Goal: Task Accomplishment & Management: Use online tool/utility

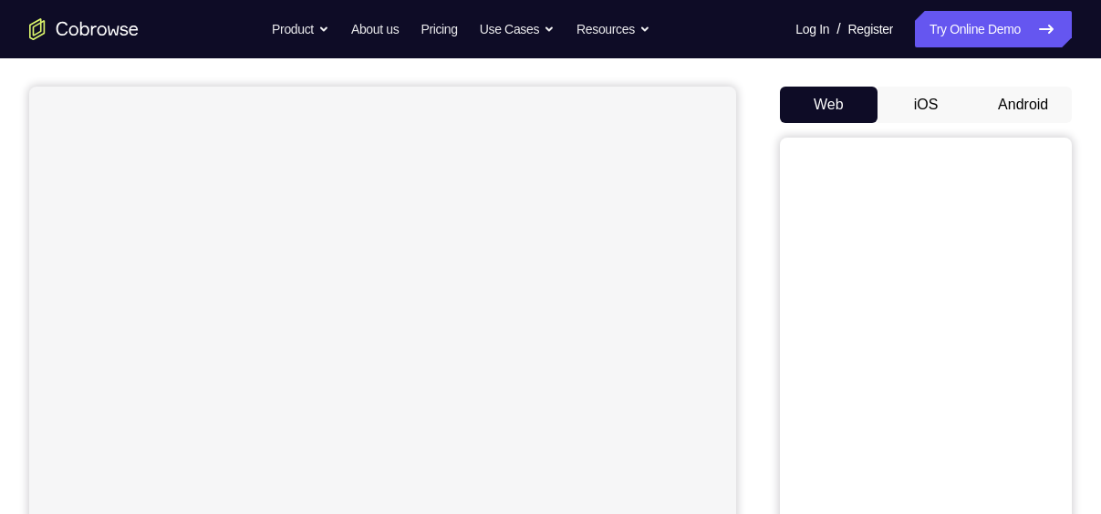
scroll to position [150, 0]
click at [951, 89] on button "iOS" at bounding box center [926, 106] width 98 height 36
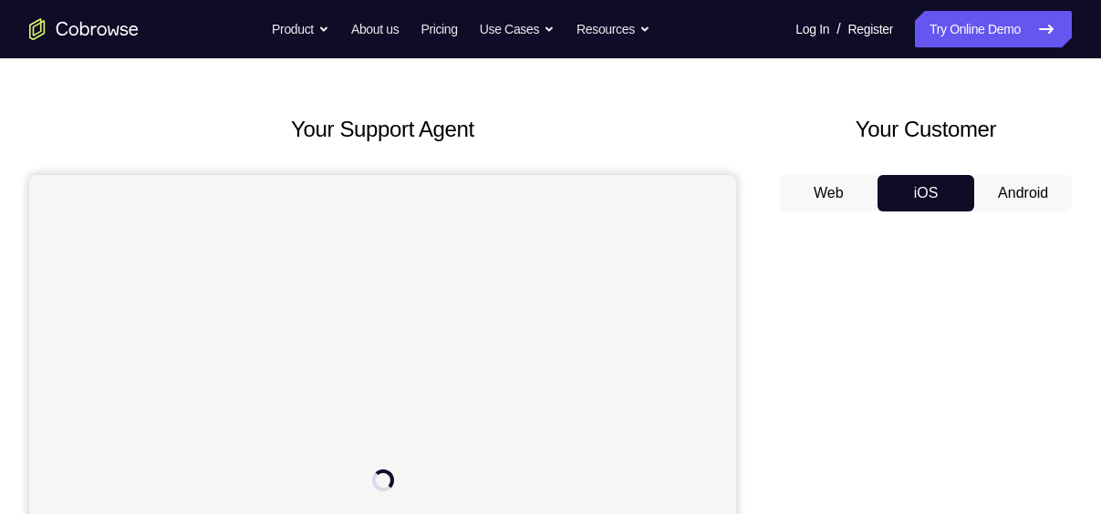
scroll to position [60, 0]
click at [1020, 186] on button "Android" at bounding box center [1023, 195] width 98 height 36
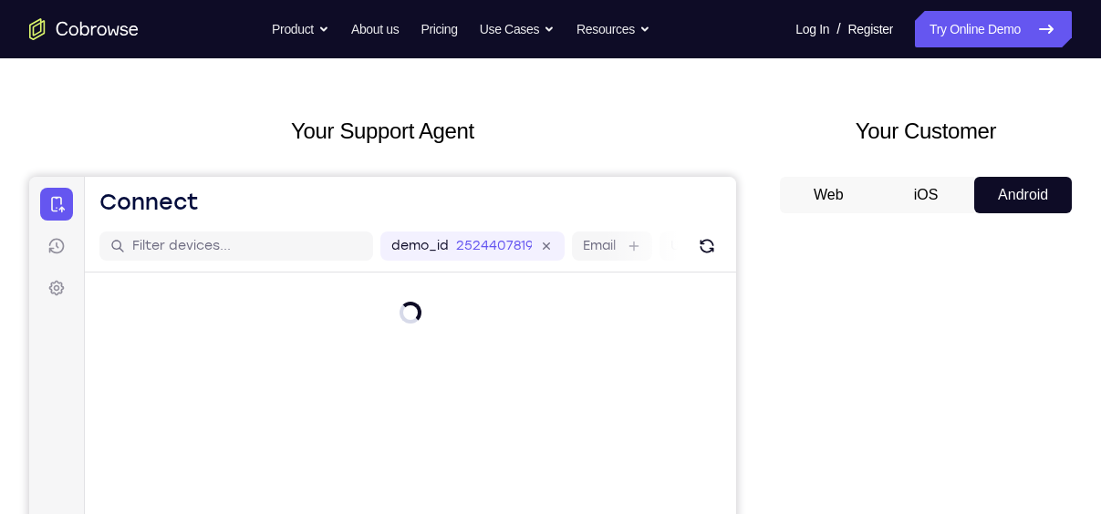
click at [941, 204] on button "iOS" at bounding box center [926, 195] width 98 height 36
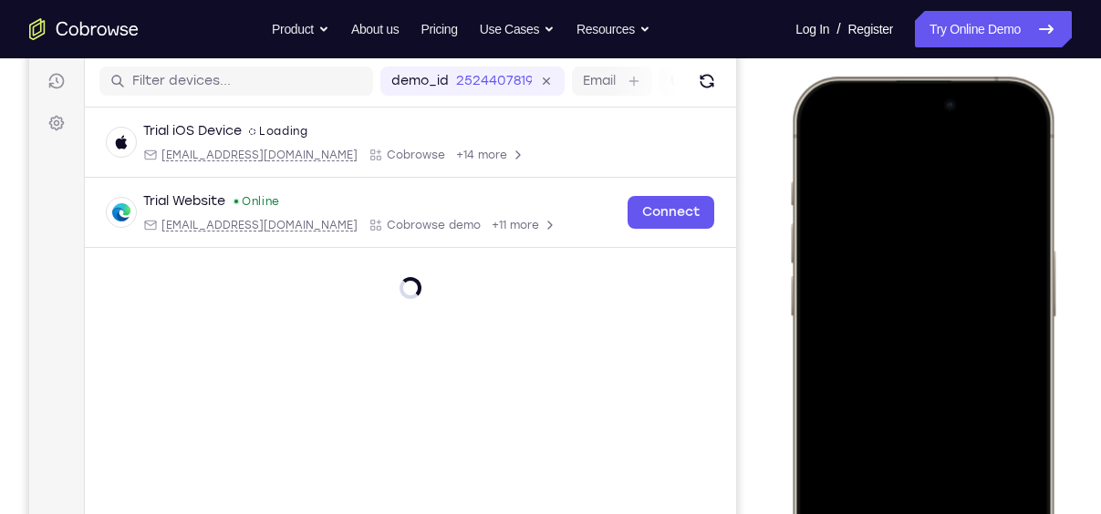
scroll to position [0, 0]
click at [1003, 378] on div at bounding box center [923, 347] width 240 height 521
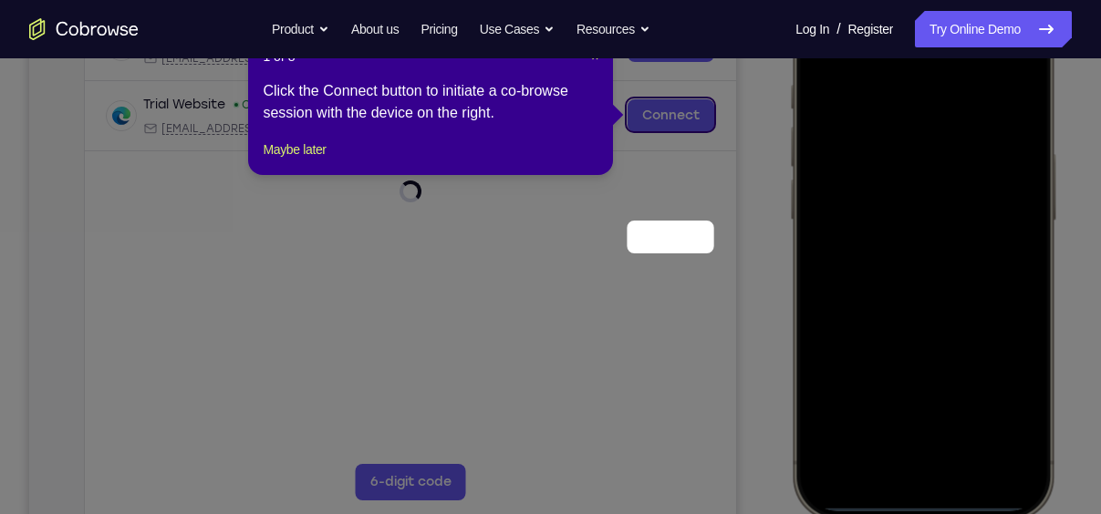
scroll to position [200, 0]
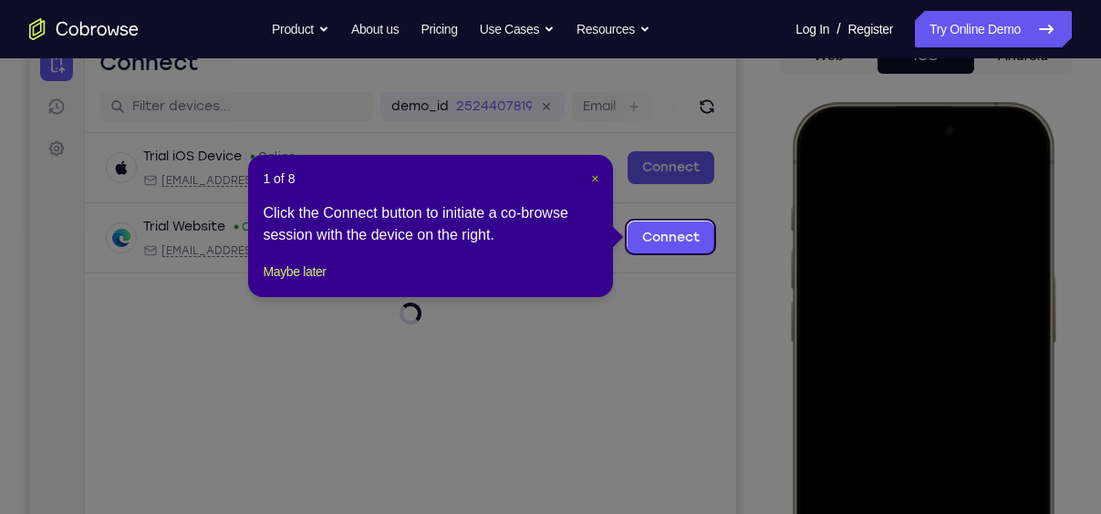
click at [594, 179] on span "×" at bounding box center [594, 178] width 7 height 15
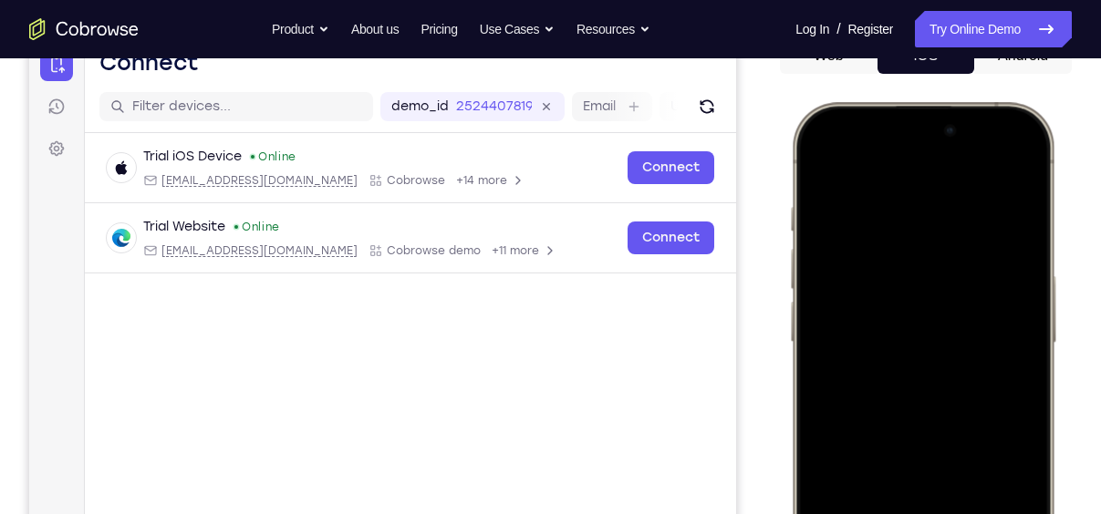
scroll to position [414, 0]
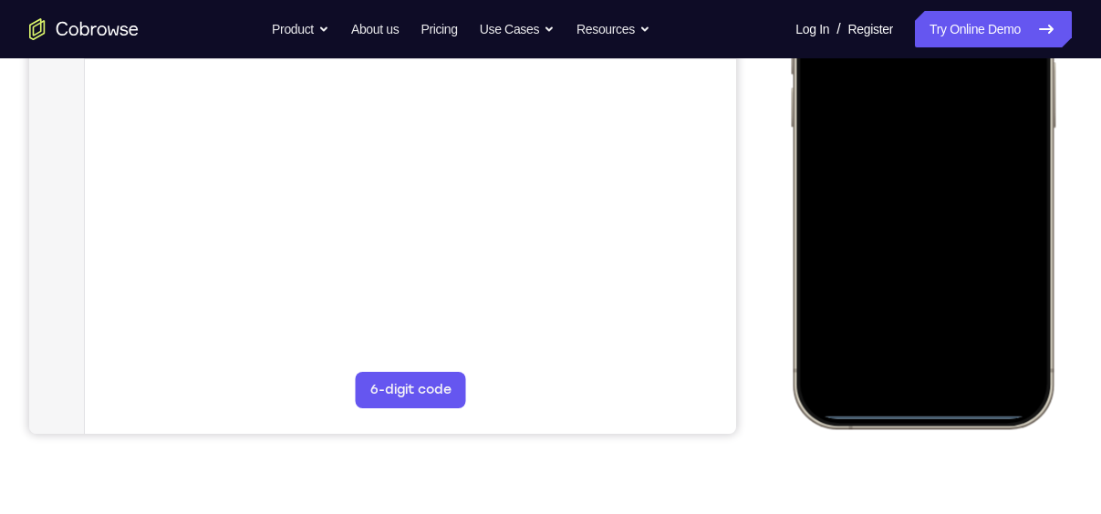
click at [903, 376] on div at bounding box center [923, 158] width 240 height 521
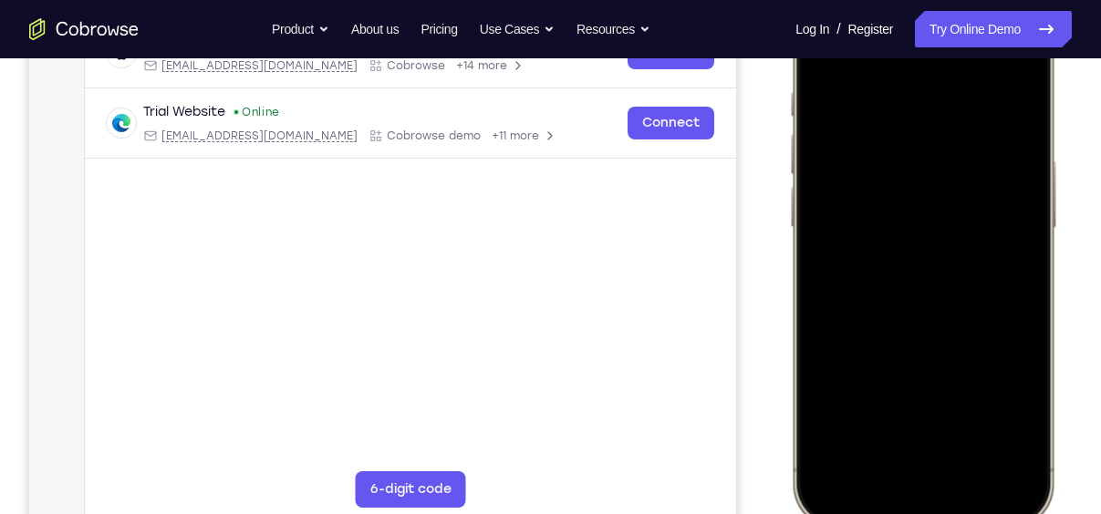
scroll to position [297, 0]
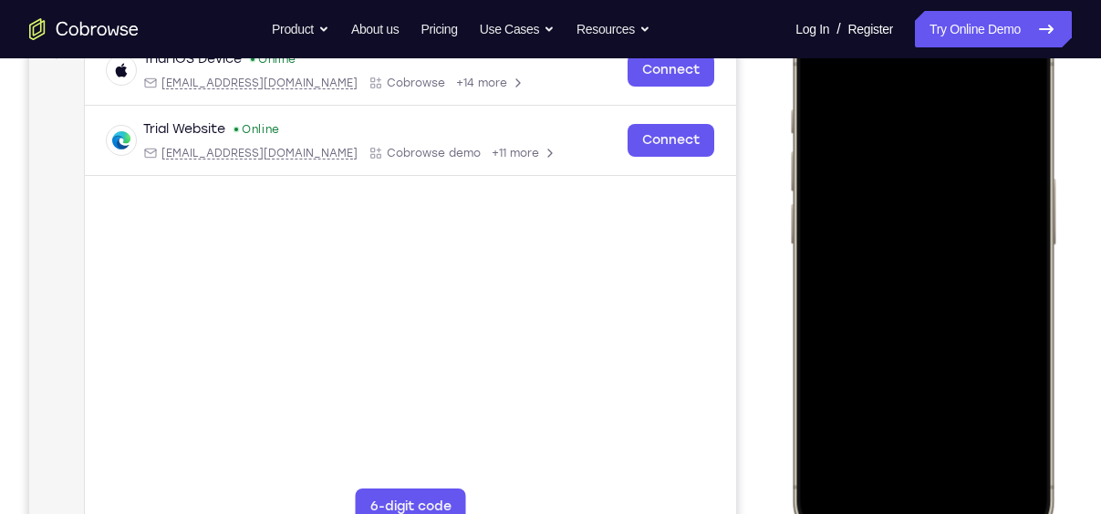
click at [952, 469] on div at bounding box center [923, 275] width 240 height 521
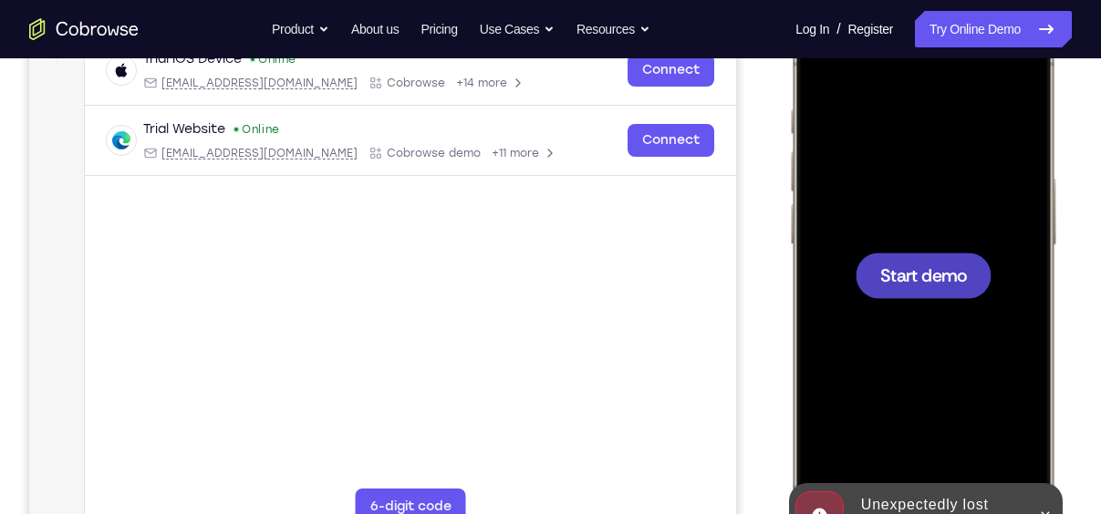
click at [941, 275] on span "Start demo" at bounding box center [923, 274] width 87 height 17
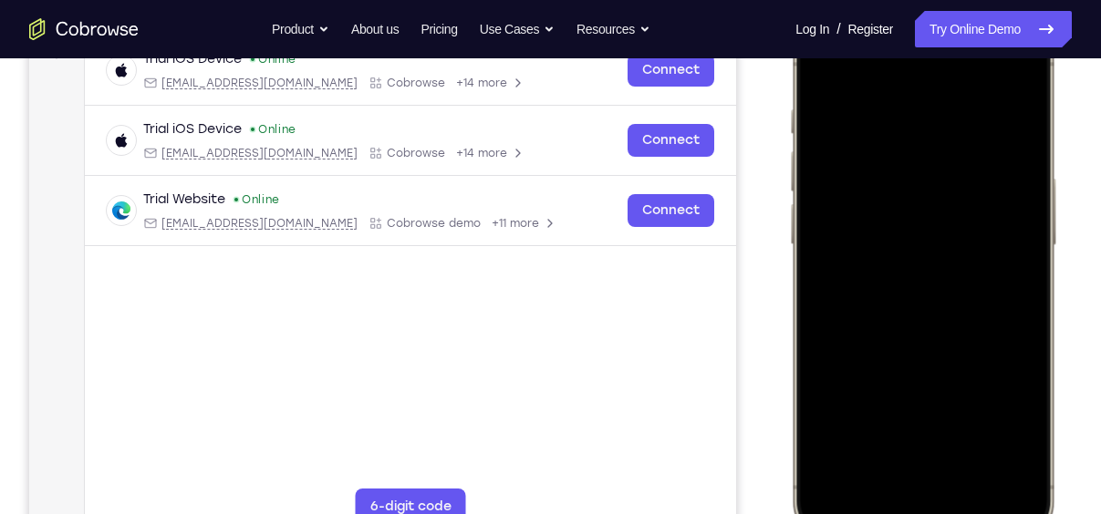
click at [890, 489] on div at bounding box center [923, 275] width 240 height 521
click at [907, 480] on div at bounding box center [923, 275] width 240 height 521
click at [898, 299] on div at bounding box center [923, 275] width 240 height 521
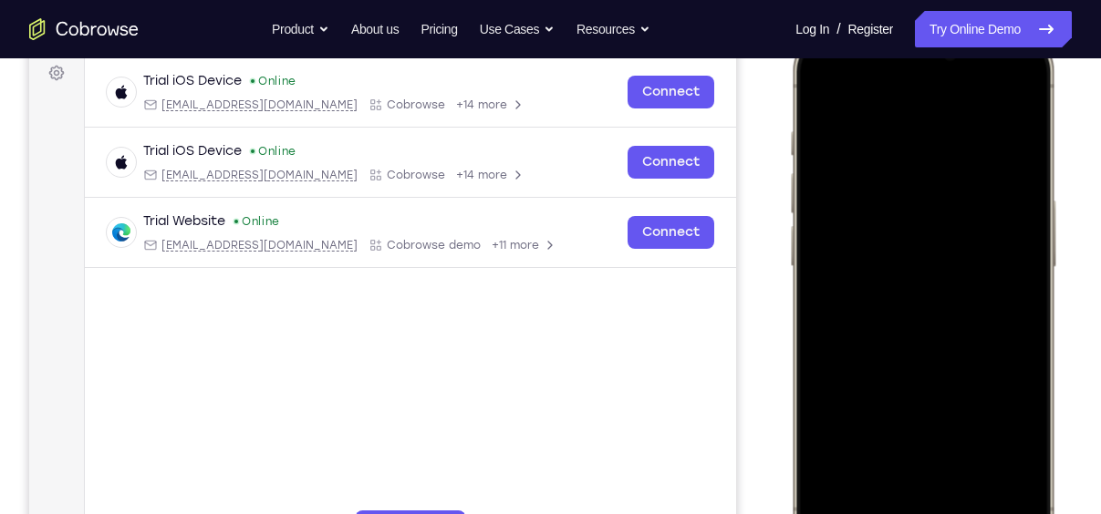
click at [927, 250] on div at bounding box center [923, 296] width 240 height 521
click at [931, 269] on div at bounding box center [923, 296] width 240 height 521
click at [948, 332] on div at bounding box center [923, 296] width 240 height 521
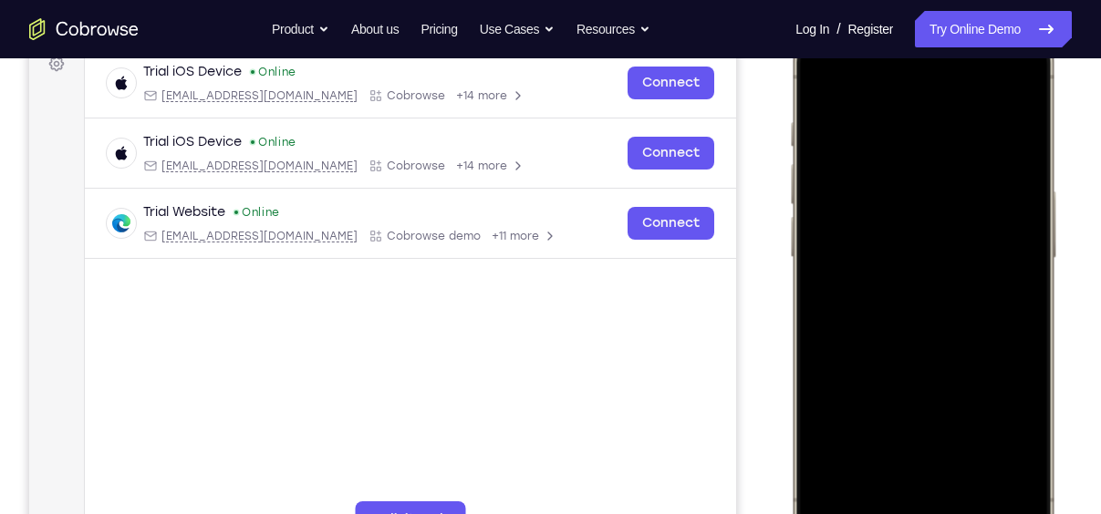
scroll to position [295, 0]
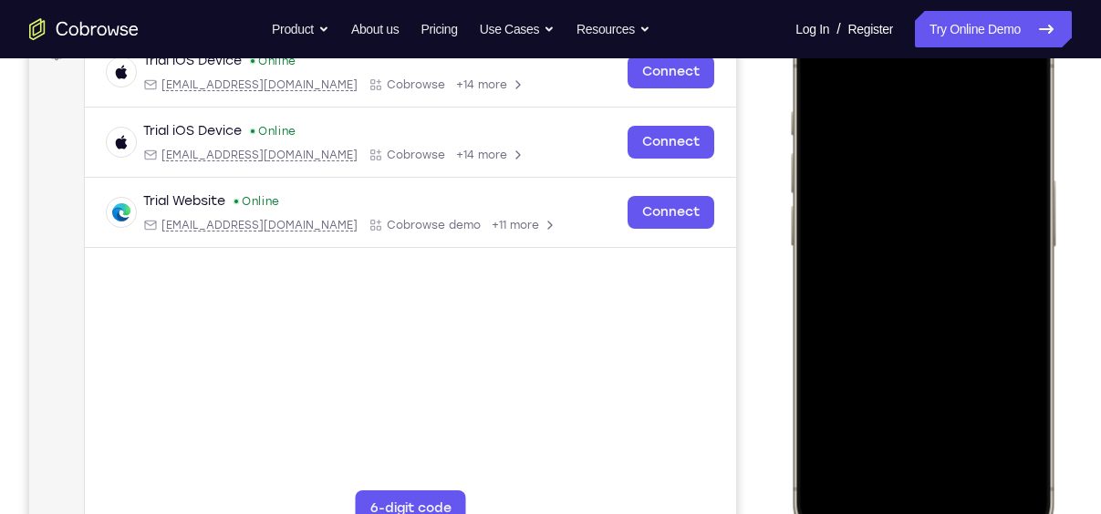
click at [935, 226] on div at bounding box center [923, 276] width 240 height 521
click at [975, 441] on div at bounding box center [923, 276] width 240 height 521
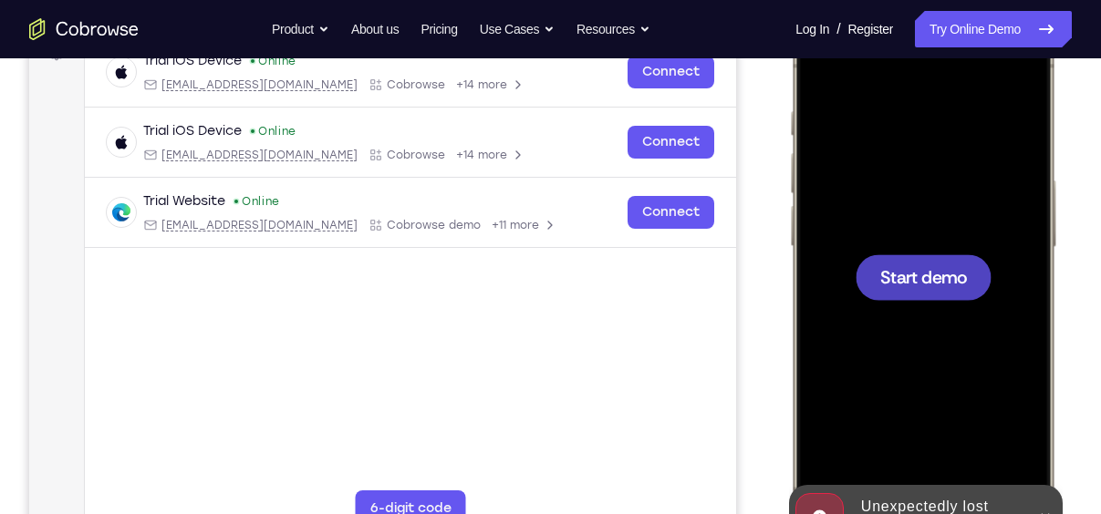
click at [928, 291] on div at bounding box center [923, 277] width 136 height 46
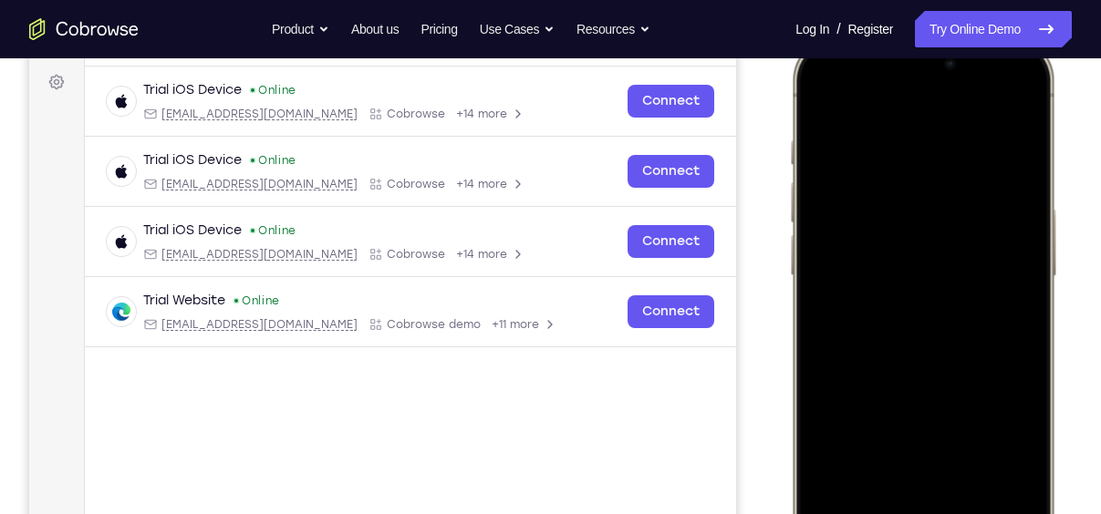
scroll to position [434, 0]
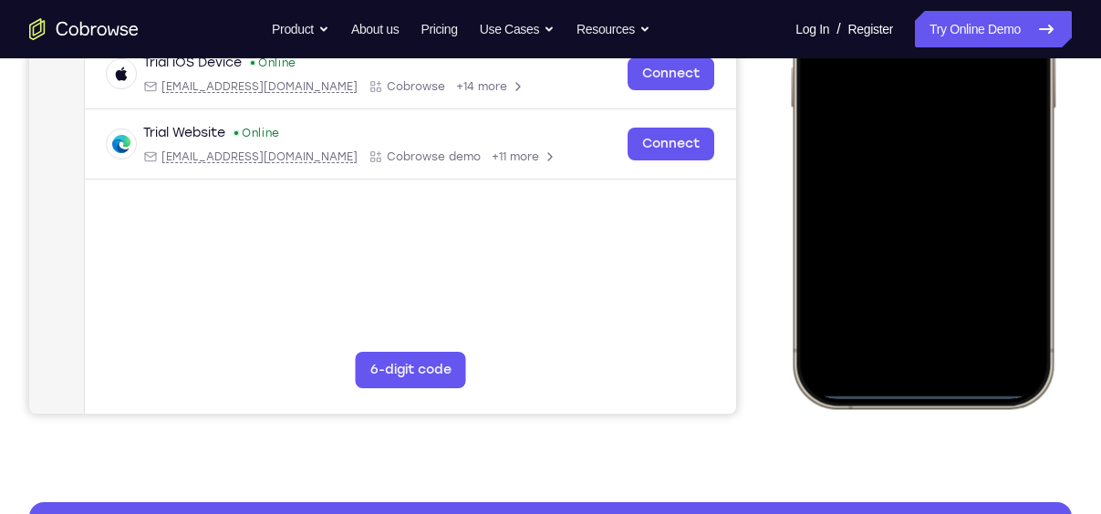
click at [895, 352] on div at bounding box center [923, 138] width 240 height 521
click at [945, 336] on div at bounding box center [923, 138] width 240 height 521
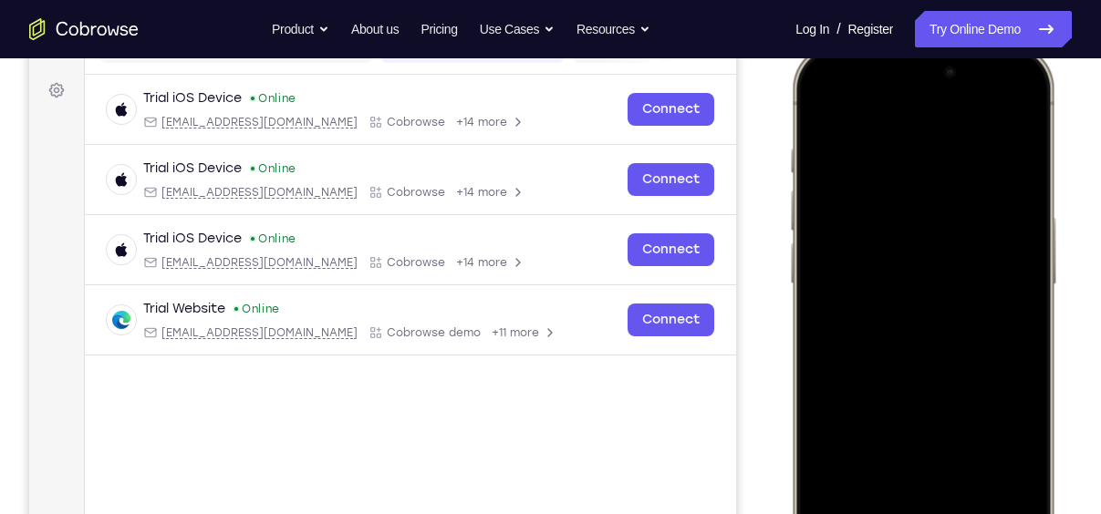
scroll to position [257, 0]
click at [911, 346] on div at bounding box center [923, 315] width 240 height 521
click at [905, 341] on div at bounding box center [923, 315] width 240 height 521
click at [931, 239] on div at bounding box center [923, 315] width 240 height 521
click at [946, 281] on div at bounding box center [923, 315] width 240 height 521
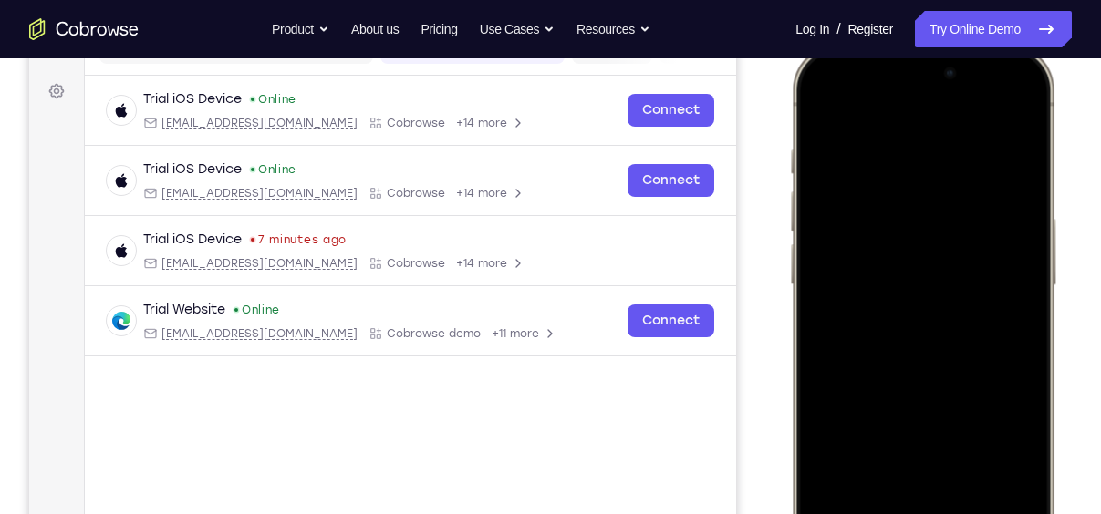
click at [957, 328] on div at bounding box center [923, 315] width 240 height 521
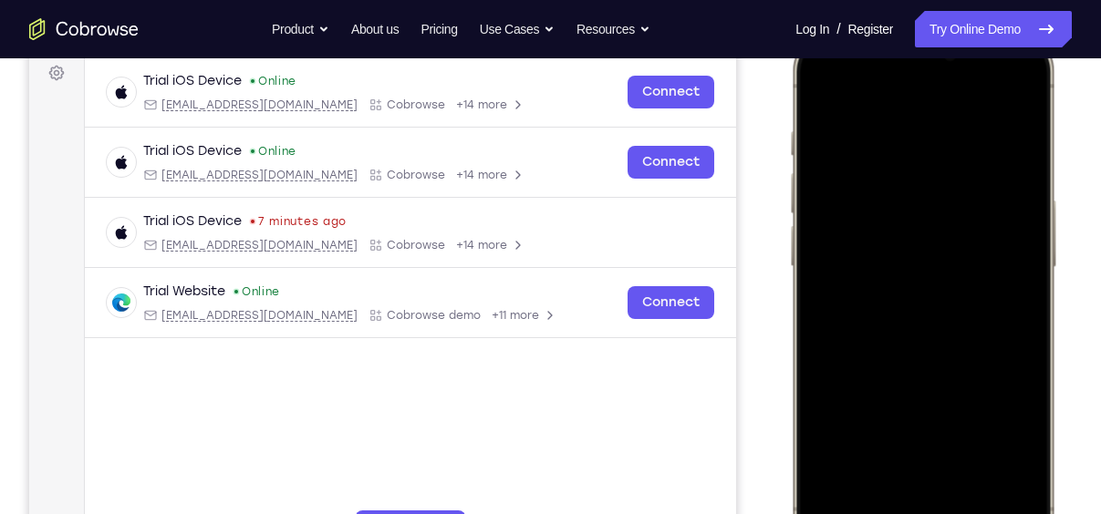
scroll to position [275, 0]
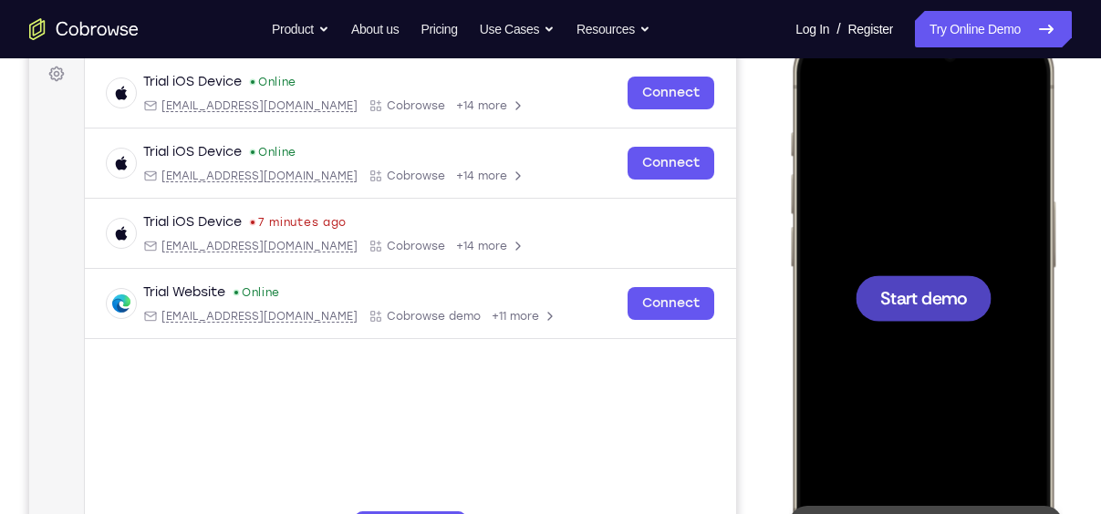
click at [953, 311] on div at bounding box center [923, 298] width 136 height 46
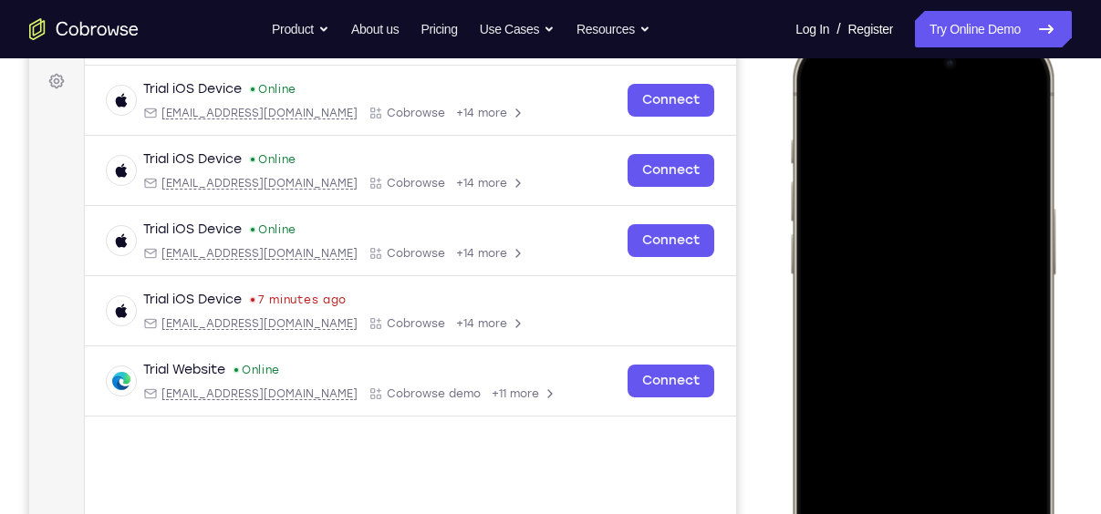
scroll to position [285, 0]
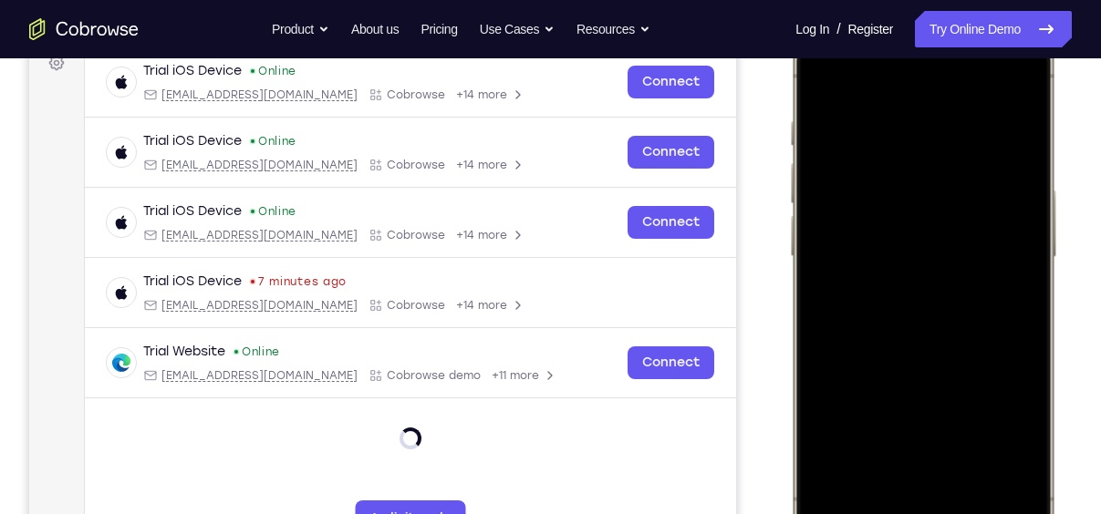
click at [904, 482] on div at bounding box center [923, 286] width 240 height 521
click at [904, 500] on div at bounding box center [923, 286] width 240 height 521
click at [940, 483] on div at bounding box center [923, 286] width 240 height 521
click at [954, 411] on div at bounding box center [923, 286] width 240 height 521
click at [901, 318] on div at bounding box center [923, 286] width 240 height 521
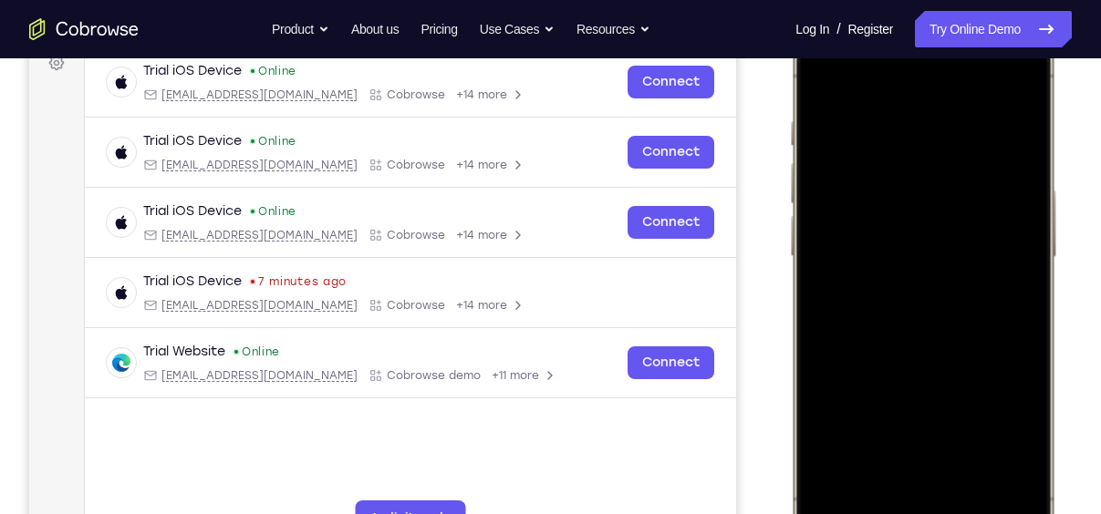
click at [941, 216] on div at bounding box center [923, 286] width 240 height 521
click at [936, 253] on div at bounding box center [923, 286] width 240 height 521
click at [936, 293] on div at bounding box center [923, 286] width 240 height 521
click at [983, 378] on div at bounding box center [923, 286] width 240 height 521
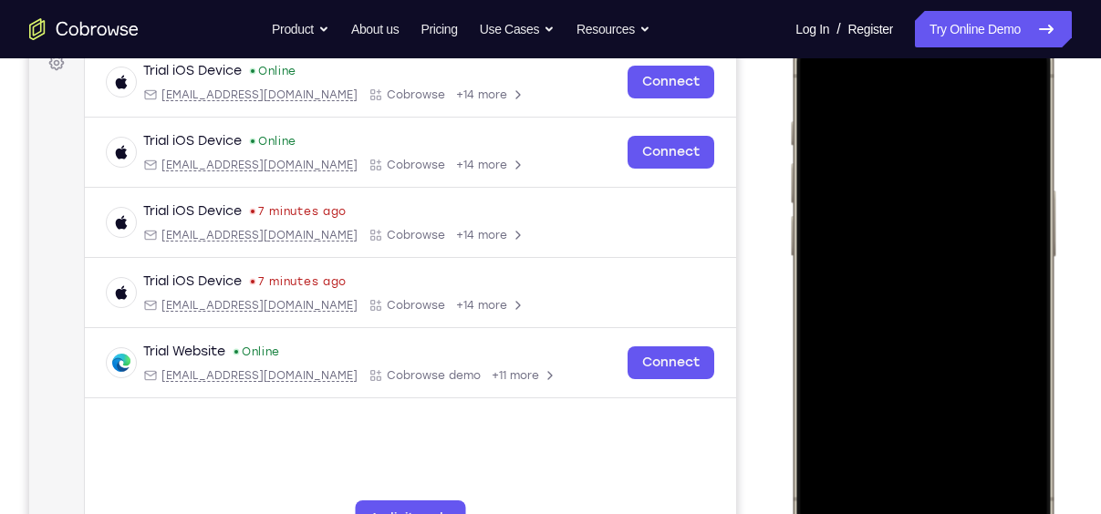
click at [966, 448] on div at bounding box center [923, 286] width 240 height 521
click at [966, 256] on div at bounding box center [923, 286] width 240 height 521
click at [824, 82] on div at bounding box center [923, 286] width 240 height 521
drag, startPoint x: 918, startPoint y: 314, endPoint x: 956, endPoint y: 209, distance: 111.3
click at [956, 209] on div at bounding box center [923, 286] width 240 height 521
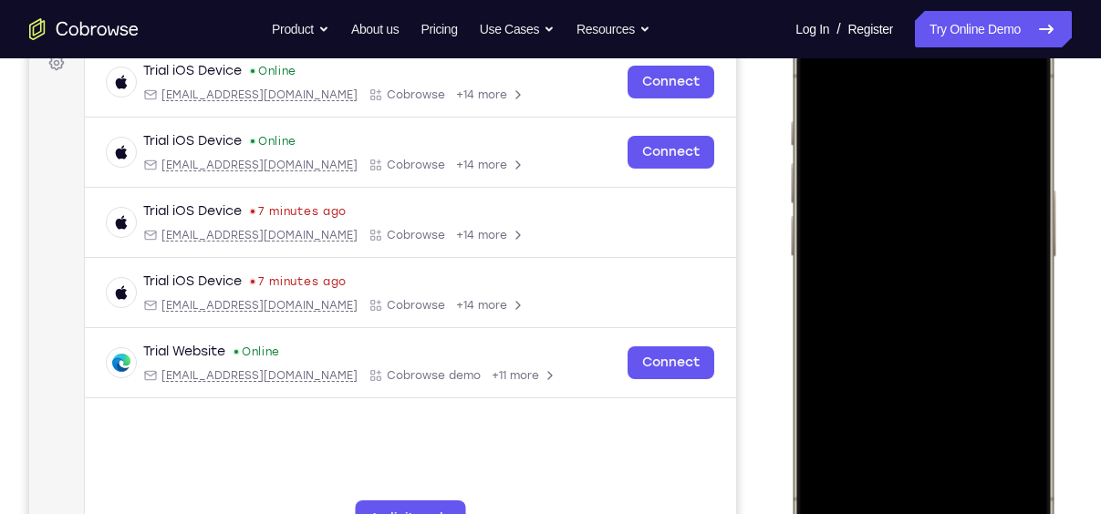
drag, startPoint x: 969, startPoint y: 355, endPoint x: 973, endPoint y: 504, distance: 149.6
click at [973, 504] on div at bounding box center [923, 286] width 240 height 521
click at [848, 99] on div at bounding box center [923, 286] width 240 height 521
click at [949, 269] on div at bounding box center [923, 286] width 240 height 521
click at [871, 81] on div at bounding box center [923, 286] width 240 height 521
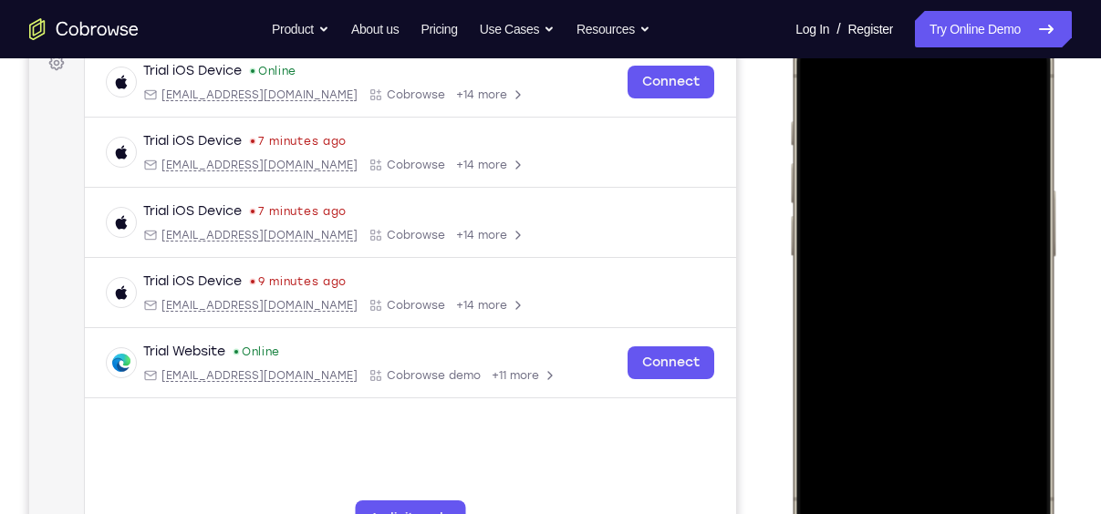
click at [845, 141] on div at bounding box center [923, 286] width 240 height 521
drag, startPoint x: 994, startPoint y: 307, endPoint x: 1013, endPoint y: 364, distance: 59.7
click at [1013, 364] on div at bounding box center [923, 286] width 240 height 521
click at [1010, 92] on div at bounding box center [923, 286] width 240 height 521
drag, startPoint x: 1011, startPoint y: 281, endPoint x: 1006, endPoint y: 133, distance: 147.8
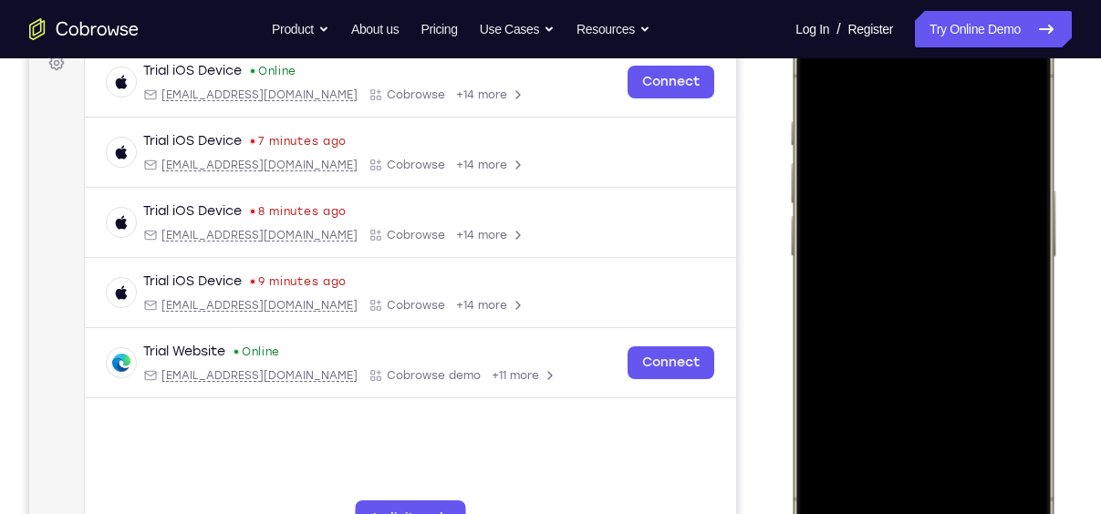
click at [1006, 133] on div at bounding box center [923, 286] width 240 height 521
click at [1013, 248] on div at bounding box center [923, 286] width 240 height 521
drag, startPoint x: 1019, startPoint y: 430, endPoint x: 1010, endPoint y: 212, distance: 217.2
click at [1010, 212] on div at bounding box center [923, 286] width 240 height 521
drag, startPoint x: 1000, startPoint y: 408, endPoint x: 1017, endPoint y: 211, distance: 197.7
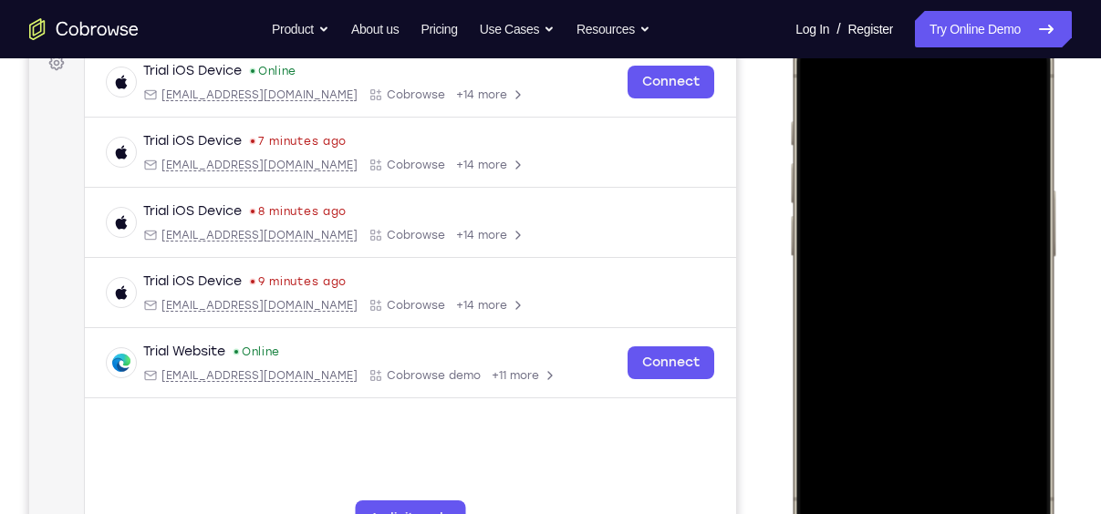
click at [1017, 211] on div at bounding box center [923, 286] width 240 height 521
drag, startPoint x: 934, startPoint y: 434, endPoint x: 986, endPoint y: 187, distance: 252.6
click at [986, 187] on div at bounding box center [923, 286] width 240 height 521
drag, startPoint x: 1008, startPoint y: 254, endPoint x: 1014, endPoint y: 103, distance: 151.5
click at [1014, 103] on div at bounding box center [923, 286] width 240 height 521
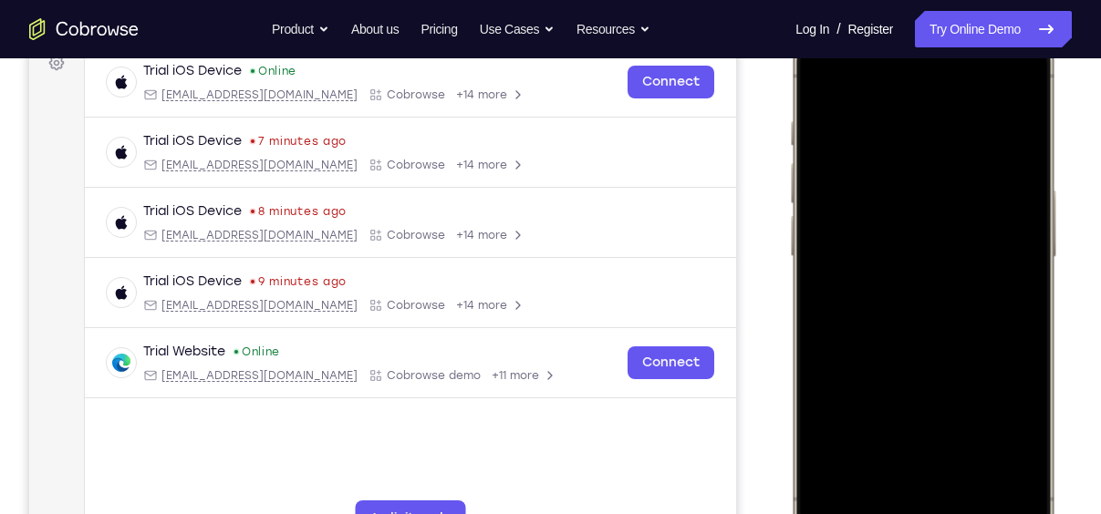
click at [861, 425] on div at bounding box center [923, 286] width 240 height 521
click at [851, 363] on div at bounding box center [923, 286] width 240 height 521
drag, startPoint x: 968, startPoint y: 394, endPoint x: 1007, endPoint y: 243, distance: 156.4
click at [1007, 243] on div at bounding box center [923, 286] width 240 height 521
drag, startPoint x: 980, startPoint y: 379, endPoint x: 1010, endPoint y: 173, distance: 208.2
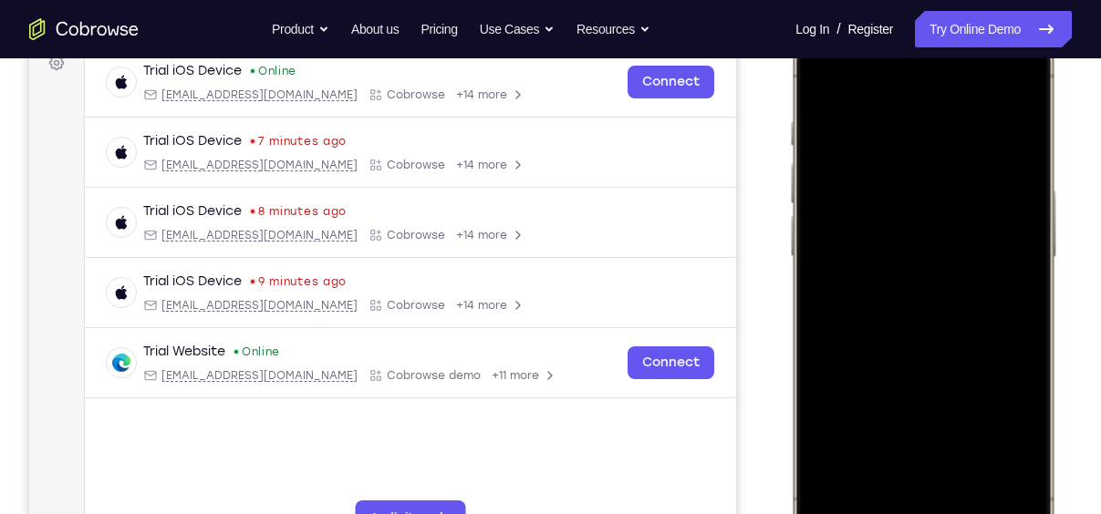
click at [1010, 173] on div at bounding box center [923, 286] width 240 height 521
click at [824, 78] on div at bounding box center [923, 286] width 240 height 521
click at [822, 74] on div at bounding box center [923, 286] width 240 height 521
click at [839, 448] on div at bounding box center [923, 286] width 240 height 521
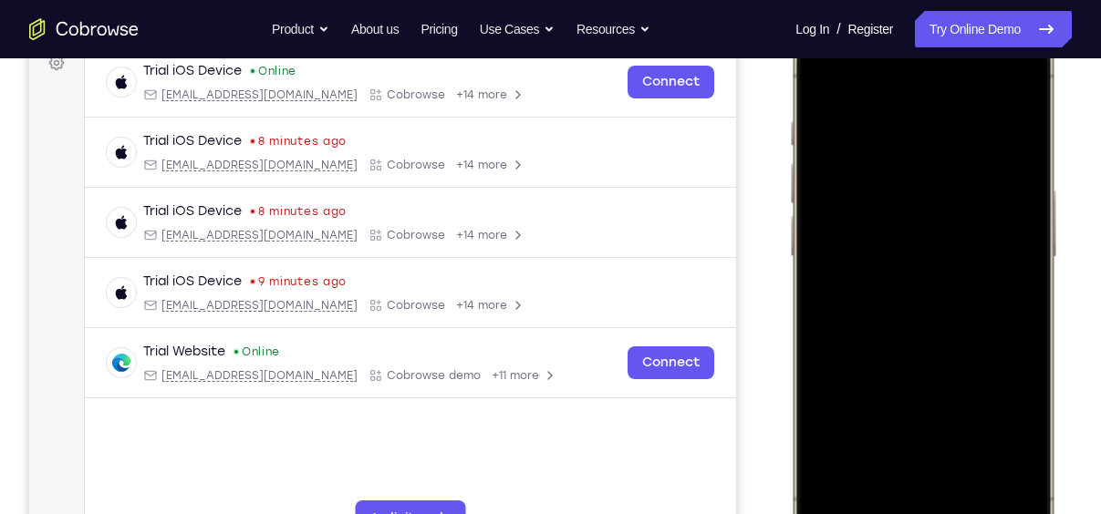
click at [839, 448] on div at bounding box center [923, 286] width 240 height 521
click at [834, 450] on div at bounding box center [923, 286] width 240 height 521
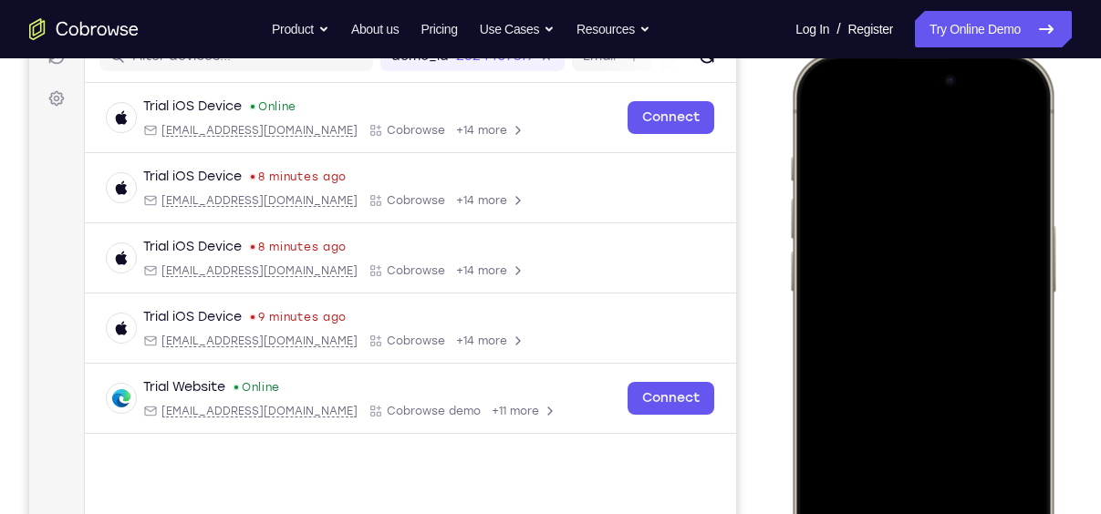
scroll to position [249, 0]
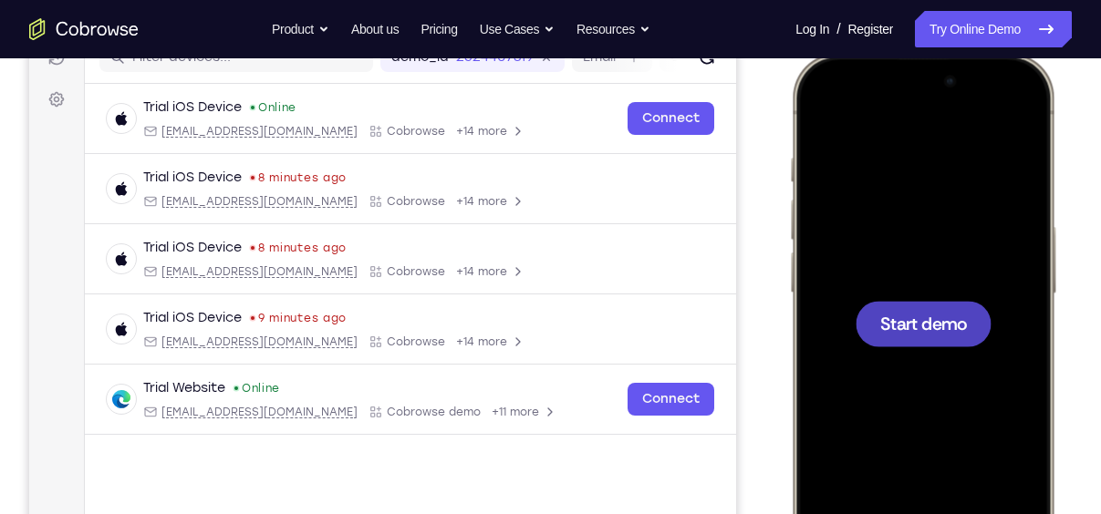
click at [833, 484] on div at bounding box center [923, 323] width 240 height 521
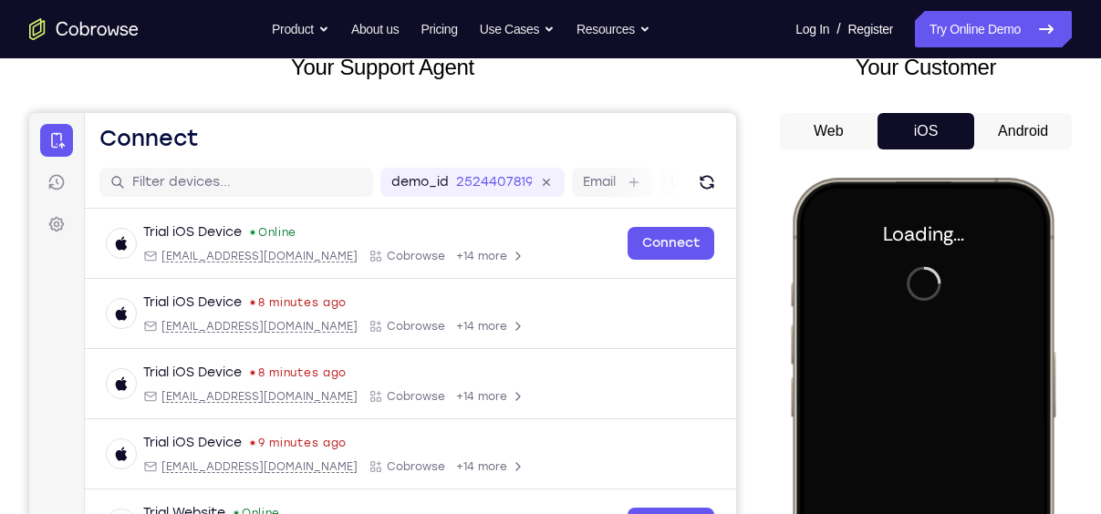
scroll to position [103, 0]
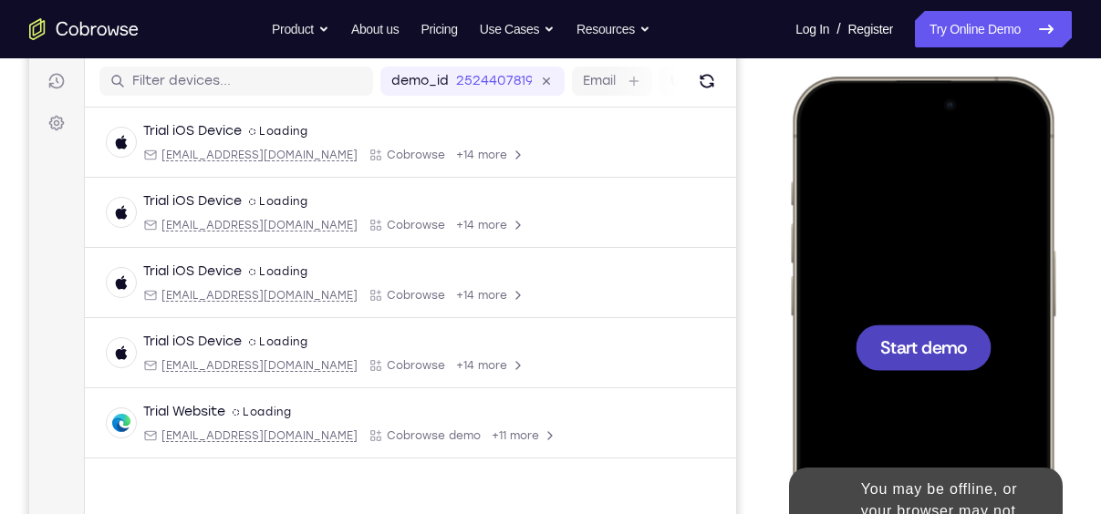
click at [913, 333] on div at bounding box center [923, 348] width 136 height 46
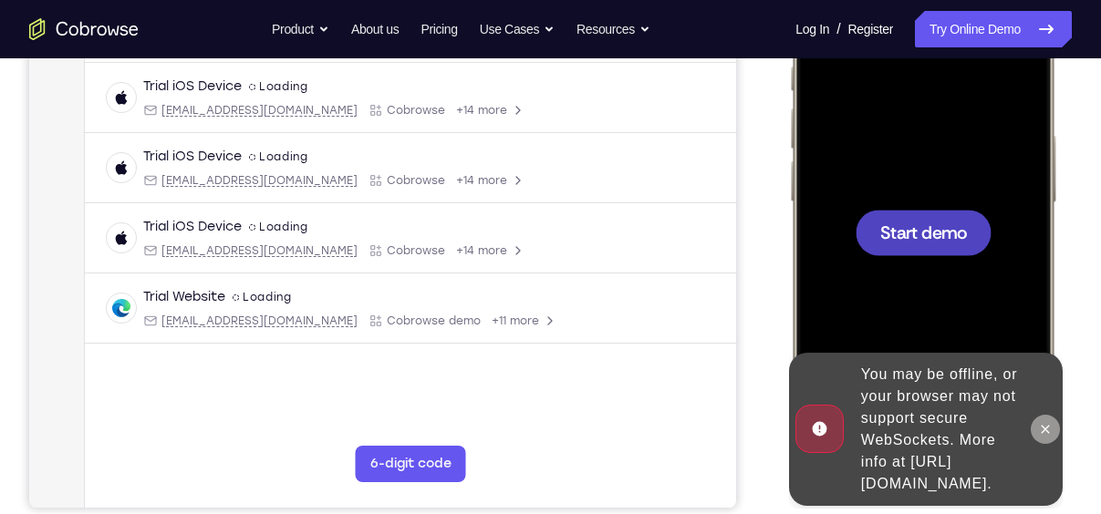
click at [1048, 422] on icon at bounding box center [1045, 429] width 15 height 15
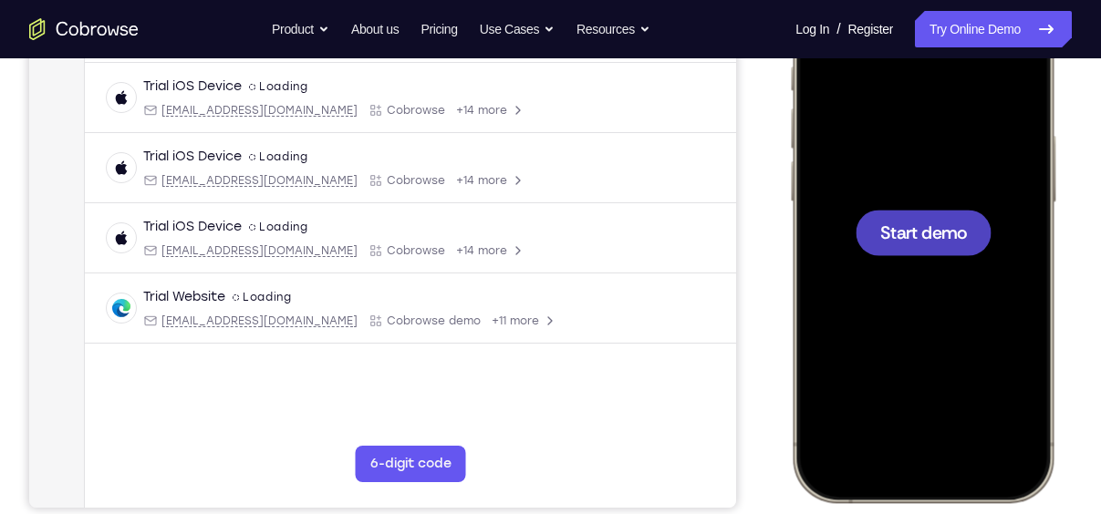
click at [959, 246] on div at bounding box center [923, 233] width 136 height 46
click at [933, 225] on span "Start demo" at bounding box center [923, 231] width 87 height 17
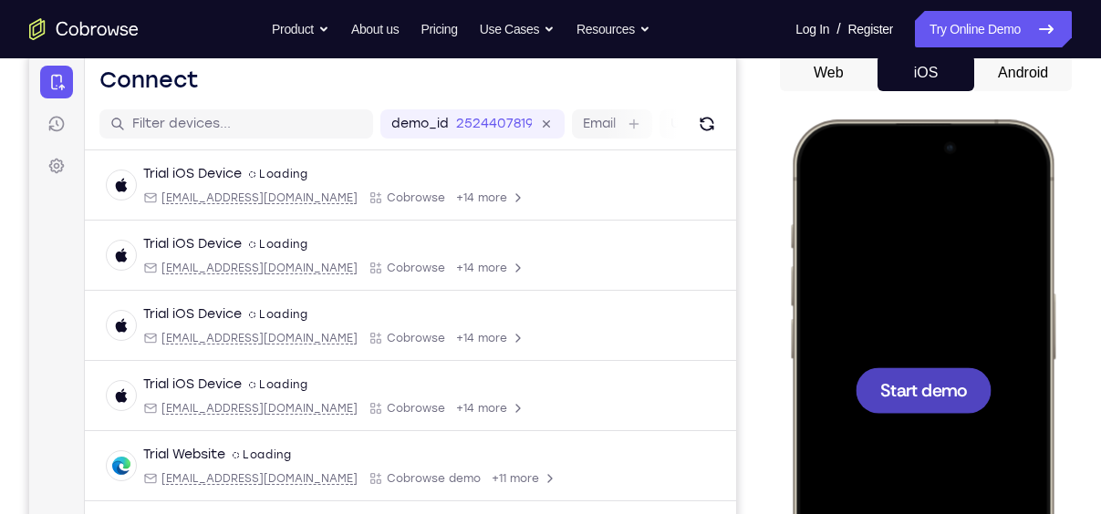
scroll to position [168, 0]
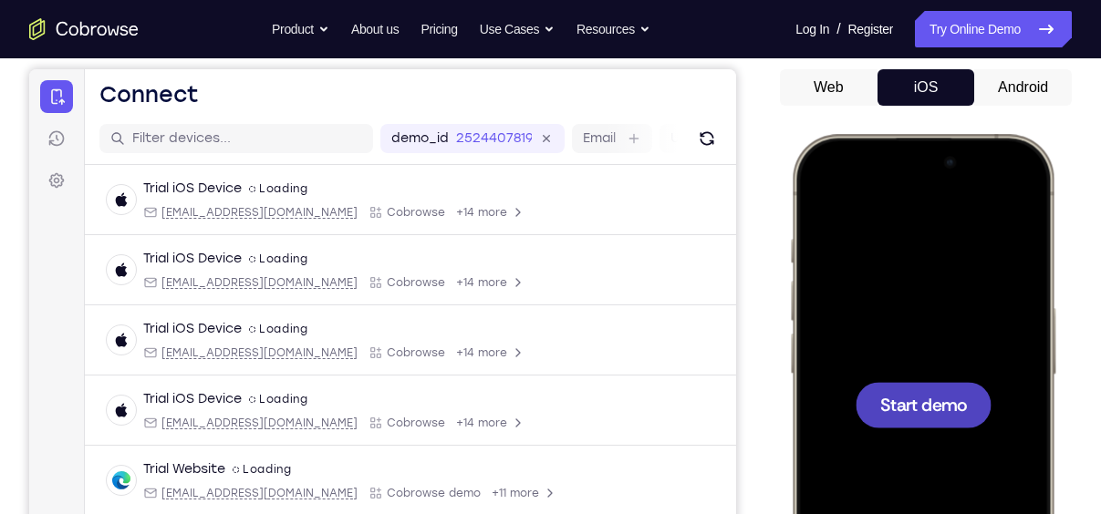
click at [946, 409] on span "Start demo" at bounding box center [923, 404] width 87 height 17
click at [1041, 80] on button "Android" at bounding box center [1023, 87] width 98 height 36
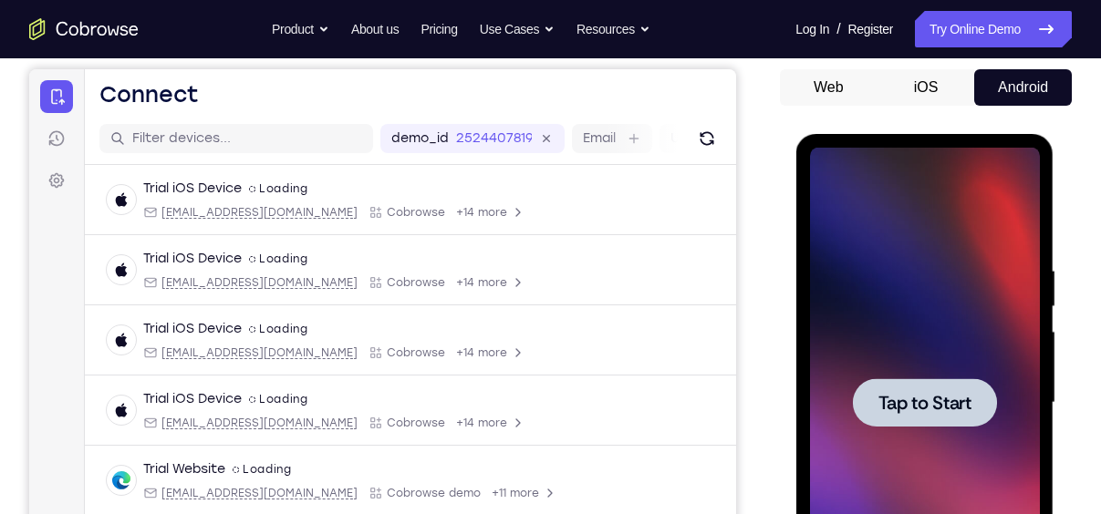
click at [925, 408] on span "Tap to Start" at bounding box center [923, 403] width 93 height 18
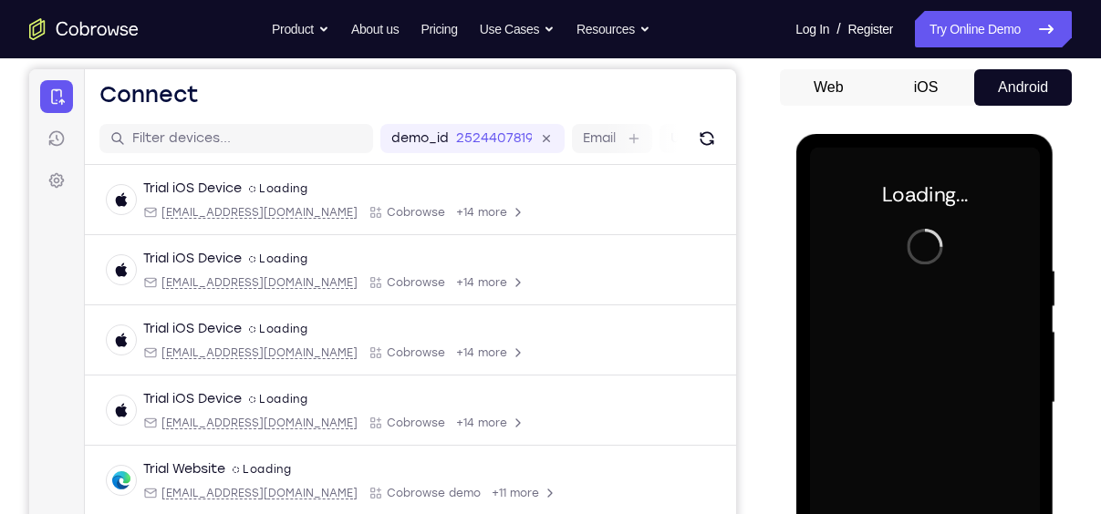
click at [925, 408] on div at bounding box center [924, 403] width 230 height 511
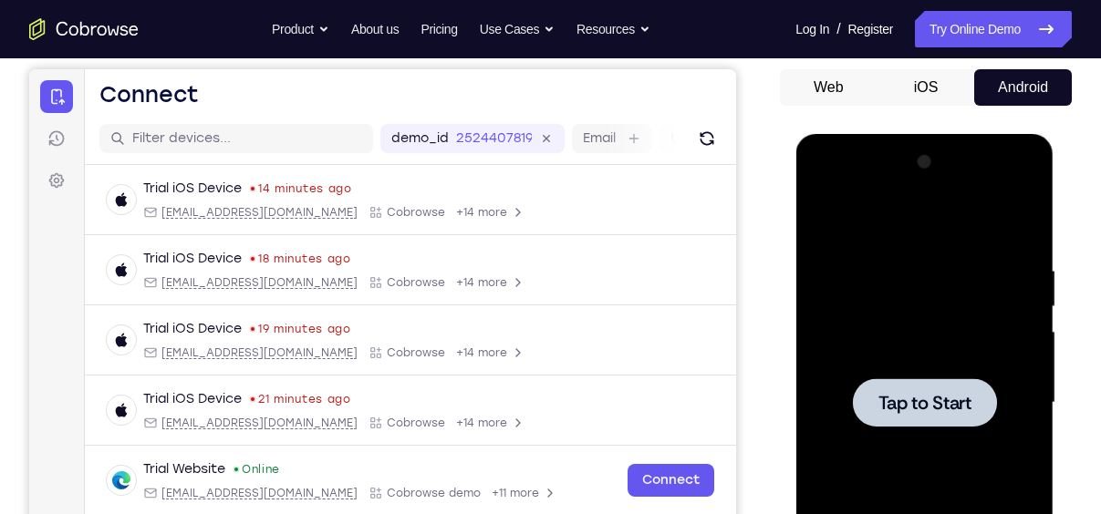
click at [933, 396] on span "Tap to Start" at bounding box center [923, 403] width 93 height 18
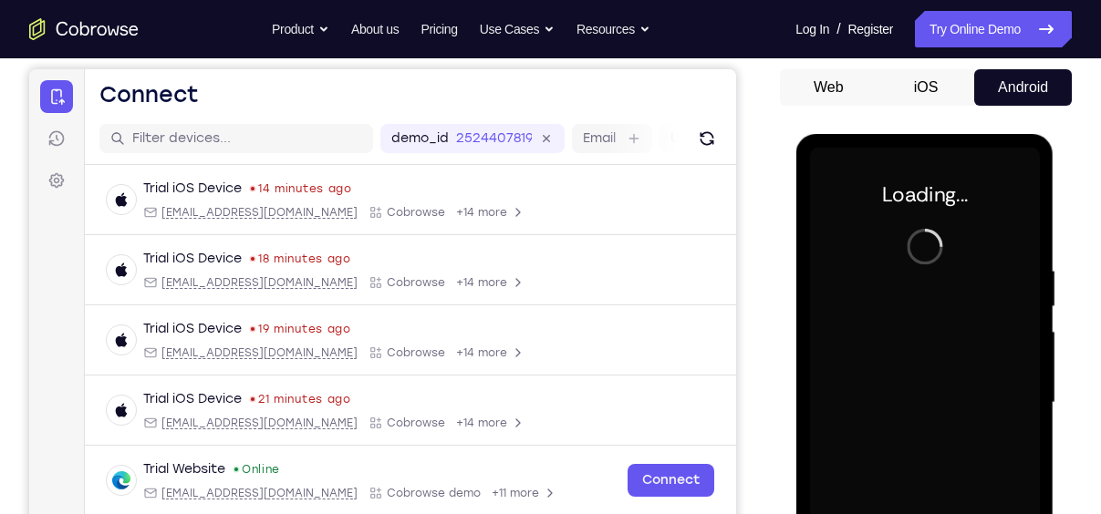
click at [943, 93] on button "iOS" at bounding box center [926, 87] width 98 height 36
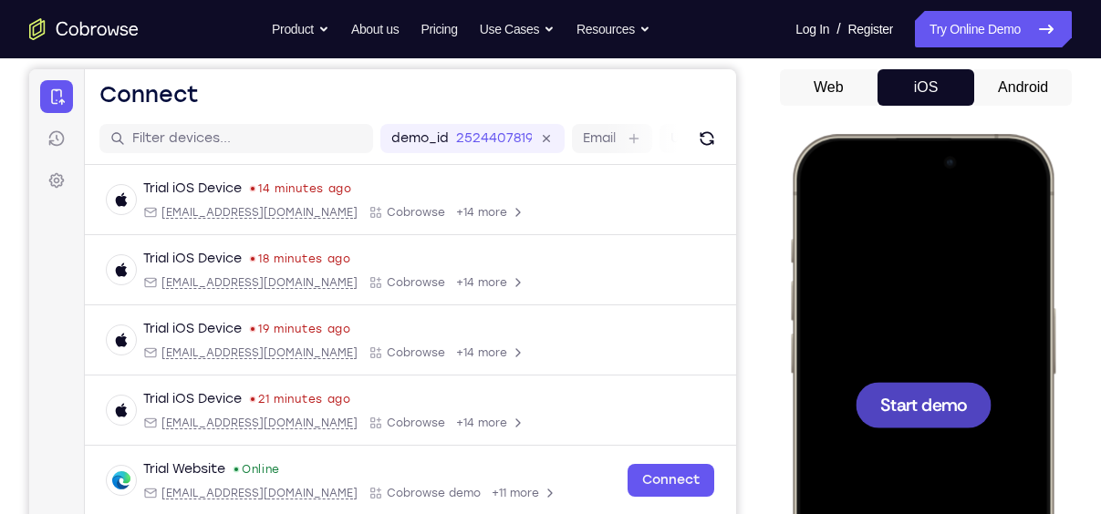
click at [952, 396] on span "Start demo" at bounding box center [923, 404] width 87 height 17
click at [935, 408] on span "Start demo" at bounding box center [923, 404] width 87 height 17
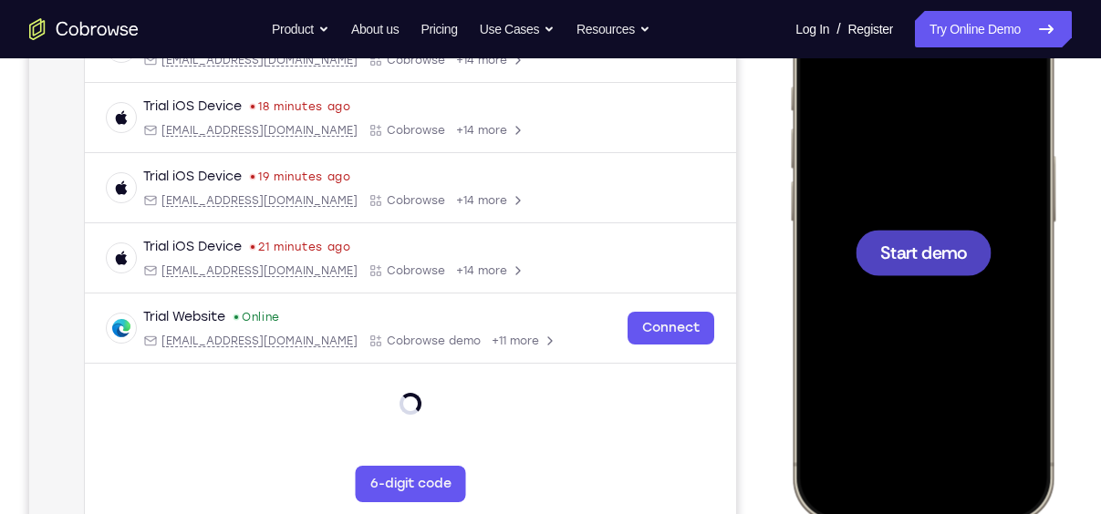
scroll to position [323, 0]
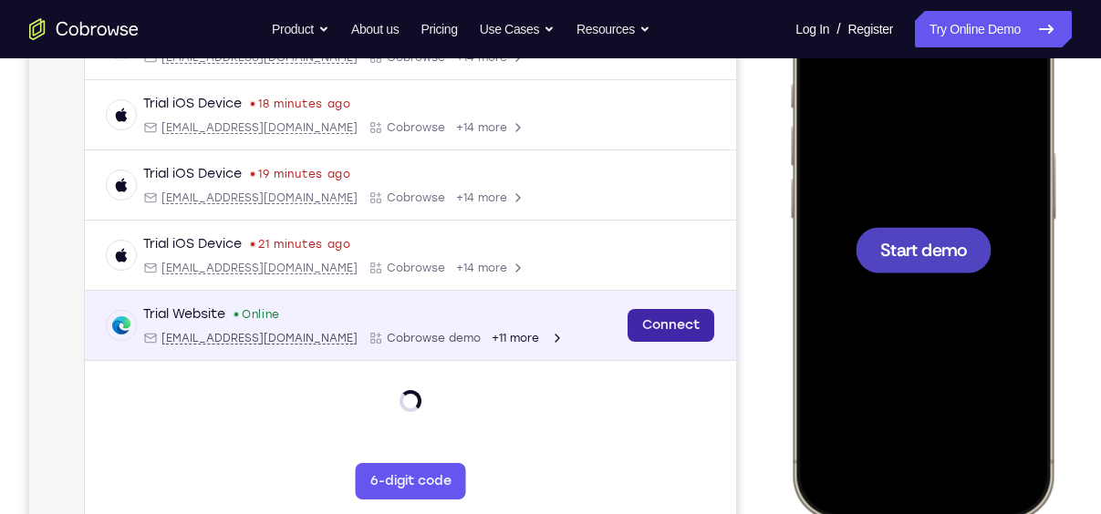
click at [692, 332] on link "Connect" at bounding box center [670, 325] width 87 height 33
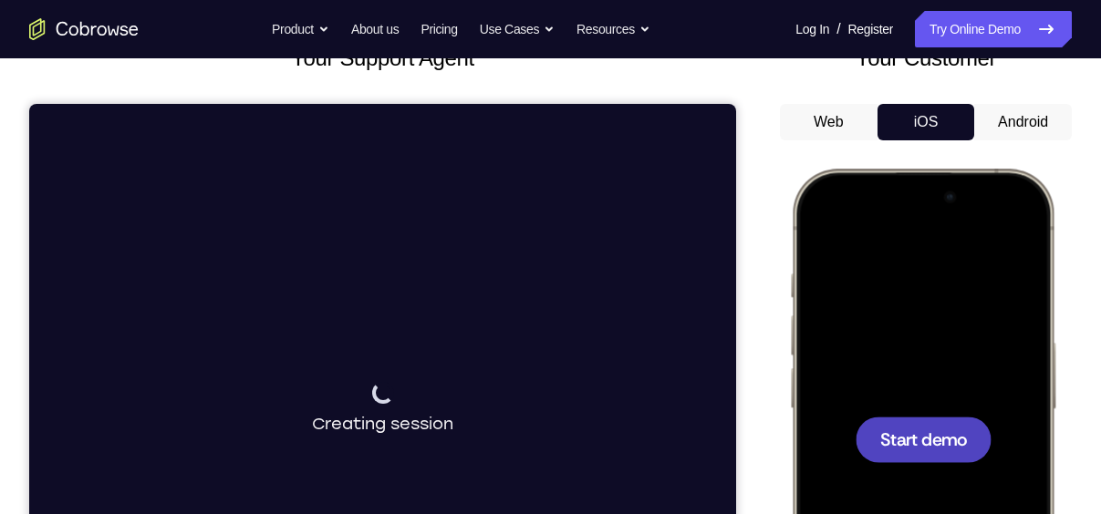
scroll to position [130, 0]
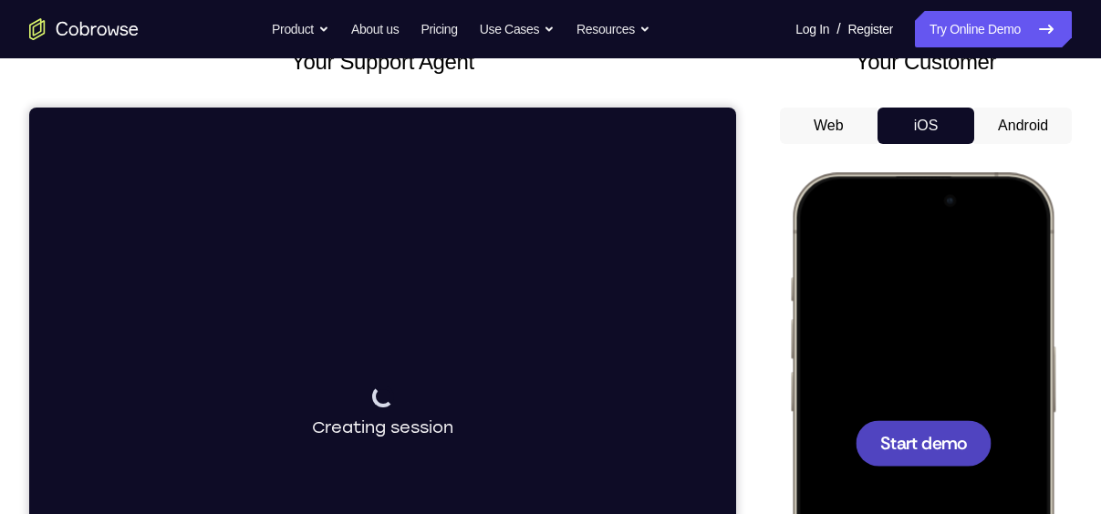
click at [1001, 120] on button "Android" at bounding box center [1023, 126] width 98 height 36
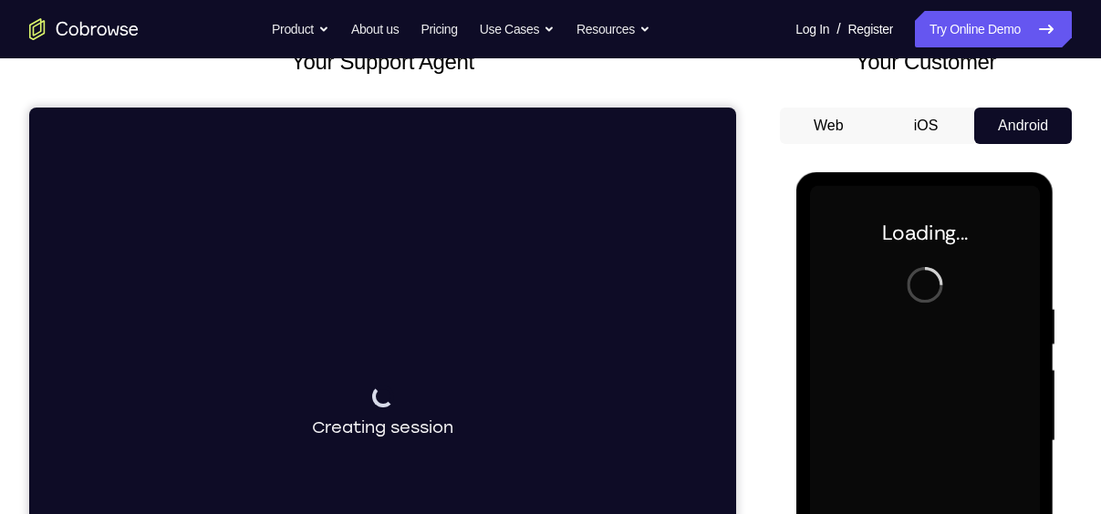
click at [911, 123] on button "iOS" at bounding box center [926, 126] width 98 height 36
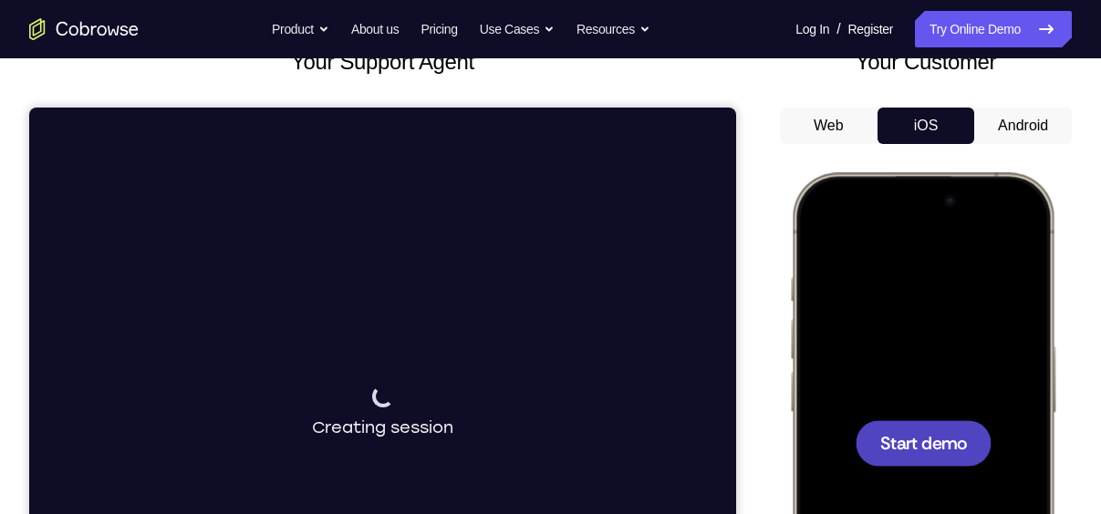
click at [936, 434] on span "Start demo" at bounding box center [923, 442] width 87 height 17
click at [931, 445] on span "Start demo" at bounding box center [923, 442] width 87 height 17
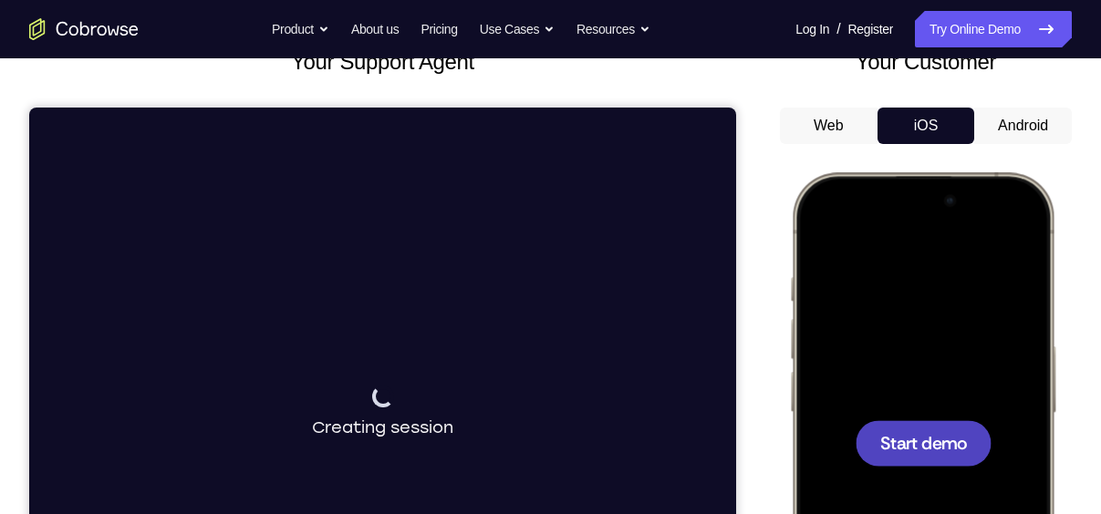
click at [926, 440] on span "Start demo" at bounding box center [923, 442] width 87 height 17
click at [1006, 132] on button "Android" at bounding box center [1023, 126] width 98 height 36
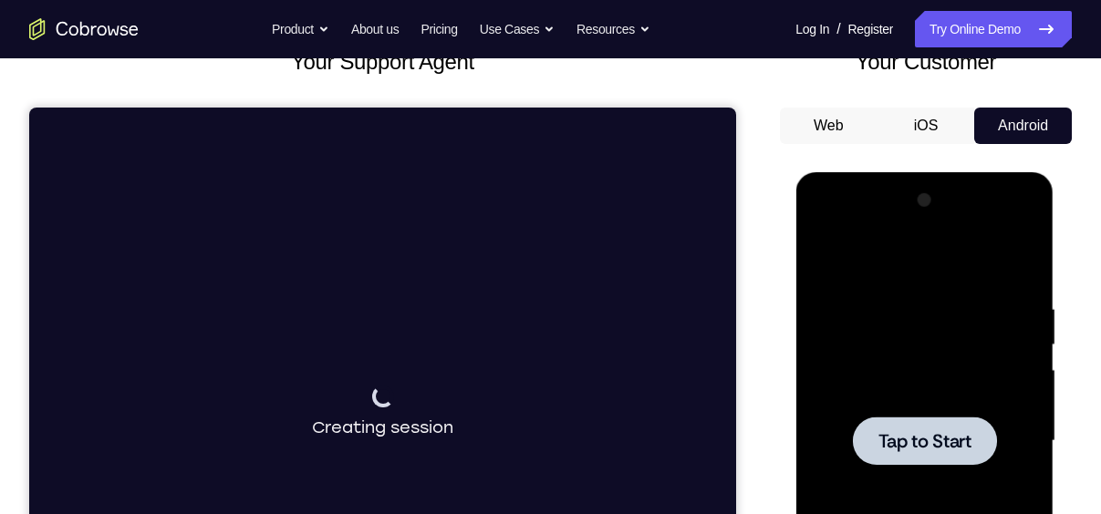
click at [959, 451] on span "Tap to Start" at bounding box center [923, 441] width 93 height 18
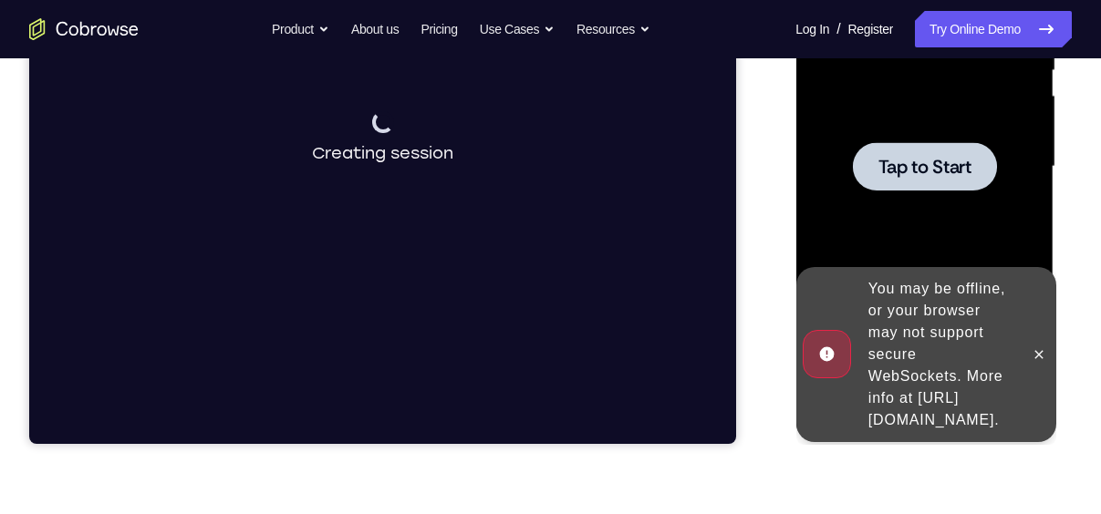
scroll to position [405, 0]
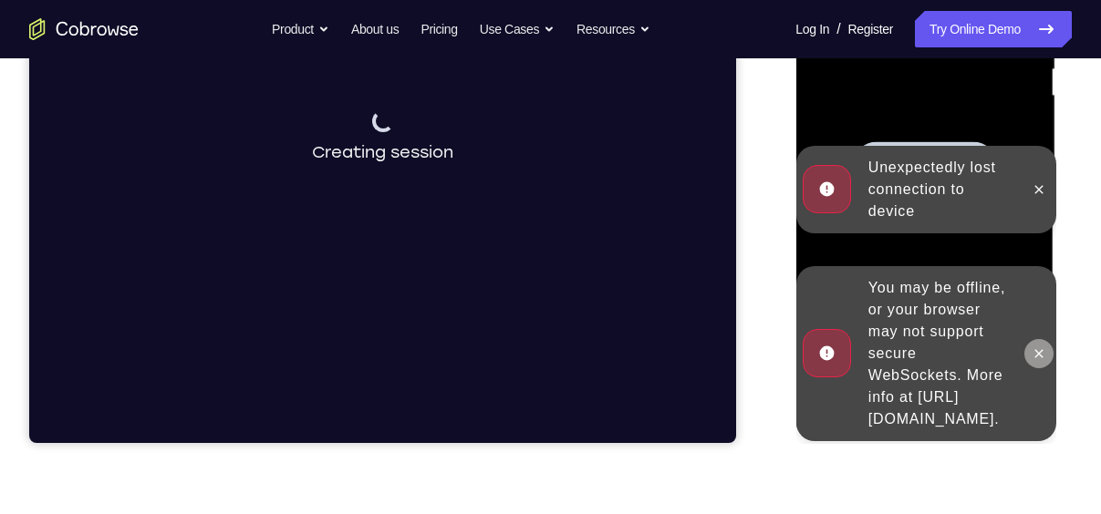
click at [1033, 347] on icon at bounding box center [1038, 354] width 15 height 15
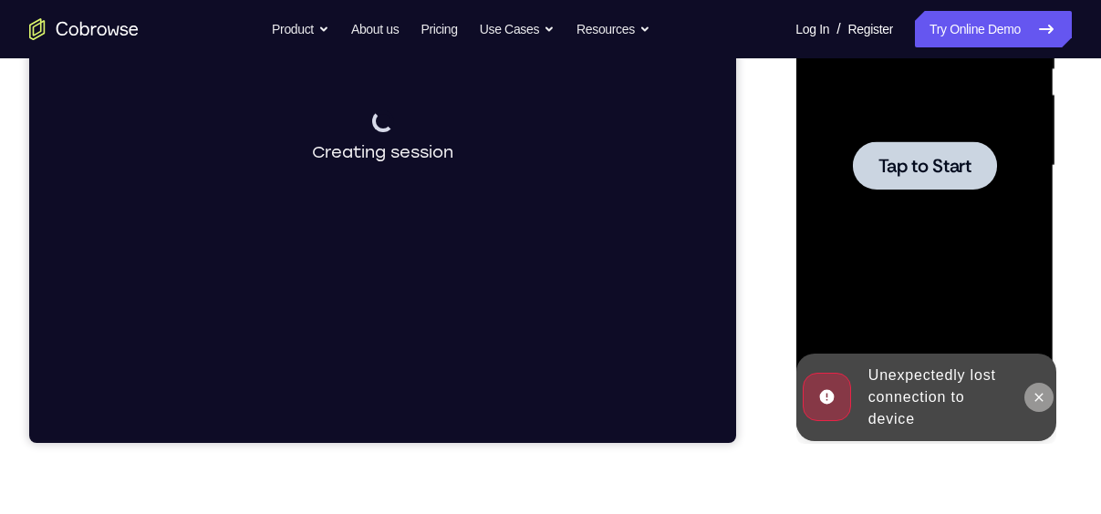
drag, startPoint x: 1031, startPoint y: 381, endPoint x: 1038, endPoint y: 396, distance: 15.9
click at [1038, 396] on div at bounding box center [1037, 398] width 29 height 88
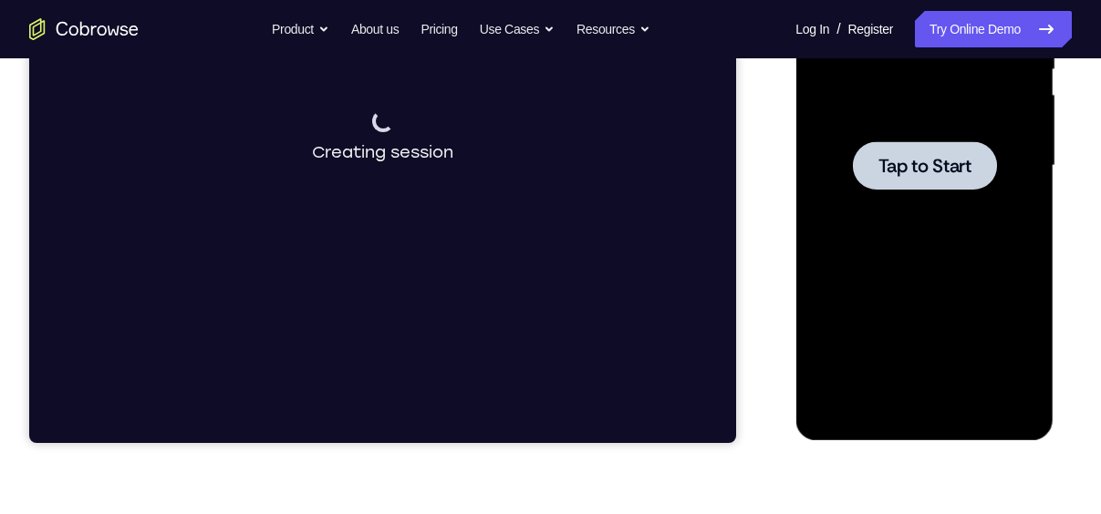
click at [1038, 396] on div at bounding box center [924, 166] width 230 height 511
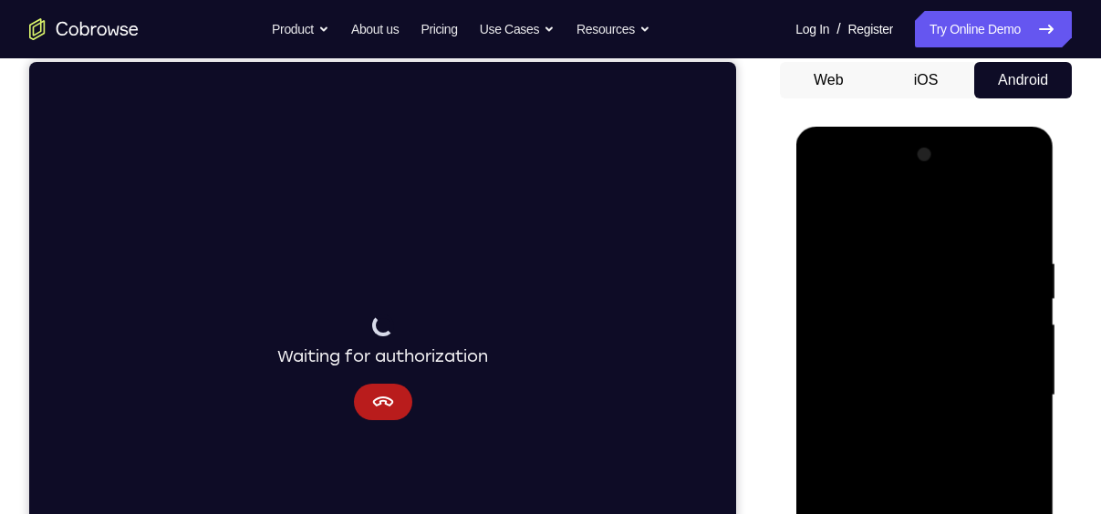
scroll to position [185, 0]
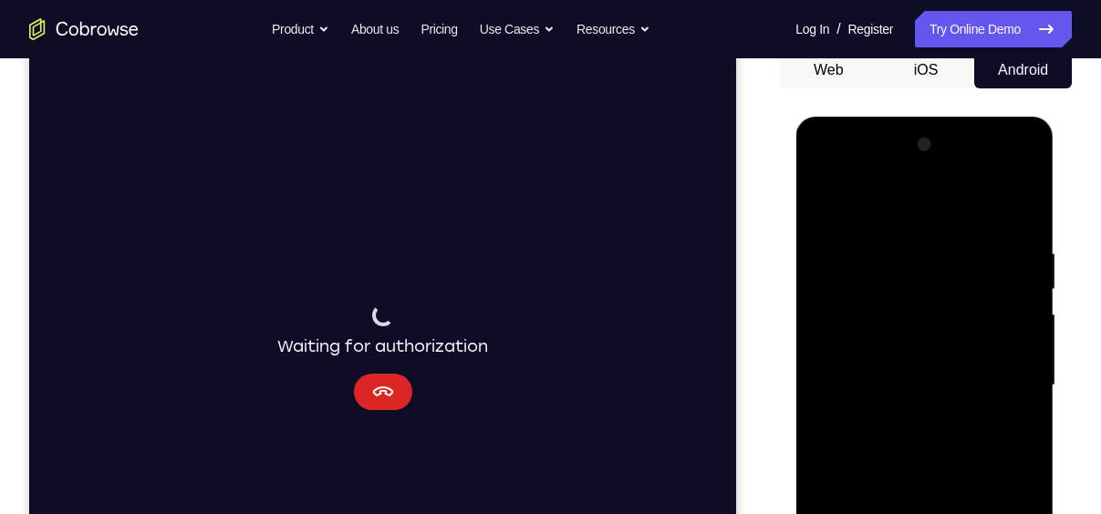
click at [392, 395] on icon "Cancel" at bounding box center [383, 392] width 22 height 22
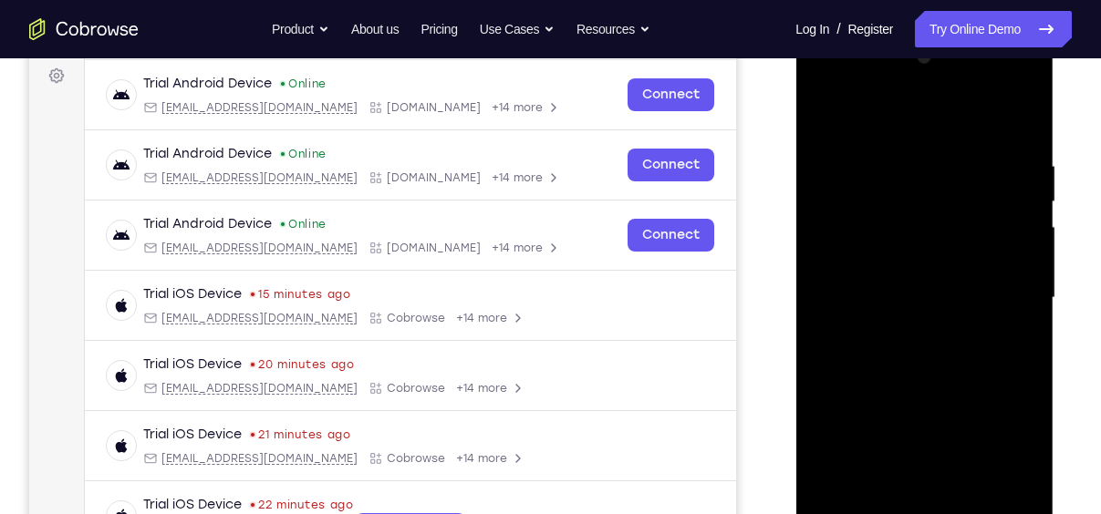
scroll to position [376, 0]
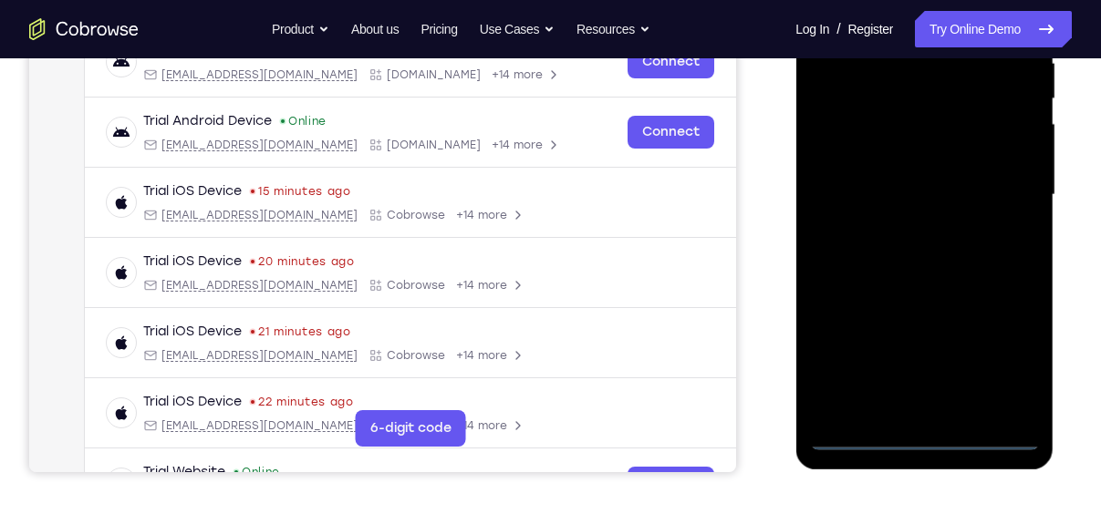
click at [935, 439] on div at bounding box center [924, 195] width 230 height 511
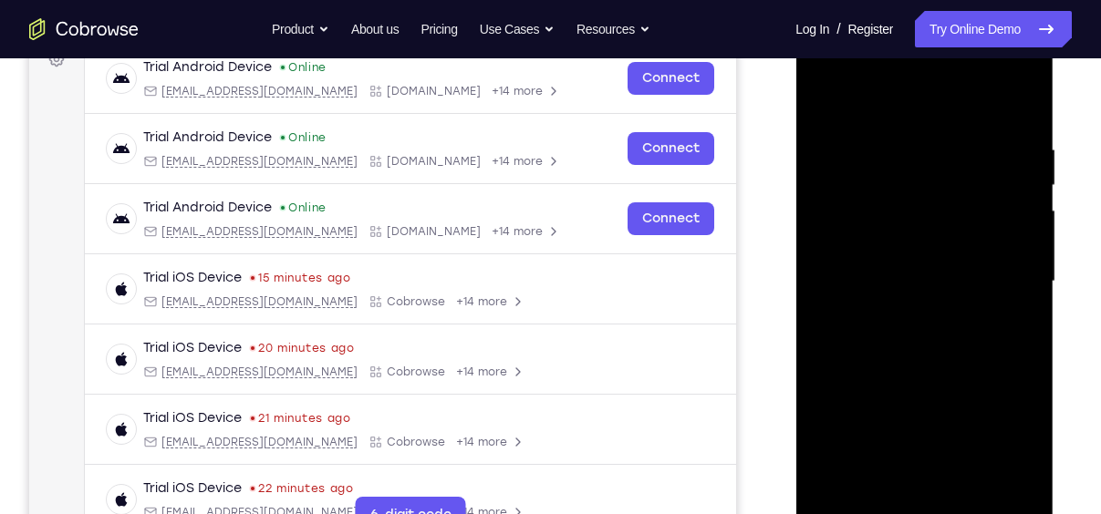
scroll to position [290, 0]
drag, startPoint x: 990, startPoint y: 275, endPoint x: 1013, endPoint y: 430, distance: 157.6
click at [1013, 430] on div at bounding box center [924, 281] width 230 height 511
click at [1009, 441] on div at bounding box center [924, 281] width 230 height 511
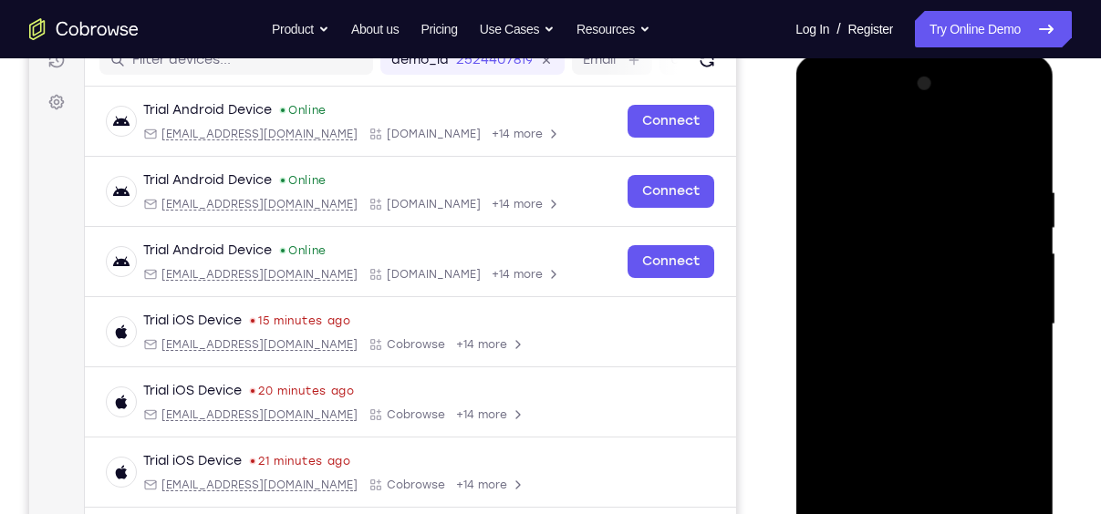
scroll to position [245, 0]
click at [917, 148] on div at bounding box center [924, 325] width 230 height 511
click at [998, 315] on div at bounding box center [924, 325] width 230 height 511
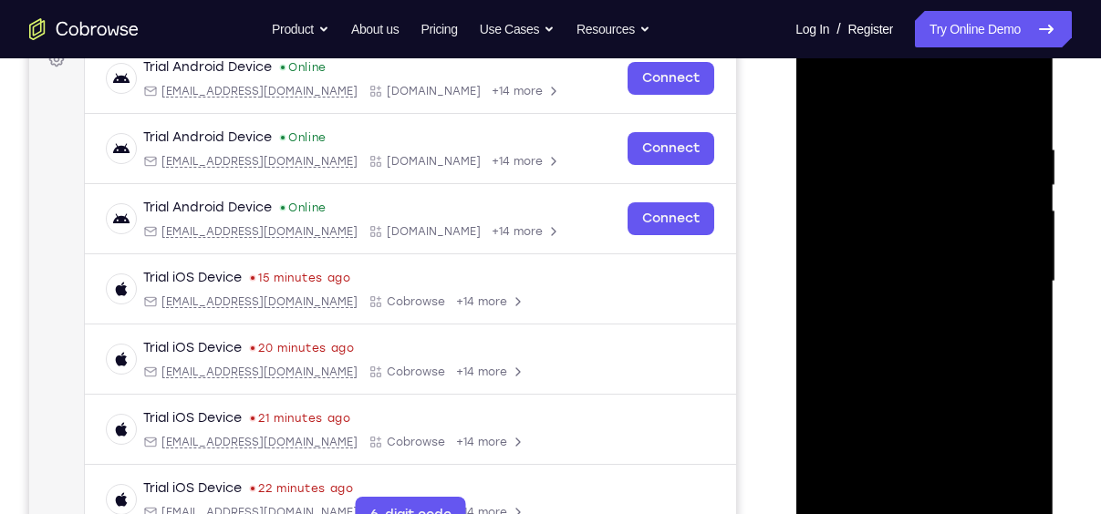
scroll to position [290, 0]
click at [902, 499] on div at bounding box center [924, 281] width 230 height 511
click at [939, 241] on div at bounding box center [924, 281] width 230 height 511
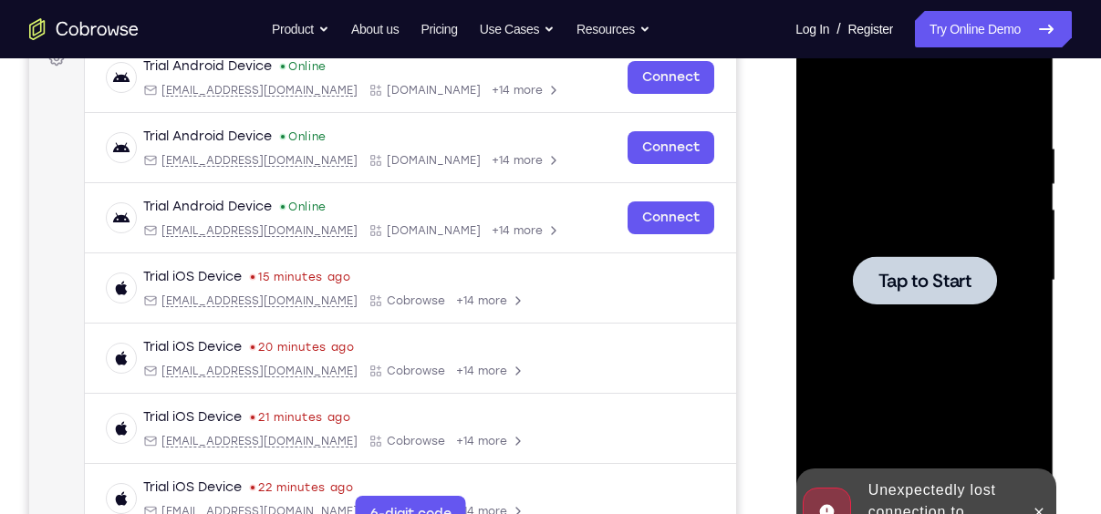
click at [932, 266] on div at bounding box center [924, 280] width 144 height 48
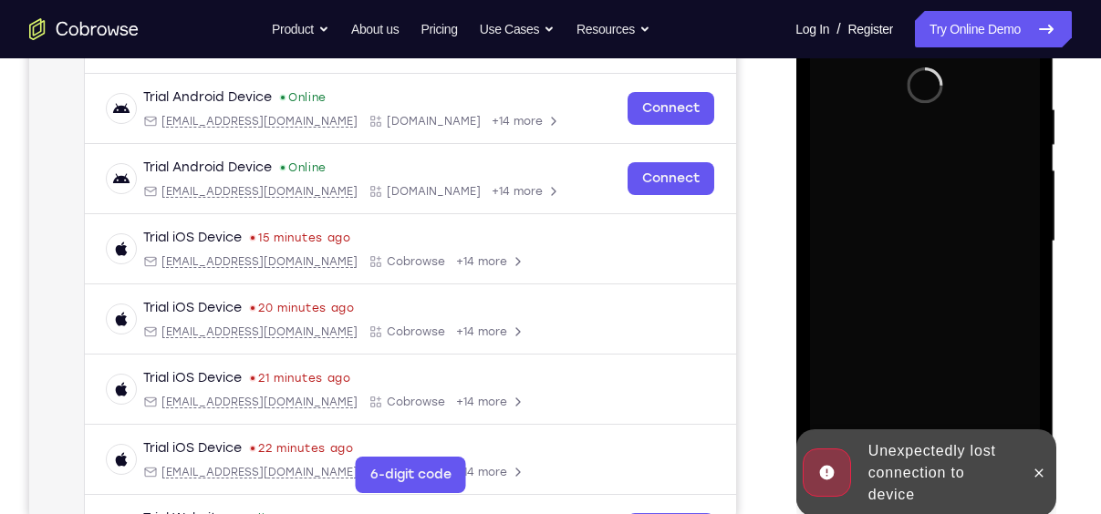
scroll to position [330, 0]
click at [1030, 479] on button at bounding box center [1037, 472] width 29 height 29
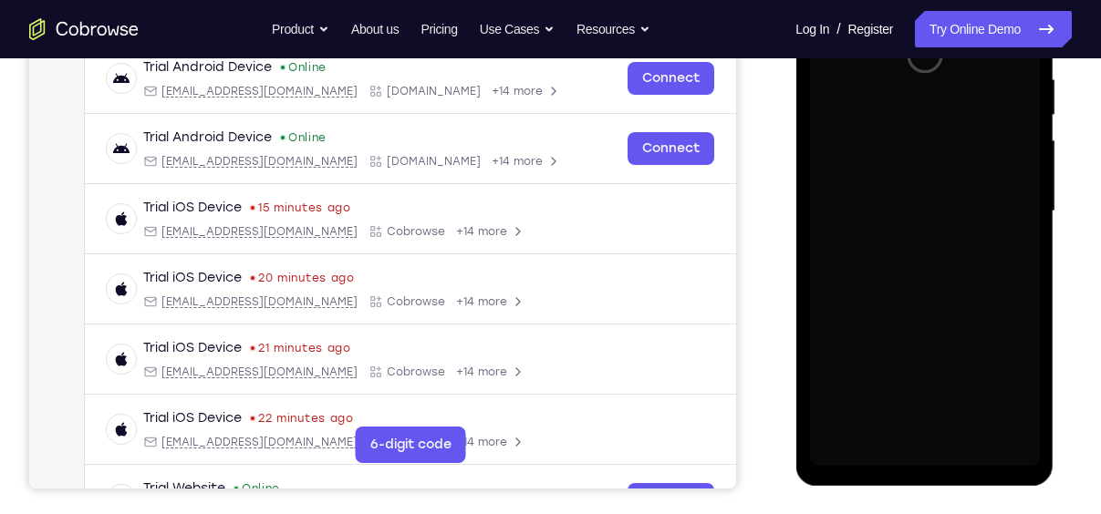
scroll to position [360, 0]
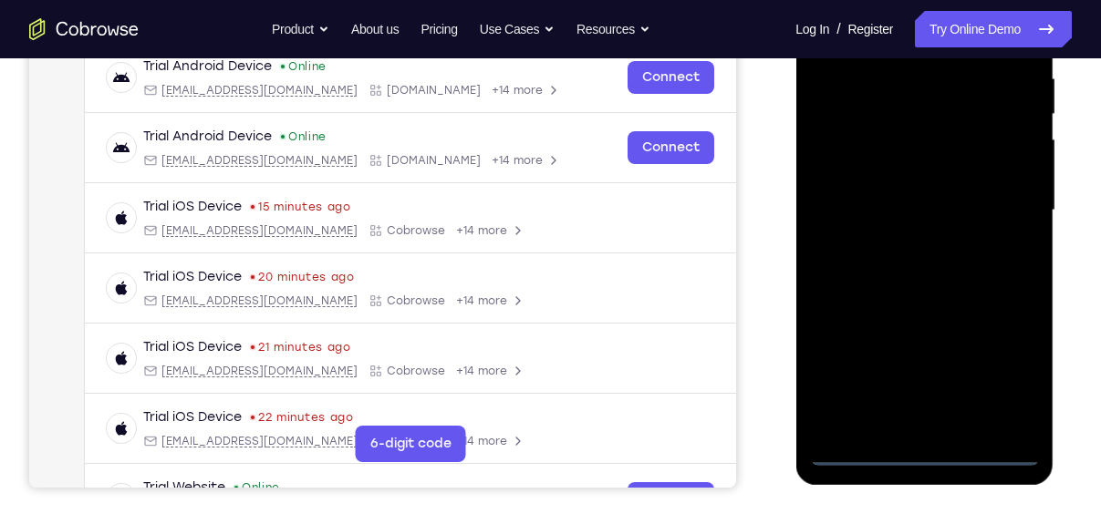
click at [926, 447] on div at bounding box center [924, 210] width 230 height 511
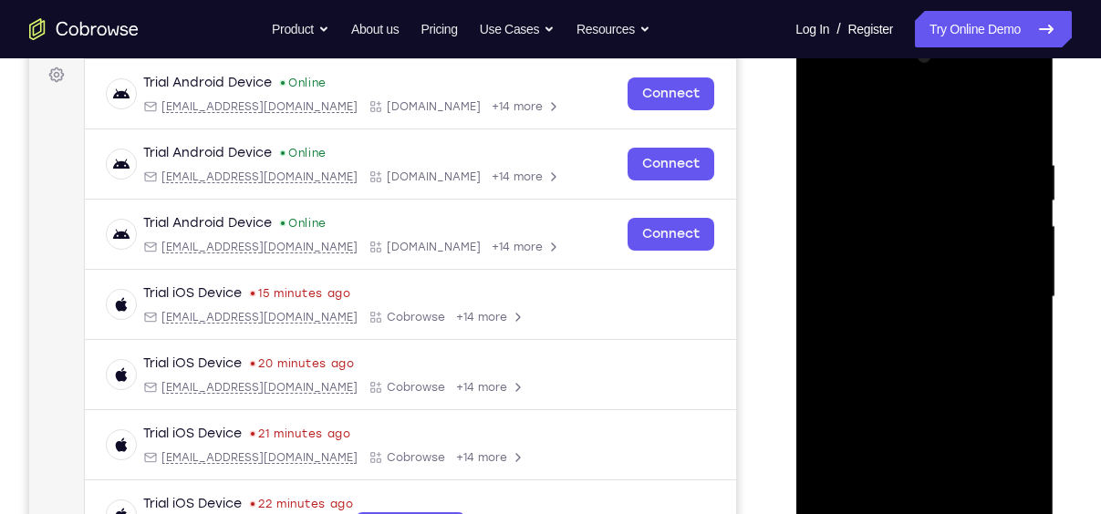
scroll to position [268, 0]
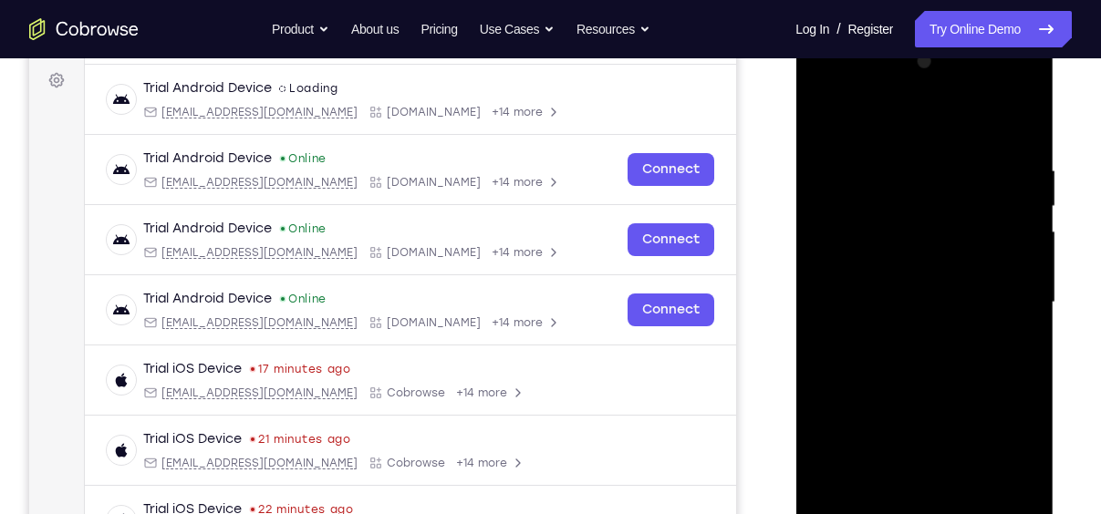
click at [1007, 452] on div at bounding box center [924, 302] width 230 height 511
click at [931, 133] on div at bounding box center [924, 302] width 230 height 511
click at [990, 290] on div at bounding box center [924, 302] width 230 height 511
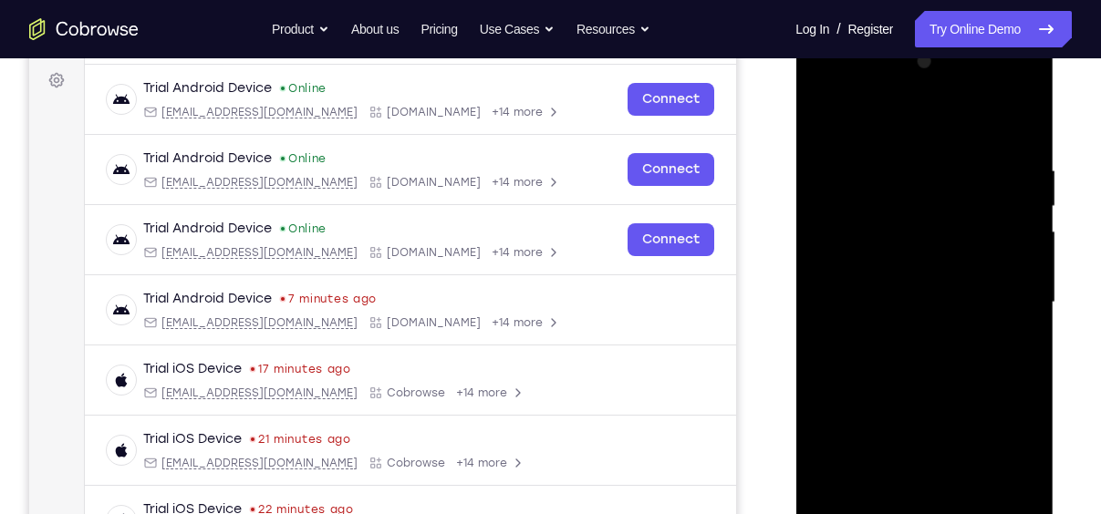
click at [912, 337] on div at bounding box center [924, 302] width 230 height 511
click at [957, 295] on div at bounding box center [924, 302] width 230 height 511
click at [875, 260] on div at bounding box center [924, 302] width 230 height 511
click at [907, 299] on div at bounding box center [924, 302] width 230 height 511
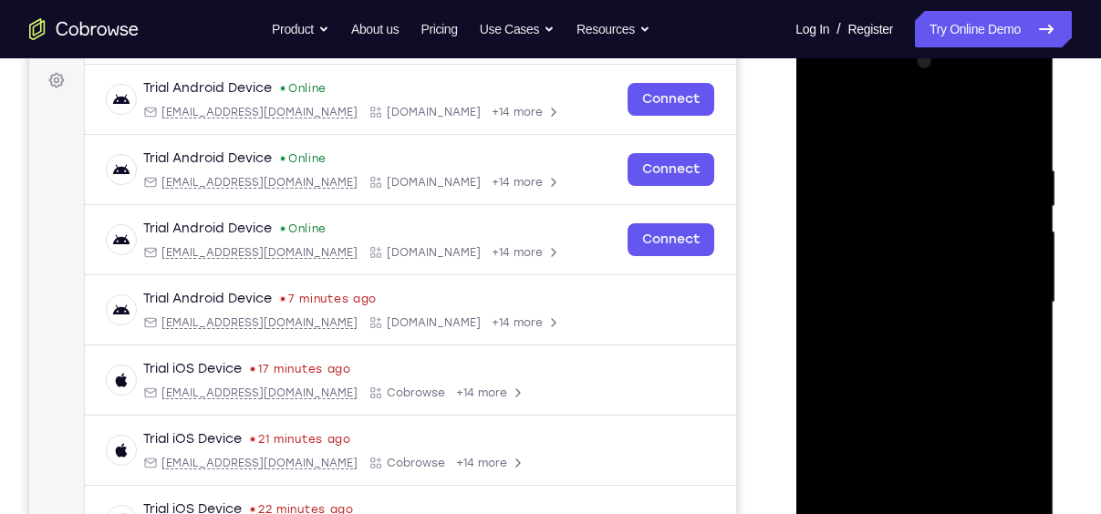
click at [937, 350] on div at bounding box center [924, 302] width 230 height 511
click at [1011, 328] on div at bounding box center [924, 302] width 230 height 511
click at [931, 305] on div at bounding box center [924, 302] width 230 height 511
click at [929, 371] on div at bounding box center [924, 302] width 230 height 511
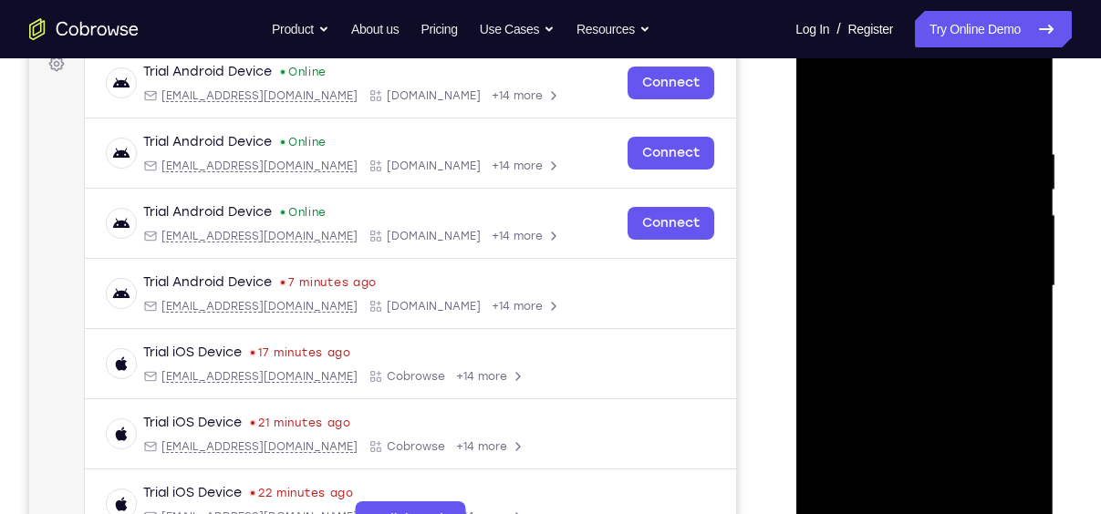
scroll to position [273, 0]
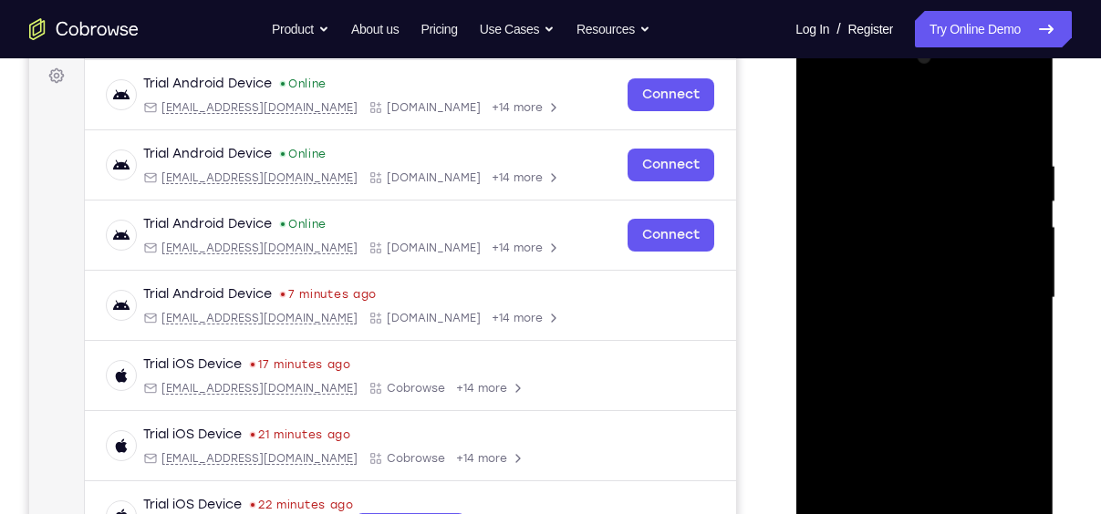
click at [935, 339] on div at bounding box center [924, 298] width 230 height 511
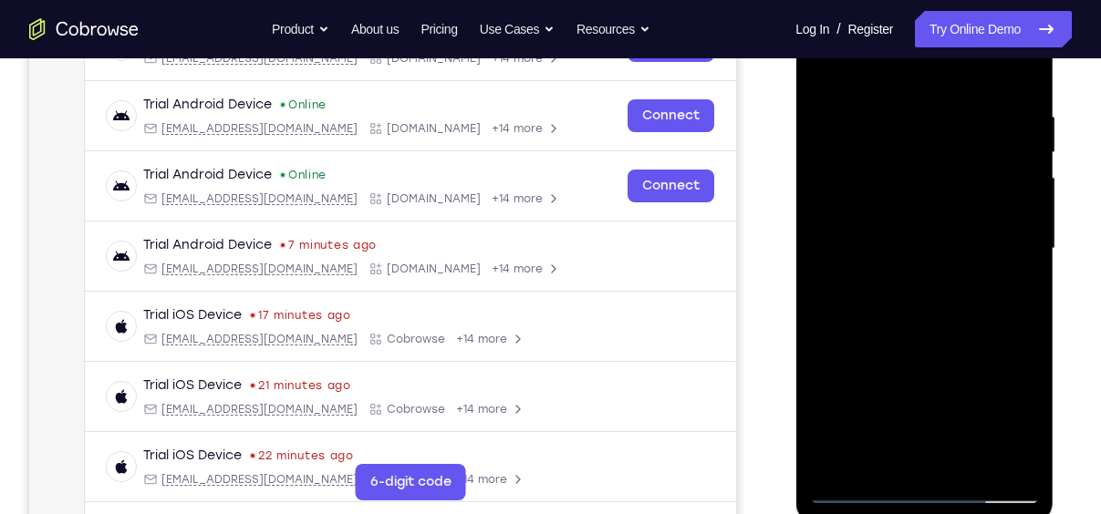
click at [935, 339] on div at bounding box center [924, 249] width 230 height 511
drag, startPoint x: 935, startPoint y: 291, endPoint x: 935, endPoint y: 339, distance: 48.3
click at [935, 339] on div at bounding box center [924, 249] width 230 height 511
click at [950, 331] on div at bounding box center [924, 249] width 230 height 511
click at [969, 459] on div at bounding box center [924, 249] width 230 height 511
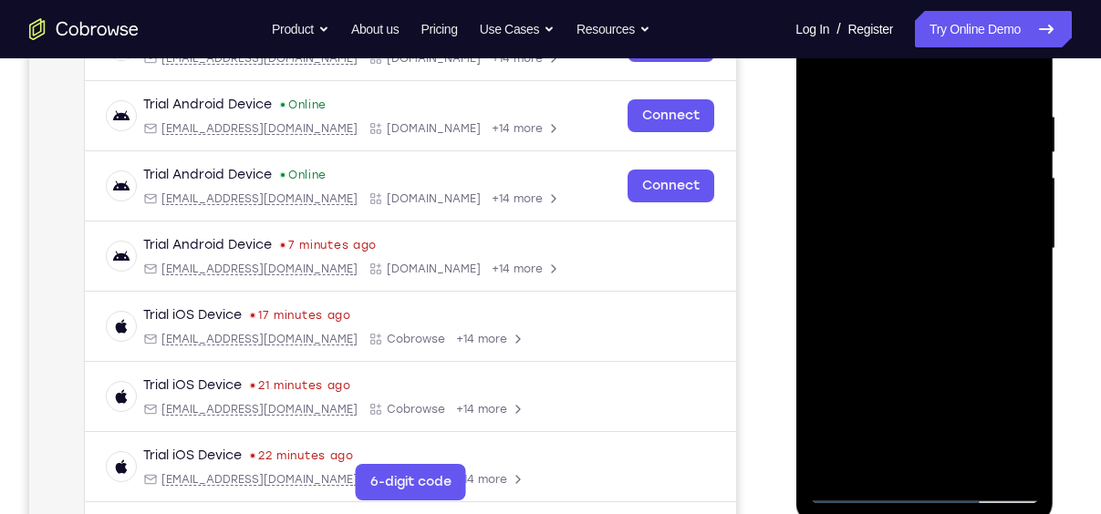
click at [960, 353] on div at bounding box center [924, 249] width 230 height 511
click at [942, 223] on div at bounding box center [924, 249] width 230 height 511
click at [912, 454] on div at bounding box center [924, 249] width 230 height 511
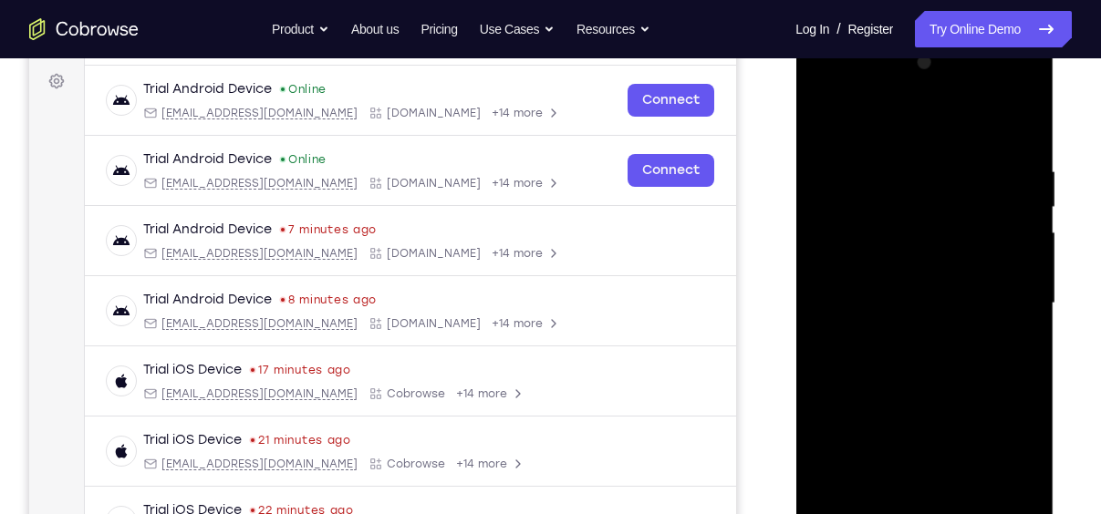
scroll to position [259, 0]
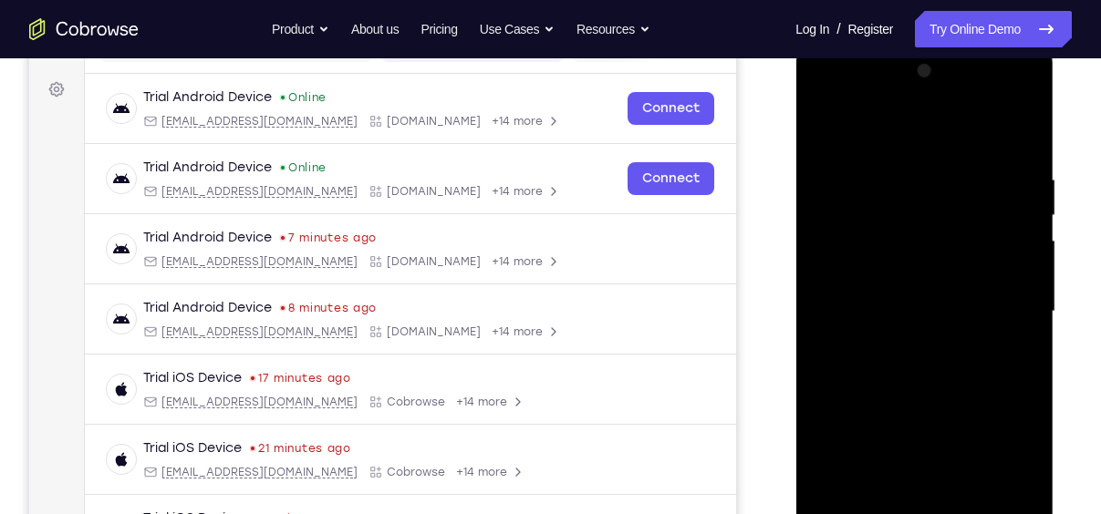
click at [886, 228] on div at bounding box center [924, 312] width 230 height 511
click at [924, 395] on div at bounding box center [924, 312] width 230 height 511
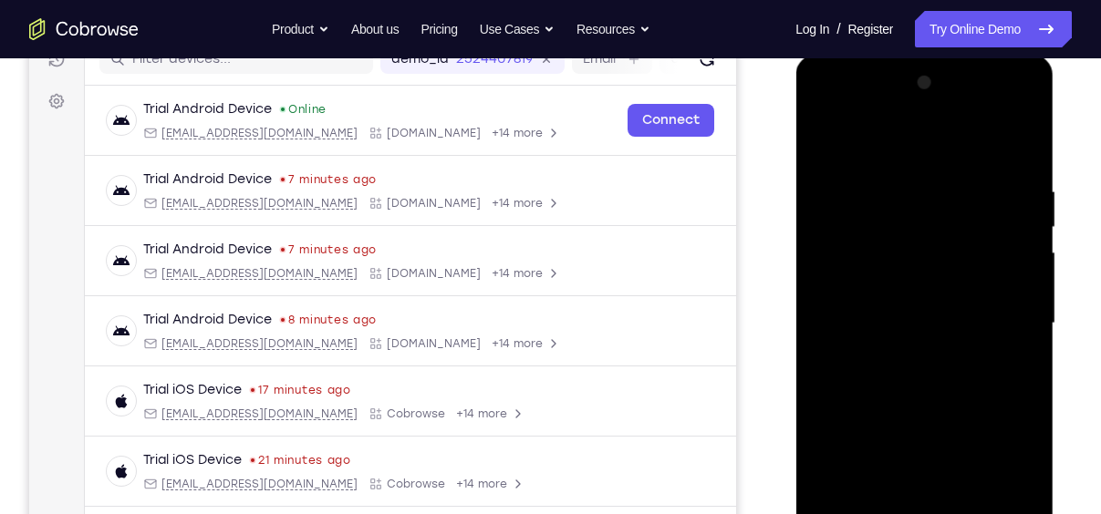
scroll to position [252, 0]
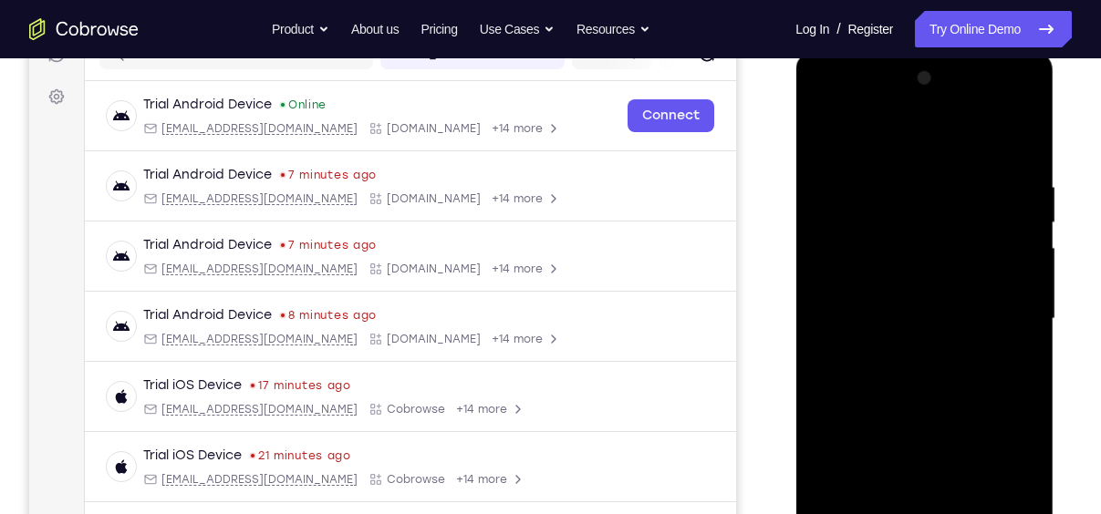
click at [1012, 365] on div at bounding box center [924, 319] width 230 height 511
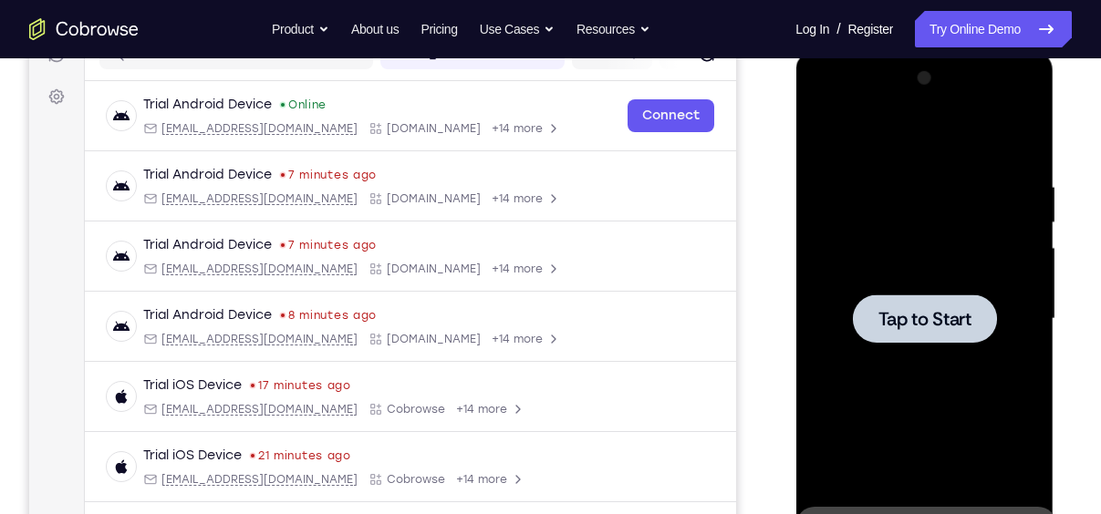
click at [937, 350] on div at bounding box center [924, 319] width 230 height 511
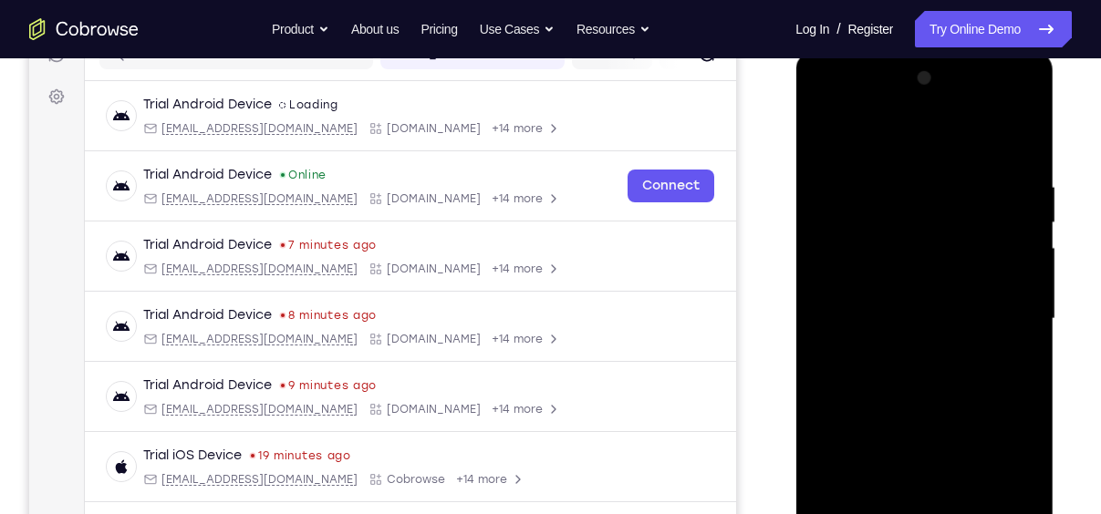
click at [991, 350] on div at bounding box center [924, 319] width 230 height 511
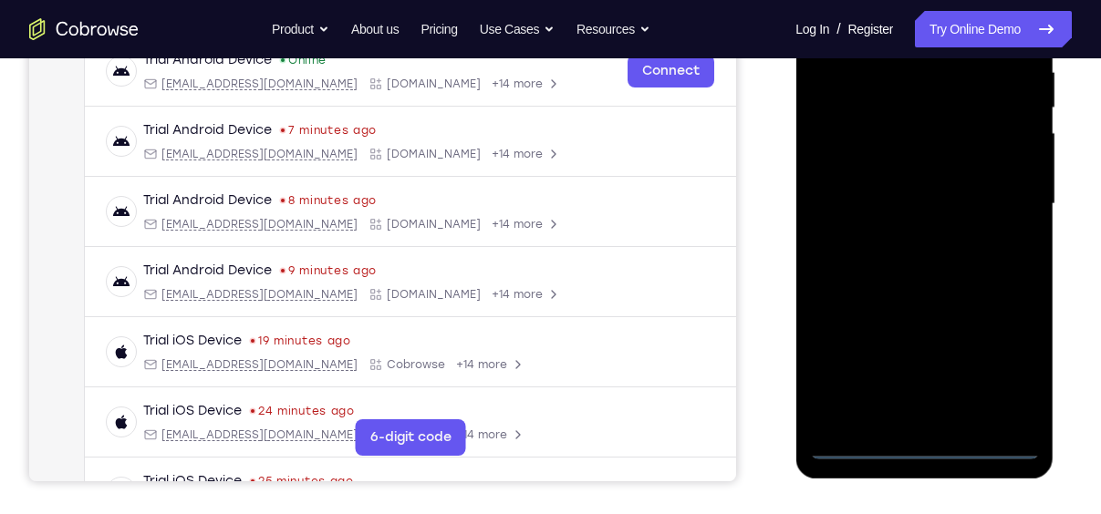
click at [998, 378] on div at bounding box center [924, 204] width 230 height 511
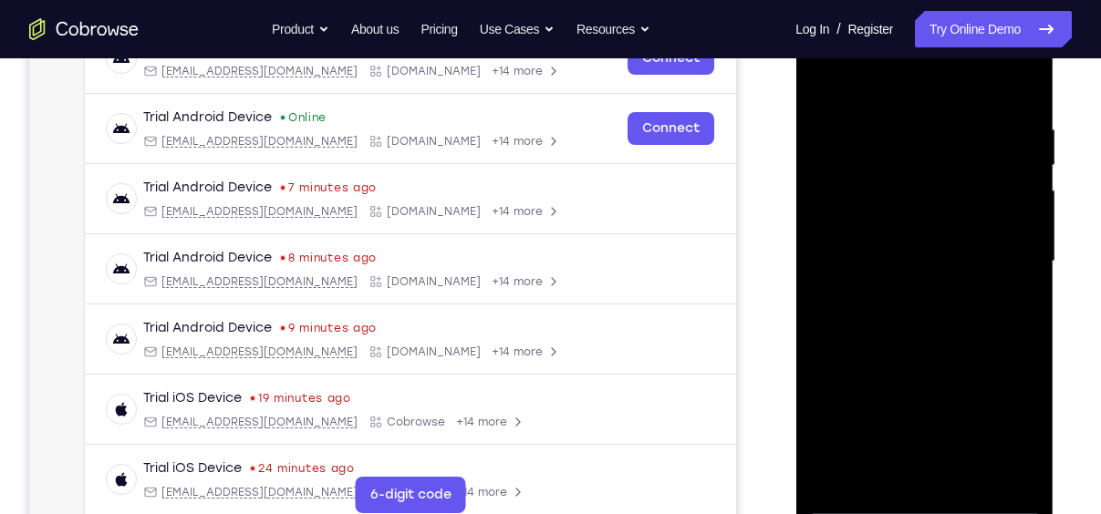
click at [896, 78] on div at bounding box center [924, 261] width 230 height 511
click at [1010, 244] on div at bounding box center [924, 261] width 230 height 511
click at [942, 478] on div at bounding box center [924, 261] width 230 height 511
click at [823, 76] on div at bounding box center [924, 261] width 230 height 511
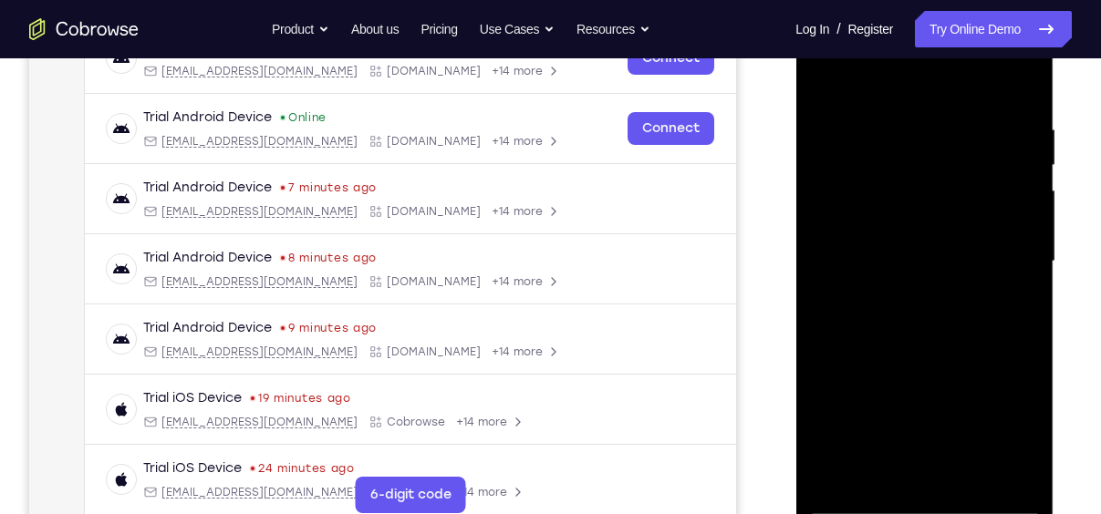
click at [966, 244] on div at bounding box center [924, 261] width 230 height 511
click at [966, 231] on div at bounding box center [924, 261] width 230 height 511
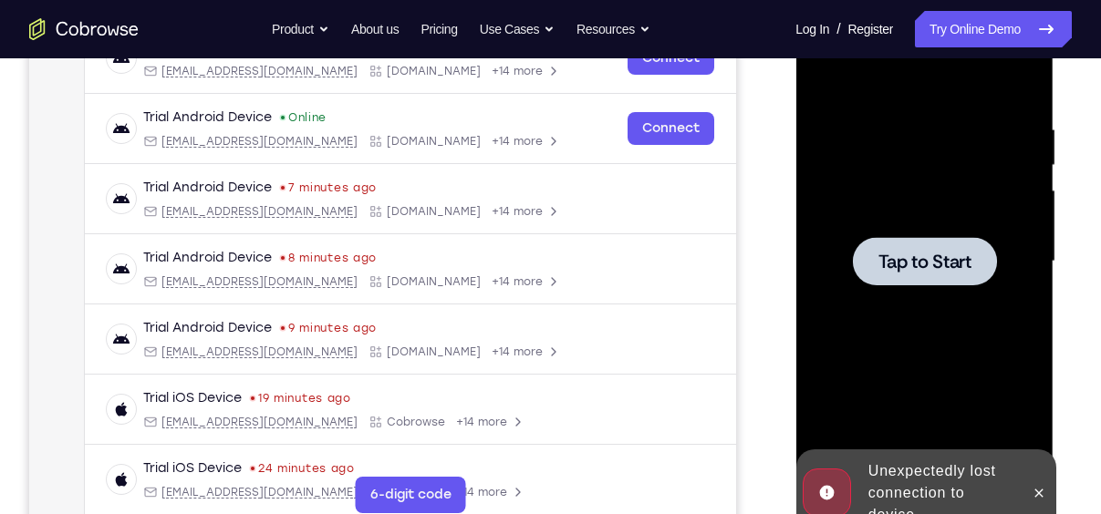
click at [935, 265] on span "Tap to Start" at bounding box center [923, 262] width 93 height 18
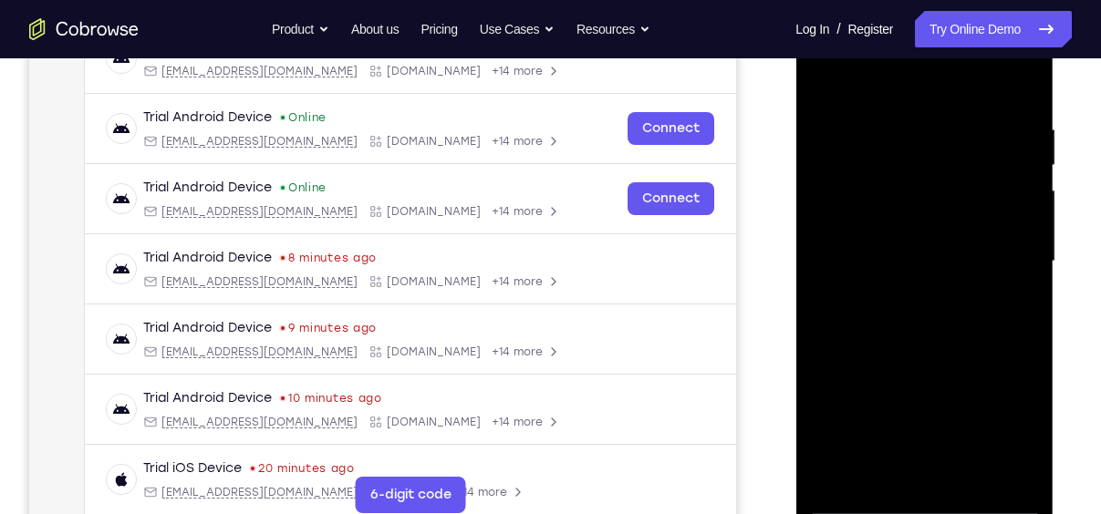
click at [924, 499] on div at bounding box center [924, 261] width 230 height 511
click at [1003, 429] on div at bounding box center [924, 261] width 230 height 511
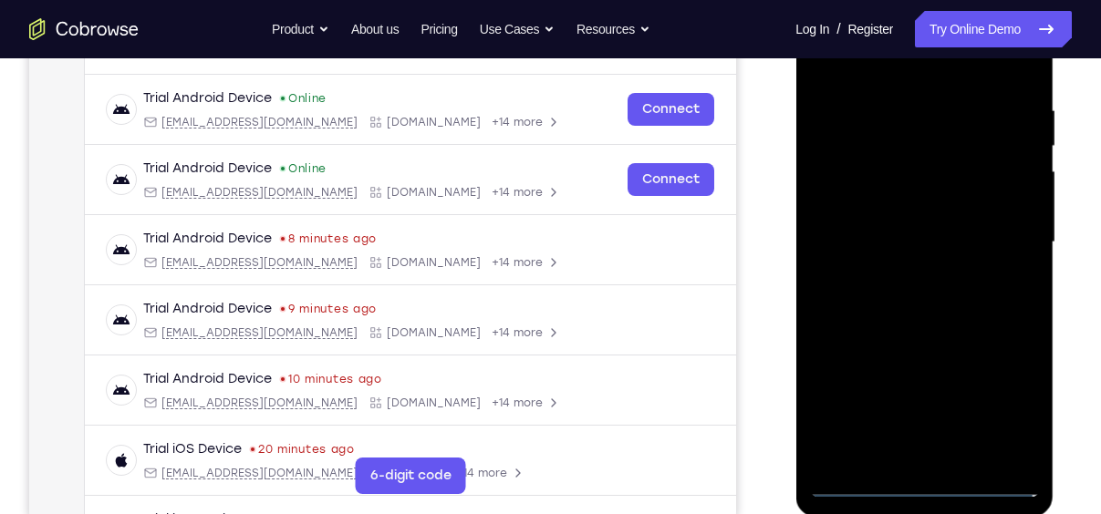
scroll to position [338, 0]
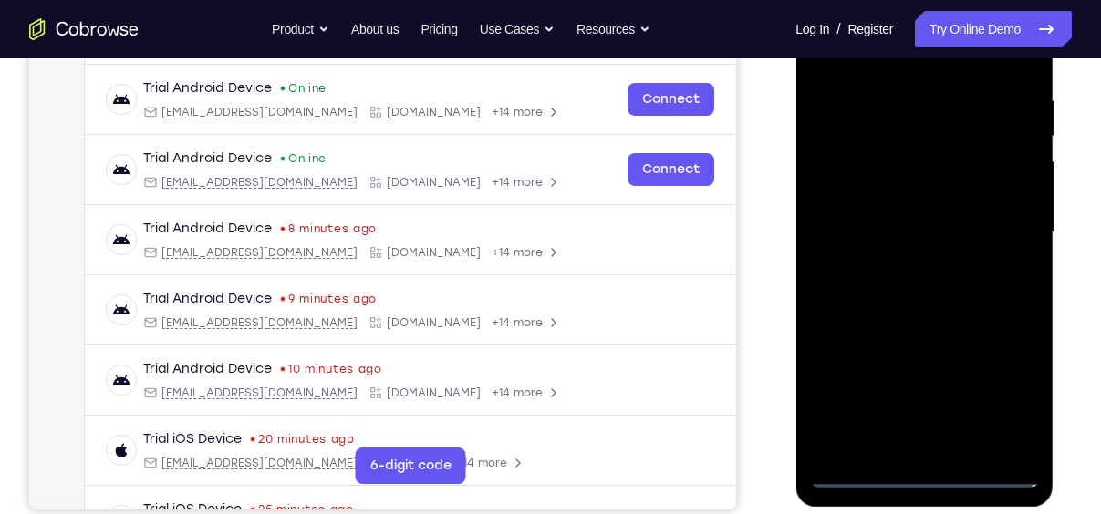
click at [995, 344] on div at bounding box center [924, 232] width 230 height 511
click at [1006, 389] on div at bounding box center [924, 232] width 230 height 511
click at [904, 59] on div at bounding box center [924, 232] width 230 height 511
click at [1000, 215] on div at bounding box center [924, 232] width 230 height 511
click at [900, 268] on div at bounding box center [924, 232] width 230 height 511
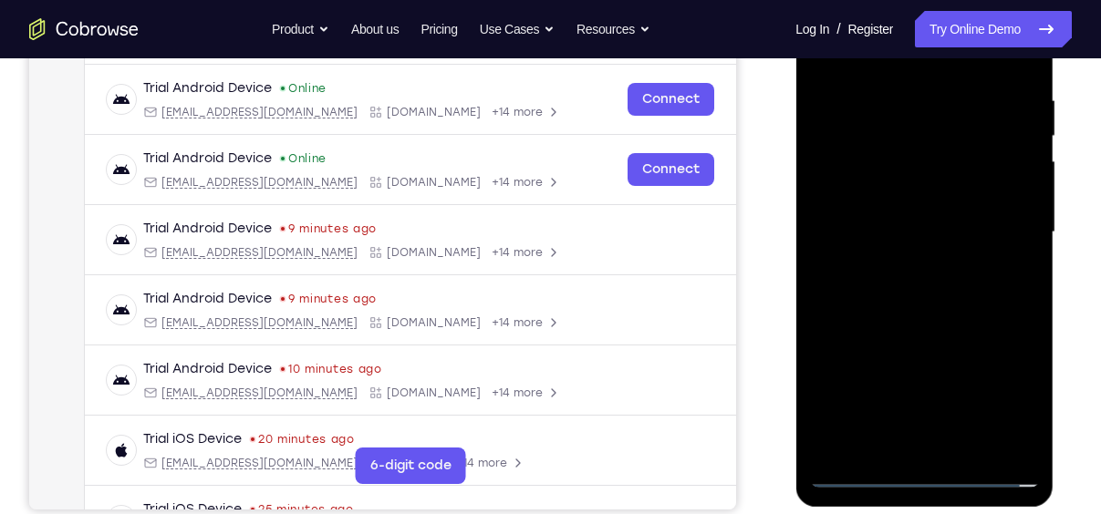
click at [907, 267] on div at bounding box center [924, 232] width 230 height 511
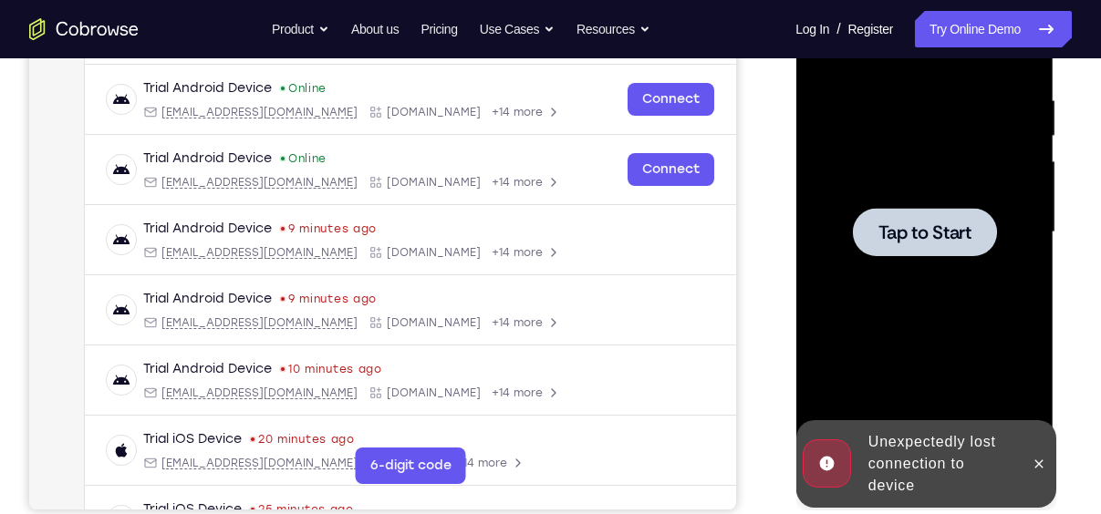
click at [900, 242] on span "Tap to Start" at bounding box center [923, 232] width 93 height 18
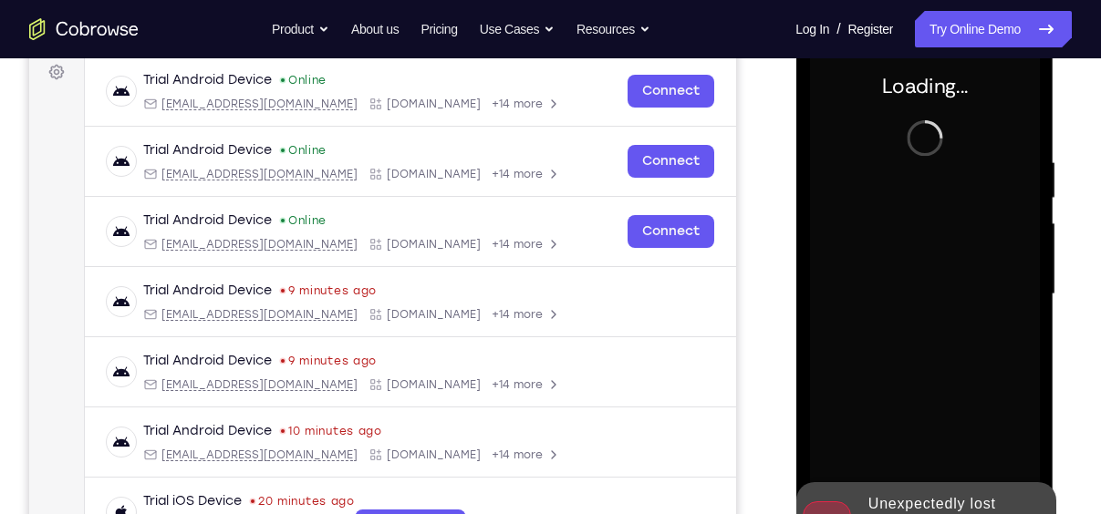
scroll to position [354, 0]
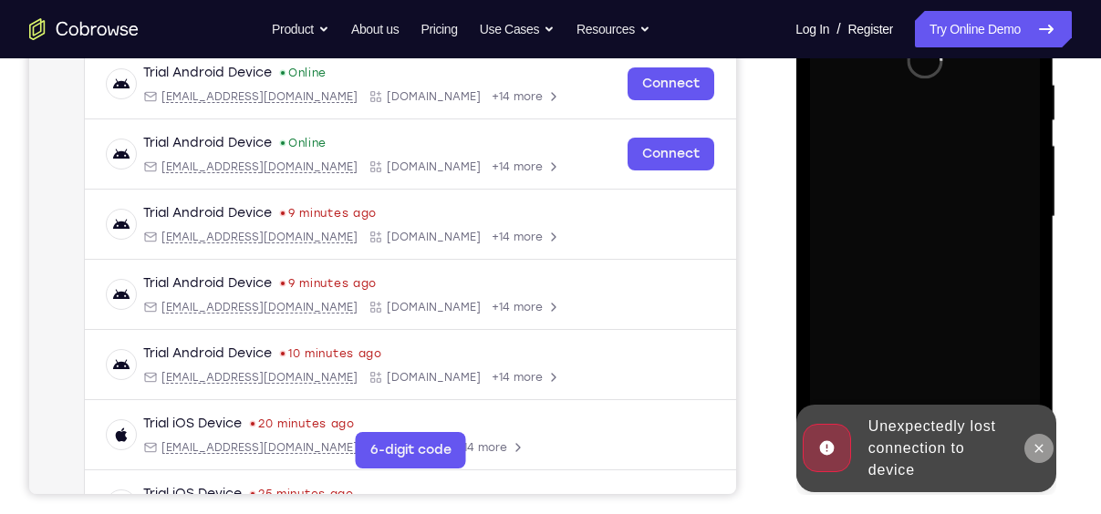
click at [1041, 456] on button at bounding box center [1037, 448] width 29 height 29
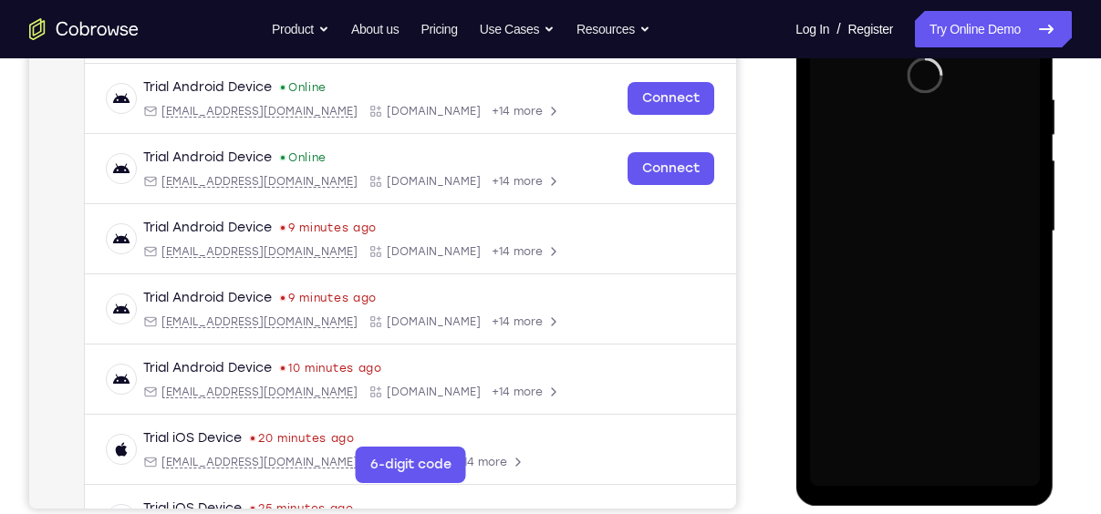
scroll to position [347, 0]
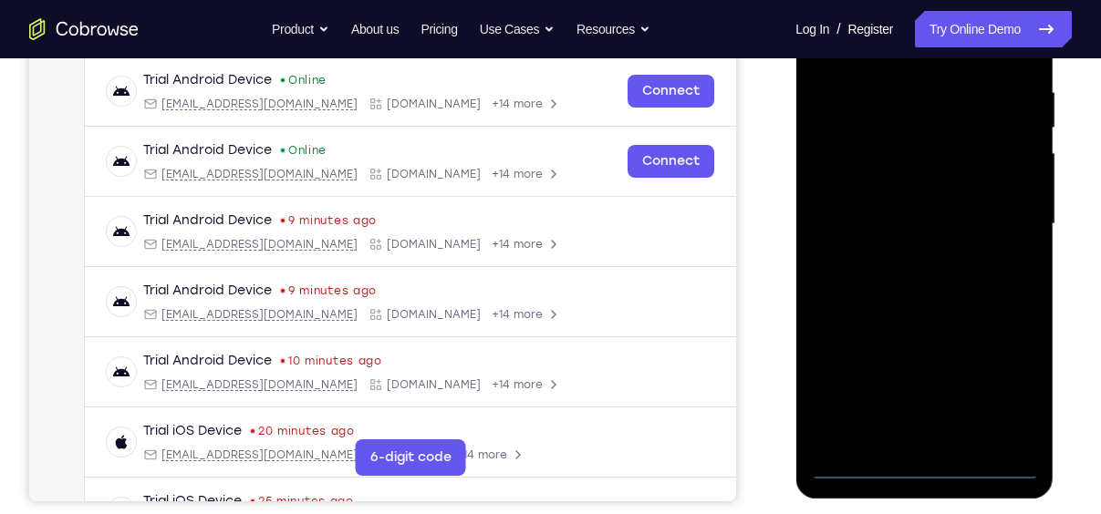
click at [928, 469] on div at bounding box center [924, 224] width 230 height 511
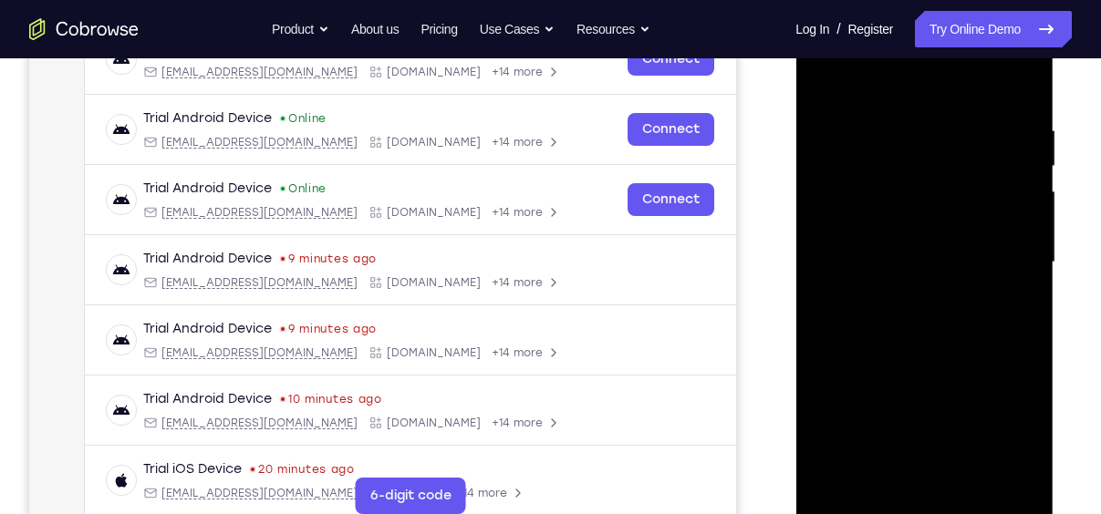
scroll to position [302, 0]
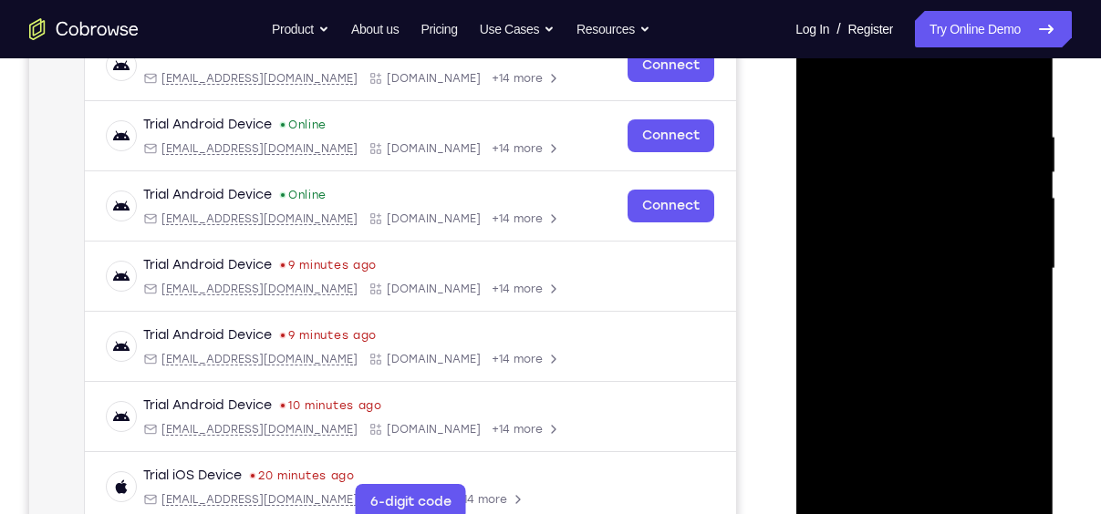
click at [1010, 439] on div at bounding box center [924, 269] width 230 height 511
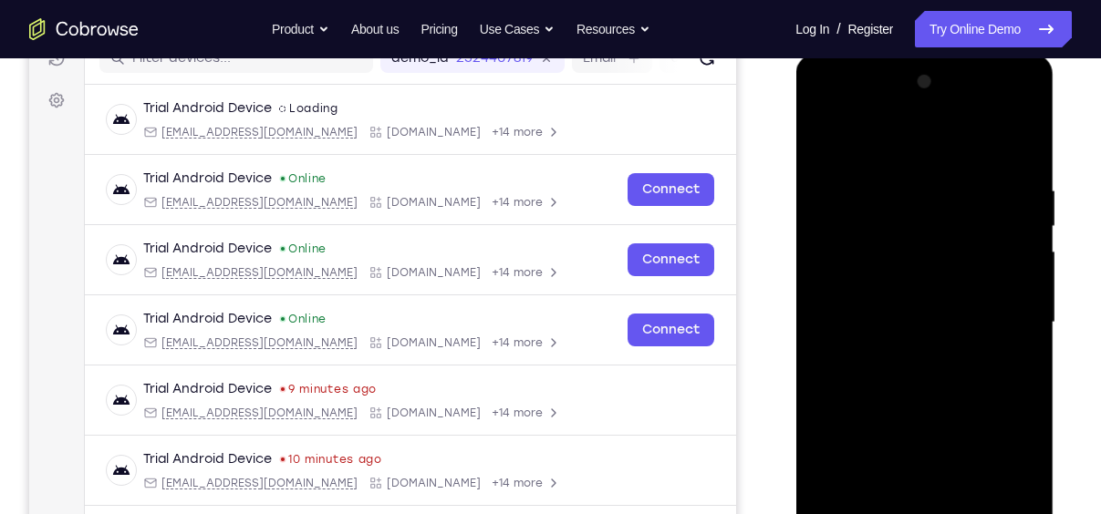
scroll to position [240, 0]
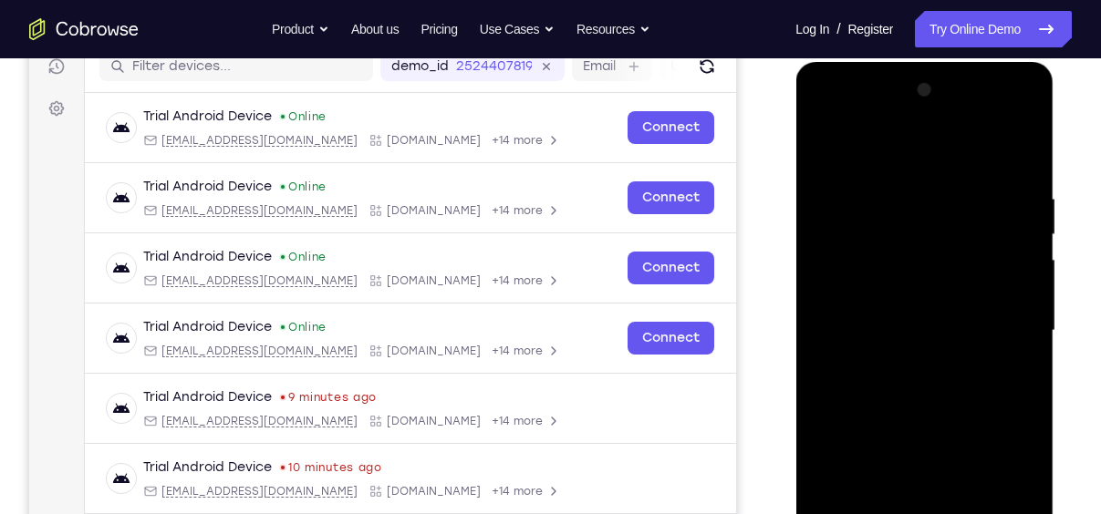
click at [938, 141] on div at bounding box center [924, 331] width 230 height 511
click at [1000, 322] on div at bounding box center [924, 331] width 230 height 511
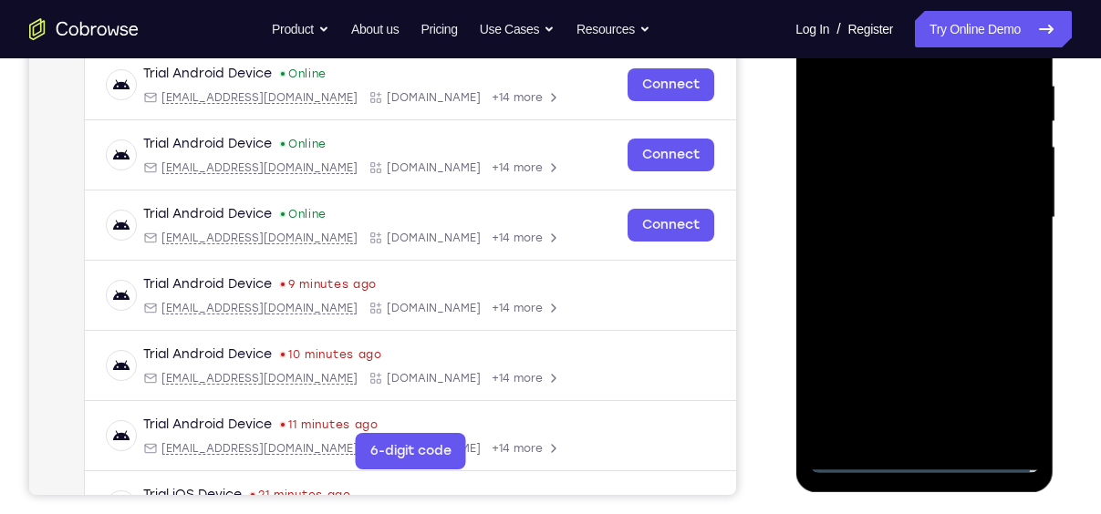
scroll to position [355, 0]
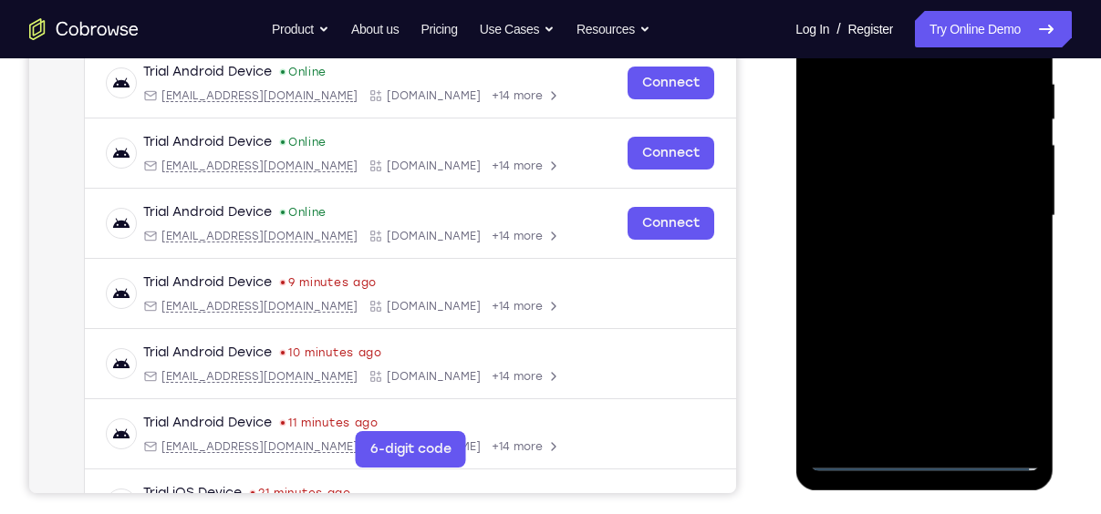
click at [946, 433] on div at bounding box center [924, 216] width 230 height 511
click at [953, 196] on div at bounding box center [924, 216] width 230 height 511
click at [938, 181] on div at bounding box center [924, 216] width 230 height 511
click at [955, 207] on div at bounding box center [924, 216] width 230 height 511
click at [934, 282] on div at bounding box center [924, 216] width 230 height 511
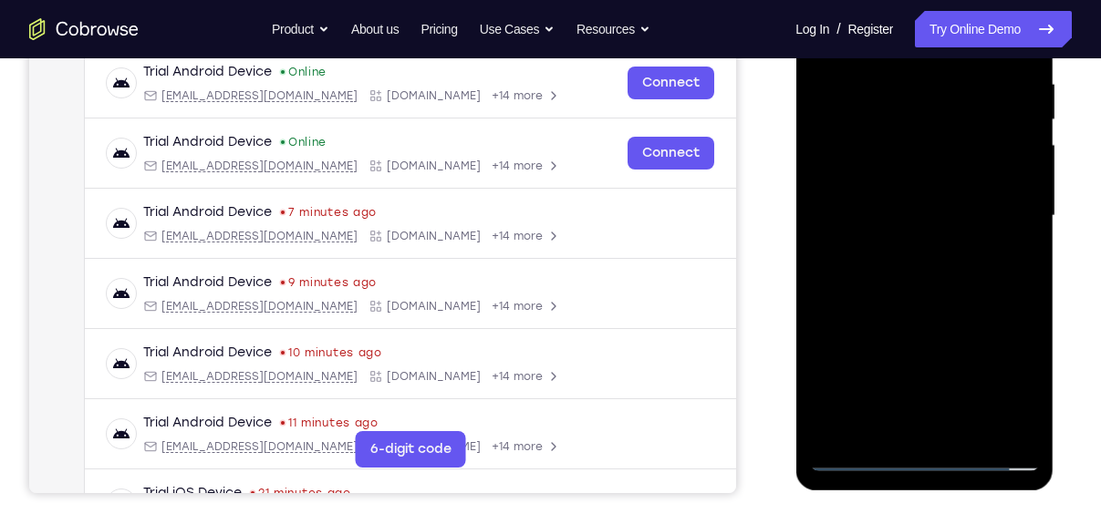
scroll to position [277, 0]
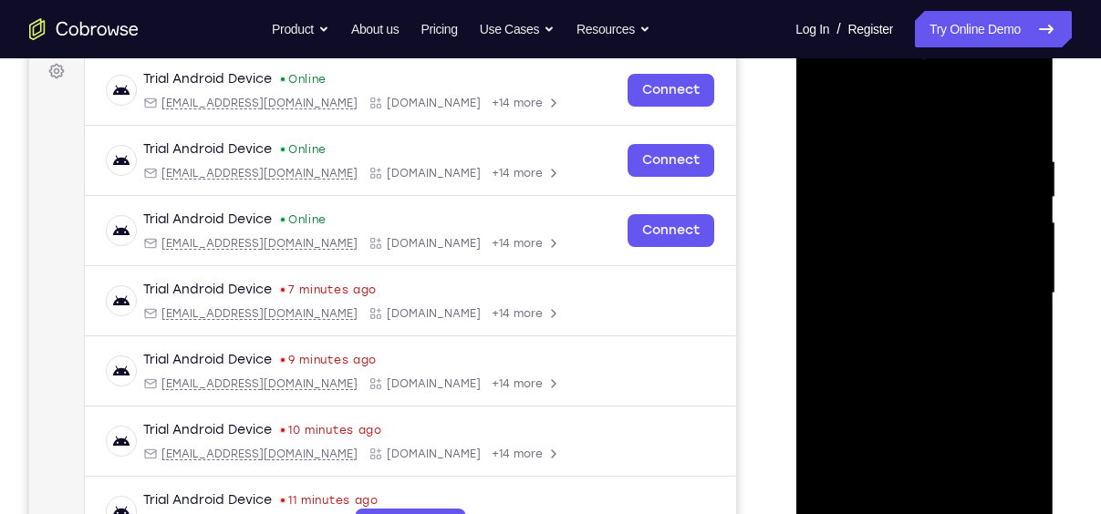
click at [940, 358] on div at bounding box center [924, 293] width 230 height 511
click at [931, 346] on div at bounding box center [924, 293] width 230 height 511
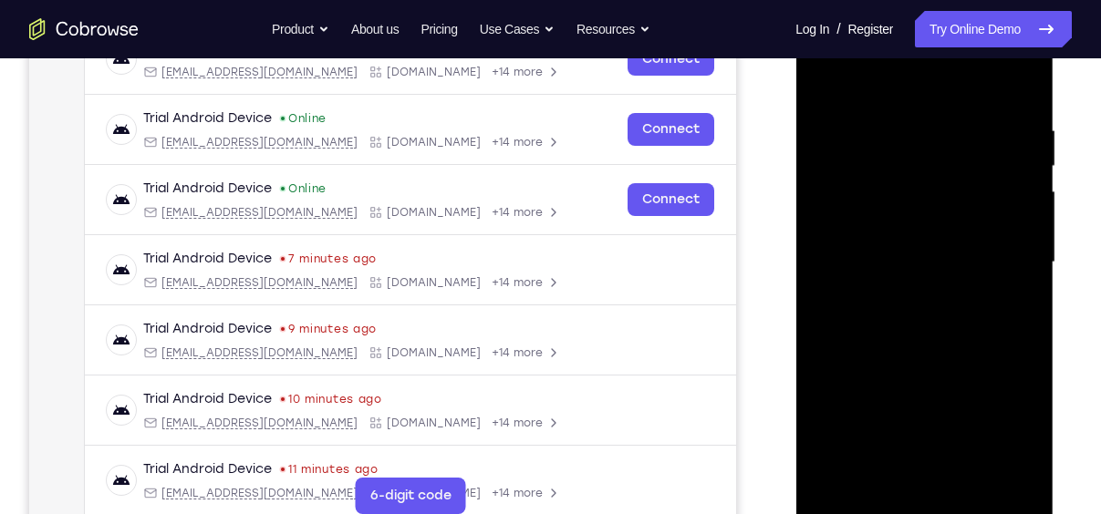
scroll to position [314, 0]
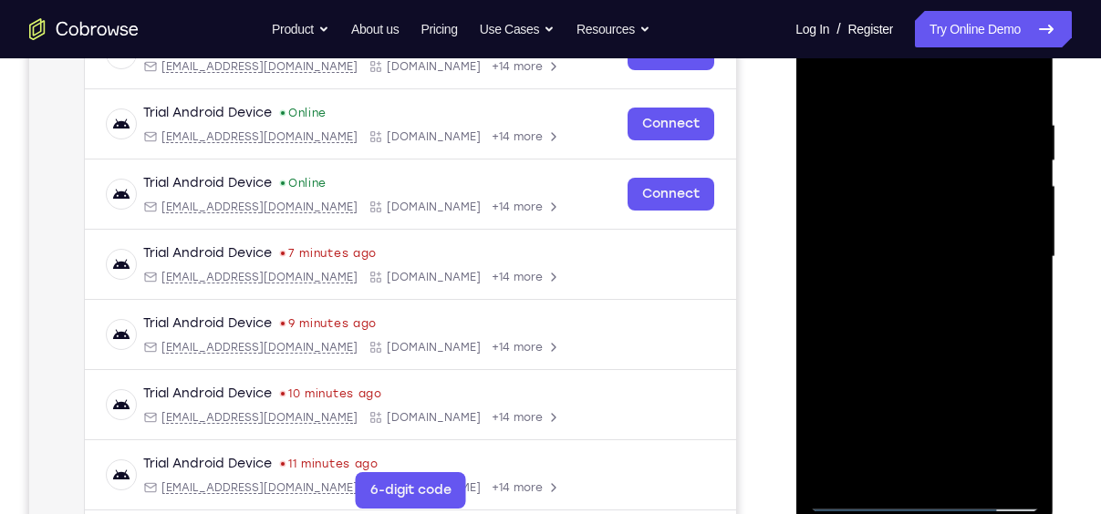
click at [951, 334] on div at bounding box center [924, 257] width 230 height 511
click at [973, 471] on div at bounding box center [924, 257] width 230 height 511
click at [926, 364] on div at bounding box center [924, 257] width 230 height 511
click at [909, 232] on div at bounding box center [924, 257] width 230 height 511
drag, startPoint x: 979, startPoint y: 254, endPoint x: 1001, endPoint y: 173, distance: 83.4
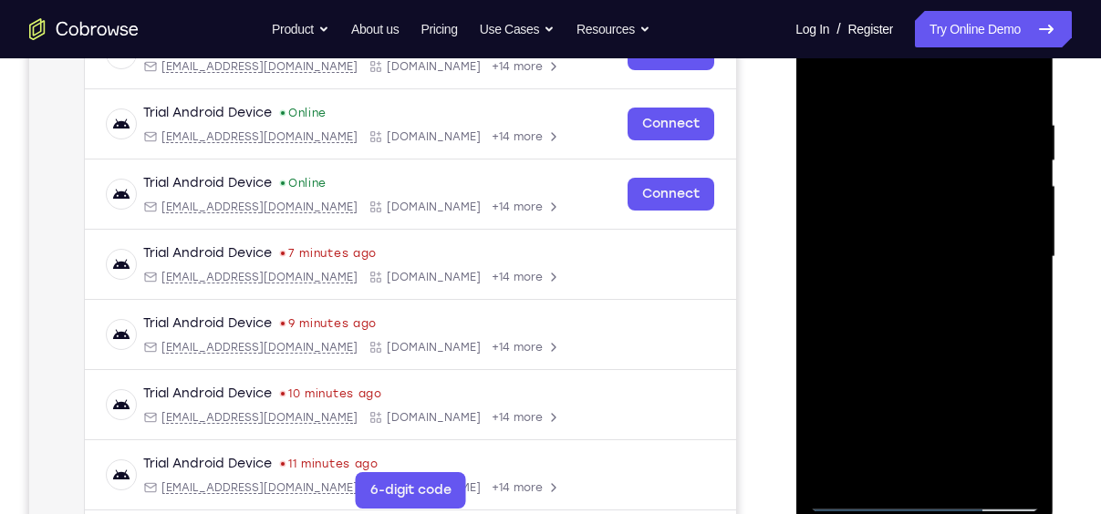
click at [1001, 173] on div at bounding box center [924, 257] width 230 height 511
click at [824, 75] on div at bounding box center [924, 257] width 230 height 511
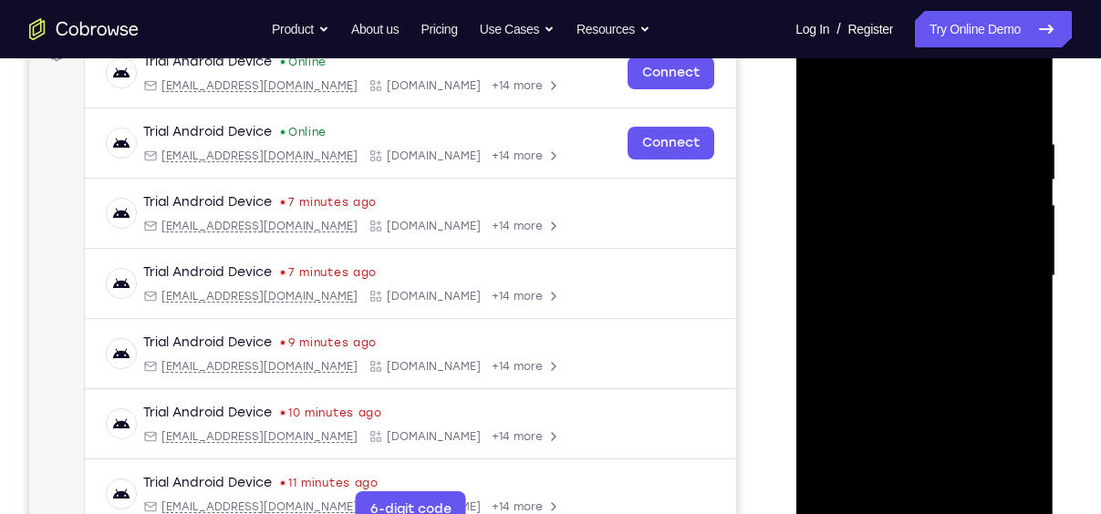
scroll to position [294, 0]
click at [831, 91] on div at bounding box center [924, 277] width 230 height 511
click at [825, 89] on div at bounding box center [924, 277] width 230 height 511
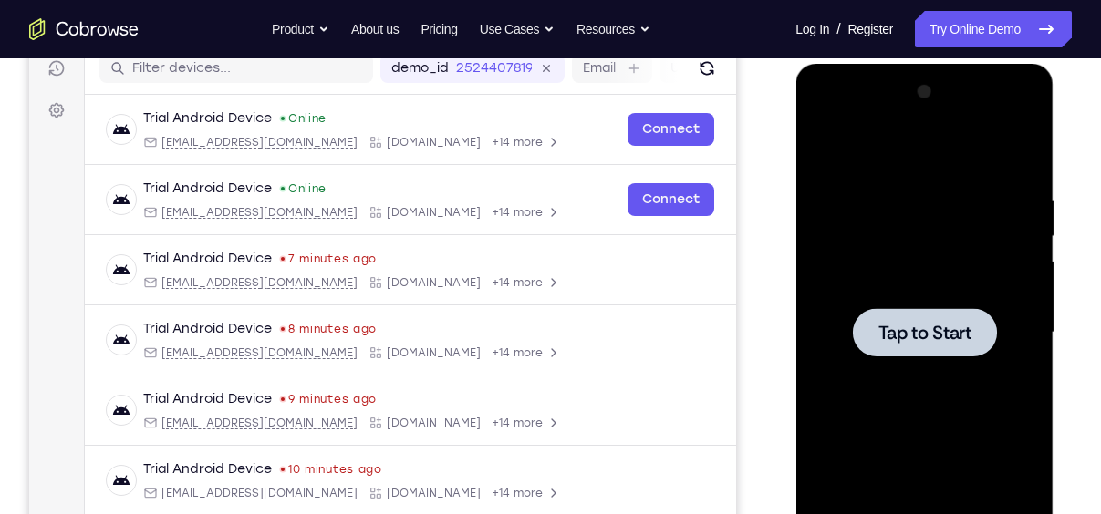
scroll to position [237, 0]
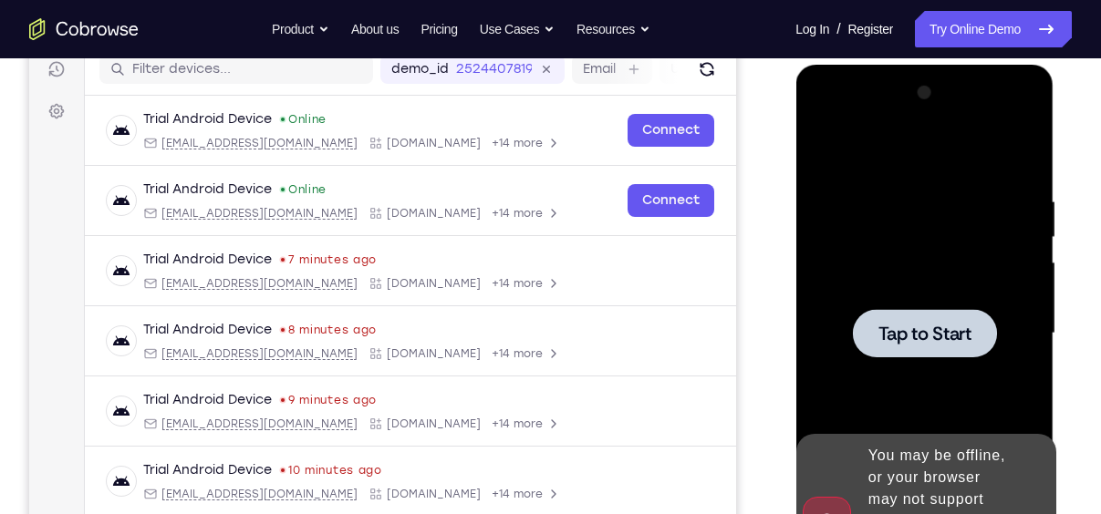
click at [911, 334] on span "Tap to Start" at bounding box center [923, 334] width 93 height 18
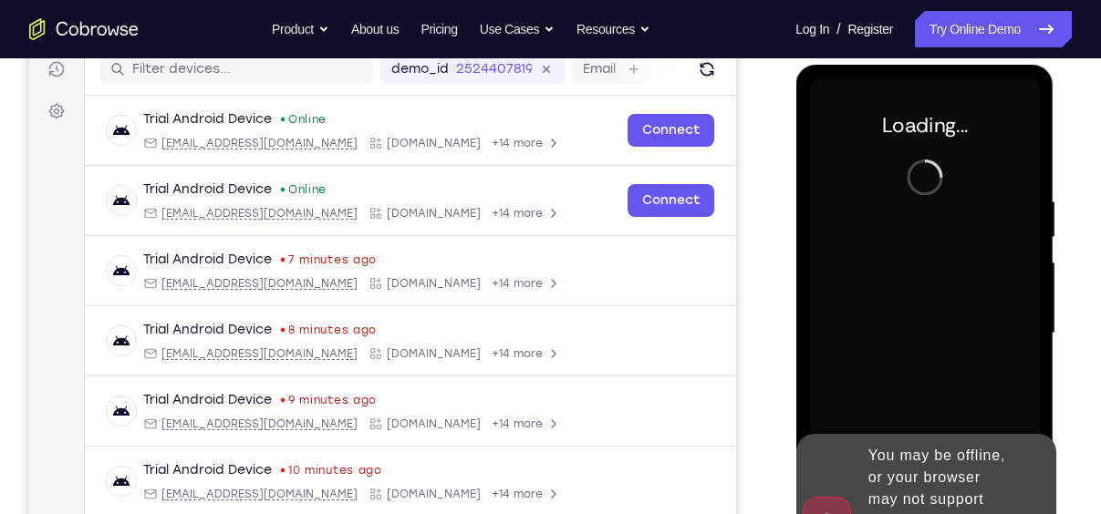
scroll to position [372, 0]
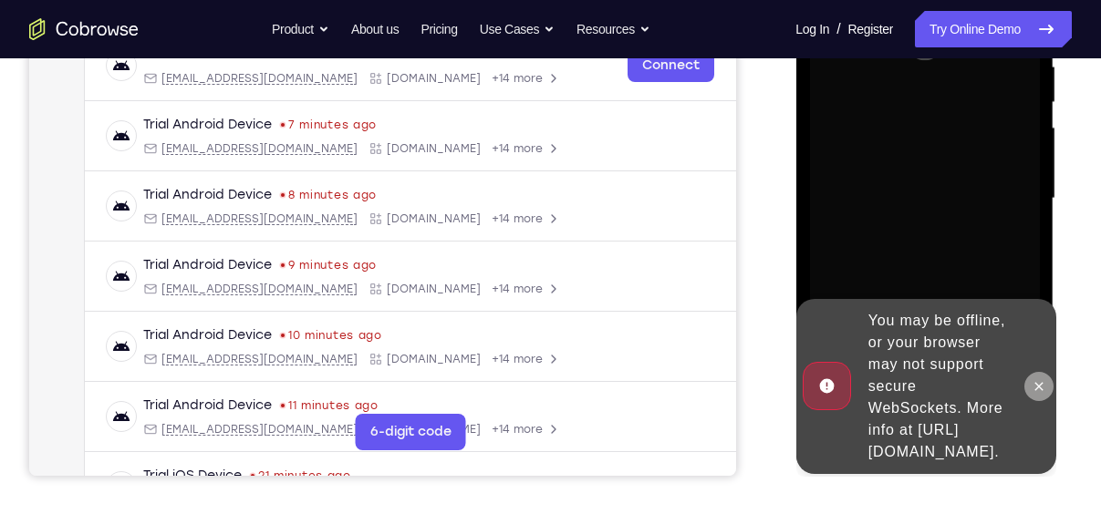
click at [1034, 382] on icon at bounding box center [1038, 386] width 8 height 8
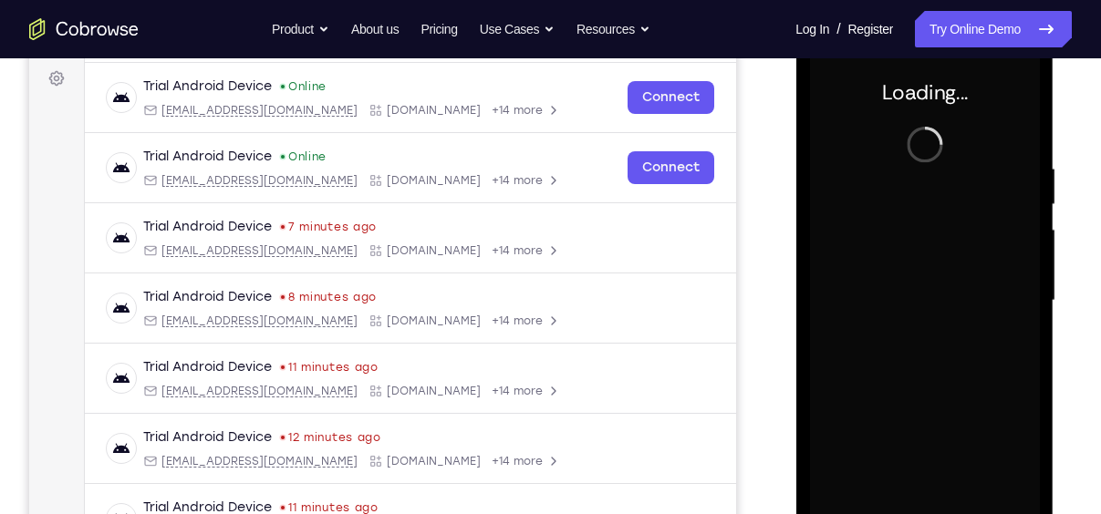
scroll to position [176, 0]
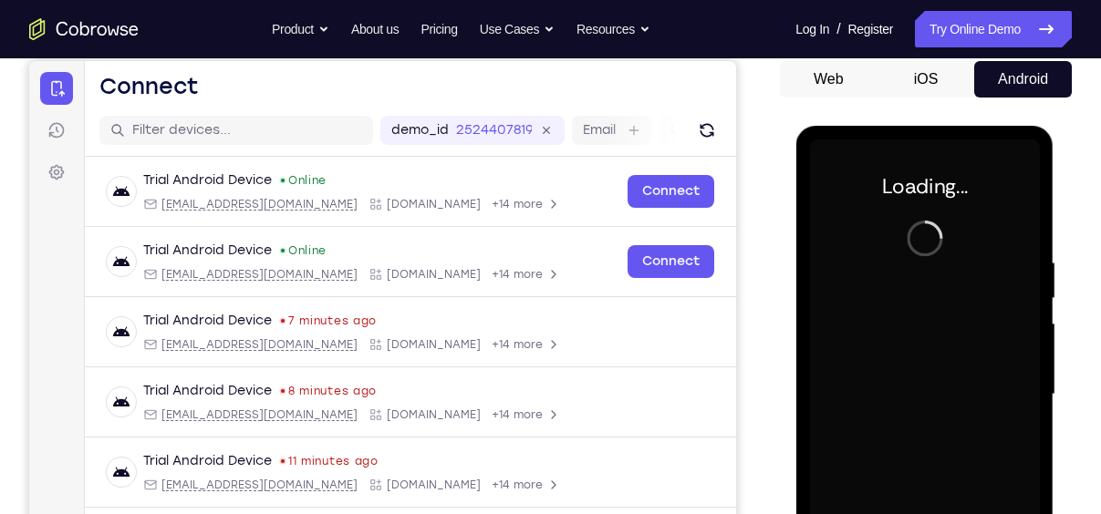
click at [923, 89] on button "iOS" at bounding box center [926, 79] width 98 height 36
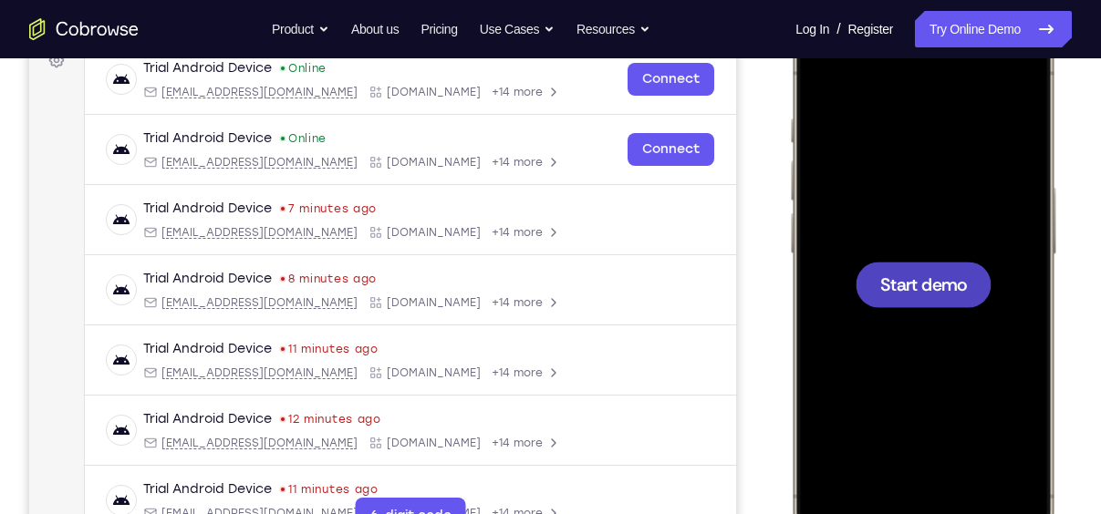
scroll to position [289, 0]
click at [923, 286] on span "Start demo" at bounding box center [923, 283] width 87 height 17
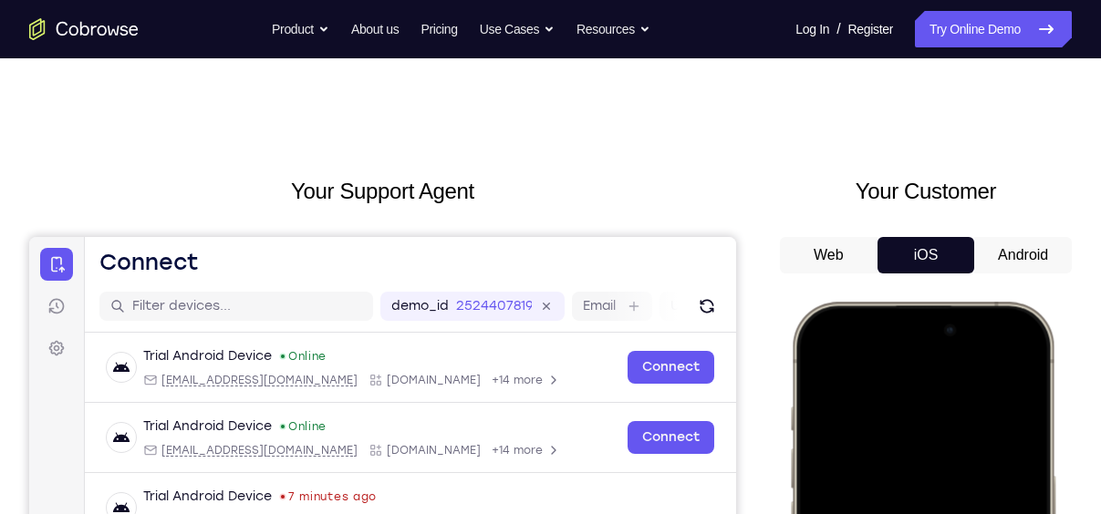
click at [973, 263] on button "iOS" at bounding box center [926, 255] width 98 height 36
click at [978, 263] on button "Android" at bounding box center [1023, 255] width 98 height 36
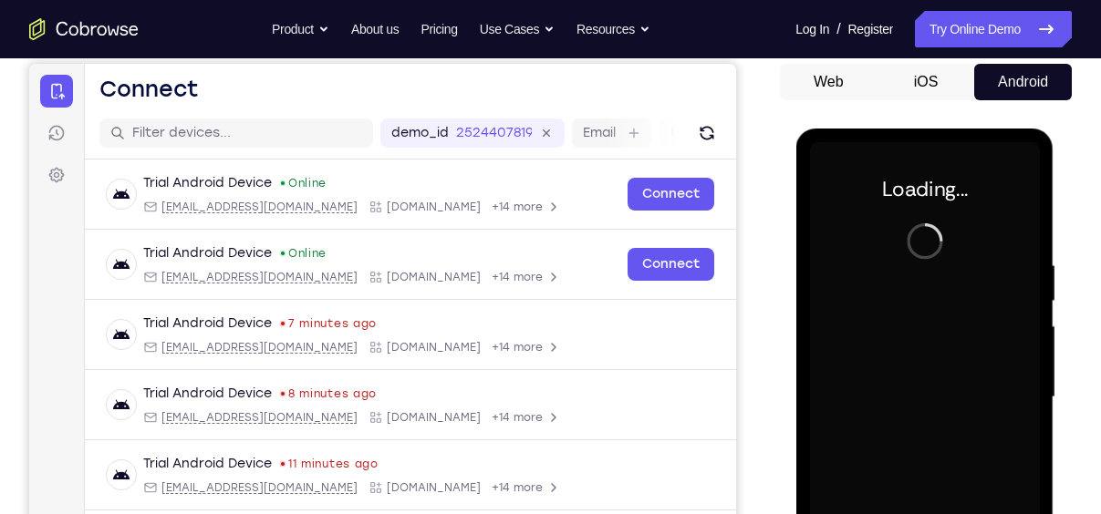
scroll to position [172, 0]
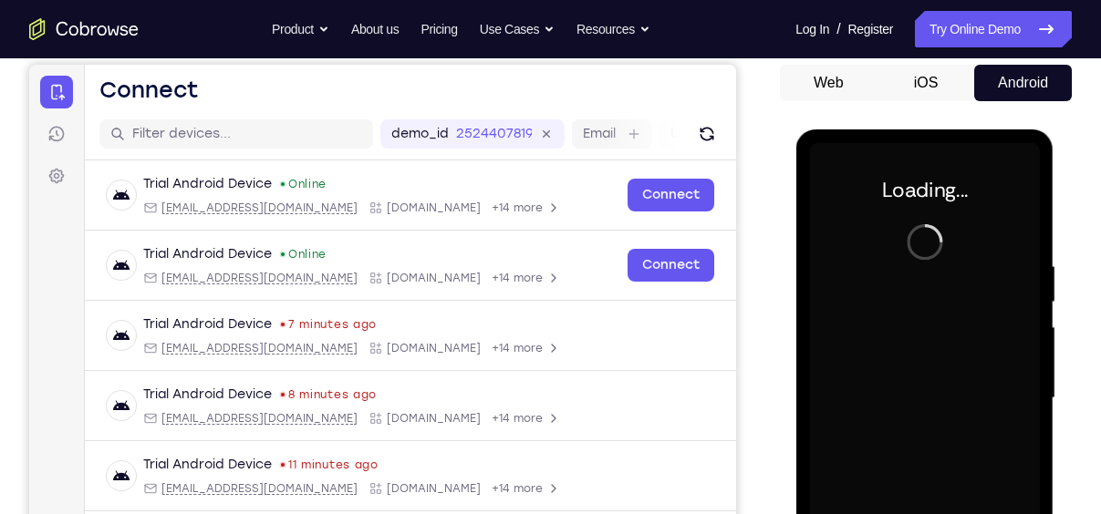
click at [927, 98] on button "iOS" at bounding box center [926, 83] width 98 height 36
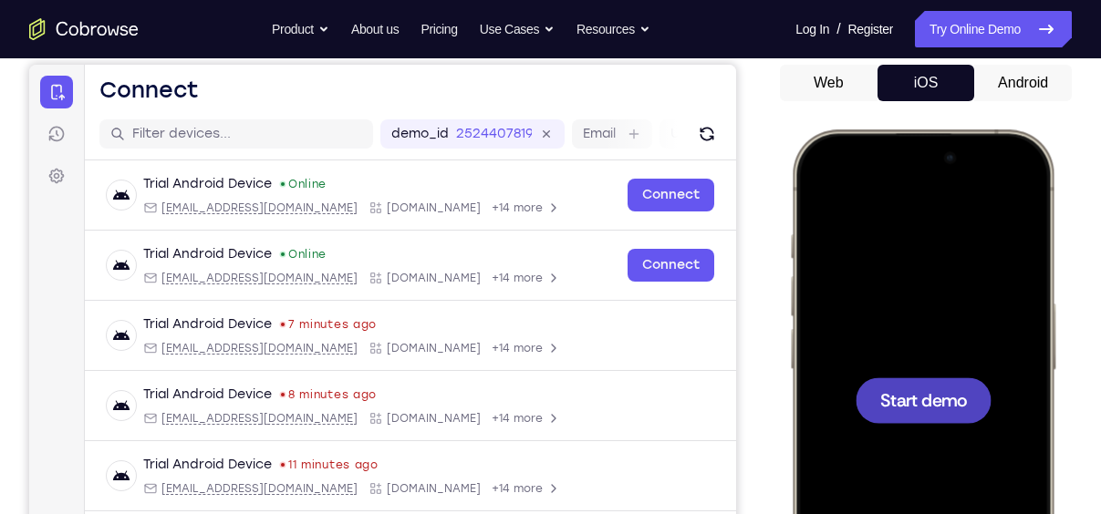
click at [925, 400] on span "Start demo" at bounding box center [923, 399] width 87 height 17
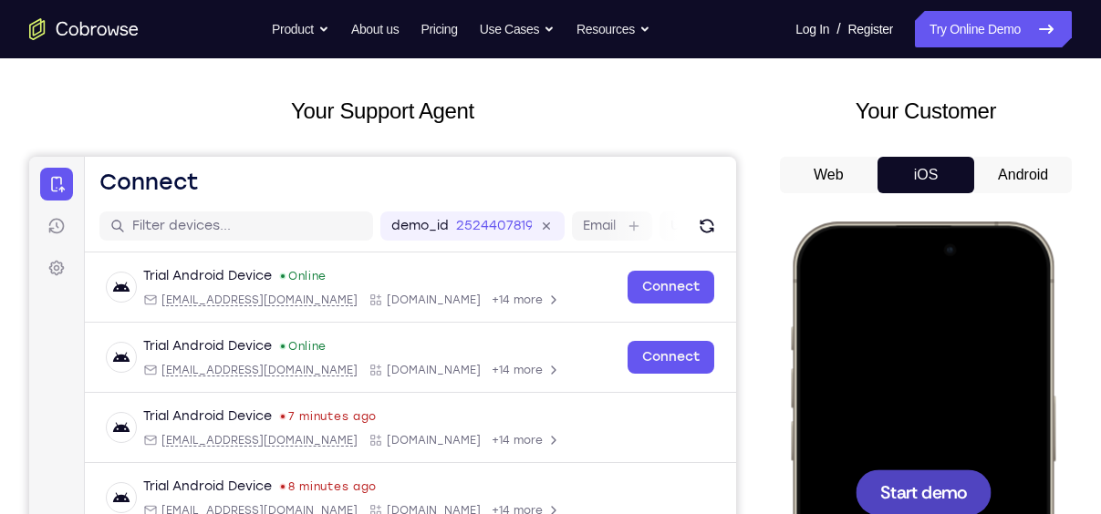
scroll to position [78, 0]
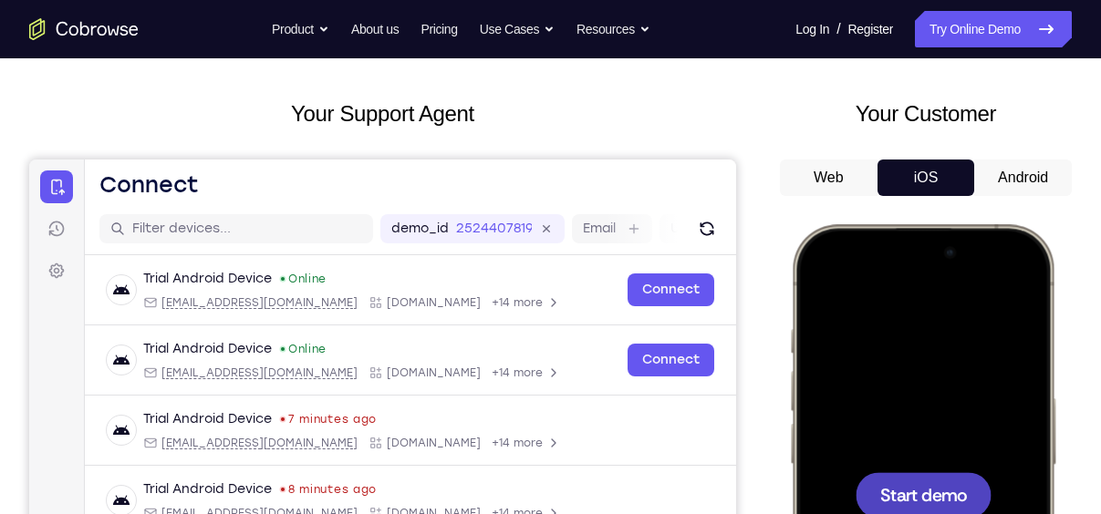
click at [1016, 191] on button "Android" at bounding box center [1023, 178] width 98 height 36
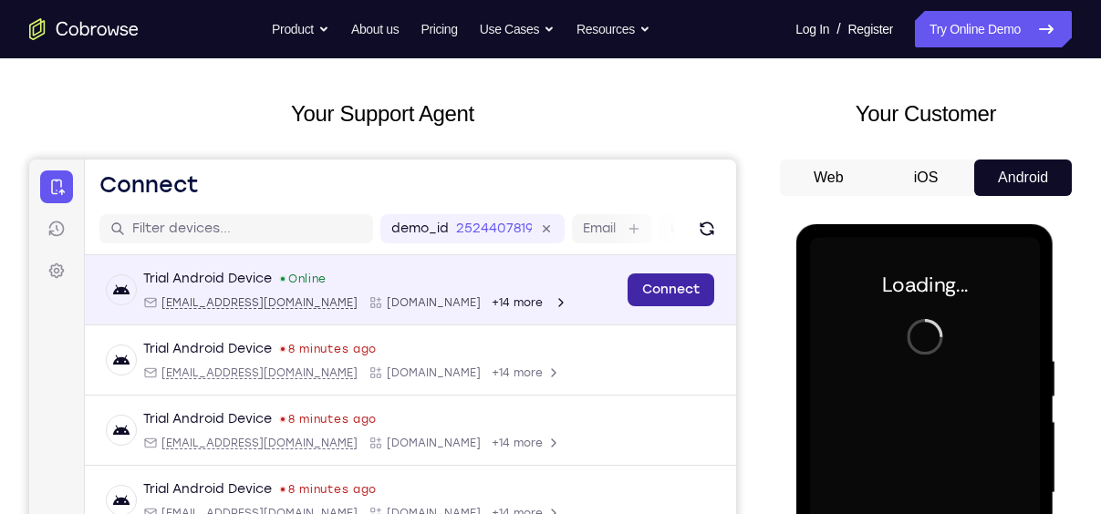
click at [681, 284] on link "Connect" at bounding box center [670, 290] width 87 height 33
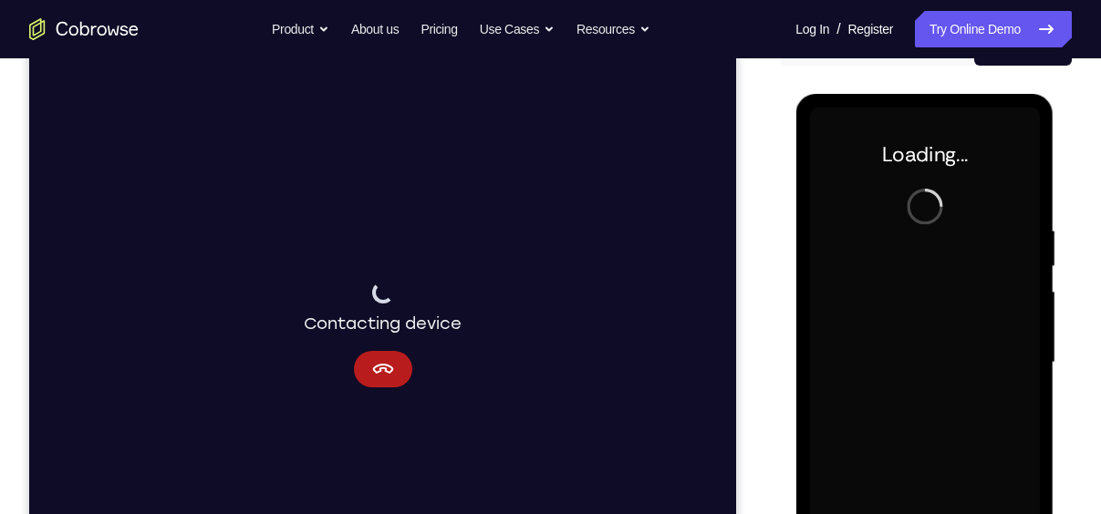
scroll to position [210, 0]
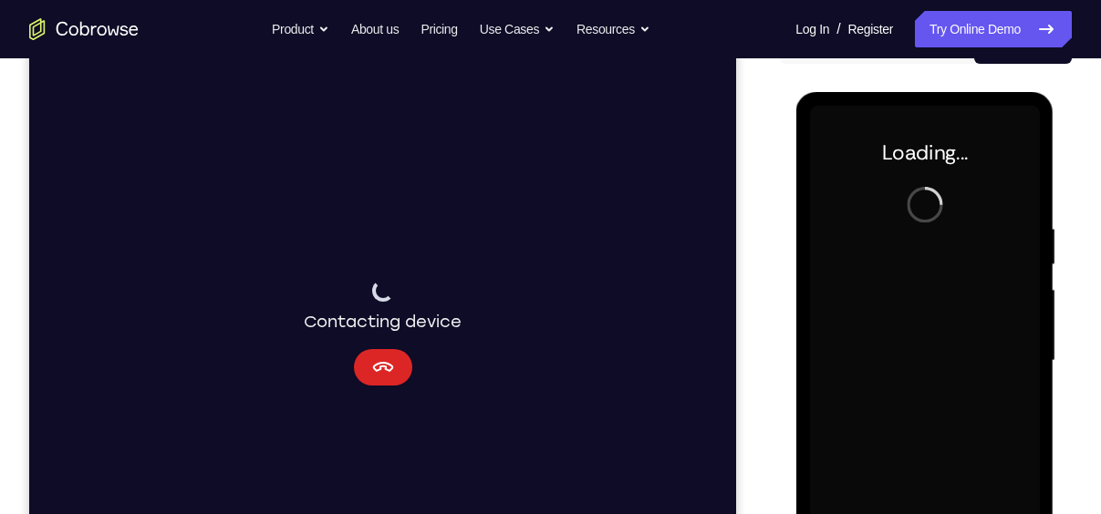
click at [387, 375] on icon "Cancel" at bounding box center [383, 368] width 22 height 22
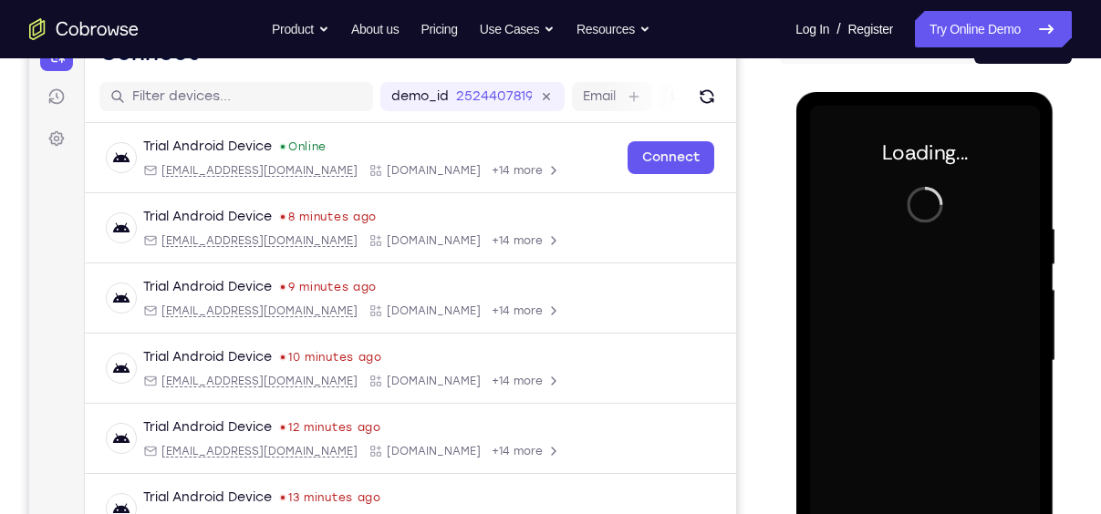
scroll to position [166, 0]
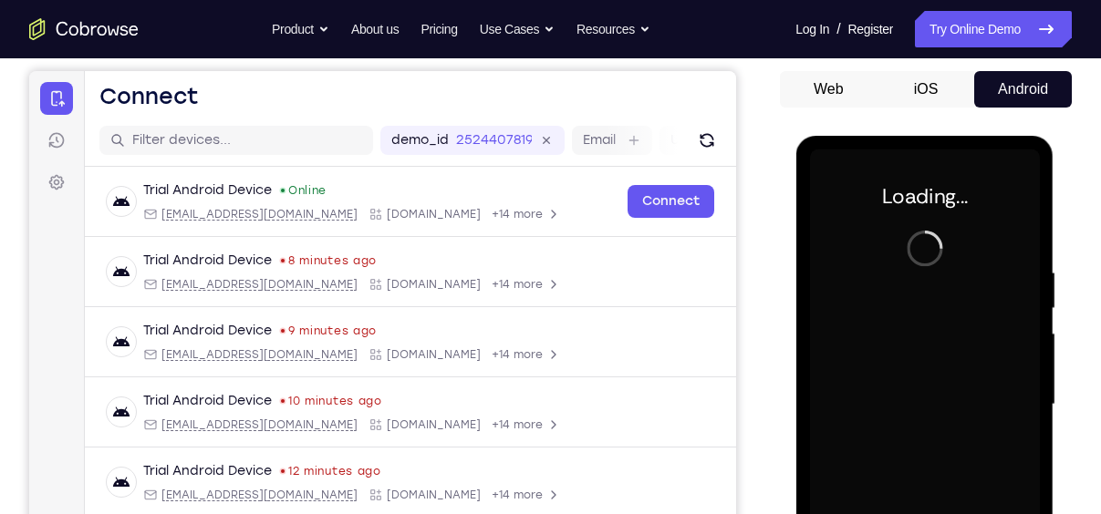
click at [931, 73] on button "iOS" at bounding box center [926, 89] width 98 height 36
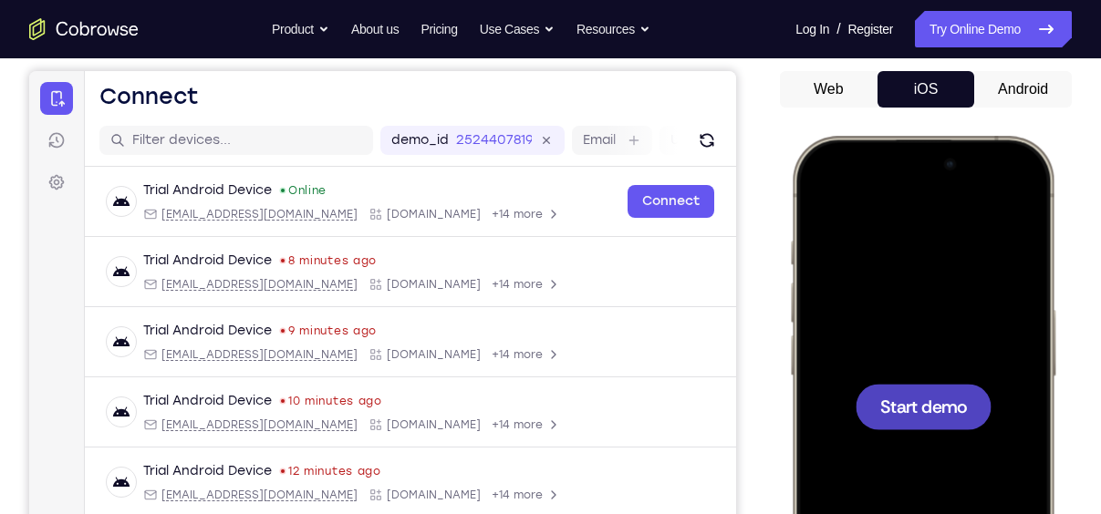
click at [935, 415] on span "Start demo" at bounding box center [923, 406] width 87 height 17
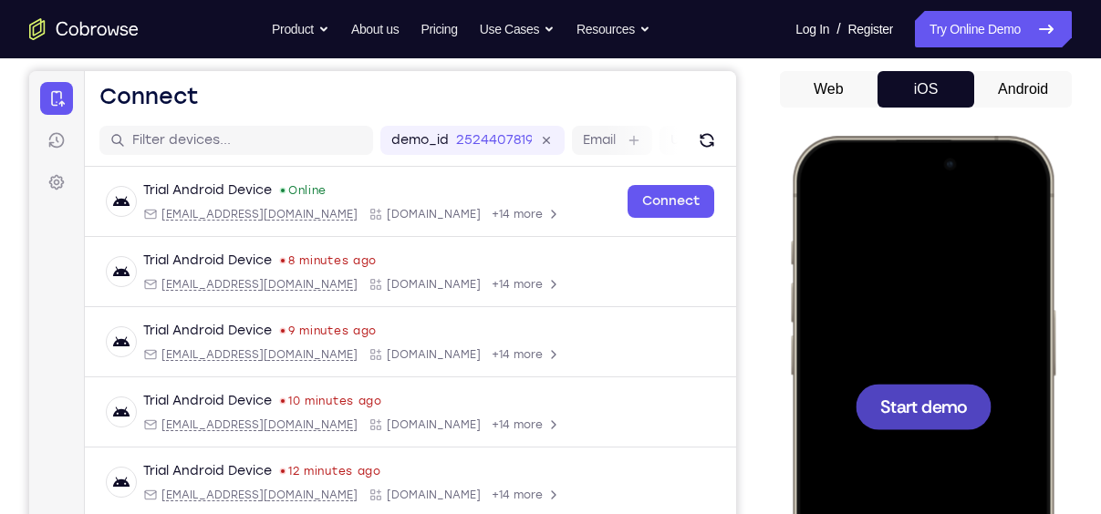
click at [935, 415] on span "Start demo" at bounding box center [923, 406] width 87 height 17
click at [698, 147] on icon "Refresh" at bounding box center [707, 140] width 18 height 18
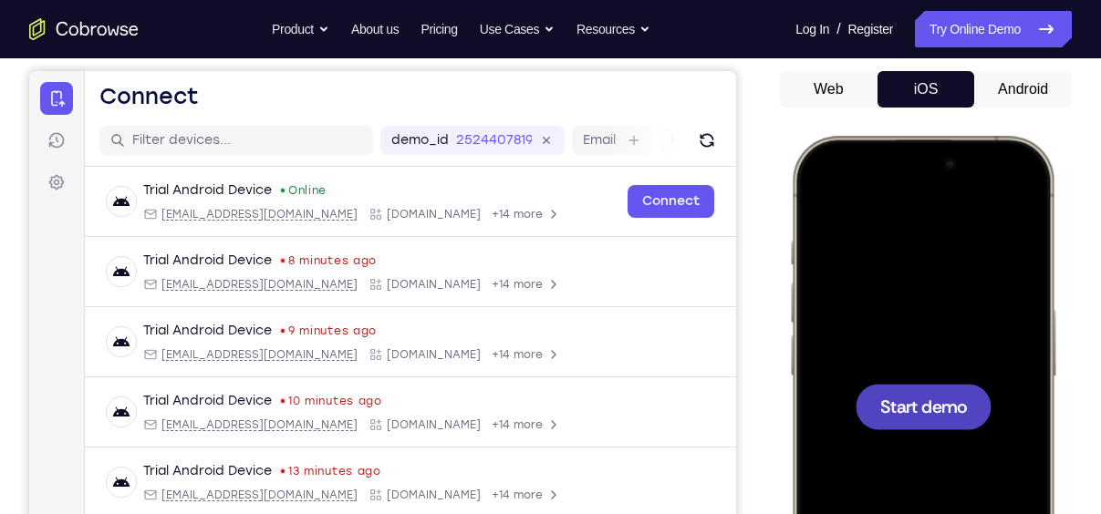
drag, startPoint x: 1042, startPoint y: 86, endPoint x: 141, endPoint y: 114, distance: 901.5
click at [1042, 86] on button "Android" at bounding box center [1023, 89] width 98 height 36
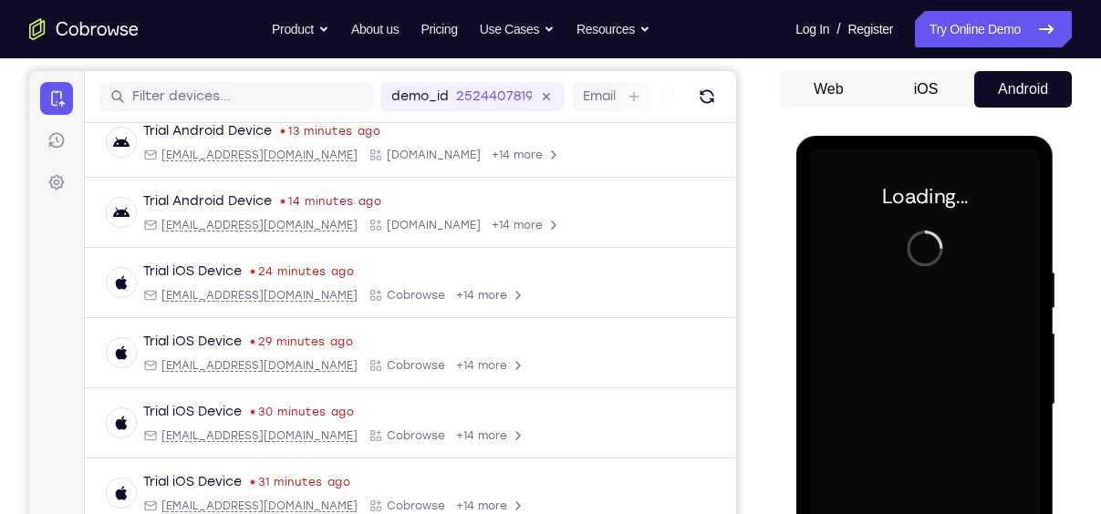
scroll to position [0, 0]
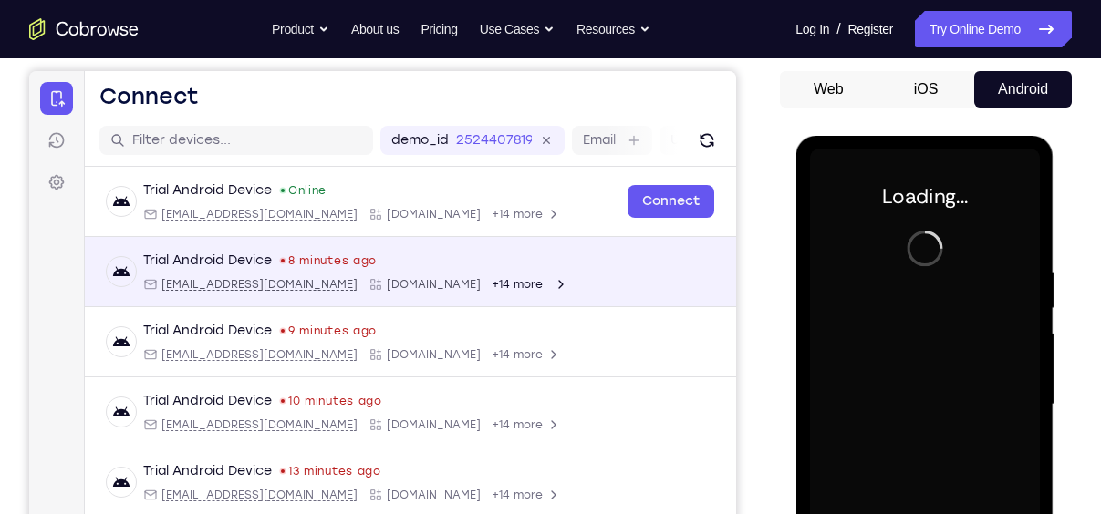
click at [492, 277] on span "+14 more" at bounding box center [517, 284] width 51 height 15
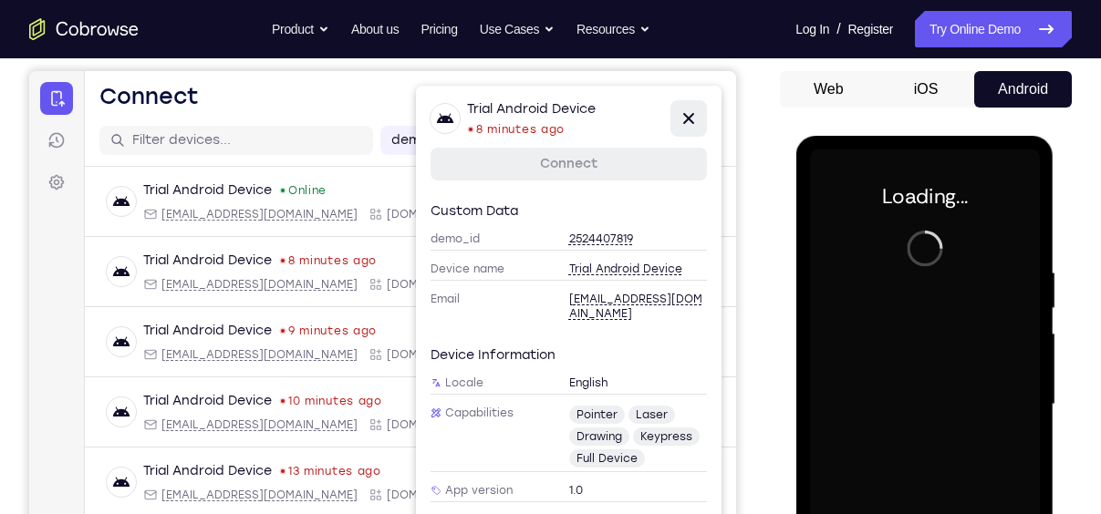
click at [691, 116] on icon at bounding box center [688, 118] width 11 height 11
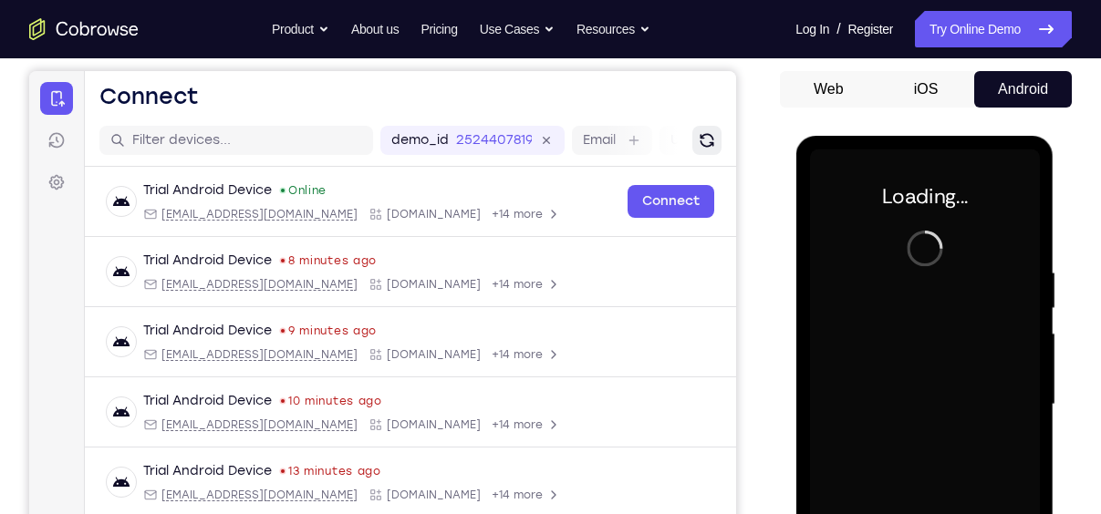
click at [692, 147] on button "Refresh" at bounding box center [706, 140] width 29 height 29
click at [964, 222] on div at bounding box center [924, 405] width 230 height 511
click at [939, 102] on button "iOS" at bounding box center [926, 89] width 98 height 36
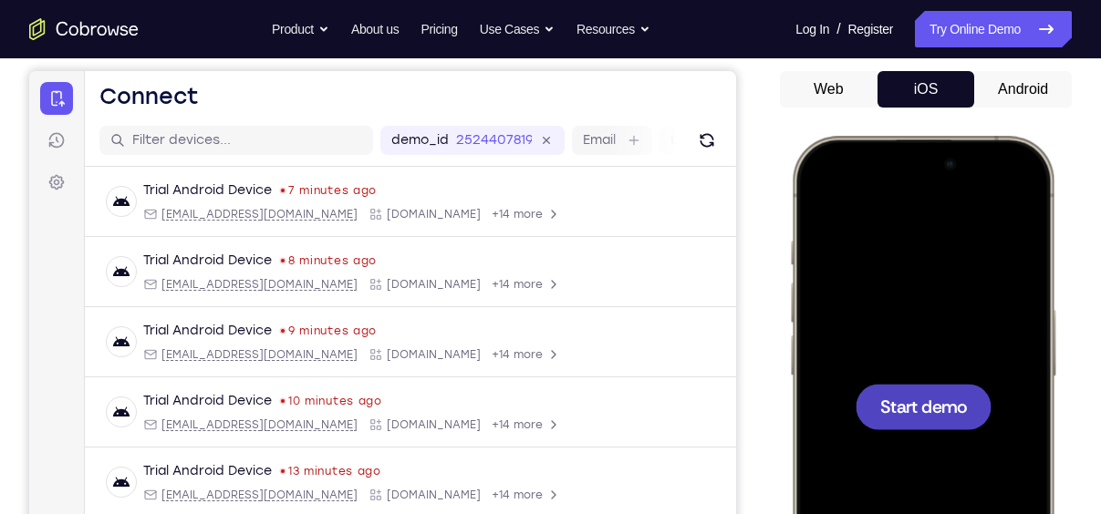
click at [943, 394] on div at bounding box center [923, 407] width 136 height 46
click at [1004, 84] on button "Android" at bounding box center [1023, 89] width 98 height 36
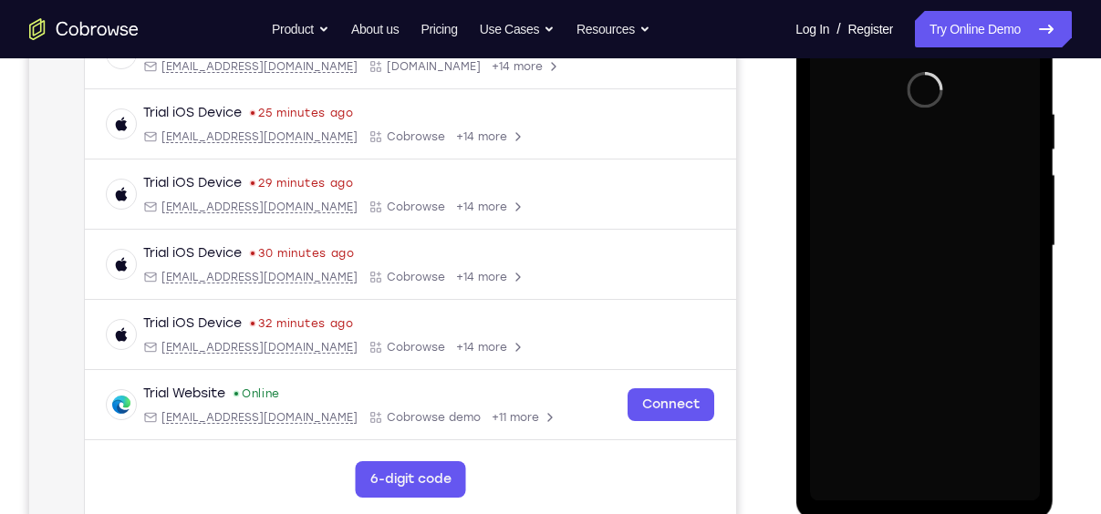
scroll to position [334, 0]
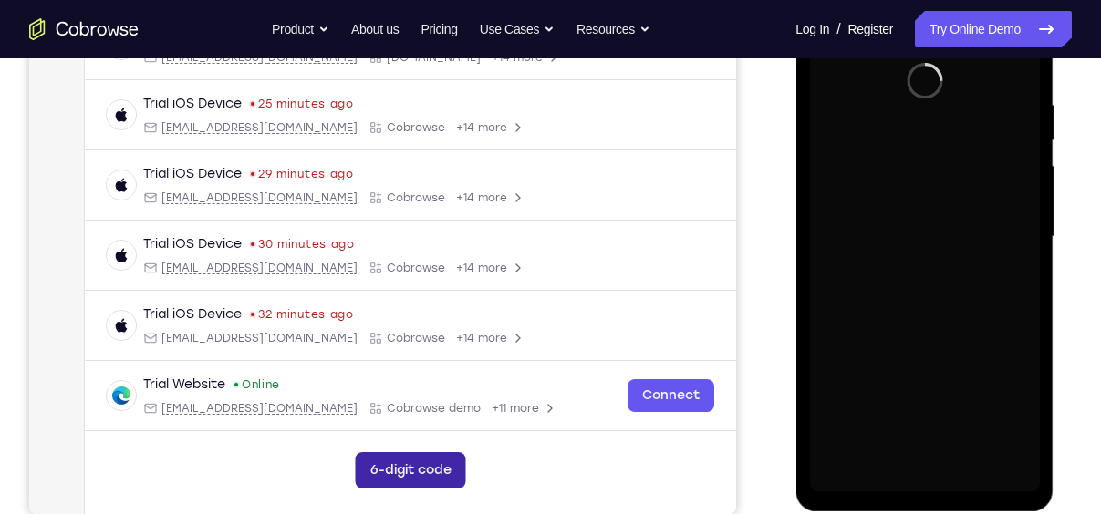
click at [451, 454] on button "6-digit code" at bounding box center [411, 470] width 110 height 36
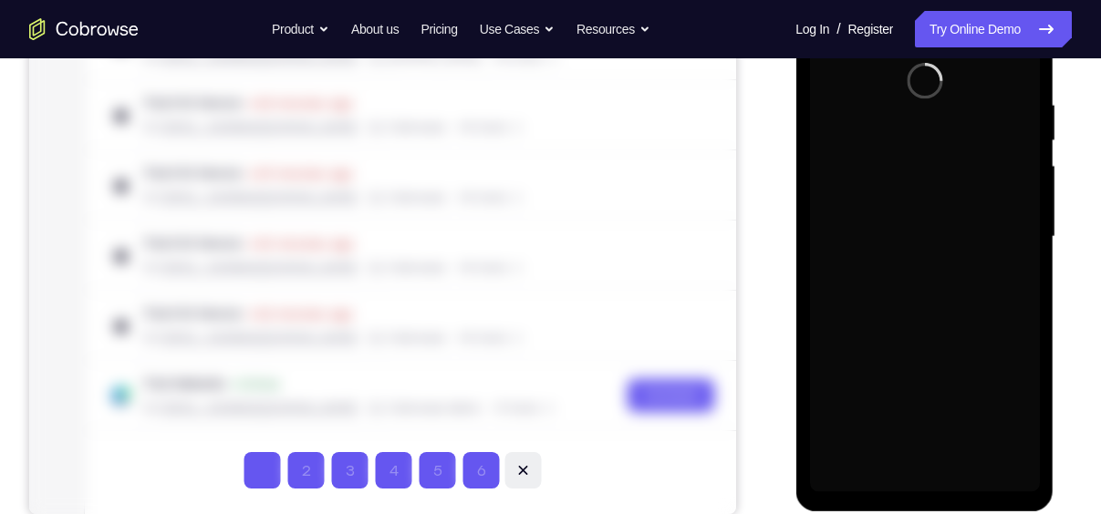
click at [512, 471] on button at bounding box center [523, 470] width 36 height 36
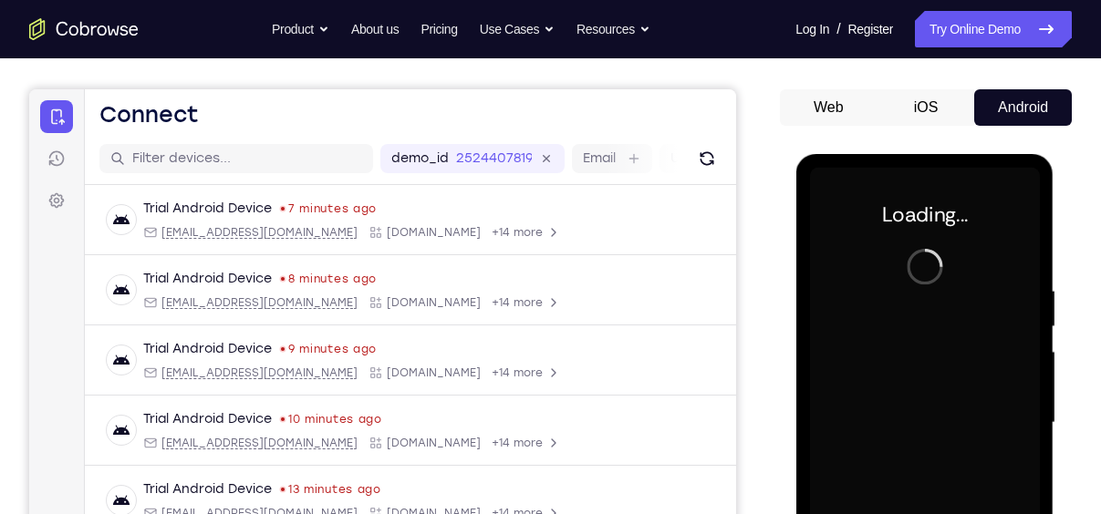
scroll to position [146, 0]
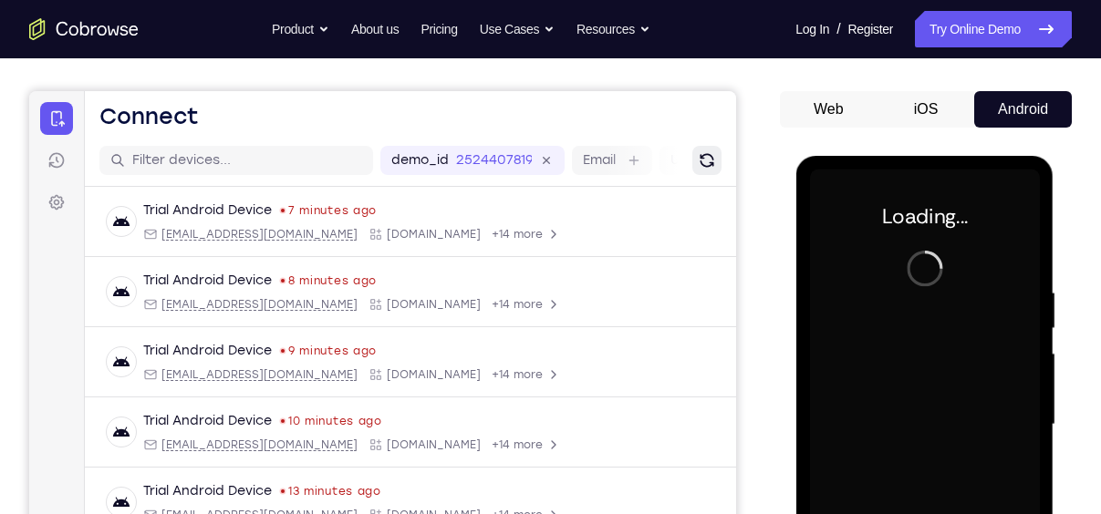
click at [699, 168] on div "demo_id 2524407819 2524407819 Email User ID Device ID Device name" at bounding box center [410, 161] width 651 height 52
click at [699, 168] on icon "Refresh" at bounding box center [707, 160] width 20 height 20
click at [877, 98] on button "iOS" at bounding box center [926, 109] width 98 height 36
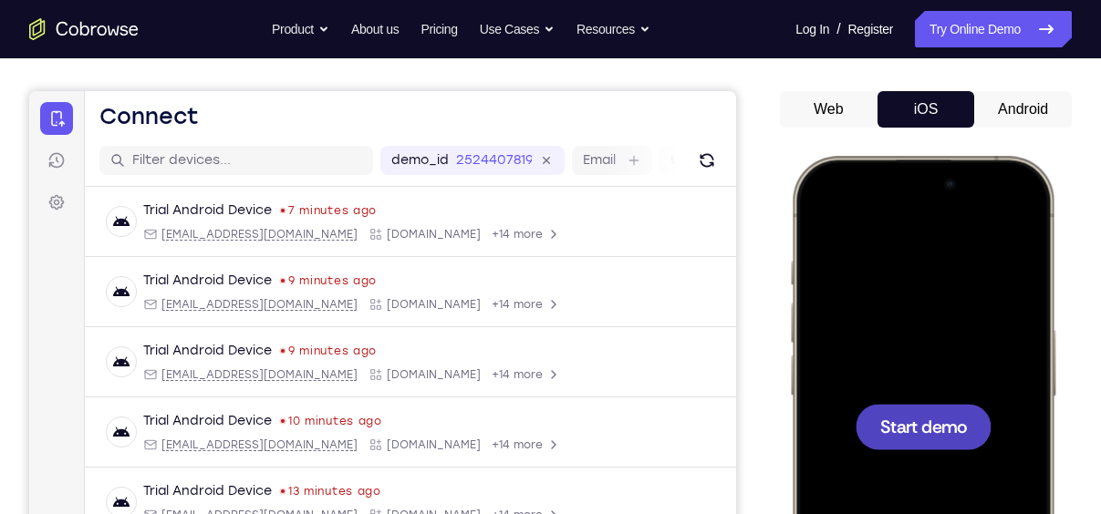
click at [908, 431] on span "Start demo" at bounding box center [923, 426] width 87 height 17
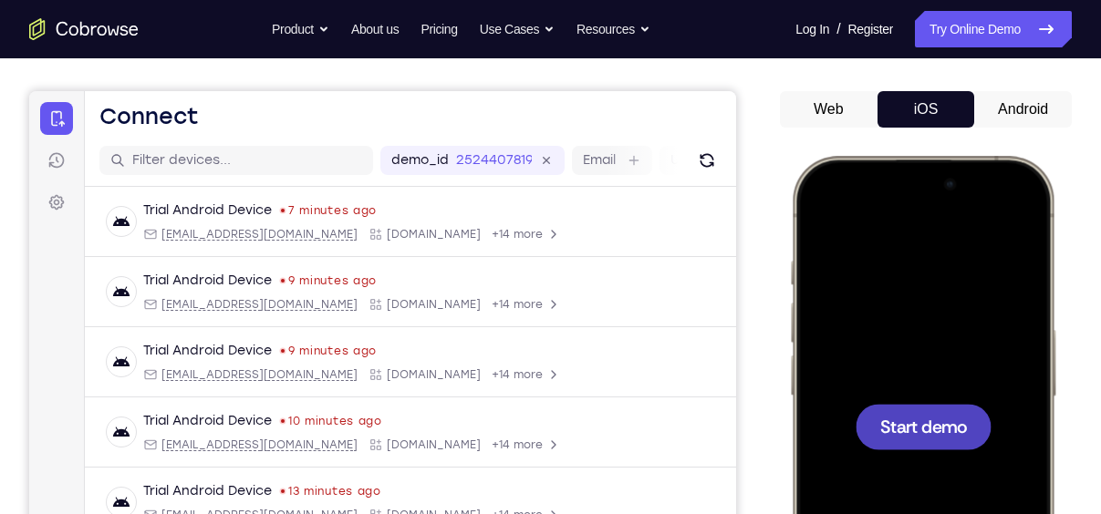
click at [832, 104] on button "Web" at bounding box center [829, 109] width 98 height 36
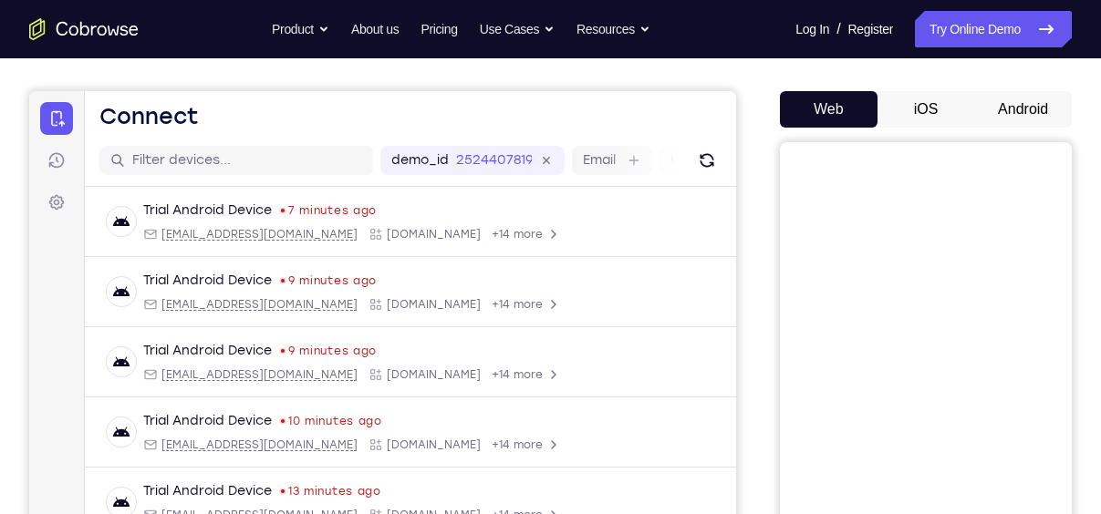
click at [979, 122] on button "Android" at bounding box center [1023, 109] width 98 height 36
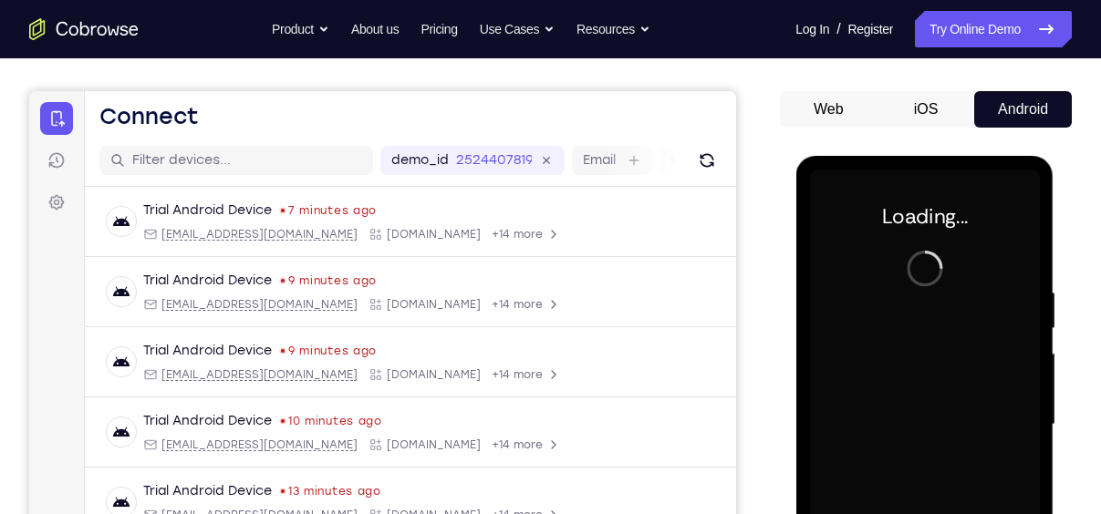
click at [935, 108] on button "iOS" at bounding box center [926, 109] width 98 height 36
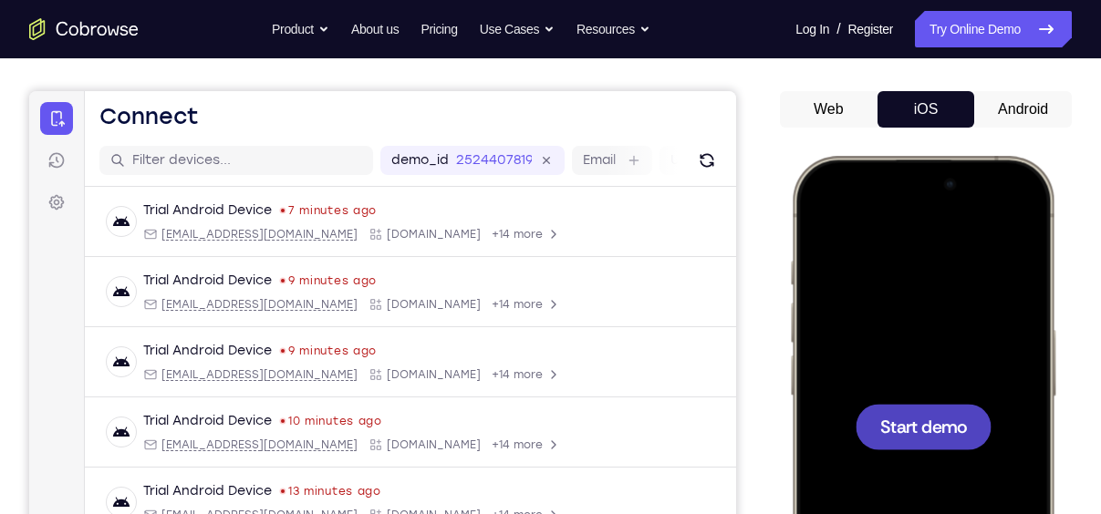
click at [937, 443] on div at bounding box center [923, 427] width 136 height 46
click at [1001, 102] on button "Android" at bounding box center [1023, 109] width 98 height 36
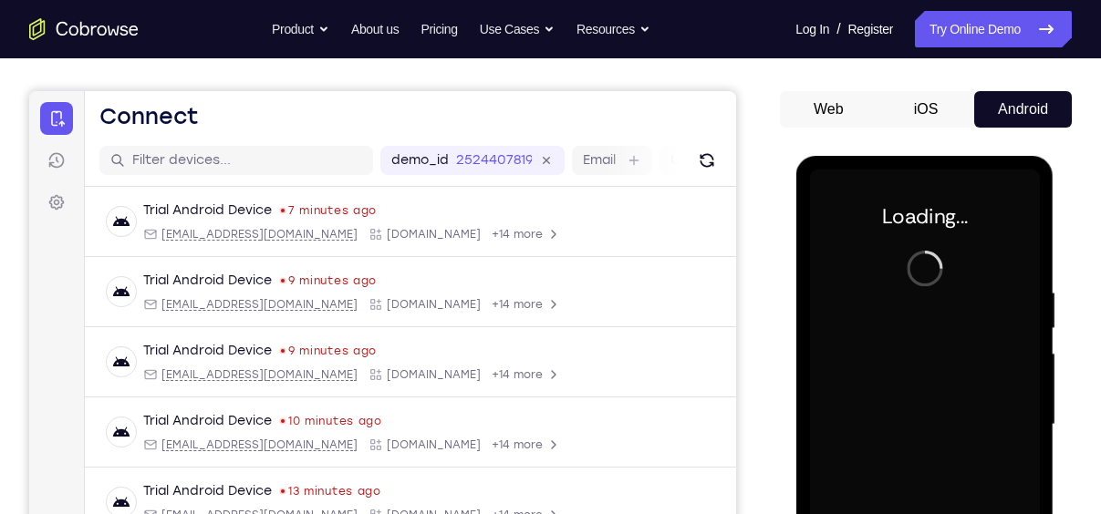
click at [899, 115] on button "iOS" at bounding box center [926, 109] width 98 height 36
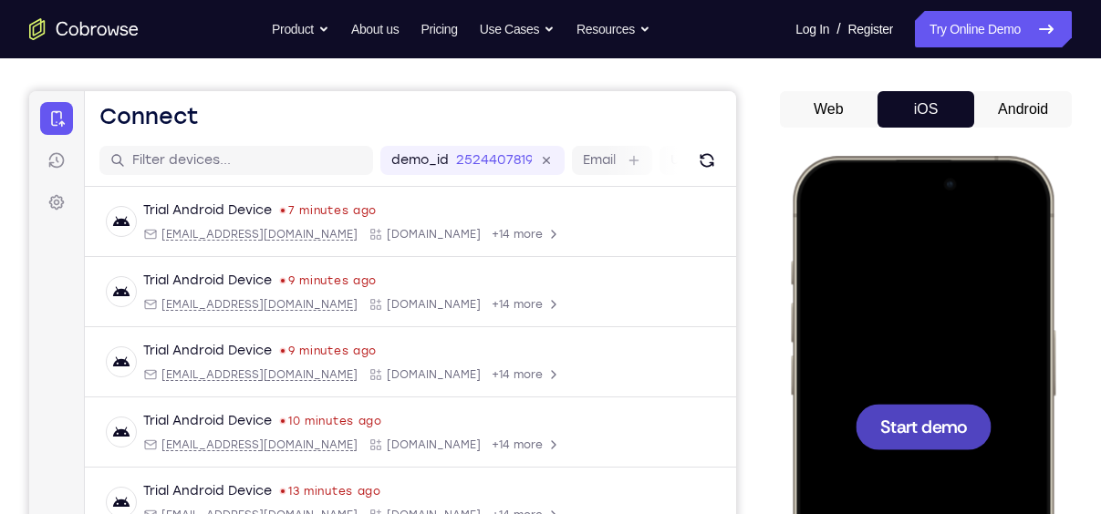
click at [907, 420] on span "Start demo" at bounding box center [923, 426] width 87 height 17
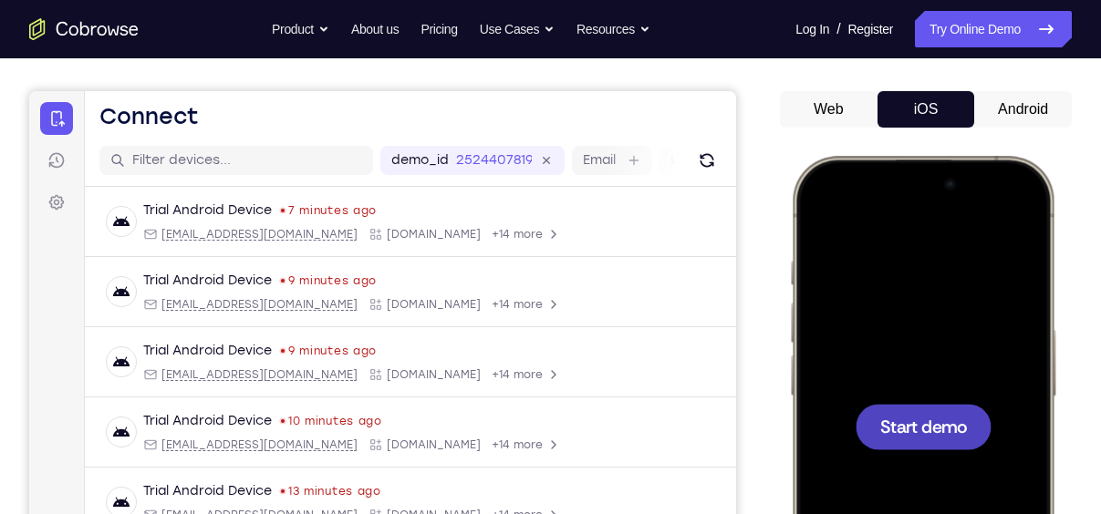
click at [907, 420] on span "Start demo" at bounding box center [923, 426] width 87 height 17
click at [1026, 128] on div "Web iOS Android" at bounding box center [926, 397] width 292 height 612
click at [1030, 111] on button "Android" at bounding box center [1023, 109] width 98 height 36
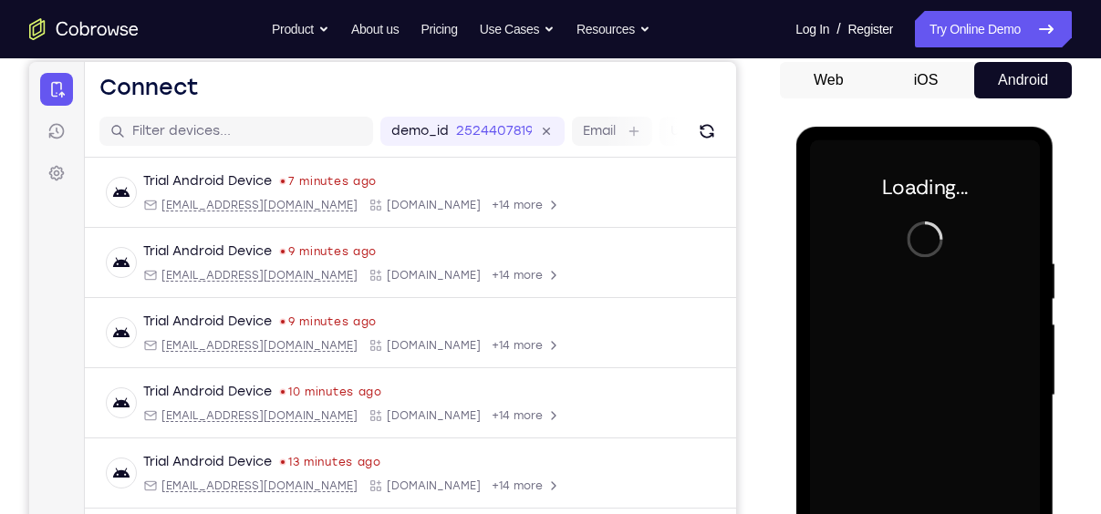
scroll to position [174, 0]
click at [953, 86] on button "iOS" at bounding box center [926, 81] width 98 height 36
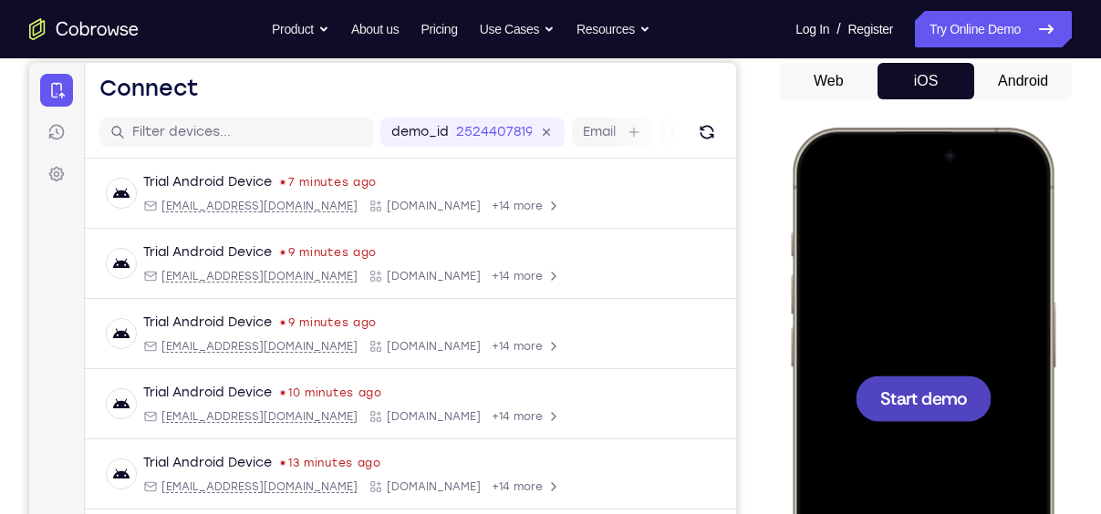
click at [953, 382] on div at bounding box center [923, 399] width 136 height 46
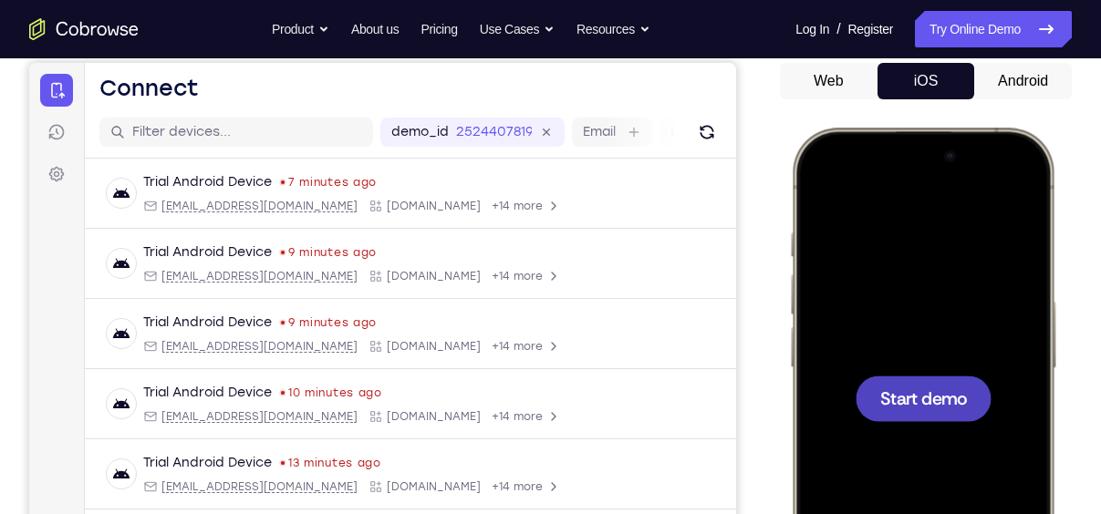
click at [933, 399] on span "Start demo" at bounding box center [923, 397] width 87 height 17
click at [1028, 67] on button "Android" at bounding box center [1023, 81] width 98 height 36
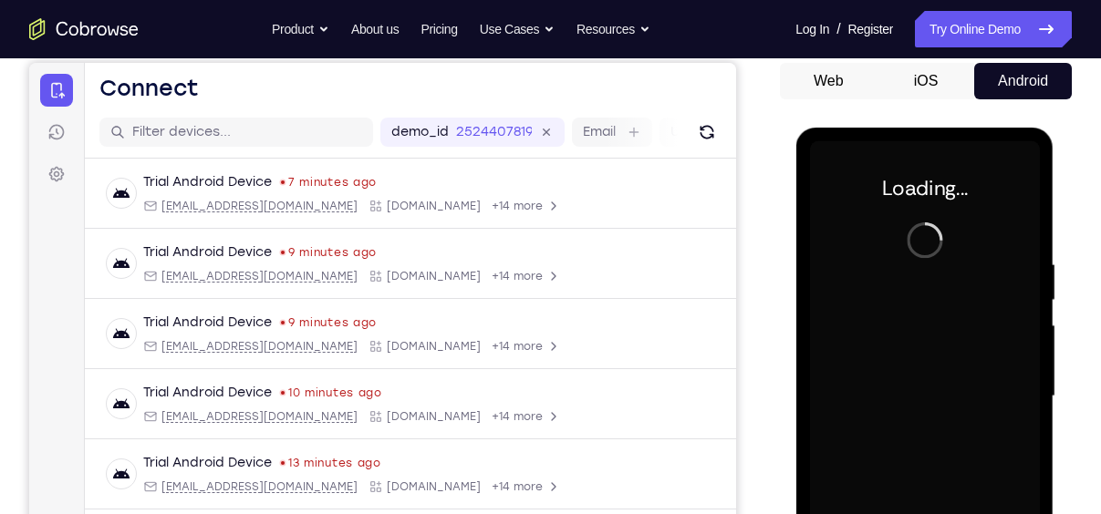
click at [932, 87] on button "iOS" at bounding box center [926, 81] width 98 height 36
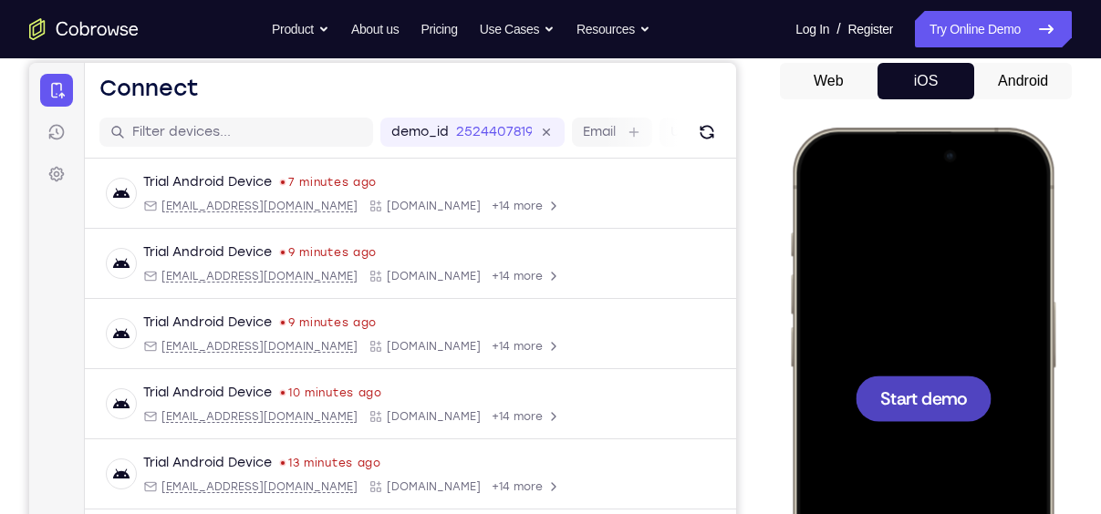
click at [927, 398] on span "Start demo" at bounding box center [923, 397] width 87 height 17
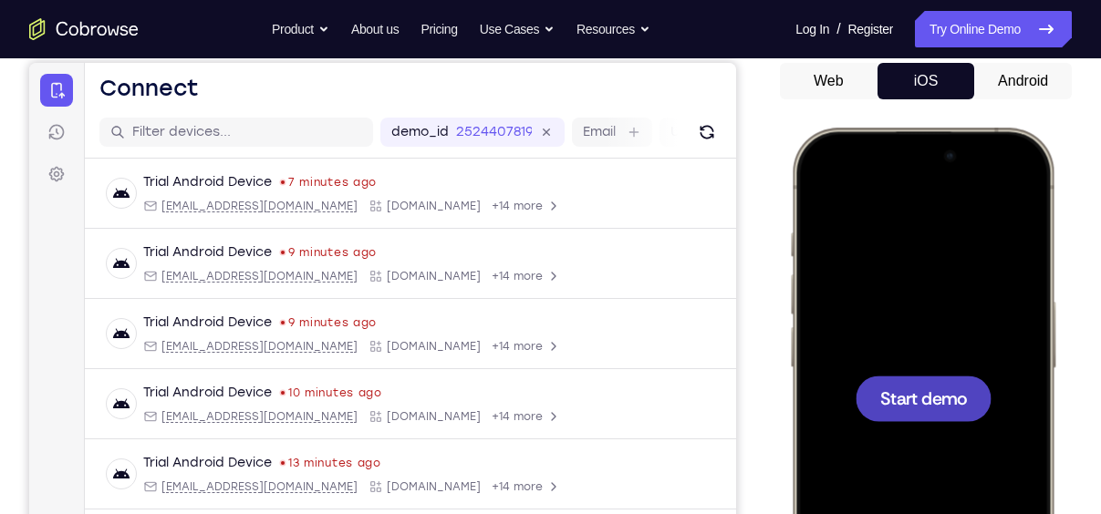
click at [927, 398] on span "Start demo" at bounding box center [923, 397] width 87 height 17
click at [1016, 97] on button "Android" at bounding box center [1023, 81] width 98 height 36
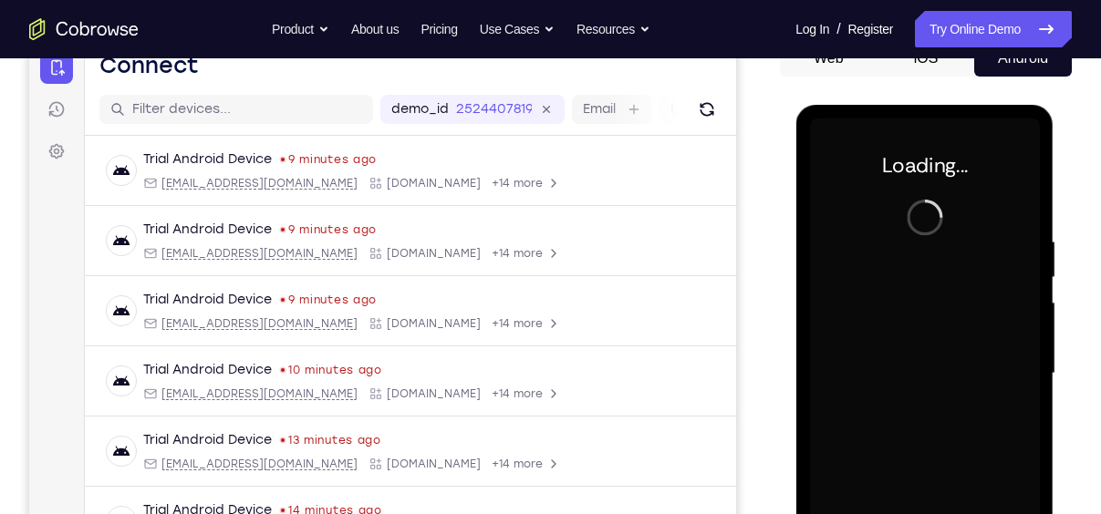
scroll to position [88, 0]
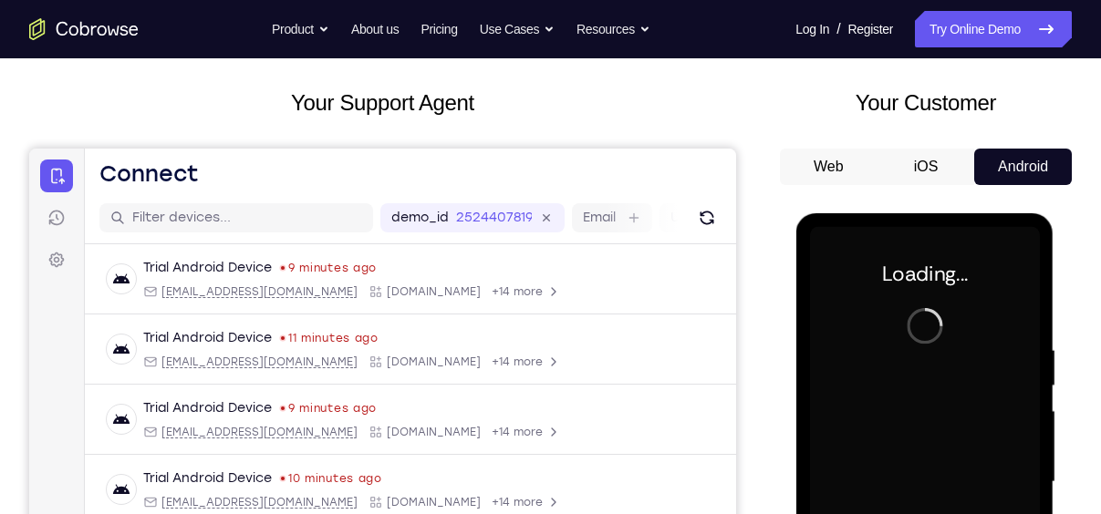
click at [913, 166] on button "iOS" at bounding box center [926, 167] width 98 height 36
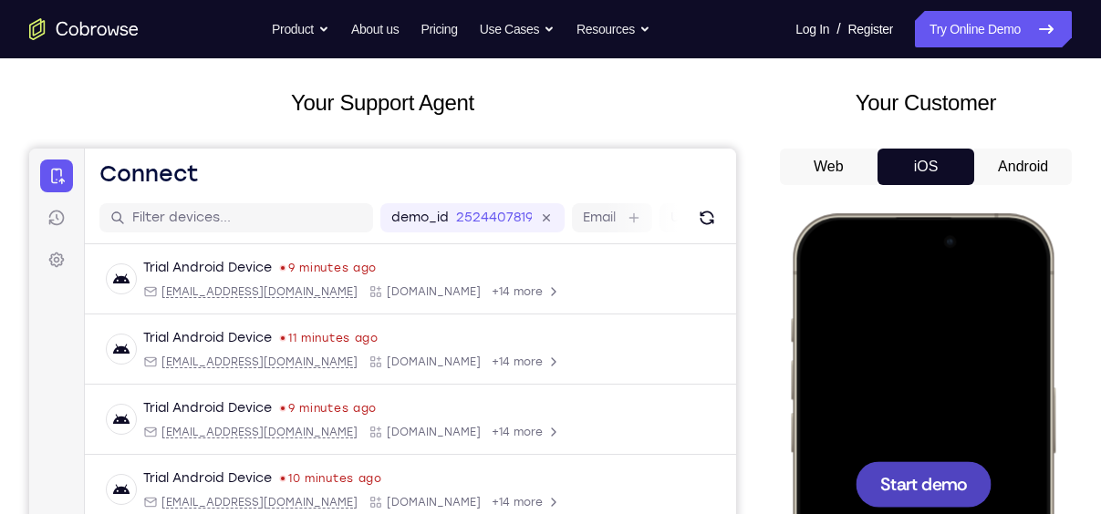
click at [926, 495] on div at bounding box center [923, 484] width 136 height 46
click at [1018, 173] on button "Android" at bounding box center [1023, 167] width 98 height 36
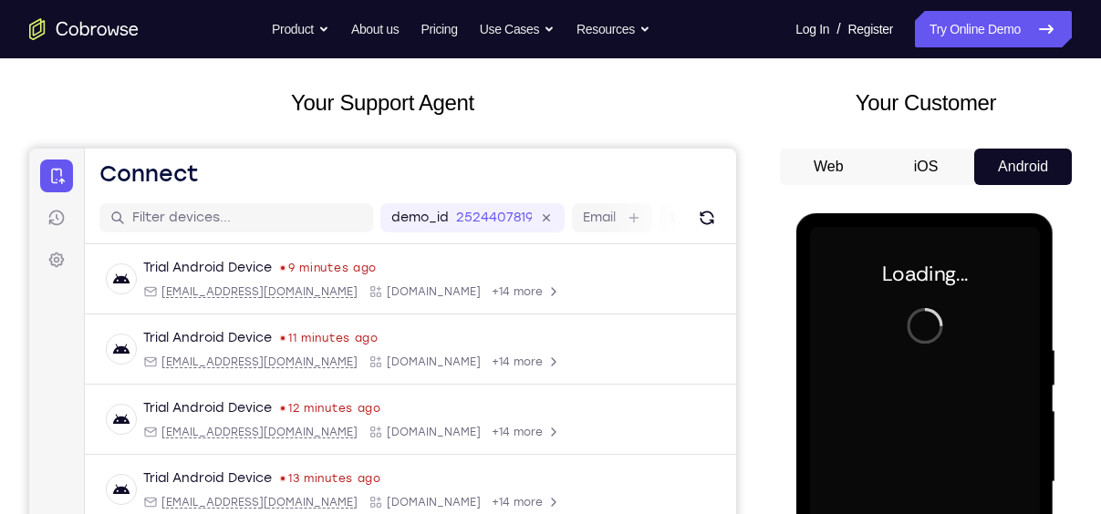
click at [929, 173] on button "iOS" at bounding box center [926, 167] width 98 height 36
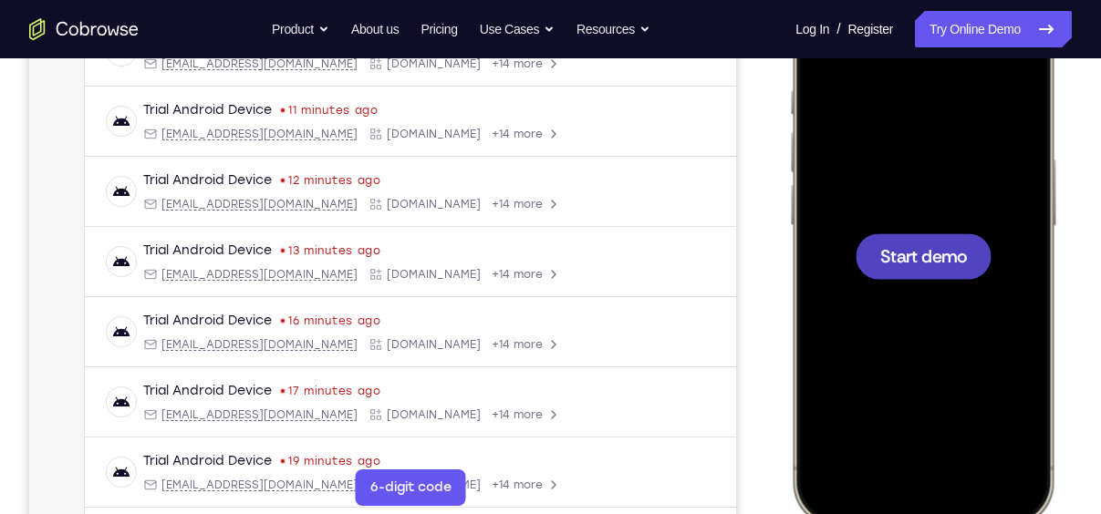
scroll to position [327, 0]
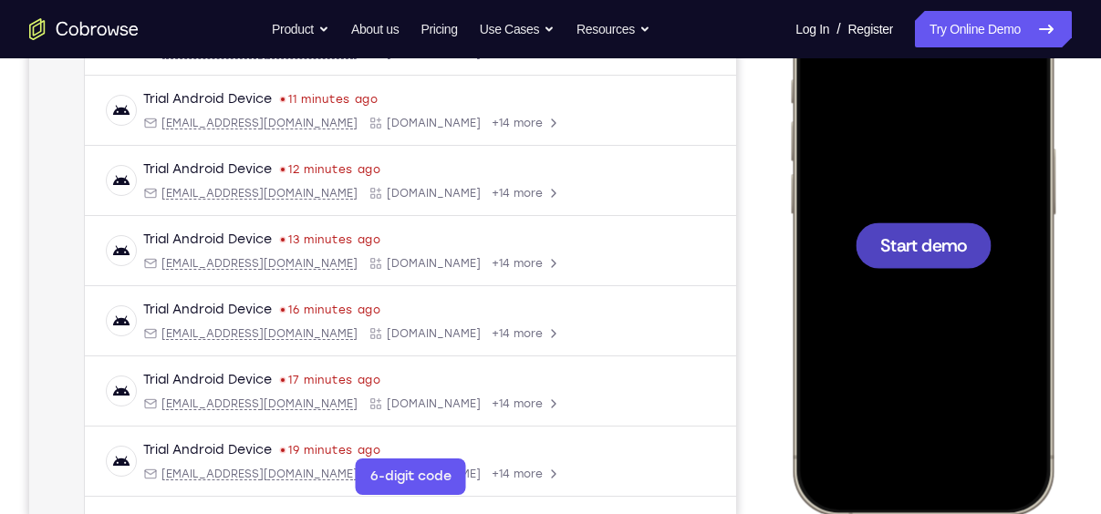
click at [907, 257] on div at bounding box center [923, 246] width 136 height 46
click at [918, 251] on span "Start demo" at bounding box center [923, 244] width 87 height 17
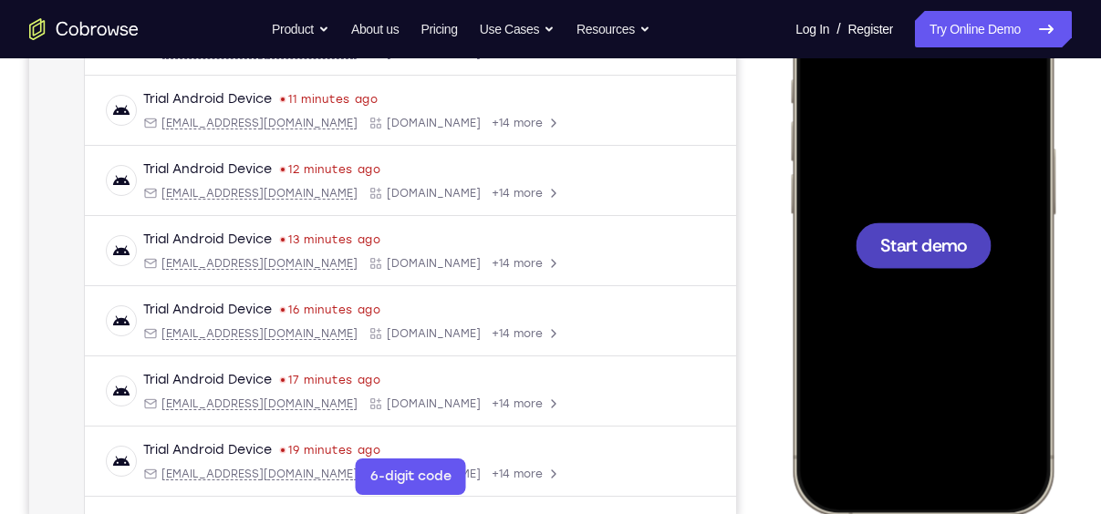
scroll to position [0, 0]
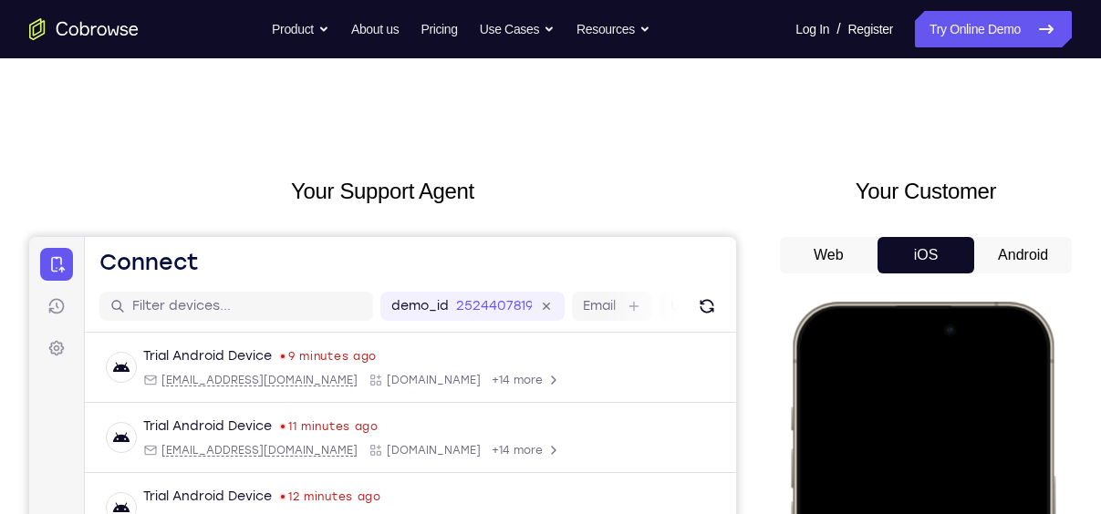
click at [1030, 250] on button "Android" at bounding box center [1023, 255] width 98 height 36
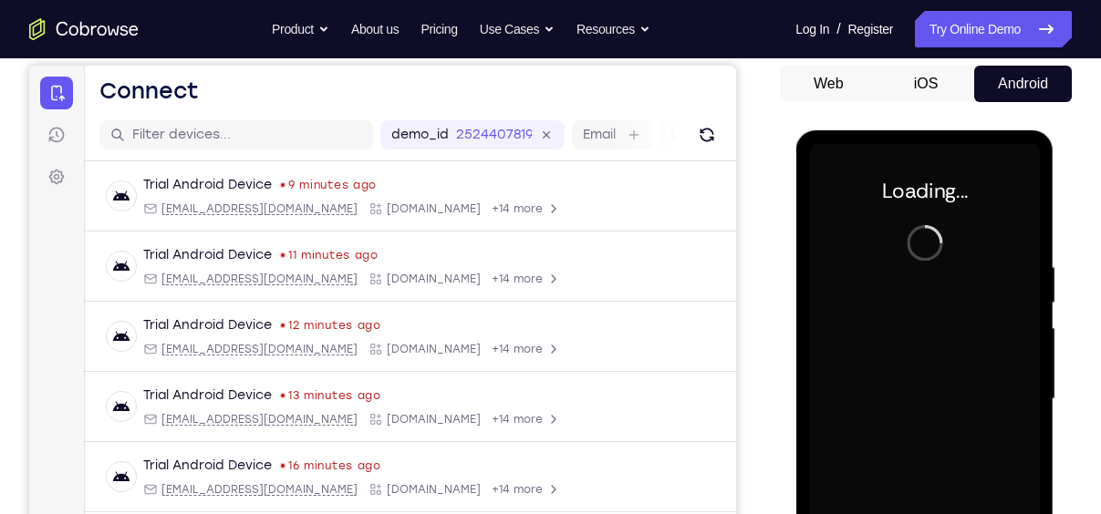
scroll to position [174, 0]
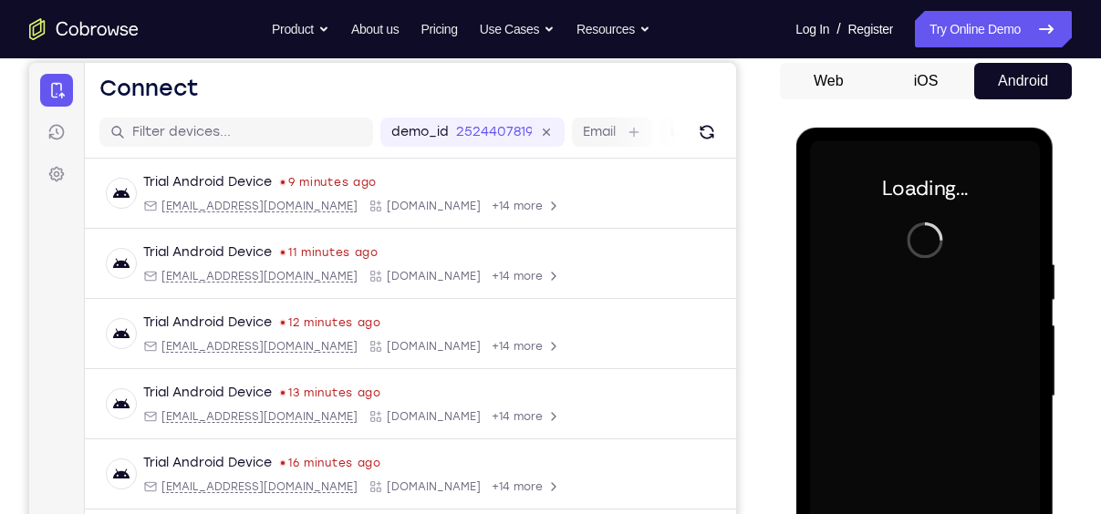
drag, startPoint x: 917, startPoint y: 296, endPoint x: 372, endPoint y: 89, distance: 583.3
click at [372, 89] on header "Open main menu Connect" at bounding box center [410, 85] width 651 height 44
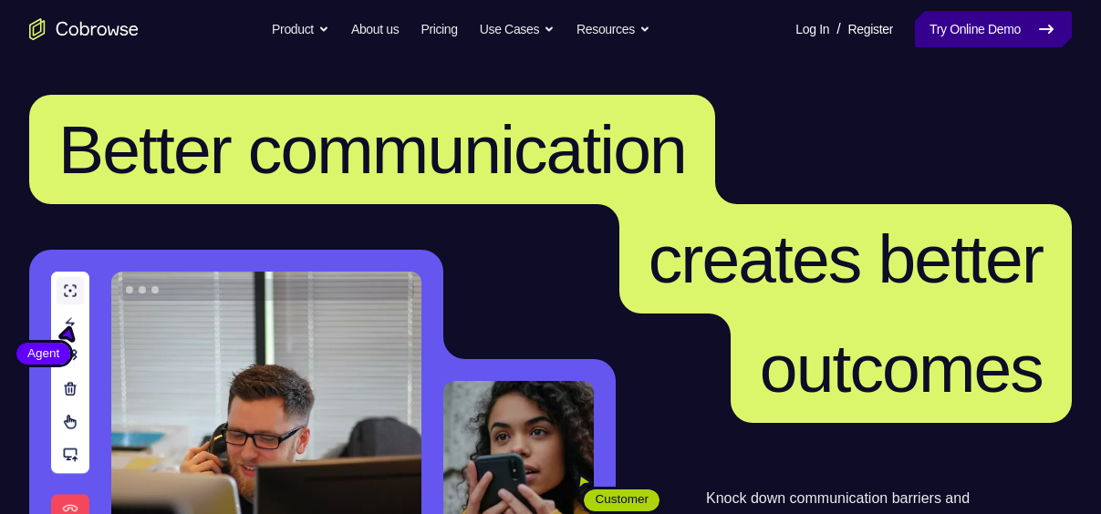
click at [927, 22] on link "Try Online Demo" at bounding box center [993, 29] width 157 height 36
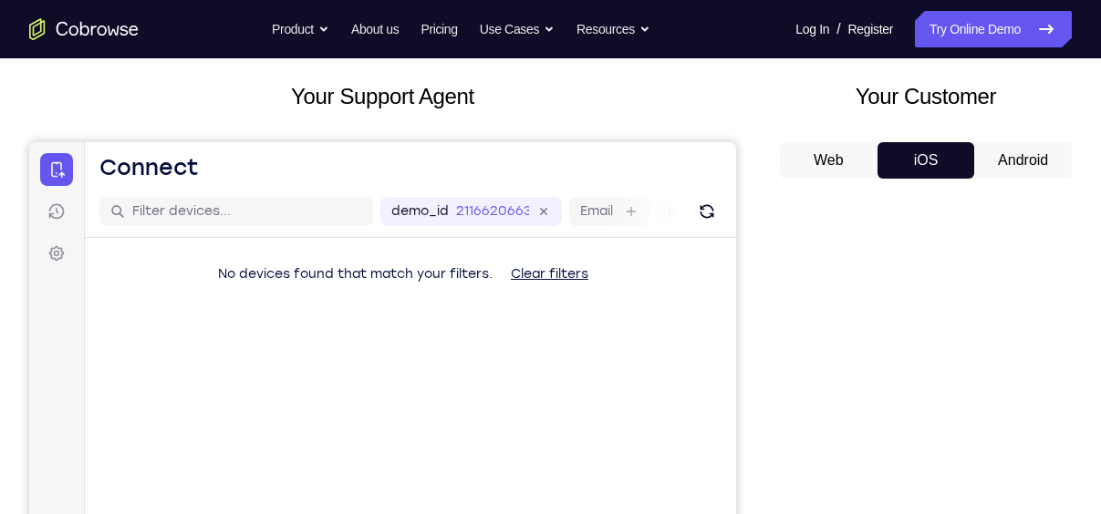
scroll to position [91, 0]
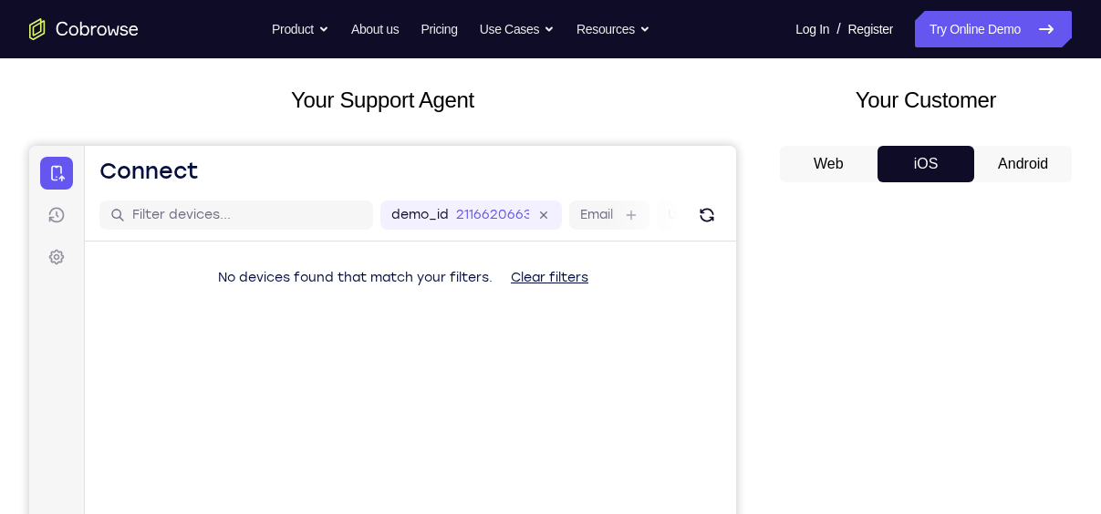
click at [996, 173] on button "Android" at bounding box center [1023, 164] width 98 height 36
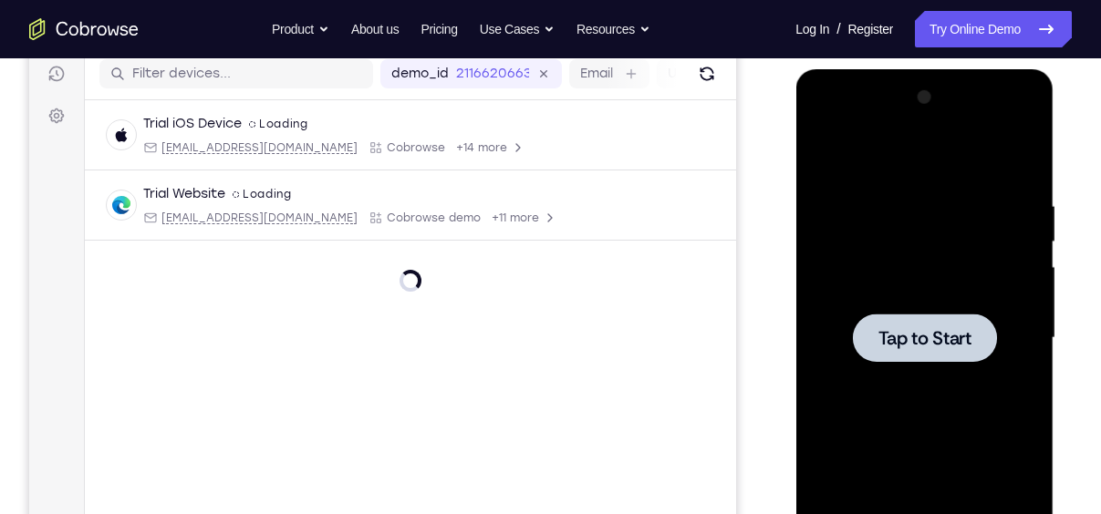
scroll to position [0, 0]
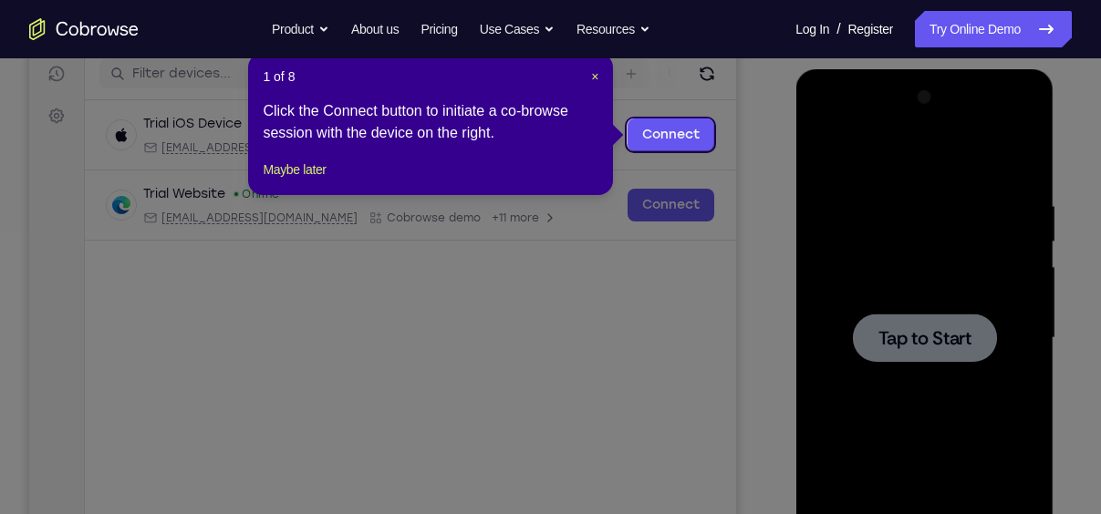
click at [910, 336] on icon at bounding box center [557, 257] width 1114 height 514
click at [599, 78] on div "1 of 8 × Click the Connect button to initiate a co-browse session with the devi…" at bounding box center [430, 124] width 365 height 142
click at [596, 78] on span "×" at bounding box center [594, 76] width 7 height 15
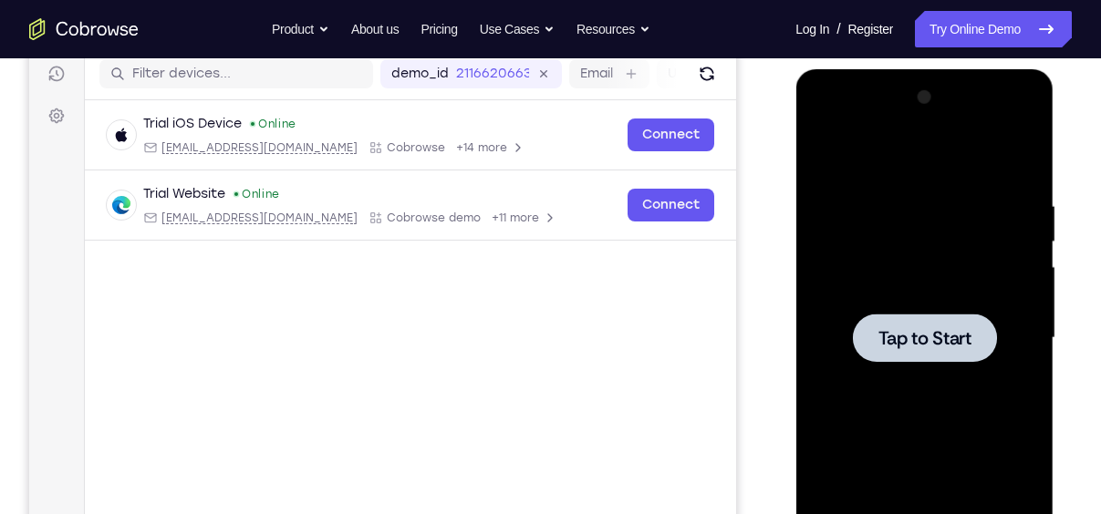
click at [931, 353] on div at bounding box center [924, 338] width 144 height 48
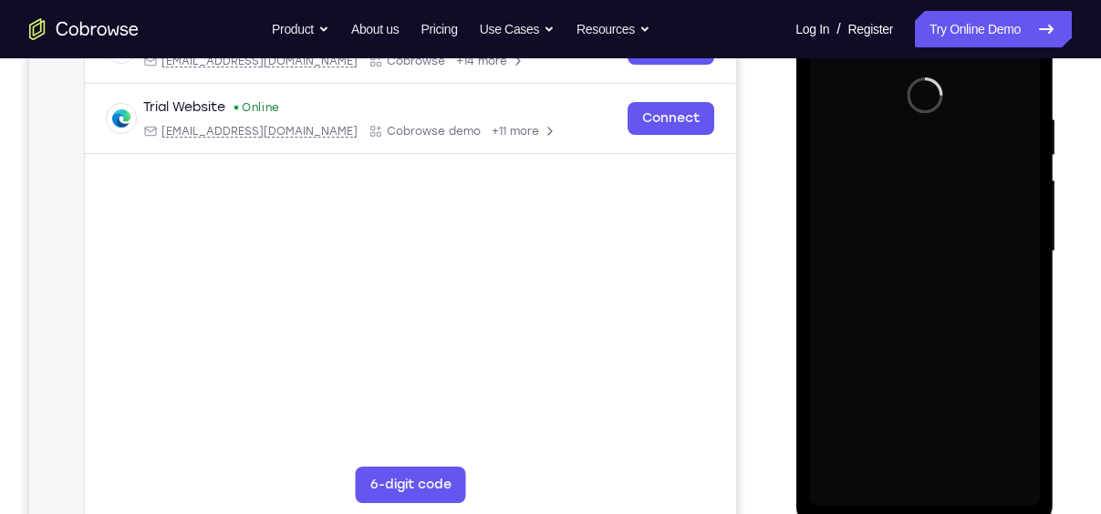
scroll to position [339, 0]
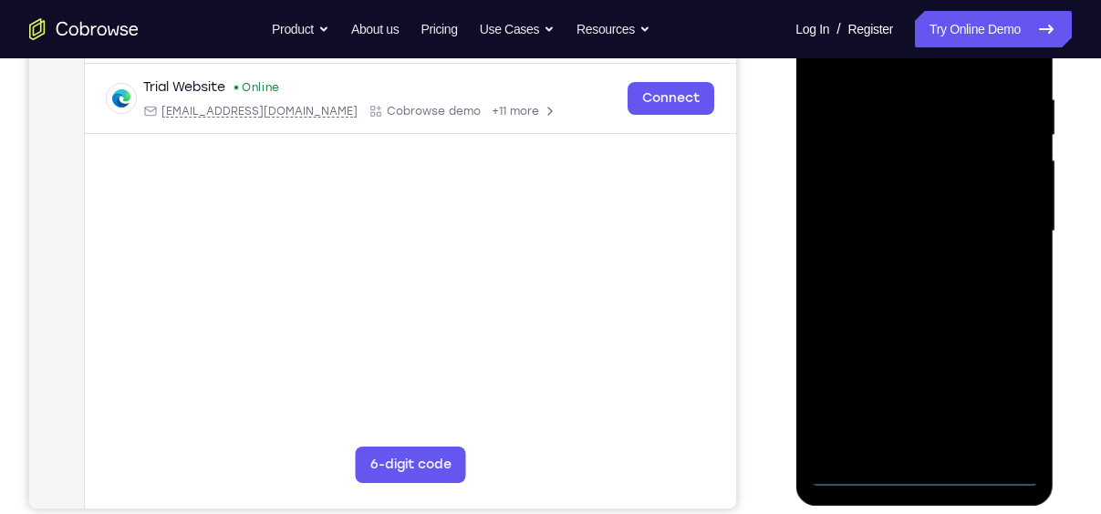
click at [933, 477] on div at bounding box center [924, 231] width 230 height 511
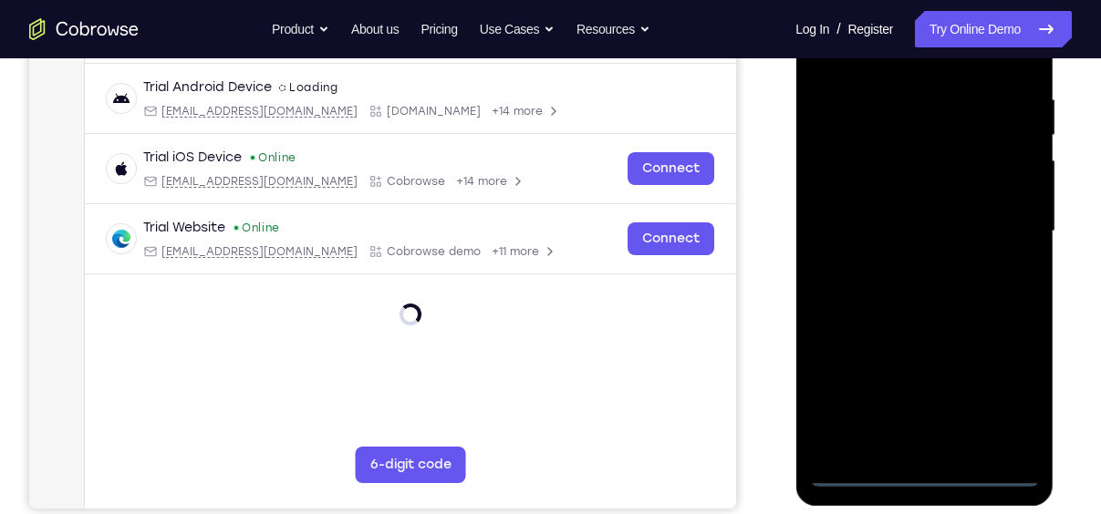
click at [1011, 398] on div at bounding box center [924, 231] width 230 height 511
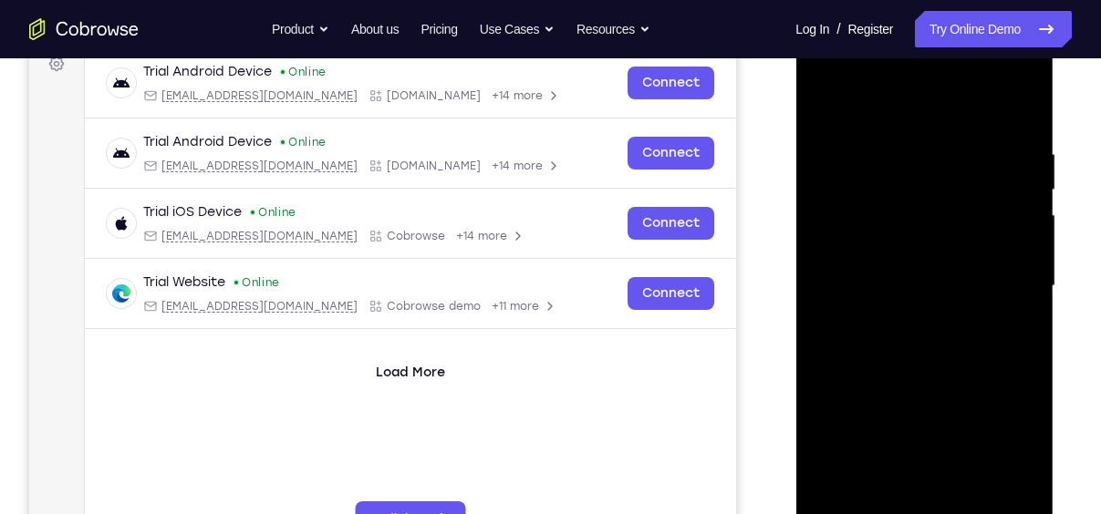
scroll to position [281, 0]
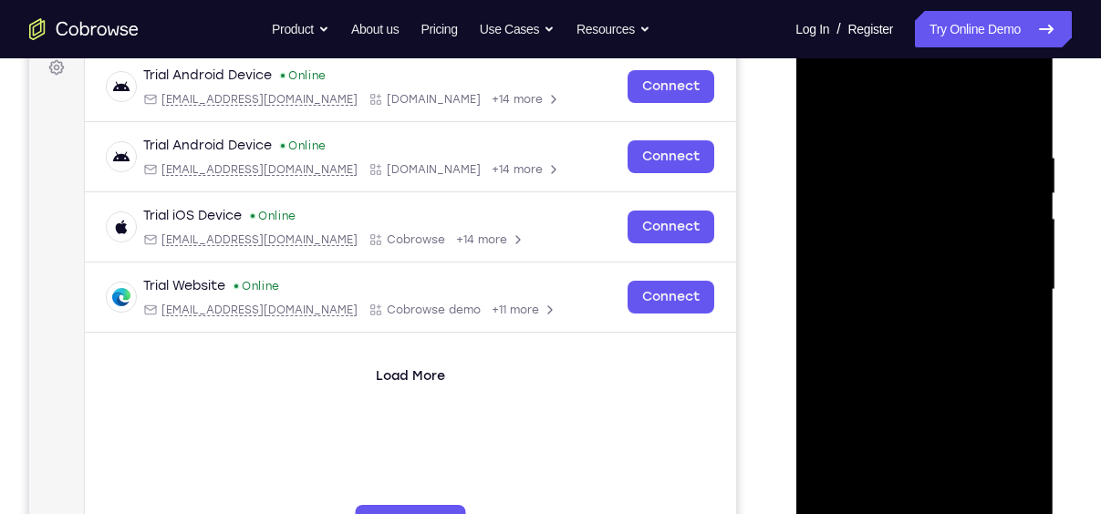
click at [927, 108] on div at bounding box center [924, 290] width 230 height 511
click at [992, 285] on div at bounding box center [924, 290] width 230 height 511
click at [909, 325] on div at bounding box center [924, 290] width 230 height 511
click at [922, 283] on div at bounding box center [924, 290] width 230 height 511
click at [921, 262] on div at bounding box center [924, 290] width 230 height 511
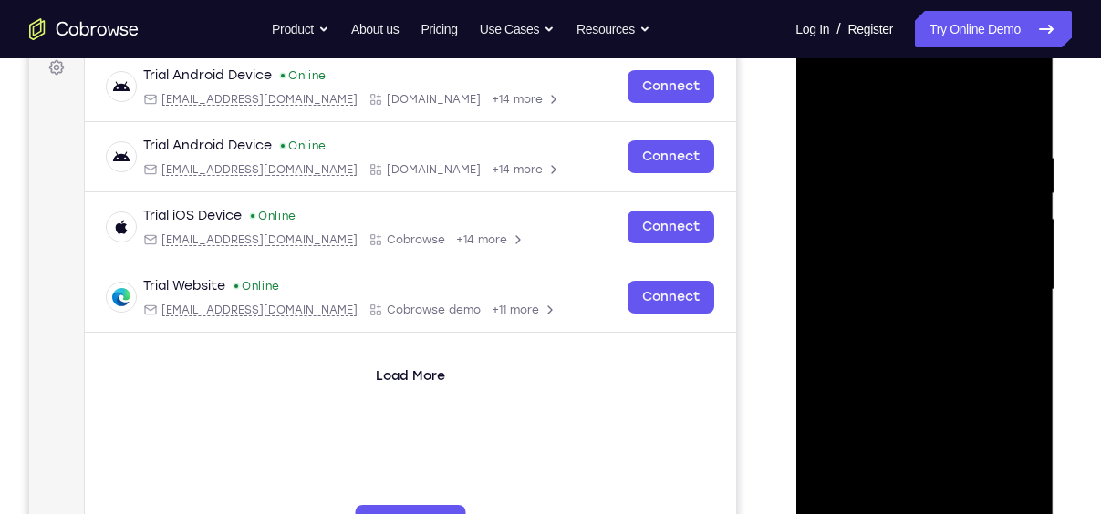
click at [948, 221] on div at bounding box center [924, 290] width 230 height 511
click at [950, 260] on div at bounding box center [924, 290] width 230 height 511
click at [954, 301] on div at bounding box center [924, 290] width 230 height 511
click at [955, 295] on div at bounding box center [924, 290] width 230 height 511
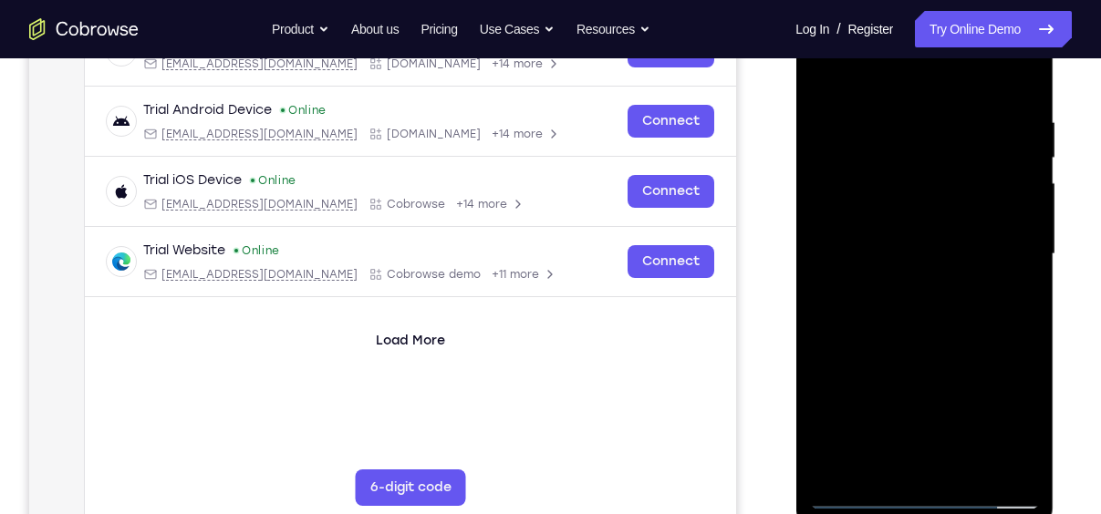
scroll to position [319, 0]
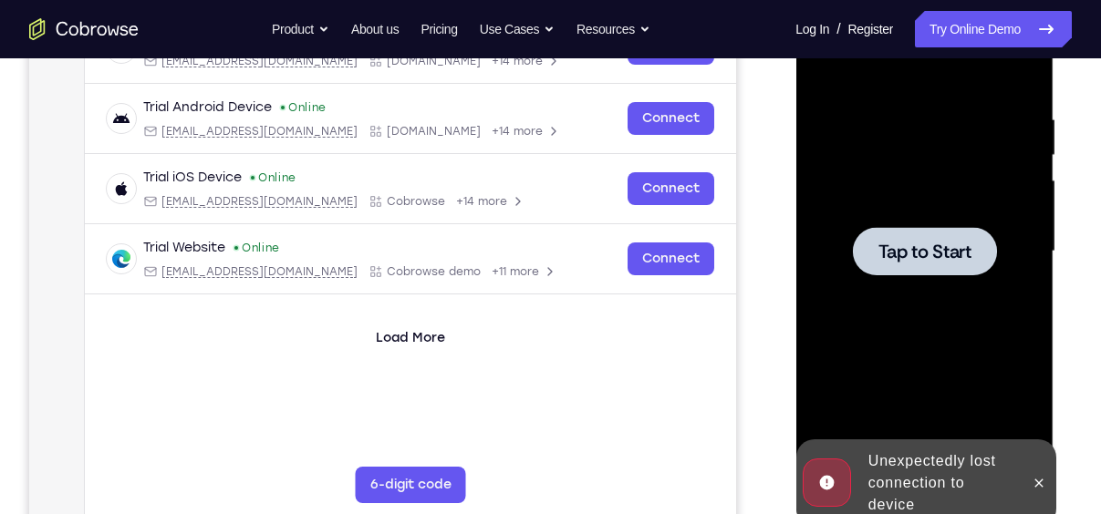
click at [947, 252] on span "Tap to Start" at bounding box center [923, 252] width 93 height 18
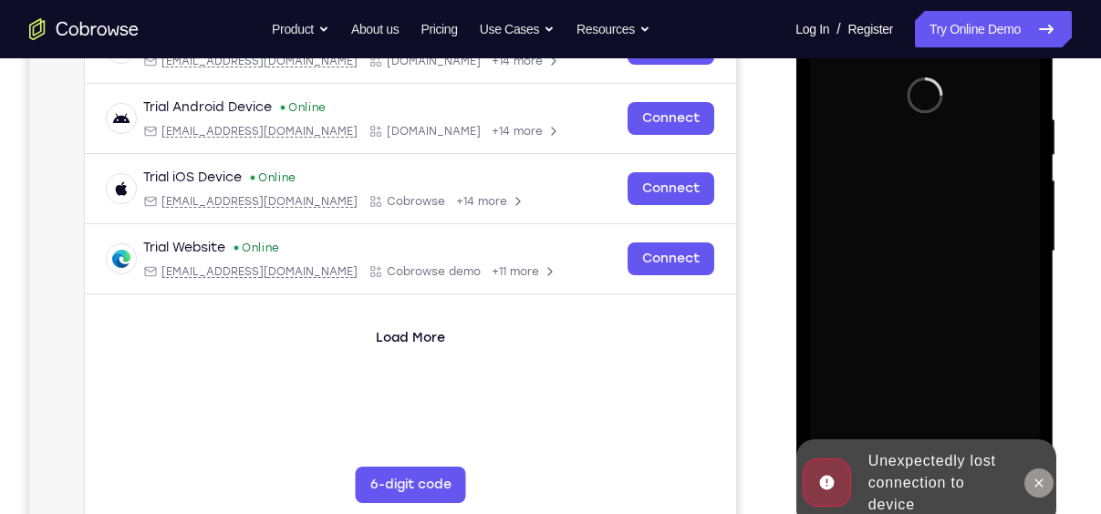
click at [1031, 477] on icon at bounding box center [1038, 483] width 15 height 15
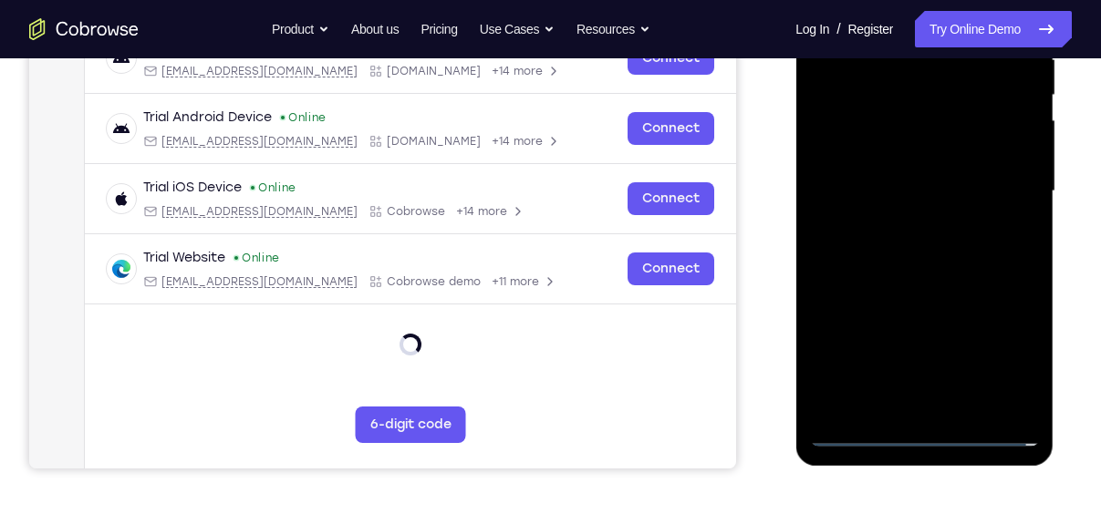
scroll to position [380, 0]
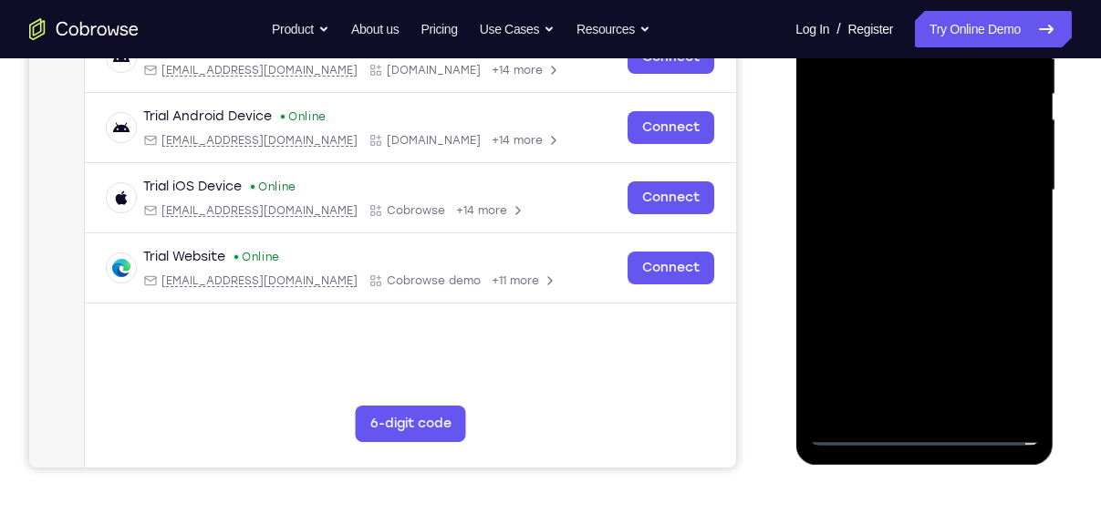
click at [927, 428] on div at bounding box center [924, 190] width 230 height 511
click at [1005, 366] on div at bounding box center [924, 190] width 230 height 511
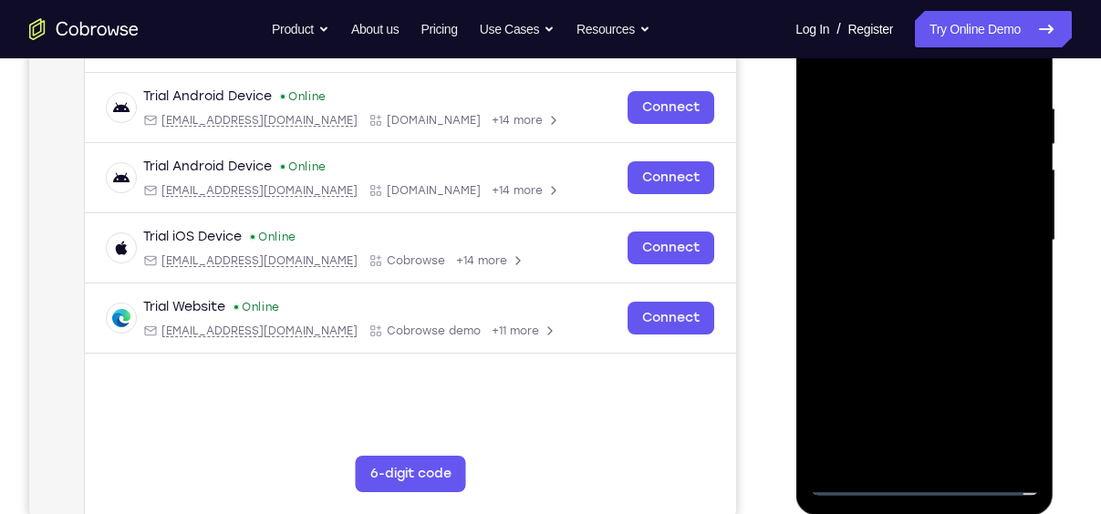
scroll to position [329, 0]
click at [909, 68] on div at bounding box center [924, 241] width 230 height 511
click at [1010, 241] on div at bounding box center [924, 241] width 230 height 511
click at [908, 277] on div at bounding box center [924, 241] width 230 height 511
click at [946, 218] on div at bounding box center [924, 241] width 230 height 511
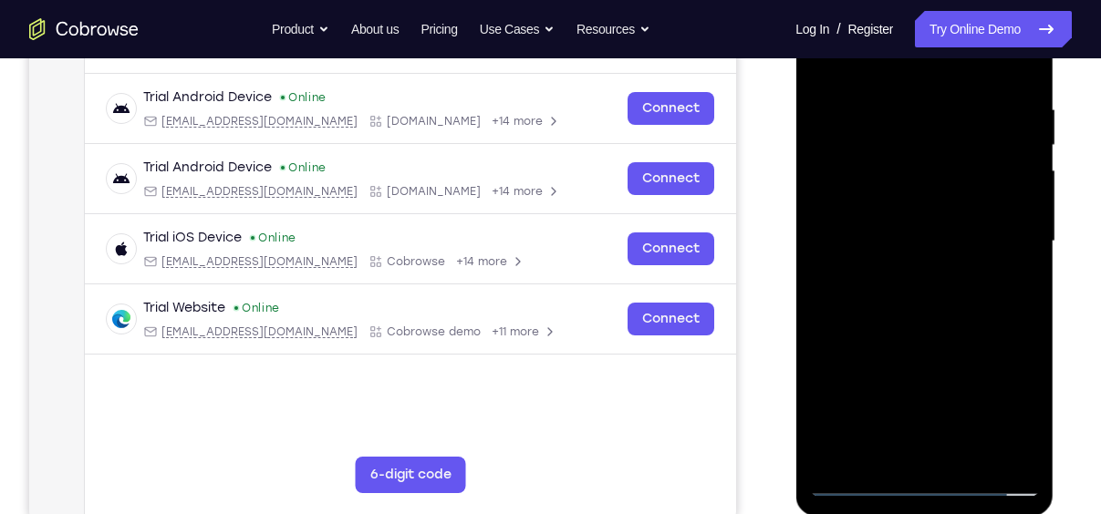
click at [853, 202] on div at bounding box center [924, 241] width 230 height 511
click at [895, 244] on div at bounding box center [924, 241] width 230 height 511
click at [965, 318] on div at bounding box center [924, 241] width 230 height 511
click at [968, 462] on div at bounding box center [924, 241] width 230 height 511
click at [974, 333] on div at bounding box center [924, 241] width 230 height 511
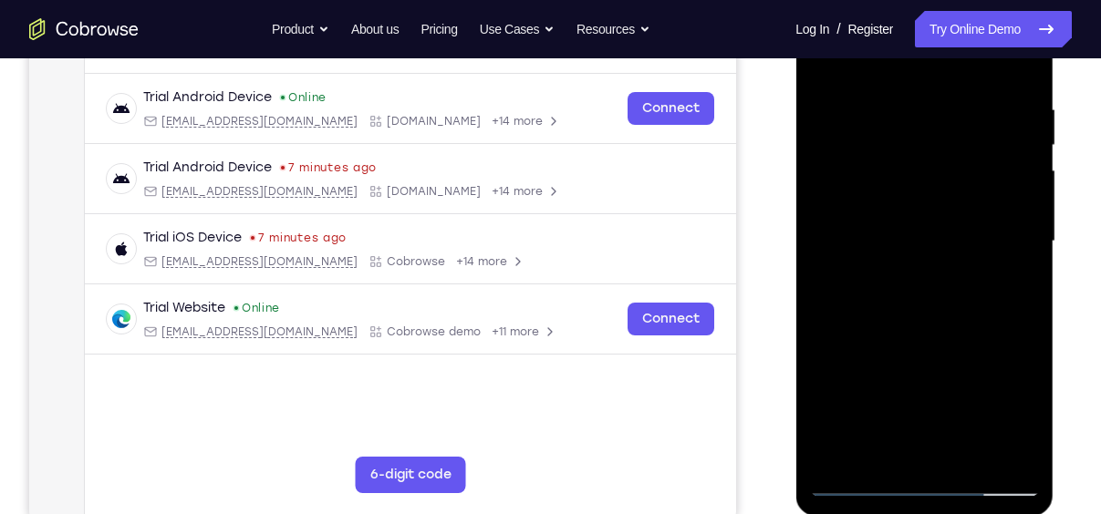
click at [878, 212] on div at bounding box center [924, 241] width 230 height 511
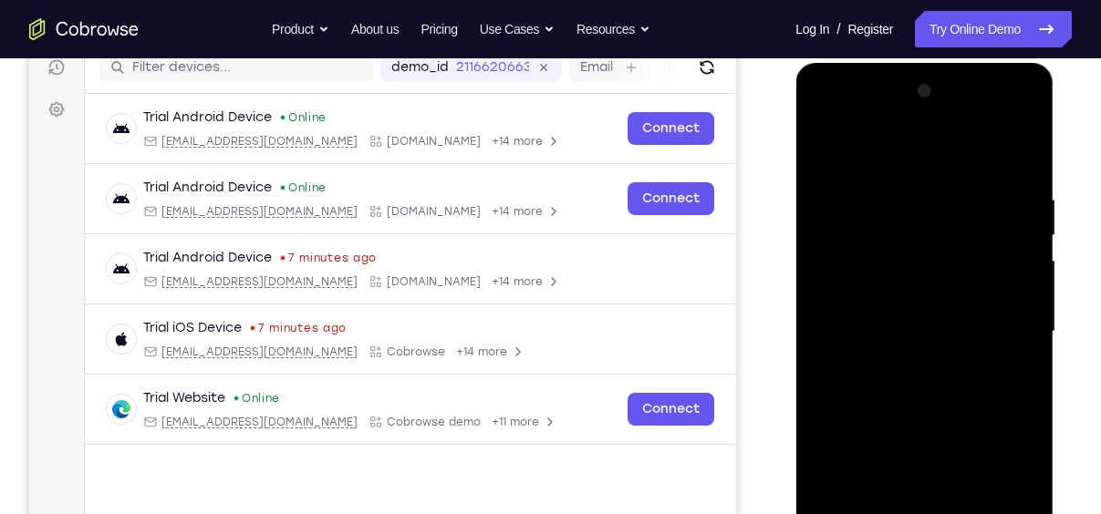
scroll to position [241, 0]
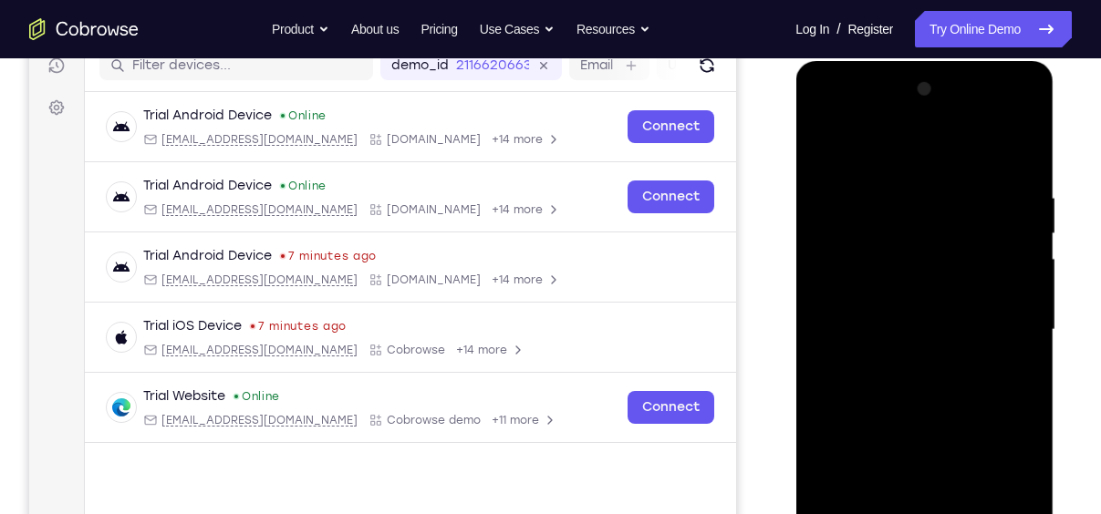
click at [857, 250] on div at bounding box center [924, 330] width 230 height 511
click at [892, 146] on div at bounding box center [924, 330] width 230 height 511
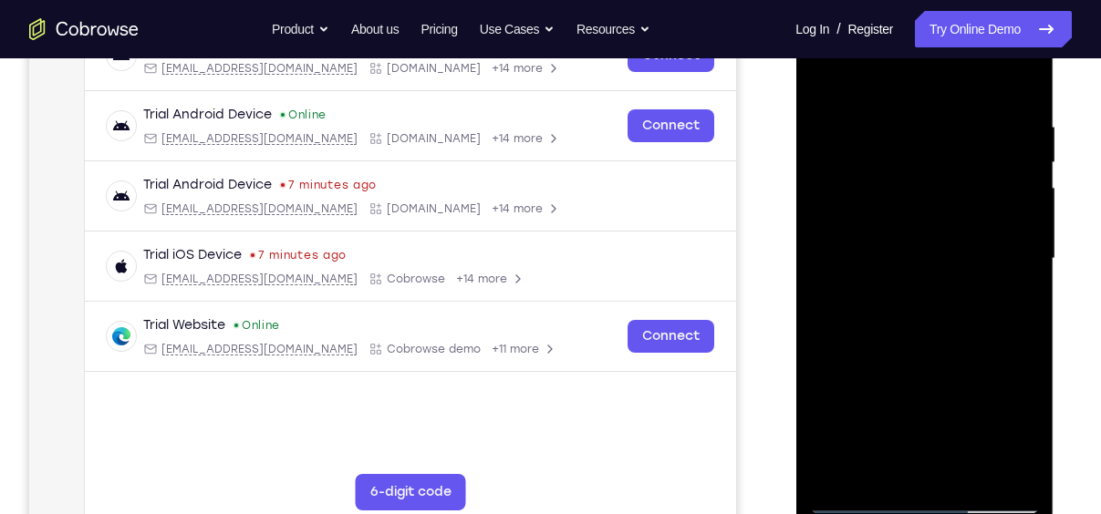
scroll to position [314, 0]
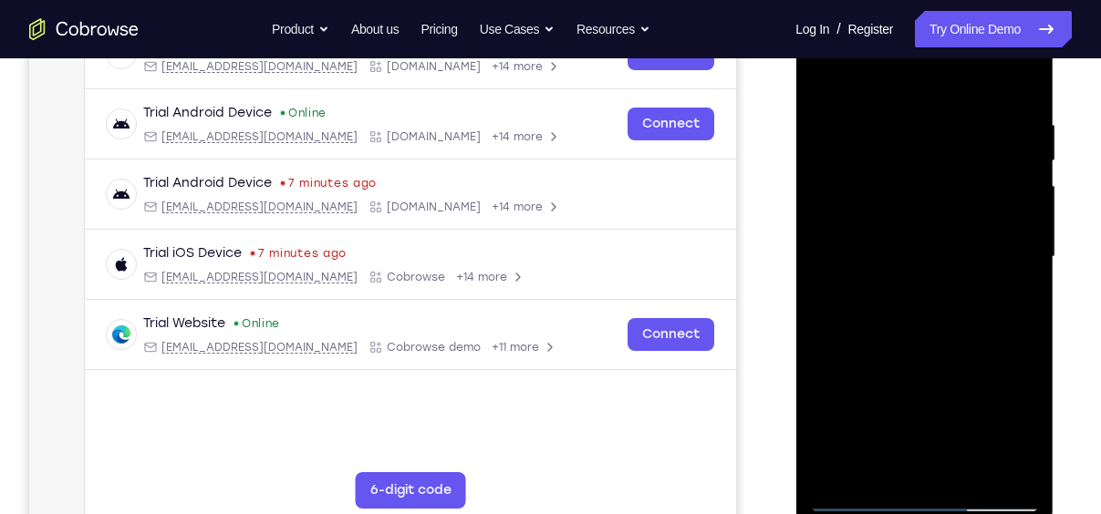
click at [929, 315] on div at bounding box center [924, 257] width 230 height 511
drag, startPoint x: 970, startPoint y: 405, endPoint x: 977, endPoint y: -95, distance: 499.8
click at [977, 0] on html "Online web based iOS Simulators and Android Emulators. Run iPhone, iPad, Mobile…" at bounding box center [925, 261] width 260 height 547
drag, startPoint x: 959, startPoint y: 324, endPoint x: 979, endPoint y: 152, distance: 172.5
click at [979, 152] on div at bounding box center [924, 257] width 230 height 511
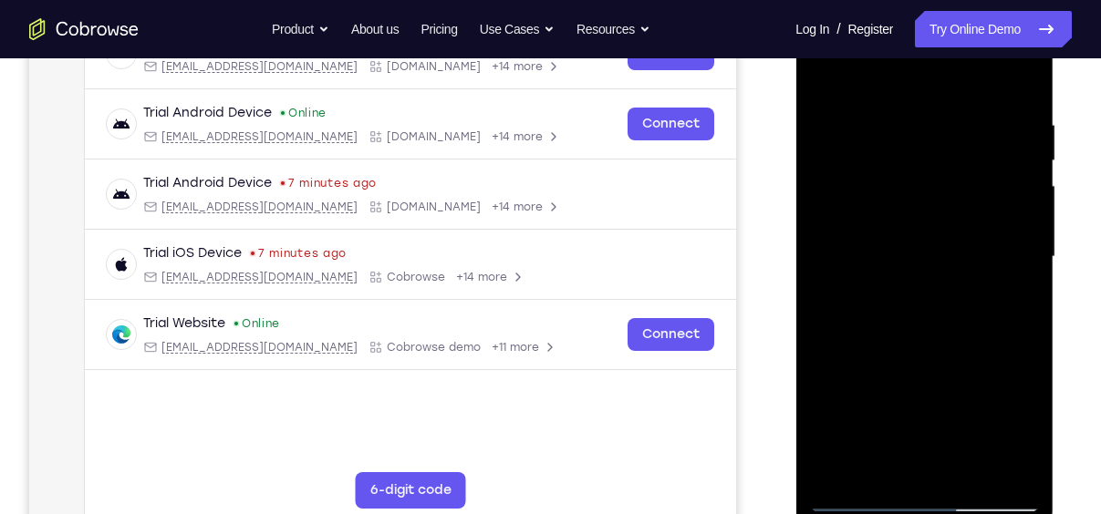
drag, startPoint x: 979, startPoint y: 416, endPoint x: 997, endPoint y: 86, distance: 330.6
click at [997, 86] on div at bounding box center [924, 257] width 230 height 511
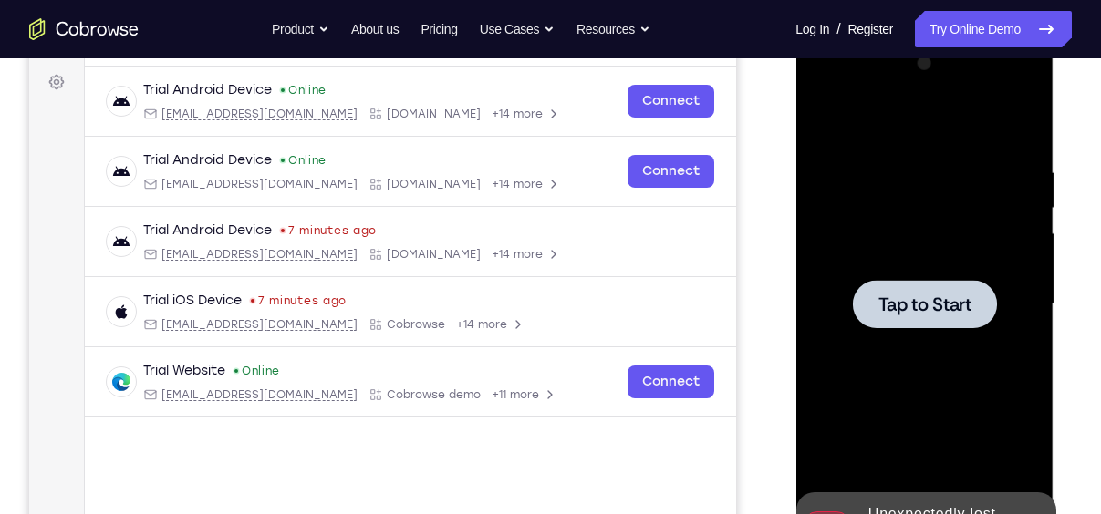
scroll to position [263, 0]
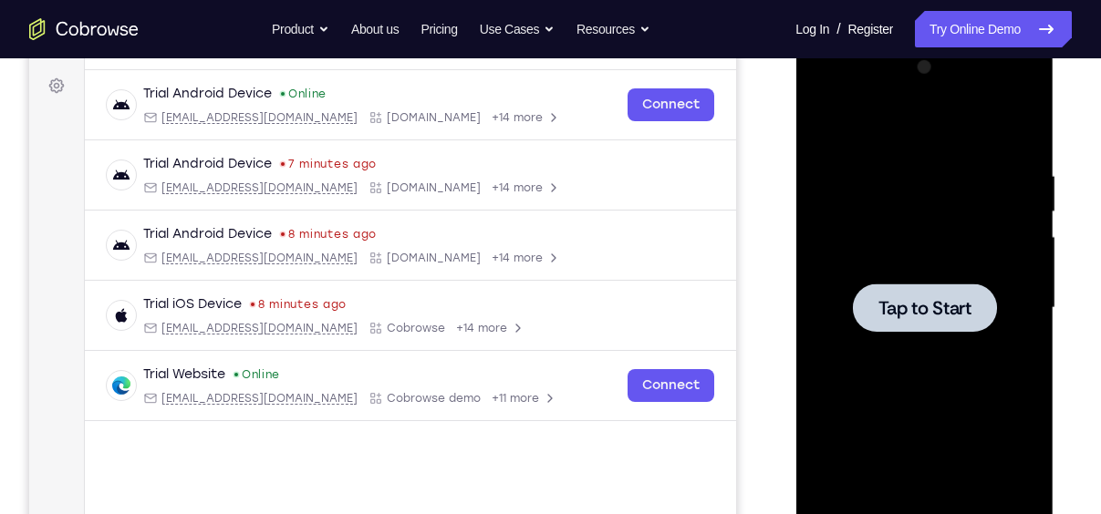
click at [900, 284] on div at bounding box center [924, 308] width 144 height 48
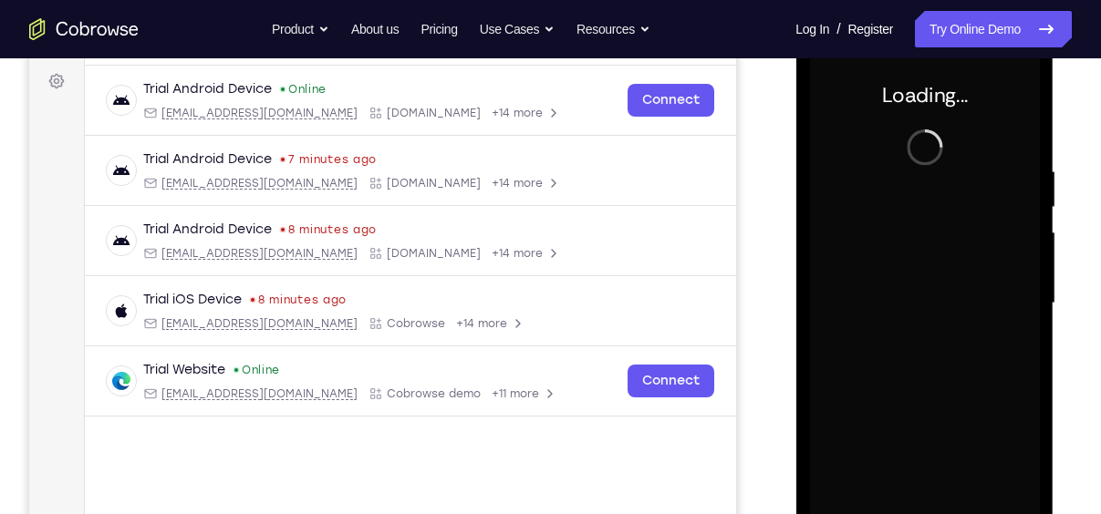
scroll to position [268, 0]
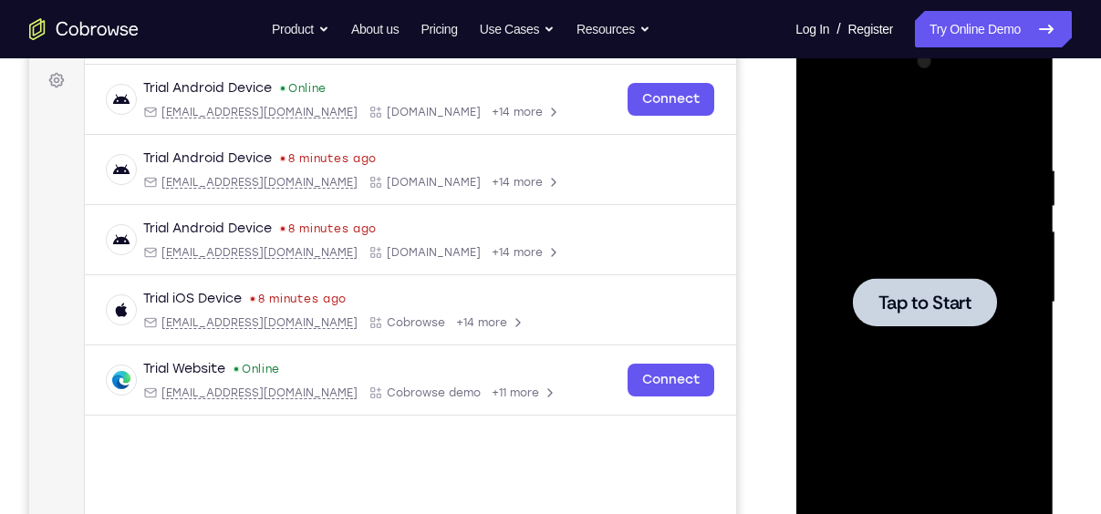
click at [904, 294] on span "Tap to Start" at bounding box center [923, 303] width 93 height 18
click at [922, 303] on span "Tap to Start" at bounding box center [923, 303] width 93 height 18
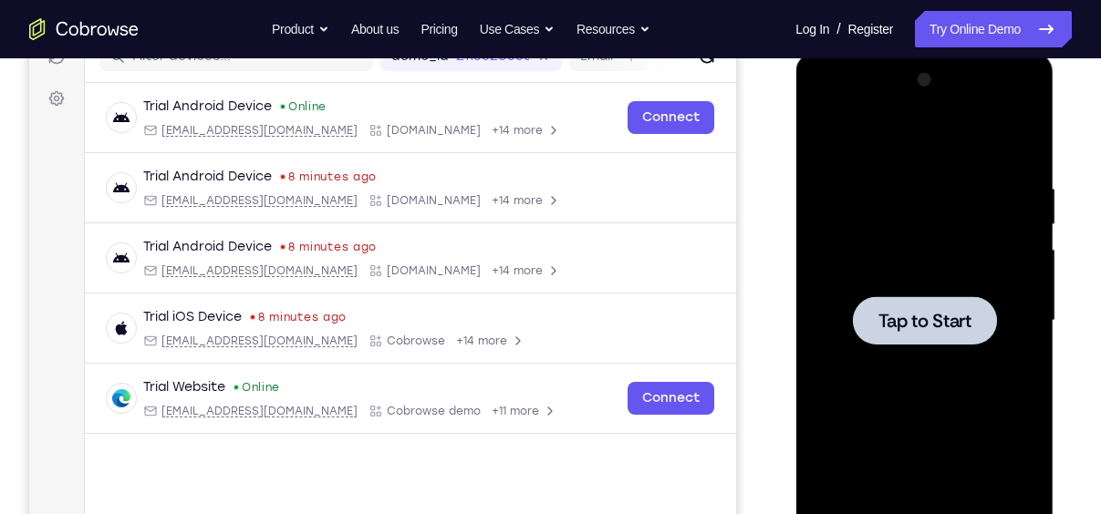
click at [922, 303] on div at bounding box center [924, 320] width 144 height 48
click at [924, 326] on span "Tap to Start" at bounding box center [923, 321] width 93 height 18
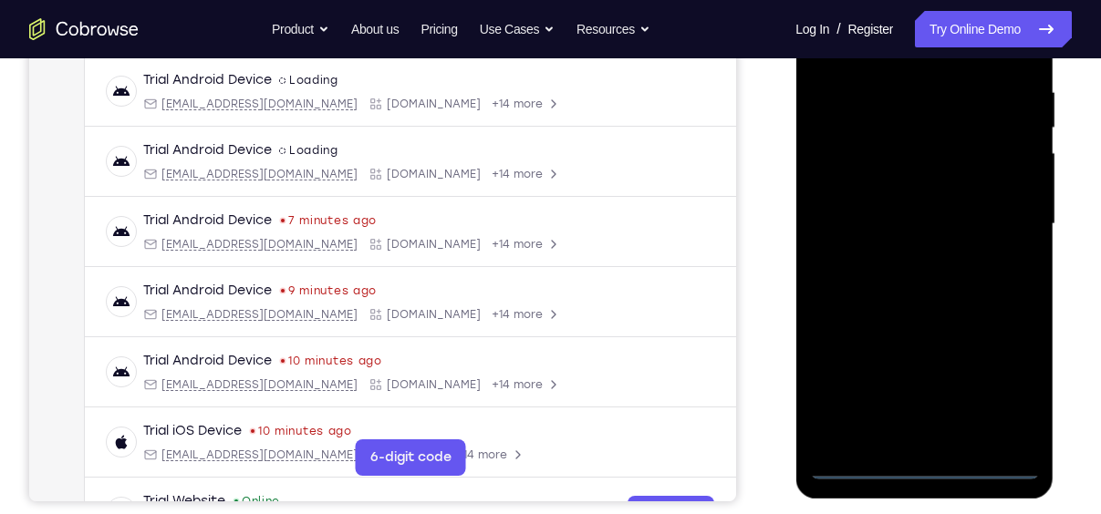
scroll to position [347, 0]
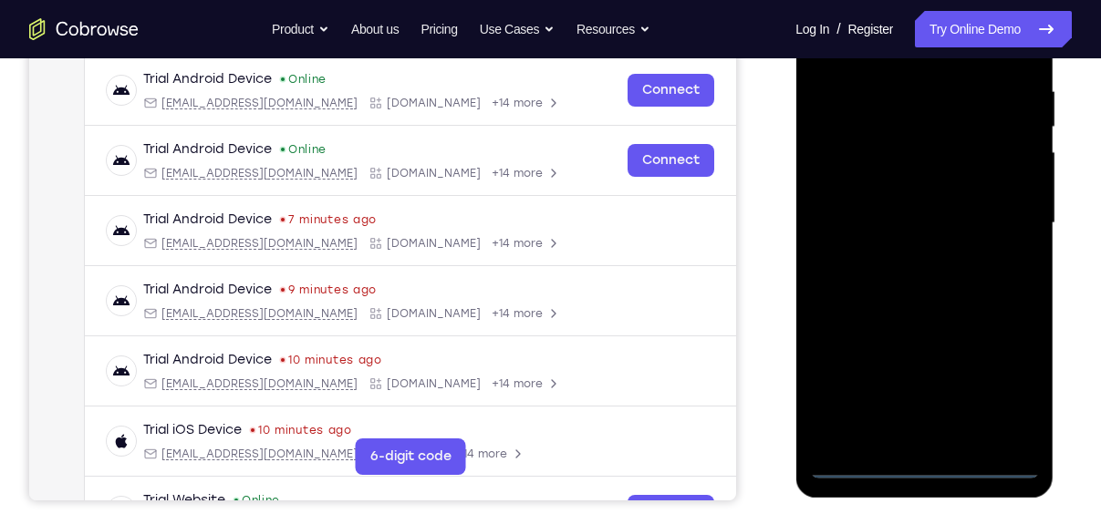
click at [927, 466] on div at bounding box center [924, 223] width 230 height 511
click at [1010, 384] on div at bounding box center [924, 223] width 230 height 511
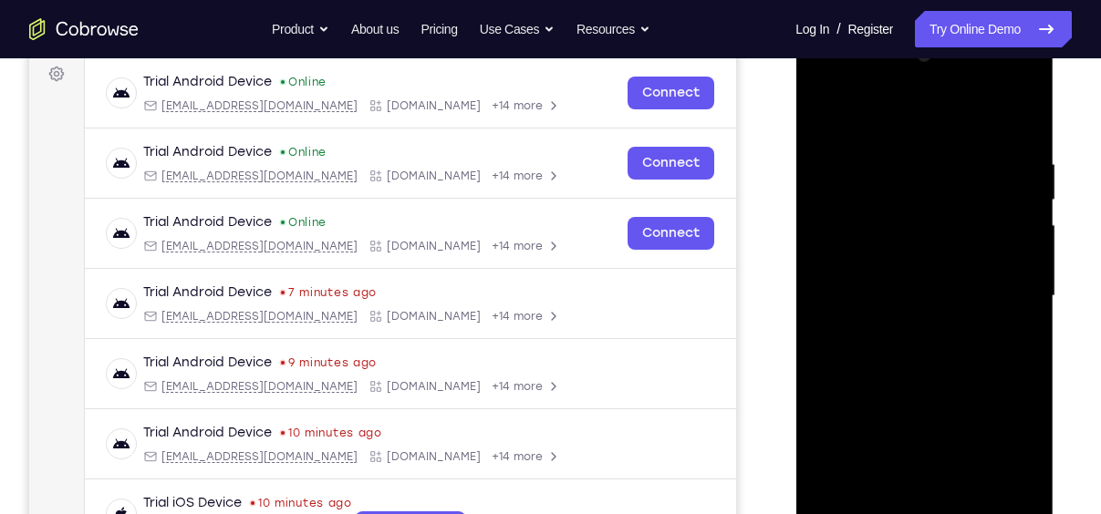
click at [905, 116] on div at bounding box center [924, 296] width 230 height 511
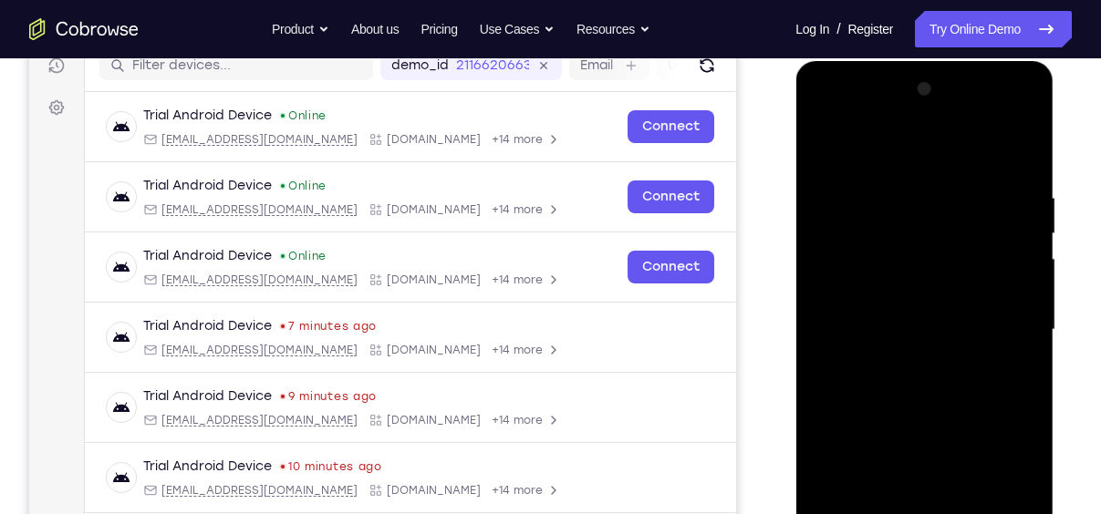
scroll to position [240, 0]
click at [833, 152] on div at bounding box center [924, 331] width 230 height 511
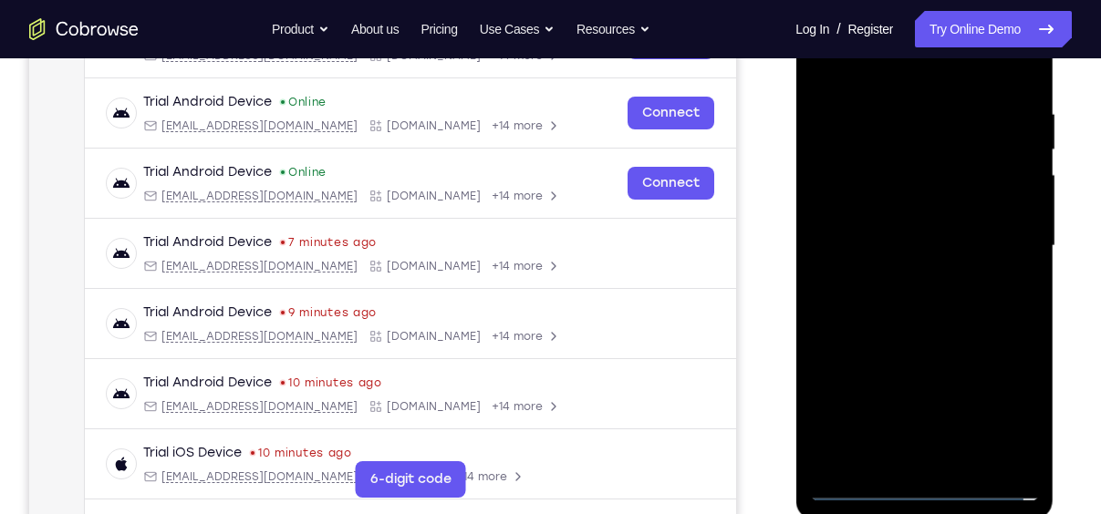
scroll to position [326, 0]
click at [999, 233] on div at bounding box center [924, 245] width 230 height 511
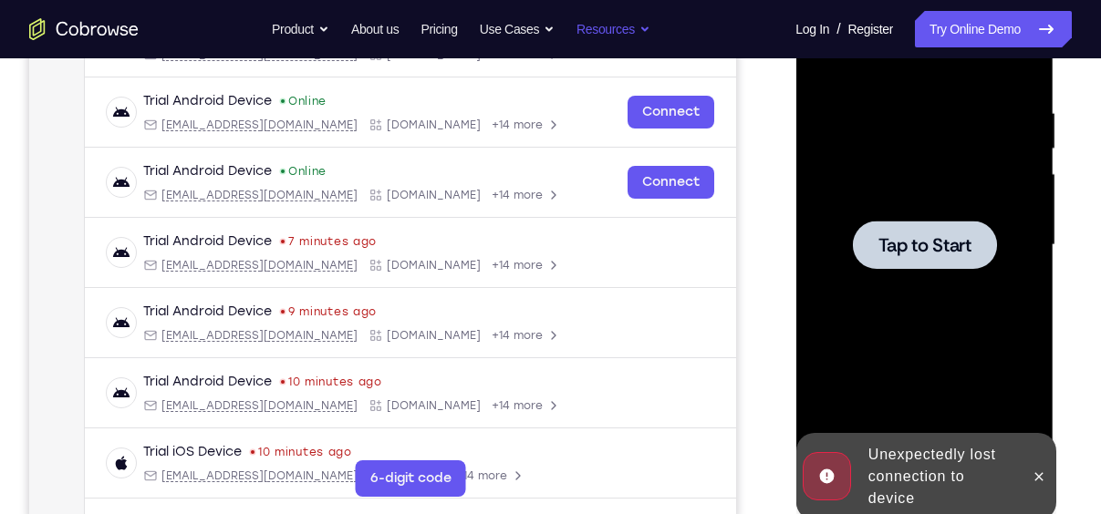
drag, startPoint x: 629, startPoint y: 202, endPoint x: 613, endPoint y: 27, distance: 175.9
click at [613, 27] on button "Resources" at bounding box center [613, 29] width 74 height 36
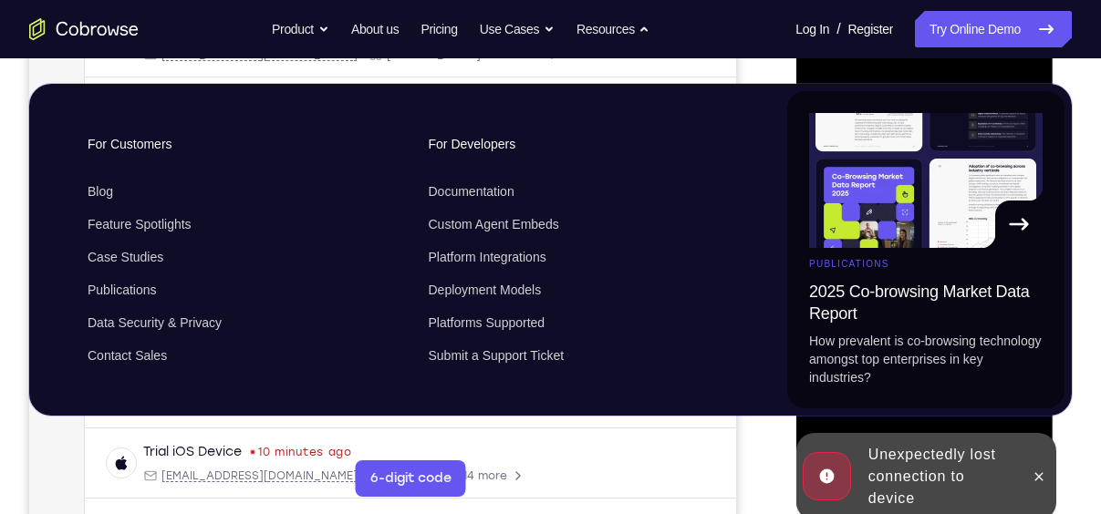
click at [753, 64] on div "Your Support Agent Your Customer Web iOS Android" at bounding box center [550, 187] width 1042 height 674
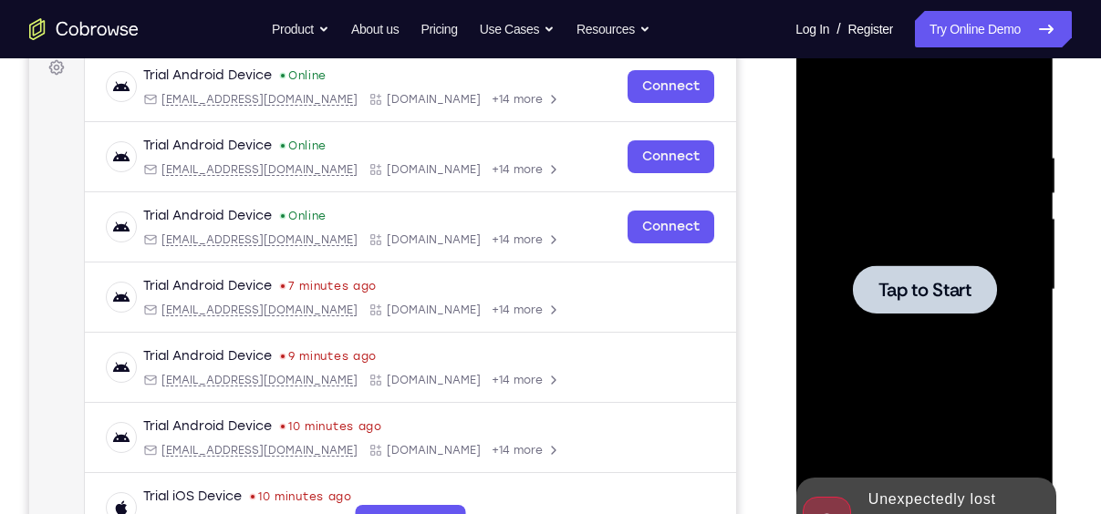
scroll to position [280, 0]
click at [902, 285] on span "Tap to Start" at bounding box center [923, 291] width 93 height 18
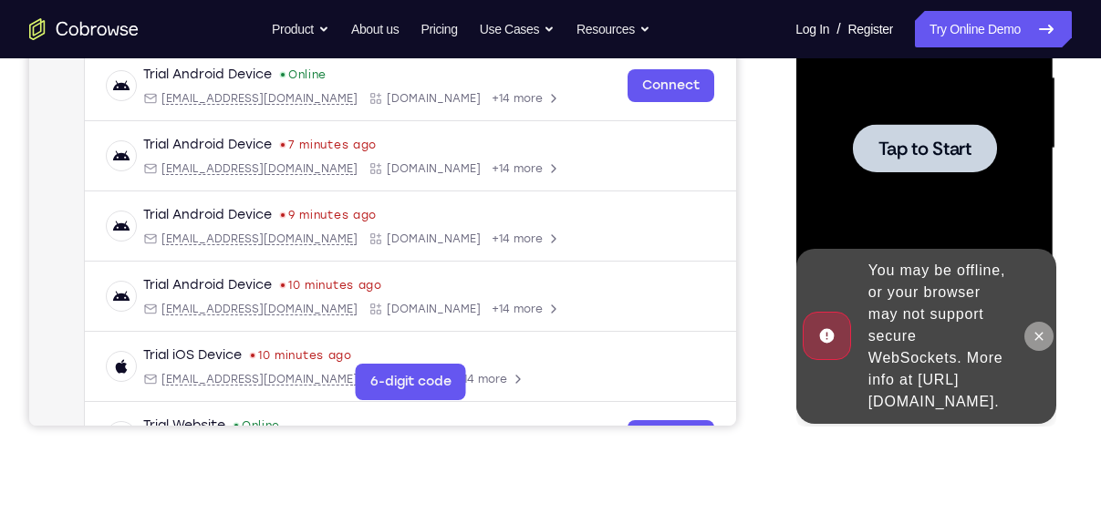
scroll to position [423, 0]
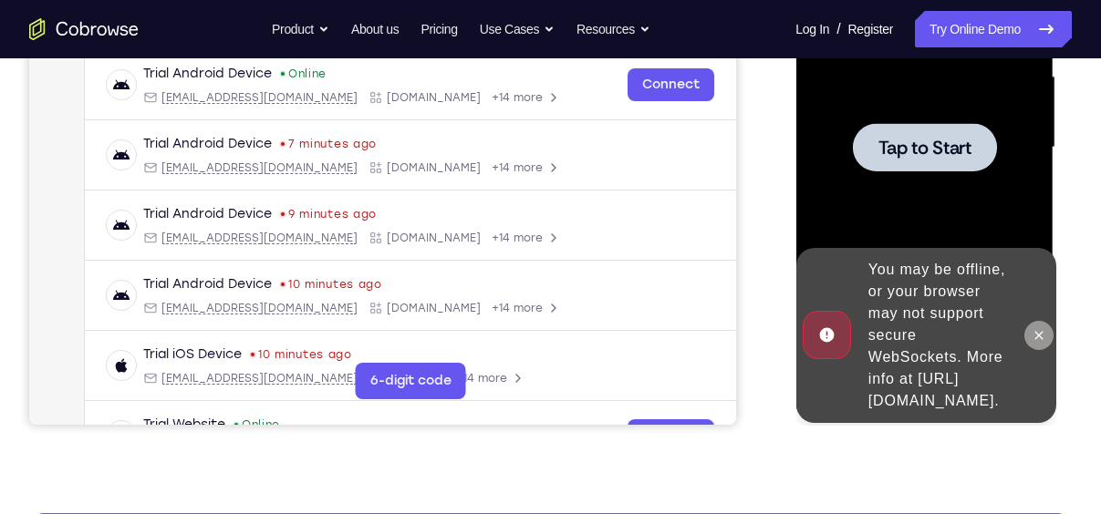
click at [1039, 334] on button at bounding box center [1037, 335] width 29 height 29
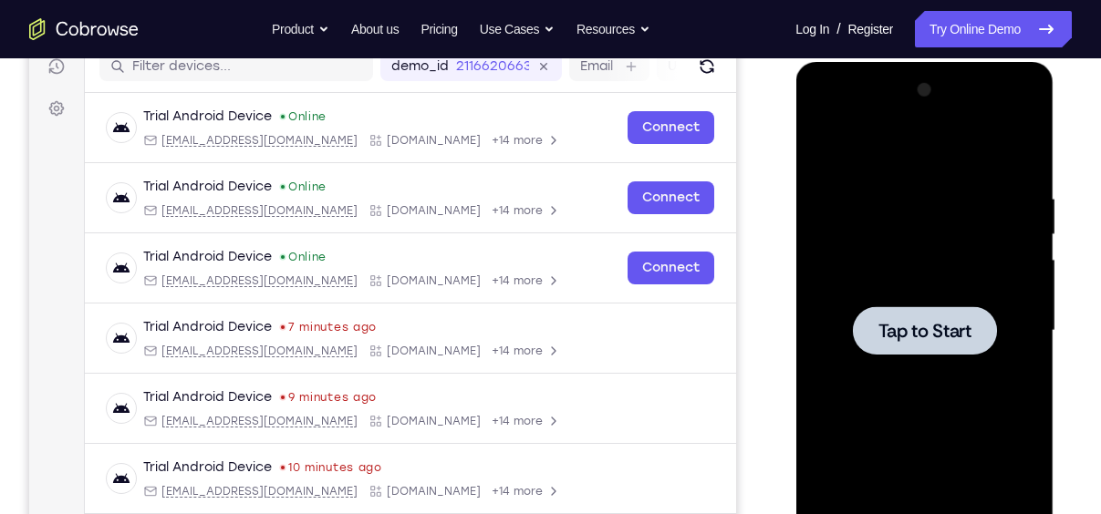
scroll to position [234, 0]
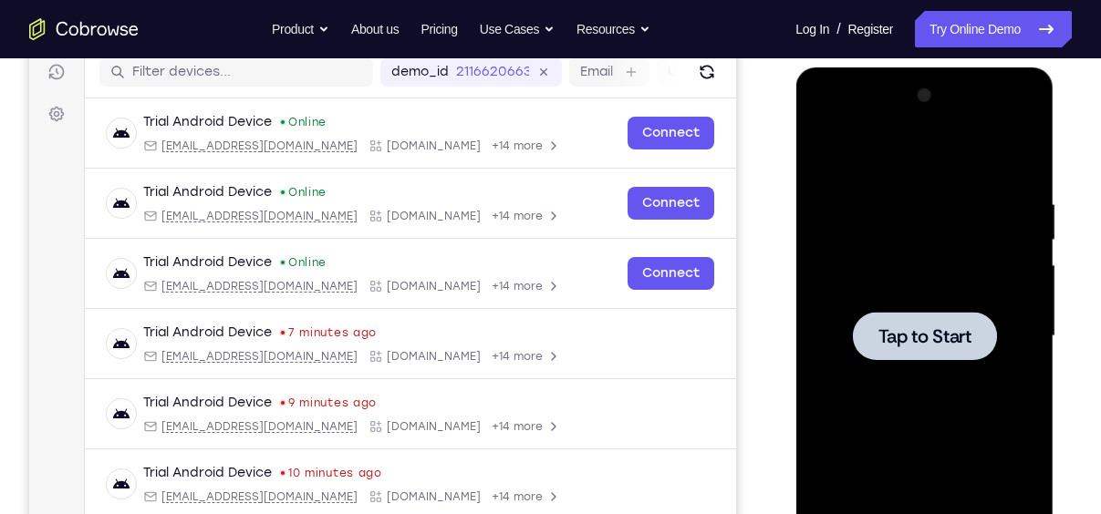
click at [899, 327] on span "Tap to Start" at bounding box center [923, 336] width 93 height 18
click at [906, 338] on span "Tap to Start" at bounding box center [923, 336] width 93 height 18
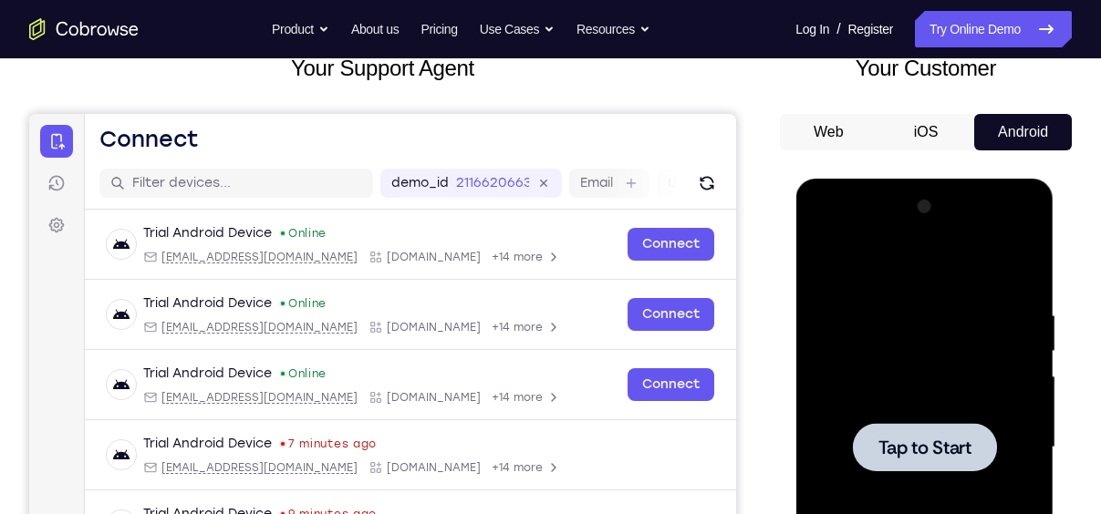
scroll to position [120, 0]
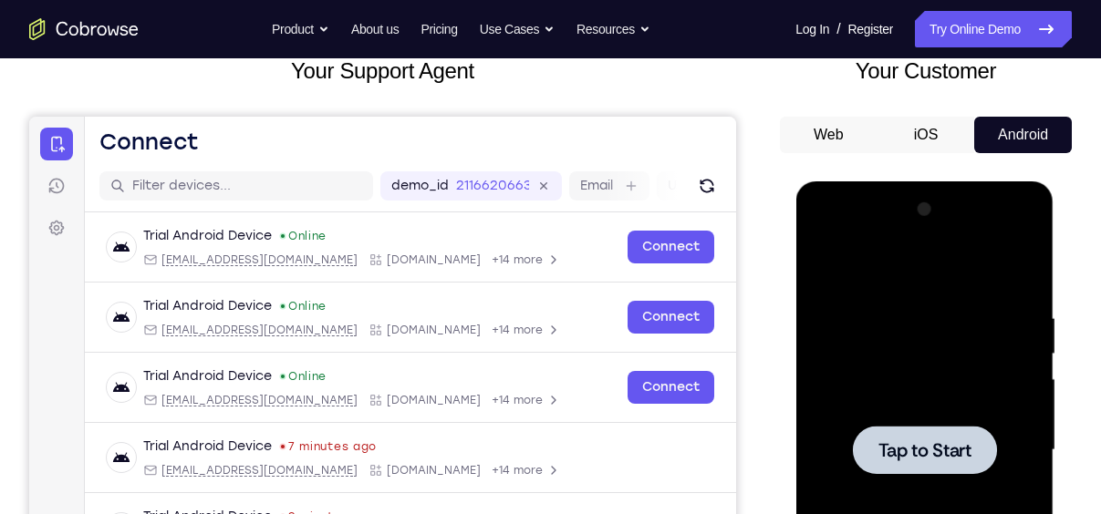
click at [939, 135] on button "iOS" at bounding box center [926, 135] width 98 height 36
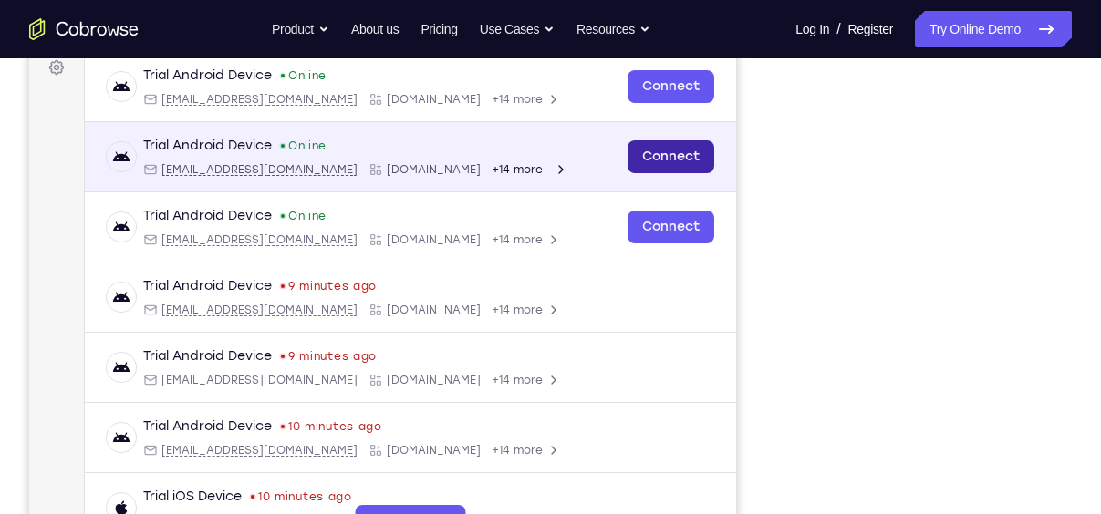
scroll to position [188, 0]
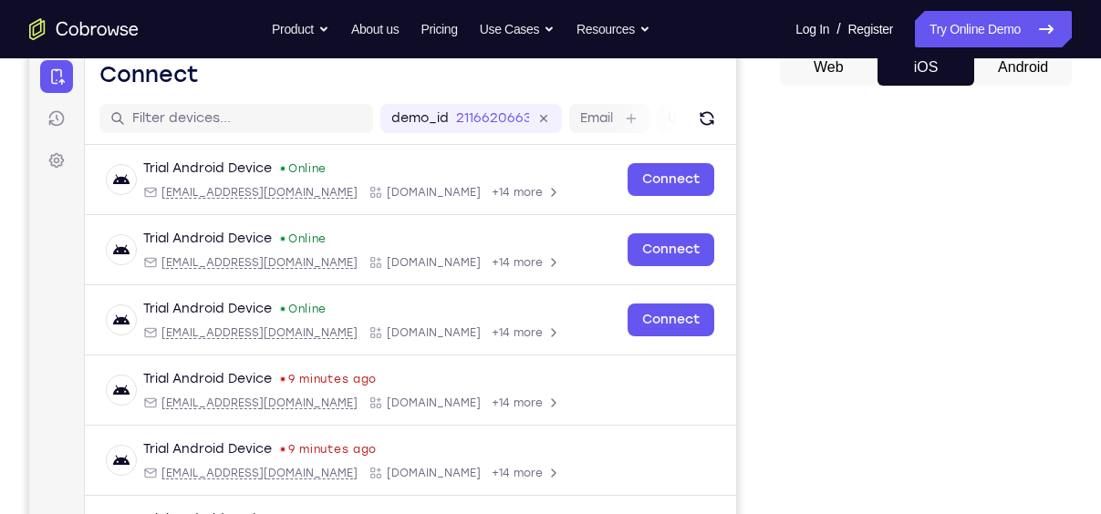
click at [1016, 77] on button "Android" at bounding box center [1023, 67] width 98 height 36
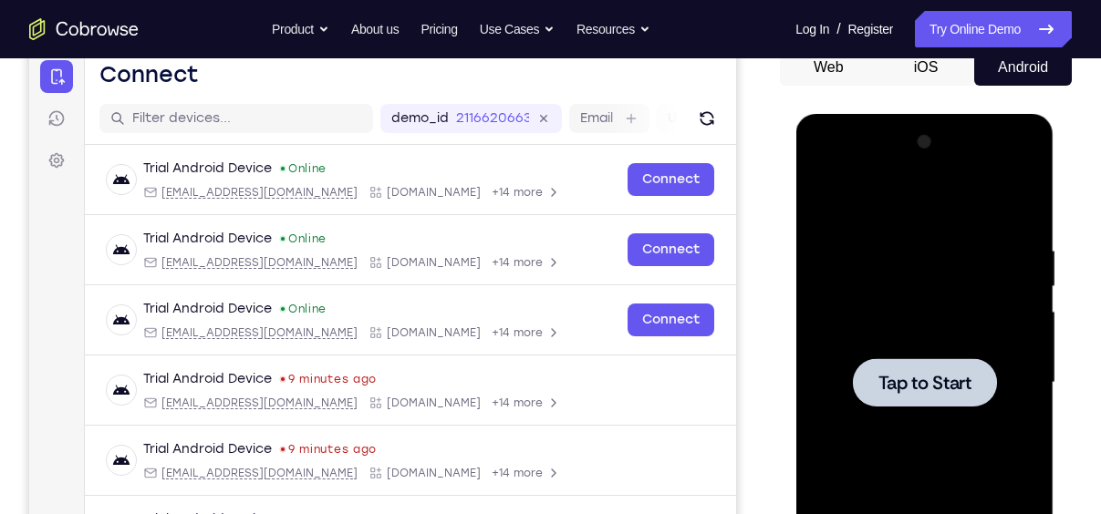
click at [963, 363] on div at bounding box center [924, 382] width 144 height 48
click at [938, 381] on span "Tap to Start" at bounding box center [923, 383] width 93 height 18
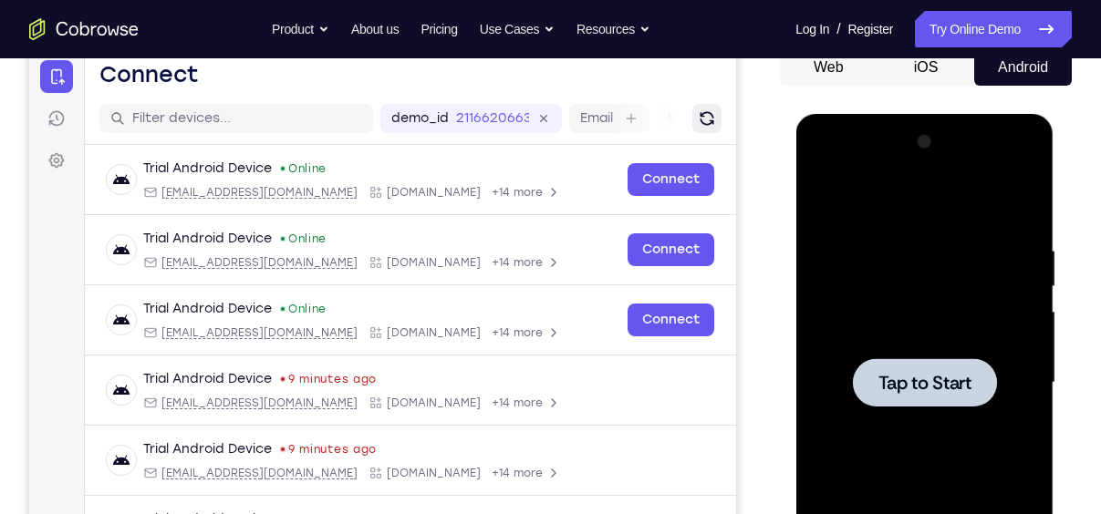
click at [697, 124] on icon "Refresh" at bounding box center [706, 118] width 23 height 23
click at [698, 124] on icon "Refresh" at bounding box center [707, 118] width 19 height 19
click at [917, 377] on span "Tap to Start" at bounding box center [923, 383] width 93 height 18
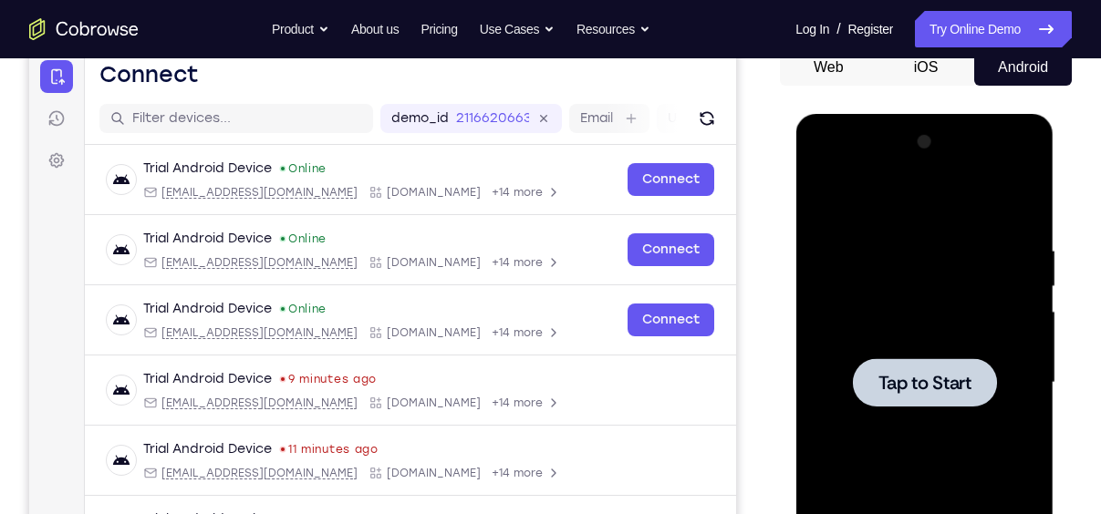
click at [926, 378] on span "Tap to Start" at bounding box center [923, 383] width 93 height 18
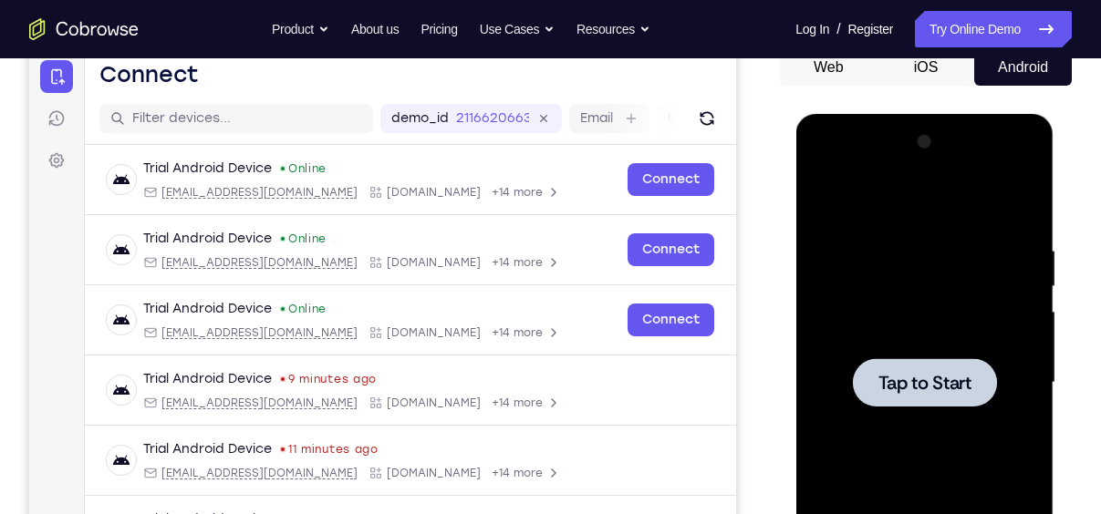
click at [926, 378] on span "Tap to Start" at bounding box center [923, 383] width 93 height 18
click at [930, 67] on button "iOS" at bounding box center [926, 67] width 98 height 36
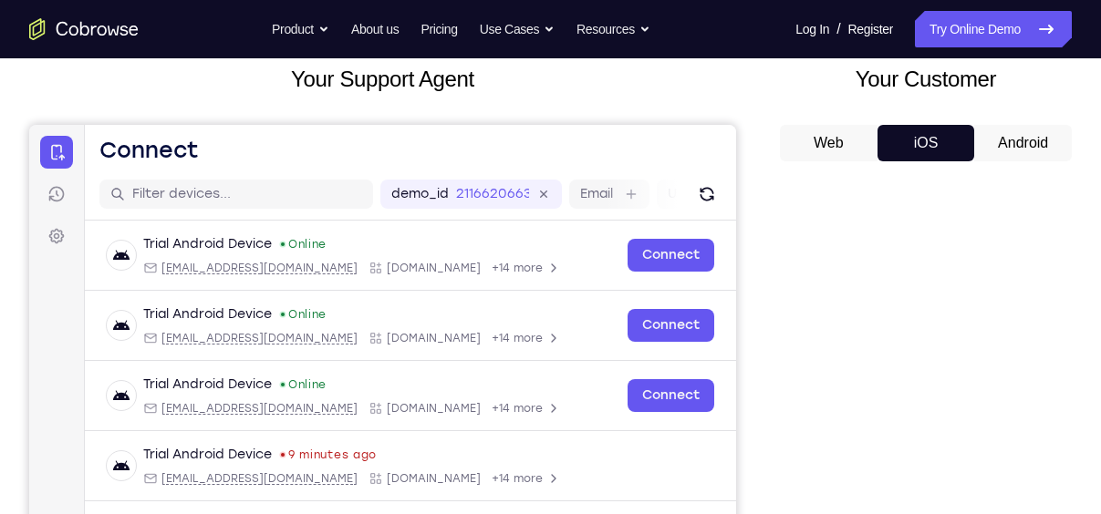
scroll to position [111, 0]
click at [993, 139] on button "Android" at bounding box center [1023, 144] width 98 height 36
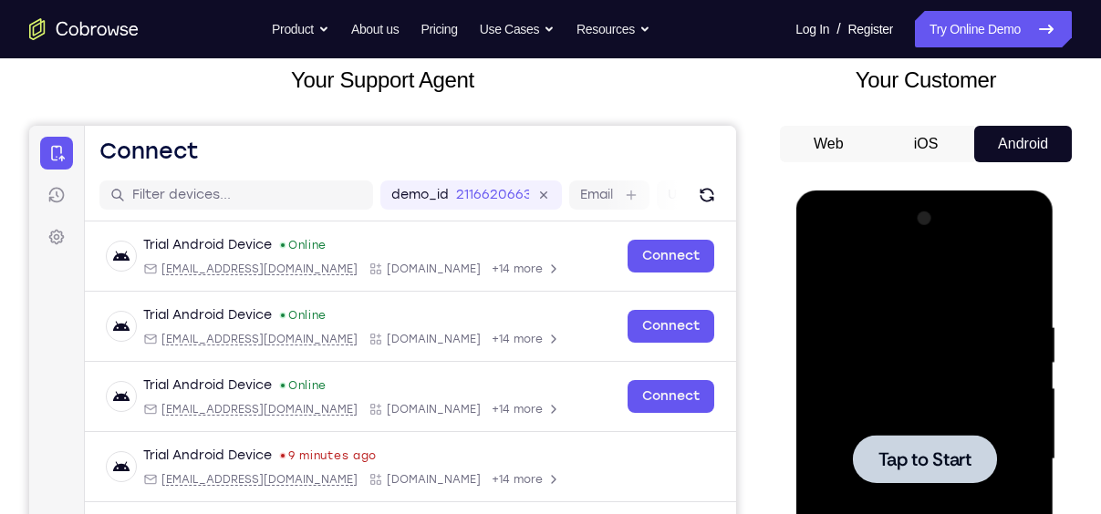
click at [934, 455] on span "Tap to Start" at bounding box center [923, 460] width 93 height 18
click at [947, 463] on span "Tap to Start" at bounding box center [923, 460] width 93 height 18
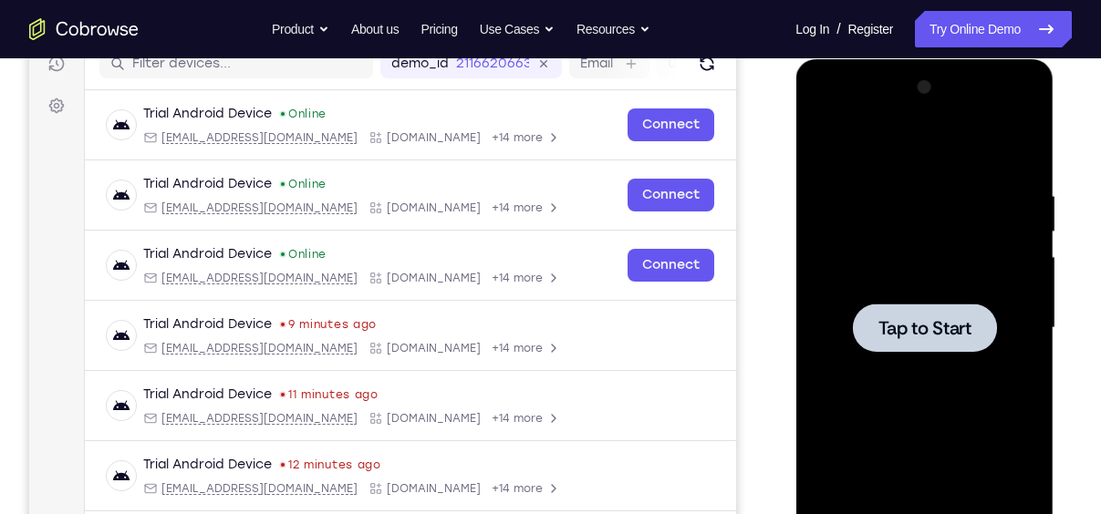
scroll to position [249, 0]
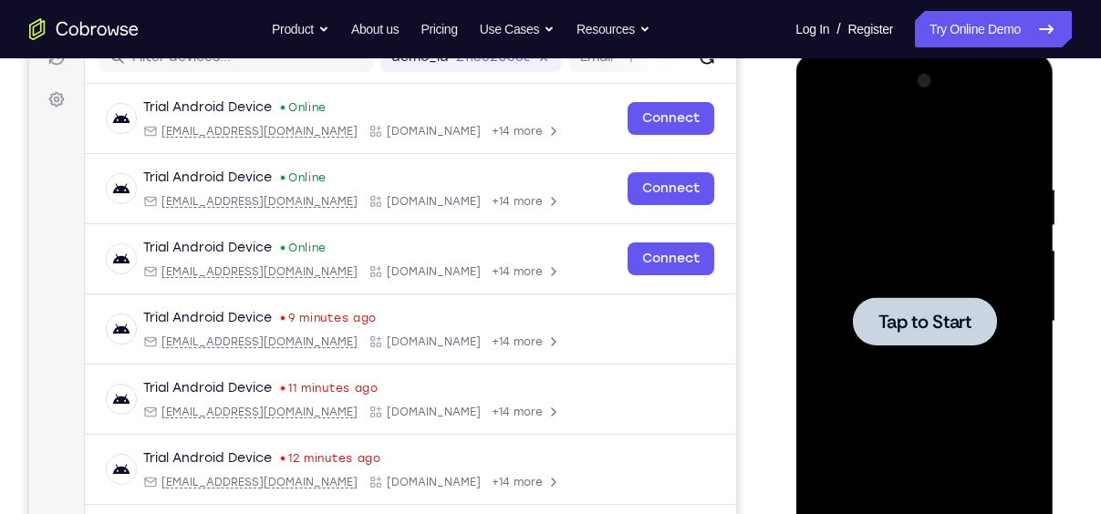
click at [953, 320] on span "Tap to Start" at bounding box center [923, 322] width 93 height 18
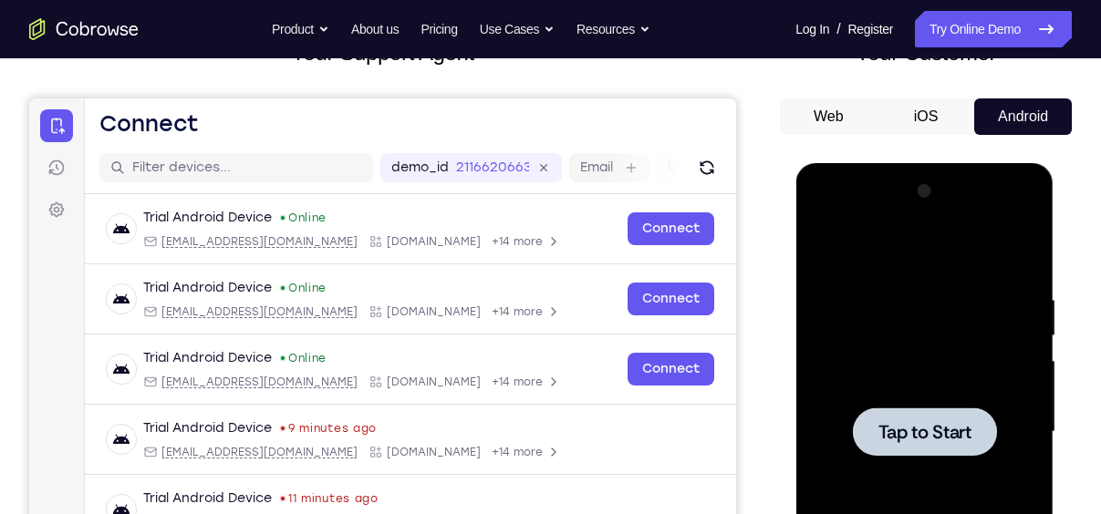
click at [916, 109] on button "iOS" at bounding box center [926, 116] width 98 height 36
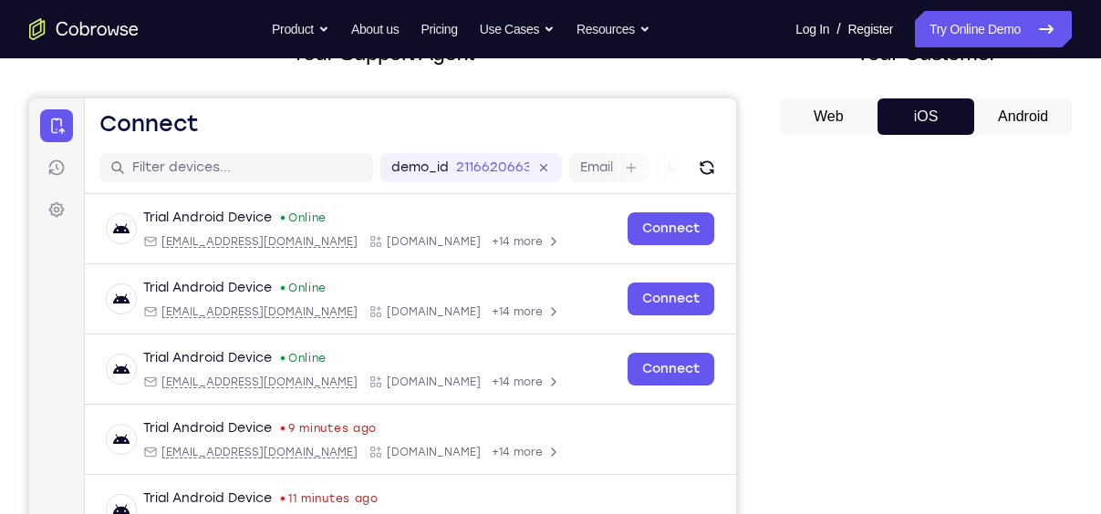
click at [1020, 126] on button "Android" at bounding box center [1023, 116] width 98 height 36
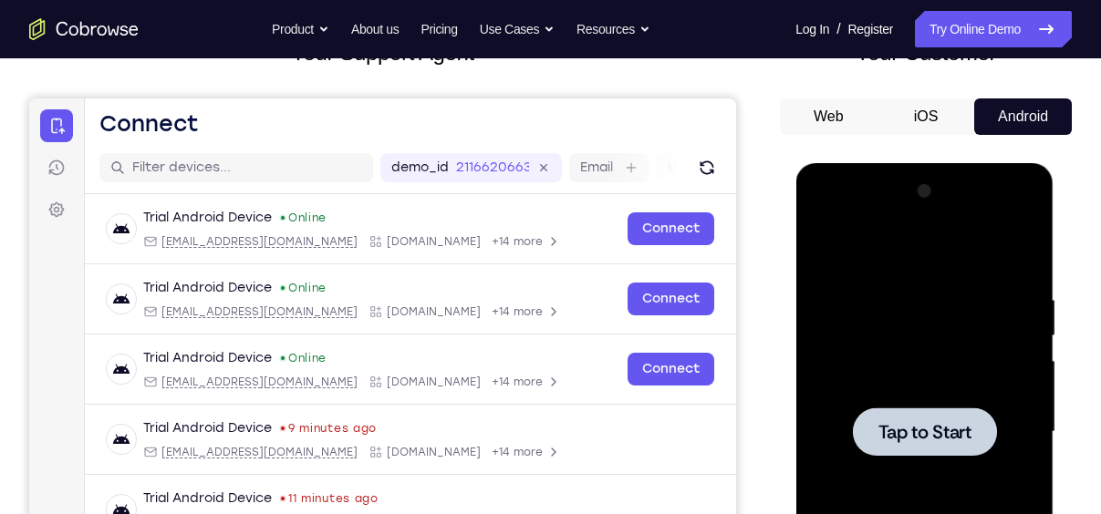
click at [1020, 126] on button "Android" at bounding box center [1023, 116] width 98 height 36
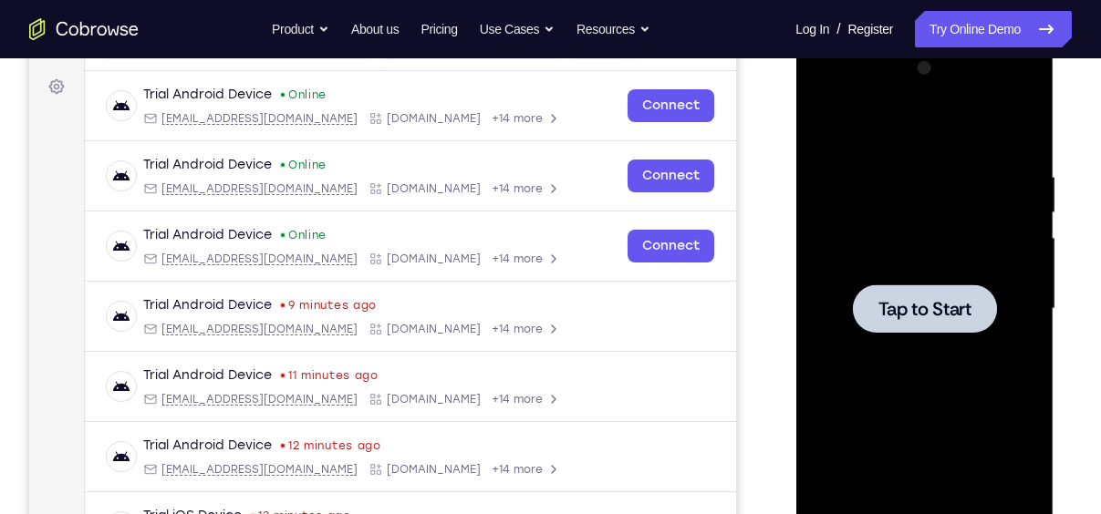
scroll to position [263, 0]
click at [928, 317] on span "Tap to Start" at bounding box center [923, 308] width 93 height 18
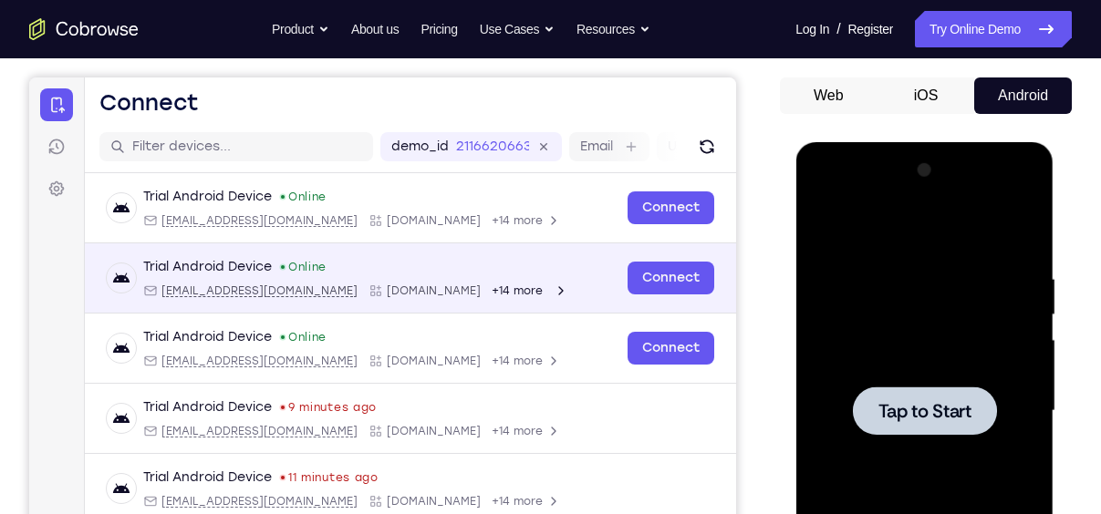
scroll to position [159, 0]
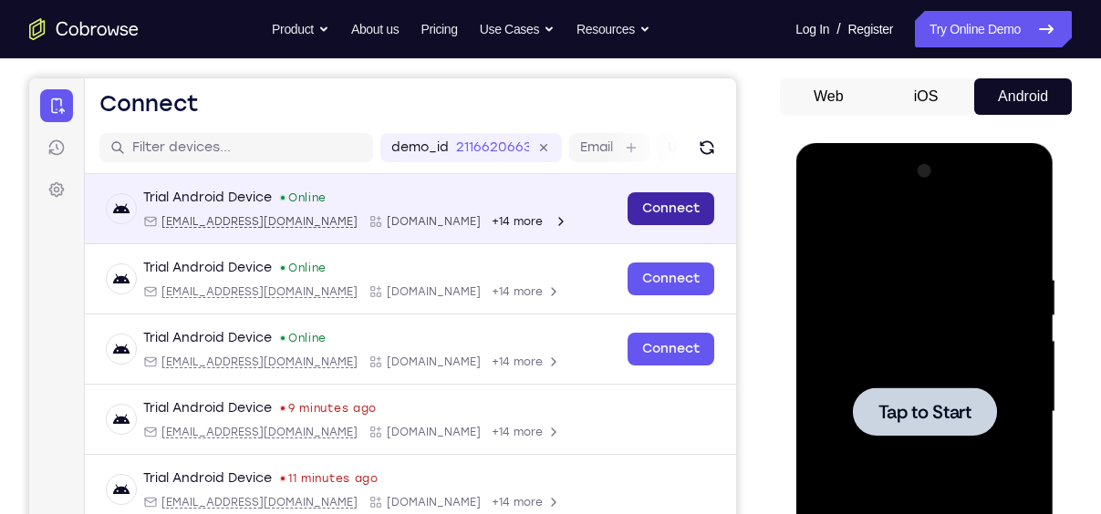
click at [638, 204] on link "Connect" at bounding box center [670, 208] width 87 height 33
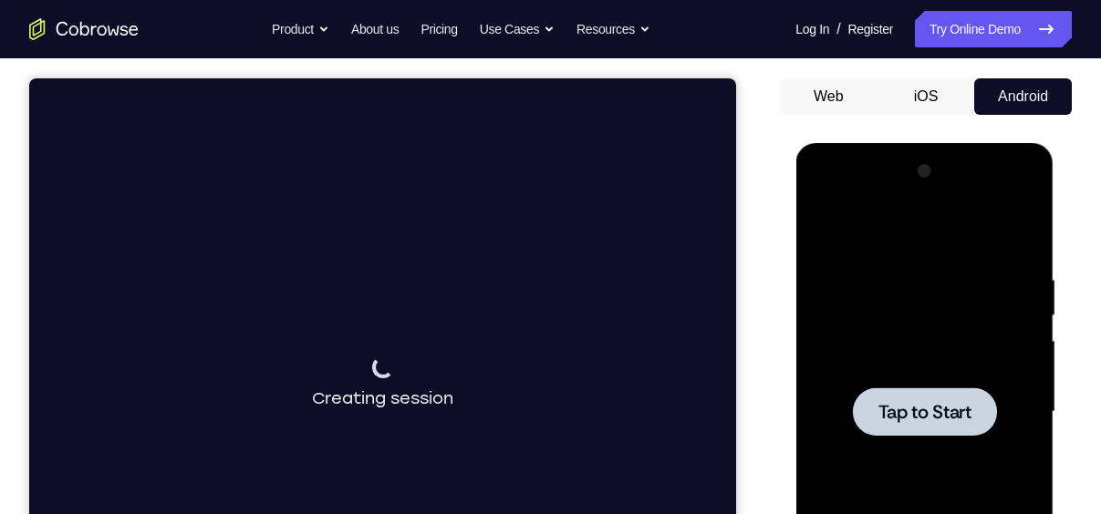
click at [902, 108] on button "iOS" at bounding box center [926, 96] width 98 height 36
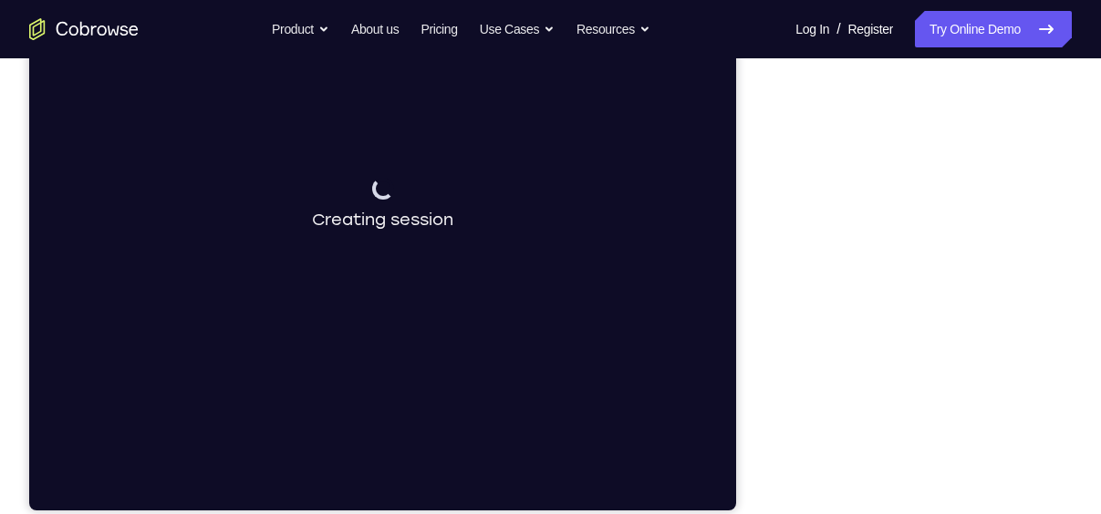
scroll to position [338, 0]
click at [448, 321] on div "Connecting to device Creating session" at bounding box center [382, 204] width 707 height 611
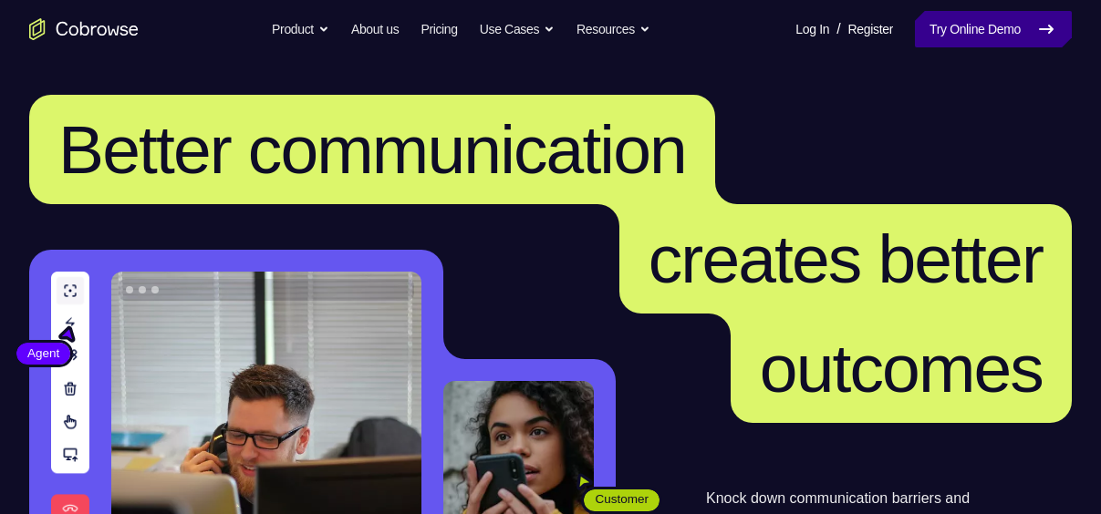
click at [929, 29] on link "Try Online Demo" at bounding box center [993, 29] width 157 height 36
click at [952, 45] on link "Try Online Demo" at bounding box center [993, 29] width 157 height 36
click at [963, 40] on link "Try Online Demo" at bounding box center [993, 29] width 157 height 36
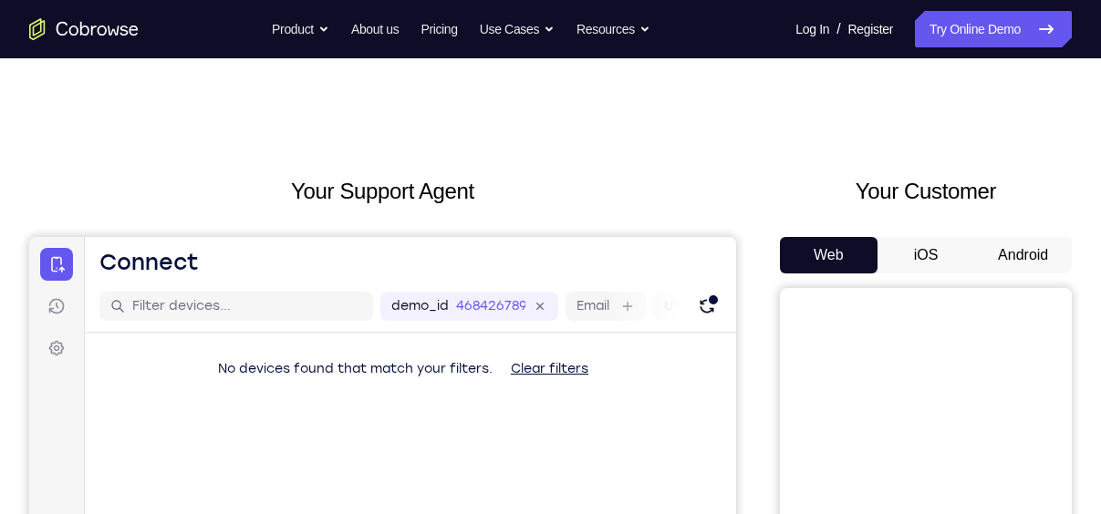
click at [923, 244] on button "iOS" at bounding box center [926, 255] width 98 height 36
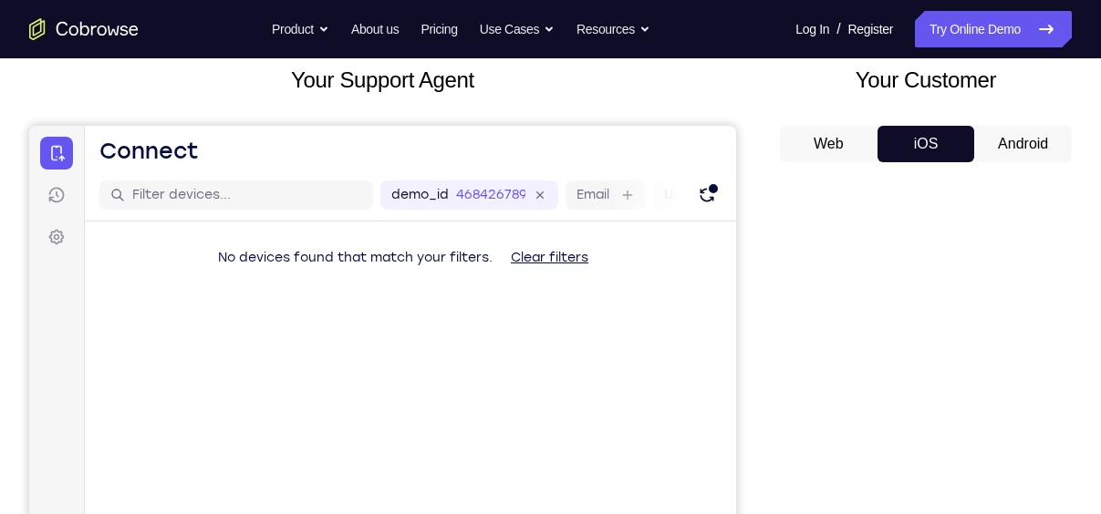
scroll to position [112, 0]
click at [1021, 149] on button "Android" at bounding box center [1023, 143] width 98 height 36
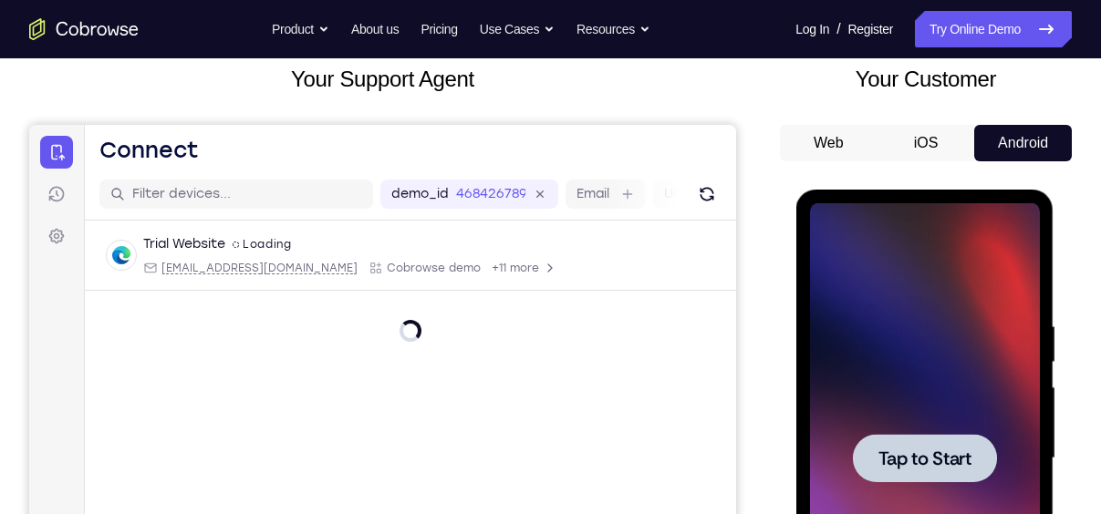
scroll to position [0, 0]
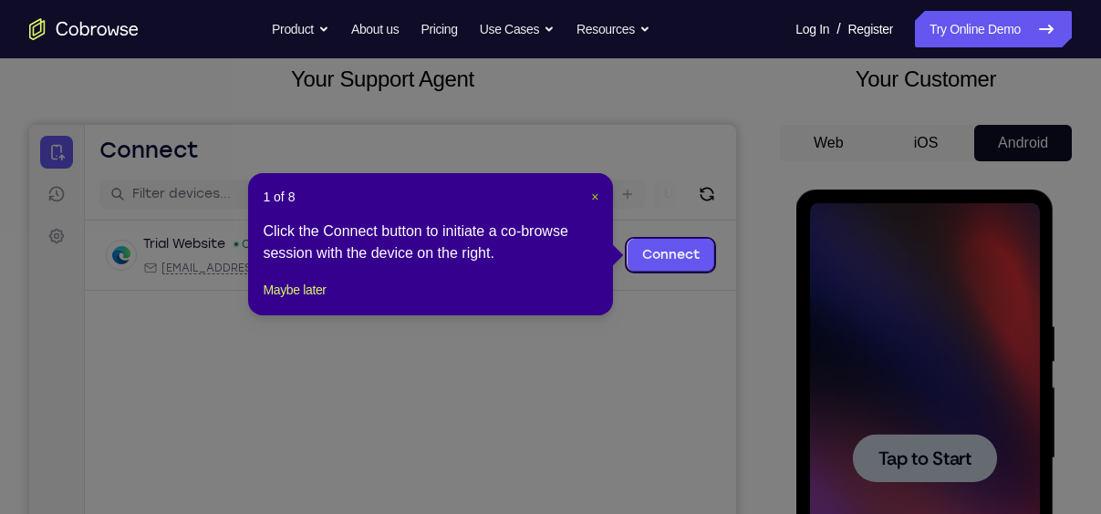
click at [595, 192] on span "×" at bounding box center [594, 197] width 7 height 15
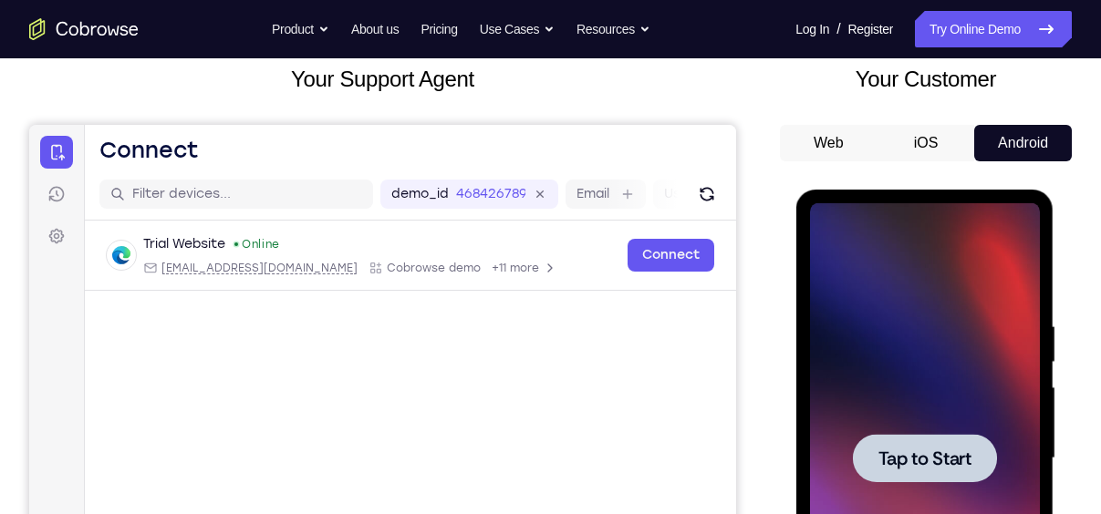
click at [904, 444] on div at bounding box center [924, 458] width 144 height 48
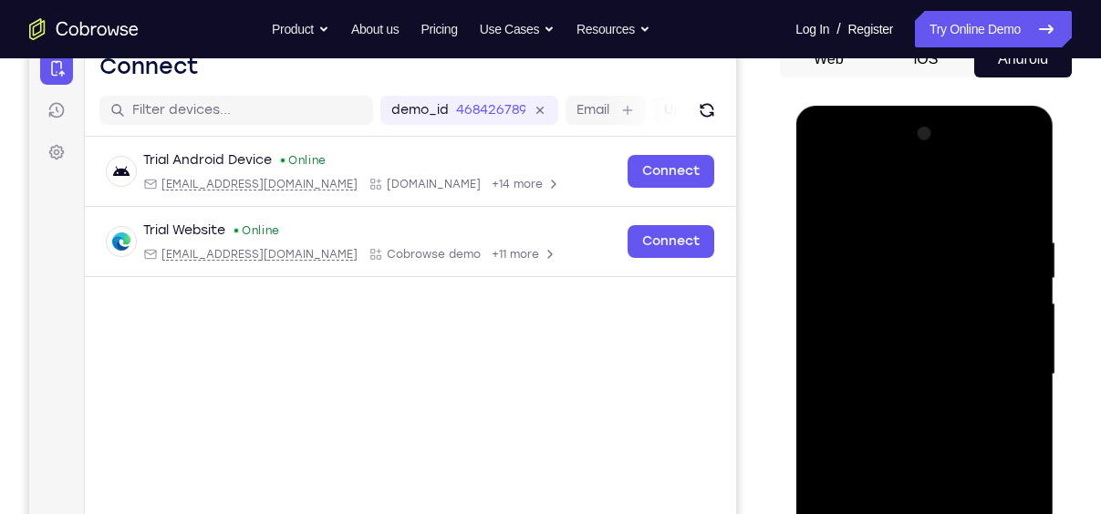
scroll to position [321, 0]
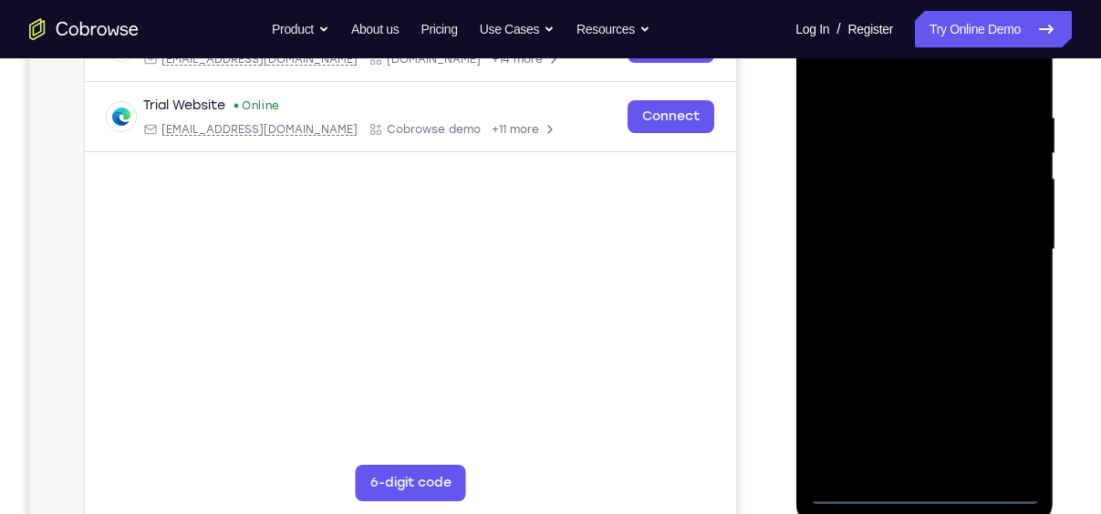
click at [935, 487] on div at bounding box center [924, 250] width 230 height 511
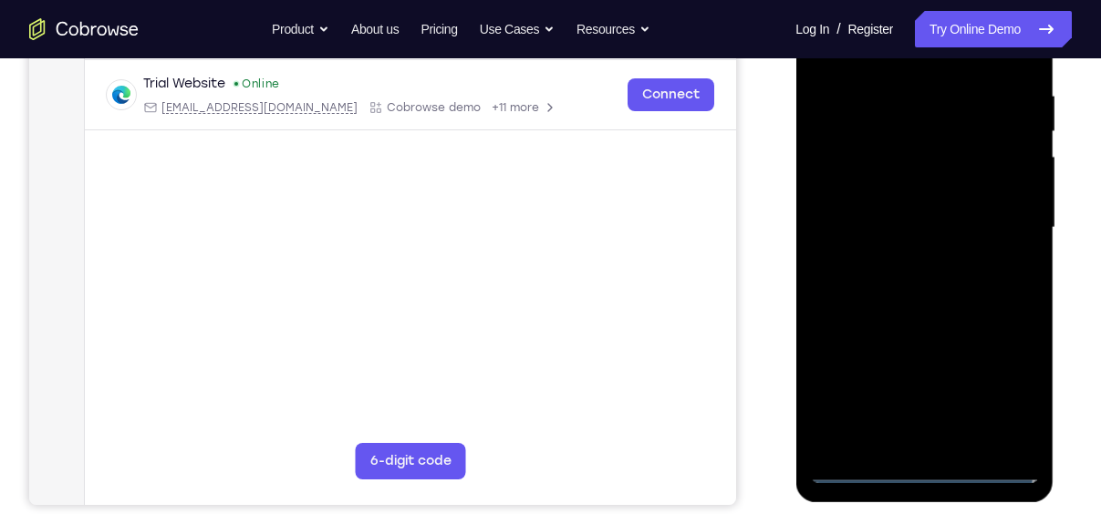
scroll to position [381, 0]
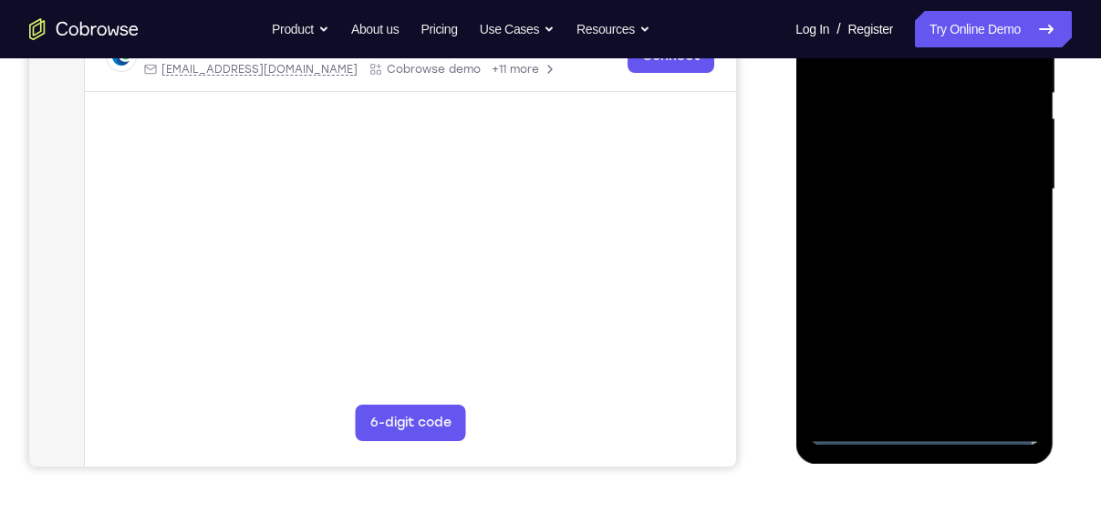
click at [1004, 349] on div at bounding box center [924, 189] width 230 height 511
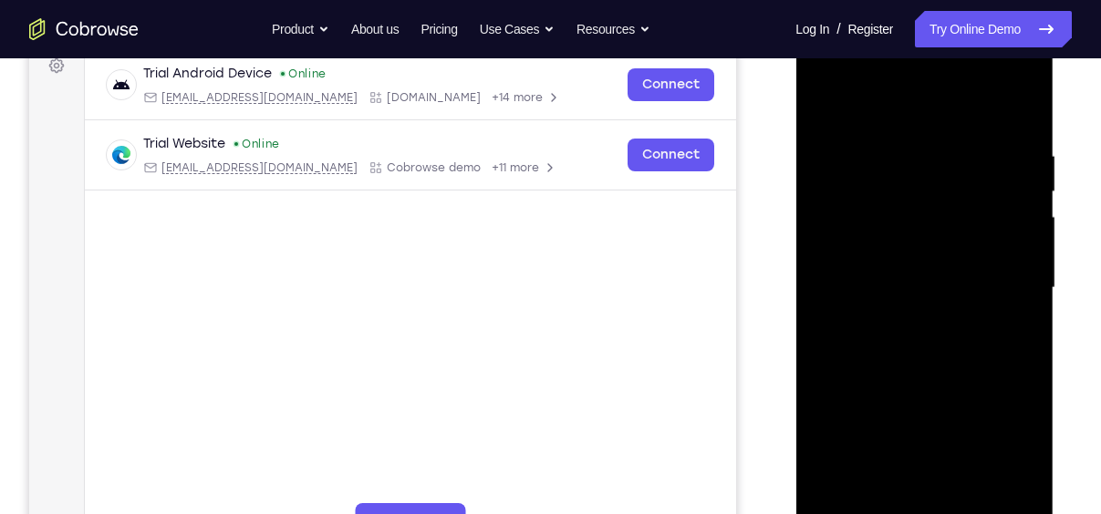
scroll to position [249, 0]
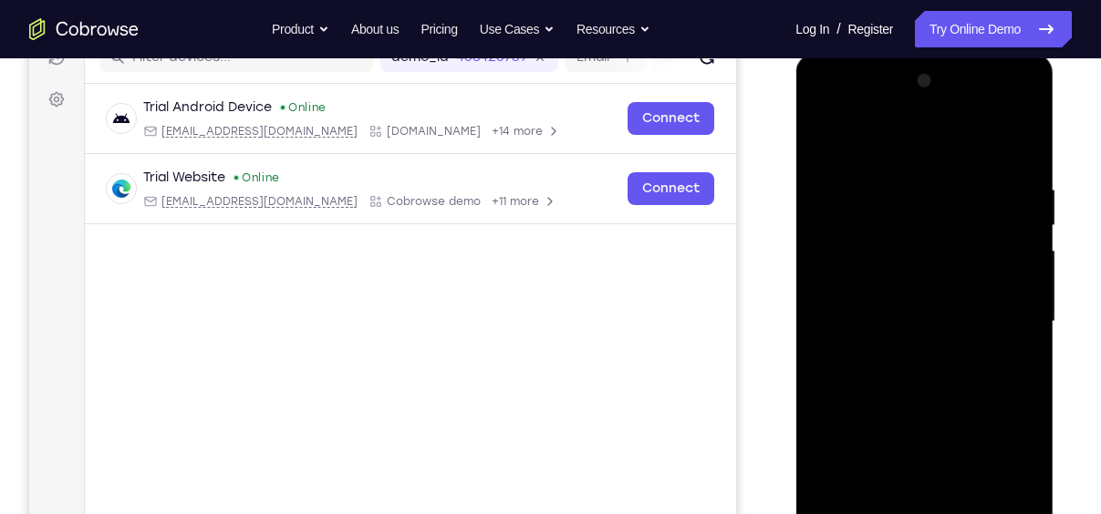
click at [1010, 482] on div at bounding box center [924, 322] width 230 height 511
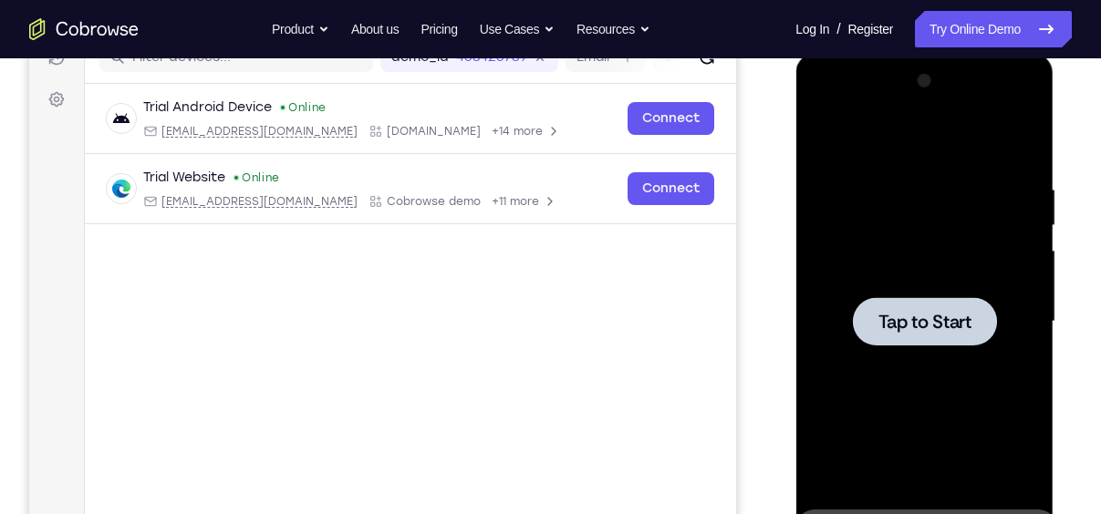
click at [949, 340] on div at bounding box center [924, 321] width 144 height 48
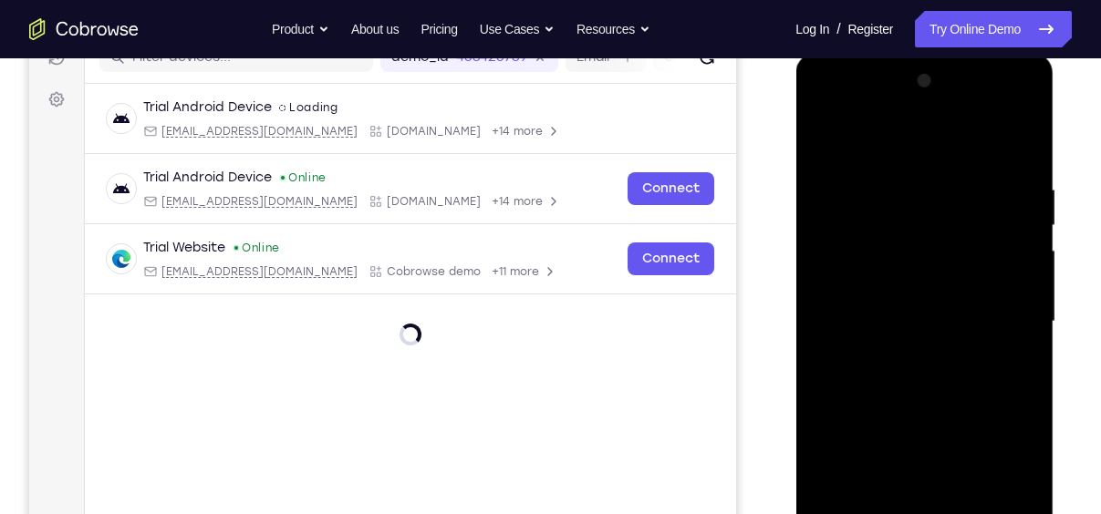
scroll to position [410, 0]
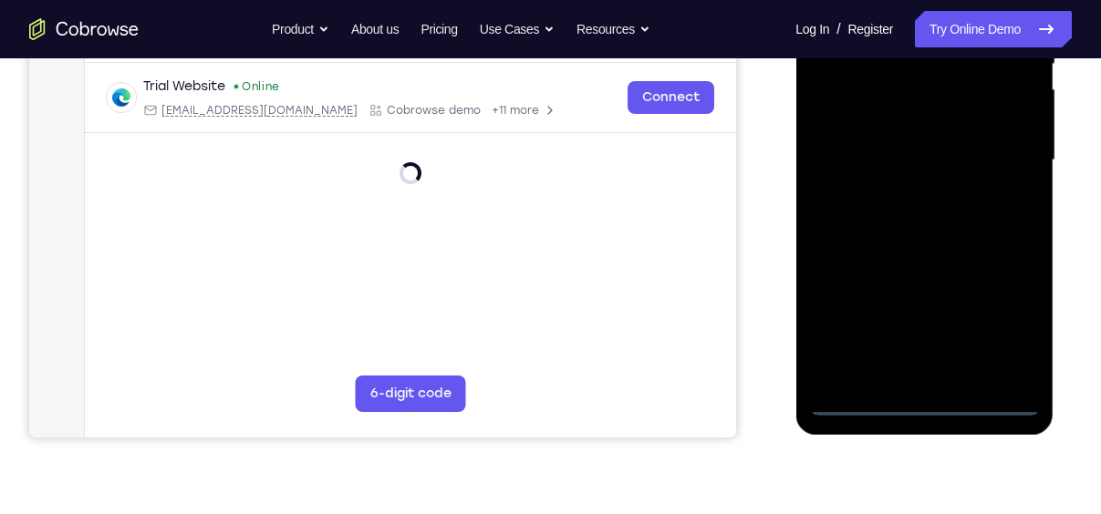
click at [927, 406] on div at bounding box center [924, 160] width 230 height 511
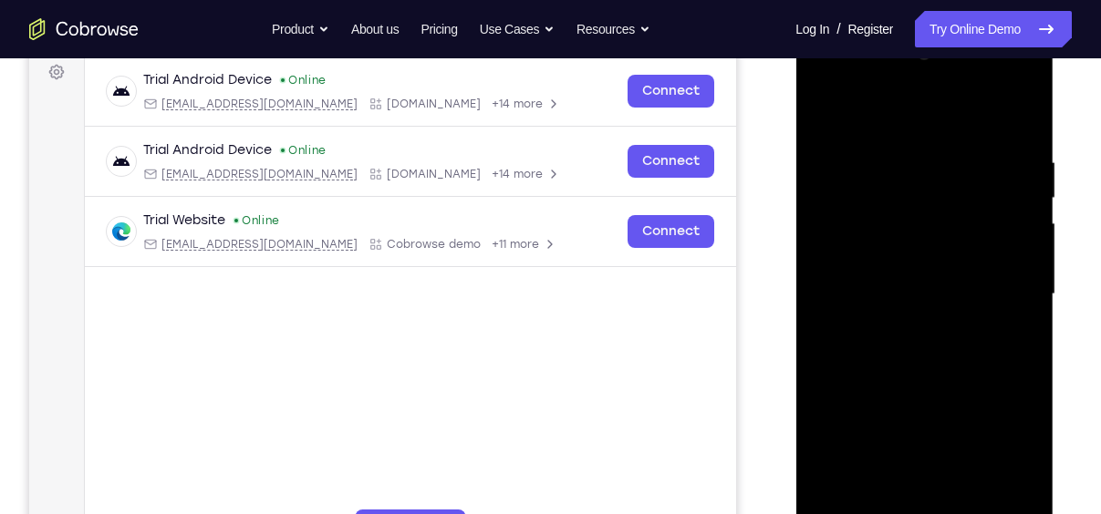
scroll to position [275, 0]
click at [1006, 448] on div at bounding box center [924, 295] width 230 height 511
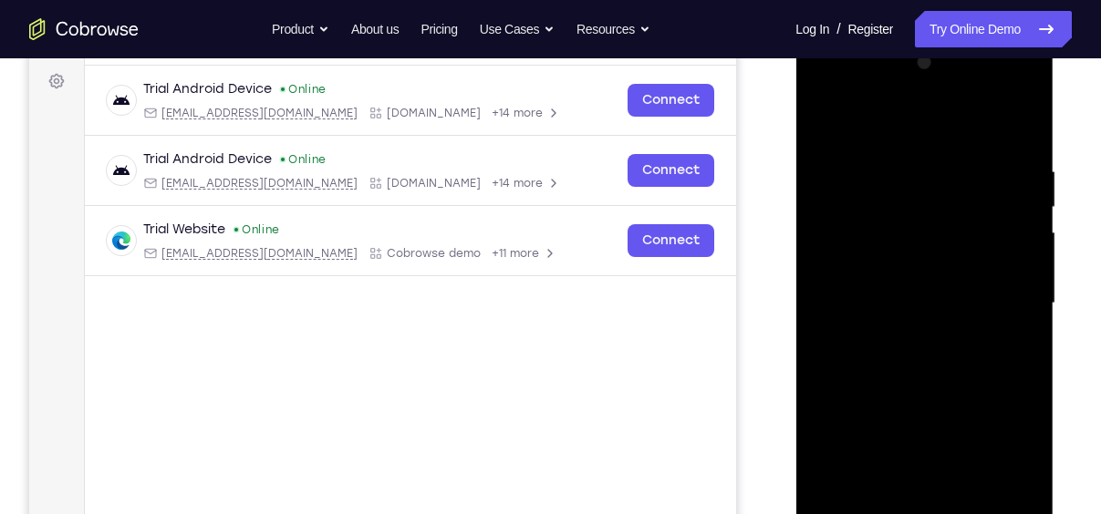
click at [865, 119] on div at bounding box center [924, 303] width 230 height 511
click at [831, 119] on div at bounding box center [924, 303] width 230 height 511
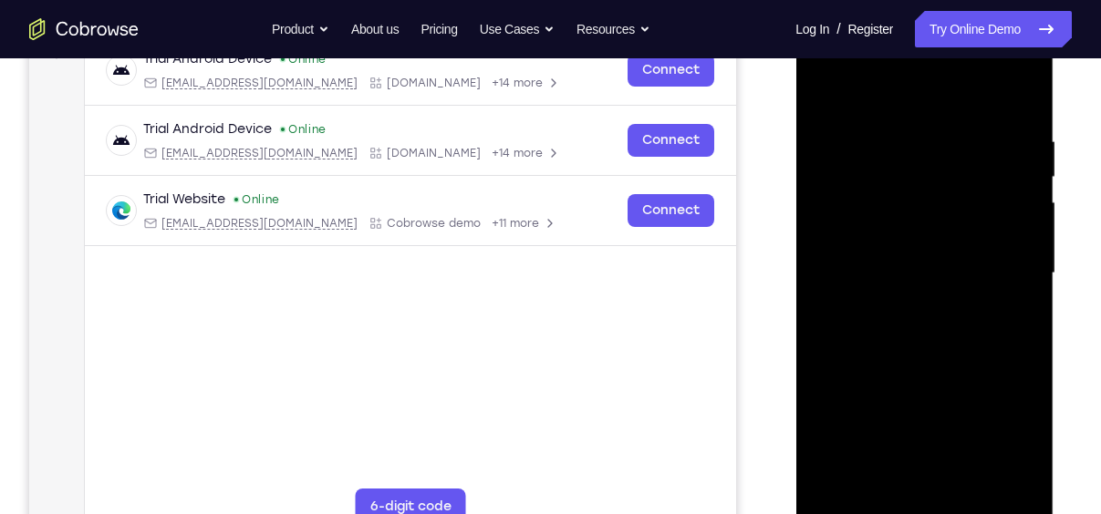
scroll to position [299, 0]
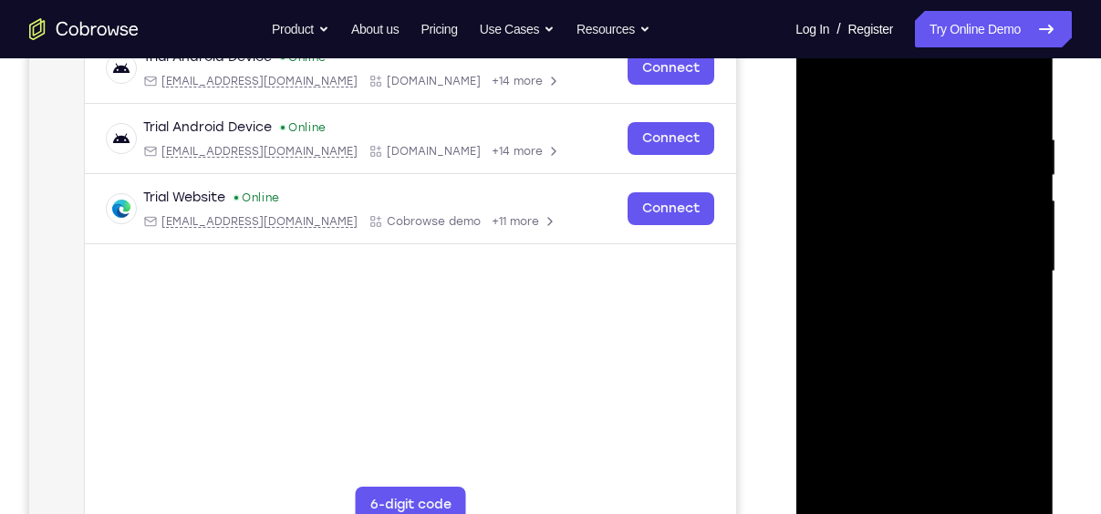
click at [1006, 263] on div at bounding box center [924, 271] width 230 height 511
click at [902, 306] on div at bounding box center [924, 271] width 230 height 511
click at [898, 244] on div at bounding box center [924, 271] width 230 height 511
click at [920, 193] on div at bounding box center [924, 271] width 230 height 511
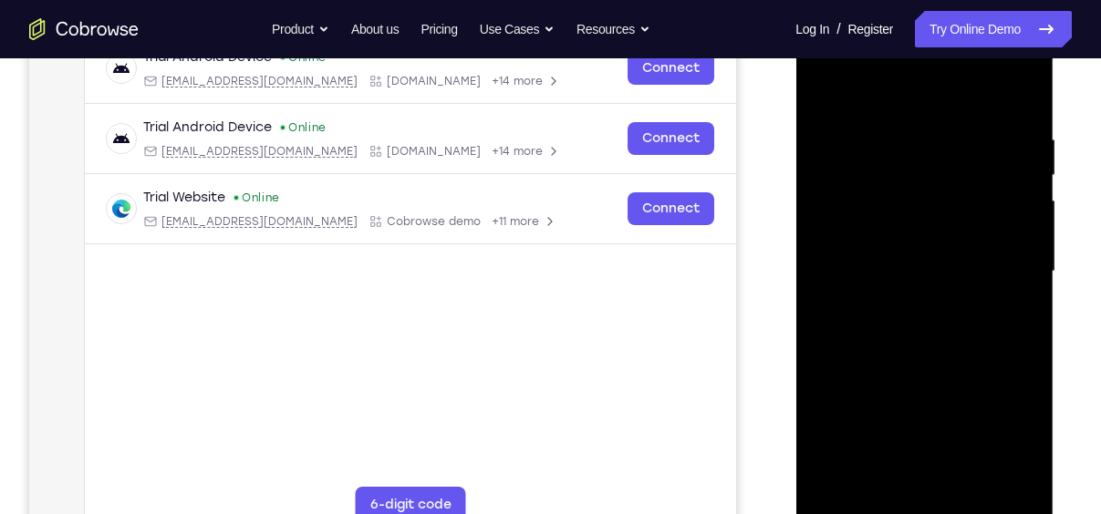
click at [920, 193] on div at bounding box center [924, 271] width 230 height 511
click at [973, 271] on div at bounding box center [924, 271] width 230 height 511
click at [944, 268] on div at bounding box center [924, 271] width 230 height 511
click at [936, 270] on div at bounding box center [924, 271] width 230 height 511
click at [937, 358] on div at bounding box center [924, 271] width 230 height 511
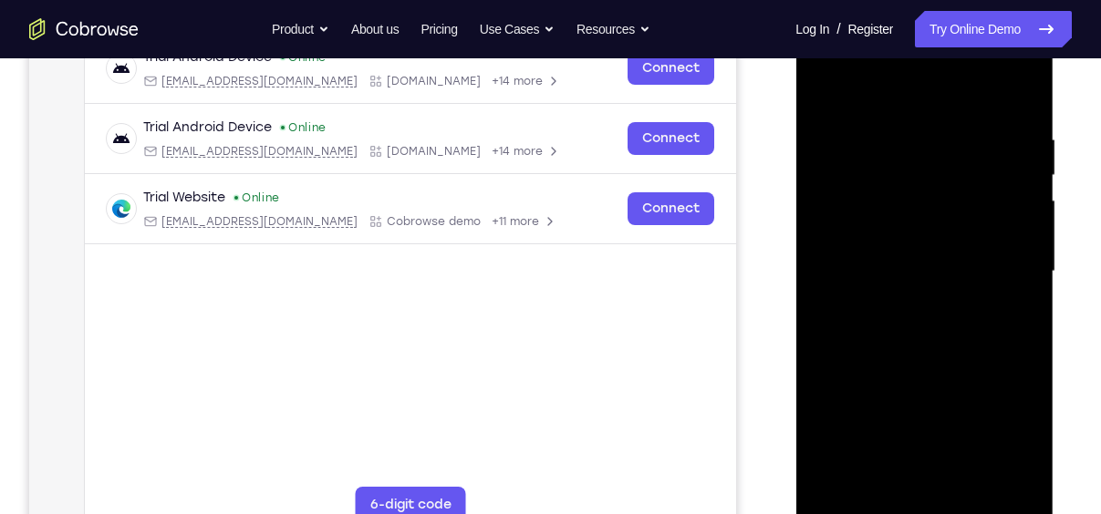
click at [969, 487] on div at bounding box center [924, 271] width 230 height 511
click at [947, 367] on div at bounding box center [924, 271] width 230 height 511
click at [918, 245] on div at bounding box center [924, 271] width 230 height 511
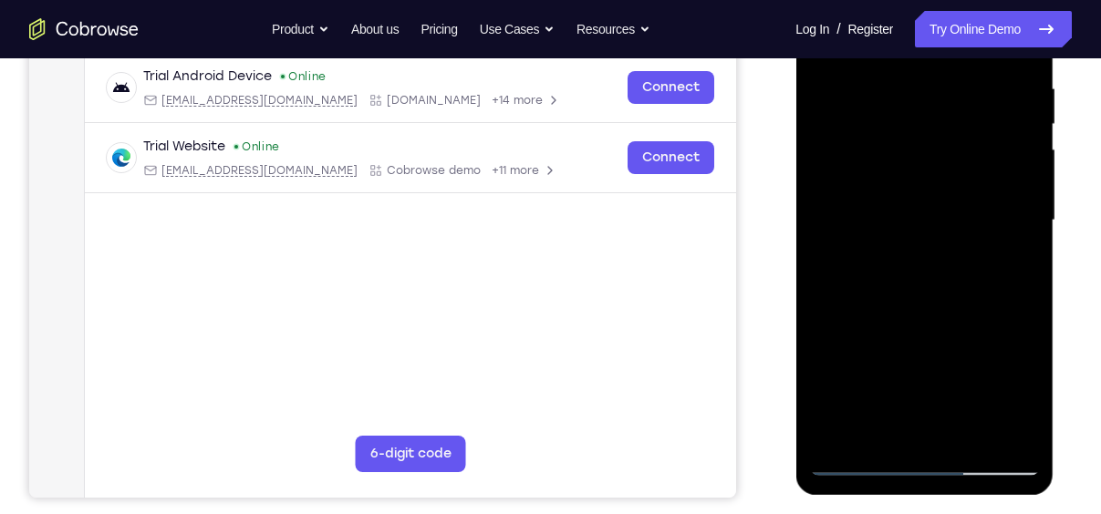
scroll to position [349, 0]
click at [897, 422] on div at bounding box center [924, 221] width 230 height 511
click at [886, 430] on div at bounding box center [924, 221] width 230 height 511
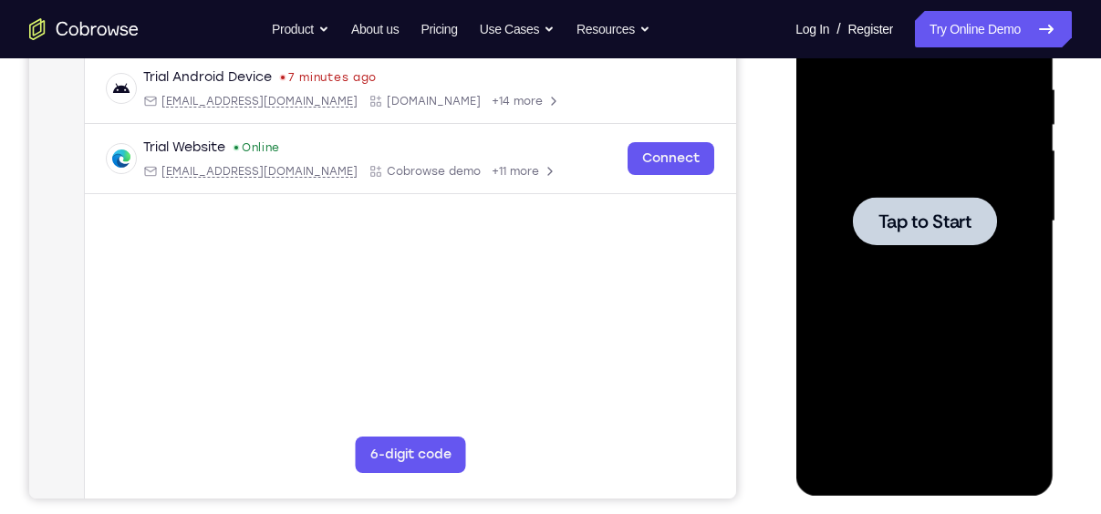
click at [915, 207] on div at bounding box center [924, 221] width 144 height 48
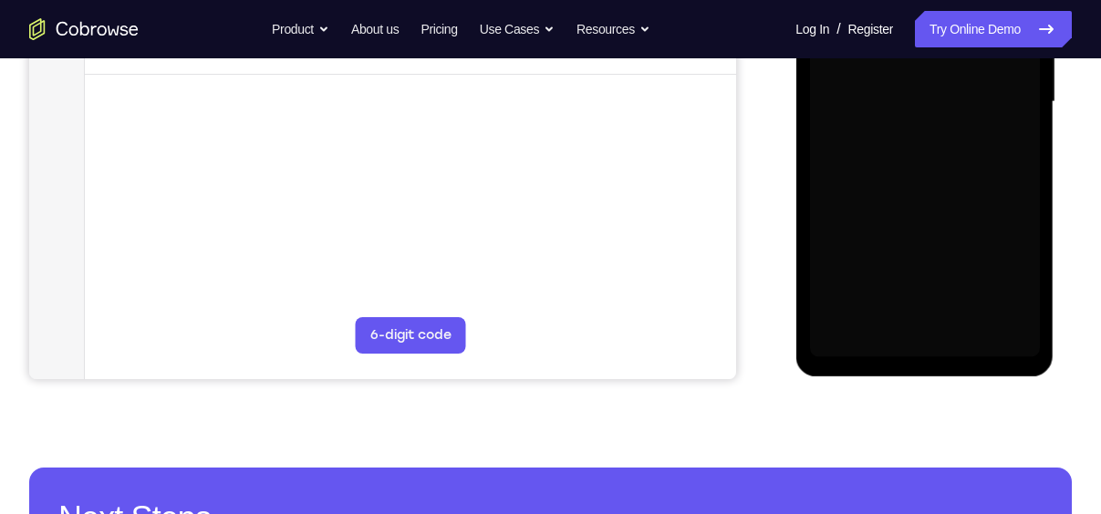
scroll to position [476, 0]
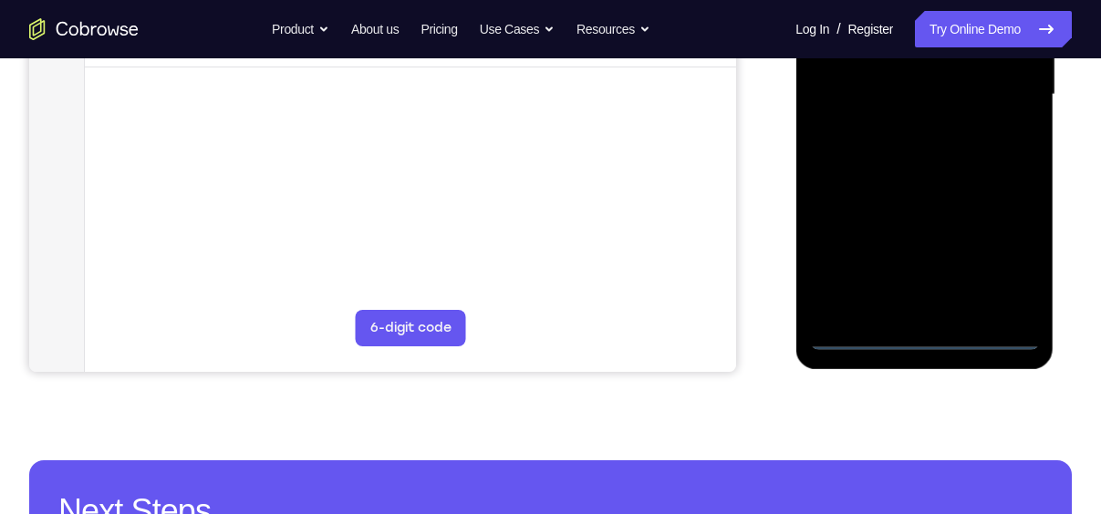
click at [926, 342] on div at bounding box center [924, 94] width 230 height 511
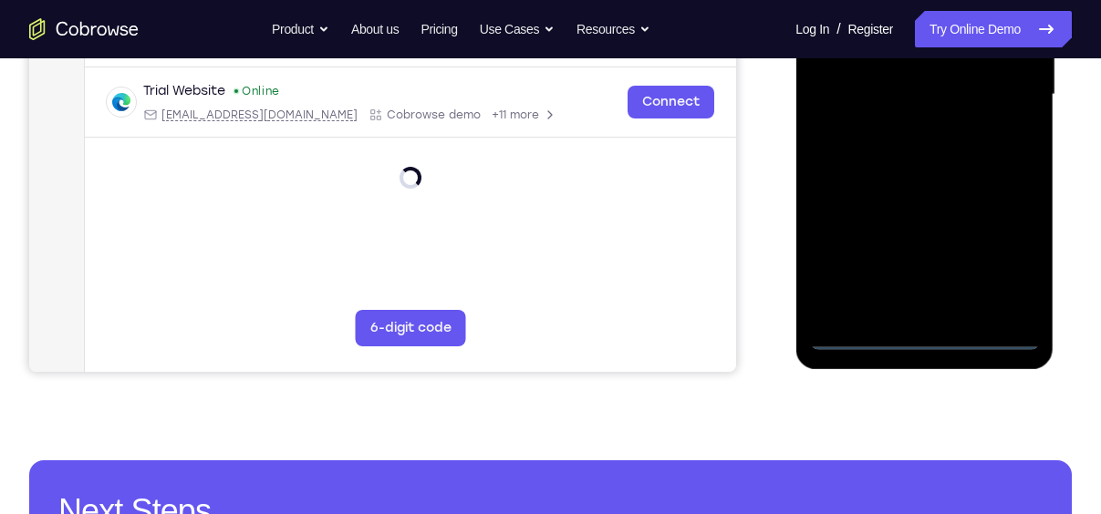
scroll to position [362, 0]
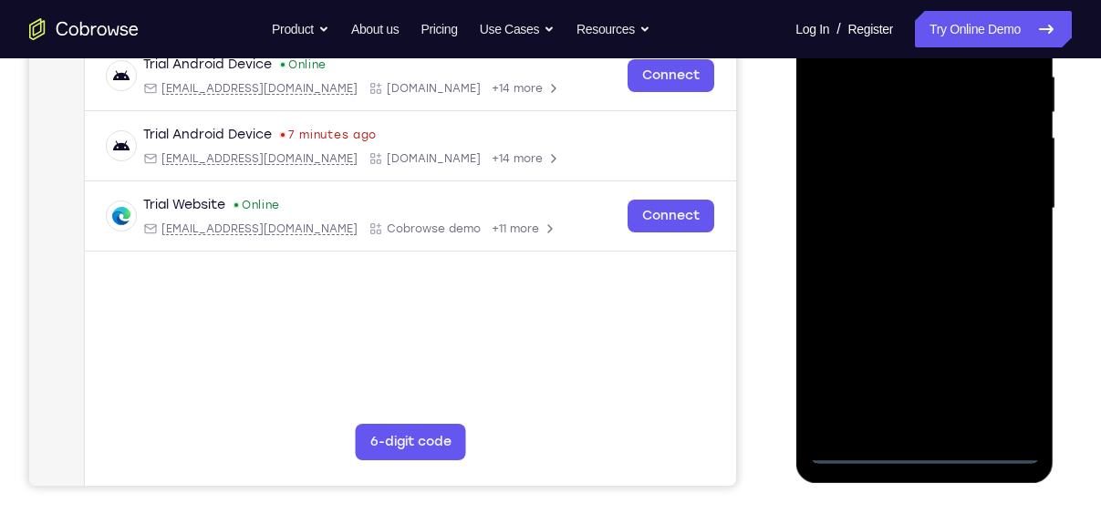
click at [1005, 375] on div at bounding box center [924, 208] width 230 height 511
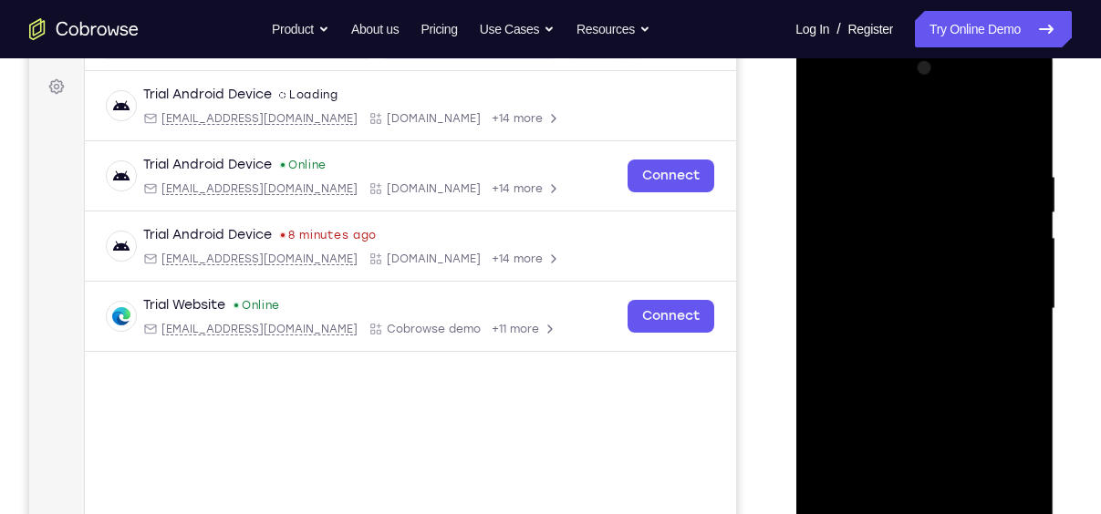
scroll to position [260, 0]
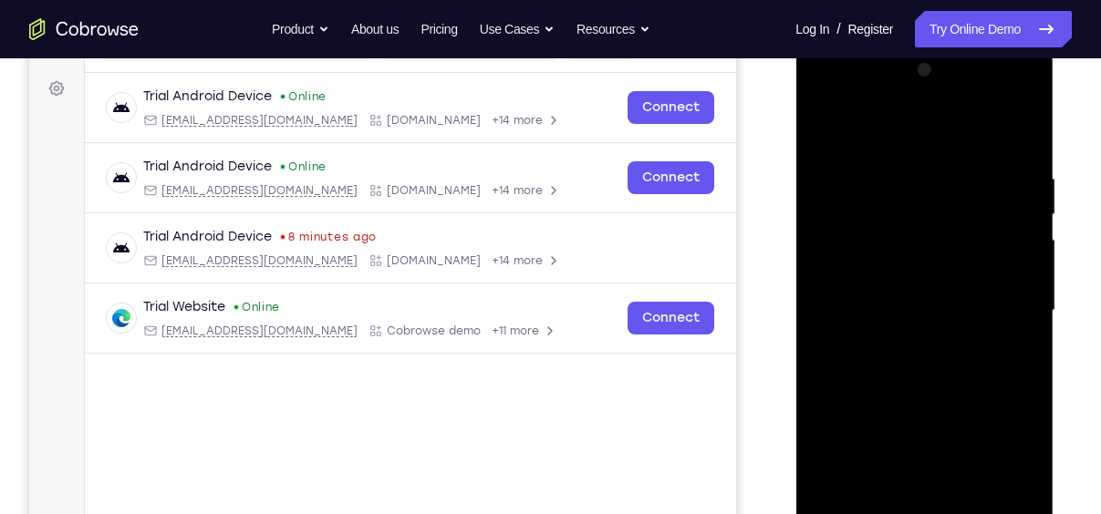
click at [880, 141] on div at bounding box center [924, 311] width 230 height 511
click at [1000, 307] on div at bounding box center [924, 311] width 230 height 511
click at [901, 348] on div at bounding box center [924, 311] width 230 height 511
click at [920, 295] on div at bounding box center [924, 311] width 230 height 511
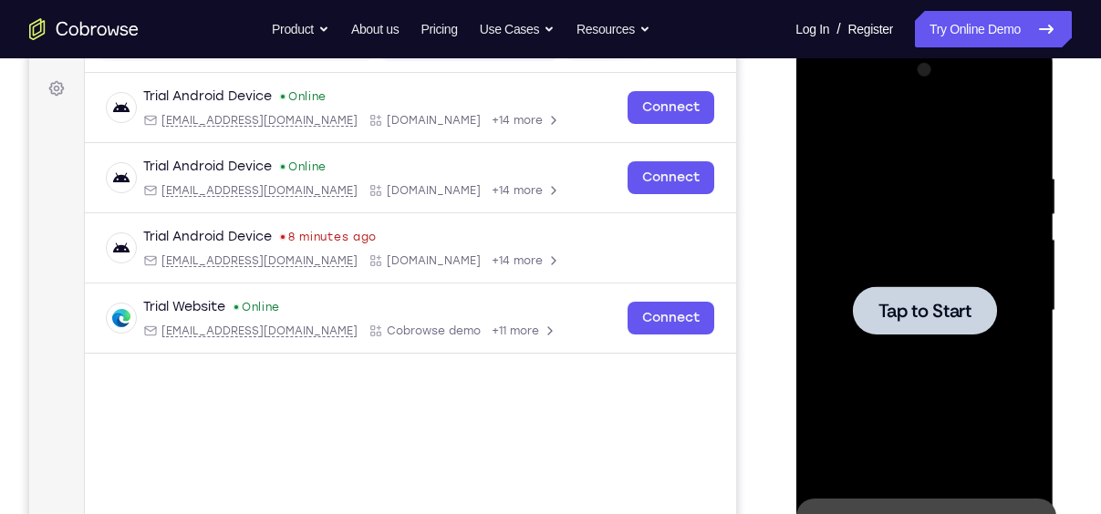
click at [920, 295] on div at bounding box center [924, 310] width 144 height 48
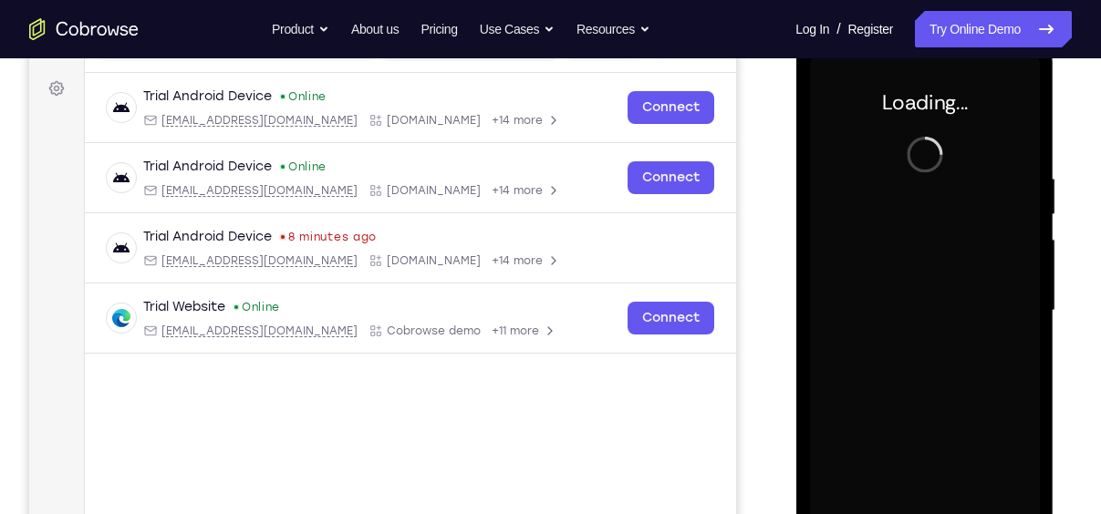
scroll to position [161, 0]
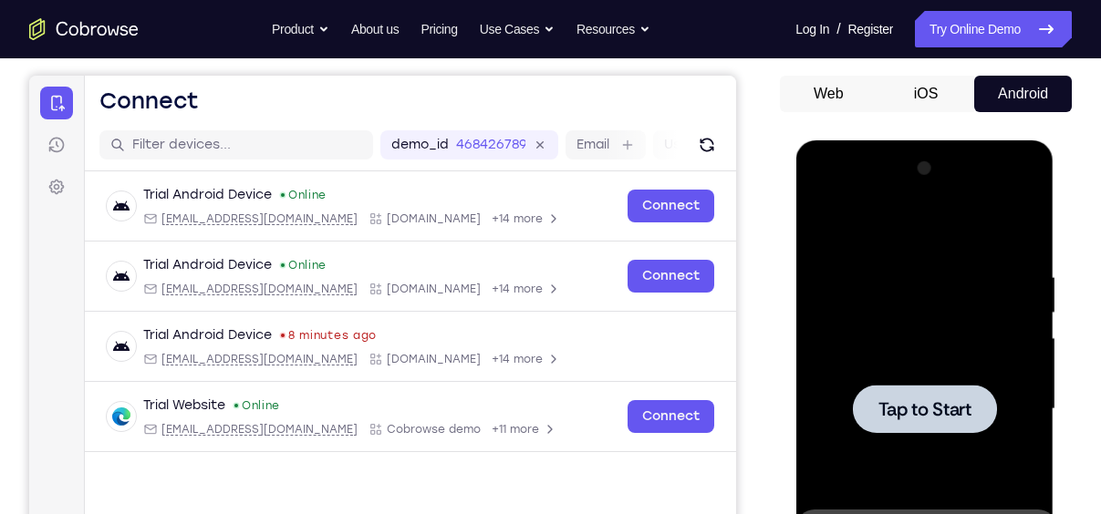
click at [940, 402] on span "Tap to Start" at bounding box center [923, 409] width 93 height 18
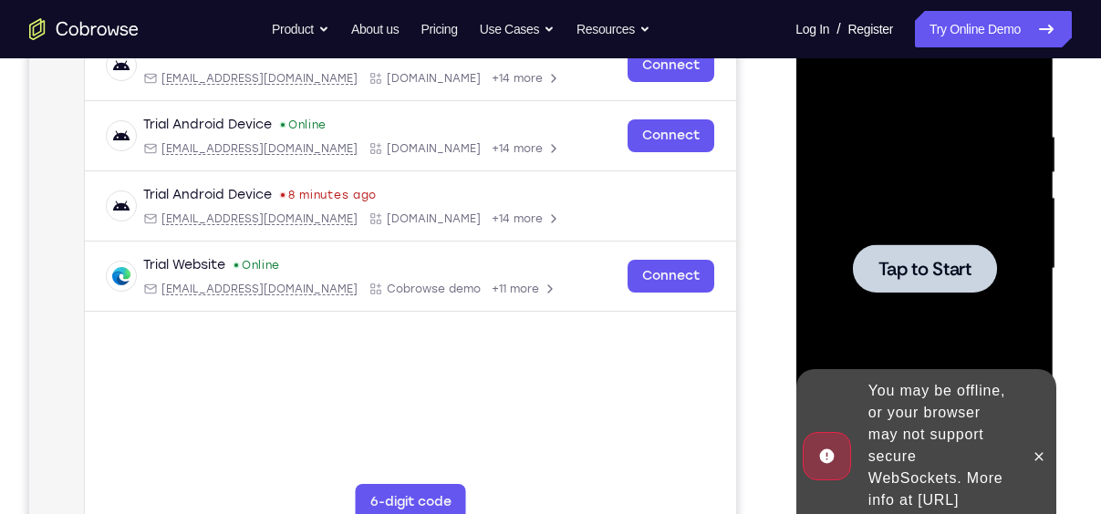
scroll to position [310, 0]
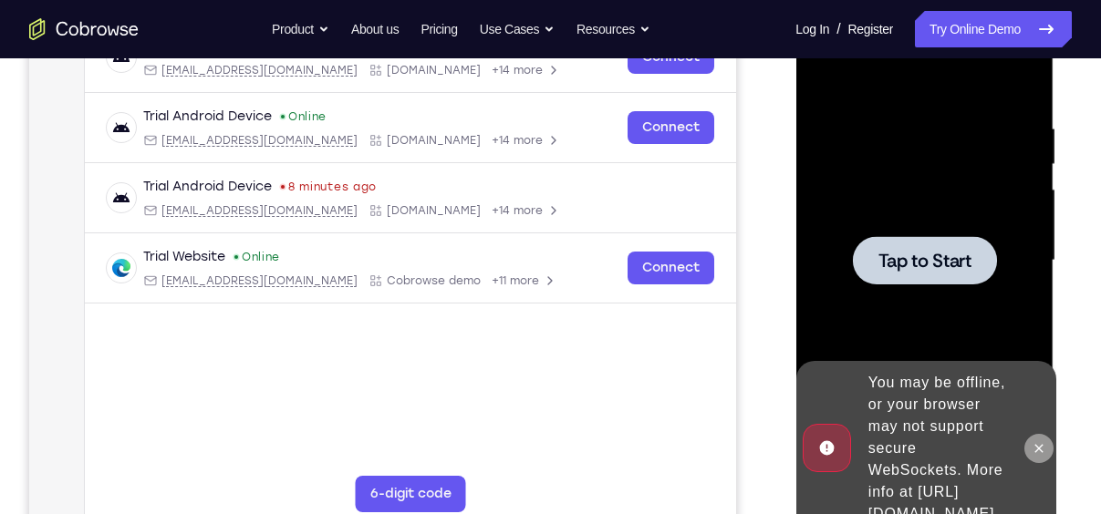
click at [1031, 441] on icon at bounding box center [1038, 448] width 15 height 15
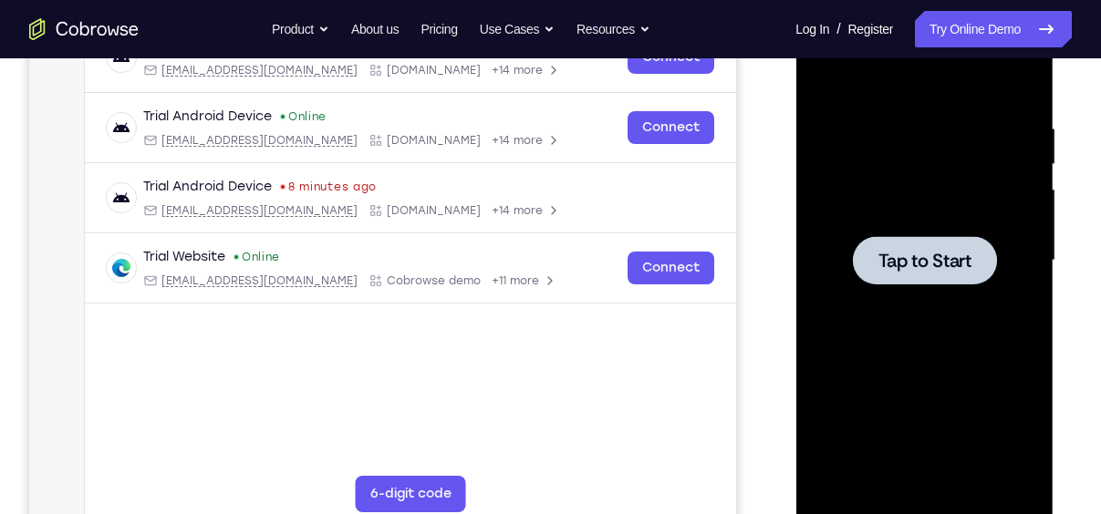
click at [943, 285] on div at bounding box center [924, 260] width 230 height 511
click at [932, 266] on span "Tap to Start" at bounding box center [923, 261] width 93 height 18
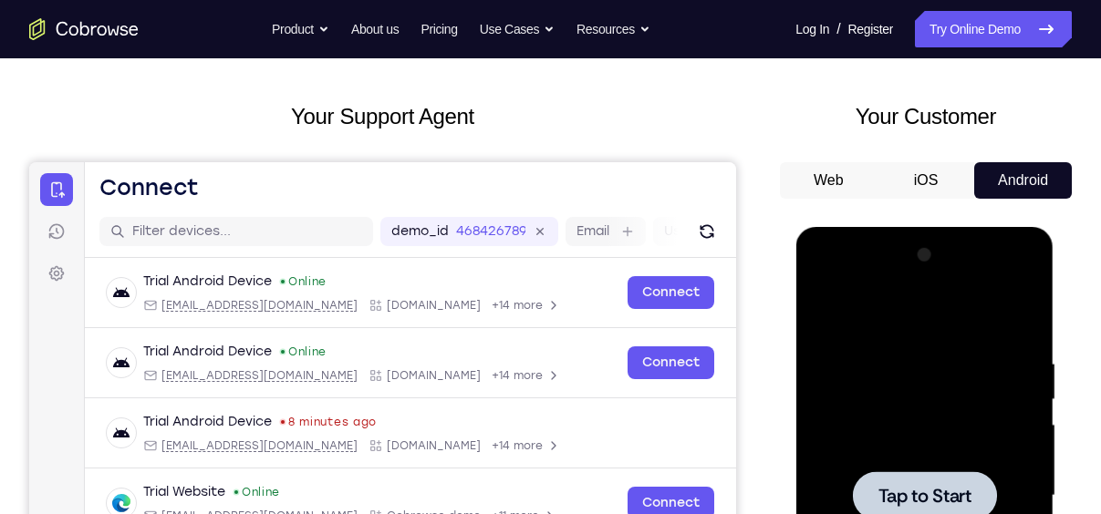
scroll to position [71, 0]
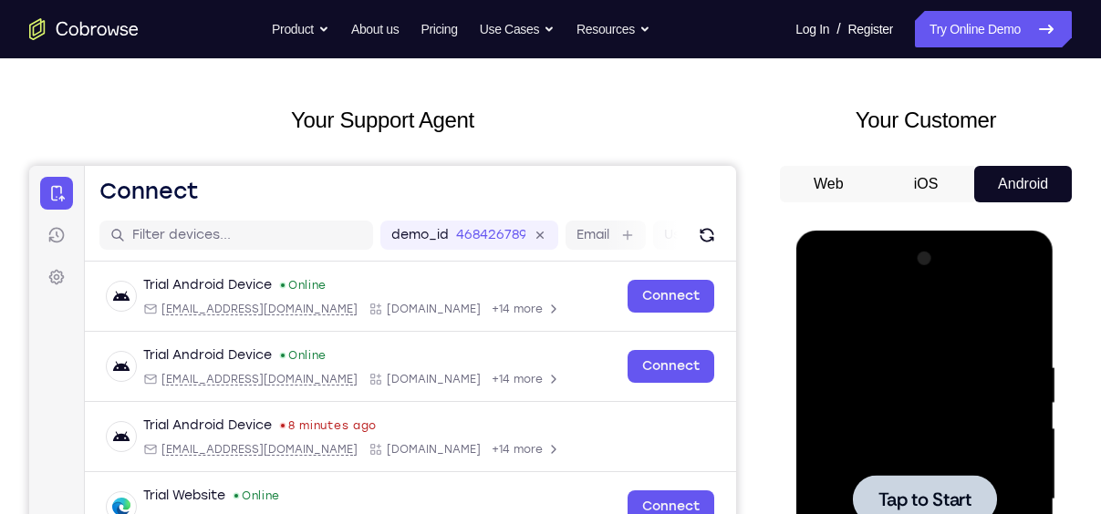
click at [532, 181] on button "iOS" at bounding box center [323, 201] width 418 height 40
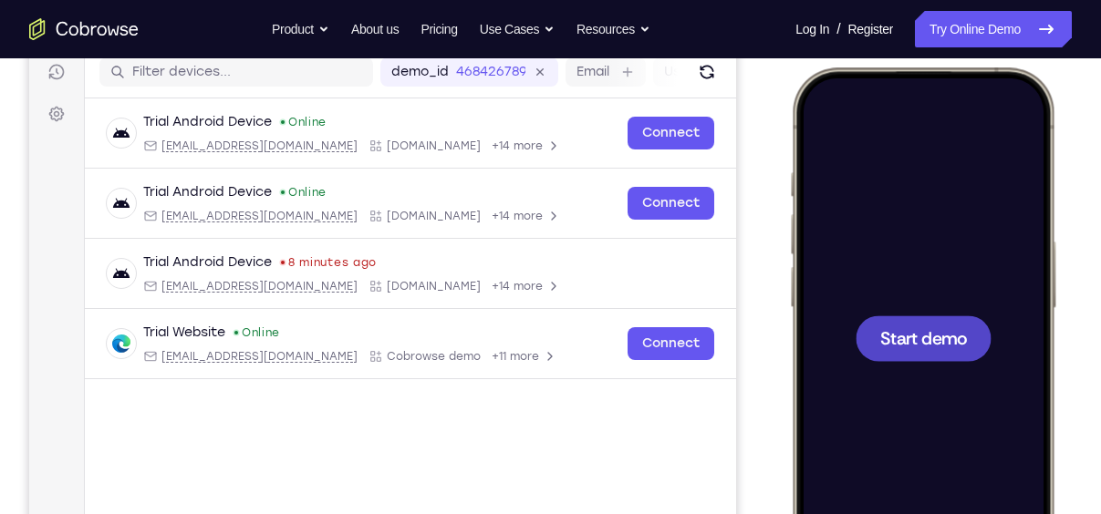
scroll to position [237, 0]
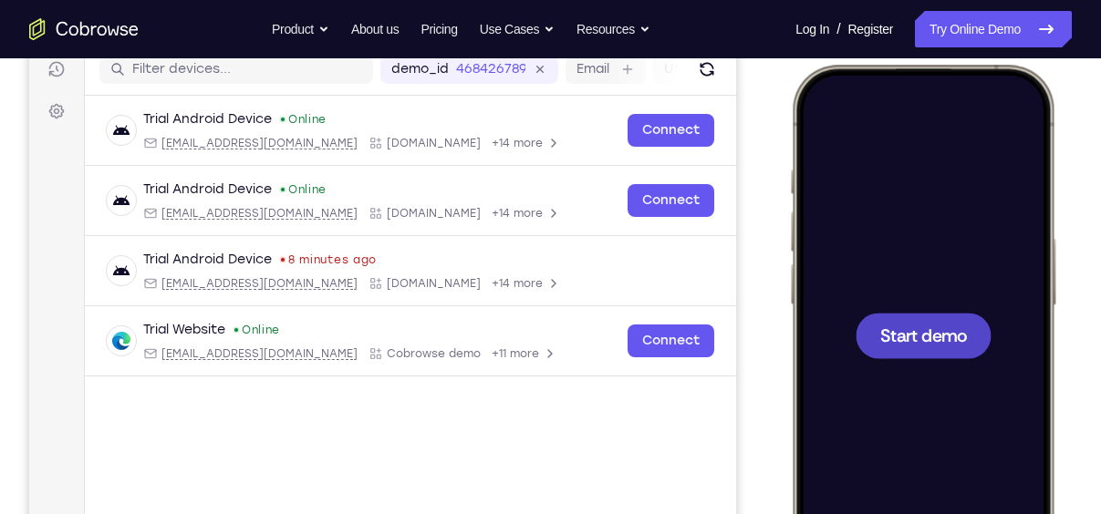
click at [946, 328] on span "Start demo" at bounding box center [923, 334] width 87 height 17
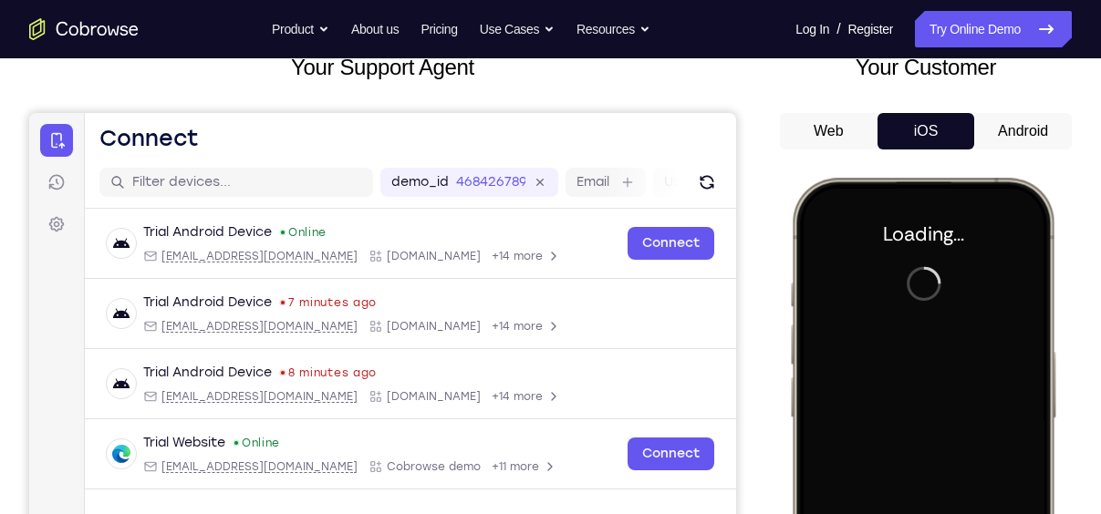
scroll to position [87, 0]
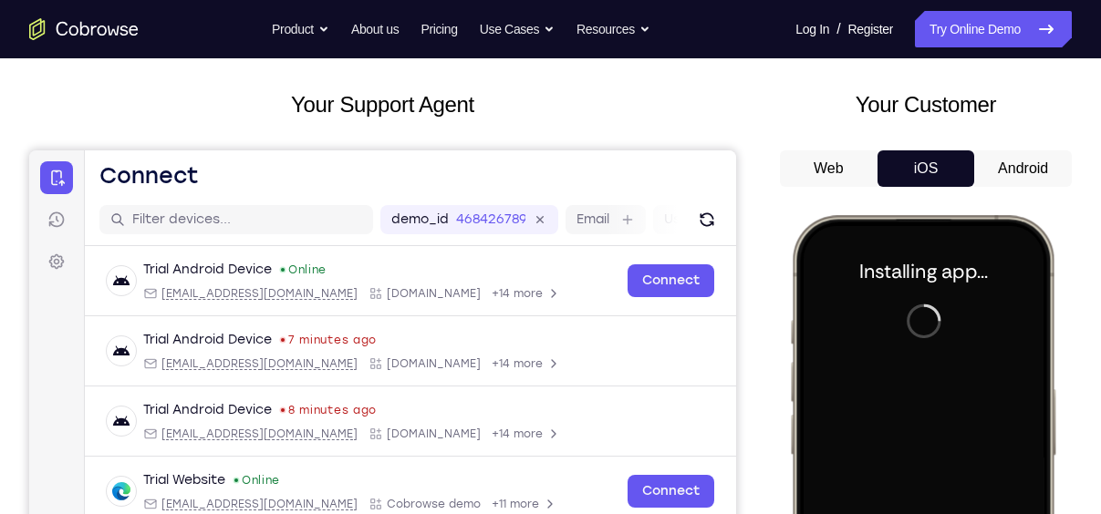
click at [1000, 174] on button "Android" at bounding box center [1023, 168] width 98 height 36
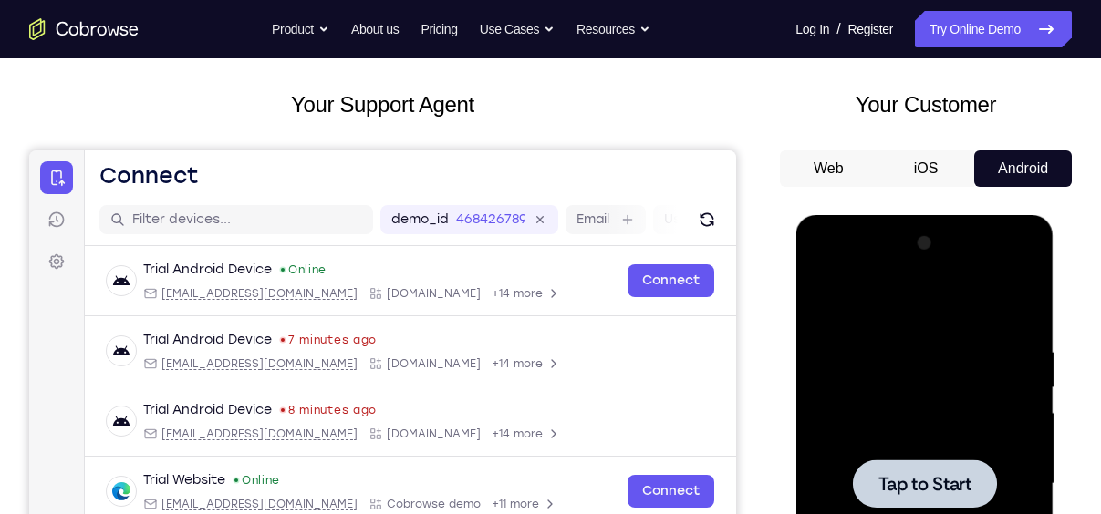
click at [532, 181] on button "iOS" at bounding box center [323, 201] width 418 height 40
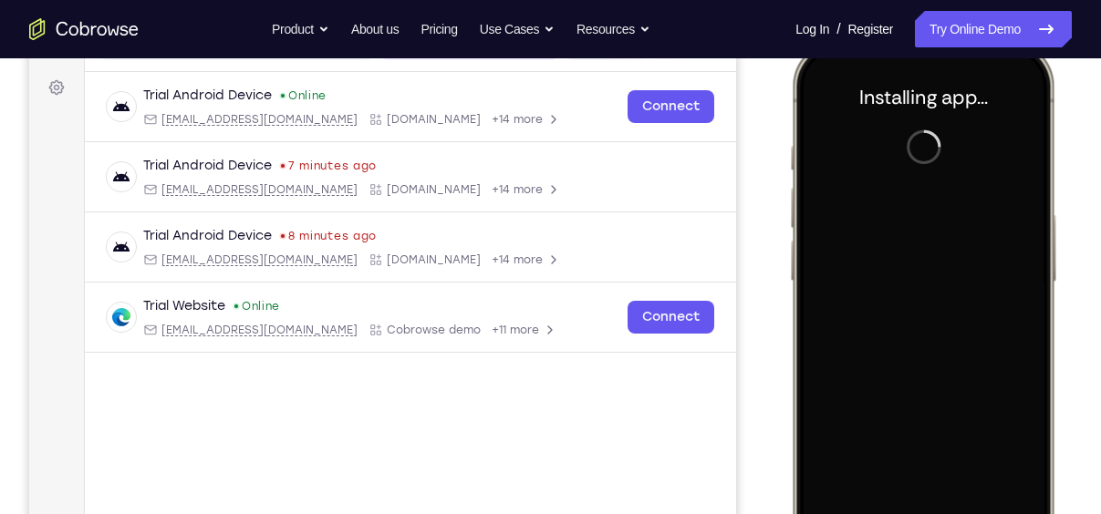
scroll to position [264, 0]
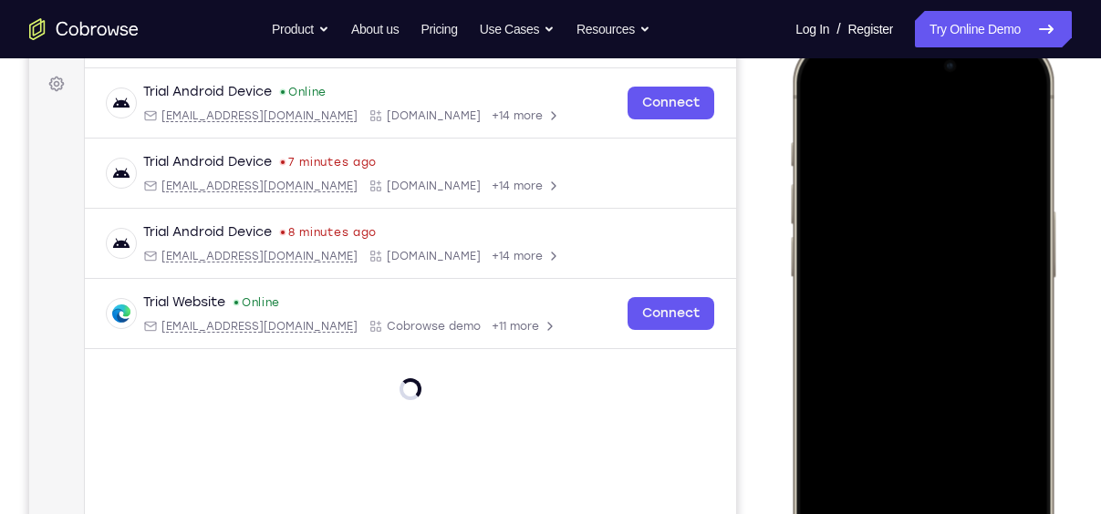
click at [1028, 312] on div at bounding box center [923, 307] width 240 height 521
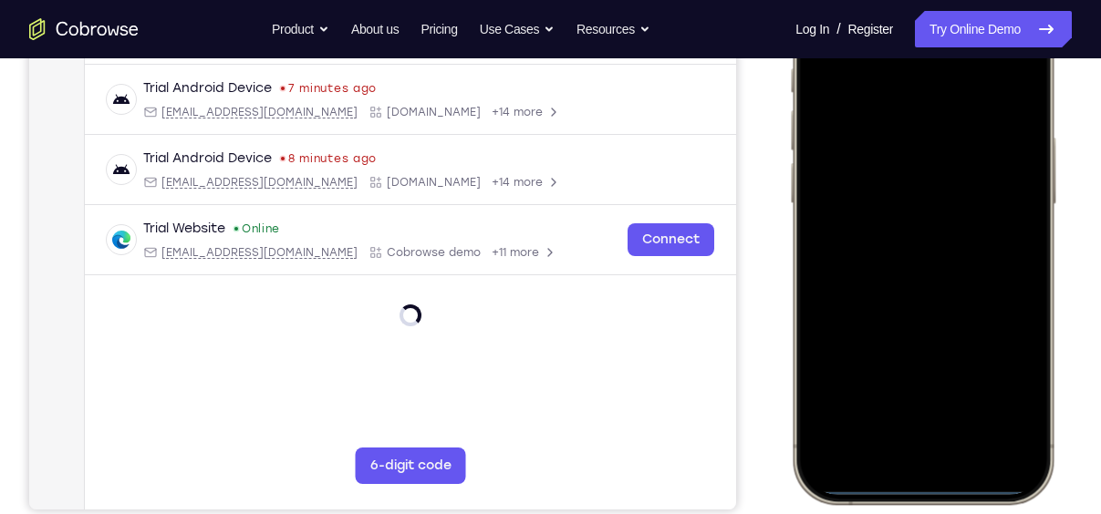
scroll to position [340, 0]
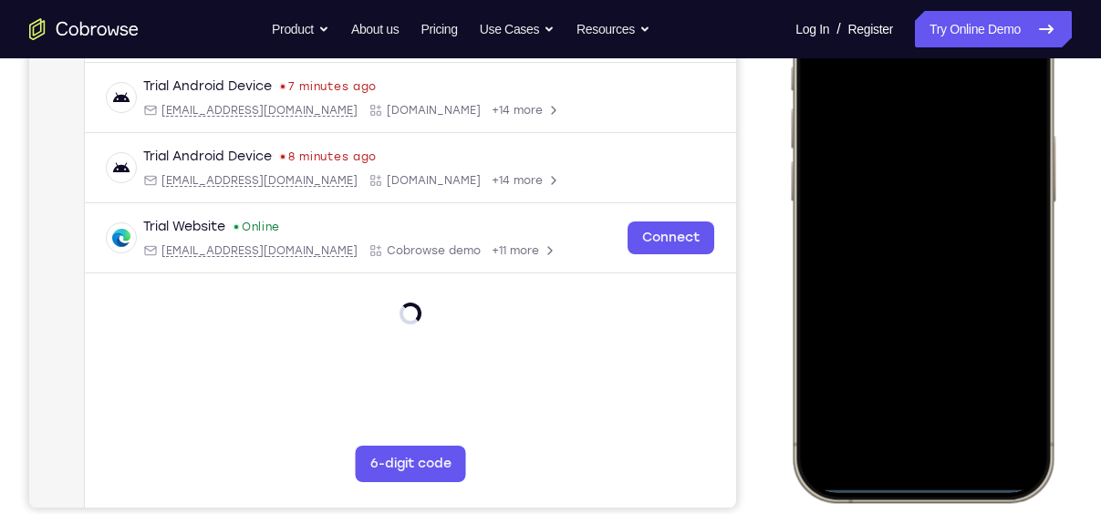
click at [1015, 256] on div at bounding box center [923, 232] width 240 height 521
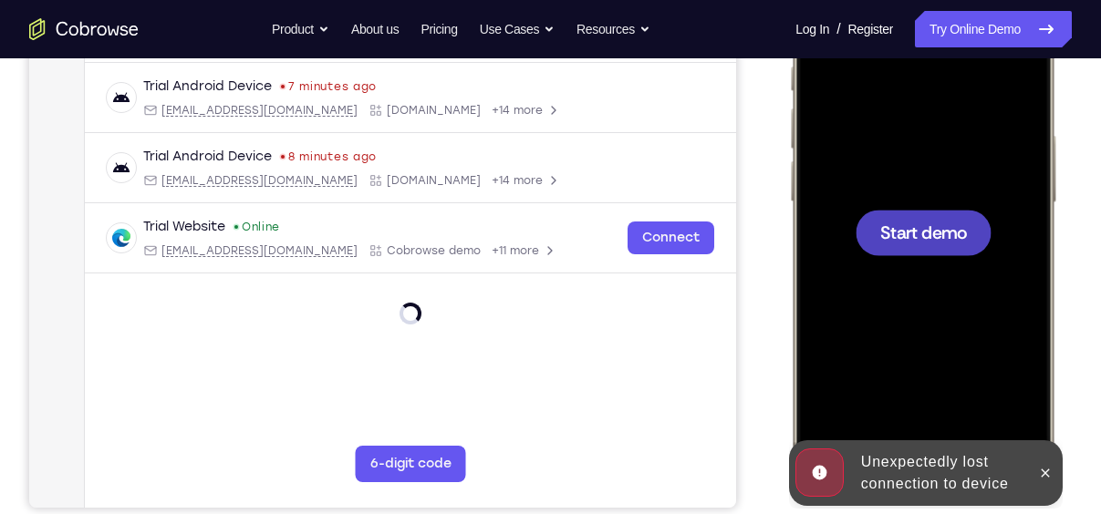
click at [933, 241] on span "Start demo" at bounding box center [923, 231] width 87 height 17
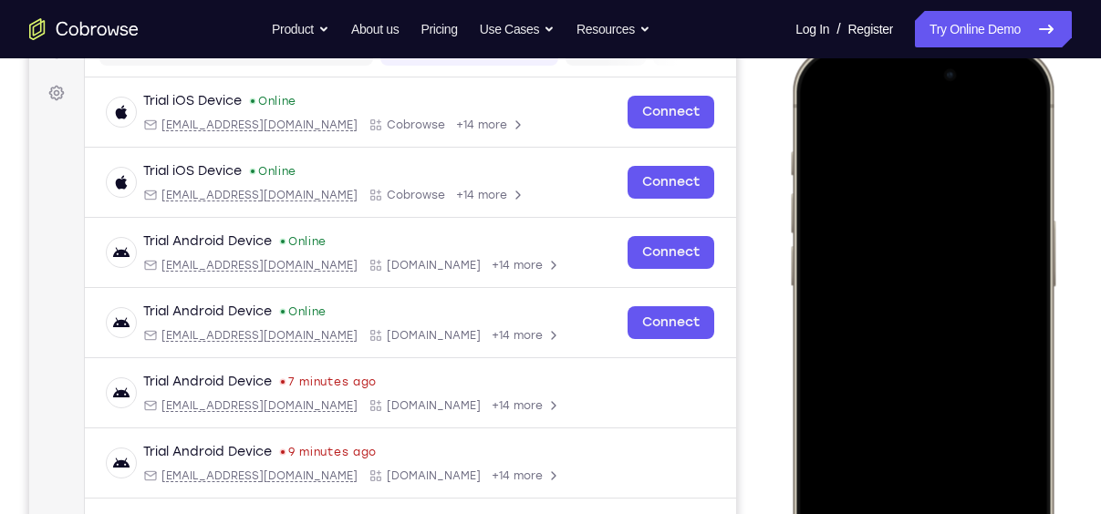
scroll to position [313, 0]
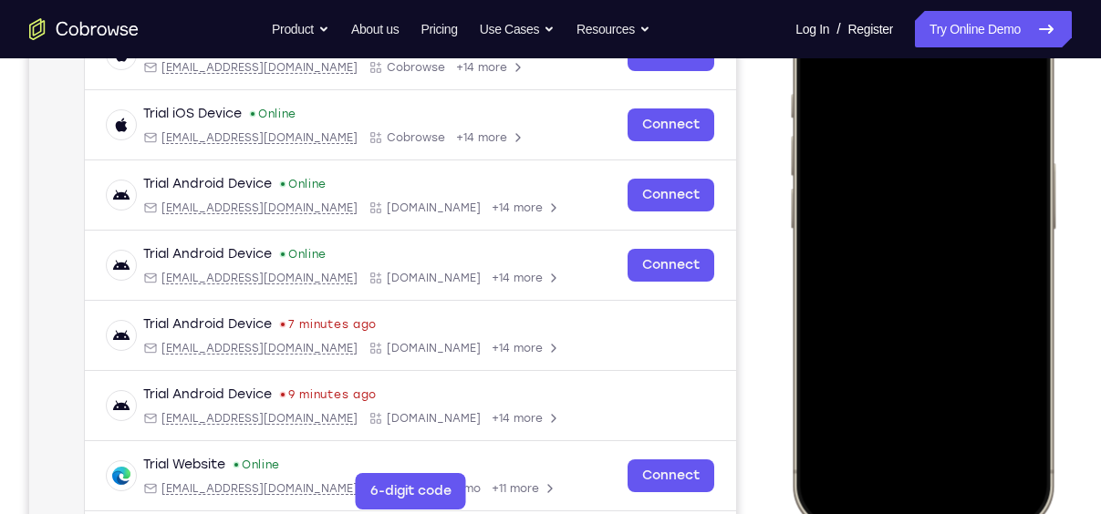
click at [902, 482] on div at bounding box center [923, 259] width 240 height 521
click at [932, 465] on div at bounding box center [923, 259] width 240 height 521
click at [903, 287] on div at bounding box center [923, 259] width 240 height 521
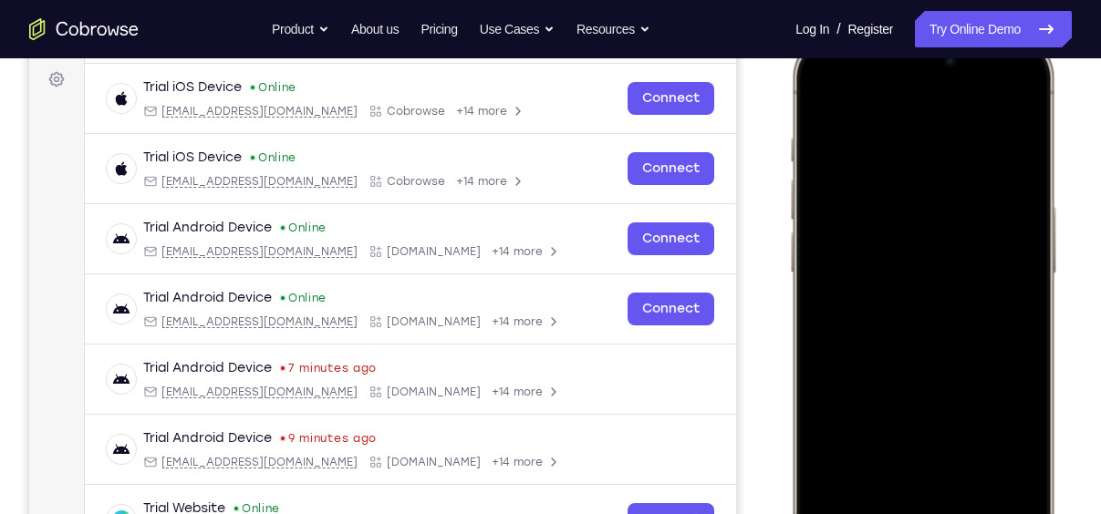
scroll to position [274, 0]
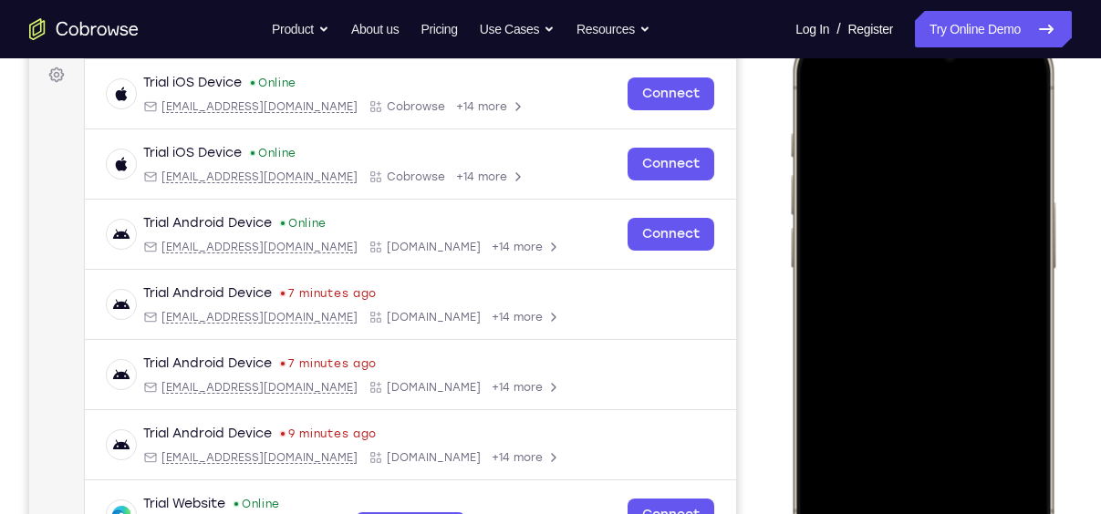
click at [973, 259] on div at bounding box center [923, 298] width 240 height 521
click at [945, 308] on div at bounding box center [923, 298] width 240 height 521
click at [942, 386] on div at bounding box center [923, 298] width 240 height 521
click at [968, 458] on div at bounding box center [923, 298] width 240 height 521
click at [982, 264] on div at bounding box center [923, 298] width 240 height 521
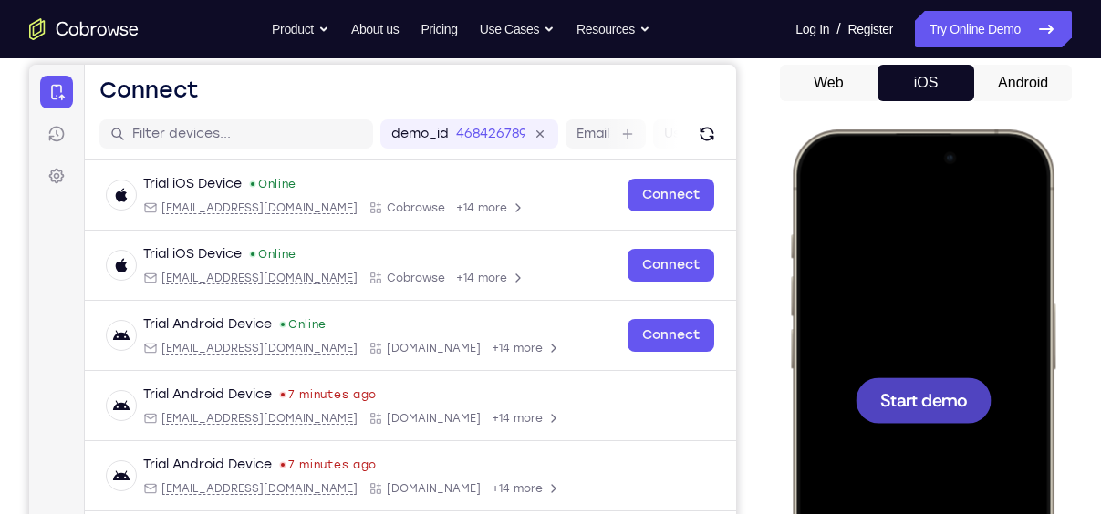
scroll to position [146, 0]
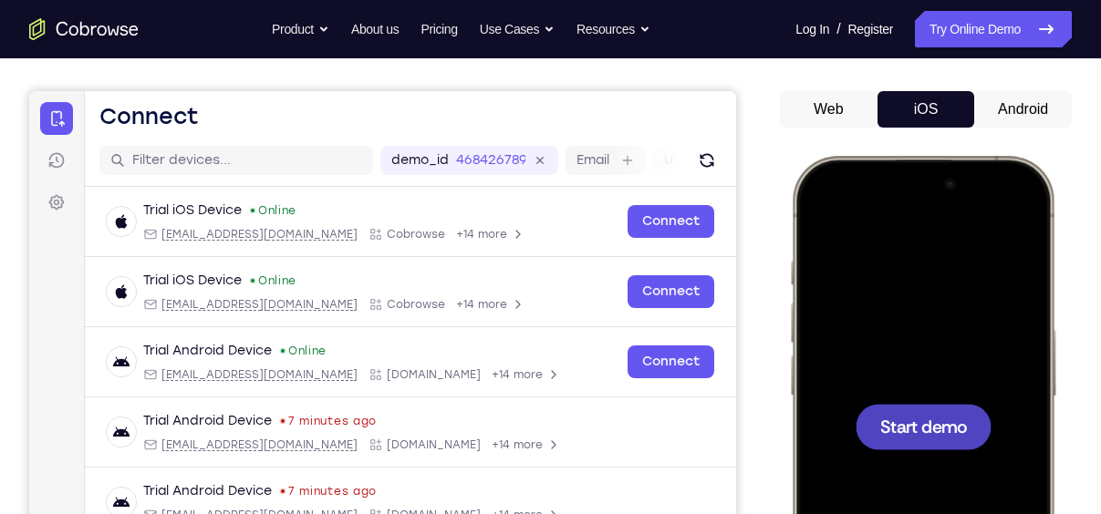
click at [1009, 112] on button "Android" at bounding box center [1023, 109] width 98 height 36
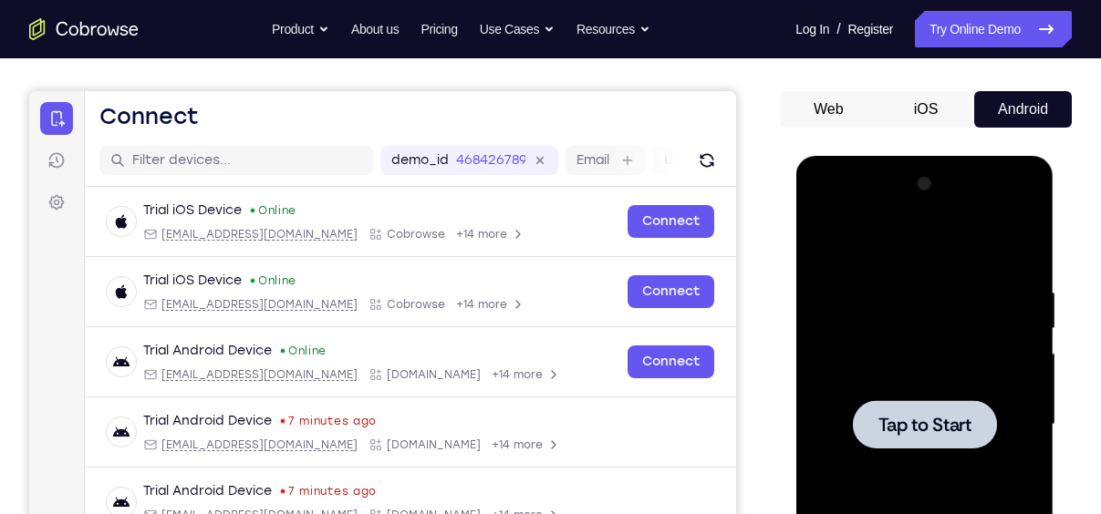
click at [929, 424] on span "Tap to Start" at bounding box center [923, 425] width 93 height 18
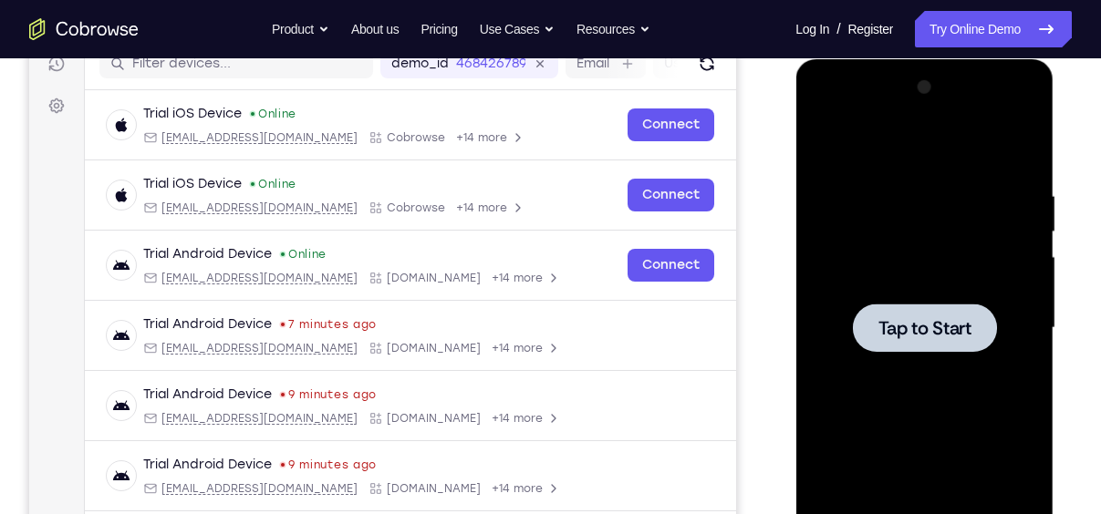
scroll to position [240, 0]
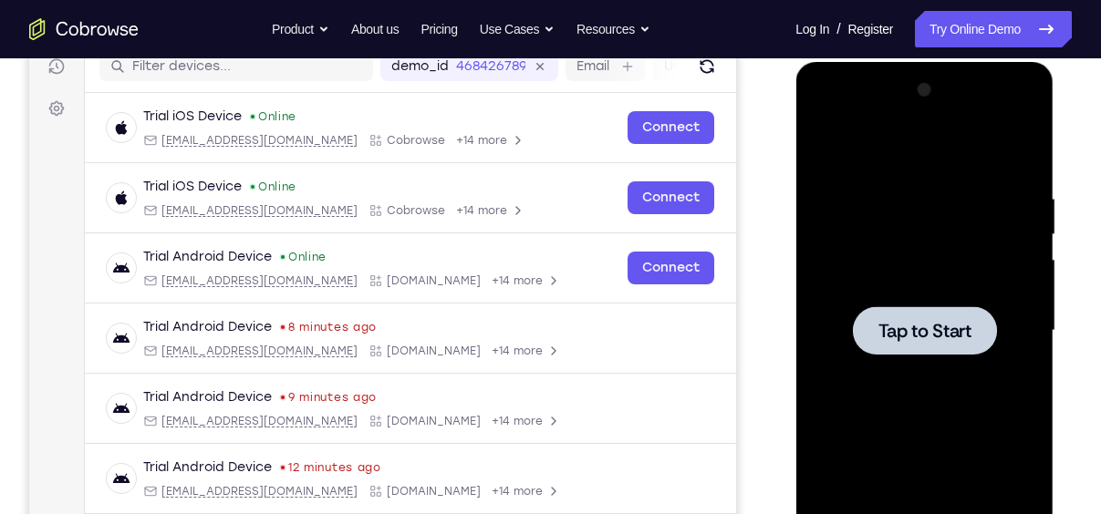
click at [931, 325] on span "Tap to Start" at bounding box center [923, 331] width 93 height 18
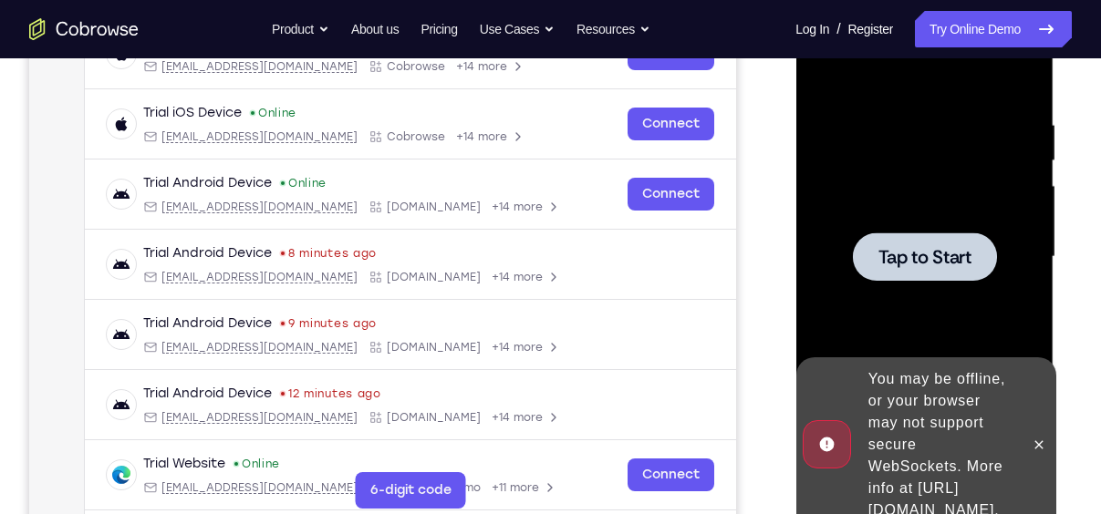
scroll to position [315, 0]
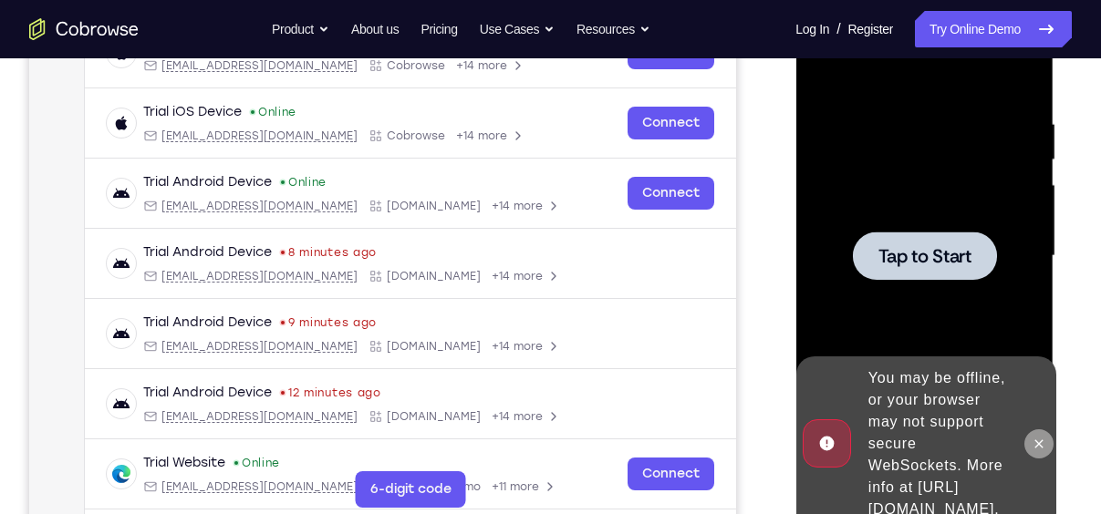
click at [1035, 437] on icon at bounding box center [1038, 444] width 15 height 15
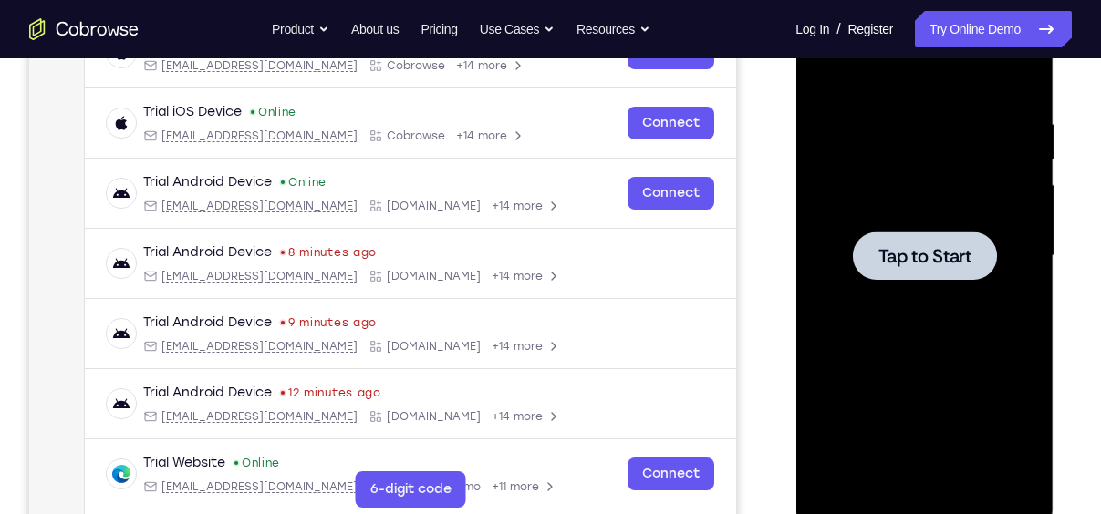
click at [894, 261] on span "Tap to Start" at bounding box center [923, 256] width 93 height 18
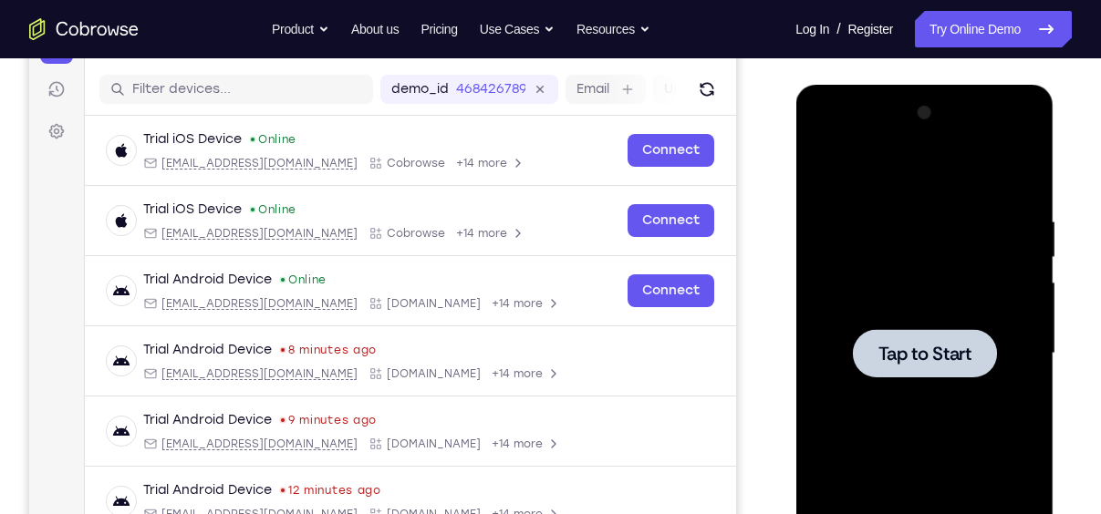
scroll to position [216, 0]
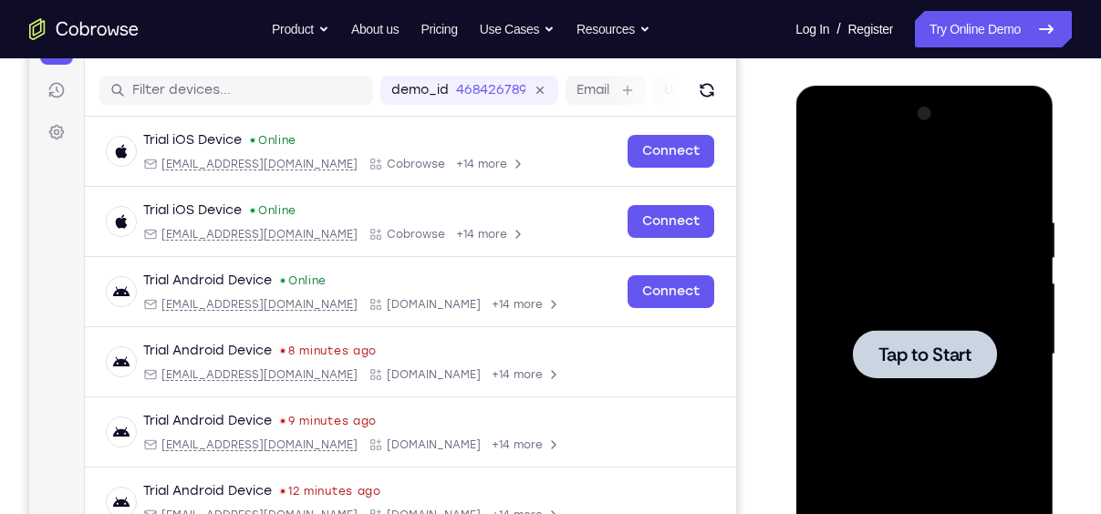
click at [921, 349] on span "Tap to Start" at bounding box center [923, 355] width 93 height 18
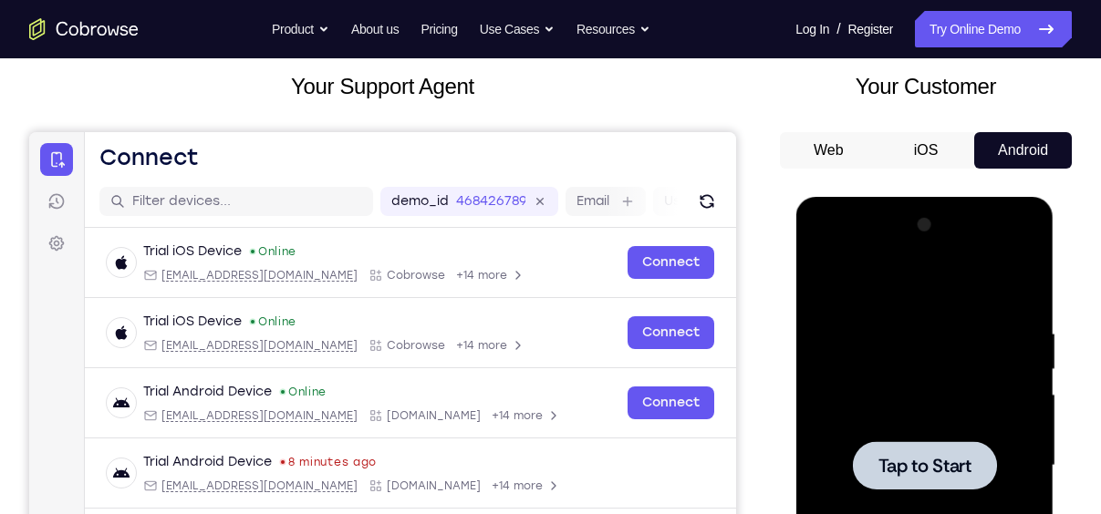
click at [945, 147] on button "iOS" at bounding box center [926, 150] width 98 height 36
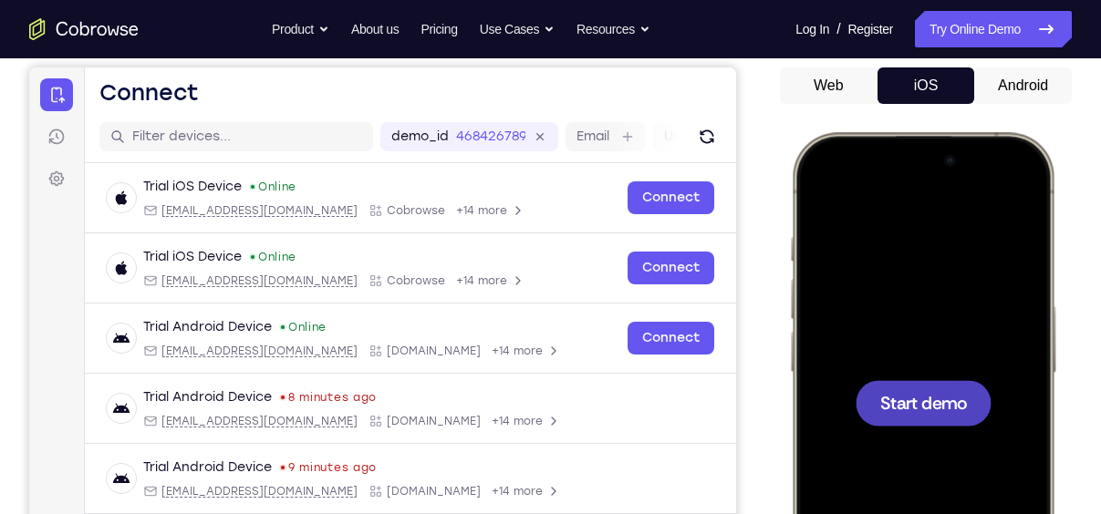
scroll to position [171, 0]
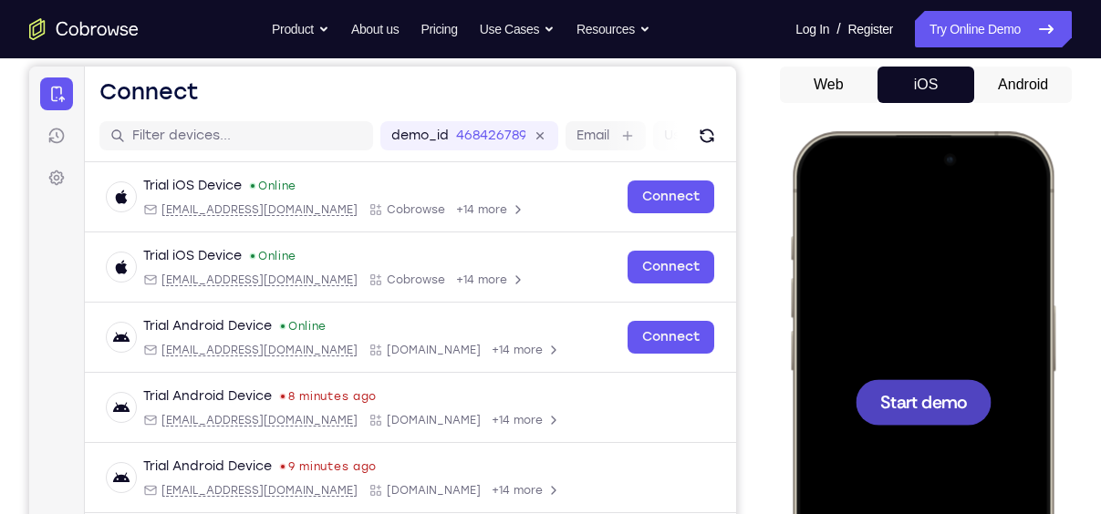
click at [921, 381] on div at bounding box center [923, 402] width 136 height 46
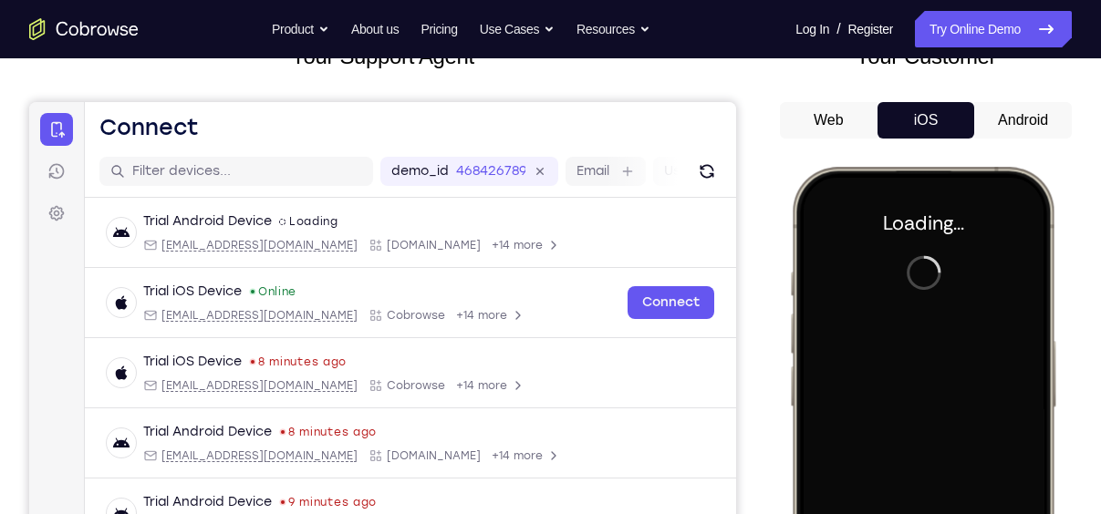
scroll to position [130, 0]
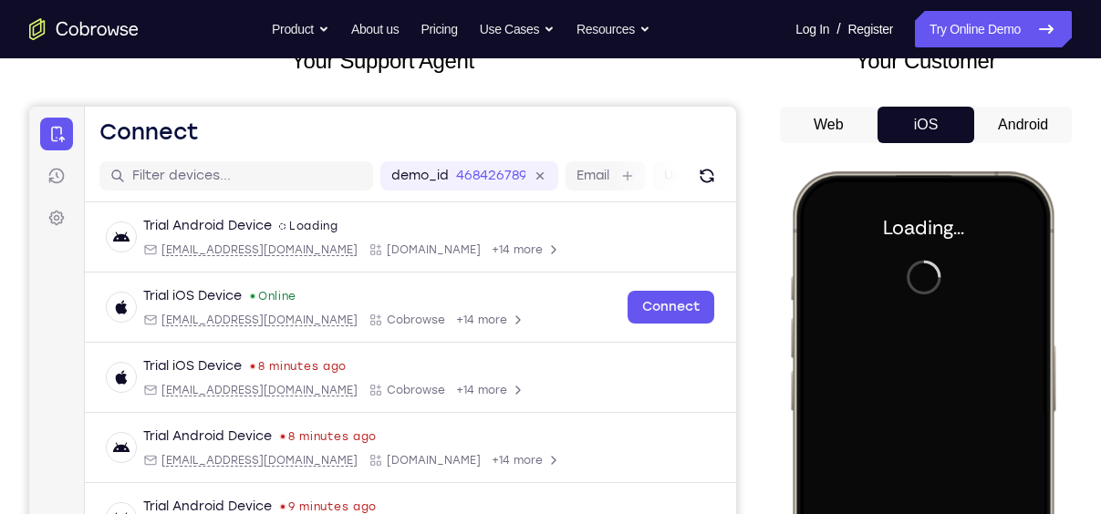
click at [1021, 124] on button "Android" at bounding box center [1023, 125] width 98 height 36
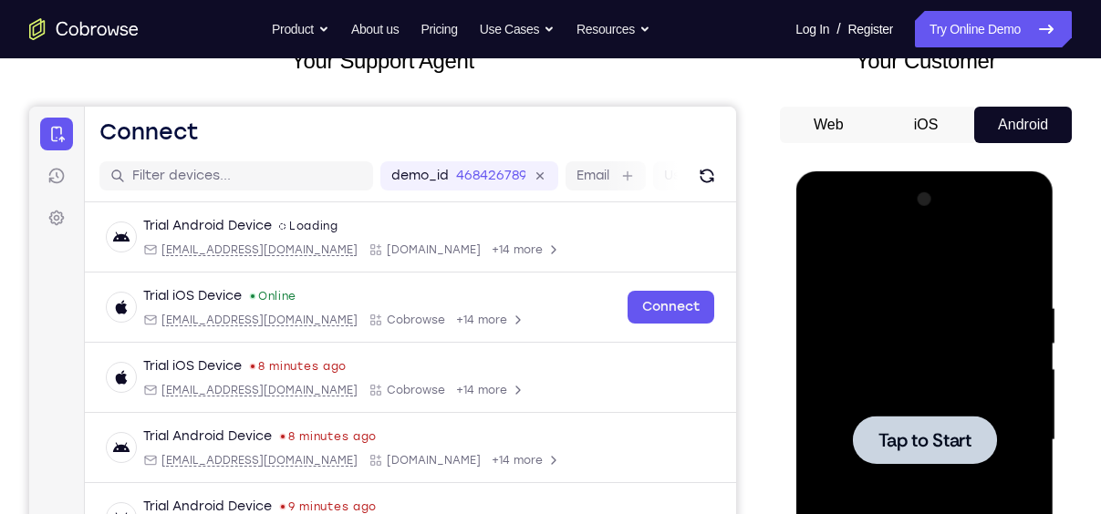
click at [943, 426] on div at bounding box center [924, 440] width 144 height 48
click at [931, 435] on span "Tap to Start" at bounding box center [923, 440] width 93 height 18
click at [941, 140] on button "iOS" at bounding box center [926, 125] width 98 height 36
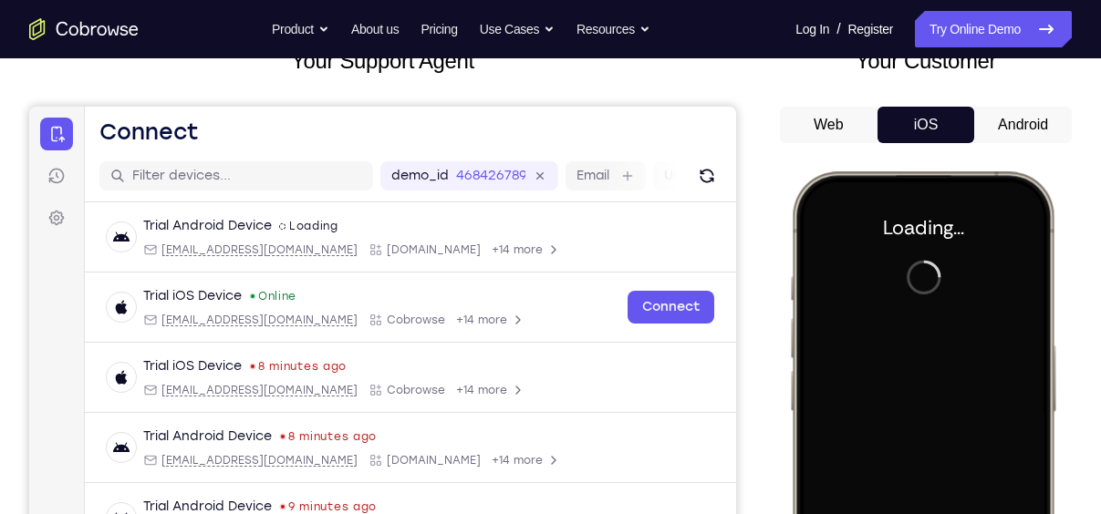
click at [1005, 125] on button "Android" at bounding box center [1023, 125] width 98 height 36
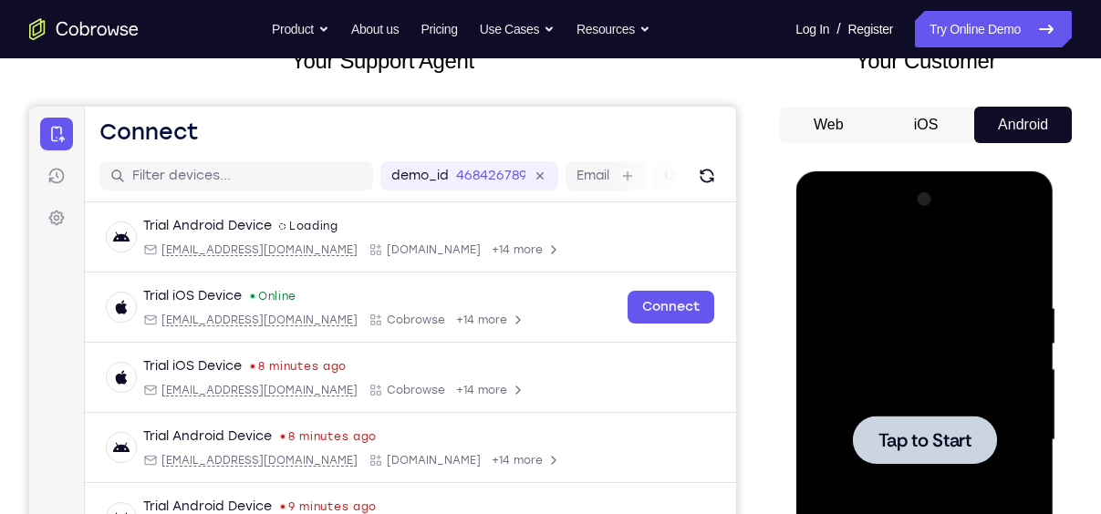
click at [920, 448] on span "Tap to Start" at bounding box center [923, 440] width 93 height 18
click at [951, 421] on div at bounding box center [924, 440] width 144 height 48
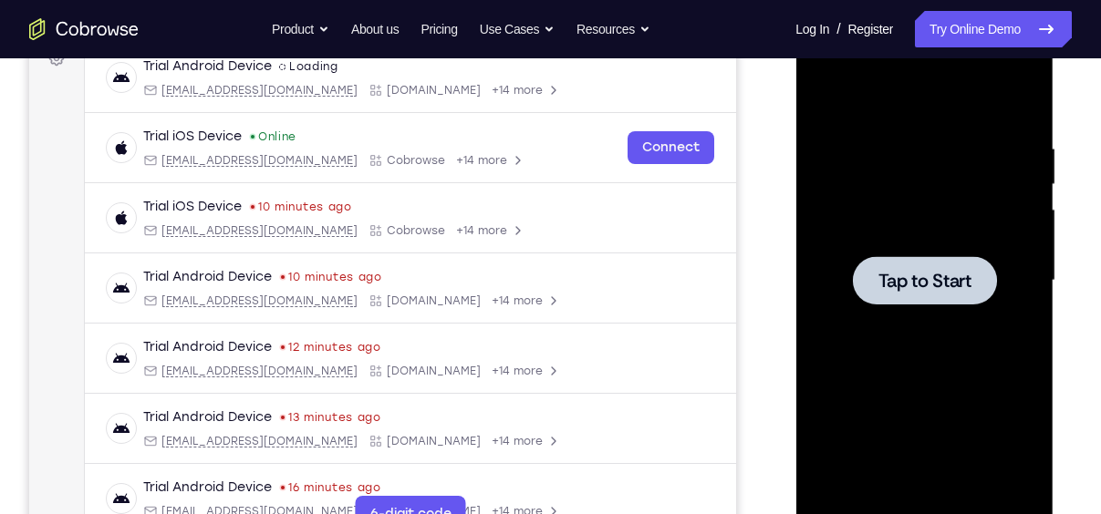
scroll to position [291, 0]
click at [927, 296] on div at bounding box center [924, 279] width 144 height 48
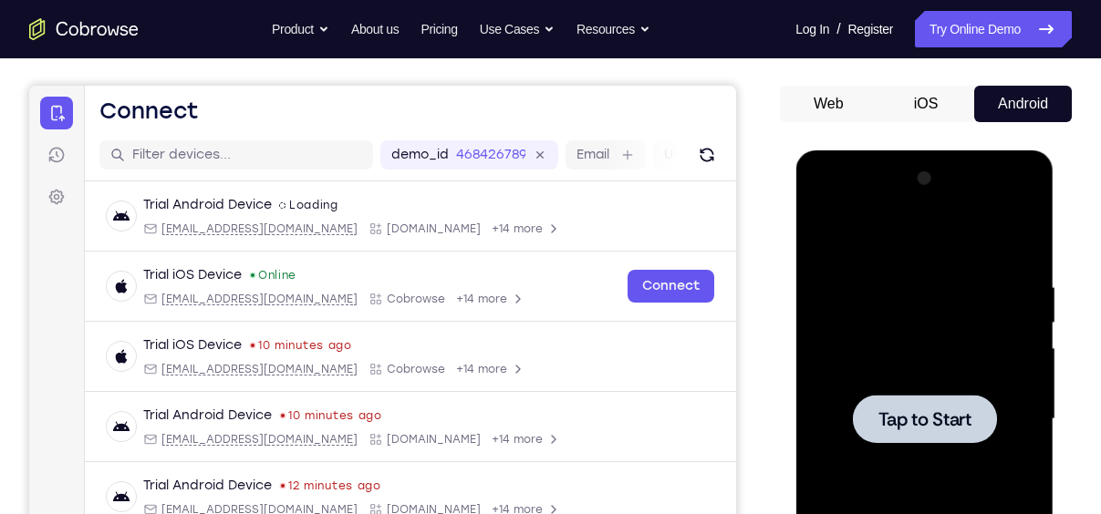
scroll to position [150, 0]
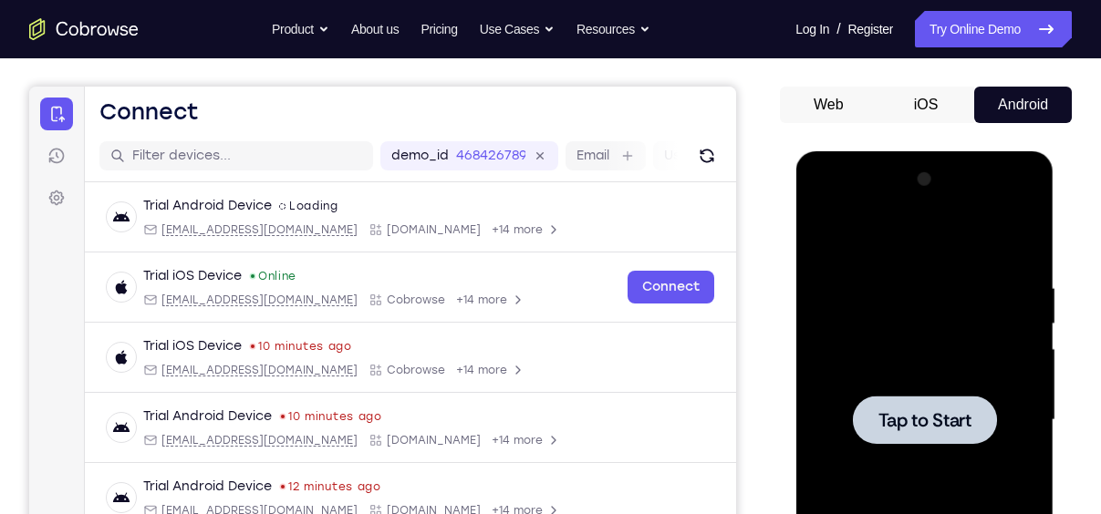
click at [954, 421] on span "Tap to Start" at bounding box center [923, 420] width 93 height 18
click at [920, 419] on span "Tap to Start" at bounding box center [923, 420] width 93 height 18
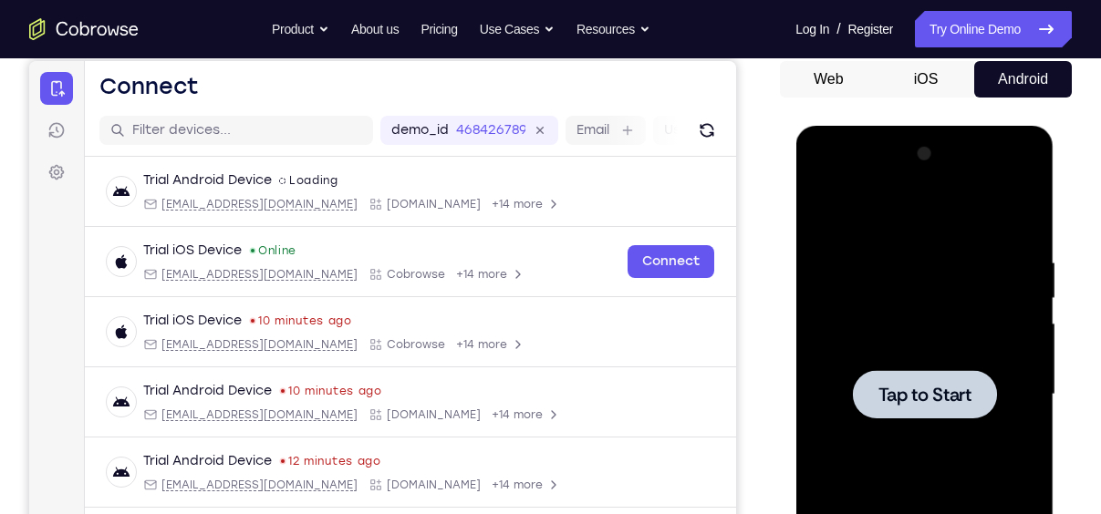
scroll to position [183, 0]
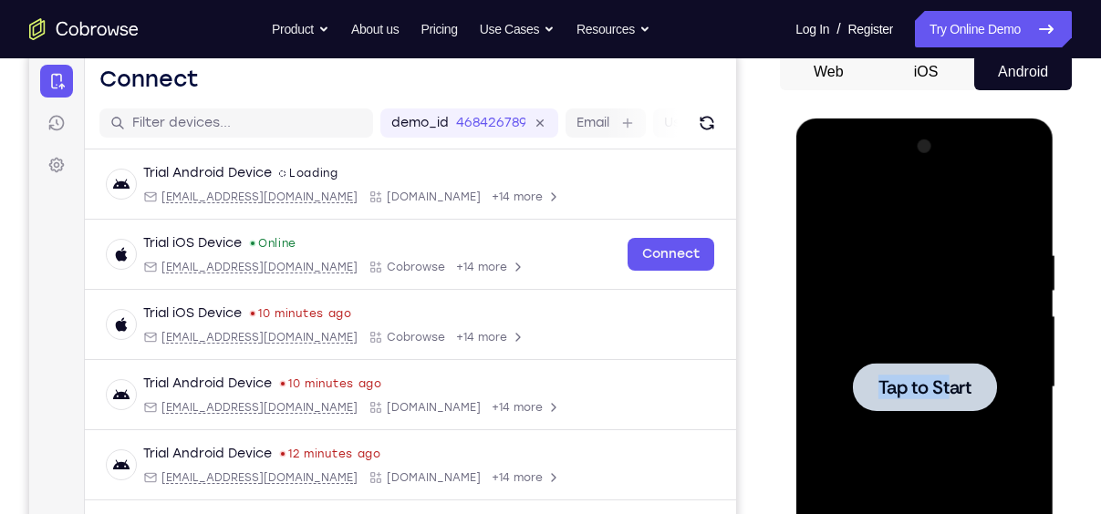
drag, startPoint x: 931, startPoint y: 420, endPoint x: 952, endPoint y: 384, distance: 42.1
click at [952, 384] on div "Tap to Start" at bounding box center [924, 387] width 230 height 511
click at [952, 384] on span "Tap to Start" at bounding box center [923, 387] width 93 height 18
click at [1065, 400] on div at bounding box center [926, 385] width 292 height 561
click at [927, 378] on span "Tap to Start" at bounding box center [923, 387] width 93 height 18
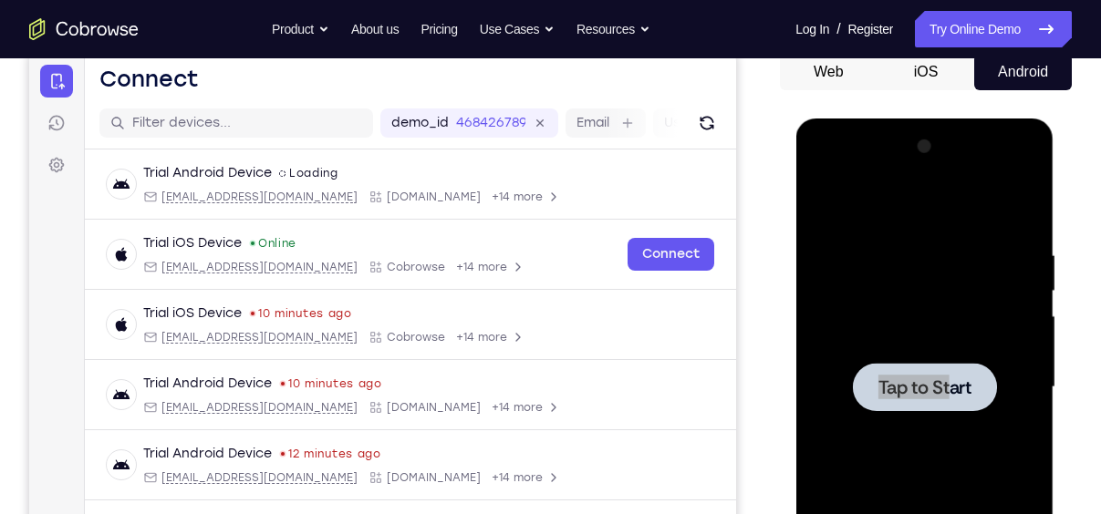
click at [1078, 209] on div "Your Support Agent Your Customer Web iOS Android Next Steps We’d be happy to gi…" at bounding box center [550, 476] width 1101 height 1203
click at [981, 187] on div at bounding box center [924, 387] width 230 height 511
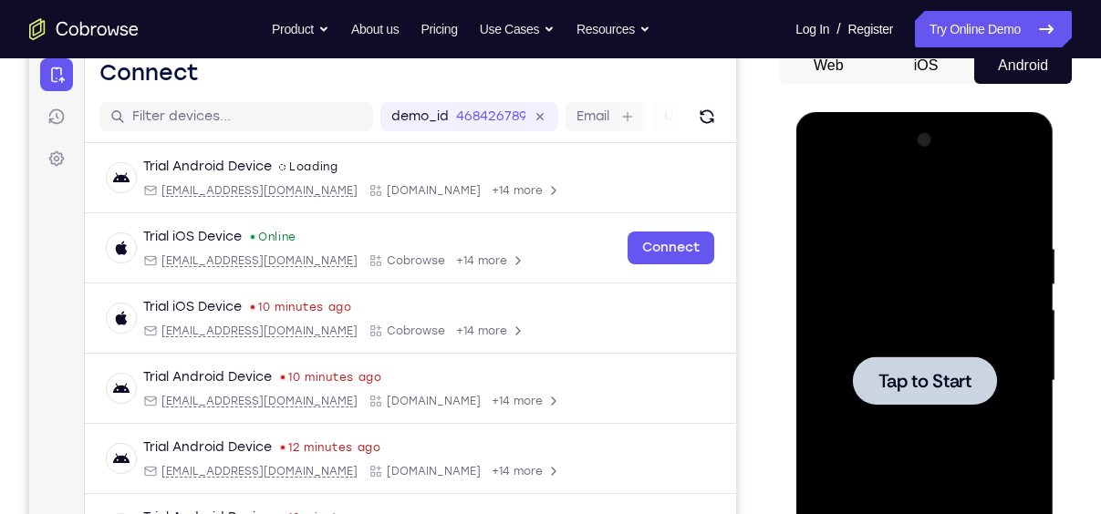
scroll to position [192, 0]
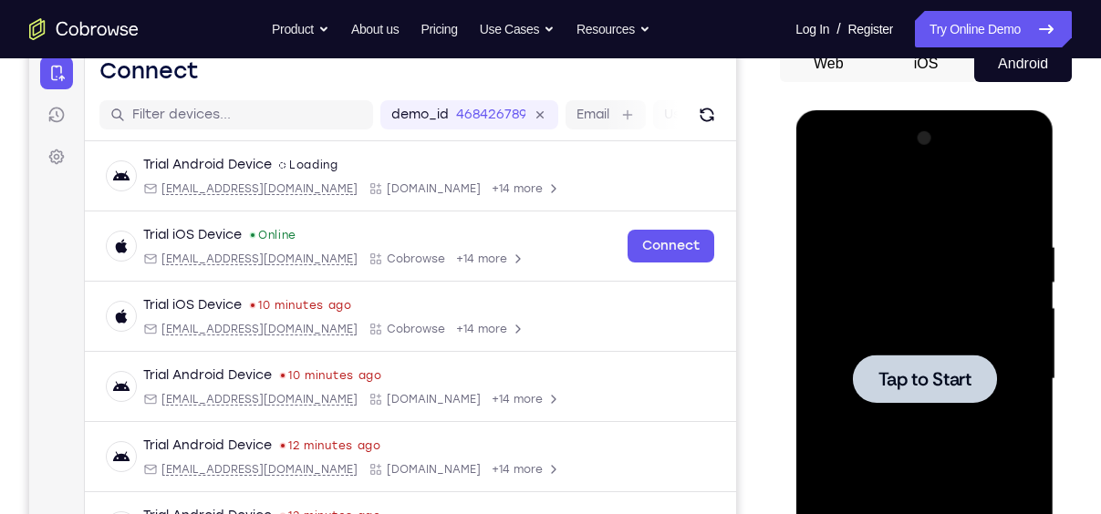
click at [931, 384] on span "Tap to Start" at bounding box center [923, 379] width 93 height 18
click at [933, 73] on button "iOS" at bounding box center [926, 64] width 98 height 36
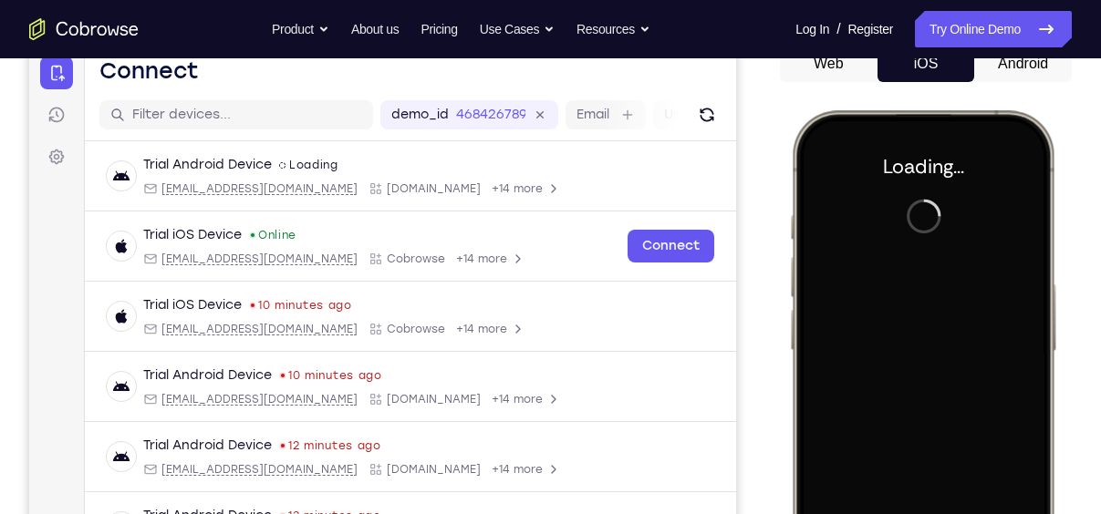
click at [998, 68] on button "Android" at bounding box center [1023, 64] width 98 height 36
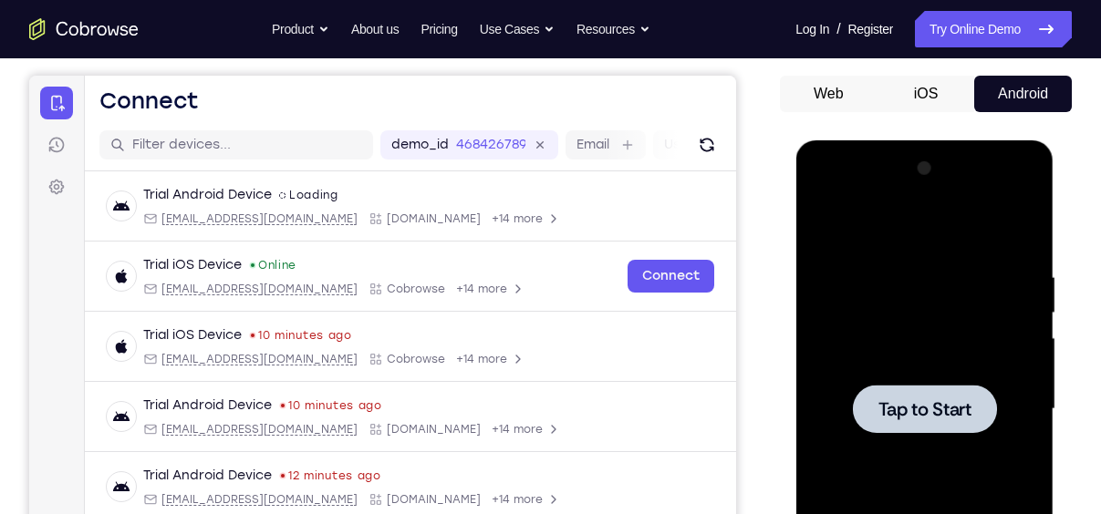
scroll to position [162, 0]
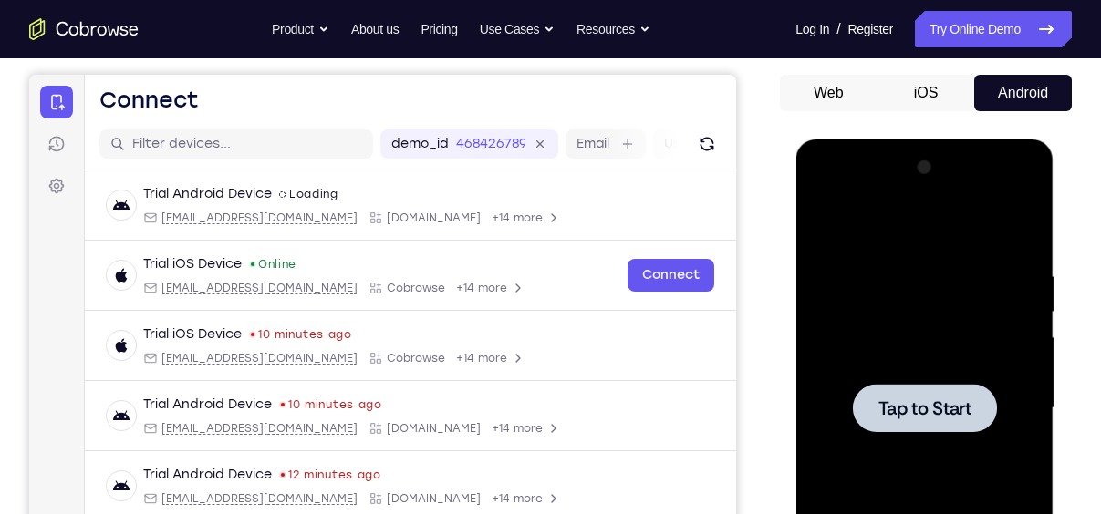
click at [922, 406] on span "Tap to Start" at bounding box center [923, 408] width 93 height 18
click at [942, 84] on button "iOS" at bounding box center [926, 93] width 98 height 36
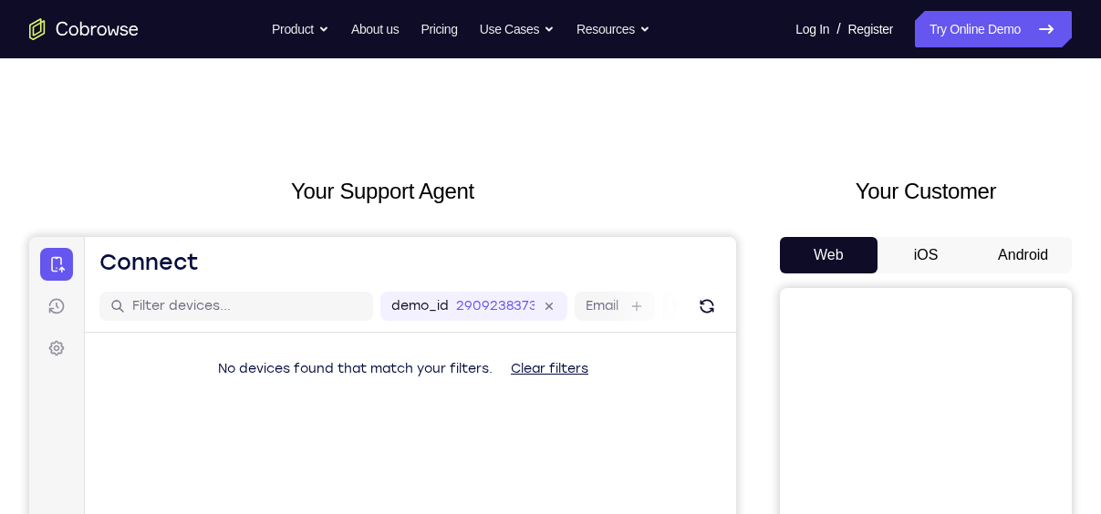
click at [920, 260] on button "iOS" at bounding box center [926, 255] width 98 height 36
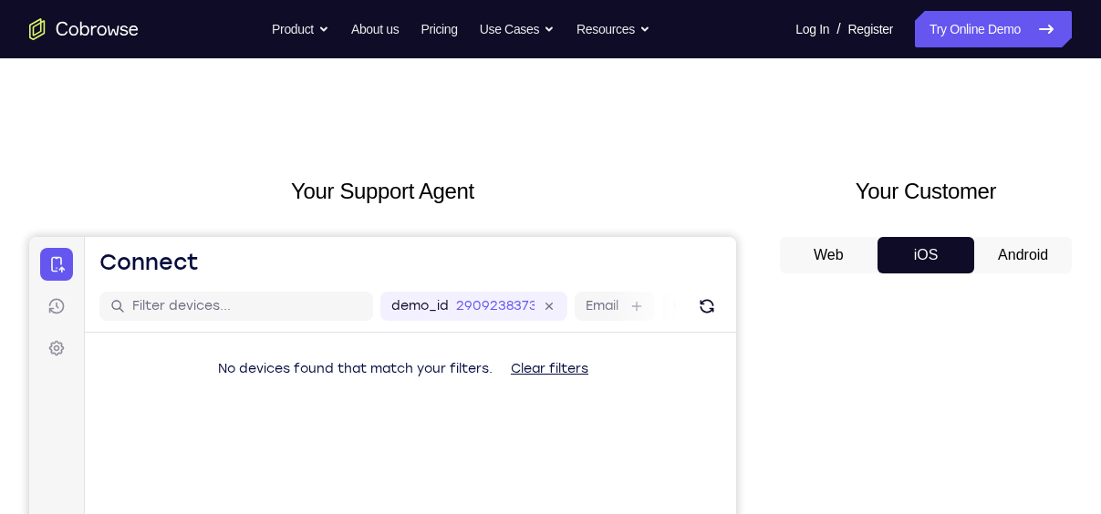
click at [1005, 251] on button "Android" at bounding box center [1023, 255] width 98 height 36
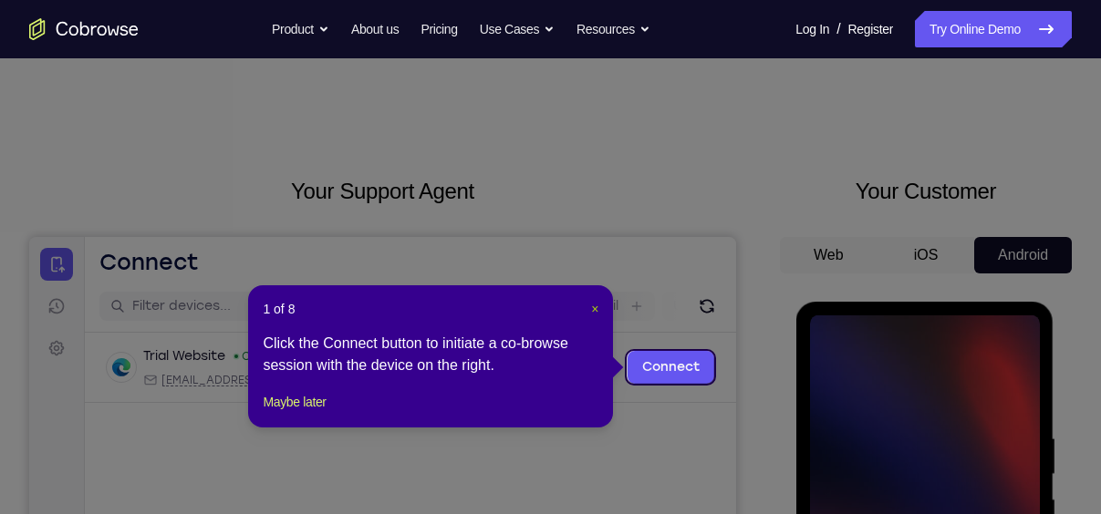
click at [593, 303] on span "×" at bounding box center [594, 309] width 7 height 15
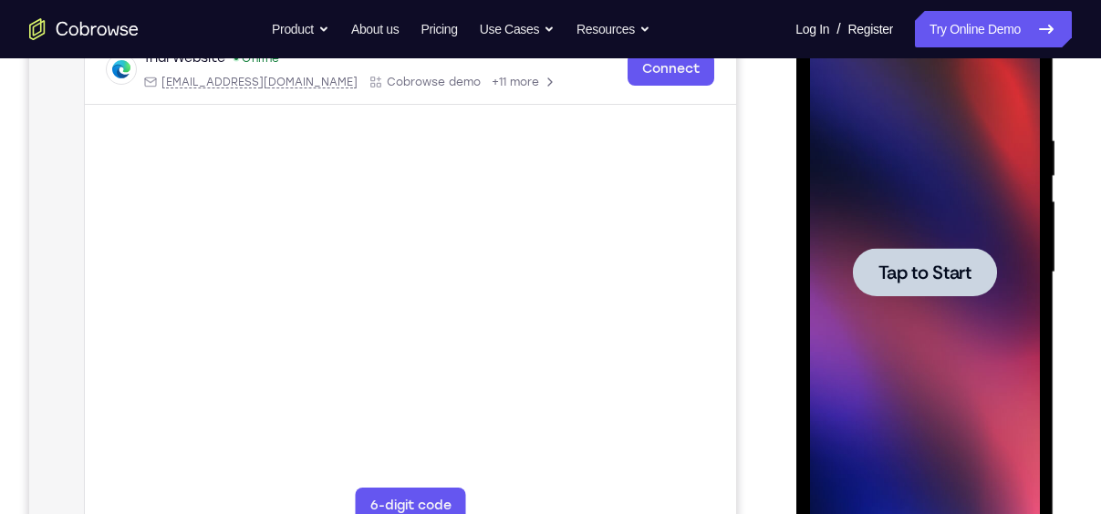
scroll to position [300, 0]
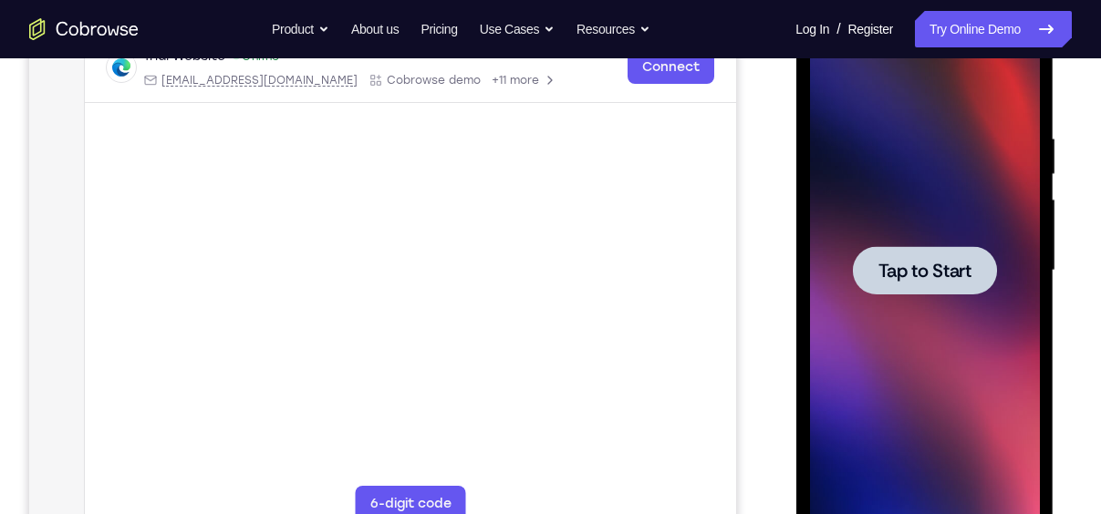
click at [926, 276] on span "Tap to Start" at bounding box center [923, 271] width 93 height 18
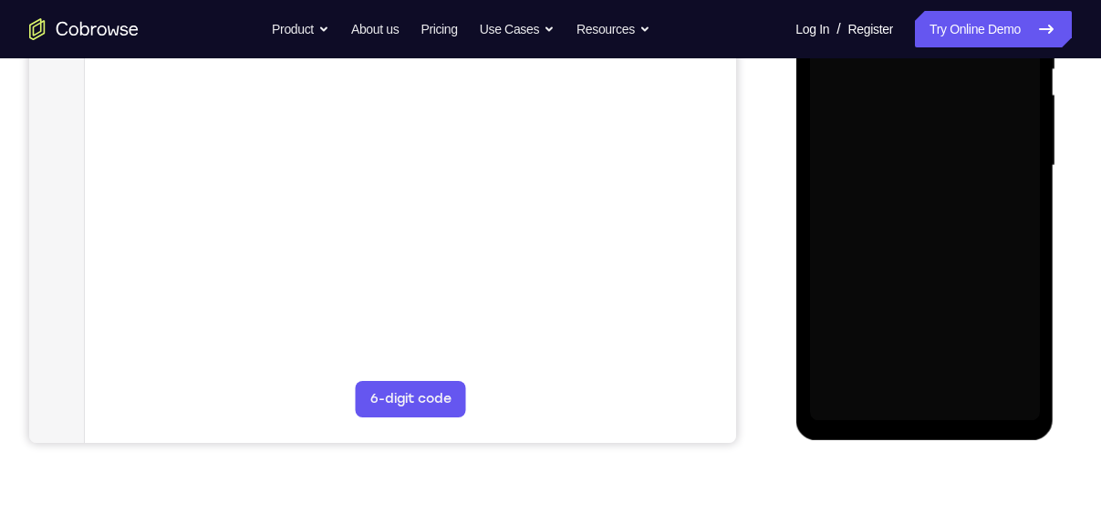
scroll to position [406, 0]
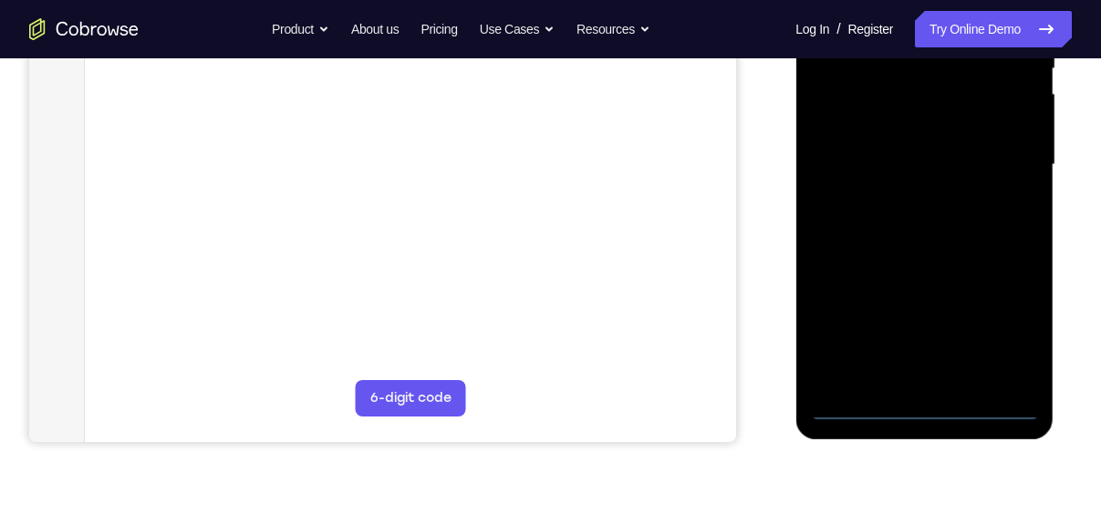
click at [929, 403] on div at bounding box center [924, 165] width 230 height 511
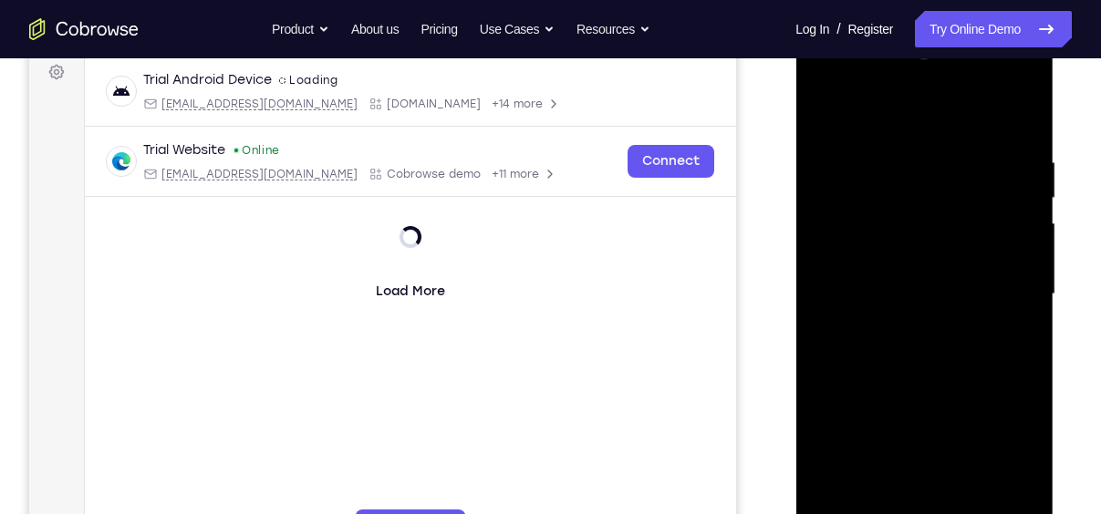
click at [1009, 468] on div at bounding box center [924, 294] width 230 height 511
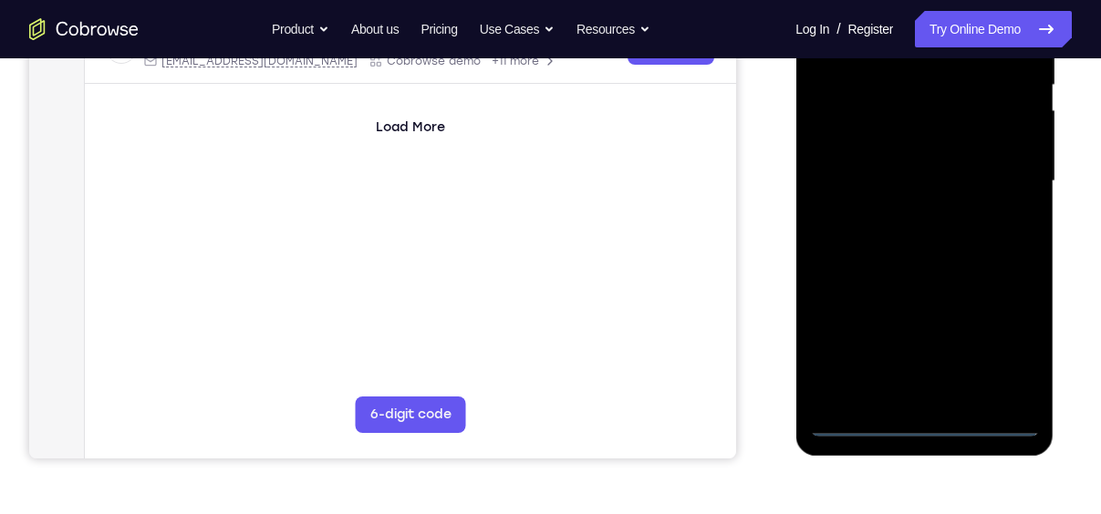
scroll to position [326, 0]
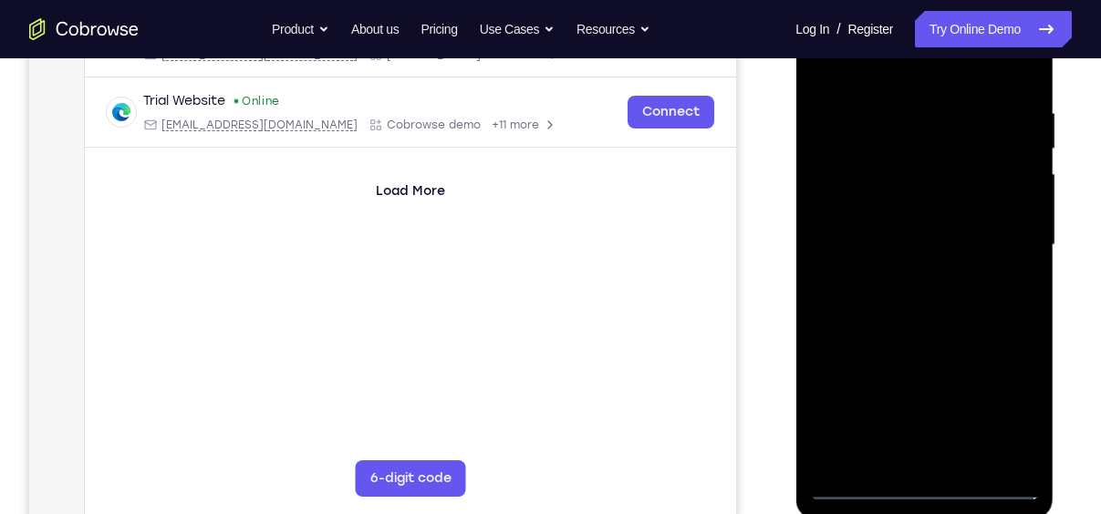
click at [882, 70] on div at bounding box center [924, 245] width 230 height 511
click at [1010, 242] on div at bounding box center [924, 245] width 230 height 511
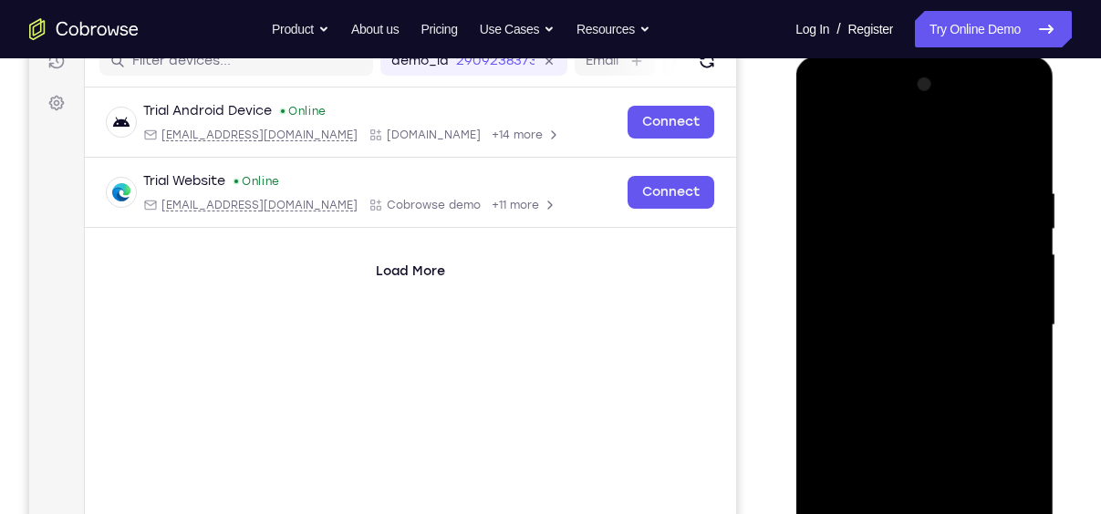
scroll to position [244, 0]
click at [908, 358] on div at bounding box center [924, 326] width 230 height 511
click at [933, 313] on div at bounding box center [924, 326] width 230 height 511
click at [938, 290] on div at bounding box center [924, 326] width 230 height 511
click at [948, 325] on div at bounding box center [924, 326] width 230 height 511
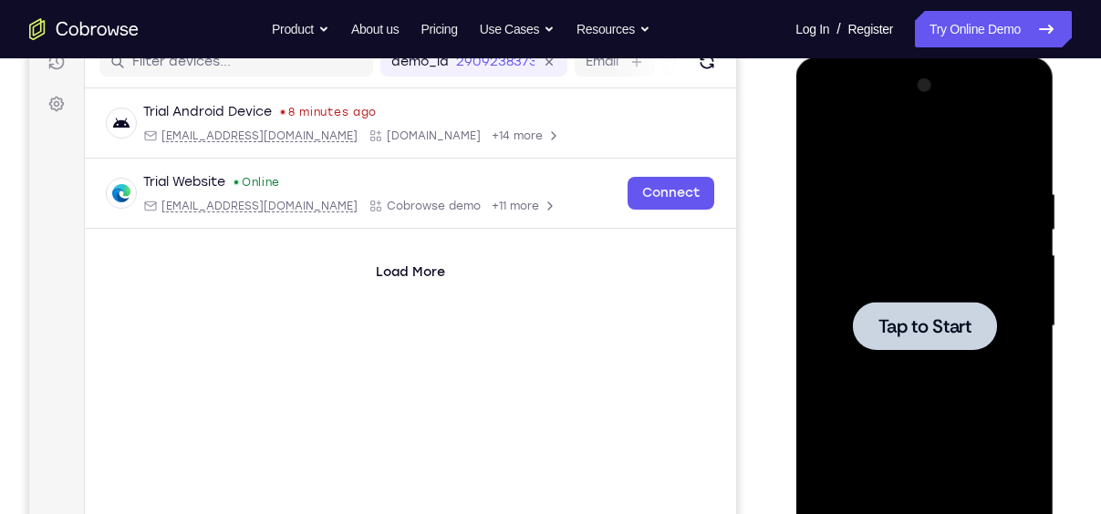
click at [910, 324] on span "Tap to Start" at bounding box center [923, 326] width 93 height 18
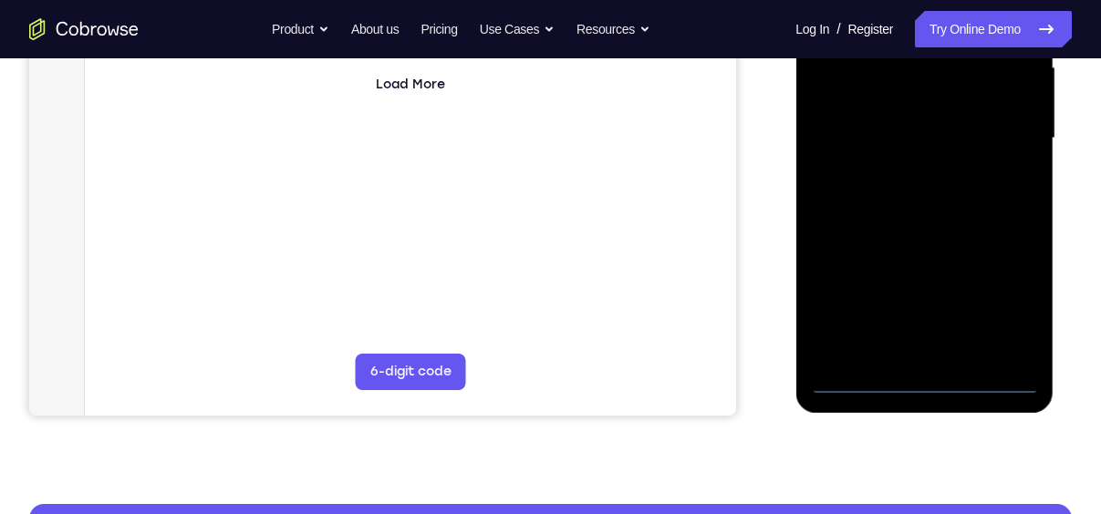
scroll to position [434, 0]
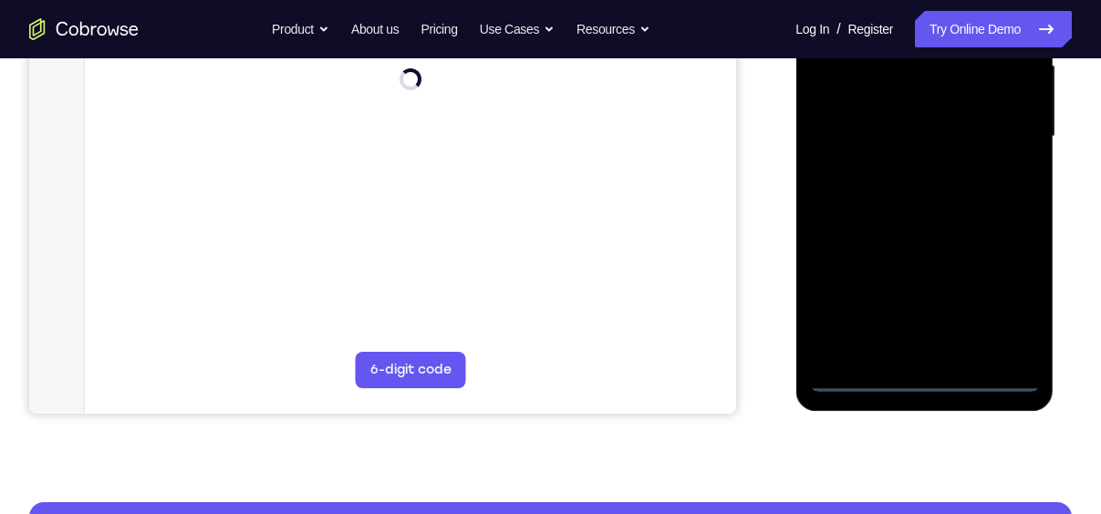
click at [922, 379] on div at bounding box center [924, 136] width 230 height 511
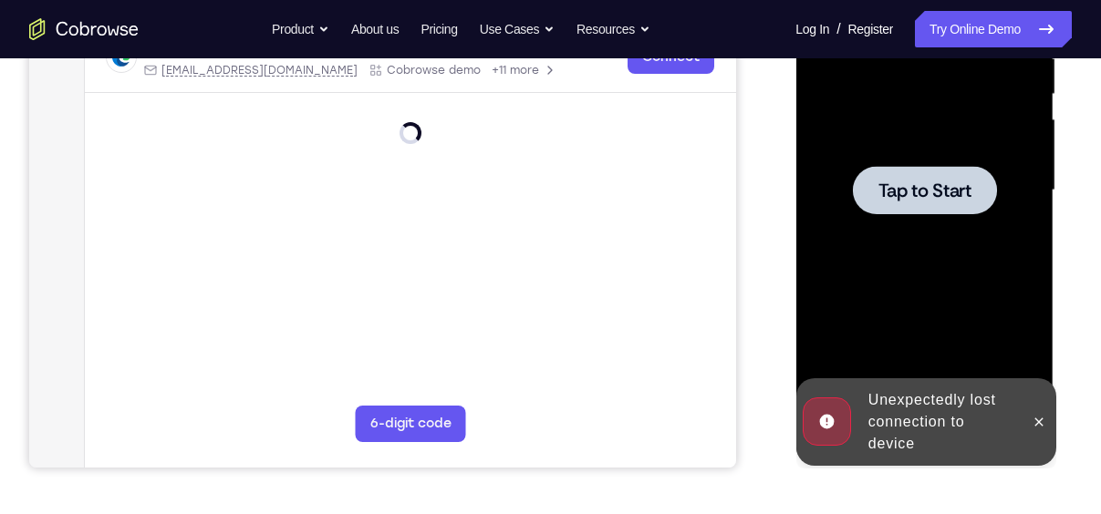
scroll to position [326, 0]
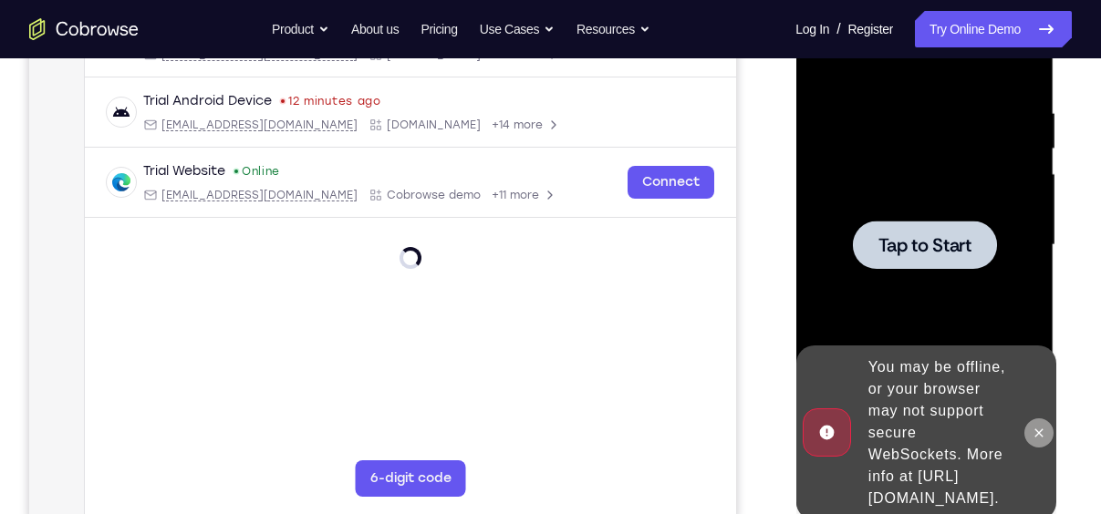
click at [1033, 426] on icon at bounding box center [1038, 433] width 15 height 15
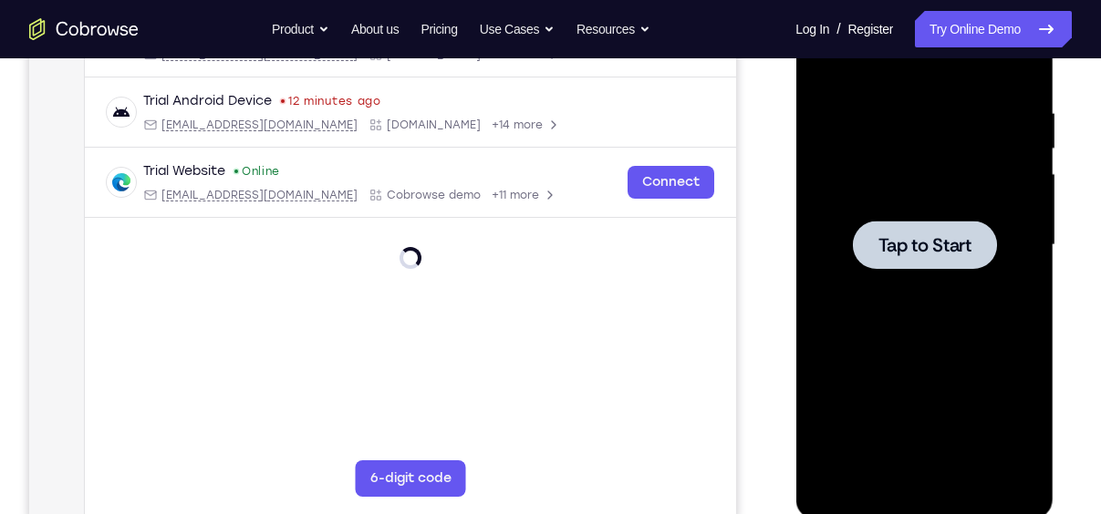
click at [915, 251] on span "Tap to Start" at bounding box center [923, 245] width 93 height 18
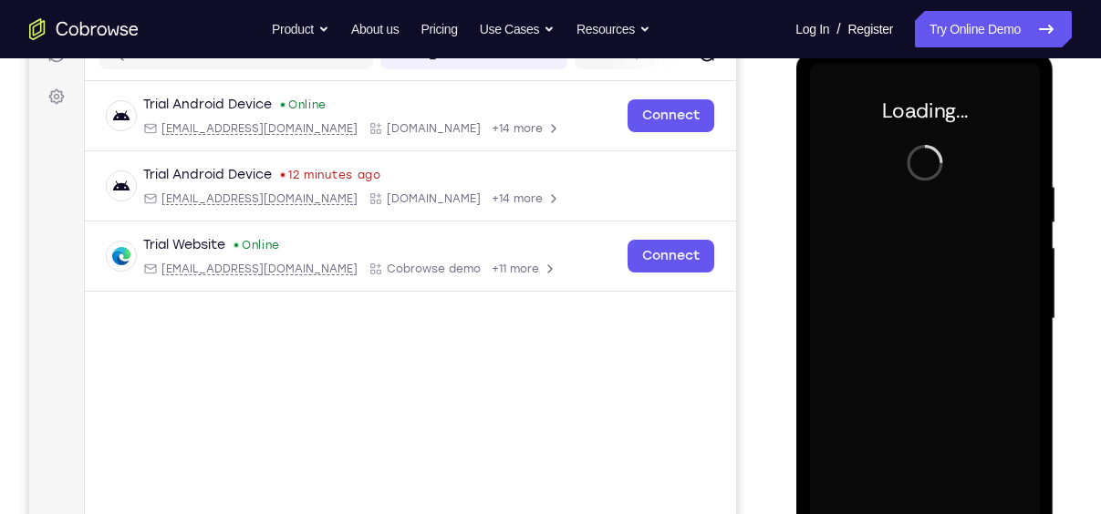
scroll to position [100, 0]
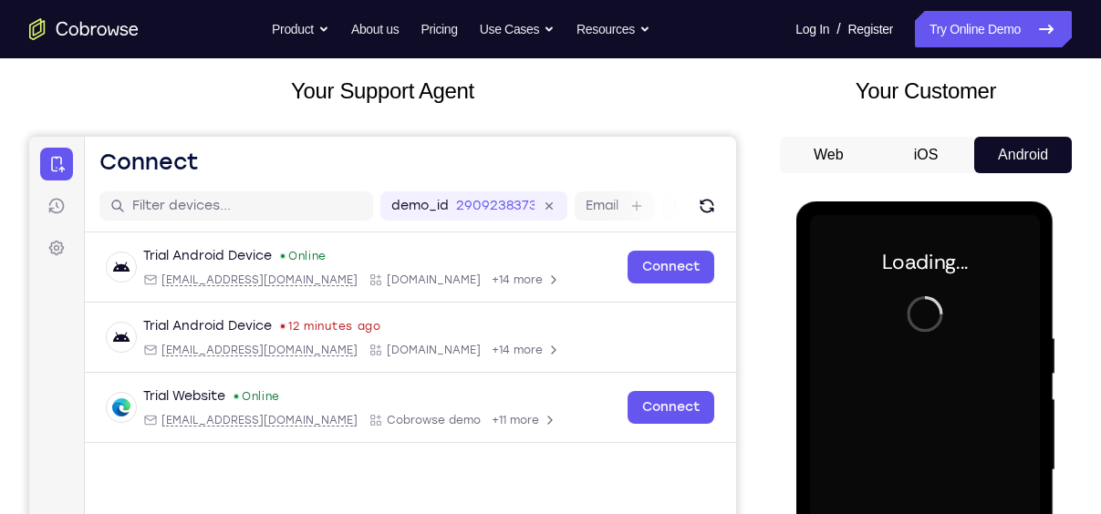
click at [934, 145] on button "iOS" at bounding box center [926, 155] width 98 height 36
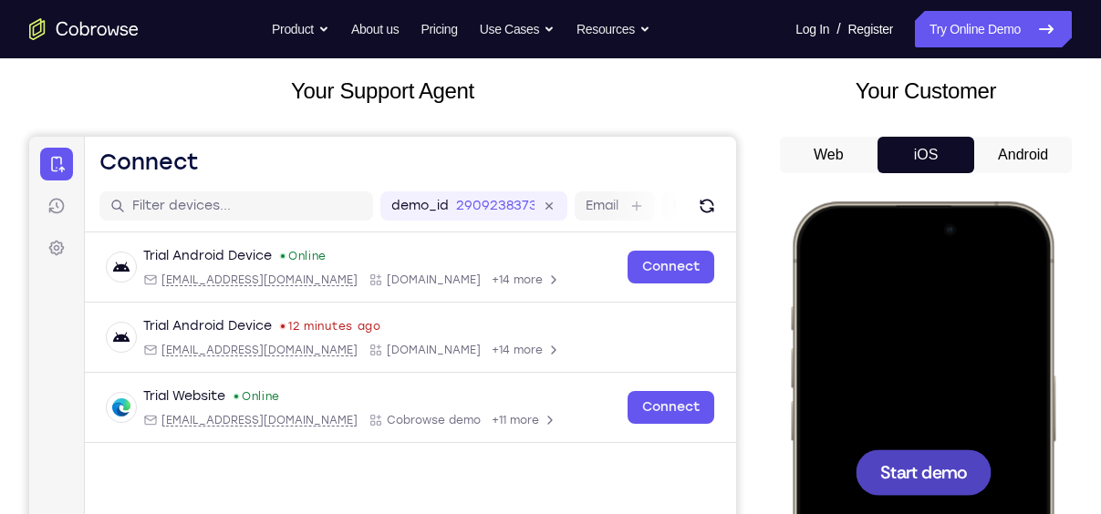
click at [959, 465] on span "Start demo" at bounding box center [923, 471] width 87 height 17
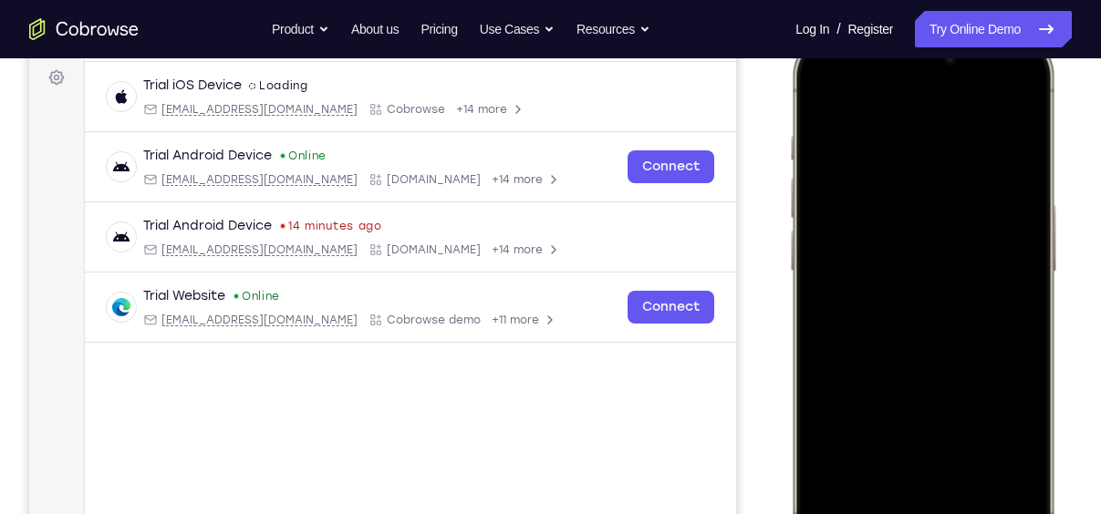
scroll to position [314, 0]
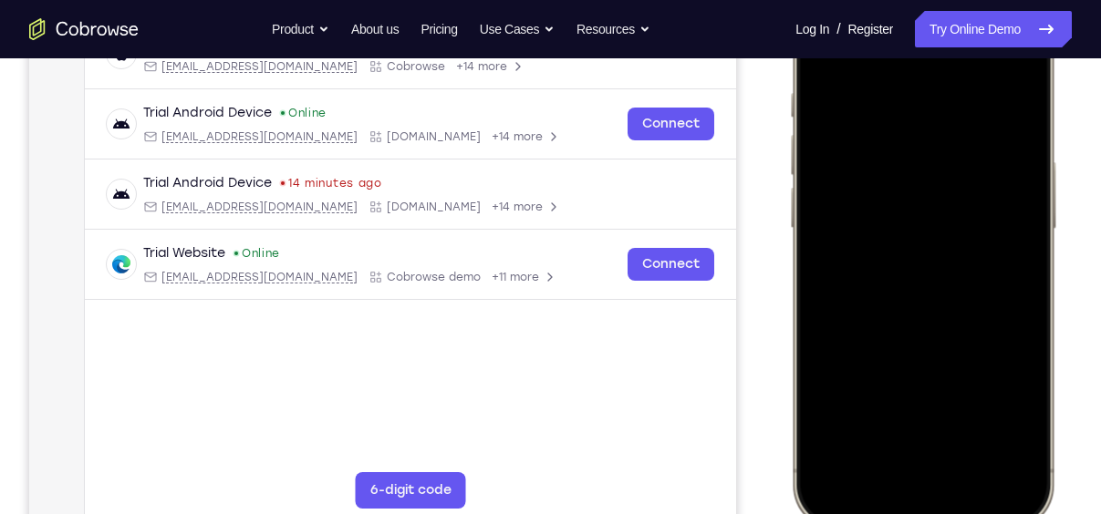
click at [907, 476] on div at bounding box center [923, 258] width 240 height 521
click at [891, 243] on div at bounding box center [923, 259] width 136 height 46
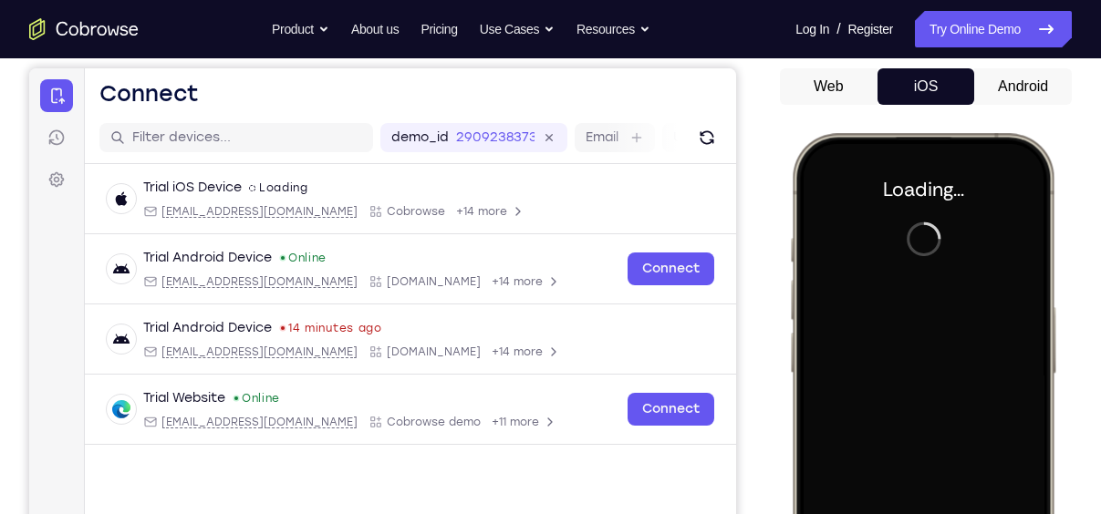
scroll to position [166, 0]
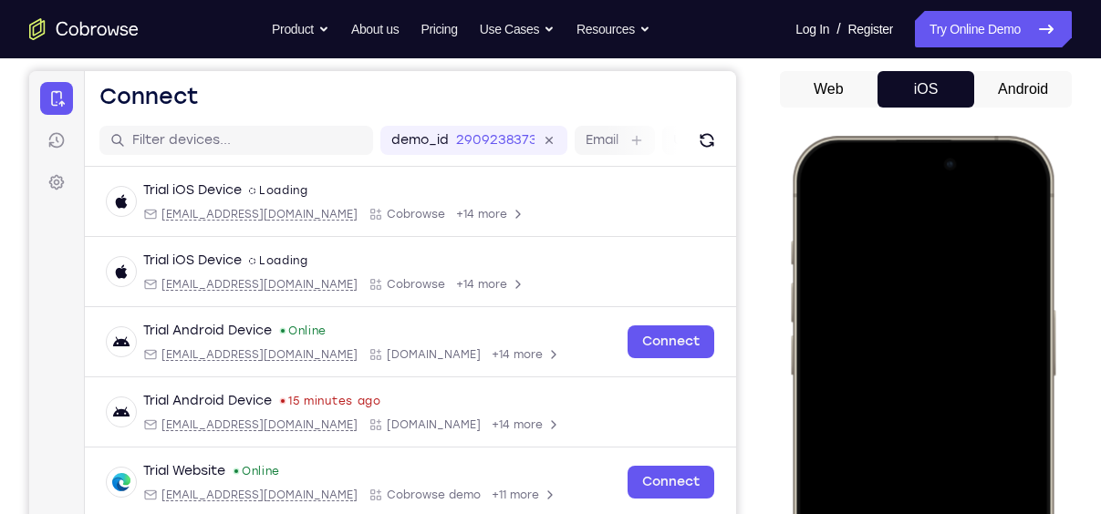
click at [1023, 430] on div at bounding box center [923, 406] width 240 height 521
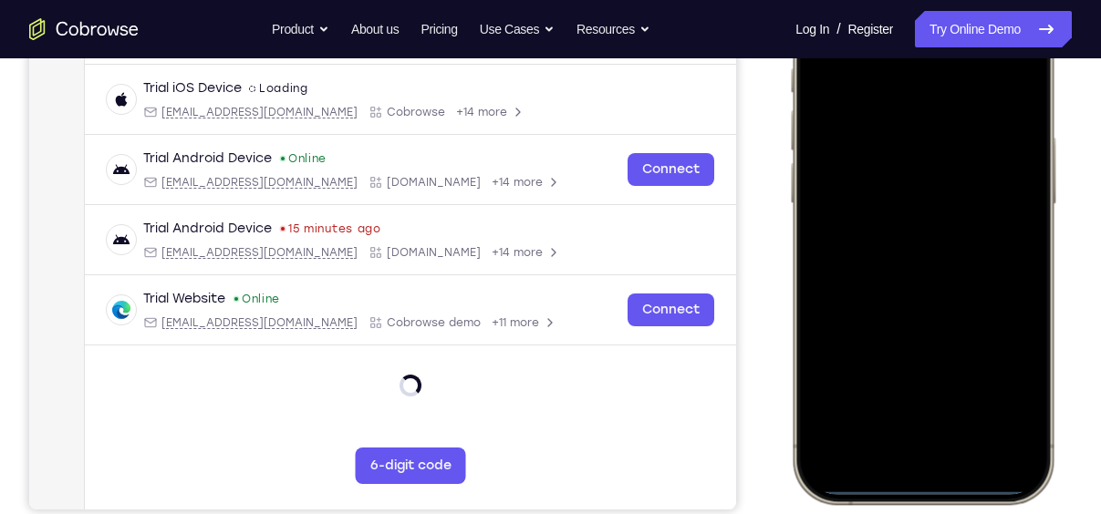
scroll to position [341, 0]
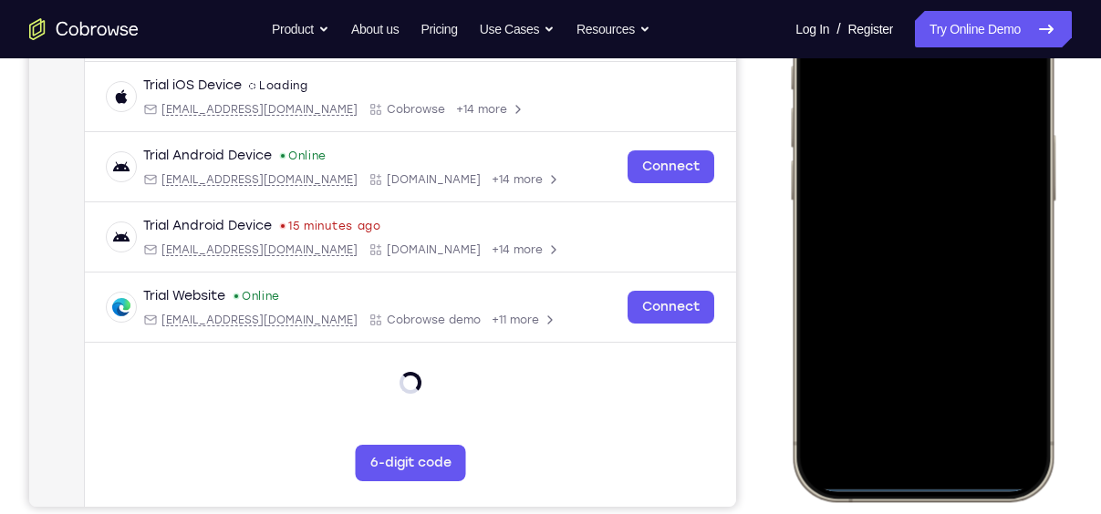
click at [893, 449] on div at bounding box center [923, 231] width 240 height 521
click at [902, 449] on div at bounding box center [923, 231] width 240 height 521
click at [922, 430] on div at bounding box center [923, 231] width 240 height 521
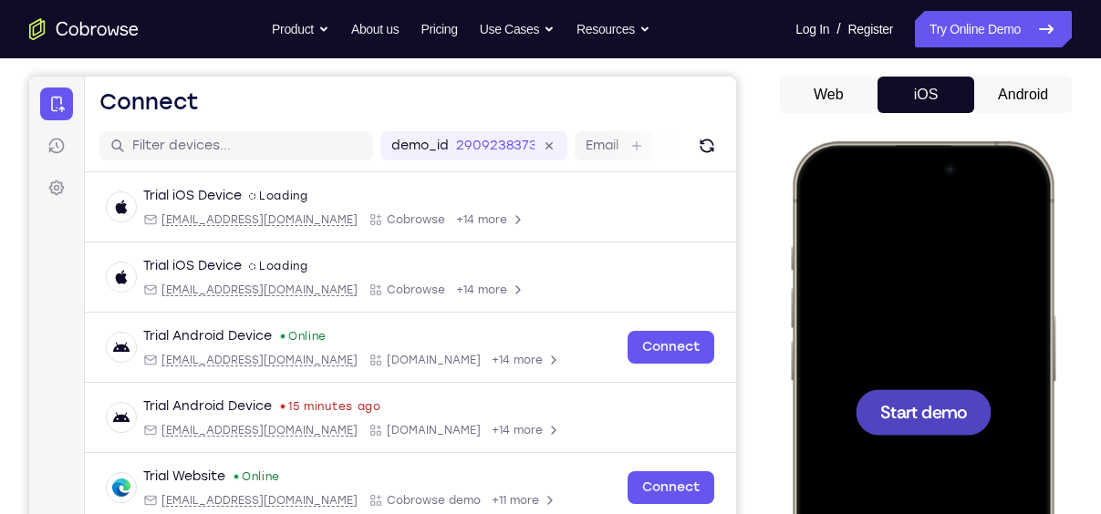
scroll to position [150, 0]
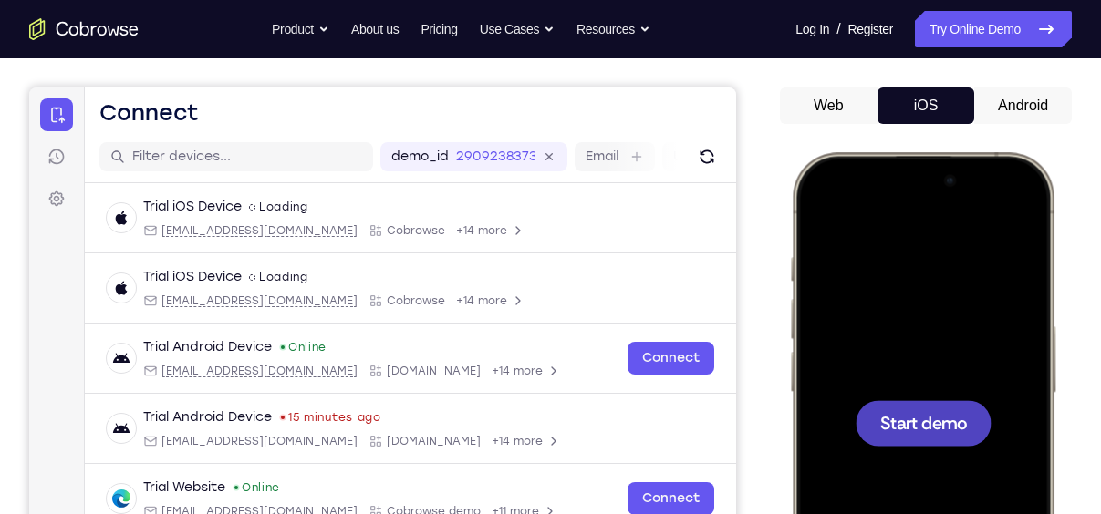
click at [1015, 106] on button "Android" at bounding box center [1023, 106] width 98 height 36
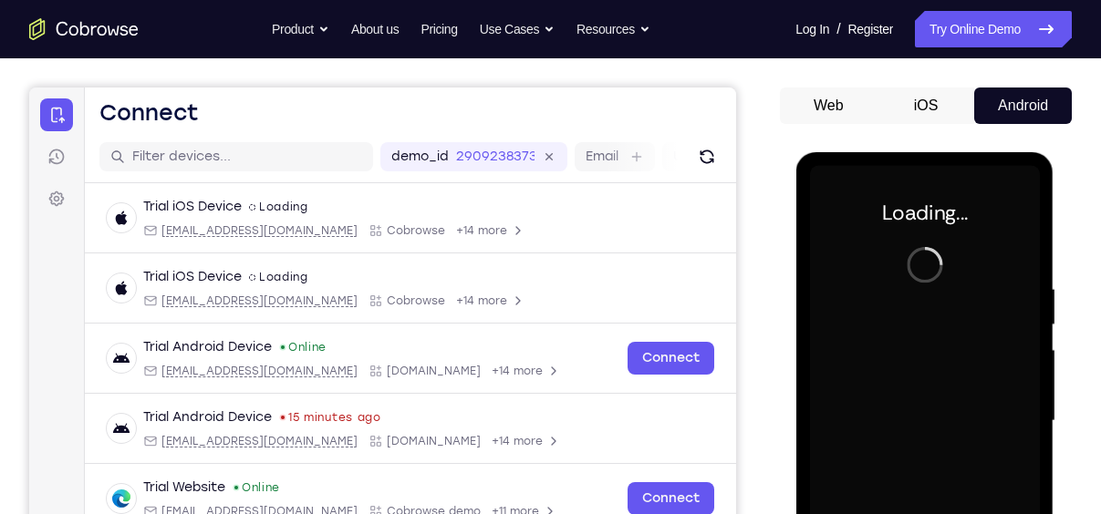
click at [944, 109] on button "iOS" at bounding box center [926, 106] width 98 height 36
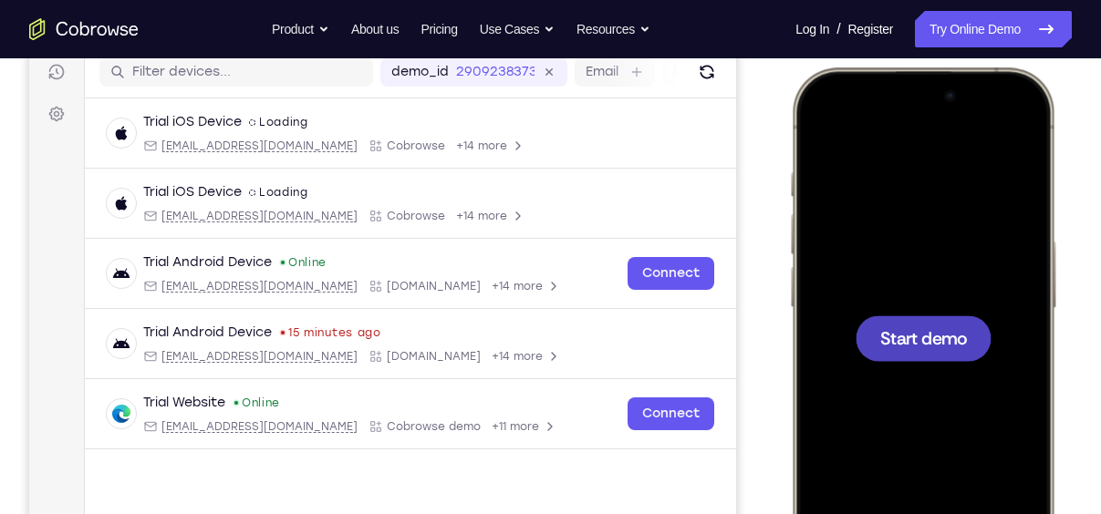
scroll to position [239, 0]
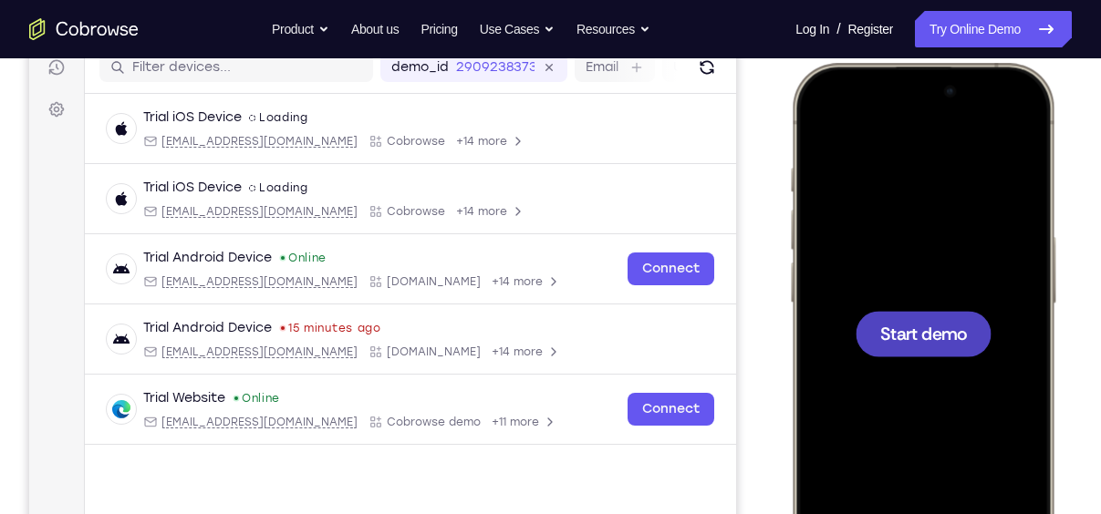
click at [930, 342] on span "Start demo" at bounding box center [923, 333] width 87 height 17
click at [924, 348] on div at bounding box center [923, 334] width 136 height 46
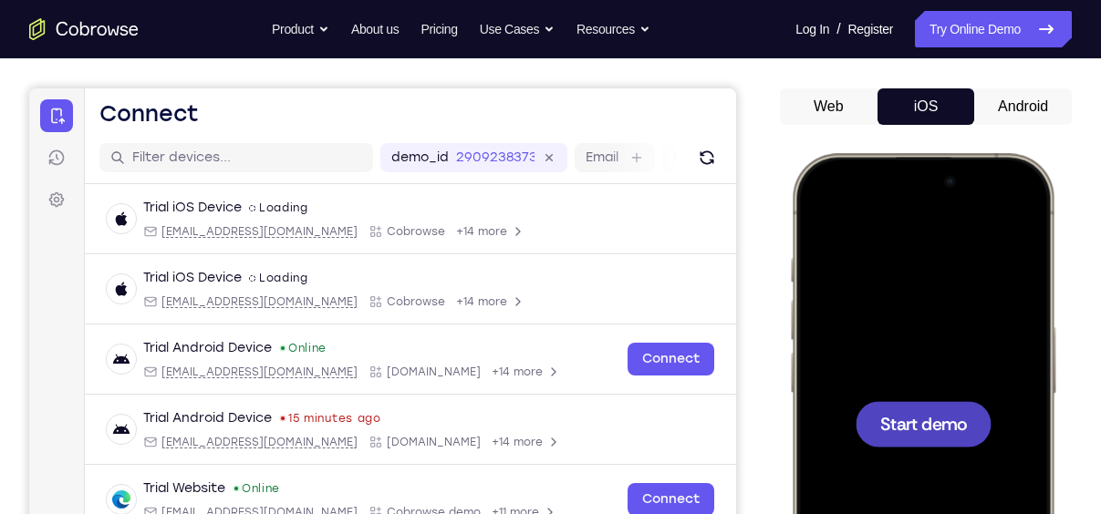
scroll to position [146, 0]
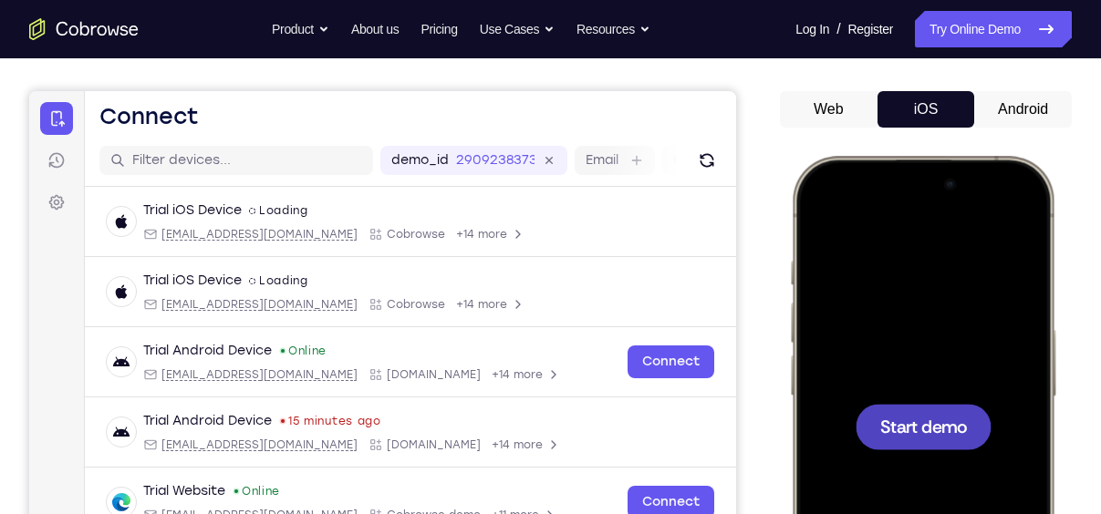
click at [1036, 100] on button "Android" at bounding box center [1023, 109] width 98 height 36
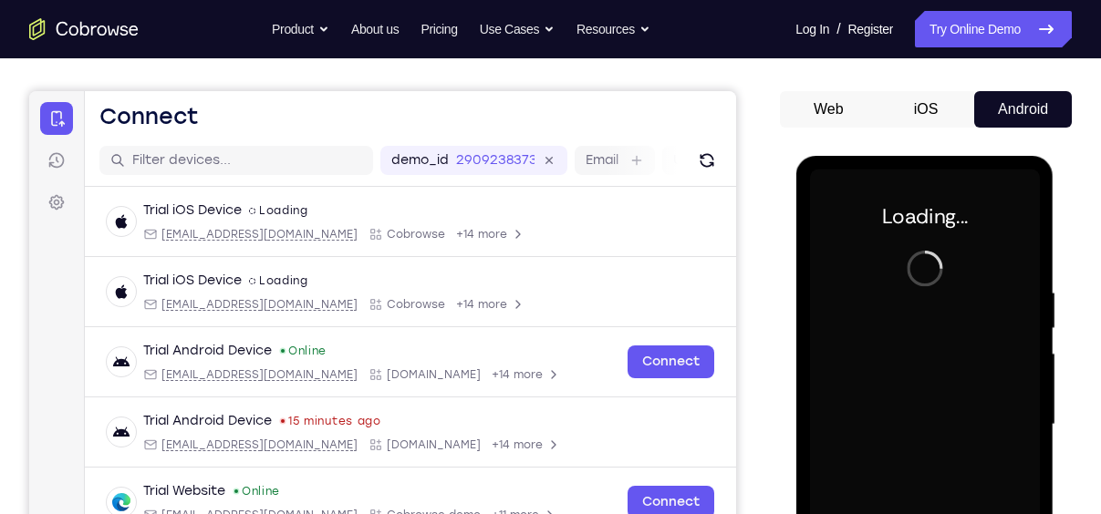
click at [959, 110] on button "iOS" at bounding box center [926, 109] width 98 height 36
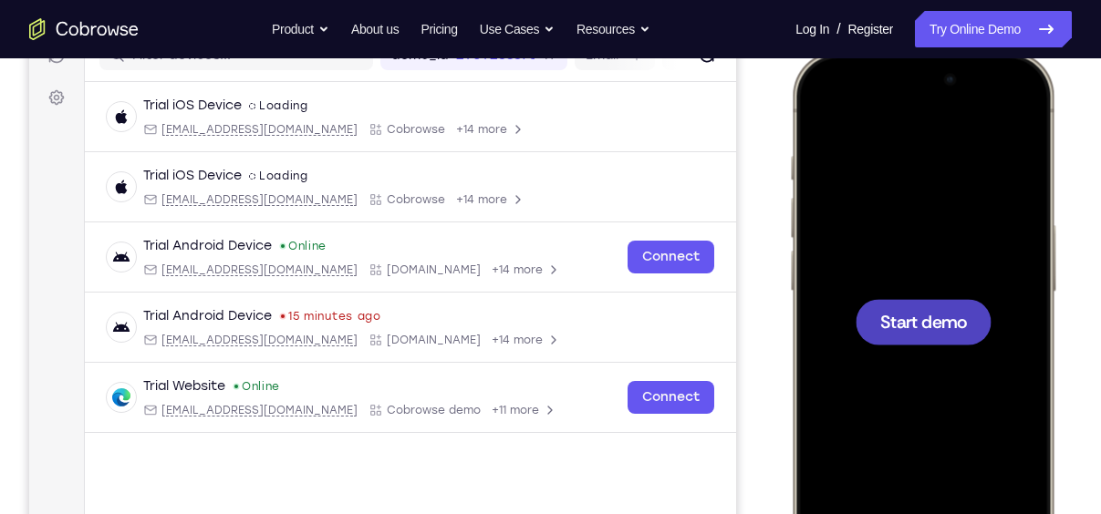
scroll to position [259, 0]
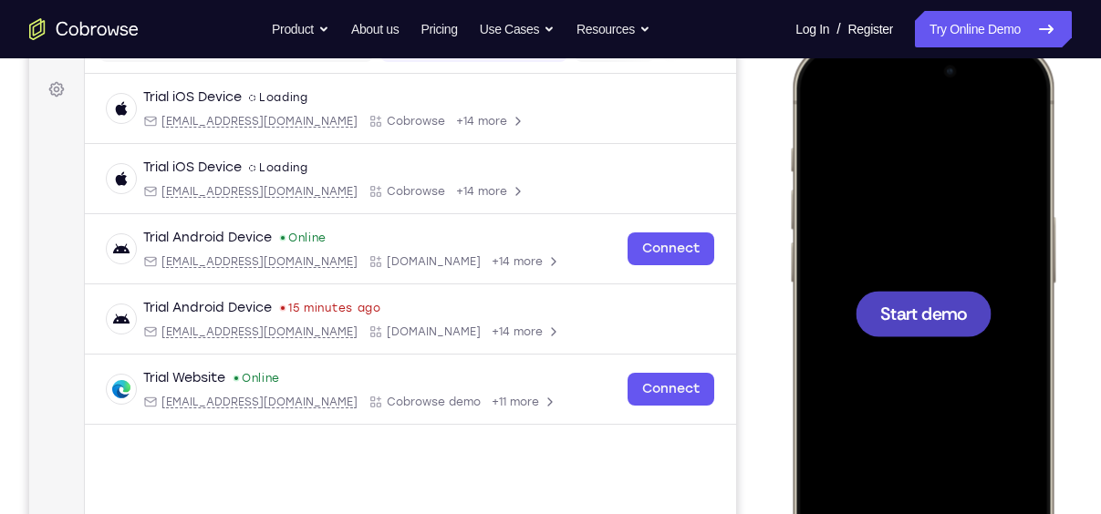
click at [938, 341] on div at bounding box center [923, 313] width 240 height 521
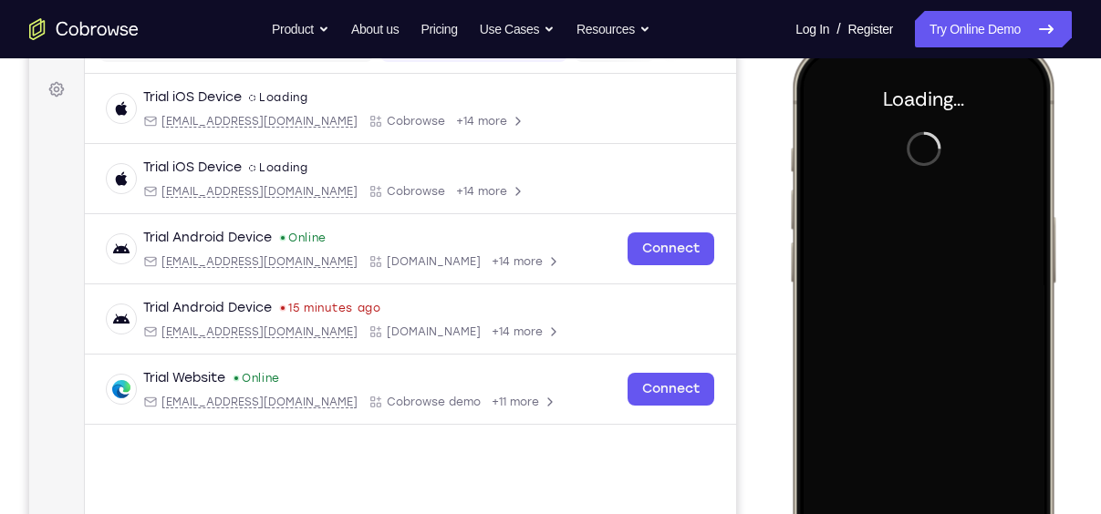
click at [930, 319] on div at bounding box center [923, 313] width 240 height 521
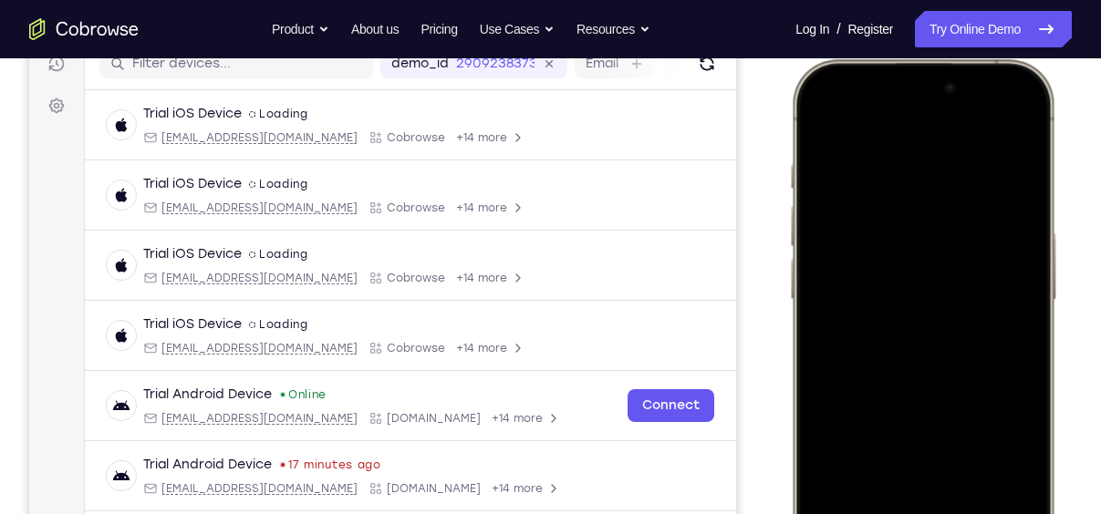
scroll to position [360, 0]
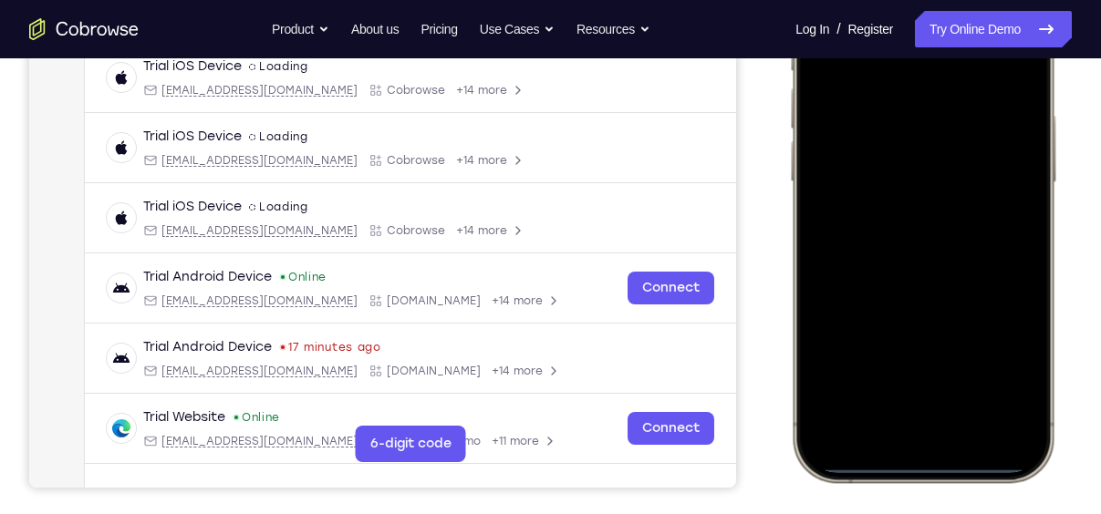
click at [901, 430] on div at bounding box center [923, 212] width 240 height 521
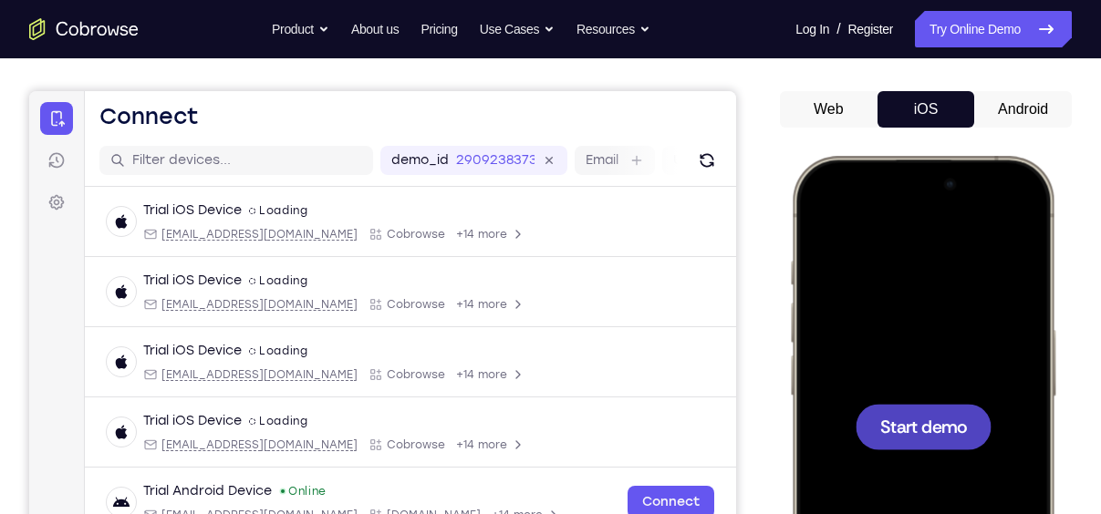
scroll to position [140, 0]
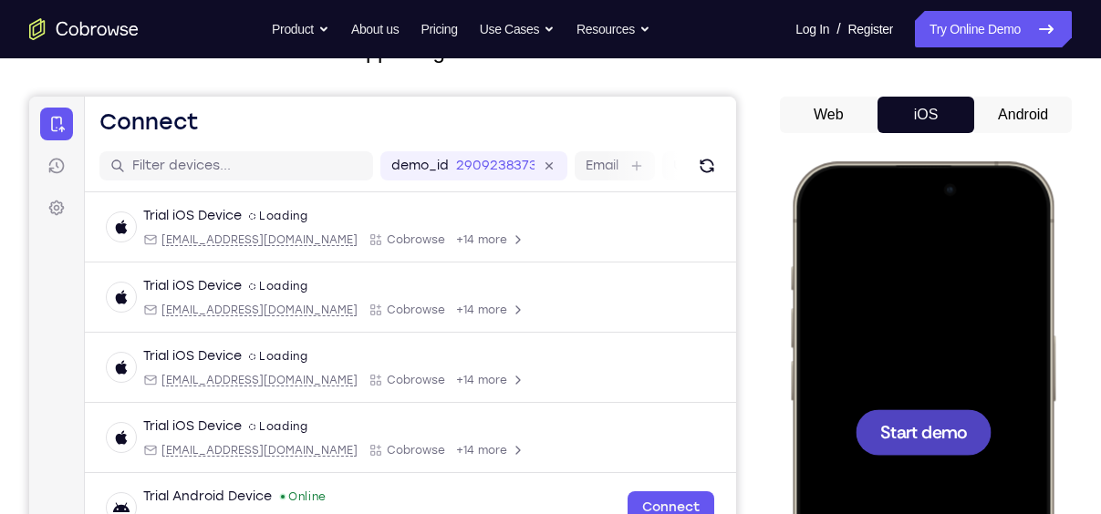
click at [969, 445] on div at bounding box center [923, 432] width 136 height 46
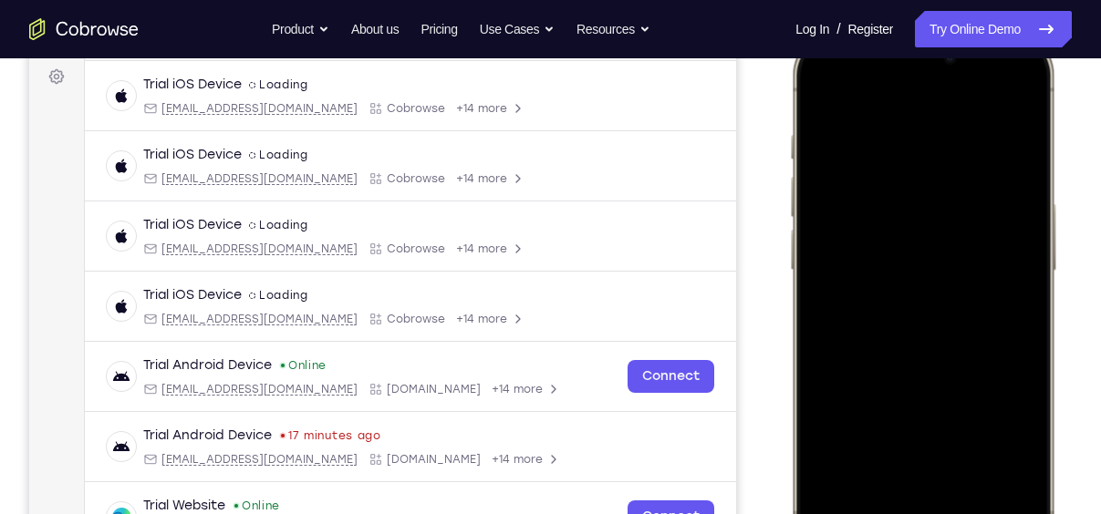
scroll to position [371, 0]
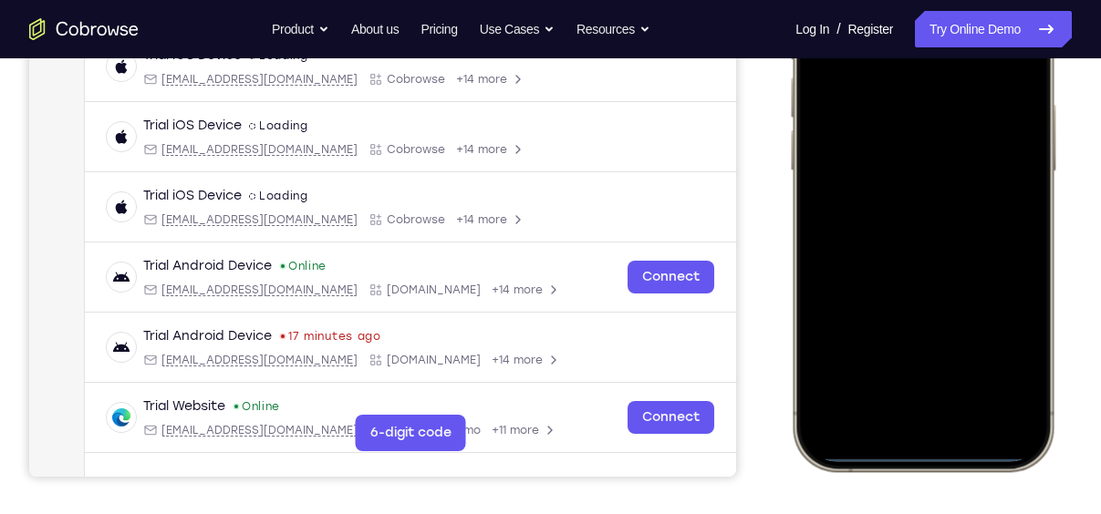
click at [899, 420] on div at bounding box center [923, 201] width 240 height 521
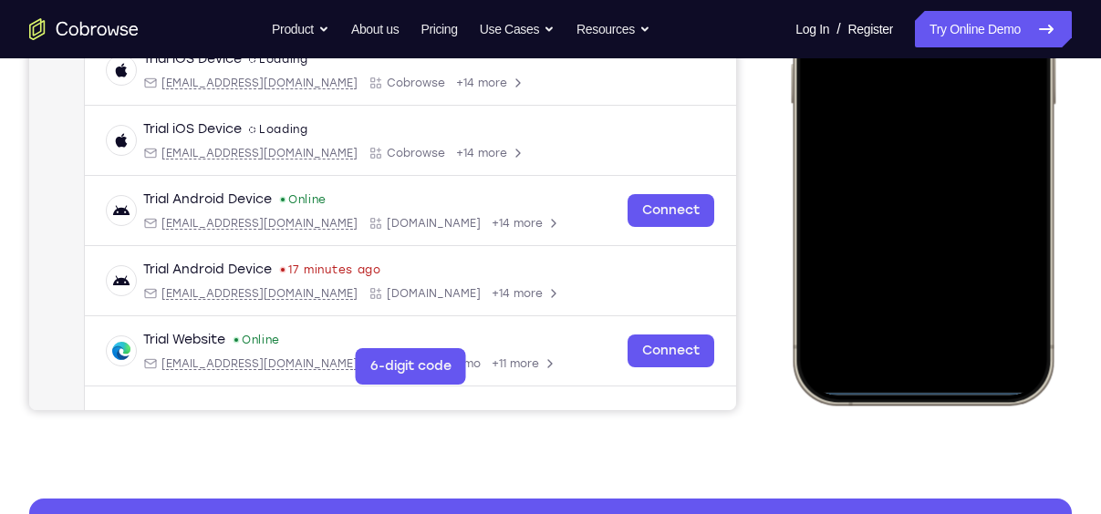
scroll to position [439, 0]
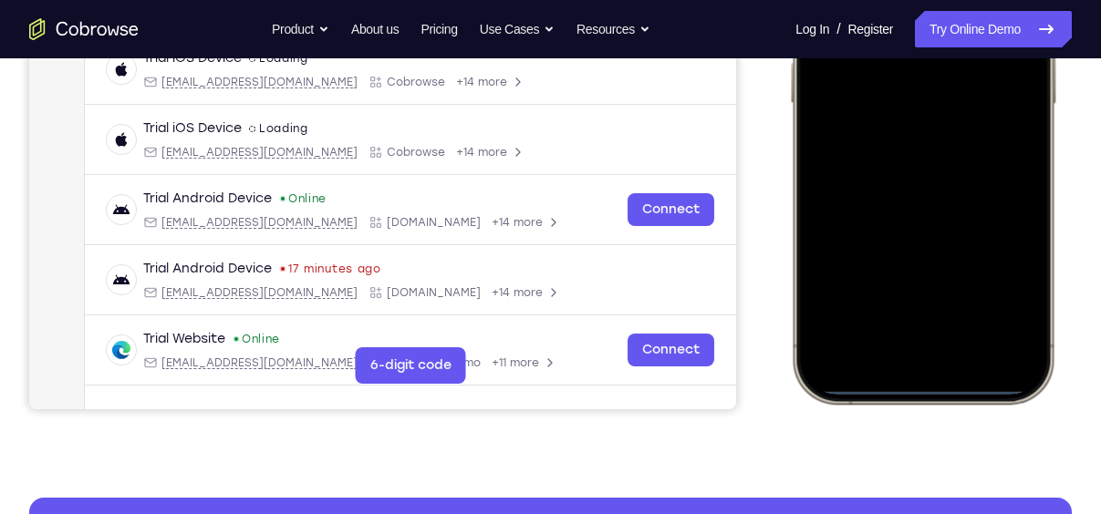
click at [900, 361] on div at bounding box center [923, 133] width 240 height 521
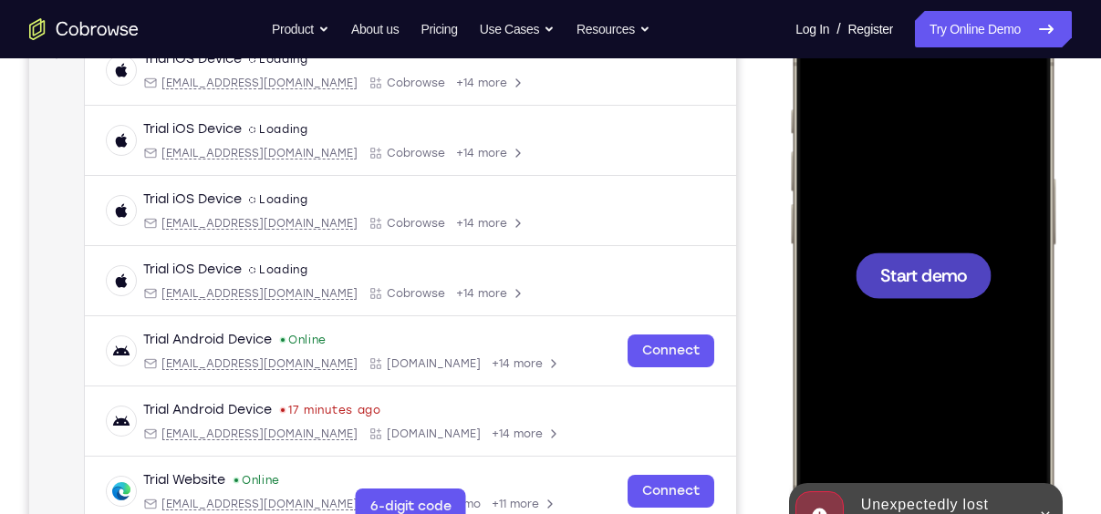
scroll to position [298, 0]
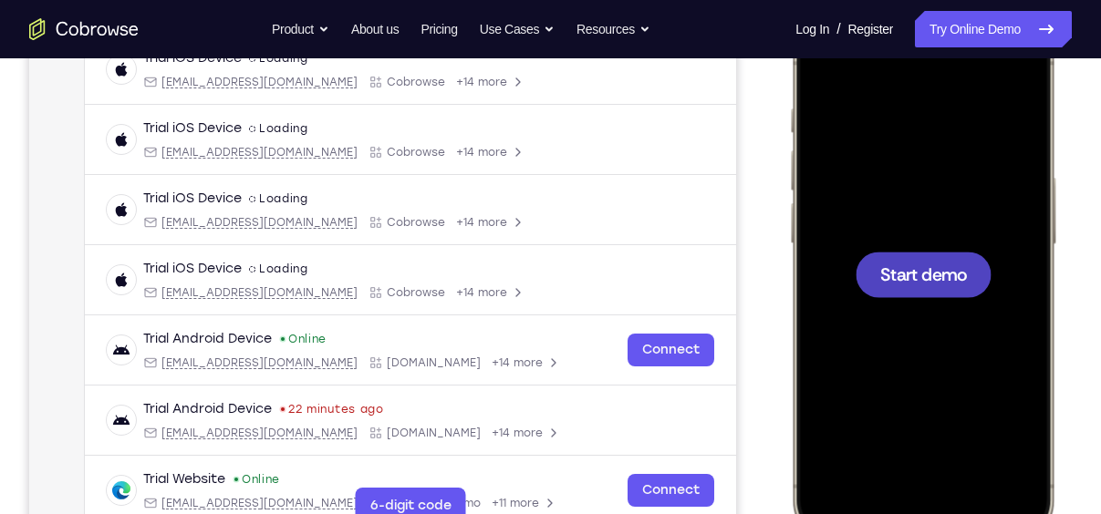
click at [929, 288] on div at bounding box center [923, 275] width 136 height 46
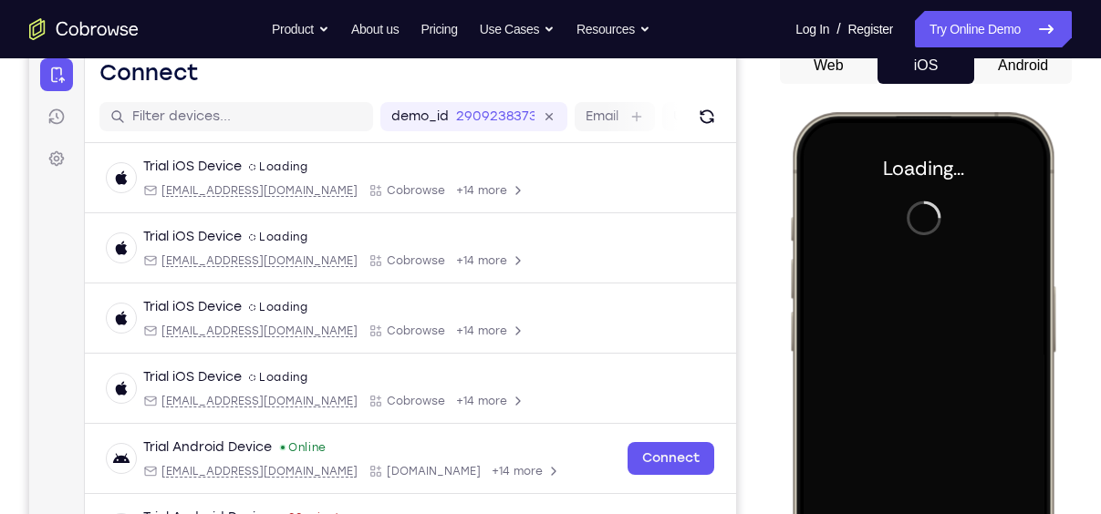
scroll to position [189, 0]
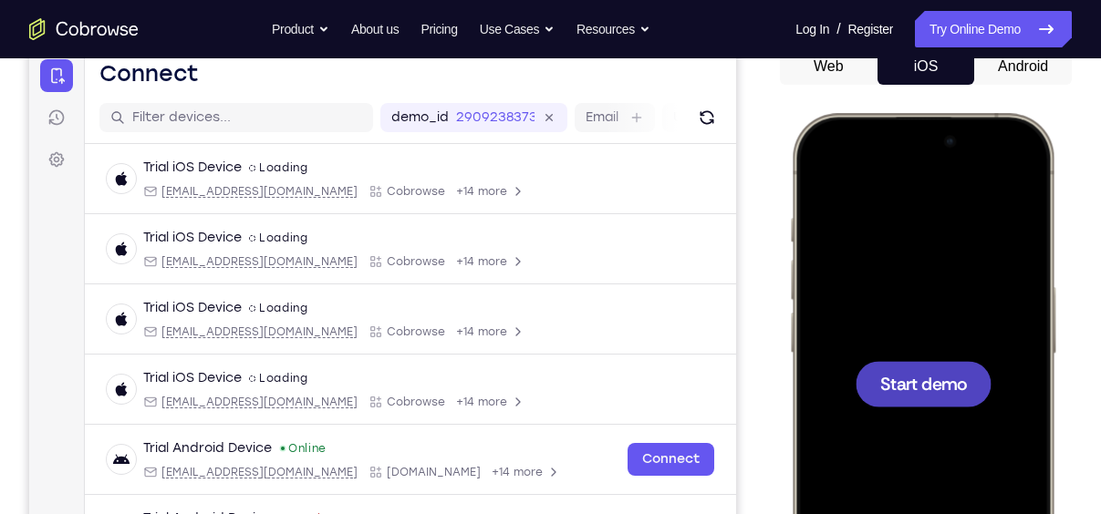
click at [936, 379] on span "Start demo" at bounding box center [923, 383] width 87 height 17
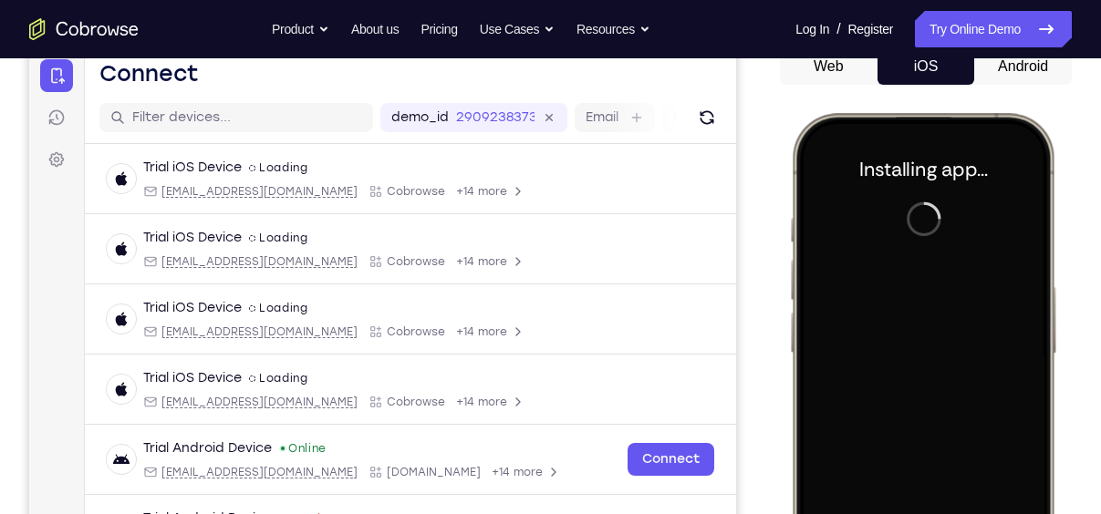
click at [1031, 82] on button "Android" at bounding box center [1023, 66] width 98 height 36
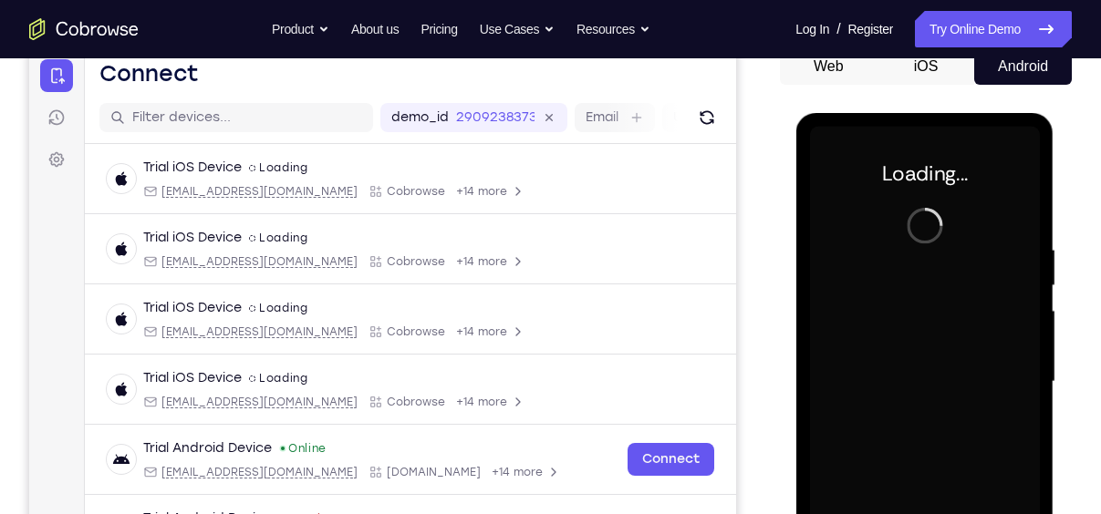
click at [931, 78] on button "iOS" at bounding box center [926, 66] width 98 height 36
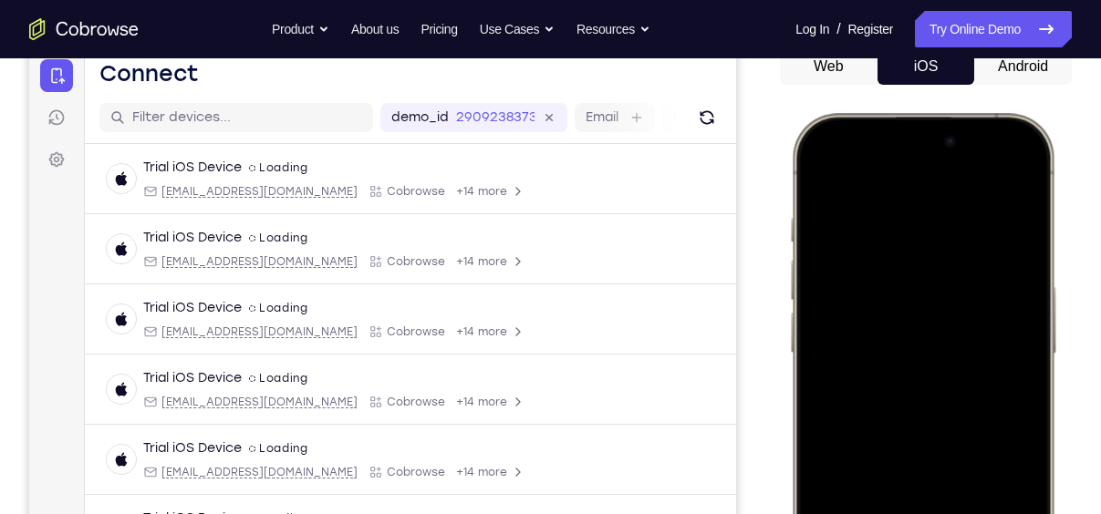
click at [1010, 234] on div at bounding box center [923, 383] width 240 height 521
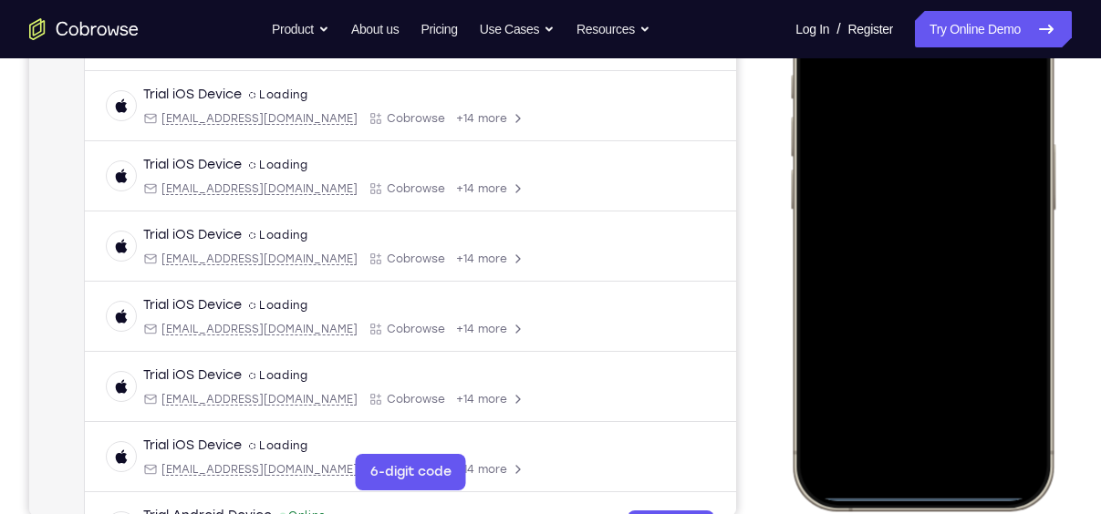
scroll to position [333, 0]
click at [894, 459] on div at bounding box center [923, 239] width 240 height 521
click at [929, 440] on div at bounding box center [923, 239] width 240 height 521
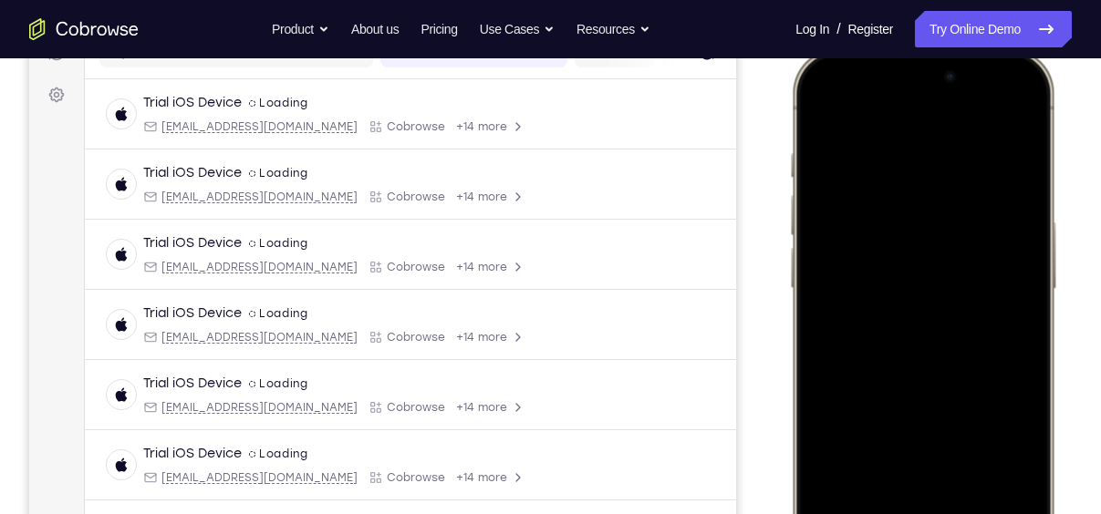
scroll to position [253, 0]
click at [902, 351] on div at bounding box center [923, 319] width 240 height 521
click at [864, 238] on div at bounding box center [923, 319] width 240 height 521
click at [937, 287] on div at bounding box center [923, 319] width 240 height 521
click at [928, 328] on div at bounding box center [923, 319] width 240 height 521
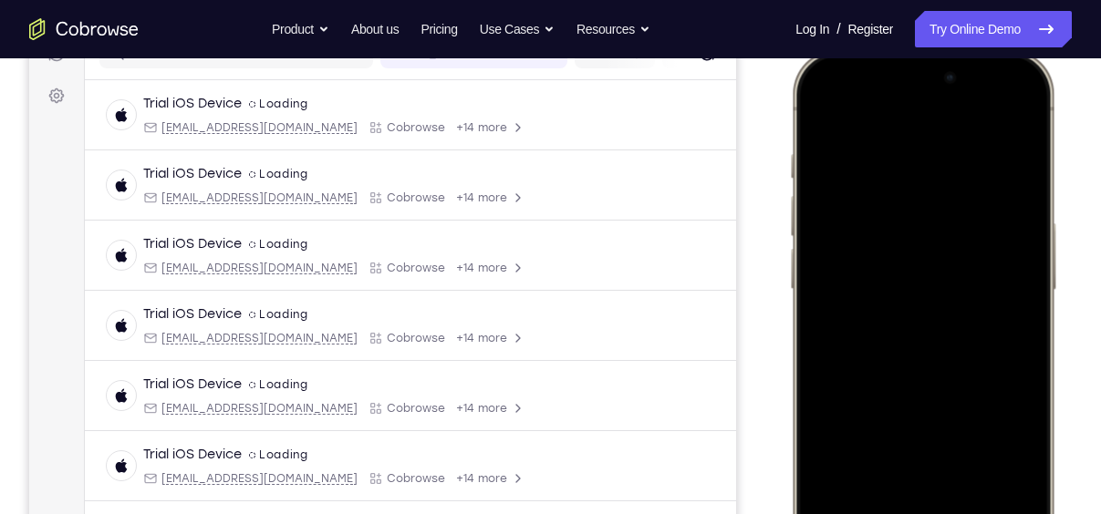
click at [928, 328] on div at bounding box center [923, 319] width 240 height 521
click at [927, 331] on div at bounding box center [923, 319] width 240 height 521
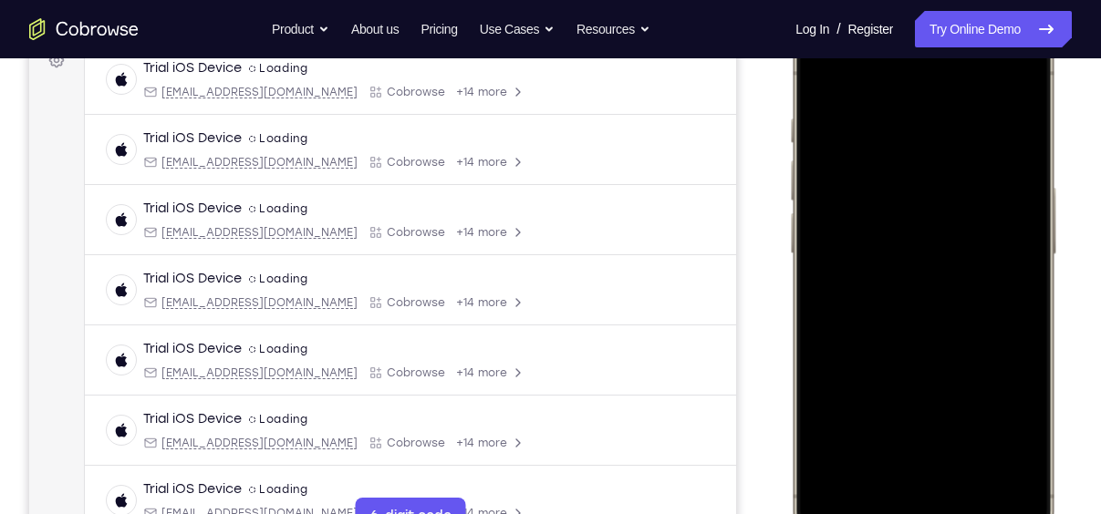
scroll to position [290, 0]
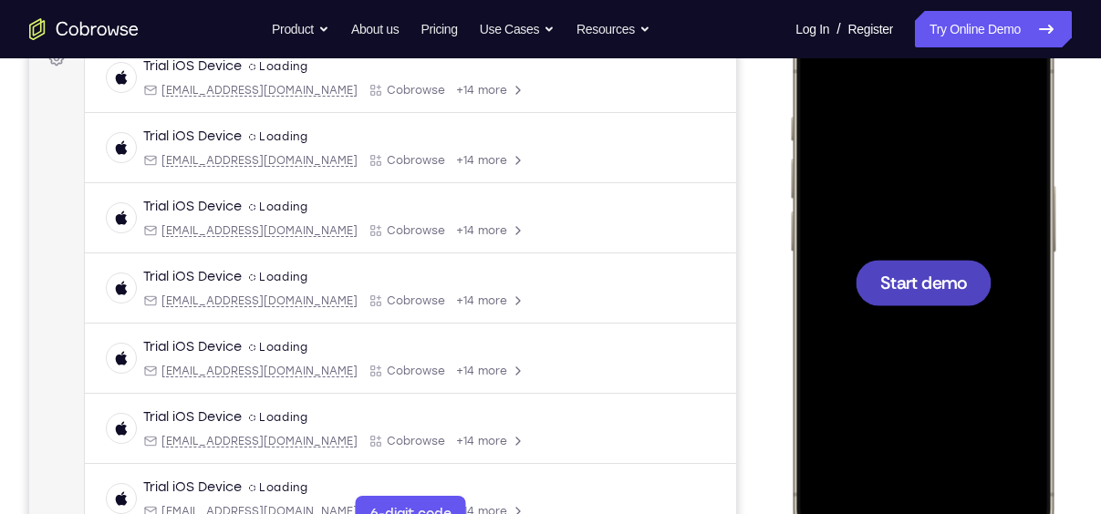
click at [927, 298] on div at bounding box center [923, 283] width 136 height 46
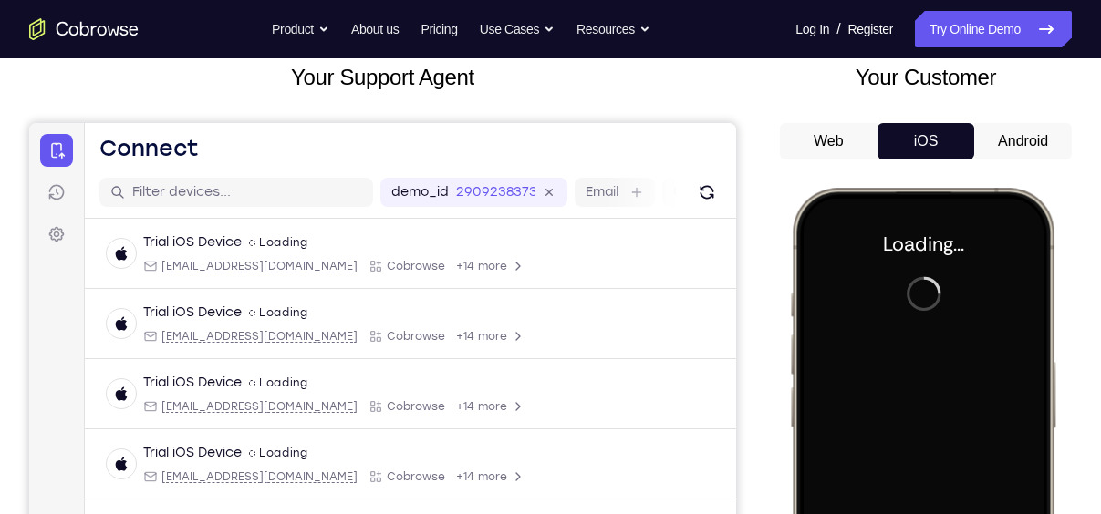
scroll to position [109, 0]
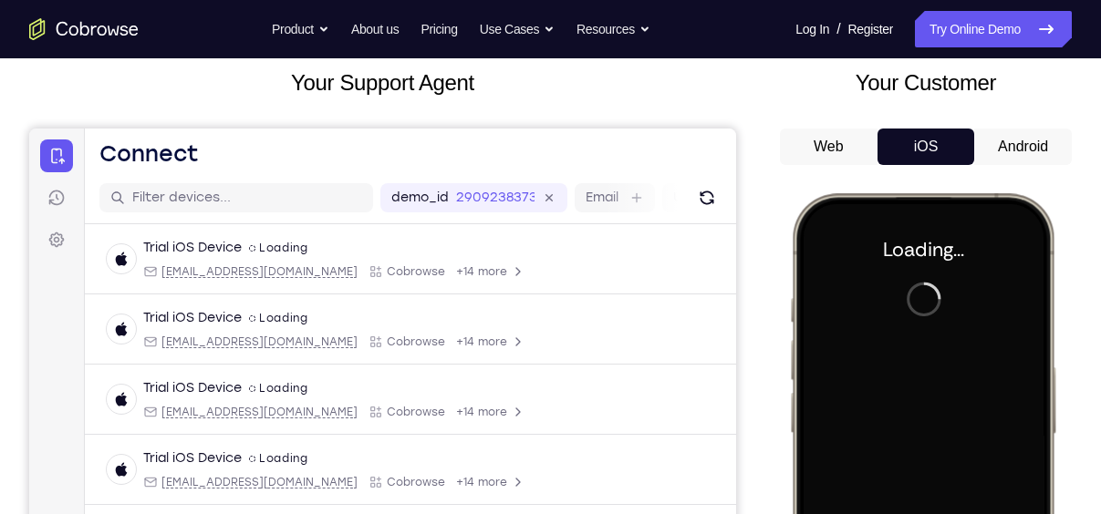
click at [1007, 133] on button "Android" at bounding box center [1023, 147] width 98 height 36
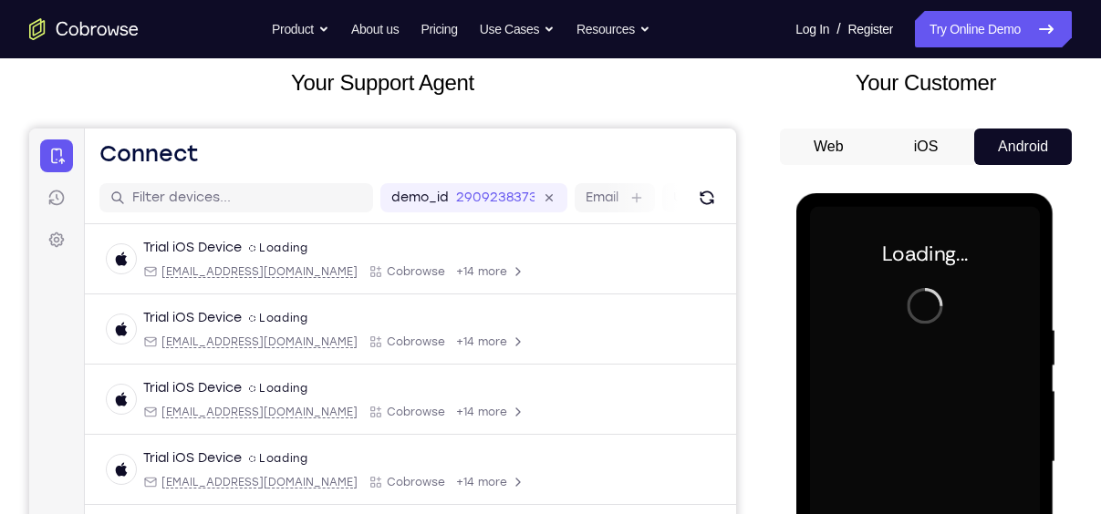
click at [948, 153] on button "iOS" at bounding box center [926, 147] width 98 height 36
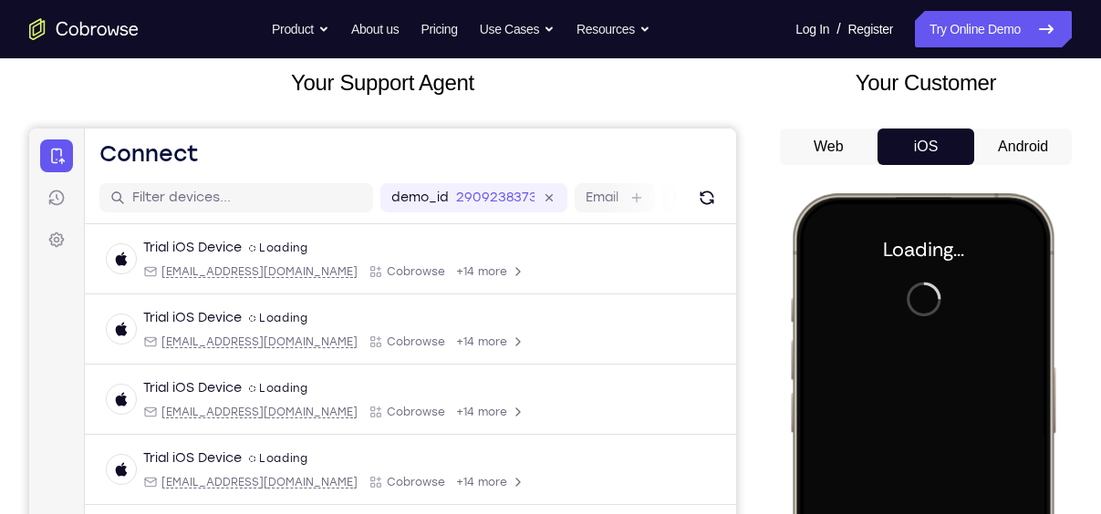
scroll to position [107, 0]
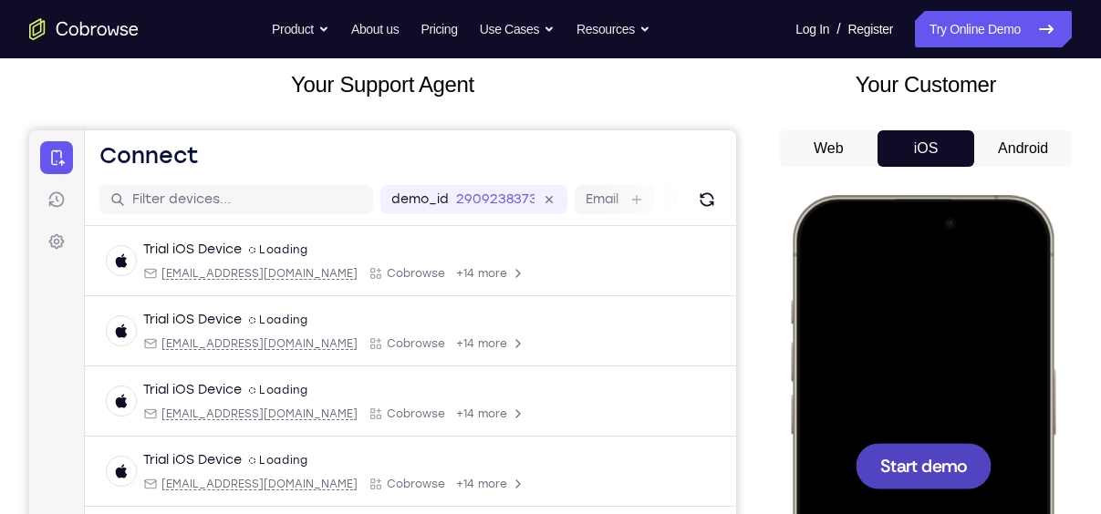
click at [915, 441] on div at bounding box center [923, 465] width 240 height 521
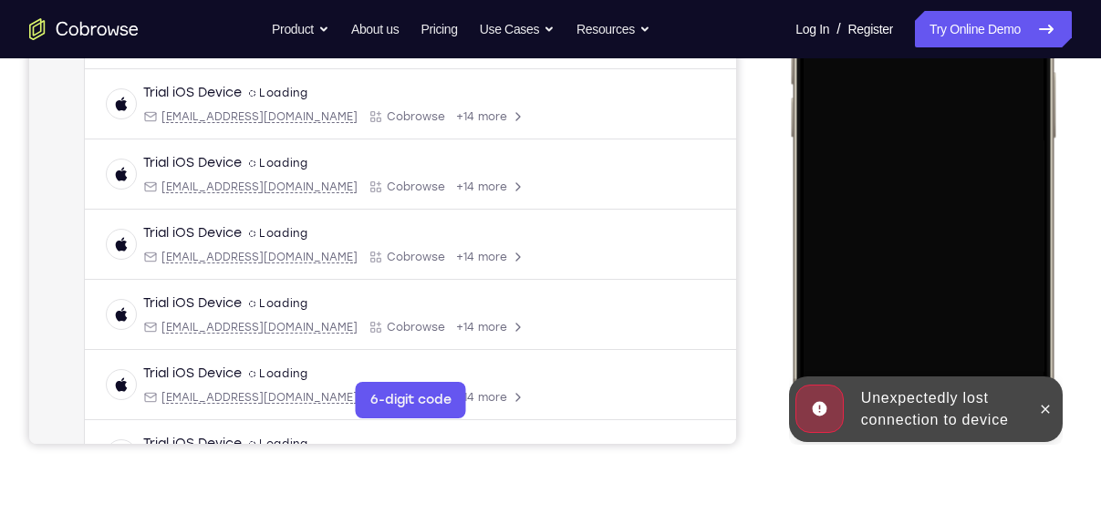
scroll to position [405, 0]
click at [1033, 409] on button at bounding box center [1045, 408] width 29 height 29
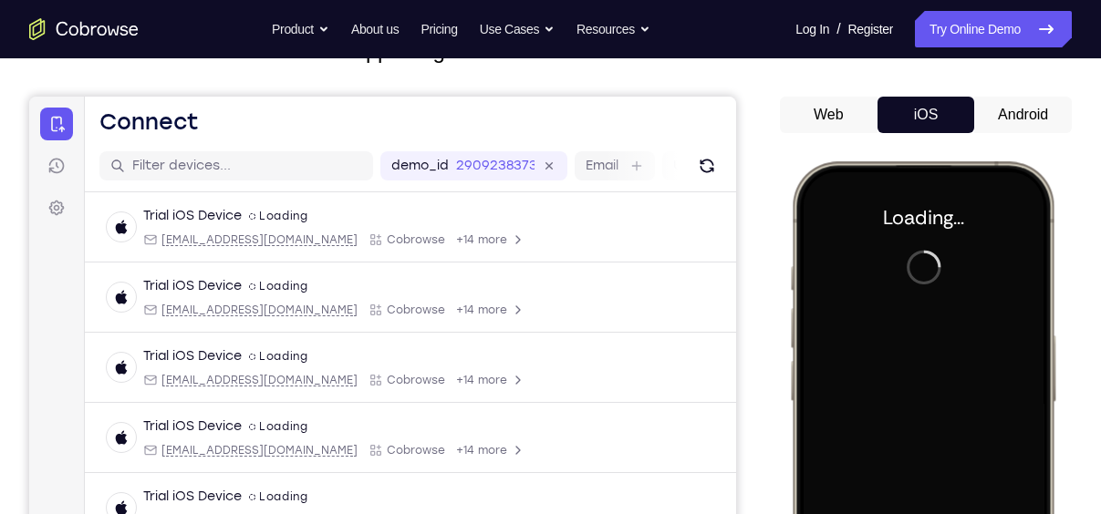
scroll to position [135, 0]
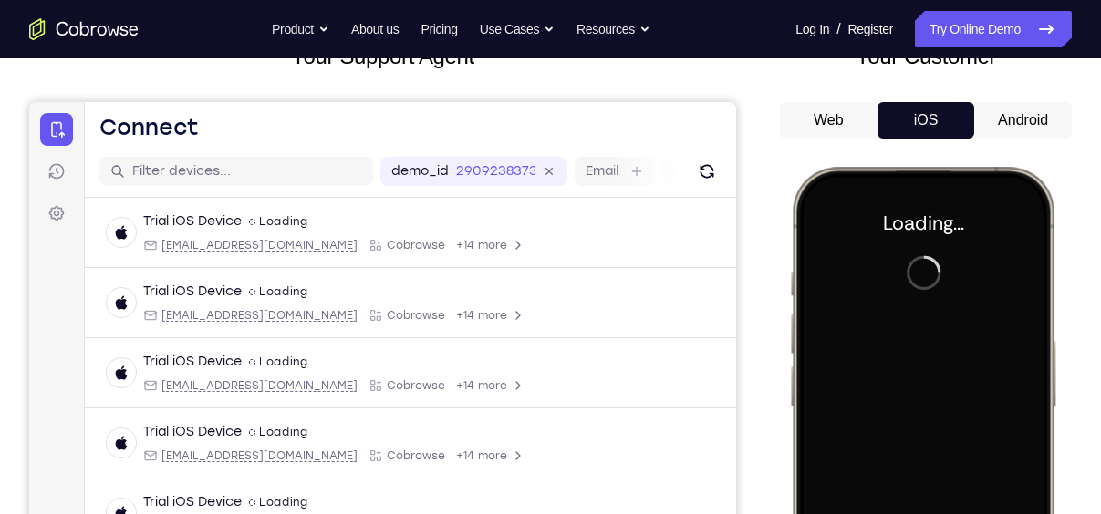
click at [1019, 124] on button "Android" at bounding box center [1023, 120] width 98 height 36
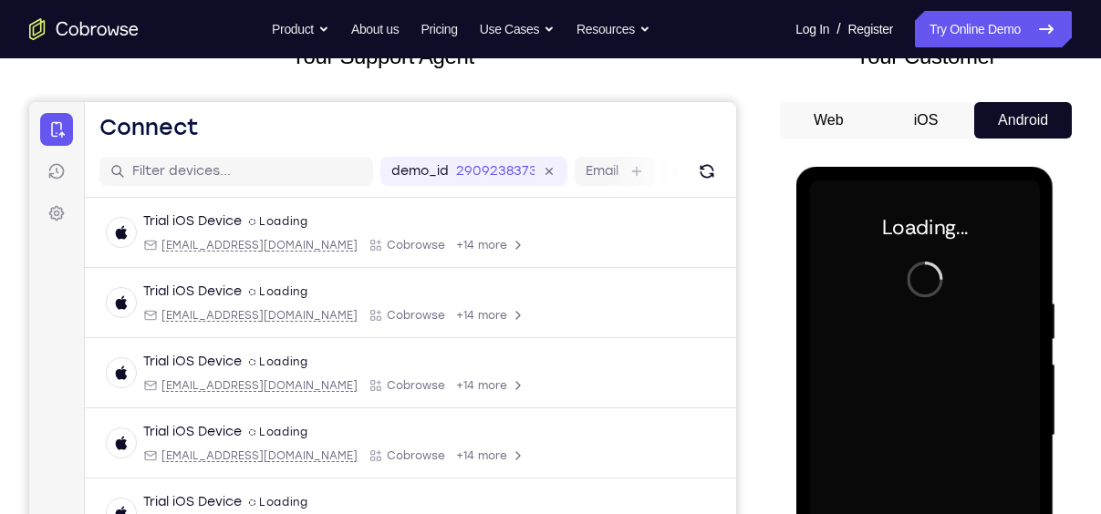
click at [945, 128] on button "iOS" at bounding box center [926, 120] width 98 height 36
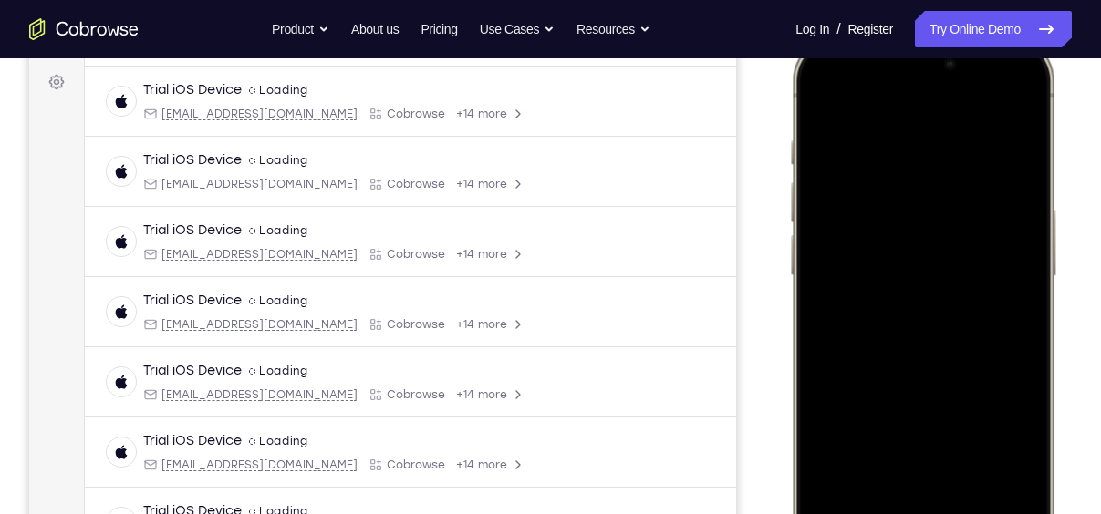
scroll to position [315, 0]
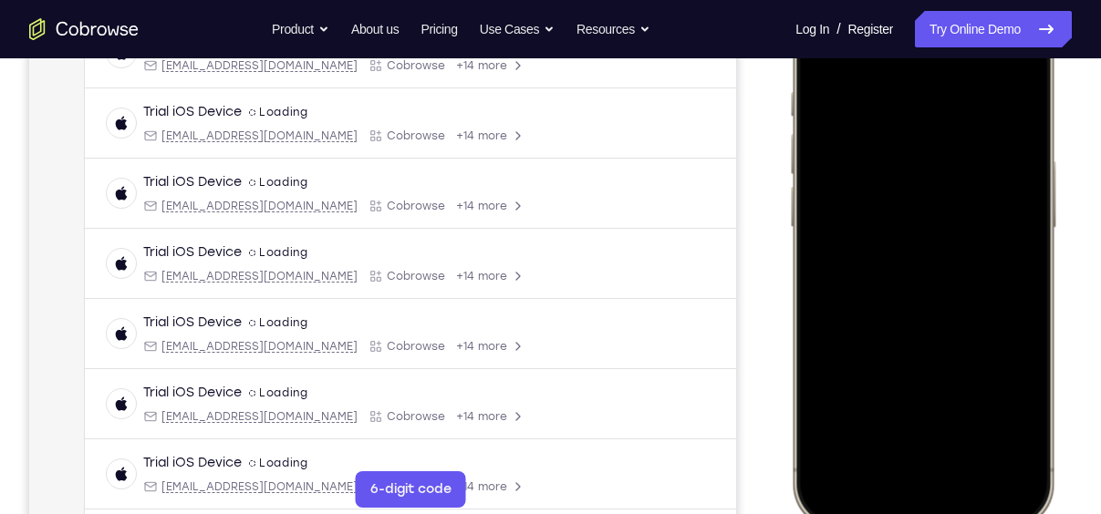
click at [1026, 278] on div at bounding box center [923, 257] width 240 height 521
click at [906, 483] on div at bounding box center [923, 257] width 240 height 521
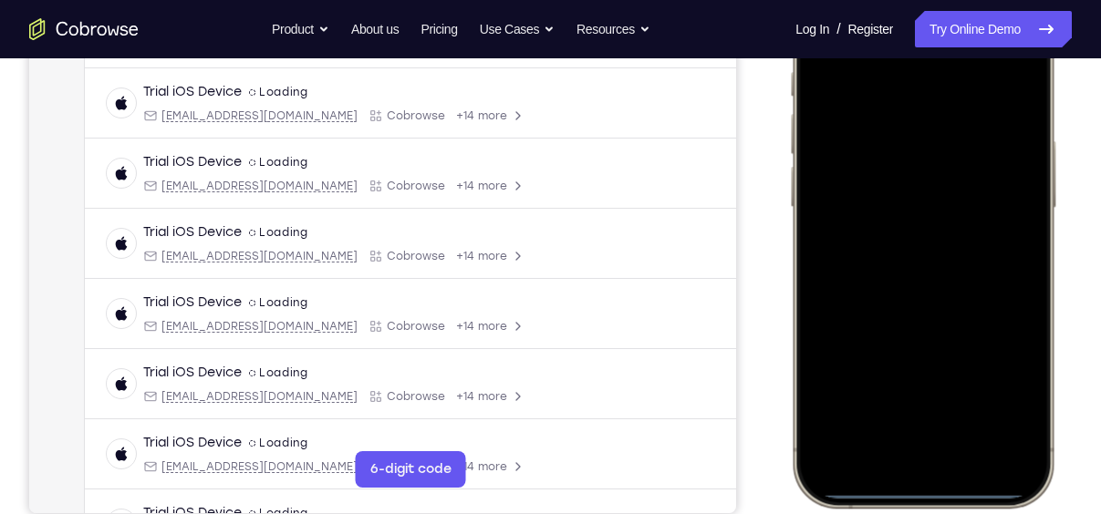
click at [950, 431] on div at bounding box center [923, 237] width 240 height 521
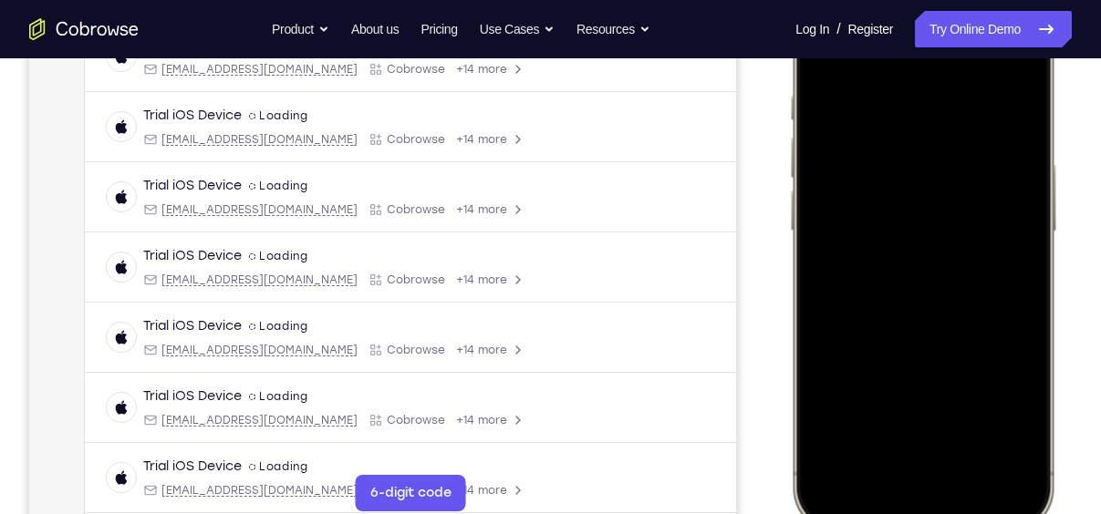
click at [899, 284] on div at bounding box center [923, 261] width 240 height 521
click at [900, 288] on div at bounding box center [923, 261] width 240 height 521
click at [929, 172] on div at bounding box center [923, 261] width 240 height 521
click at [917, 222] on div at bounding box center [923, 261] width 240 height 521
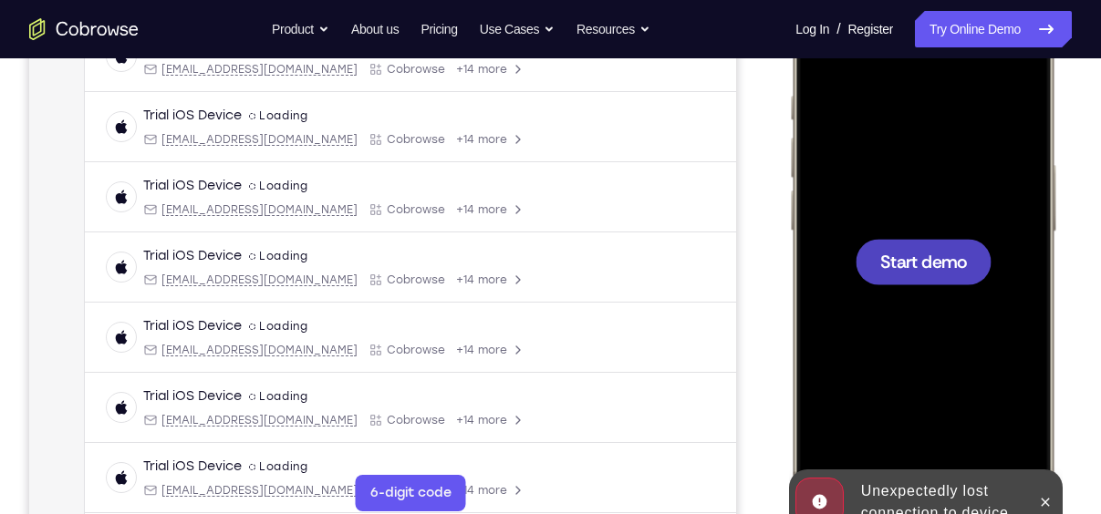
click at [920, 257] on span "Start demo" at bounding box center [923, 261] width 87 height 17
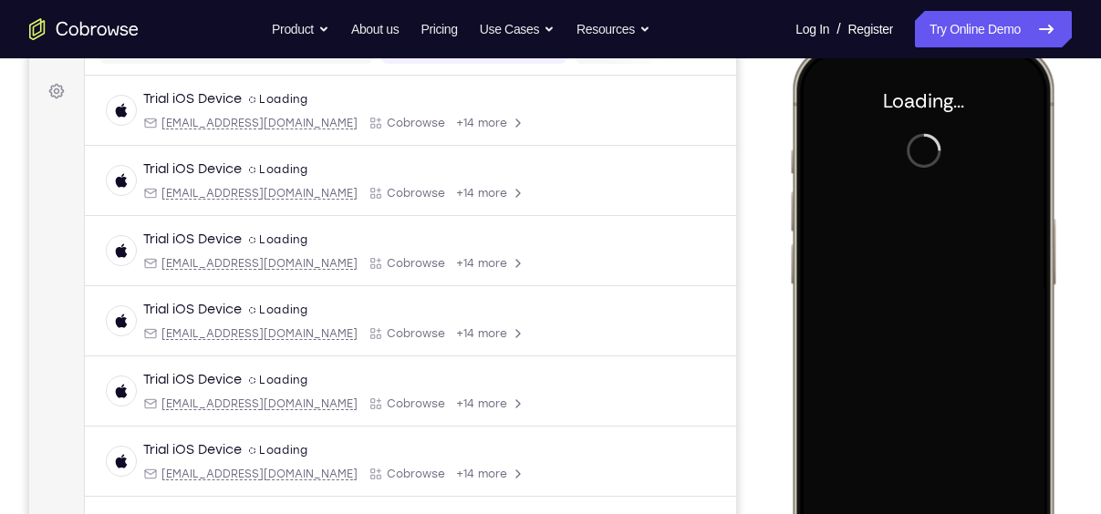
scroll to position [254, 0]
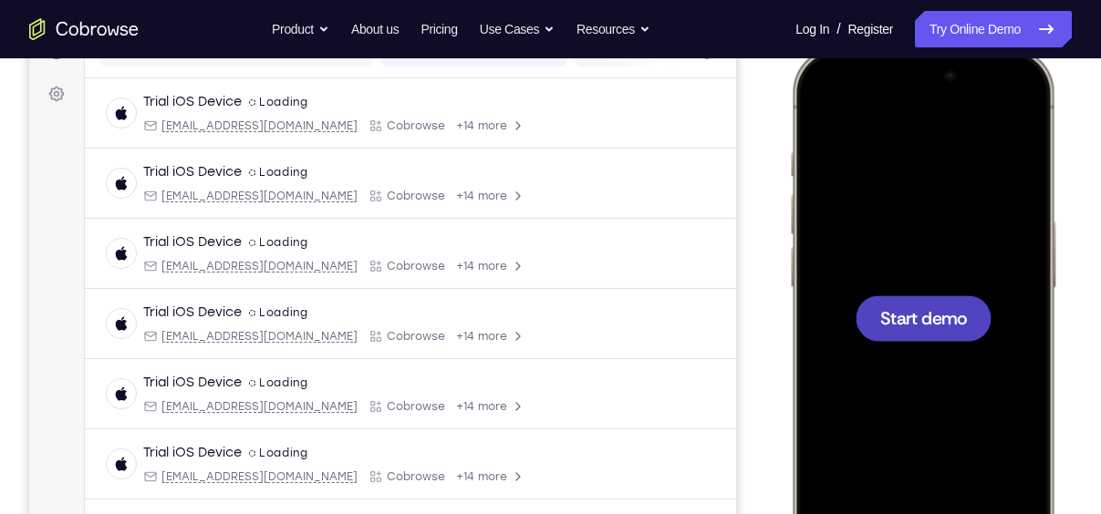
click at [922, 313] on span "Start demo" at bounding box center [923, 317] width 87 height 17
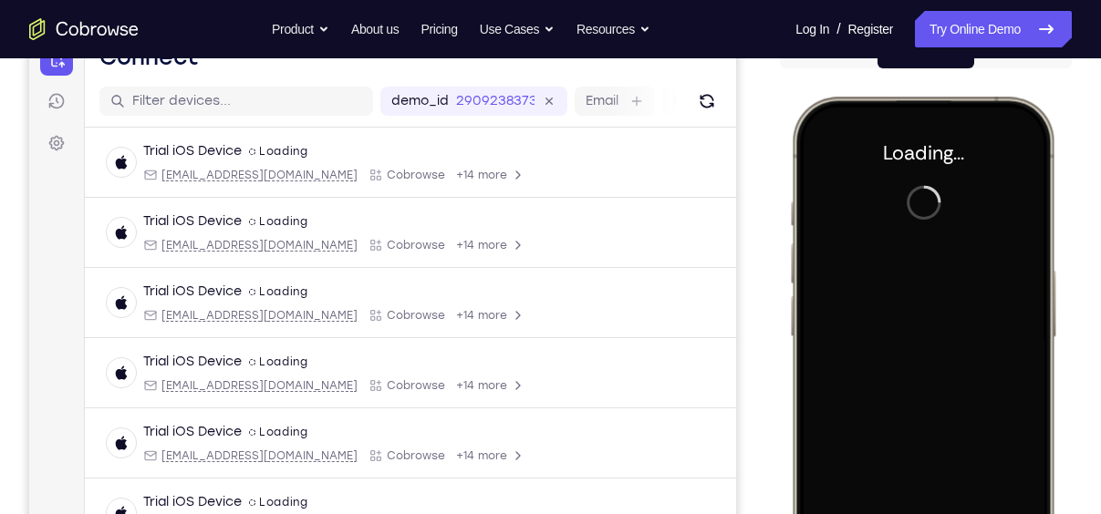
scroll to position [191, 0]
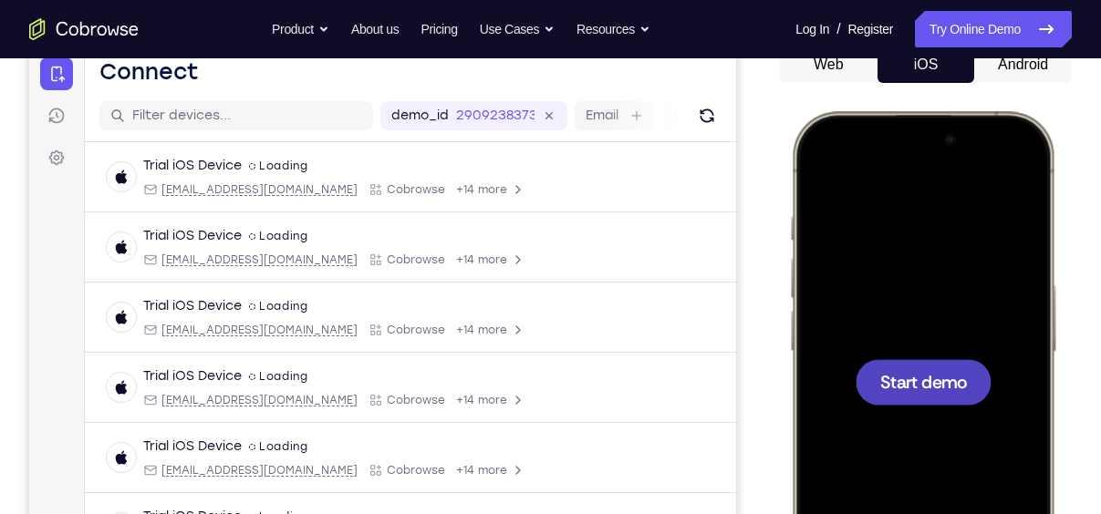
click at [933, 360] on div at bounding box center [923, 382] width 136 height 46
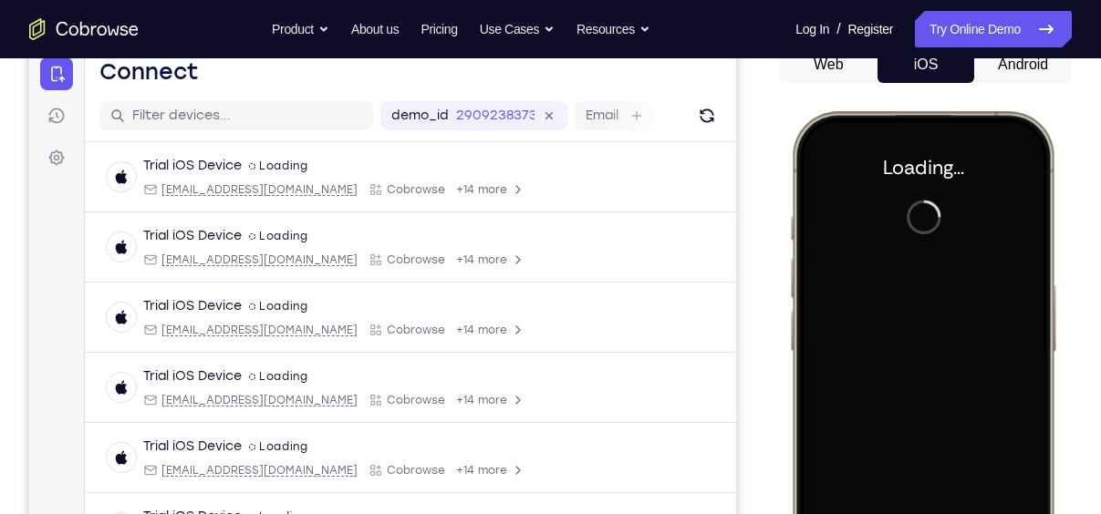
click at [1016, 75] on button "Android" at bounding box center [1023, 65] width 98 height 36
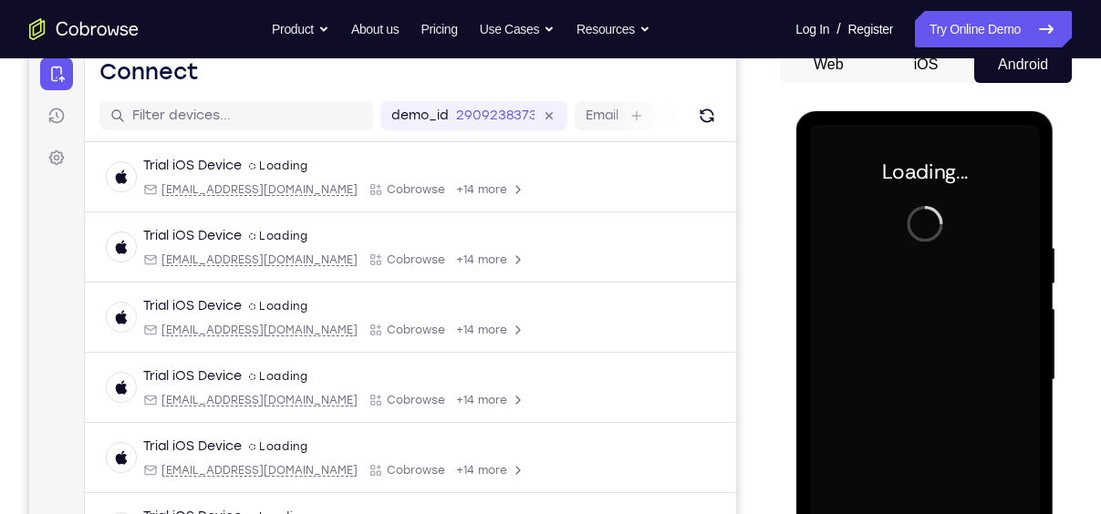
click at [946, 69] on button "iOS" at bounding box center [926, 65] width 98 height 36
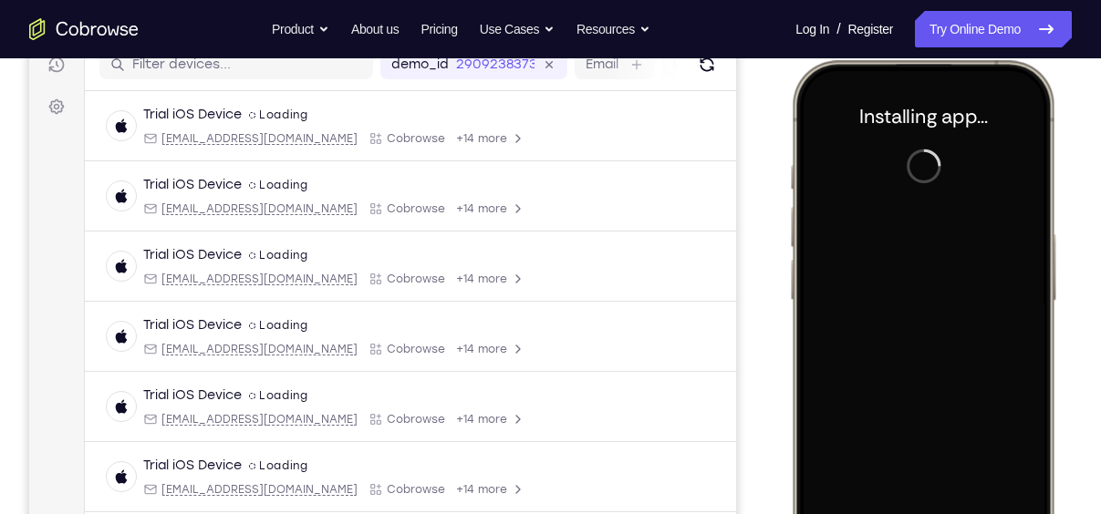
scroll to position [279, 0]
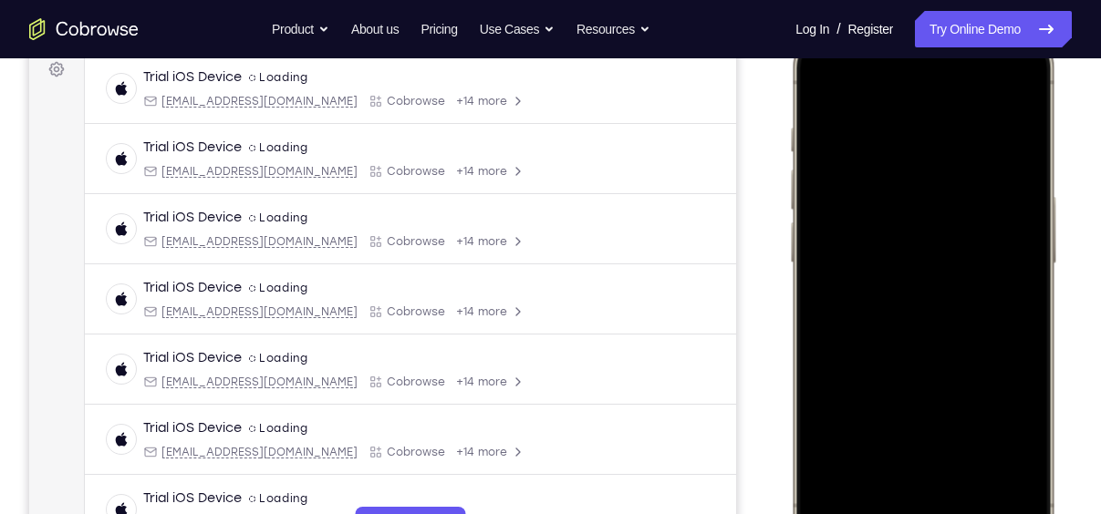
click at [1013, 317] on div at bounding box center [923, 293] width 240 height 521
click at [891, 508] on div at bounding box center [923, 293] width 240 height 521
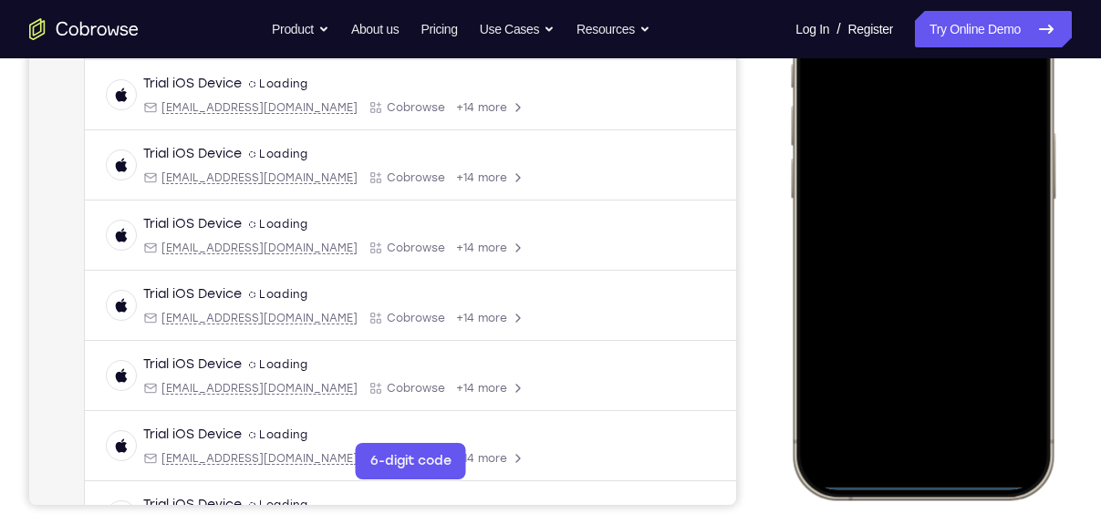
click at [920, 431] on div at bounding box center [923, 229] width 240 height 521
click at [900, 253] on div at bounding box center [923, 229] width 240 height 521
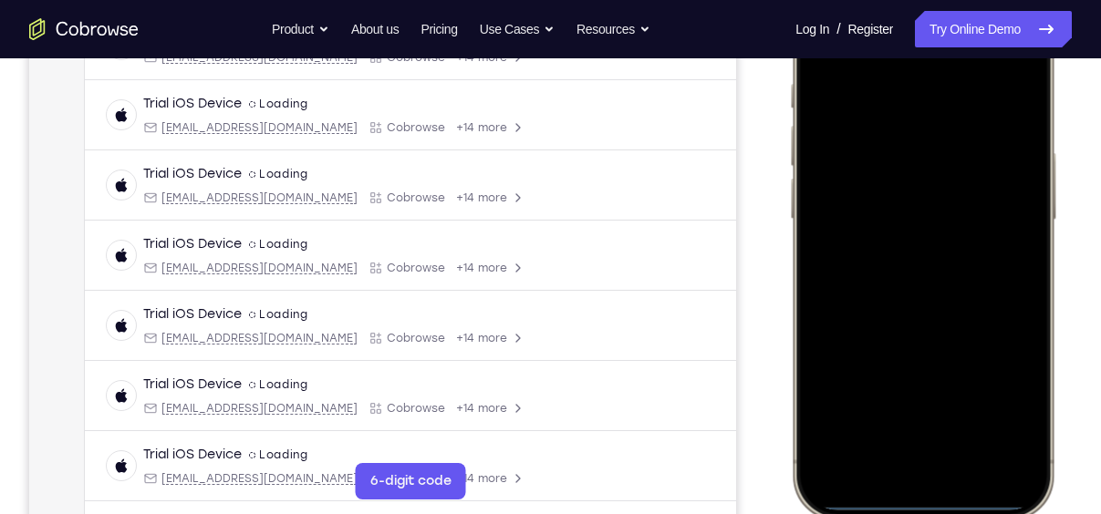
click at [900, 279] on div at bounding box center [923, 249] width 240 height 521
click at [915, 162] on div at bounding box center [923, 249] width 240 height 521
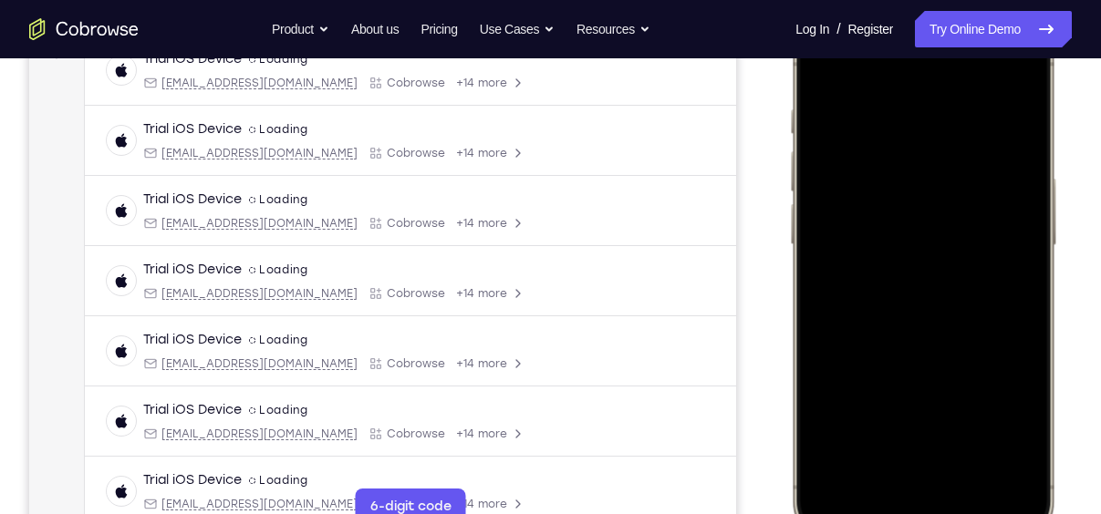
click at [913, 199] on div at bounding box center [923, 275] width 240 height 521
click at [820, 66] on div at bounding box center [923, 275] width 240 height 521
click at [814, 62] on div at bounding box center [923, 276] width 240 height 521
click at [906, 210] on div at bounding box center [923, 276] width 240 height 521
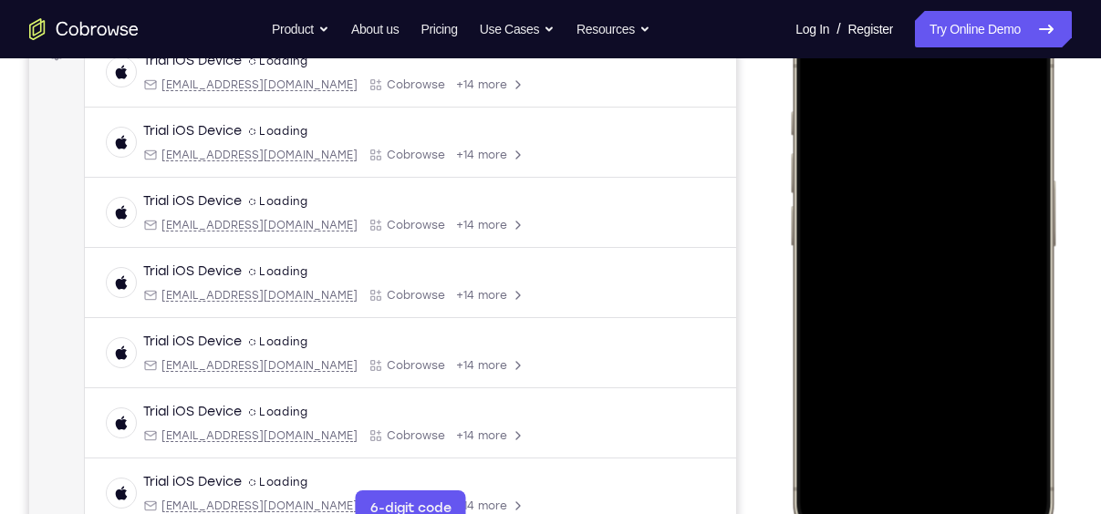
click at [912, 249] on div at bounding box center [923, 276] width 240 height 521
click at [933, 282] on div at bounding box center [923, 276] width 240 height 521
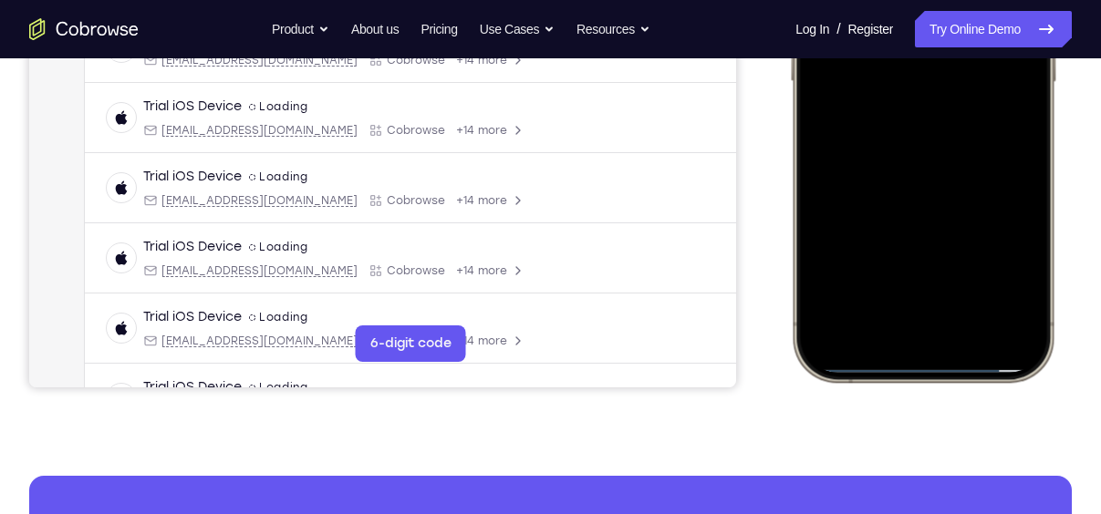
scroll to position [371, 0]
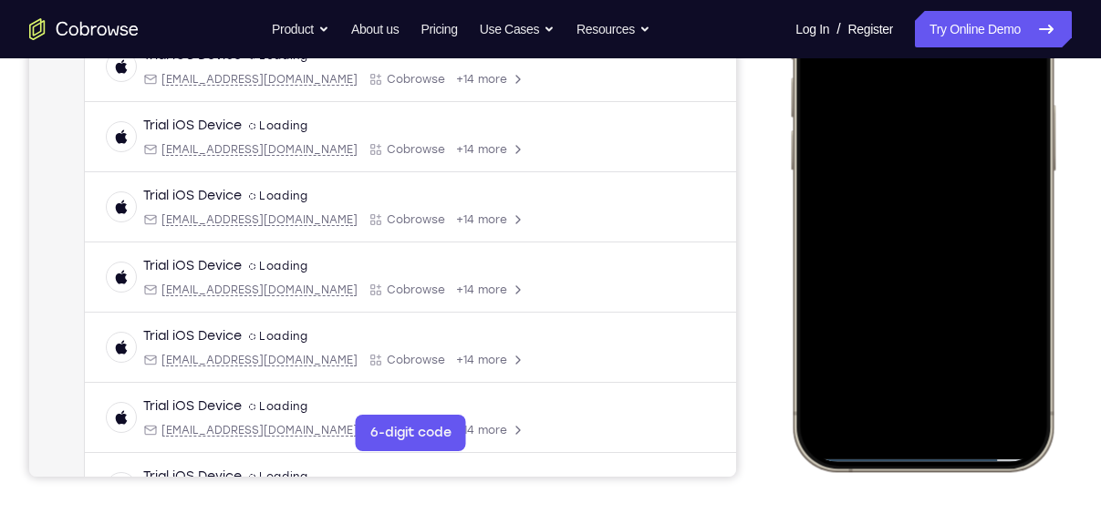
click at [948, 293] on div at bounding box center [923, 201] width 240 height 521
click at [971, 368] on div at bounding box center [923, 201] width 240 height 521
click at [941, 157] on div at bounding box center [923, 201] width 240 height 521
click at [924, 359] on div at bounding box center [923, 201] width 240 height 521
click at [1013, 355] on div at bounding box center [923, 201] width 240 height 521
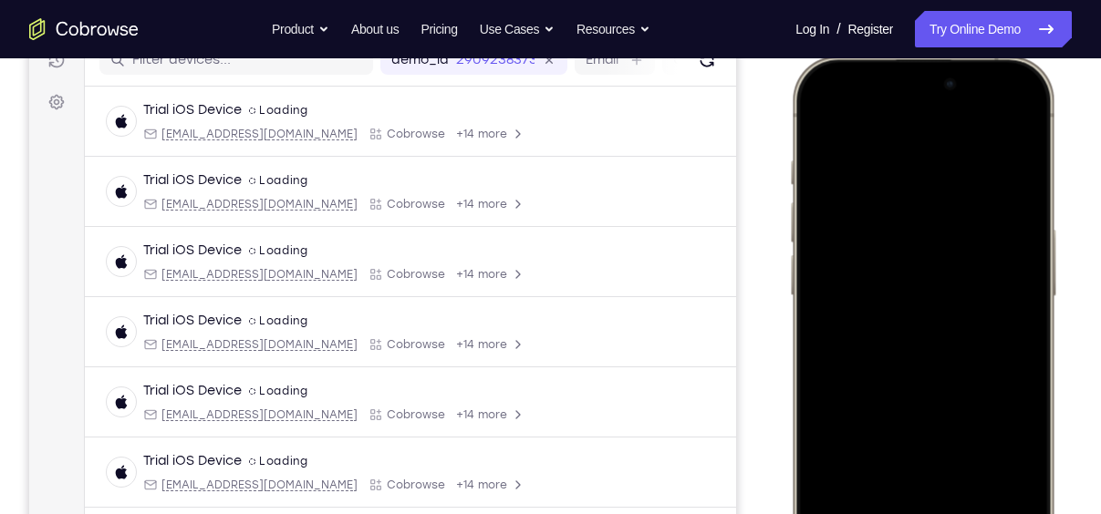
scroll to position [295, 0]
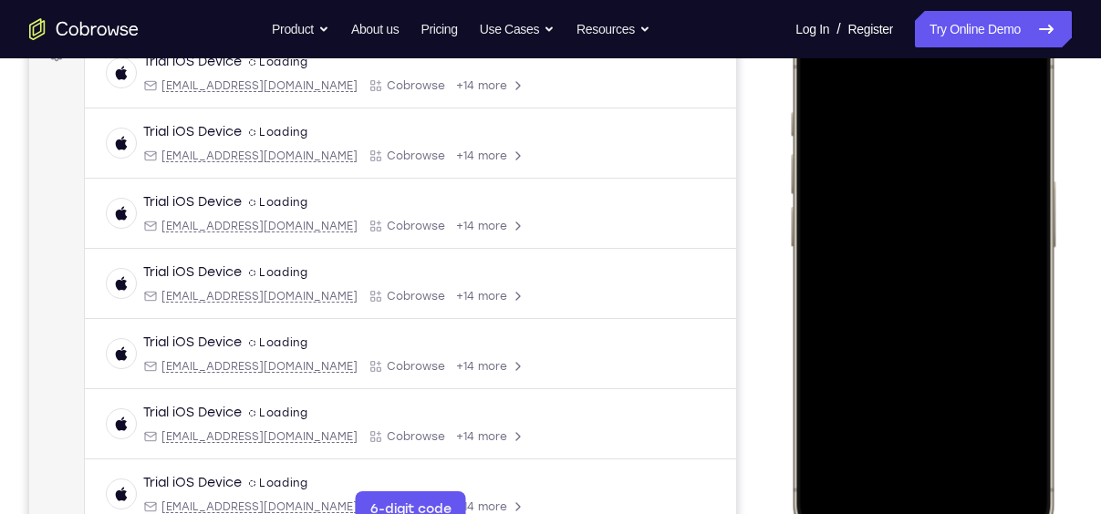
click at [837, 397] on div at bounding box center [923, 277] width 240 height 521
click at [824, 386] on div at bounding box center [923, 277] width 240 height 521
click at [895, 433] on div at bounding box center [923, 277] width 240 height 521
click at [855, 429] on div at bounding box center [923, 277] width 240 height 521
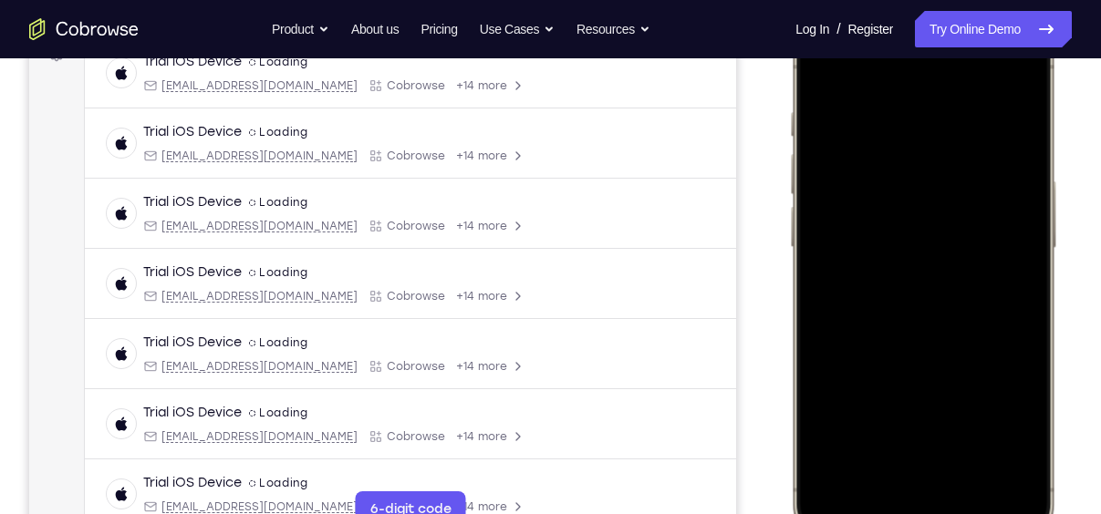
click at [855, 429] on div at bounding box center [923, 277] width 240 height 521
click at [824, 79] on div at bounding box center [923, 277] width 240 height 521
click at [816, 68] on div at bounding box center [923, 277] width 240 height 521
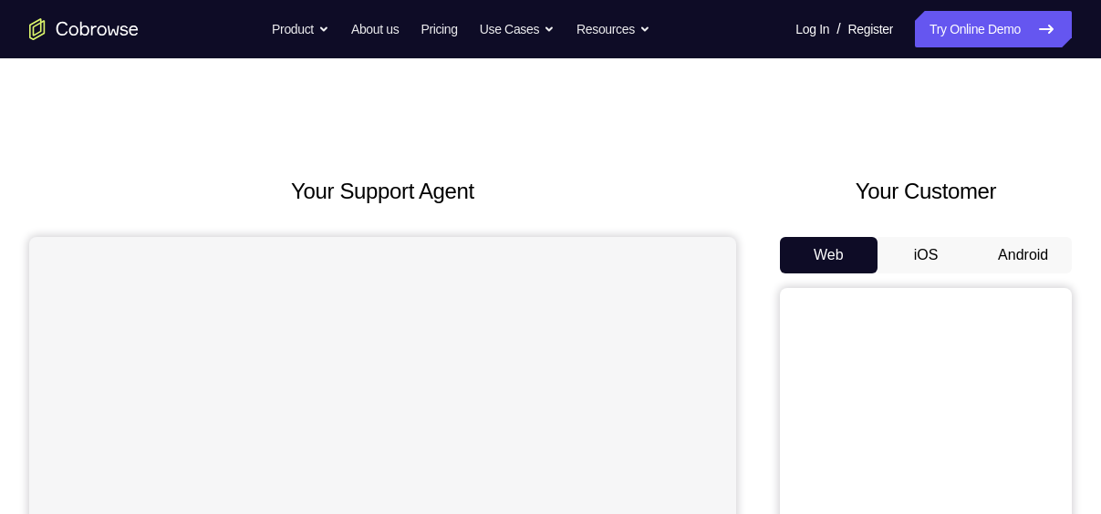
click at [922, 257] on button "iOS" at bounding box center [926, 255] width 98 height 36
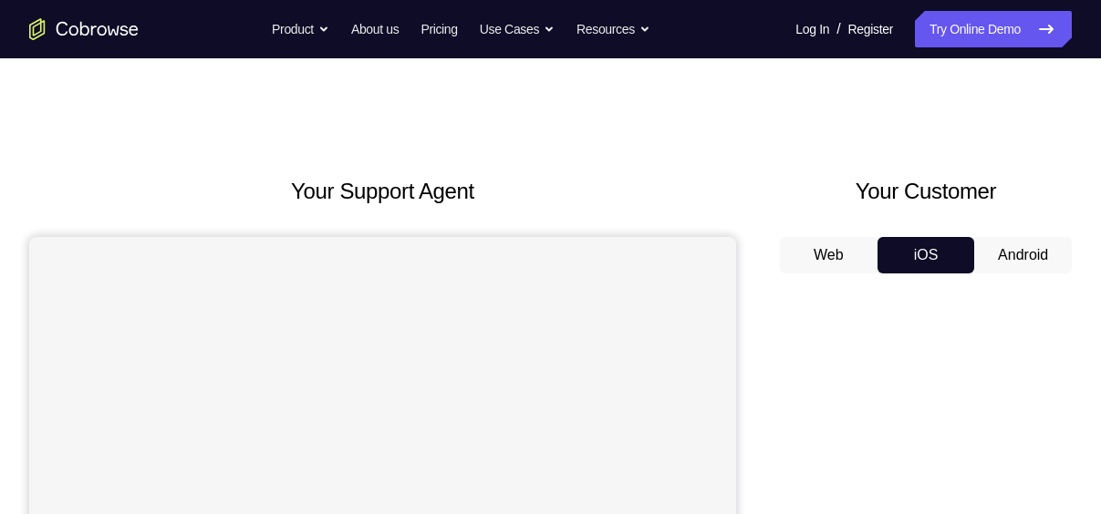
click at [1010, 247] on button "Android" at bounding box center [1023, 255] width 98 height 36
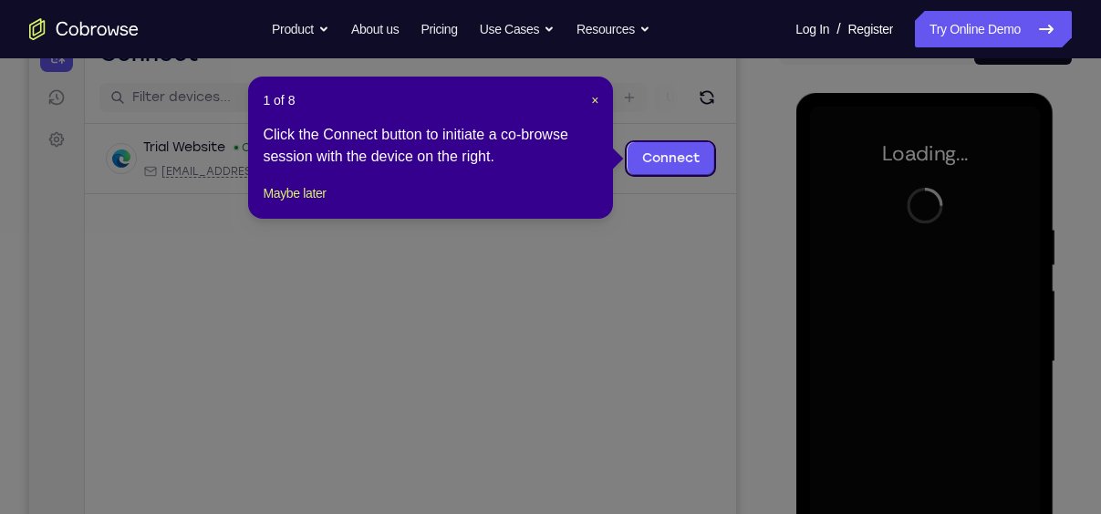
click at [587, 106] on header "1 of 8 ×" at bounding box center [431, 100] width 336 height 18
click at [593, 104] on span "×" at bounding box center [594, 100] width 7 height 15
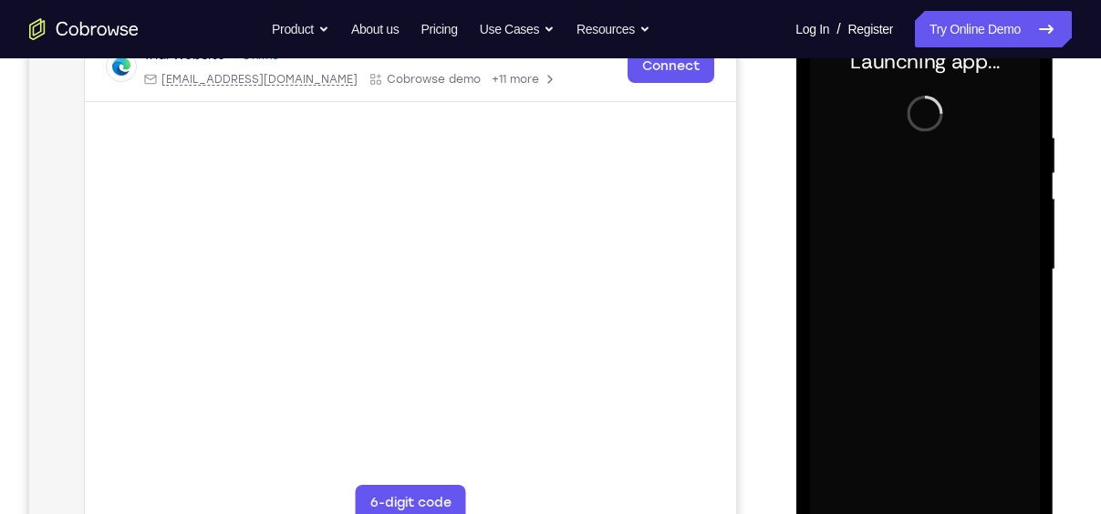
scroll to position [304, 0]
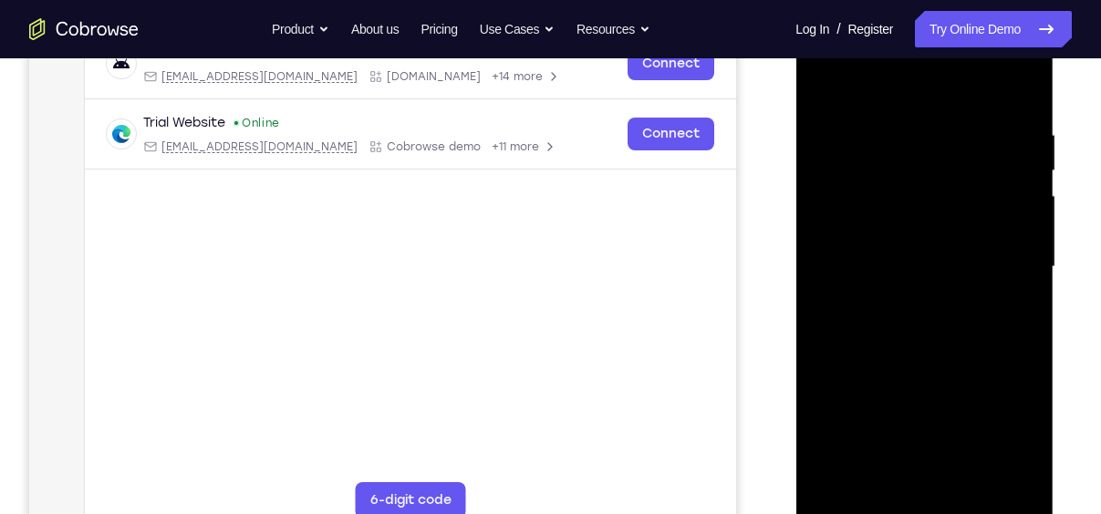
click at [920, 510] on div at bounding box center [924, 267] width 230 height 511
click at [1012, 447] on div at bounding box center [924, 267] width 230 height 511
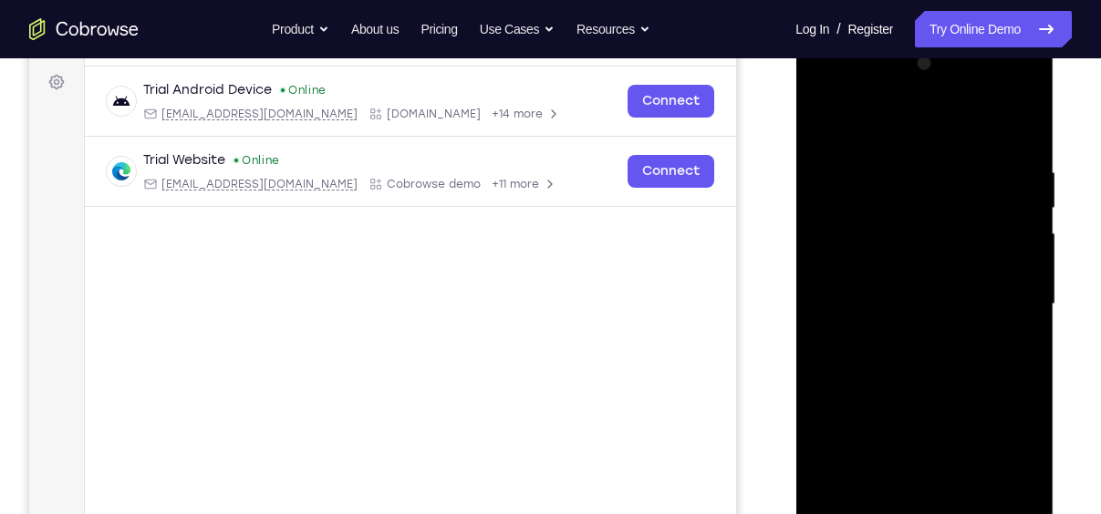
click at [861, 126] on div at bounding box center [924, 304] width 230 height 511
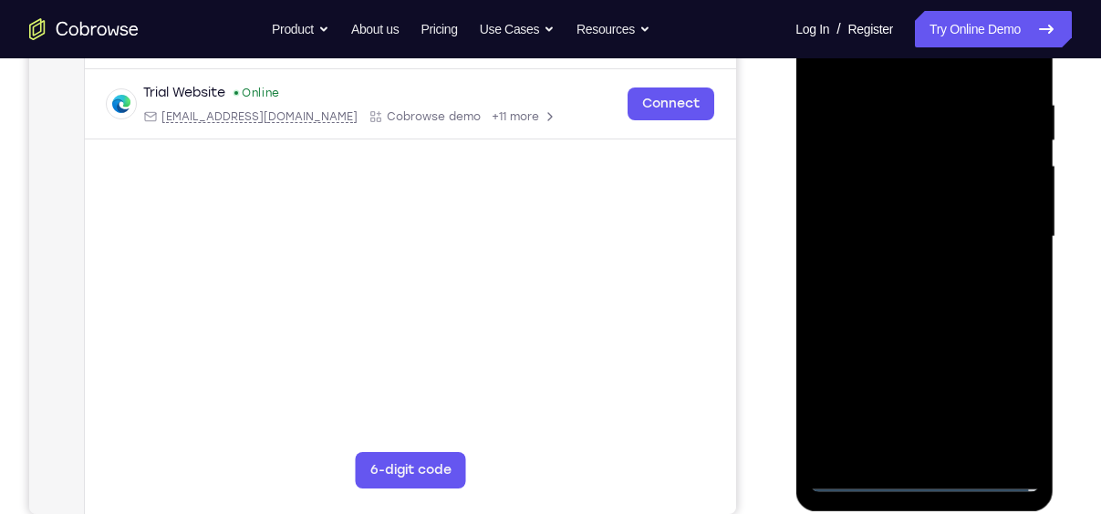
scroll to position [342, 0]
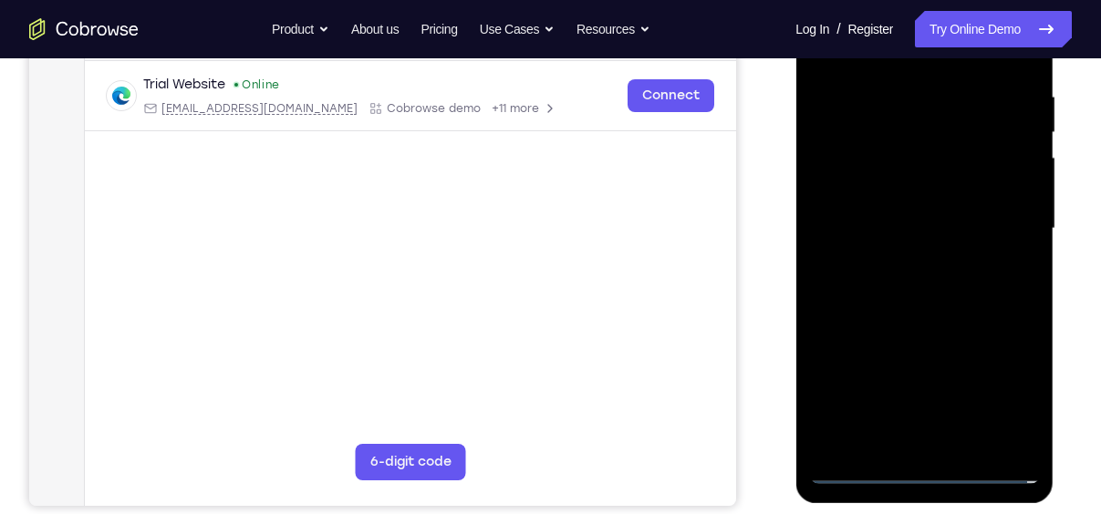
click at [994, 223] on div at bounding box center [924, 229] width 230 height 511
click at [906, 258] on div at bounding box center [924, 229] width 230 height 511
click at [924, 212] on div at bounding box center [924, 229] width 230 height 511
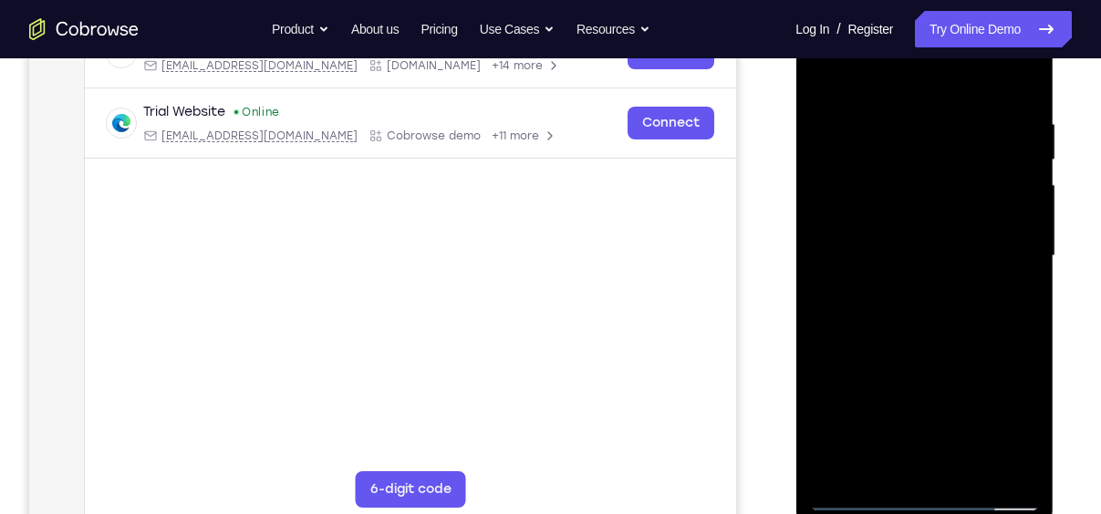
click at [939, 242] on div at bounding box center [924, 256] width 230 height 511
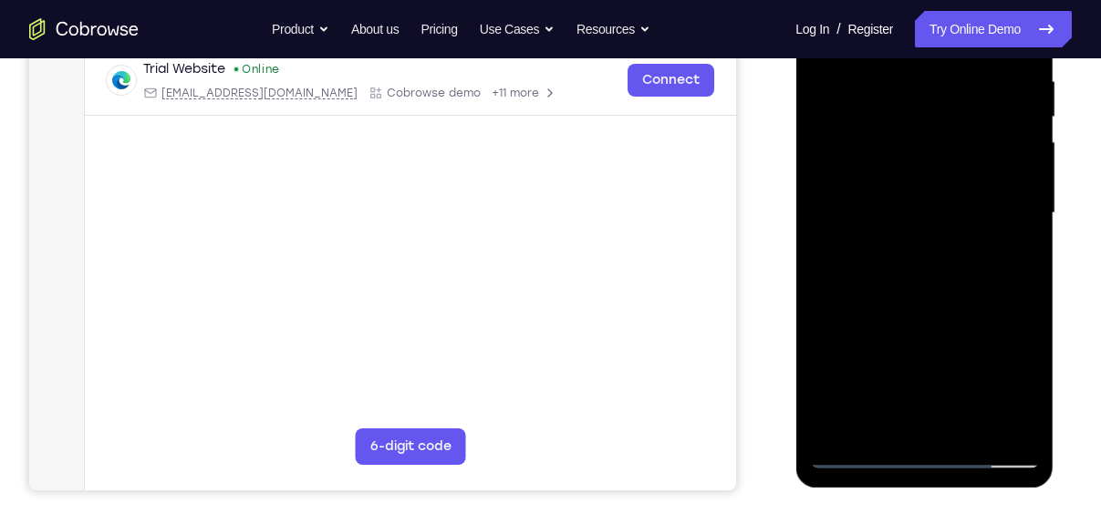
scroll to position [357, 0]
click at [937, 269] on div at bounding box center [924, 214] width 230 height 511
click at [973, 201] on div at bounding box center [924, 214] width 230 height 511
click at [964, 207] on div at bounding box center [924, 214] width 230 height 511
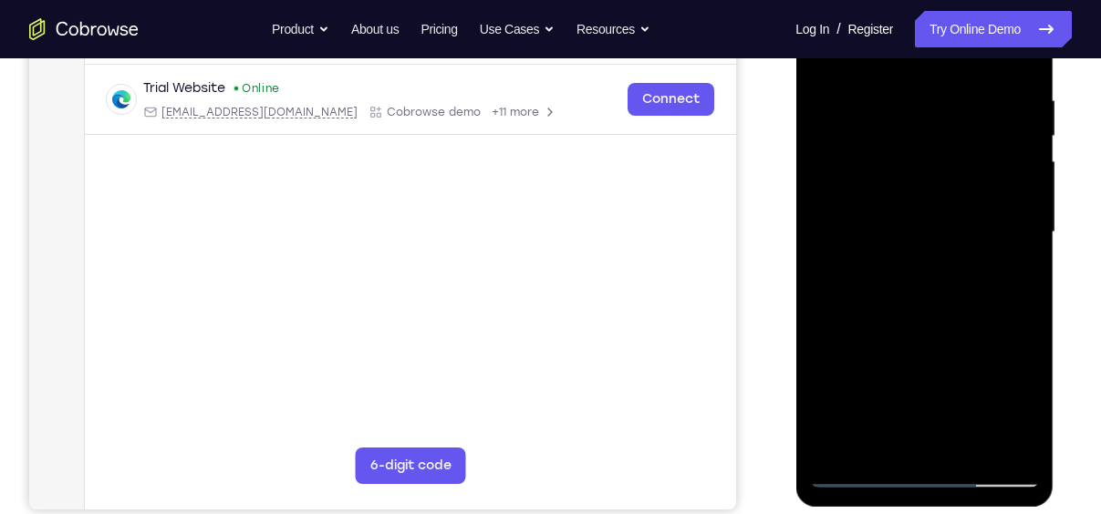
scroll to position [331, 0]
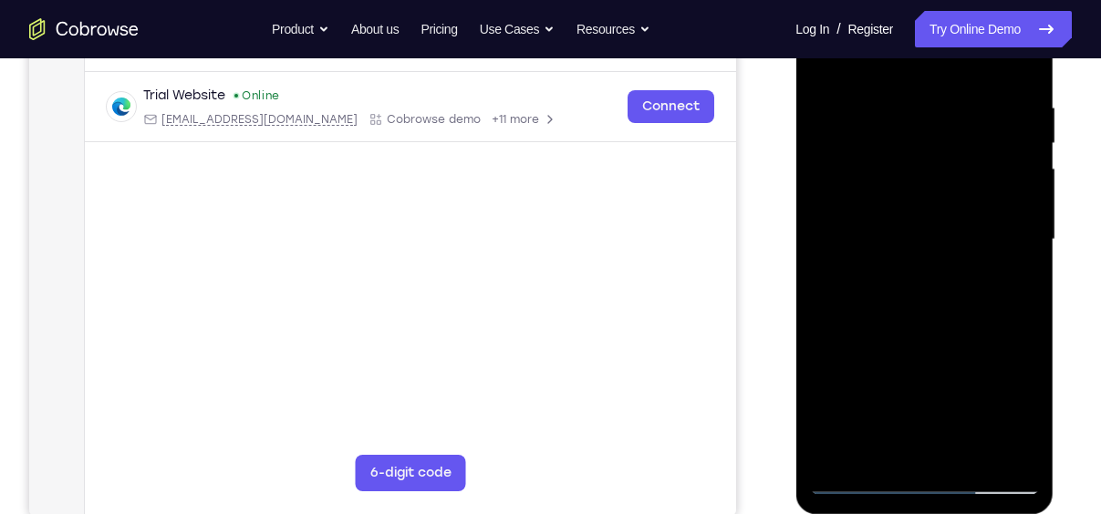
click at [962, 326] on div at bounding box center [924, 239] width 230 height 511
click at [971, 453] on div at bounding box center [924, 239] width 230 height 511
click at [937, 331] on div at bounding box center [924, 239] width 230 height 511
click at [934, 212] on div at bounding box center [924, 239] width 230 height 511
click at [904, 450] on div at bounding box center [924, 239] width 230 height 511
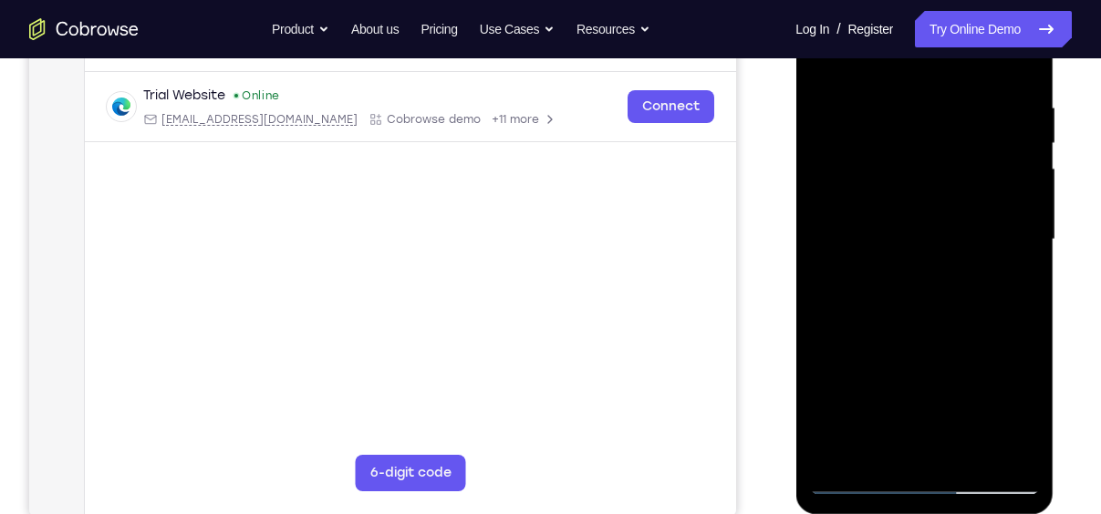
click at [1022, 411] on div at bounding box center [924, 239] width 230 height 511
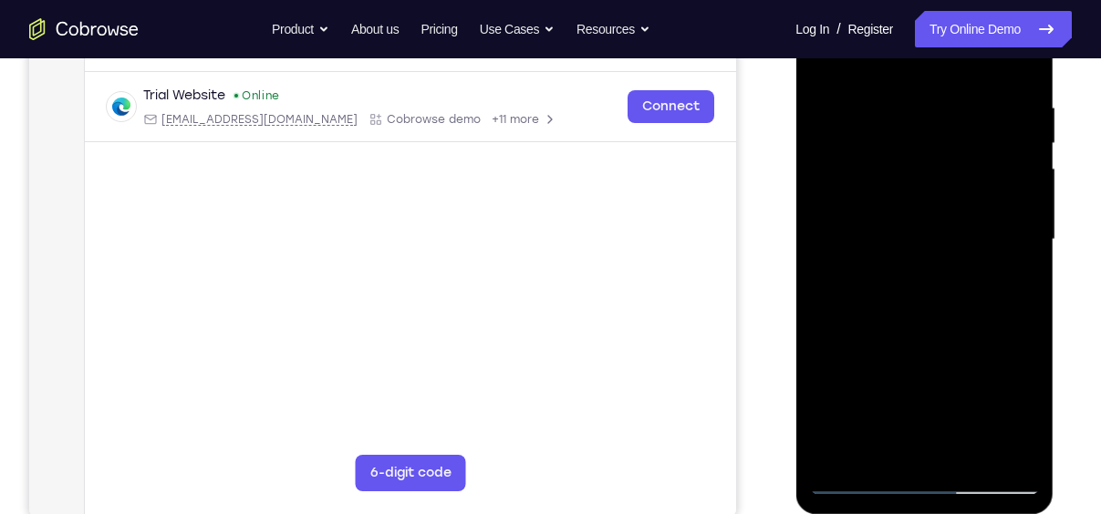
click at [1022, 411] on div at bounding box center [924, 239] width 230 height 511
click at [1017, 287] on div at bounding box center [924, 239] width 230 height 511
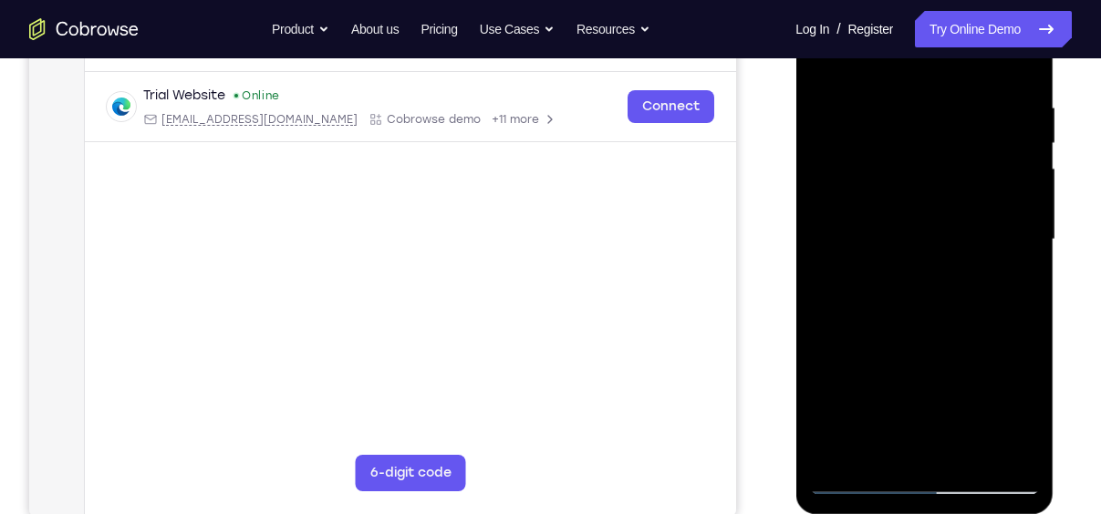
click at [1017, 287] on div at bounding box center [924, 239] width 230 height 511
click at [981, 244] on div at bounding box center [924, 239] width 230 height 511
click at [955, 249] on div at bounding box center [924, 239] width 230 height 511
click at [960, 404] on div at bounding box center [924, 239] width 230 height 511
click at [969, 406] on div at bounding box center [924, 239] width 230 height 511
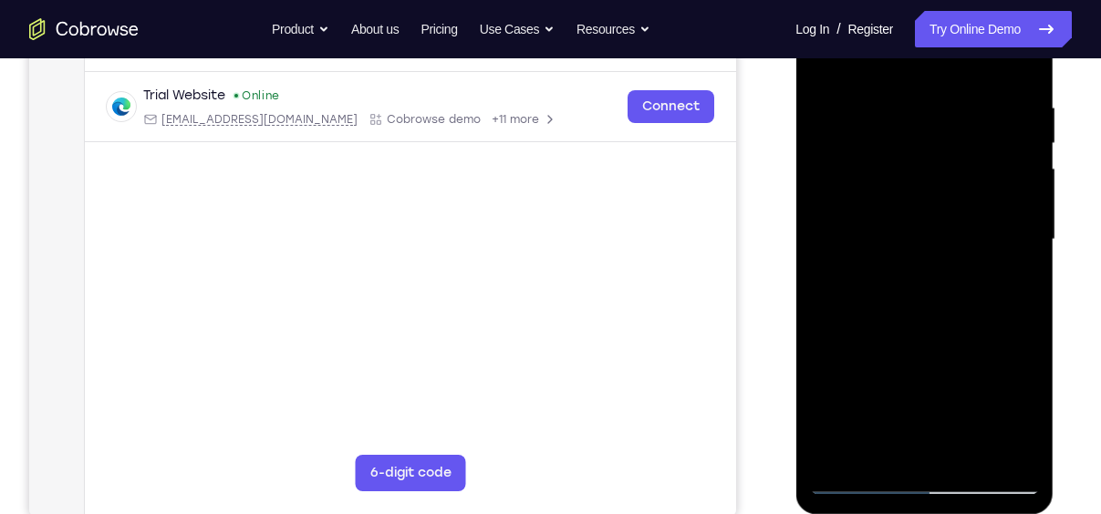
click at [1008, 409] on div at bounding box center [924, 239] width 230 height 511
click at [958, 215] on div at bounding box center [924, 239] width 230 height 511
click at [917, 355] on div at bounding box center [924, 239] width 230 height 511
click at [927, 238] on div at bounding box center [924, 239] width 230 height 511
click at [914, 441] on div at bounding box center [924, 239] width 230 height 511
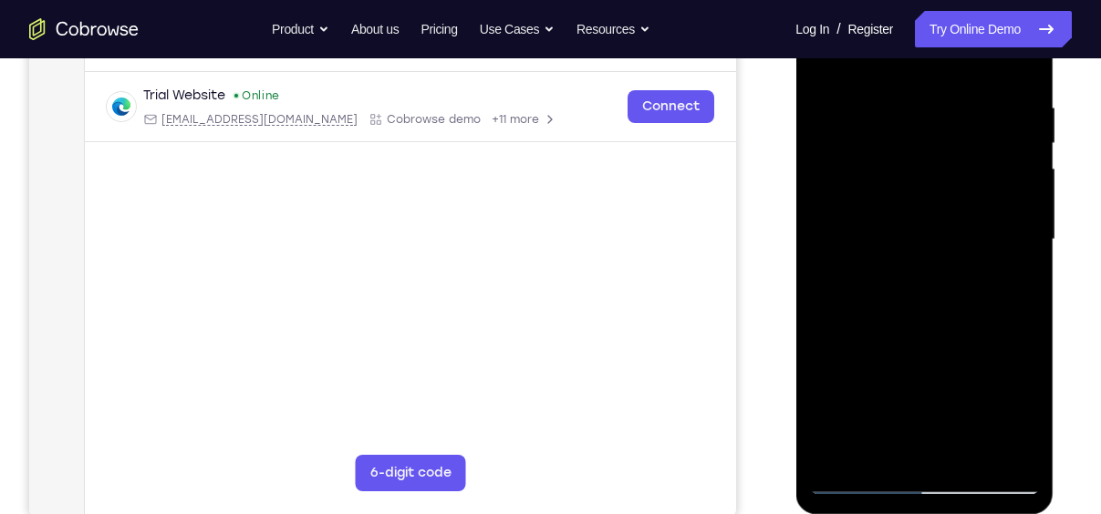
click at [914, 441] on div at bounding box center [924, 239] width 230 height 511
click at [898, 445] on div at bounding box center [924, 239] width 230 height 511
click at [875, 450] on div at bounding box center [924, 239] width 230 height 511
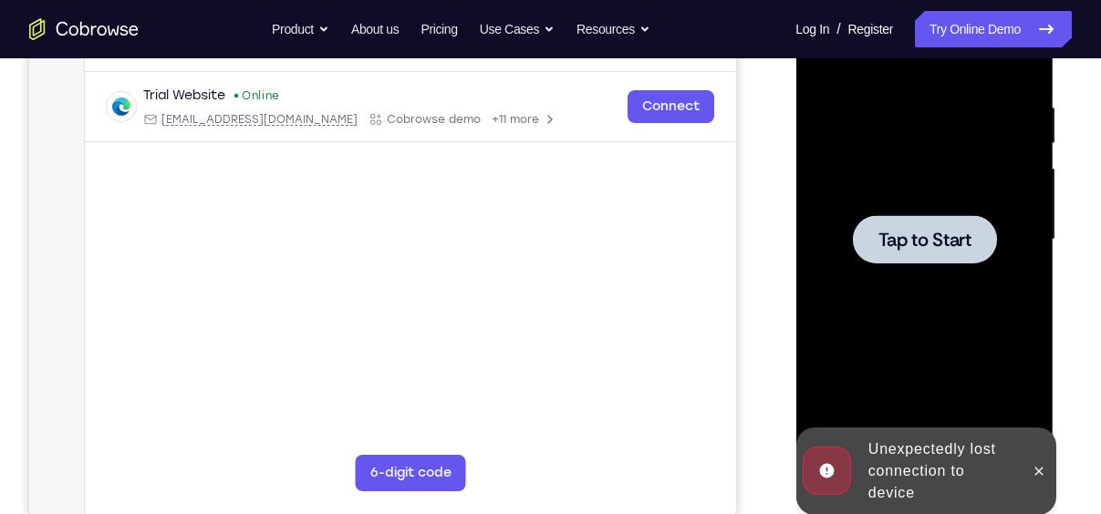
click at [941, 253] on div at bounding box center [924, 239] width 144 height 48
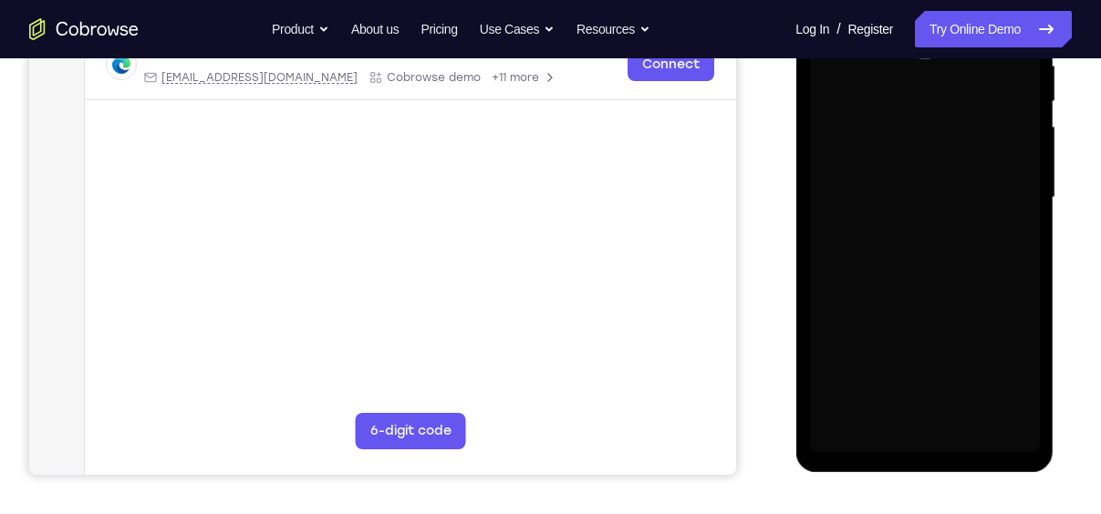
scroll to position [375, 0]
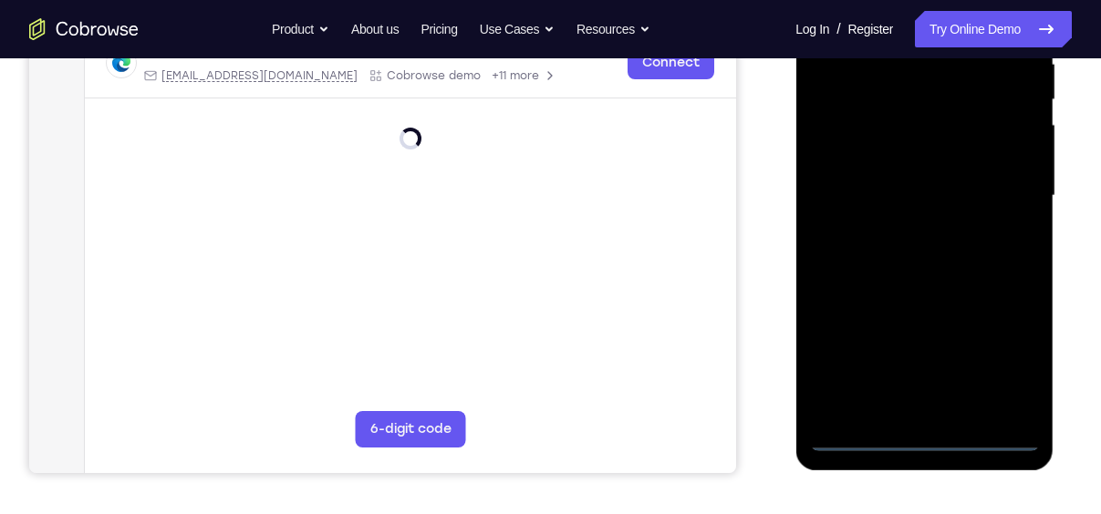
drag, startPoint x: 925, startPoint y: 440, endPoint x: 1618, endPoint y: -66, distance: 858.3
click at [925, 440] on div at bounding box center [924, 196] width 230 height 511
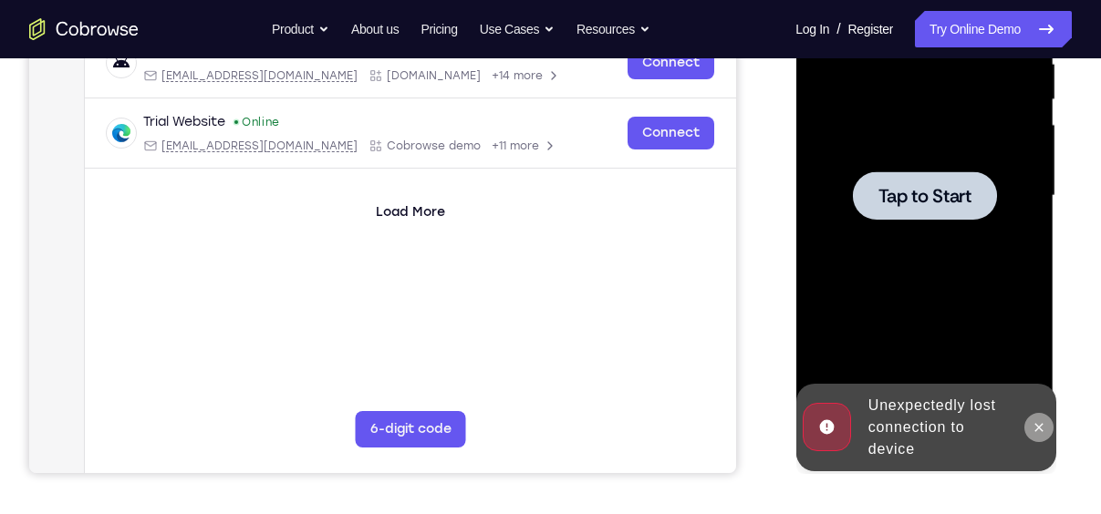
click at [1035, 426] on icon at bounding box center [1038, 427] width 15 height 15
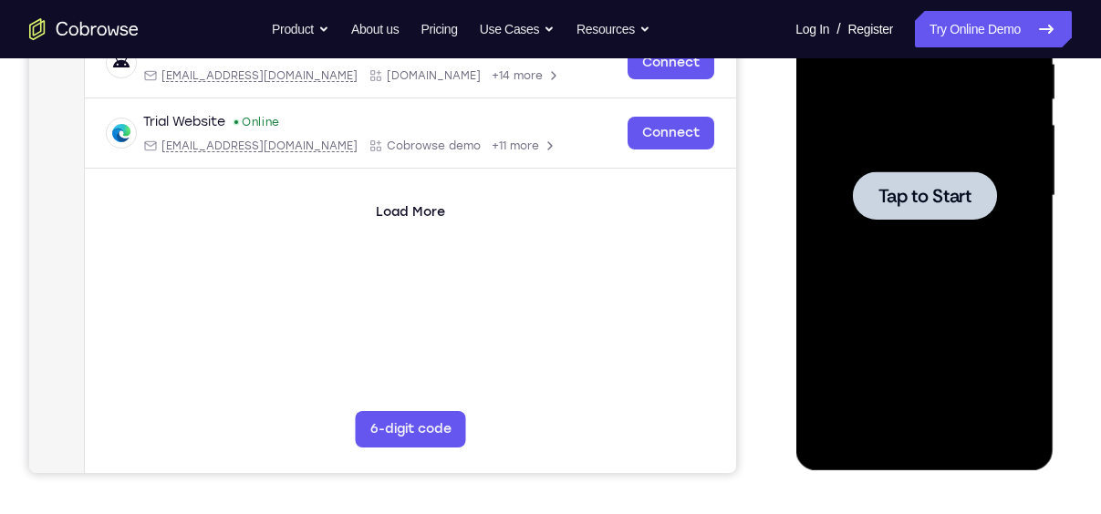
click at [969, 204] on span "Tap to Start" at bounding box center [923, 196] width 93 height 18
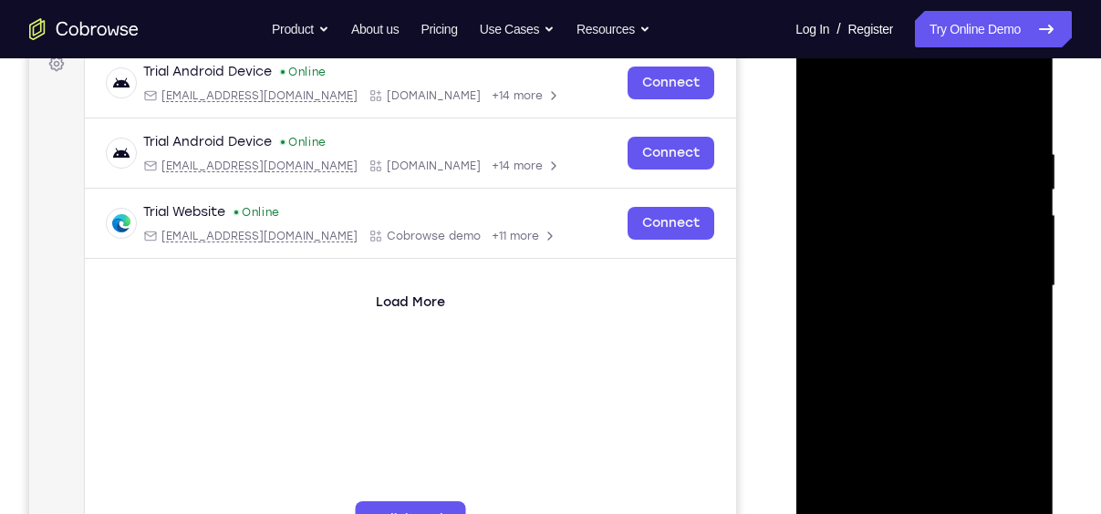
scroll to position [339, 0]
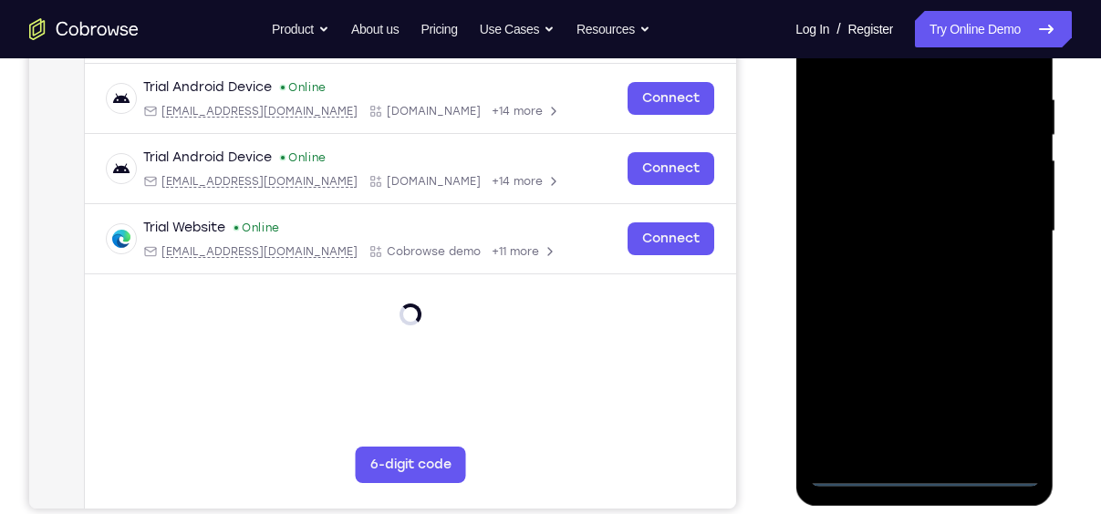
click at [920, 459] on div at bounding box center [924, 231] width 230 height 511
click at [922, 469] on div at bounding box center [924, 231] width 230 height 511
click at [1015, 390] on div at bounding box center [924, 231] width 230 height 511
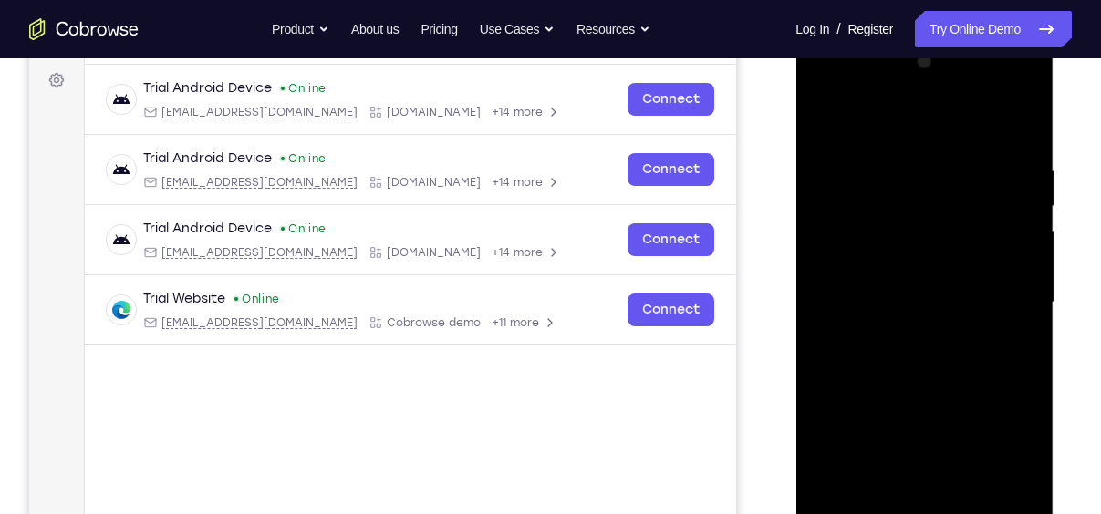
scroll to position [266, 0]
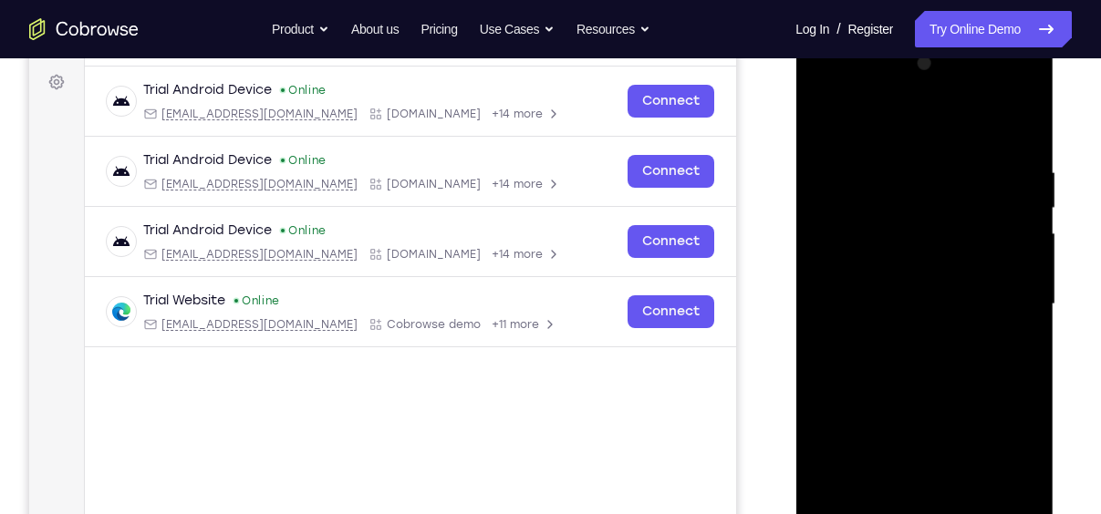
click at [902, 123] on div at bounding box center [924, 304] width 230 height 511
click at [1002, 303] on div at bounding box center [924, 304] width 230 height 511
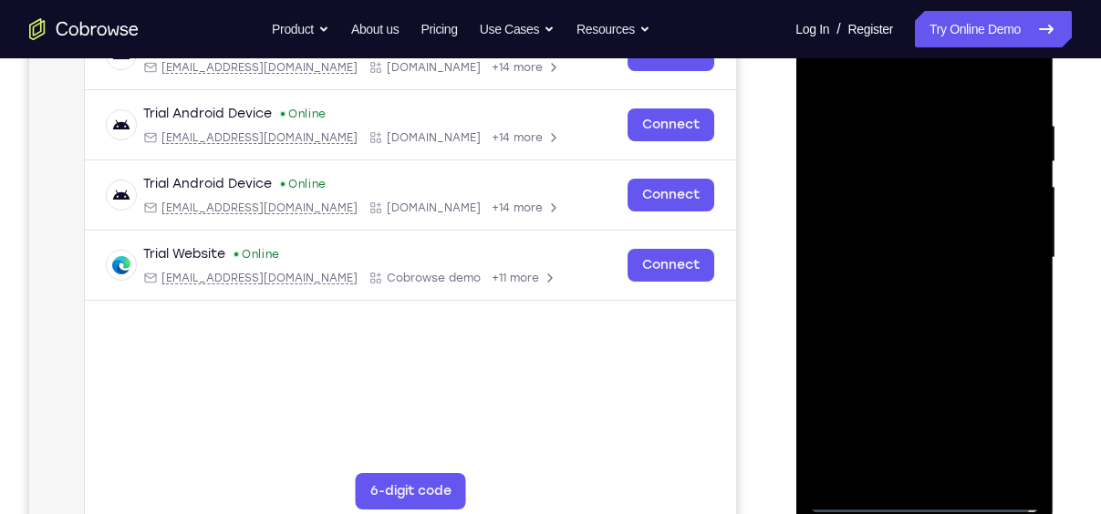
scroll to position [323, 0]
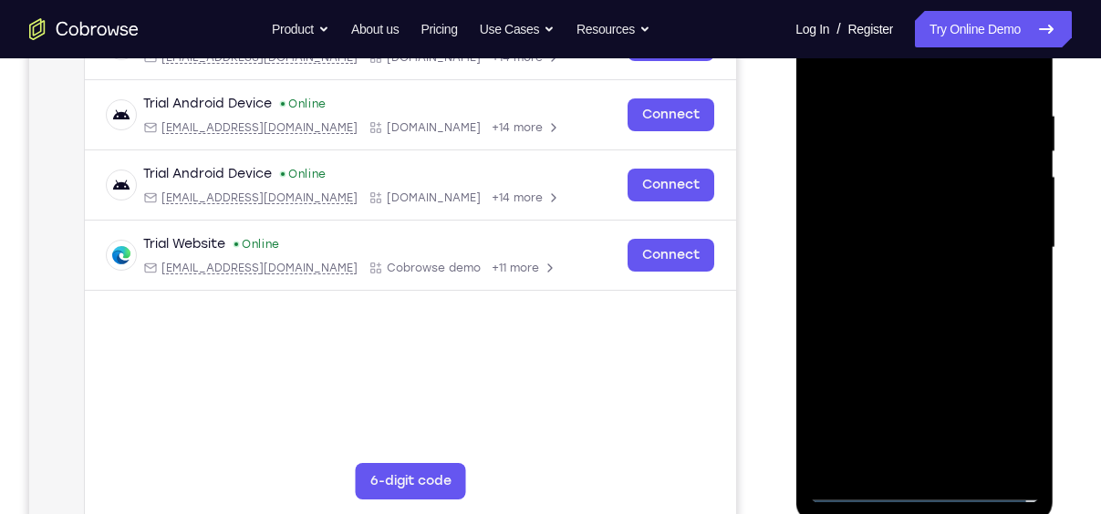
click at [907, 277] on div at bounding box center [924, 248] width 230 height 511
click at [970, 244] on div at bounding box center [924, 248] width 230 height 511
click at [954, 216] on div at bounding box center [924, 248] width 230 height 511
click at [929, 266] on div at bounding box center [924, 248] width 230 height 511
click at [927, 211] on div at bounding box center [924, 248] width 230 height 511
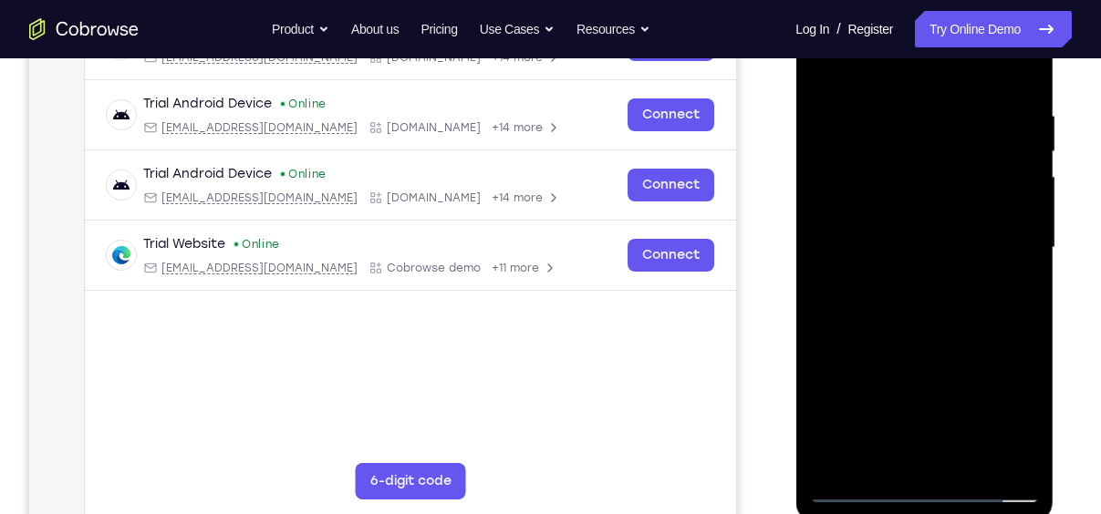
click at [955, 248] on div at bounding box center [924, 248] width 230 height 511
click at [922, 312] on div at bounding box center [924, 248] width 230 height 511
click at [922, 307] on div at bounding box center [924, 248] width 230 height 511
click at [920, 303] on div at bounding box center [924, 248] width 230 height 511
click at [921, 326] on div at bounding box center [924, 248] width 230 height 511
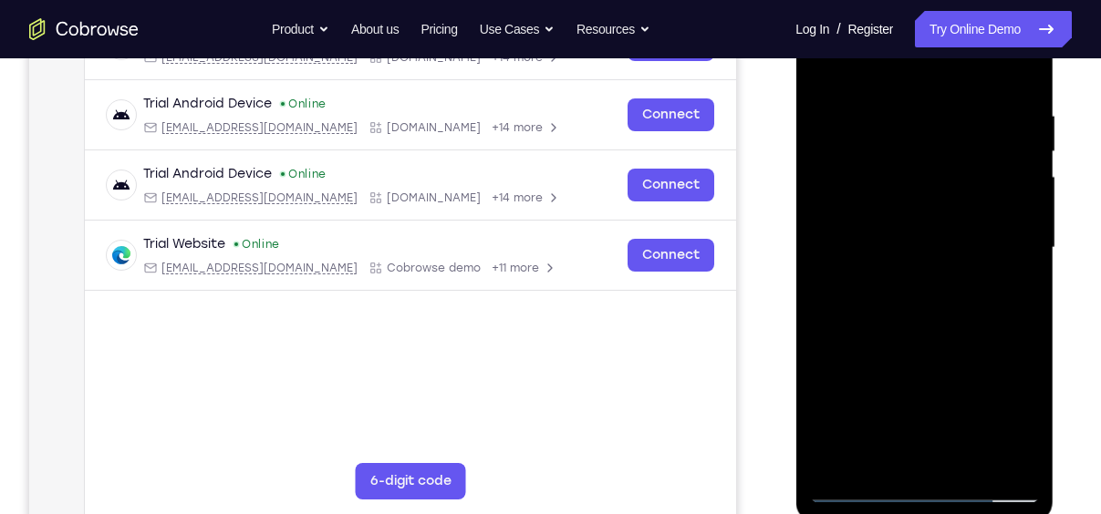
click at [975, 461] on div at bounding box center [924, 248] width 230 height 511
click at [924, 347] on div at bounding box center [924, 248] width 230 height 511
click at [896, 210] on div at bounding box center [924, 248] width 230 height 511
click at [908, 457] on div at bounding box center [924, 248] width 230 height 511
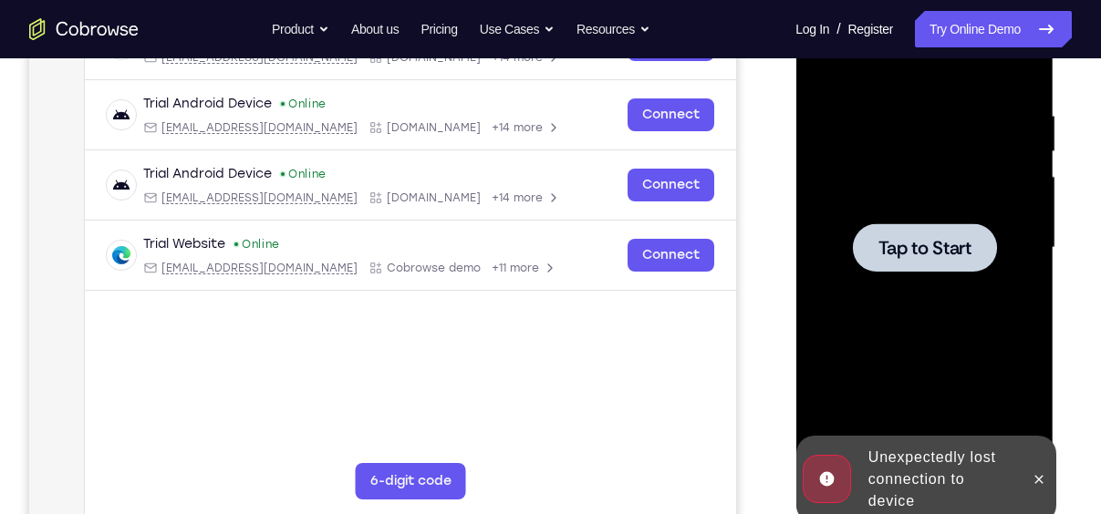
click at [917, 255] on span "Tap to Start" at bounding box center [923, 248] width 93 height 18
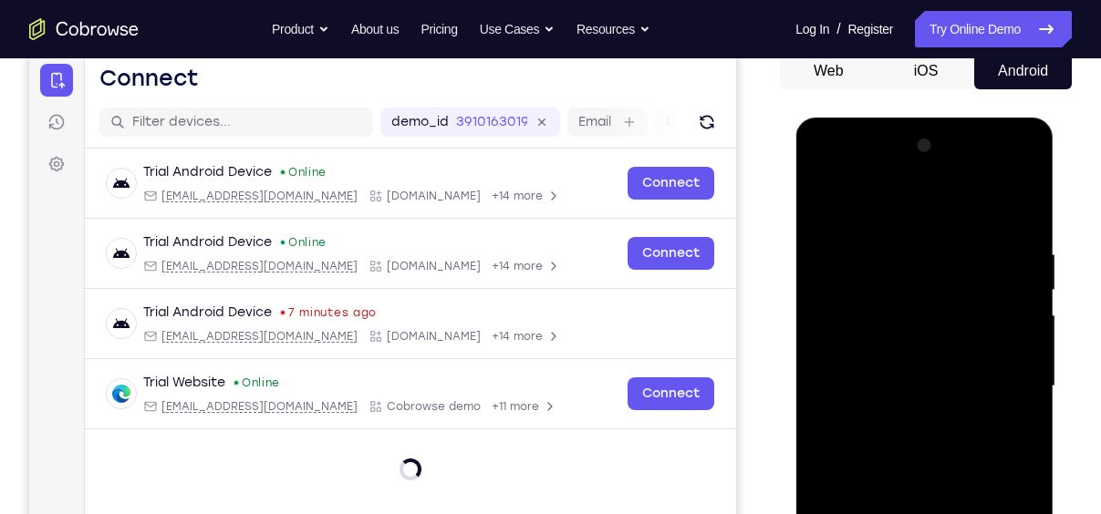
scroll to position [326, 0]
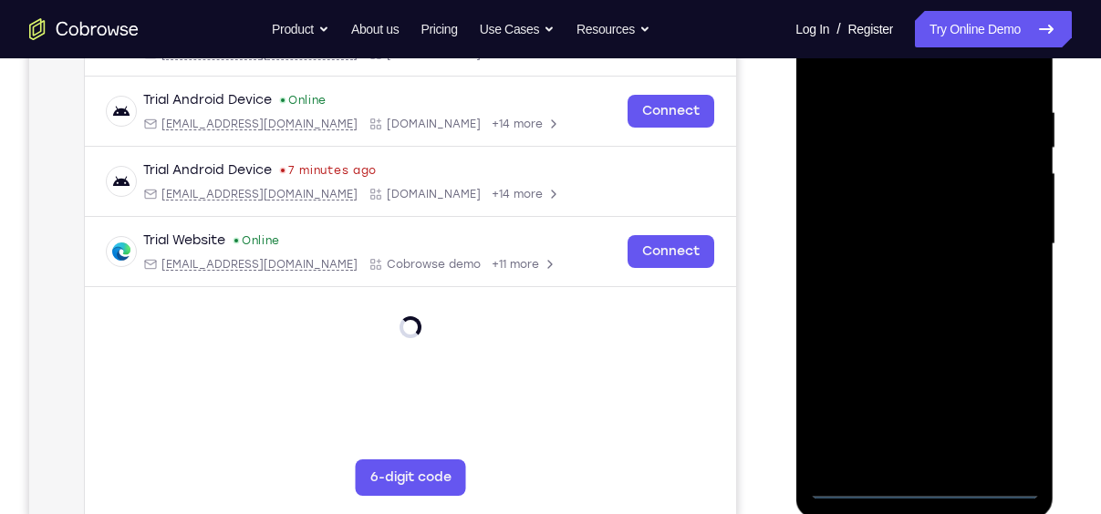
click at [933, 484] on div at bounding box center [924, 244] width 230 height 511
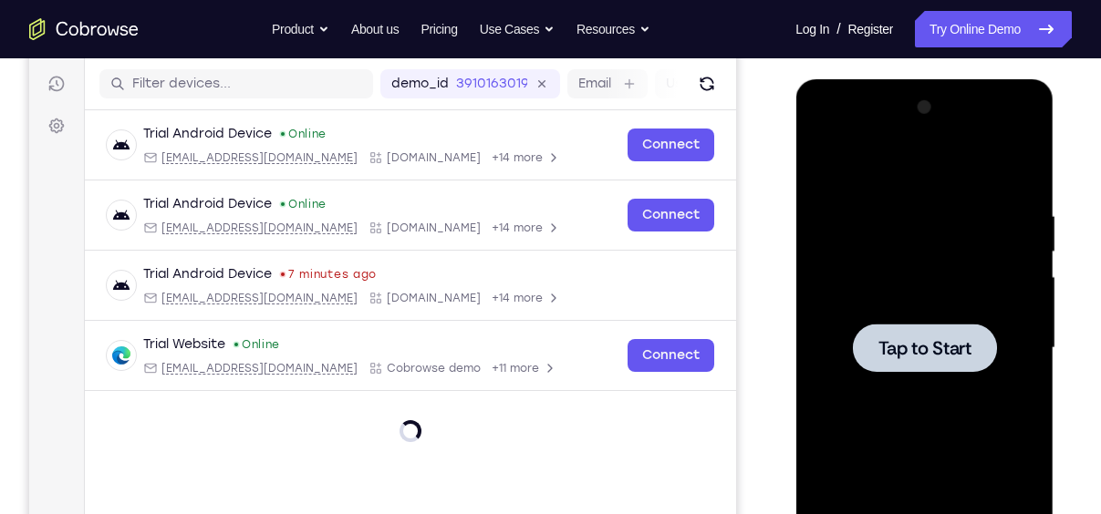
scroll to position [206, 0]
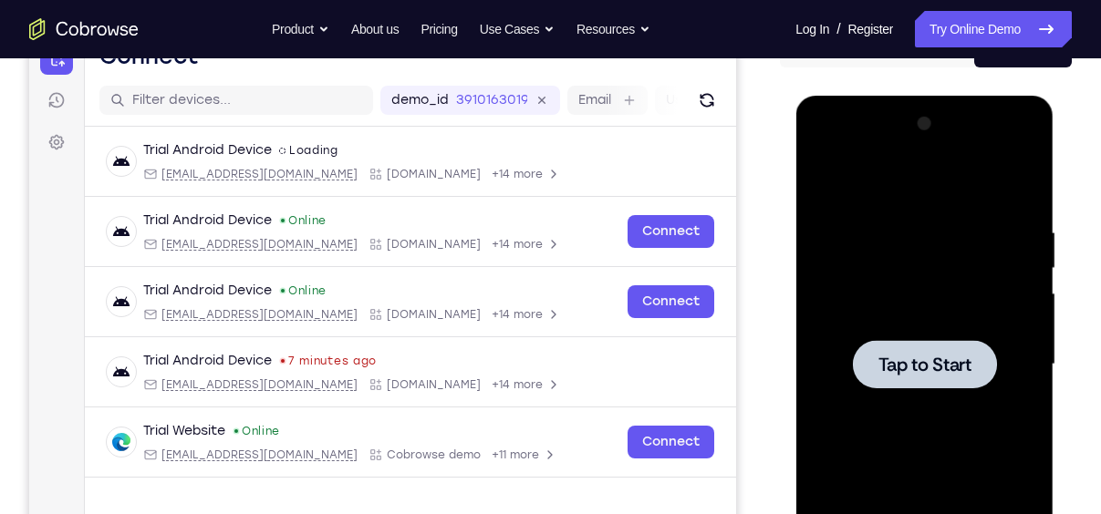
click at [899, 363] on span "Tap to Start" at bounding box center [923, 365] width 93 height 18
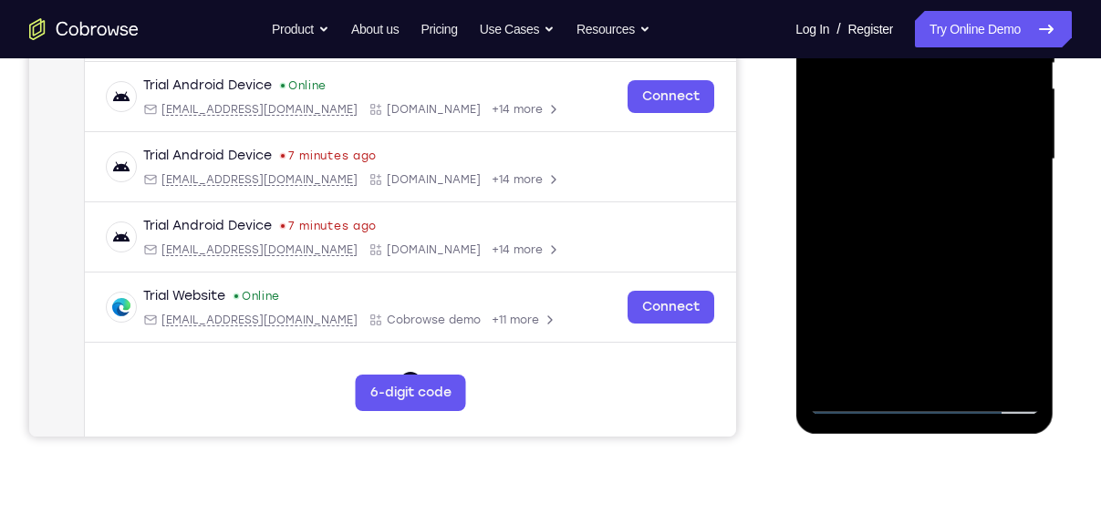
scroll to position [412, 0]
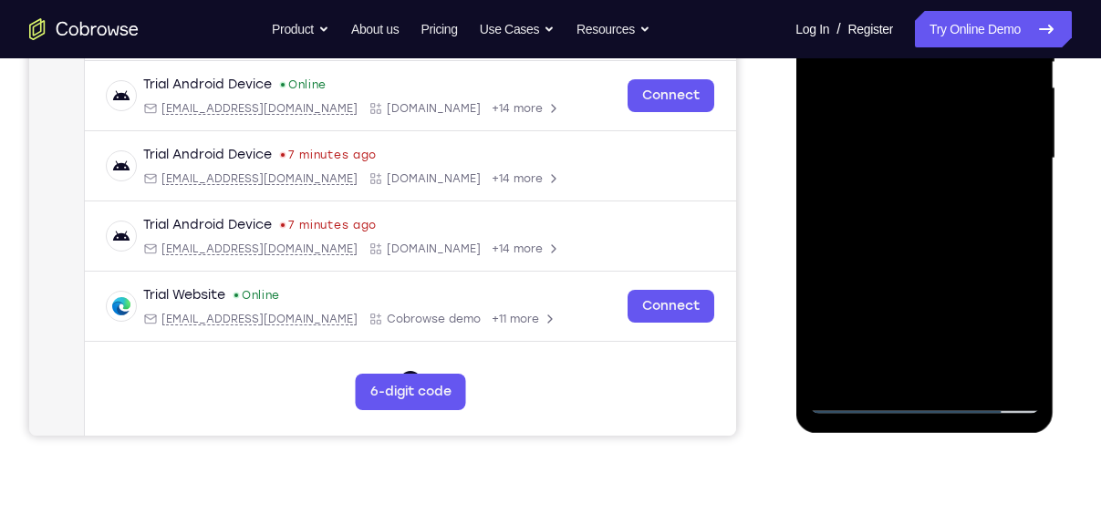
click at [924, 401] on div at bounding box center [924, 158] width 230 height 511
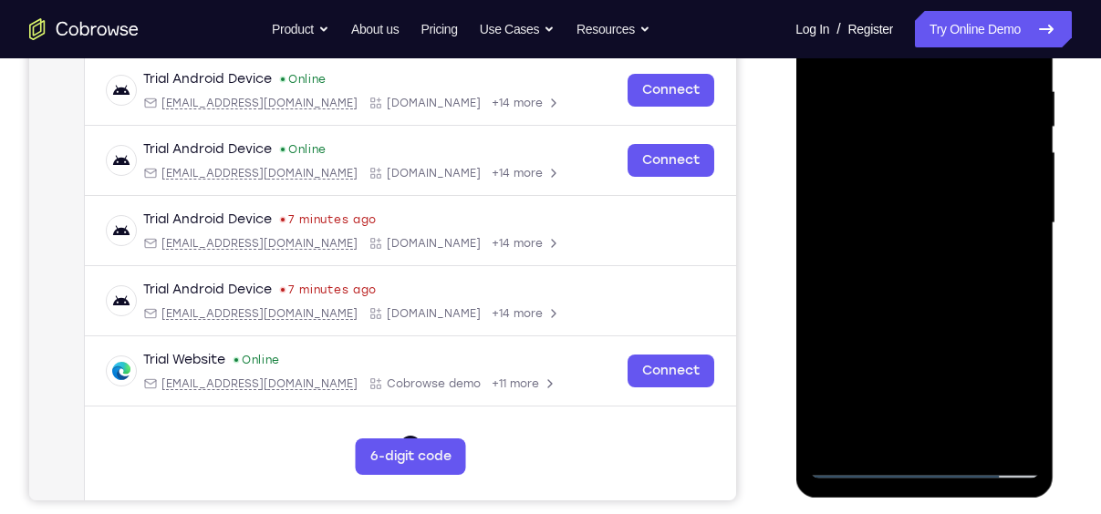
scroll to position [342, 0]
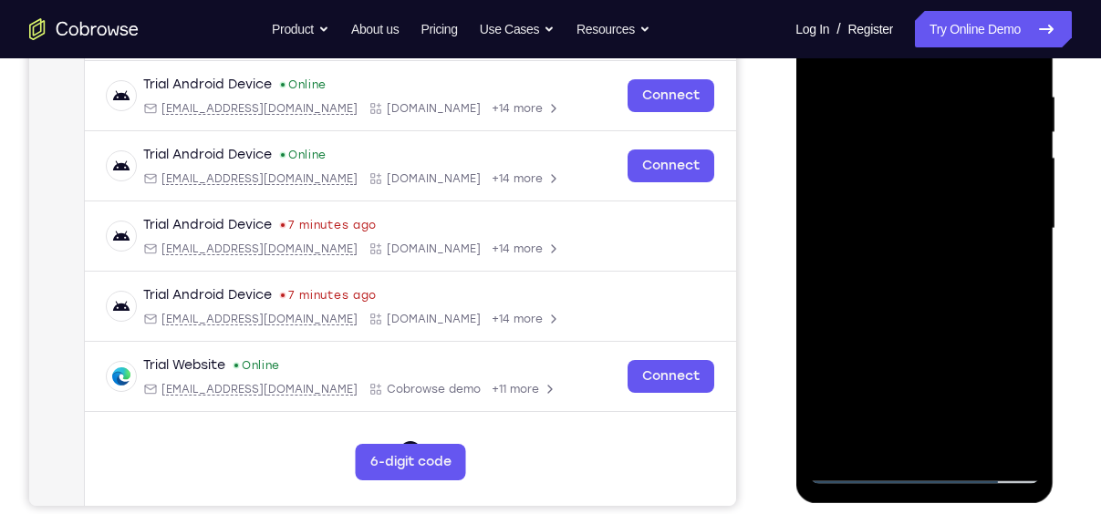
click at [920, 466] on div at bounding box center [924, 229] width 230 height 511
click at [1006, 391] on div at bounding box center [924, 229] width 230 height 511
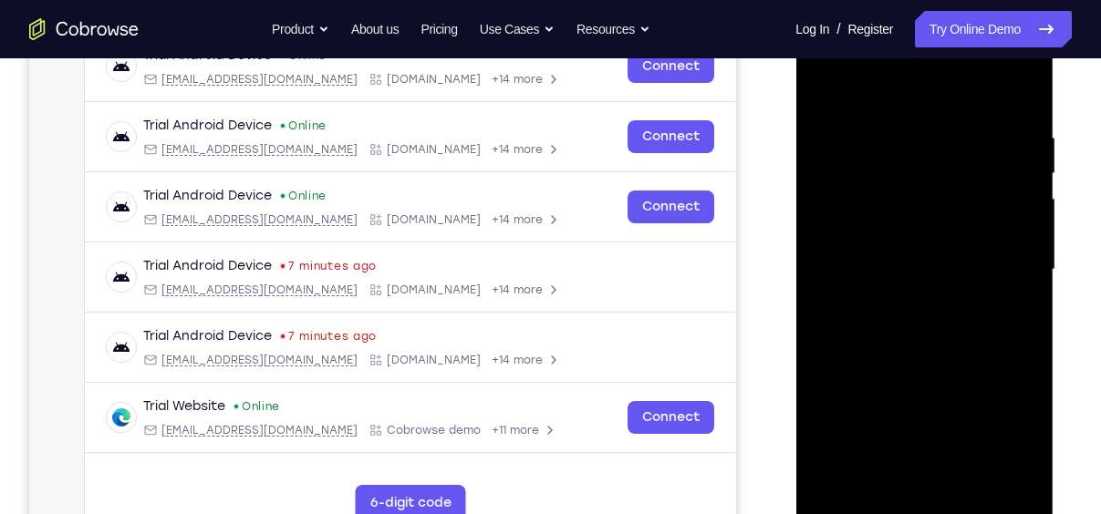
scroll to position [298, 0]
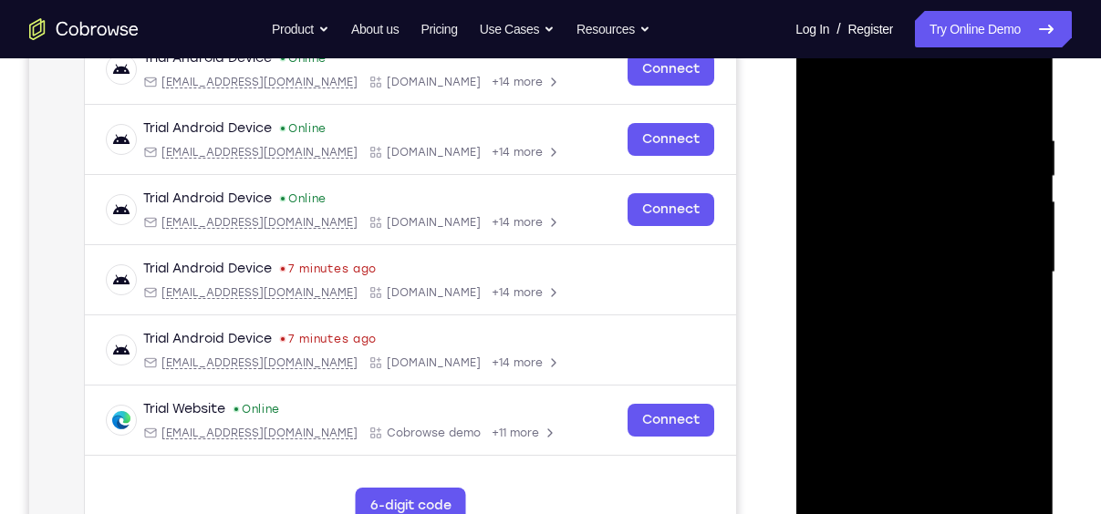
click at [1006, 431] on div at bounding box center [924, 272] width 230 height 511
click at [907, 92] on div at bounding box center [924, 272] width 230 height 511
click at [998, 262] on div at bounding box center [924, 272] width 230 height 511
click at [901, 307] on div at bounding box center [924, 272] width 230 height 511
click at [896, 260] on div at bounding box center [924, 272] width 230 height 511
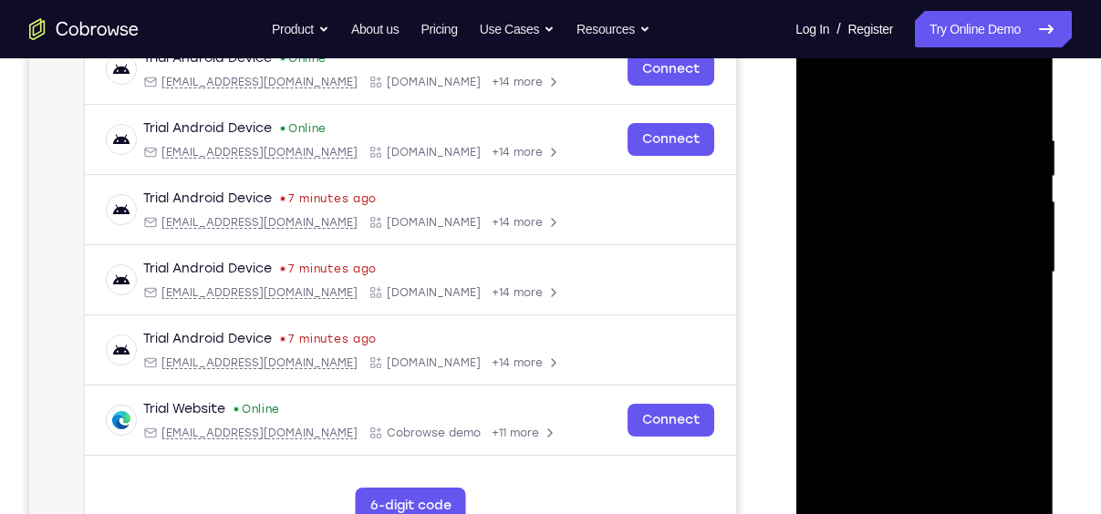
click at [896, 260] on div at bounding box center [924, 272] width 230 height 511
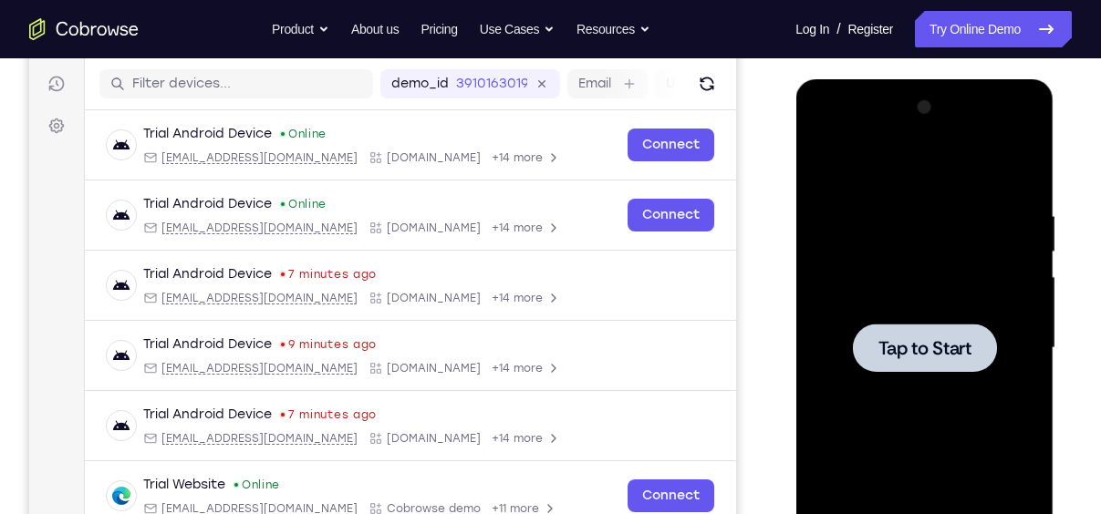
scroll to position [234, 0]
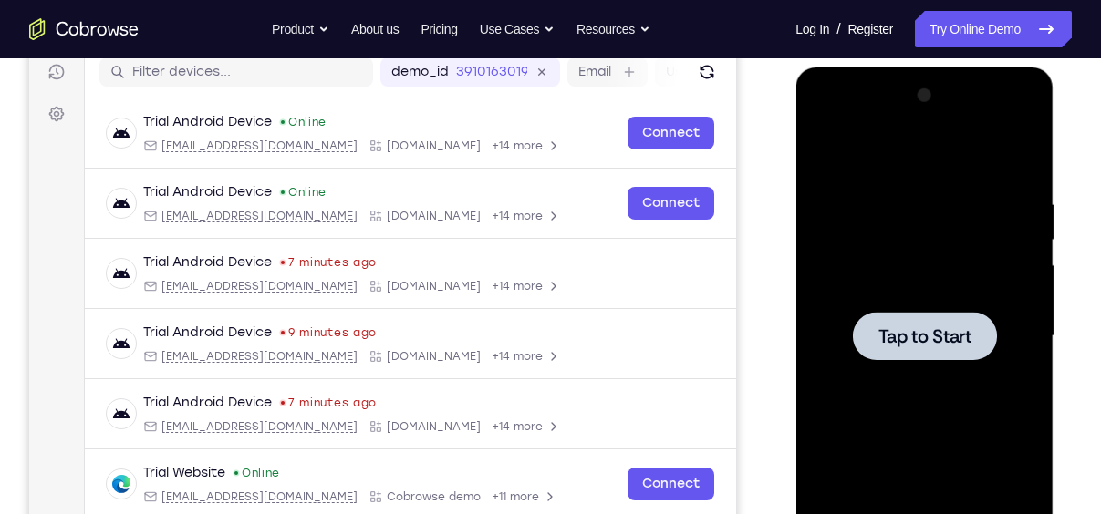
click at [942, 331] on span "Tap to Start" at bounding box center [923, 336] width 93 height 18
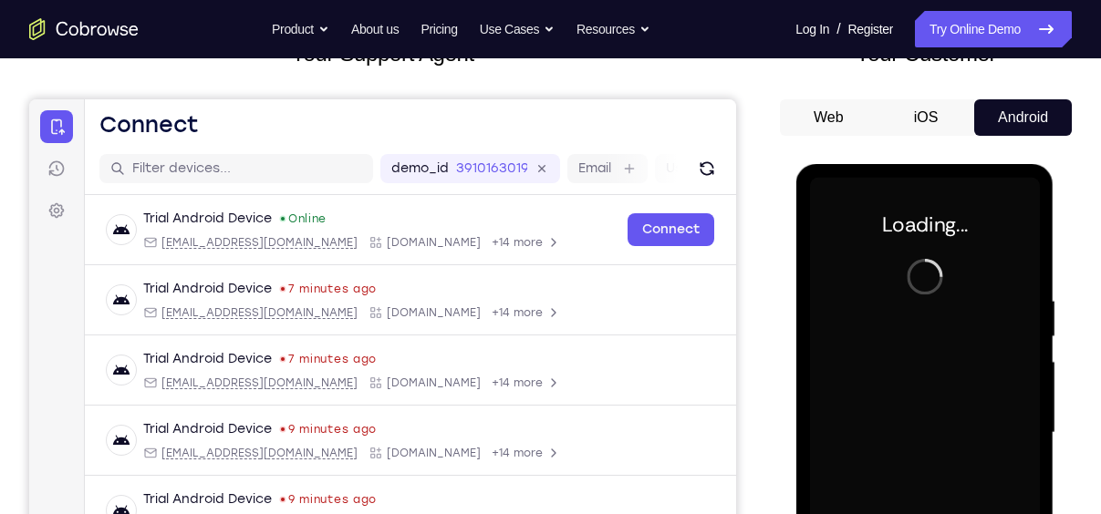
scroll to position [137, 0]
click at [928, 114] on button "iOS" at bounding box center [926, 118] width 98 height 36
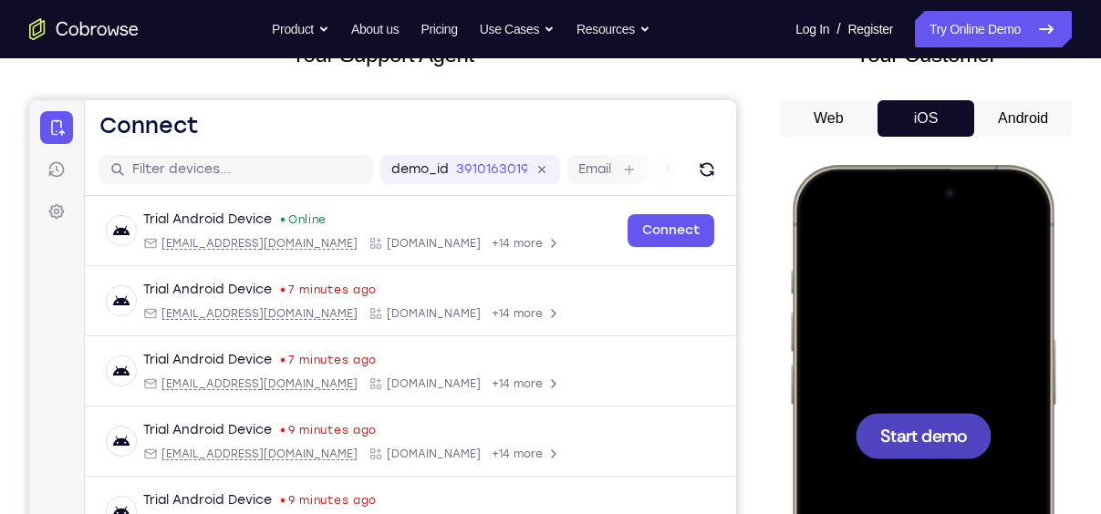
click at [951, 449] on div at bounding box center [923, 436] width 136 height 46
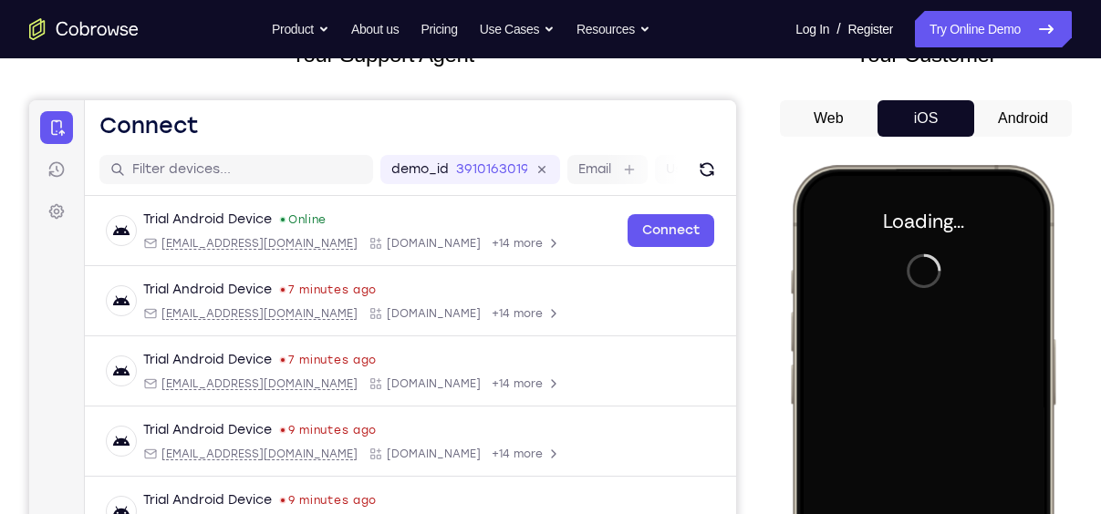
click at [1037, 109] on button "Android" at bounding box center [1023, 118] width 98 height 36
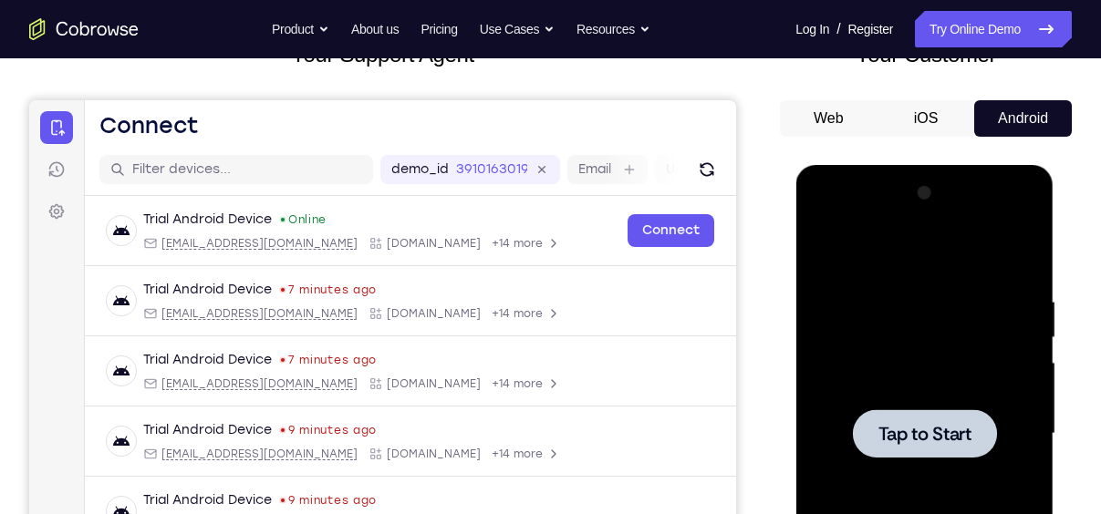
click at [962, 420] on div at bounding box center [924, 433] width 144 height 48
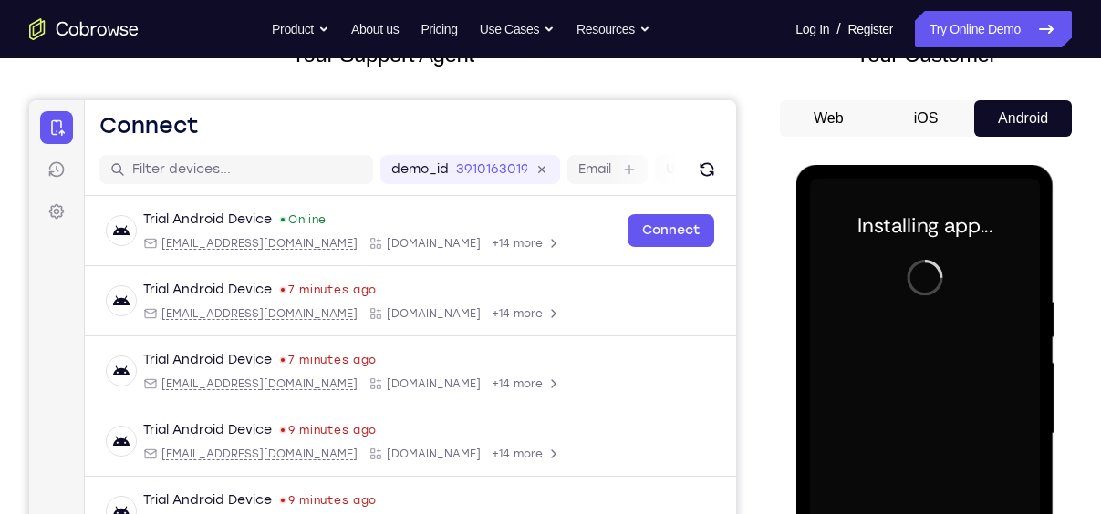
scroll to position [249, 0]
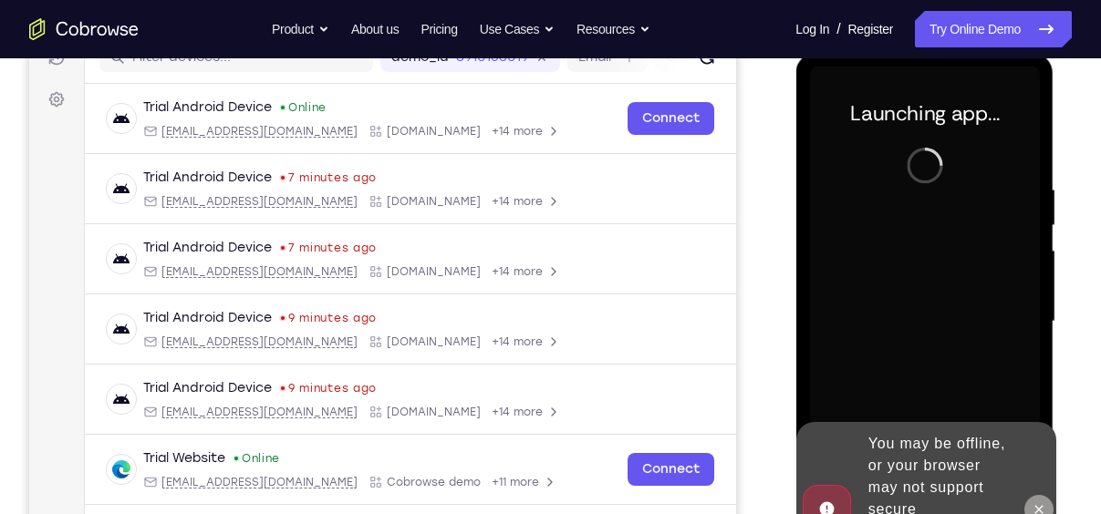
click at [1042, 495] on button at bounding box center [1037, 509] width 29 height 29
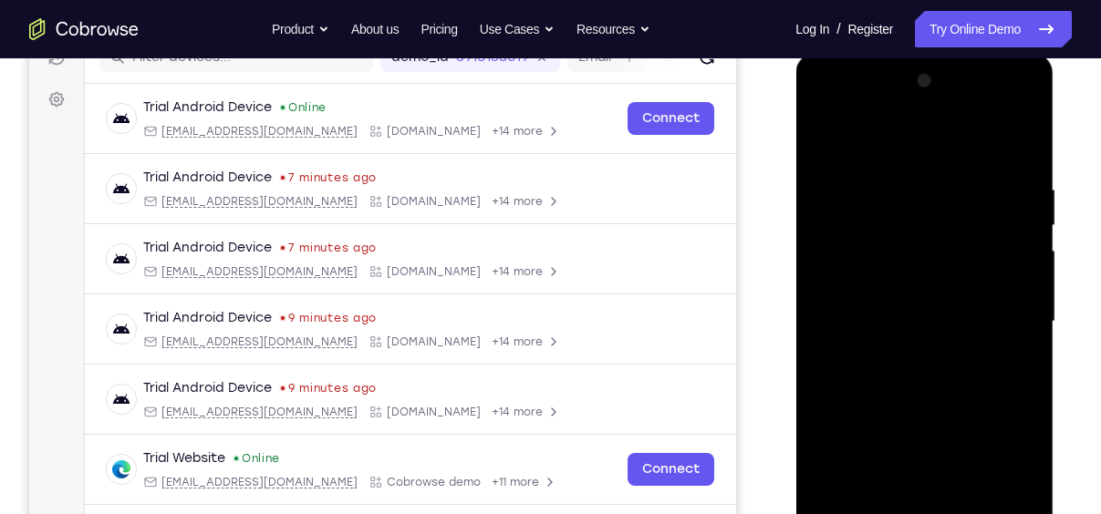
scroll to position [309, 0]
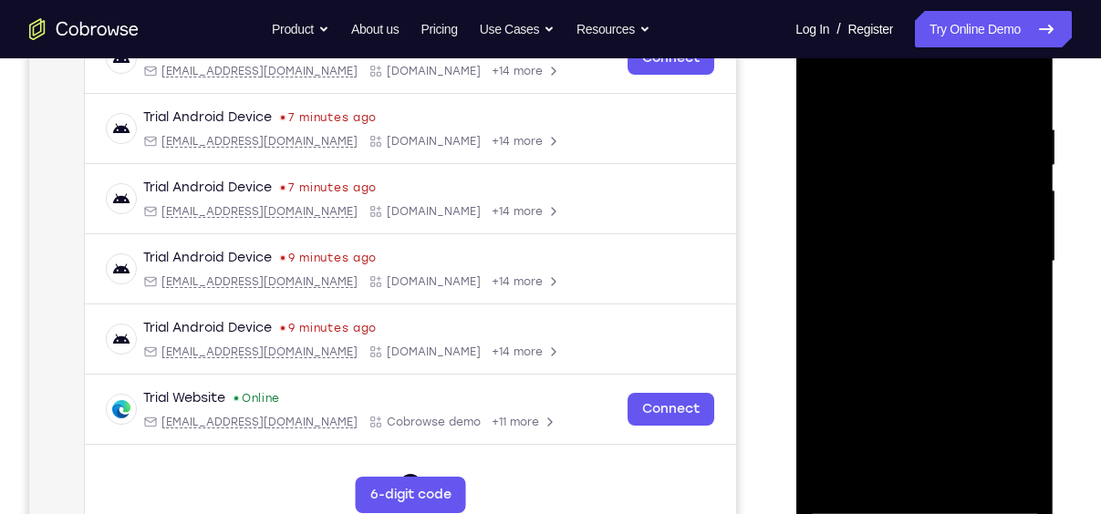
click at [936, 495] on div at bounding box center [924, 261] width 230 height 511
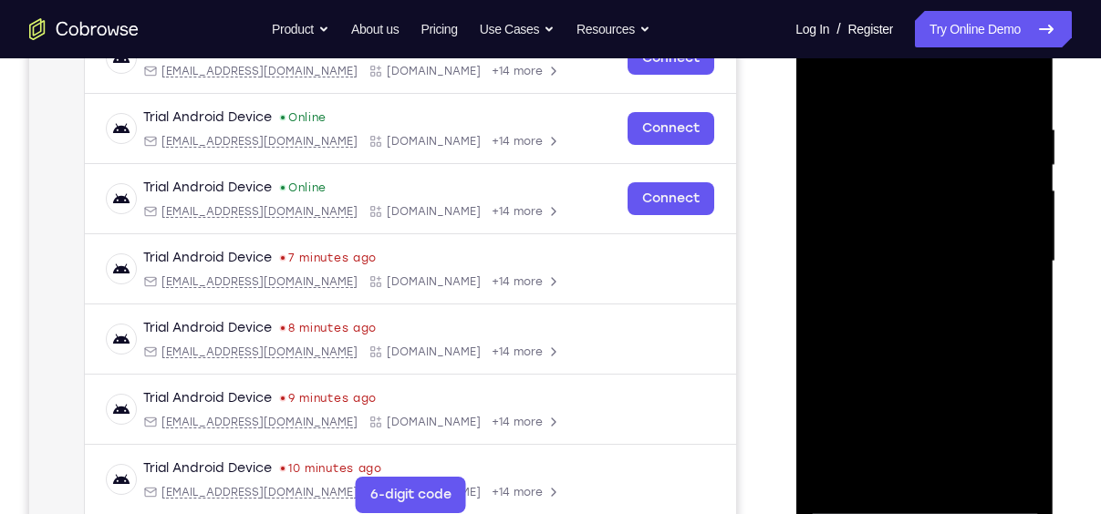
scroll to position [357, 0]
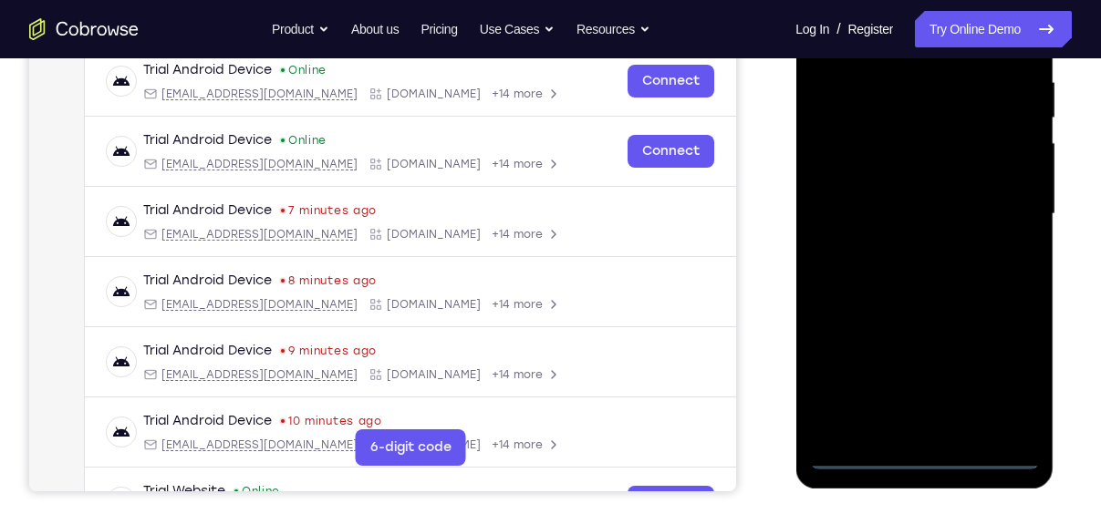
click at [927, 454] on div at bounding box center [924, 214] width 230 height 511
click at [917, 456] on div at bounding box center [924, 214] width 230 height 511
click at [993, 378] on div at bounding box center [924, 214] width 230 height 511
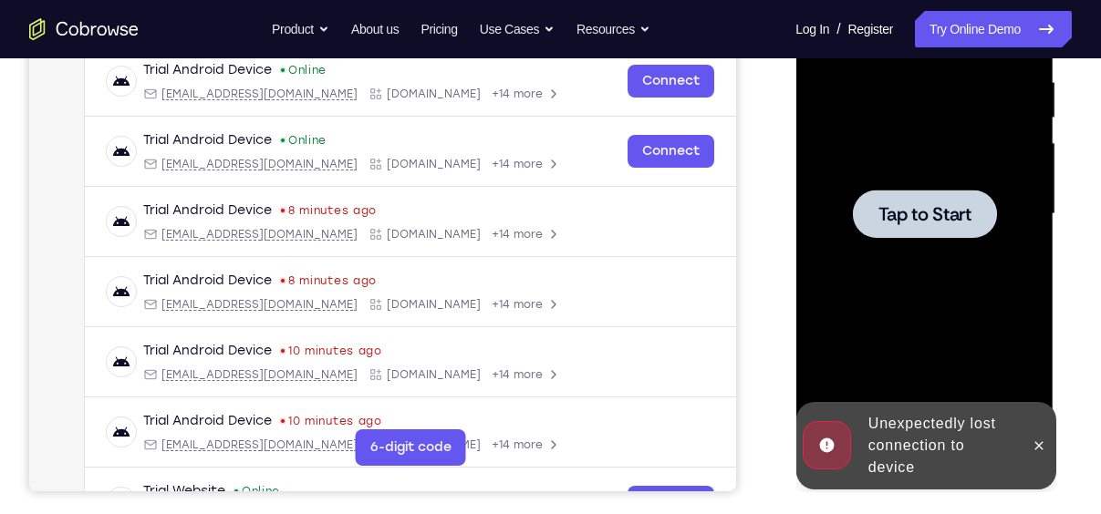
click at [1015, 375] on div at bounding box center [924, 214] width 230 height 511
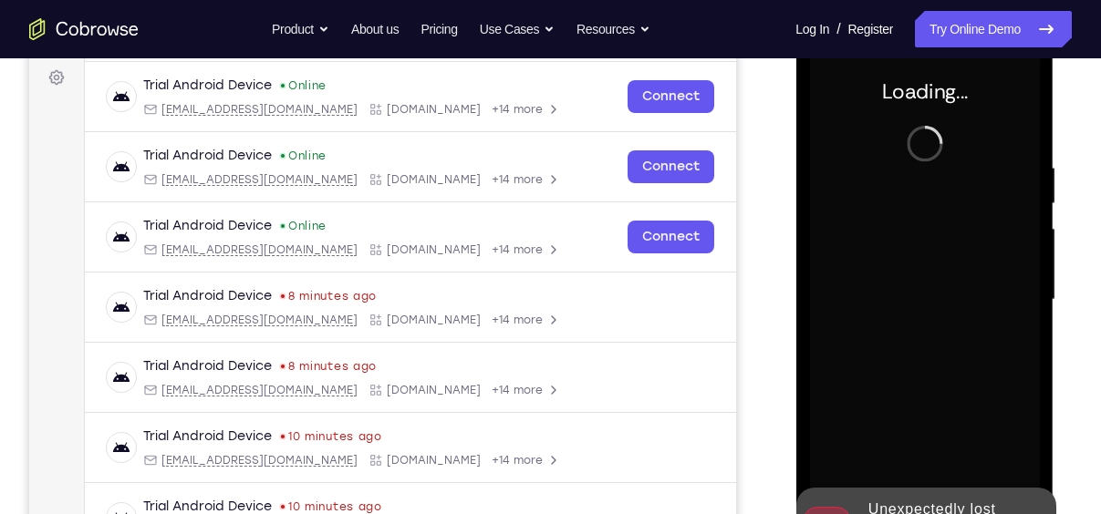
scroll to position [340, 0]
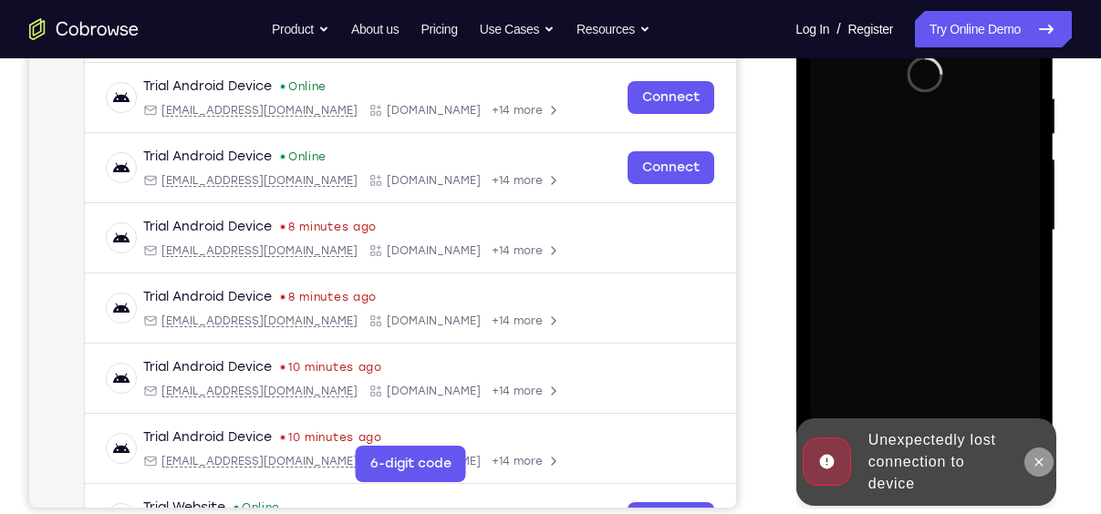
click at [1038, 462] on icon at bounding box center [1038, 462] width 8 height 8
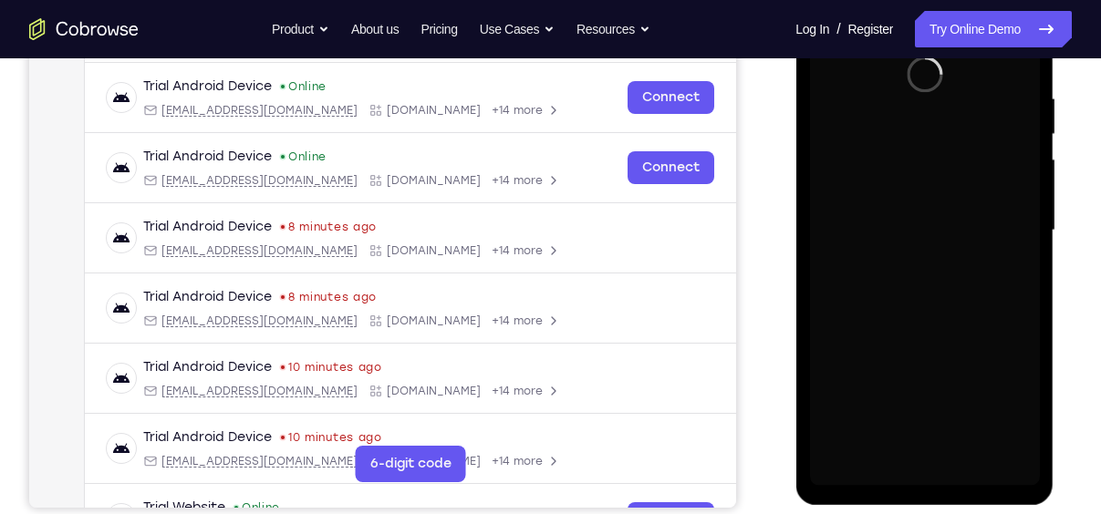
scroll to position [227, 0]
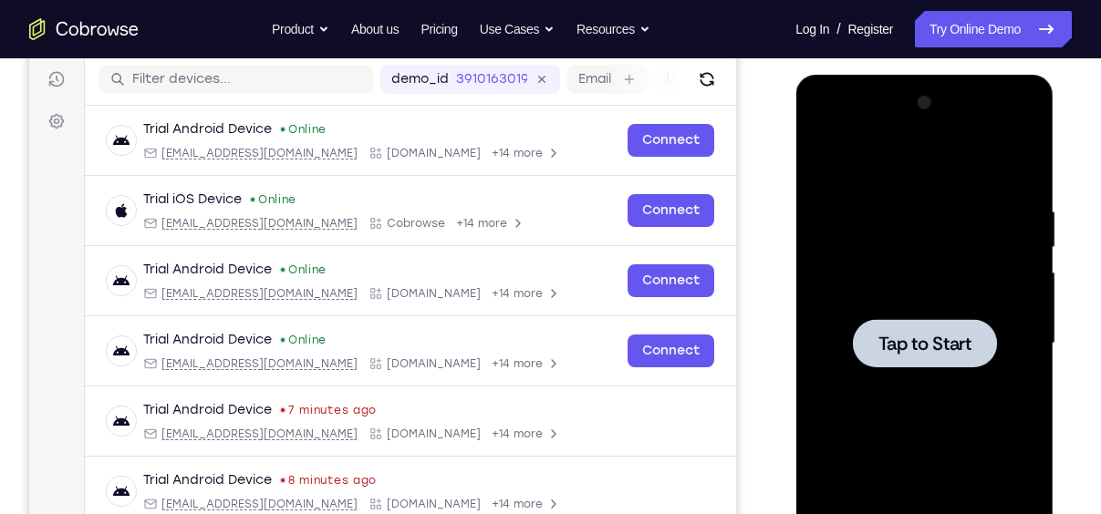
click at [935, 319] on div at bounding box center [924, 343] width 144 height 48
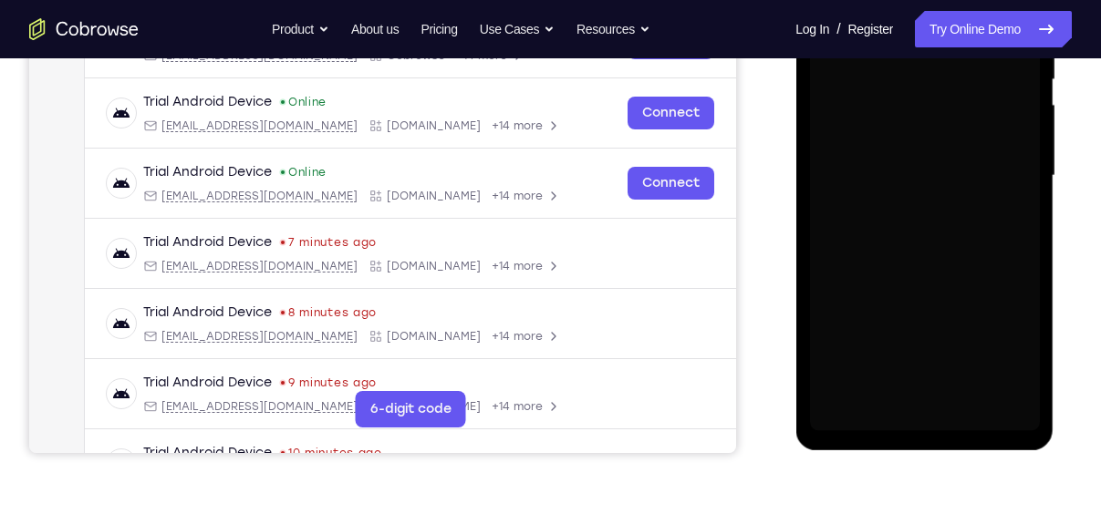
scroll to position [396, 0]
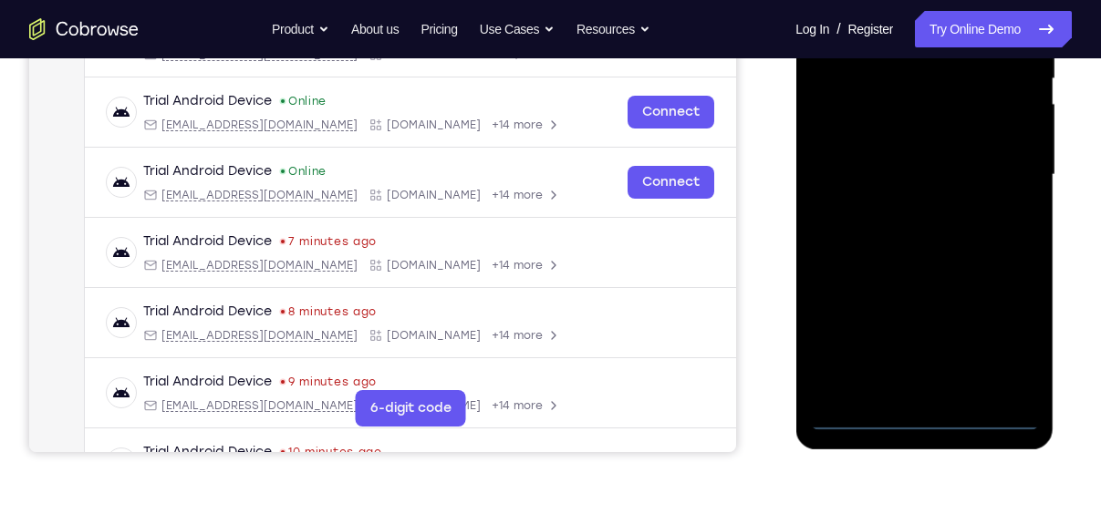
click at [931, 417] on div at bounding box center [924, 175] width 230 height 511
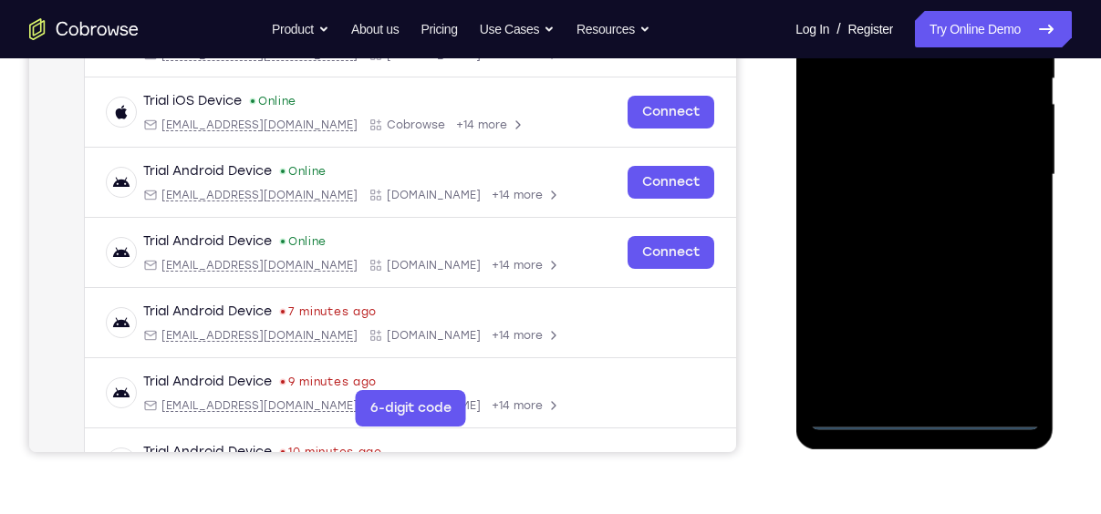
scroll to position [324, 0]
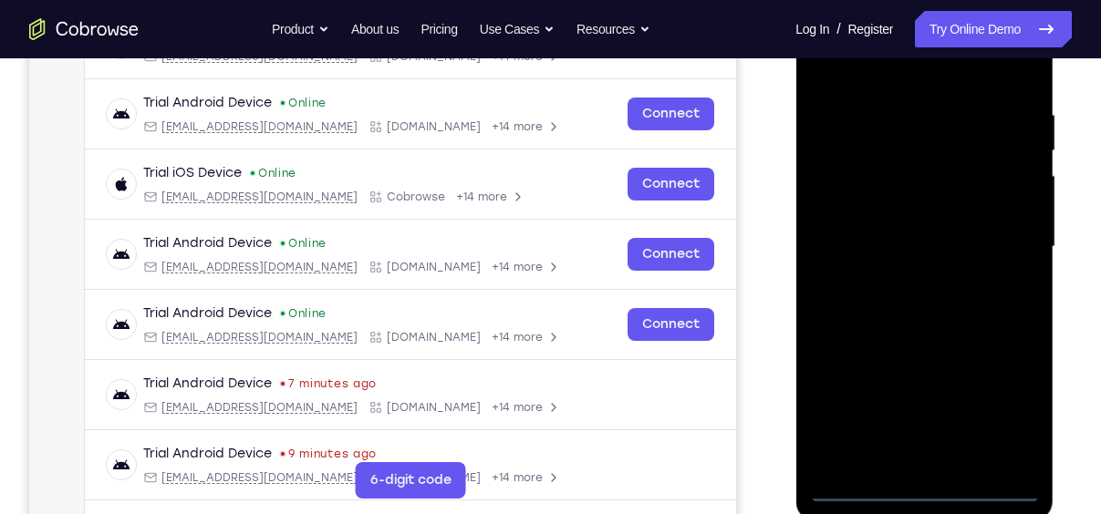
click at [1006, 413] on div at bounding box center [924, 247] width 230 height 511
click at [1011, 403] on div at bounding box center [924, 247] width 230 height 511
click at [892, 77] on div at bounding box center [924, 247] width 230 height 511
click at [999, 240] on div at bounding box center [924, 247] width 230 height 511
click at [902, 282] on div at bounding box center [924, 247] width 230 height 511
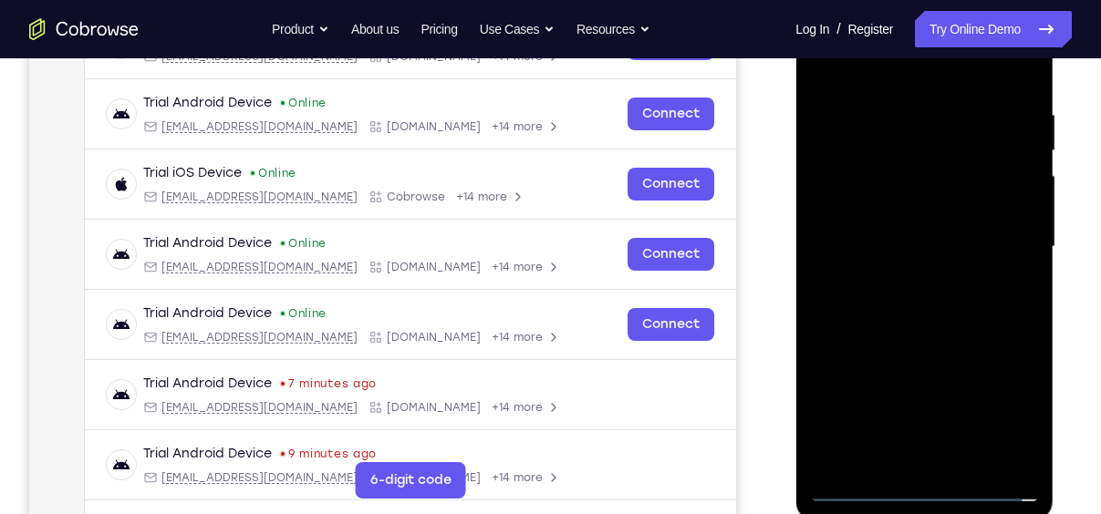
click at [915, 235] on div at bounding box center [924, 247] width 230 height 511
click at [929, 219] on div at bounding box center [924, 247] width 230 height 511
click at [952, 172] on div at bounding box center [924, 247] width 230 height 511
click at [939, 219] on div at bounding box center [924, 247] width 230 height 511
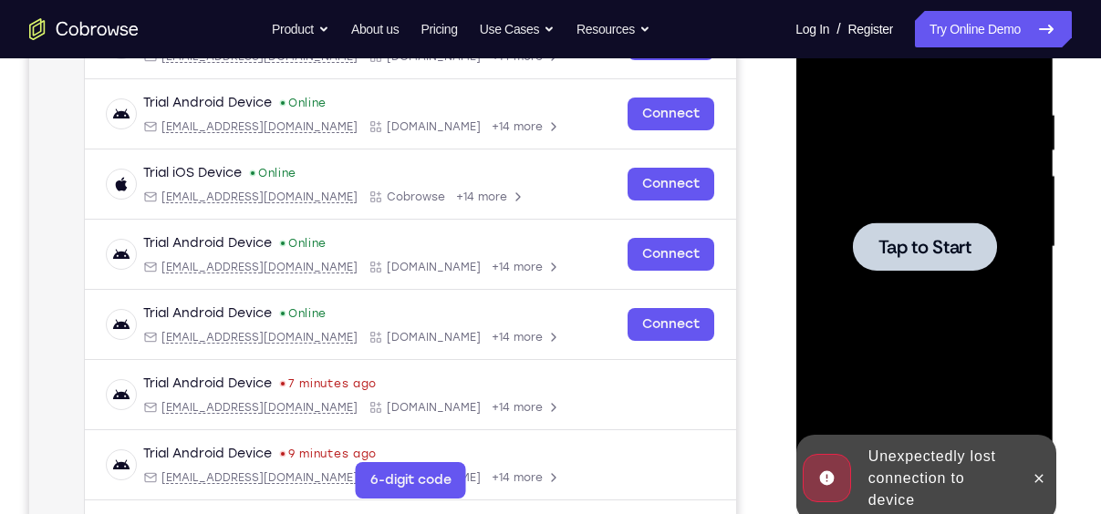
drag, startPoint x: 942, startPoint y: 244, endPoint x: 1514, endPoint y: -4, distance: 622.9
click at [942, 244] on span "Tap to Start" at bounding box center [923, 247] width 93 height 18
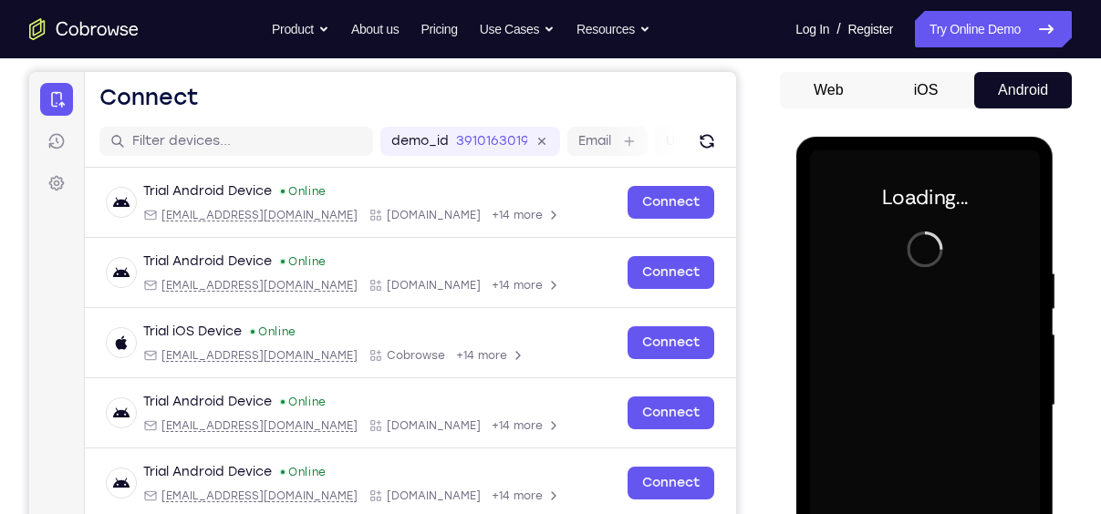
scroll to position [157, 0]
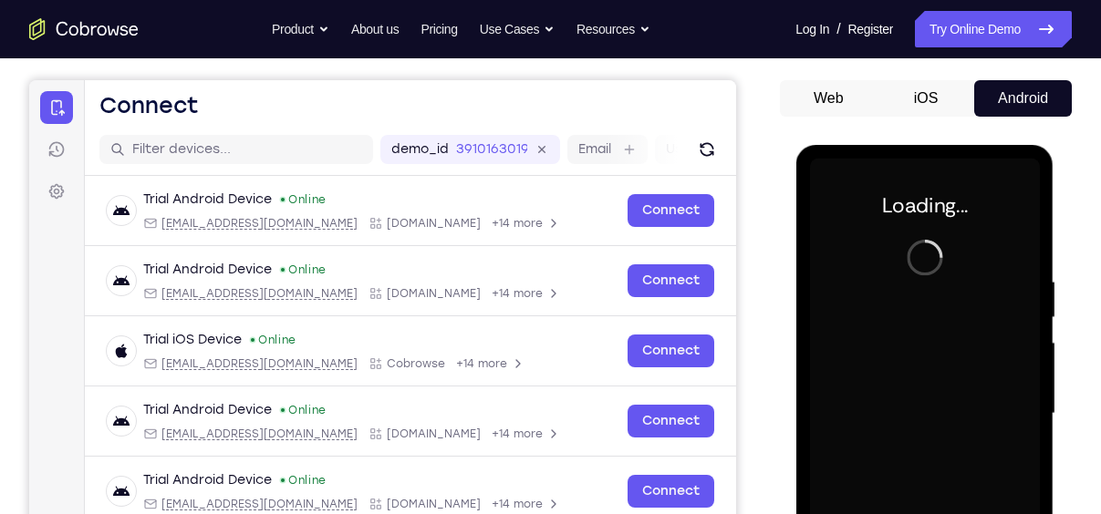
drag, startPoint x: 925, startPoint y: 102, endPoint x: 171, endPoint y: 150, distance: 754.9
click at [925, 102] on button "iOS" at bounding box center [926, 98] width 98 height 36
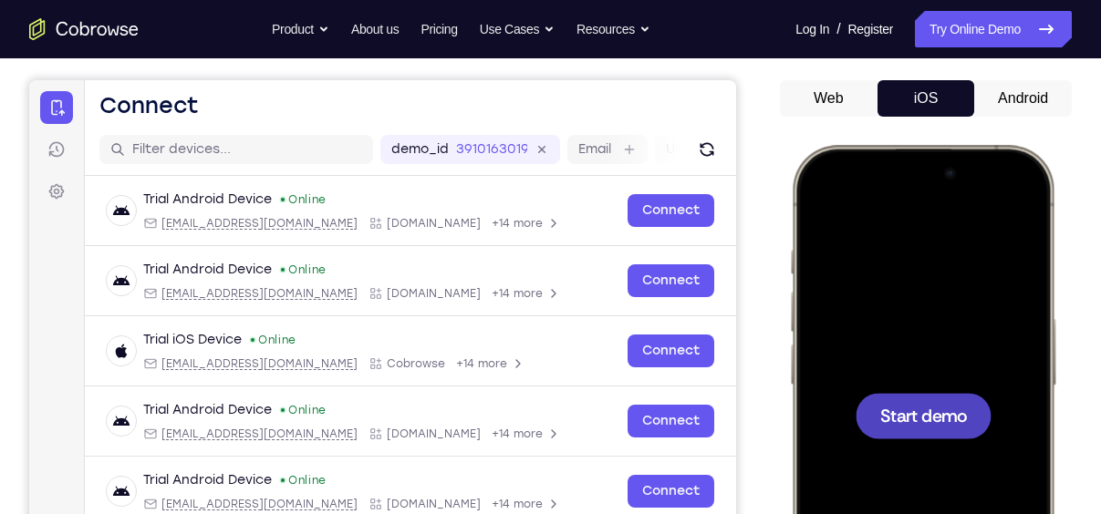
click at [959, 409] on span "Start demo" at bounding box center [923, 415] width 87 height 17
